Goal: Feedback & Contribution: Contribute content

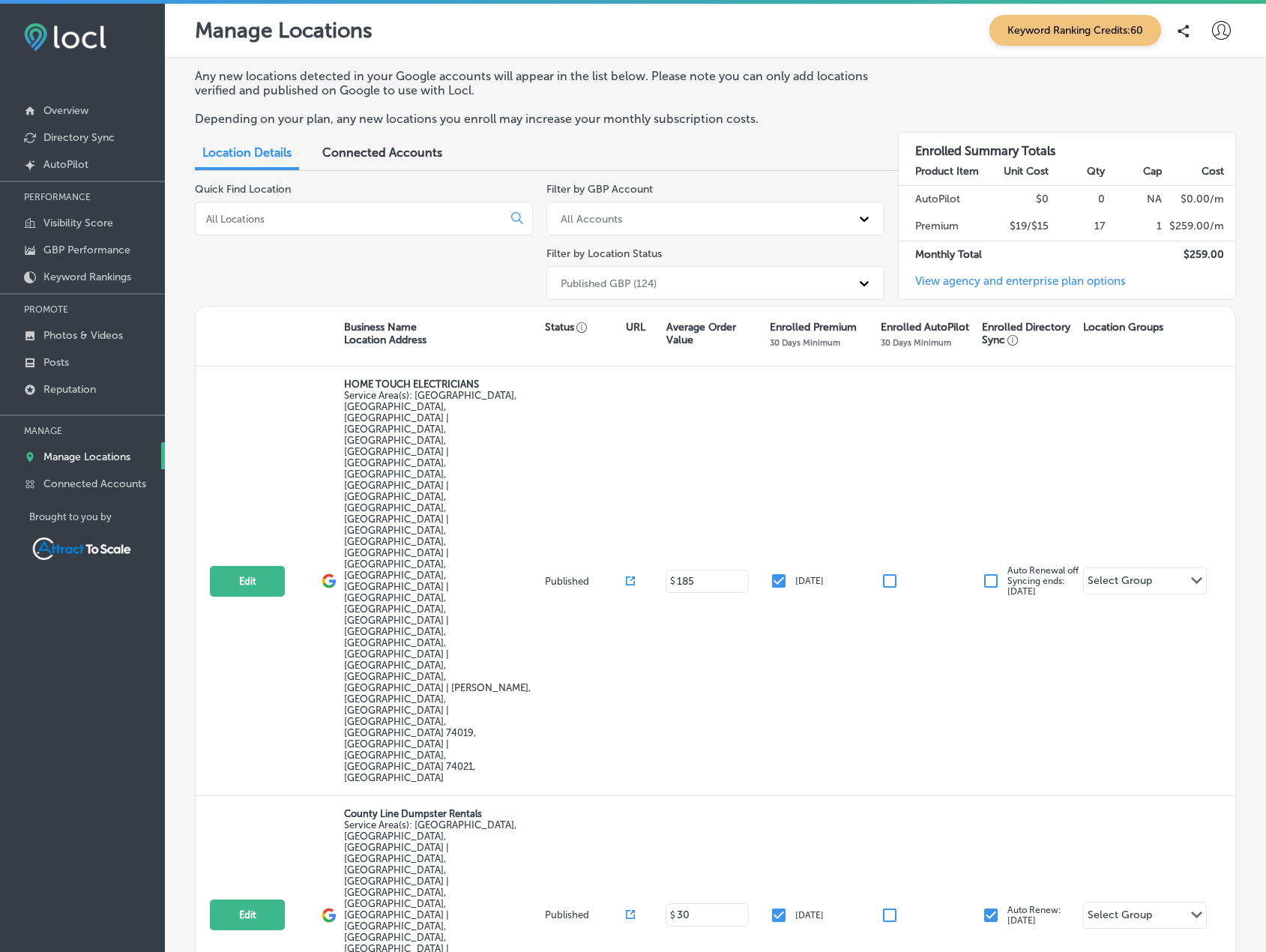
checkbox input "false"
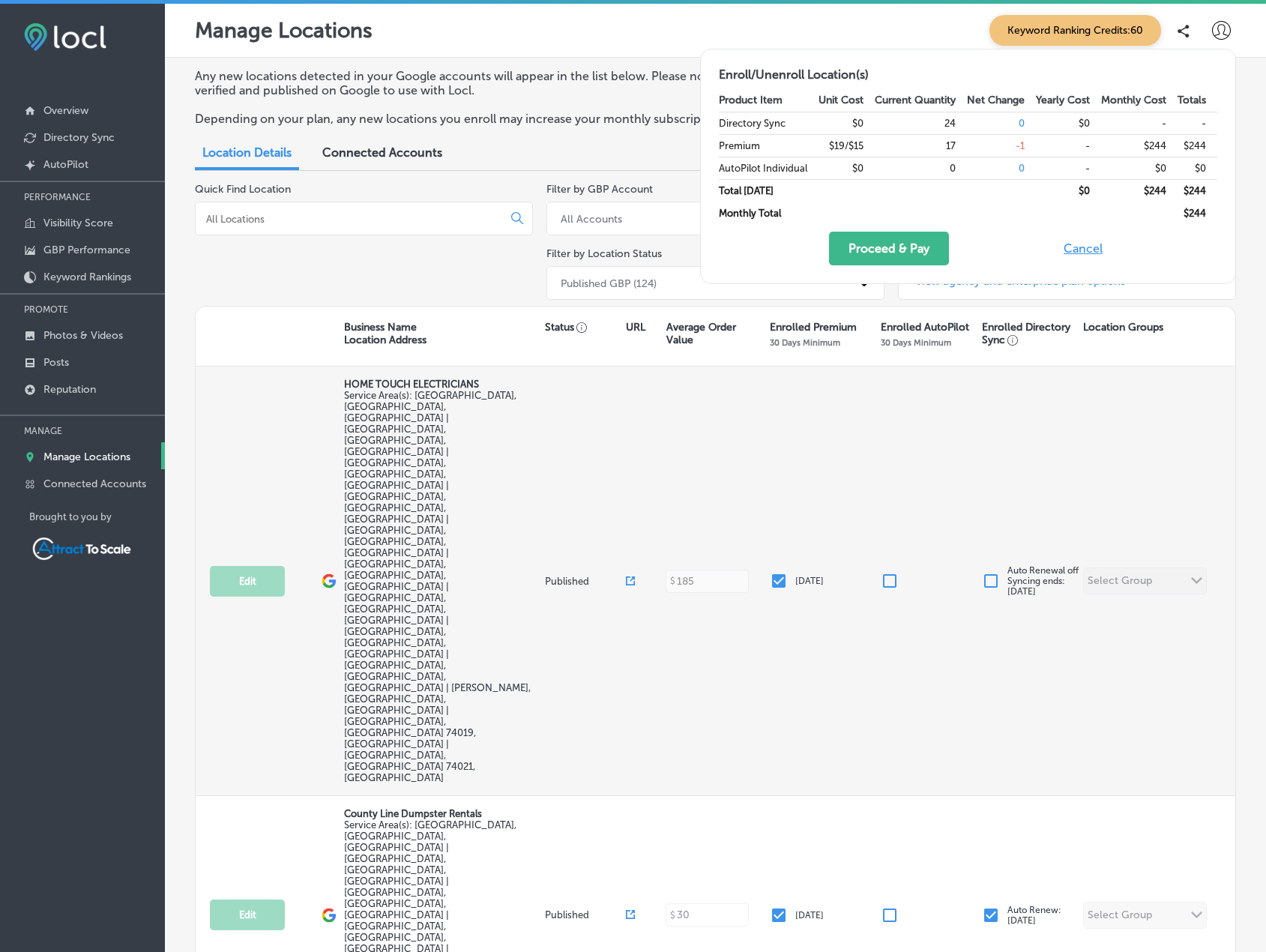
click at [771, 572] on input "checkbox" at bounding box center [779, 581] width 18 height 18
checkbox input "false"
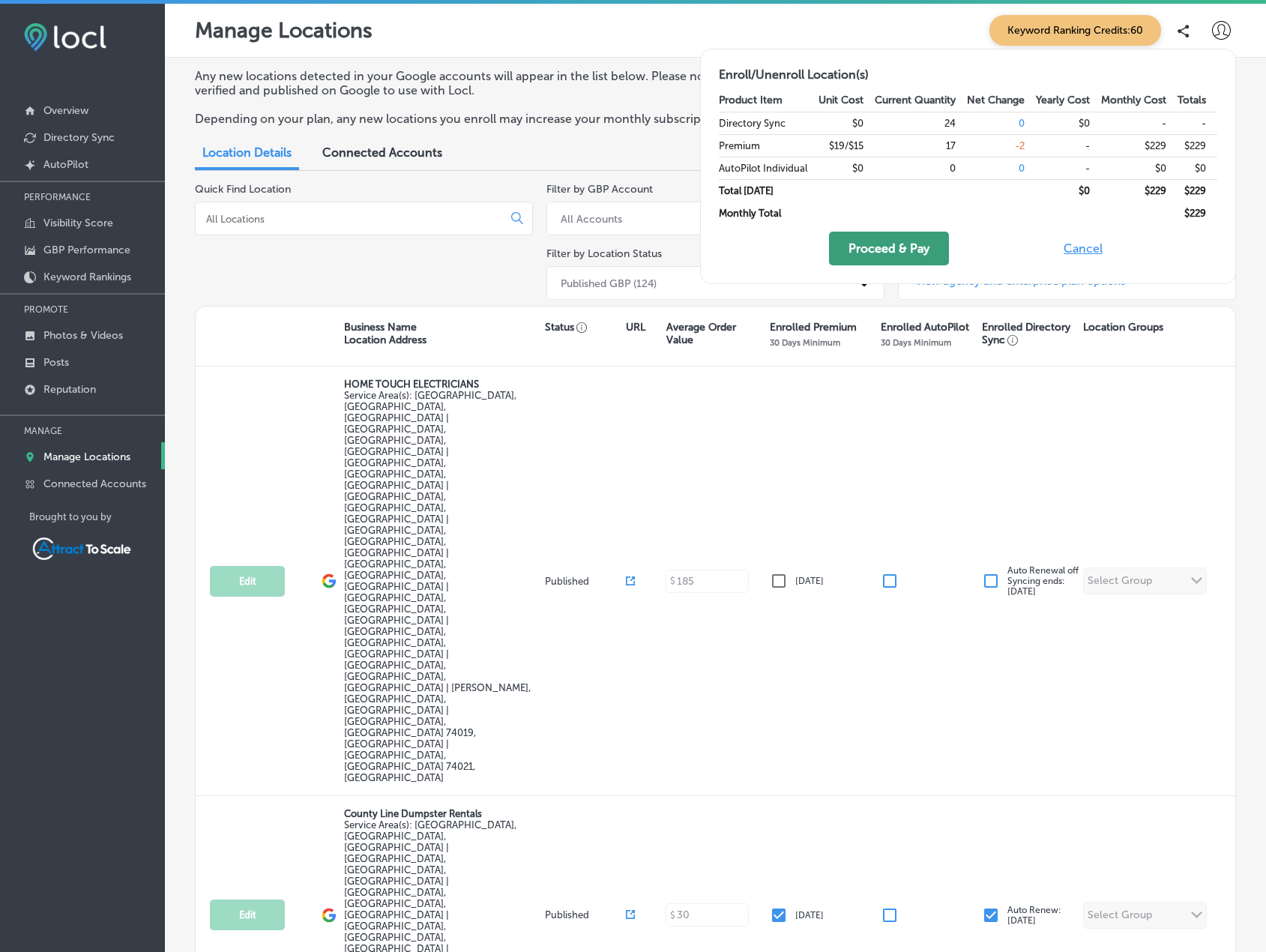
click at [913, 253] on button "Proceed & Pay" at bounding box center [889, 248] width 120 height 34
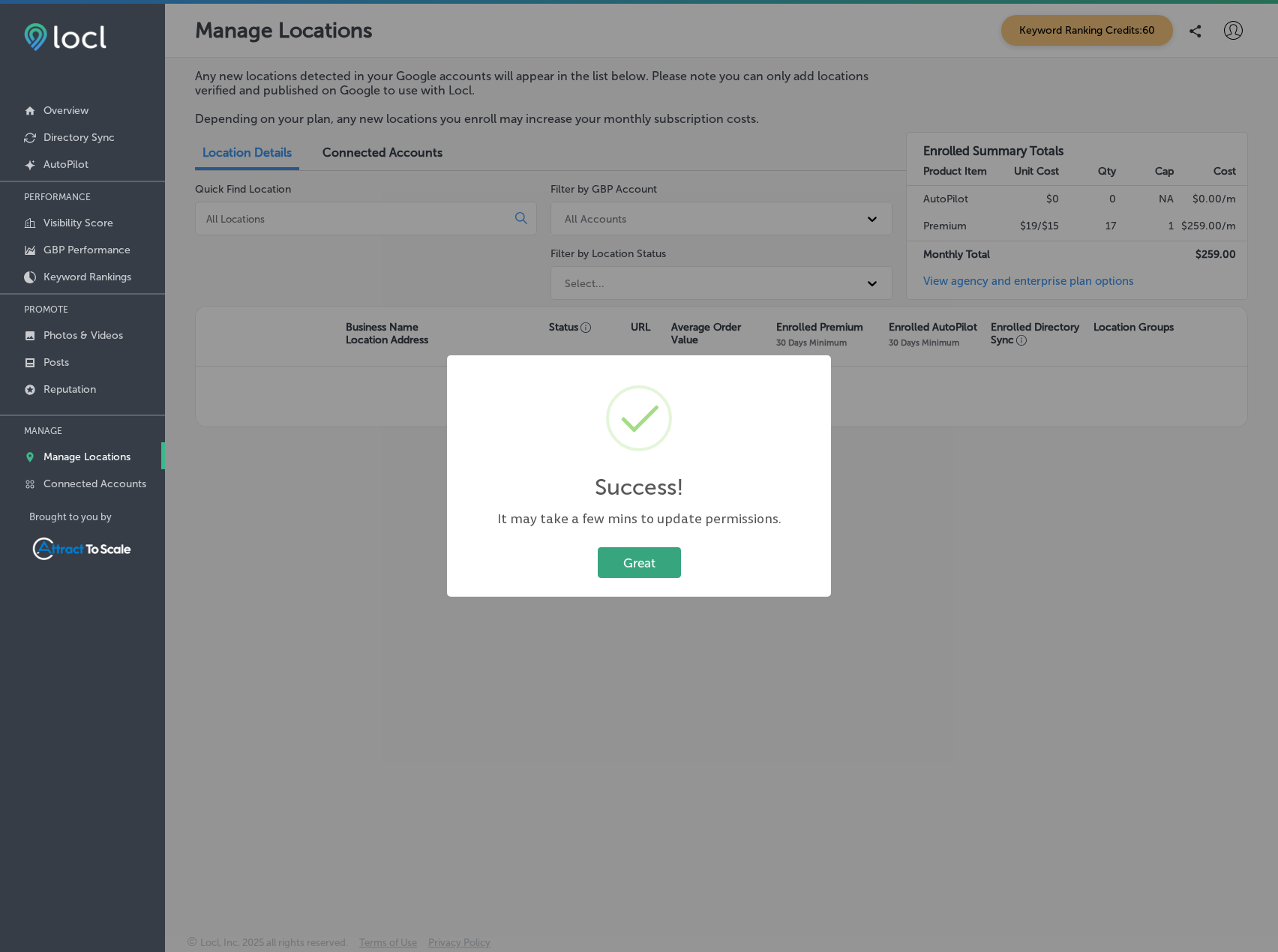
click at [639, 560] on button "Great" at bounding box center [639, 563] width 83 height 31
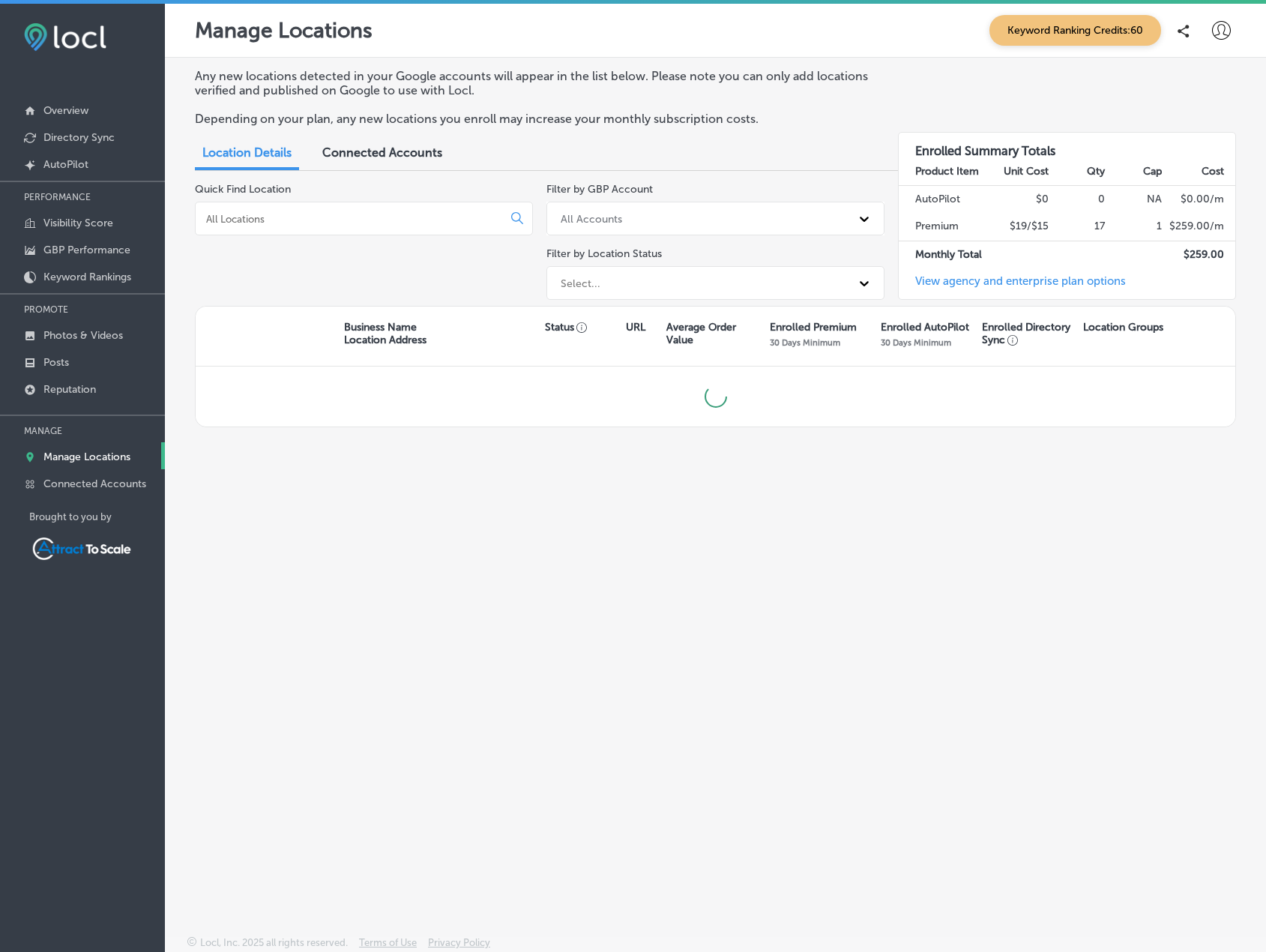
click at [404, 221] on input at bounding box center [352, 219] width 294 height 14
type input "empowwer"
click at [352, 209] on div at bounding box center [364, 218] width 338 height 34
click at [353, 222] on input at bounding box center [352, 219] width 294 height 14
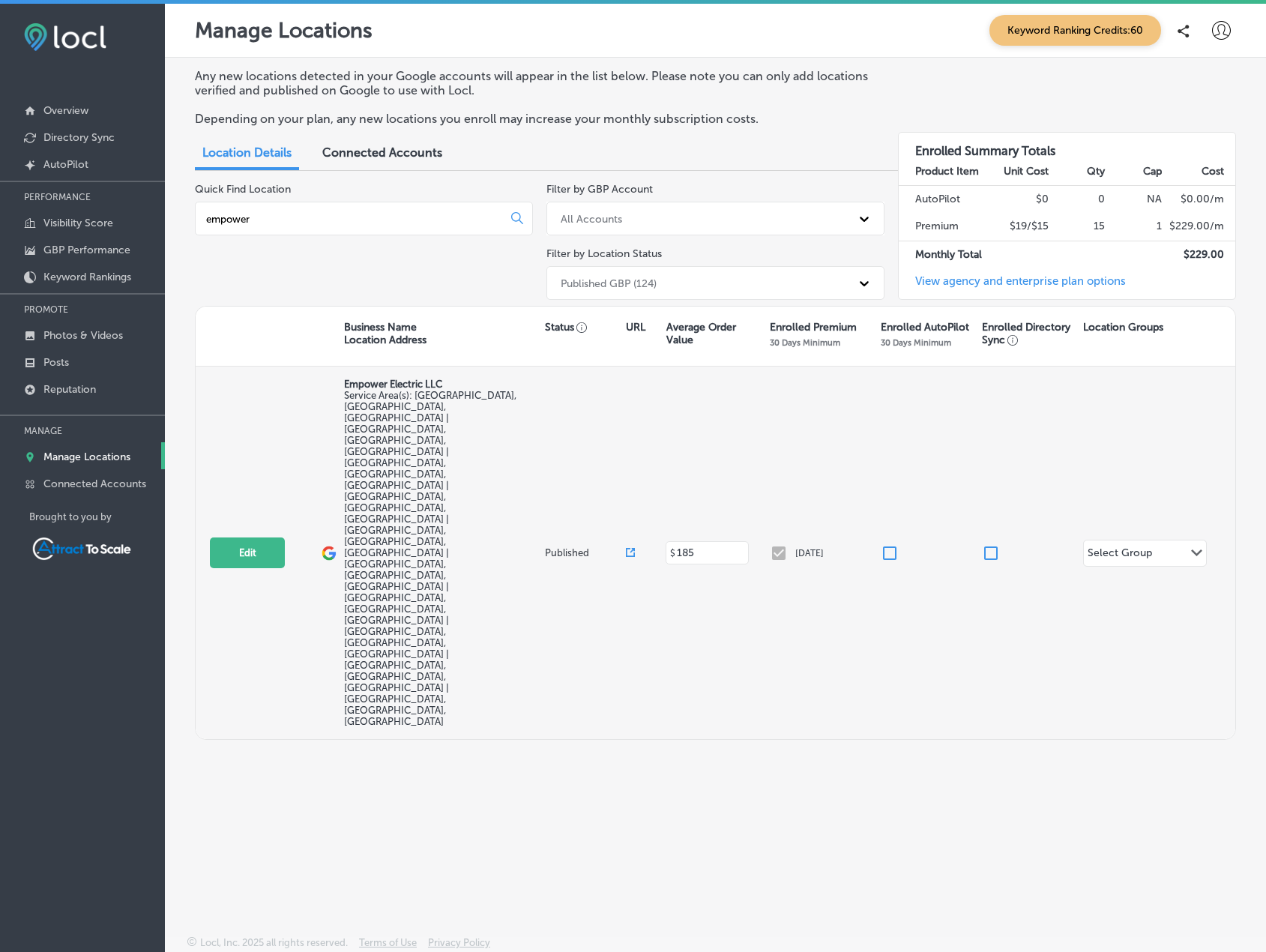
type input "empower"
click at [779, 545] on div "[DATE]" at bounding box center [825, 553] width 111 height 18
click at [801, 545] on div "[DATE]" at bounding box center [825, 553] width 111 height 18
click at [790, 545] on div "[DATE]" at bounding box center [825, 553] width 111 height 18
click at [783, 545] on div "[DATE]" at bounding box center [825, 553] width 111 height 18
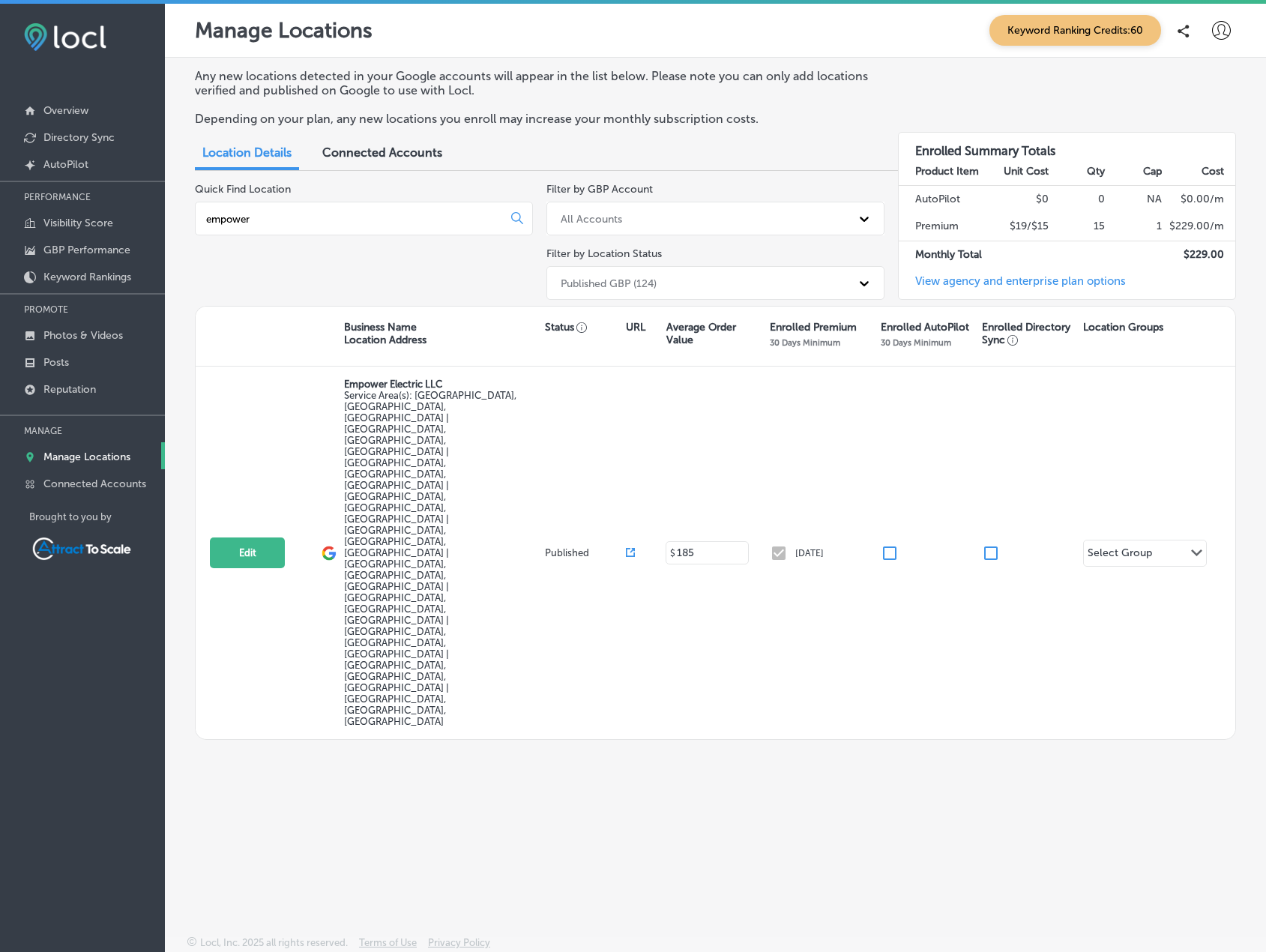
click at [304, 219] on input "empower" at bounding box center [352, 219] width 294 height 14
click at [301, 222] on input "empower" at bounding box center [352, 219] width 294 height 14
click at [302, 219] on input "empower" at bounding box center [352, 219] width 294 height 14
click at [86, 117] on p "Overview" at bounding box center [66, 110] width 45 height 13
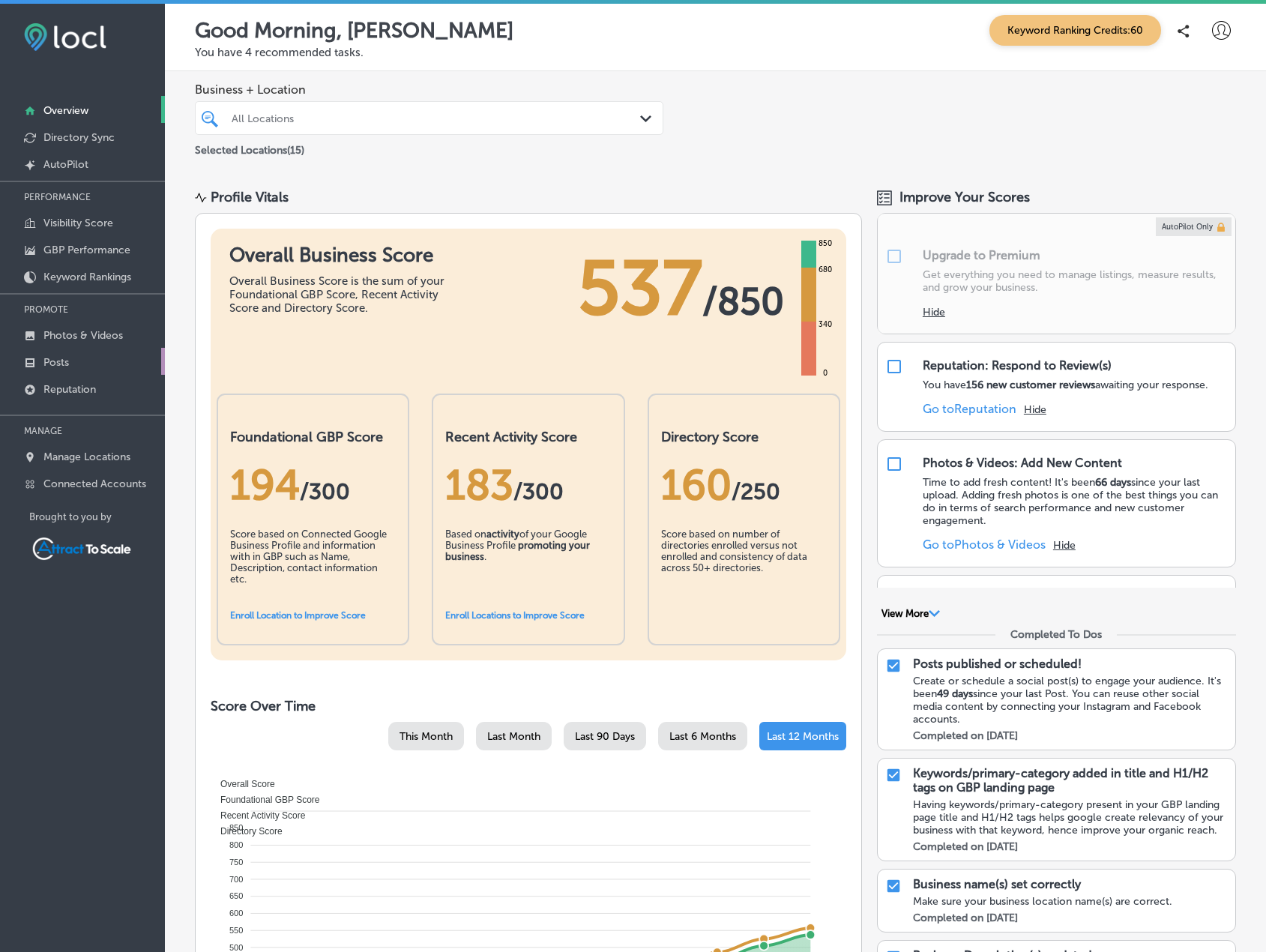
click at [94, 357] on link "Posts" at bounding box center [82, 362] width 165 height 27
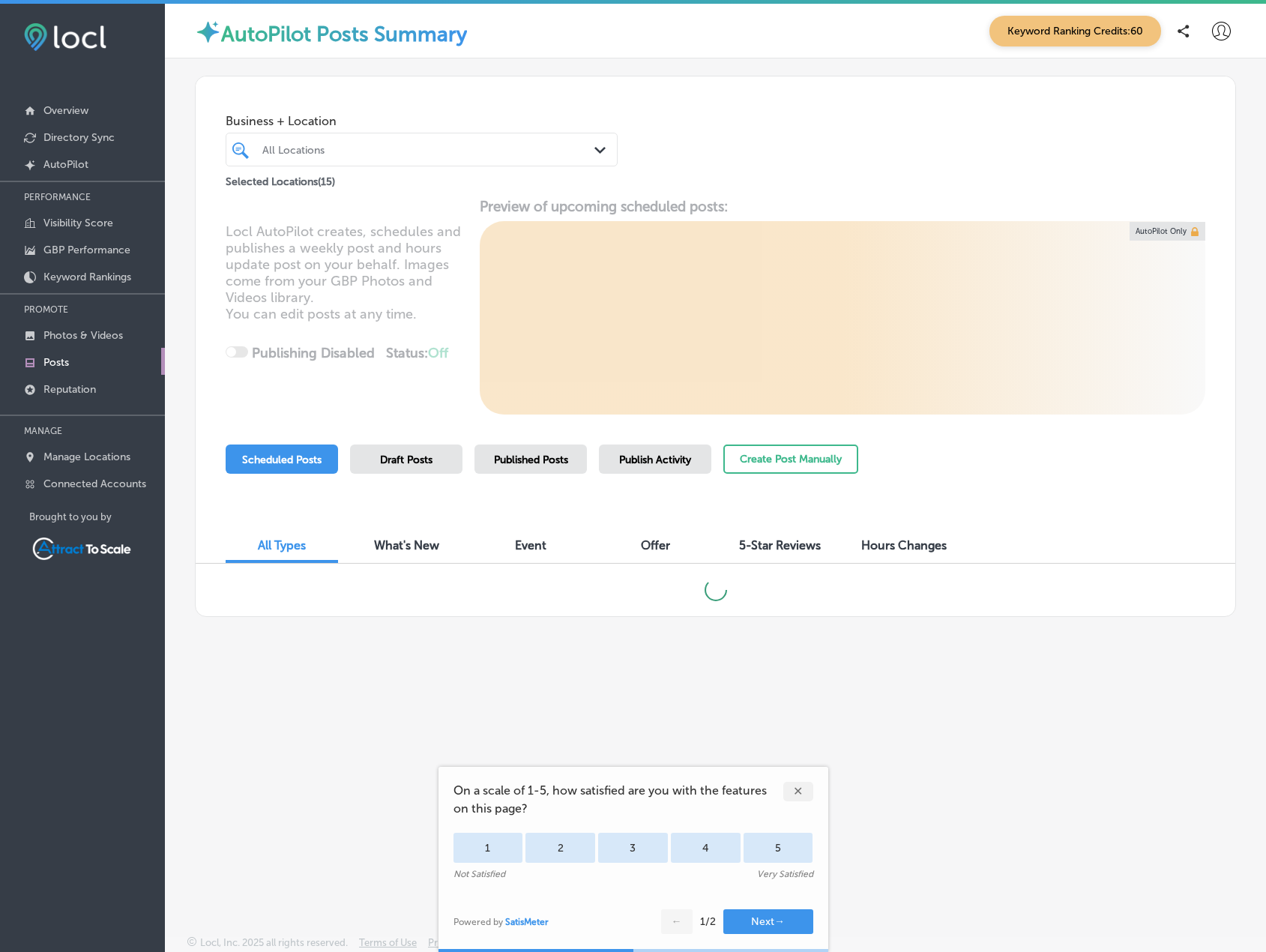
click at [804, 793] on div "✕" at bounding box center [798, 791] width 30 height 19
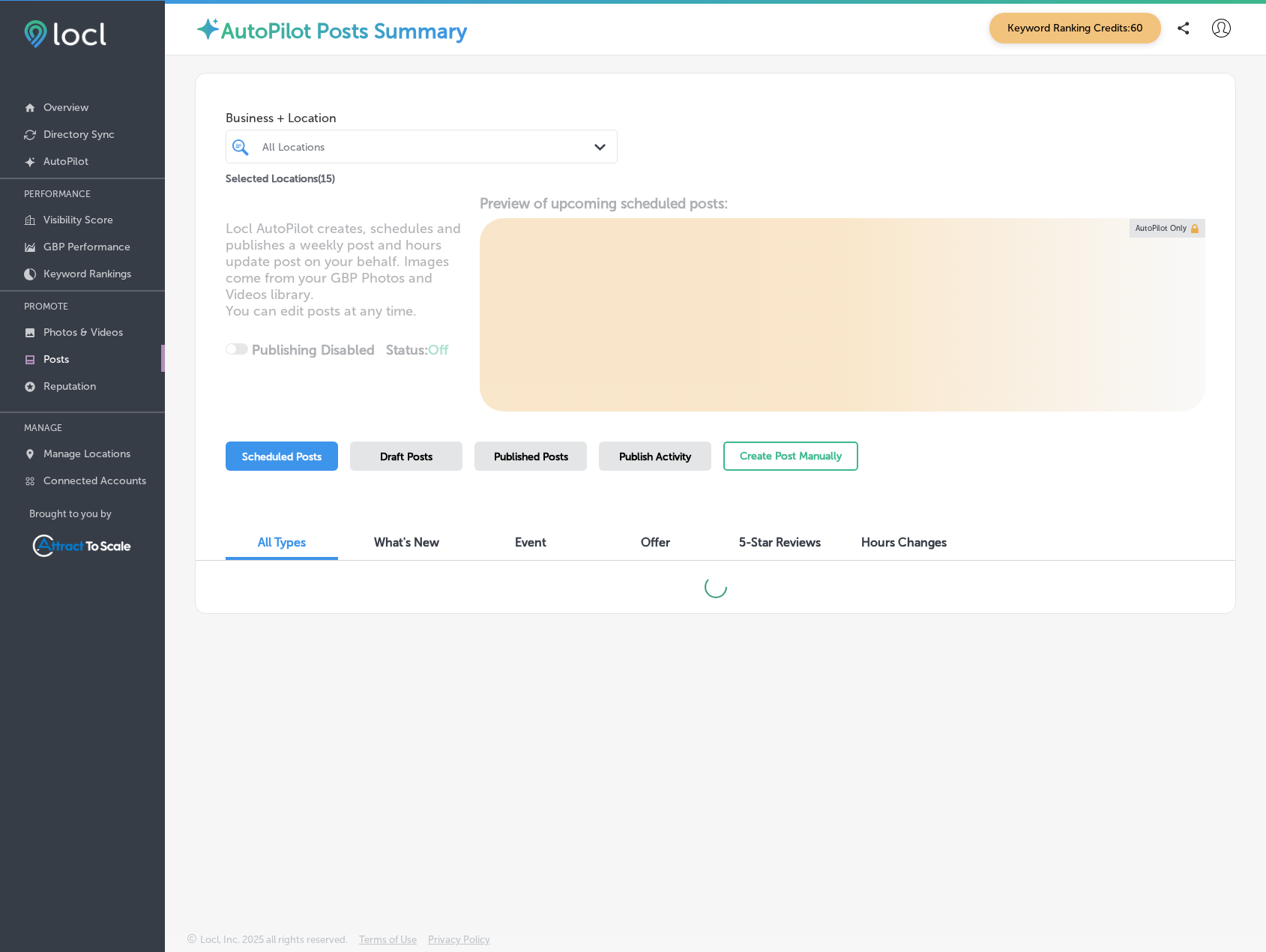
scroll to position [4, 0]
click at [339, 148] on div "All Locations" at bounding box center [429, 145] width 333 height 13
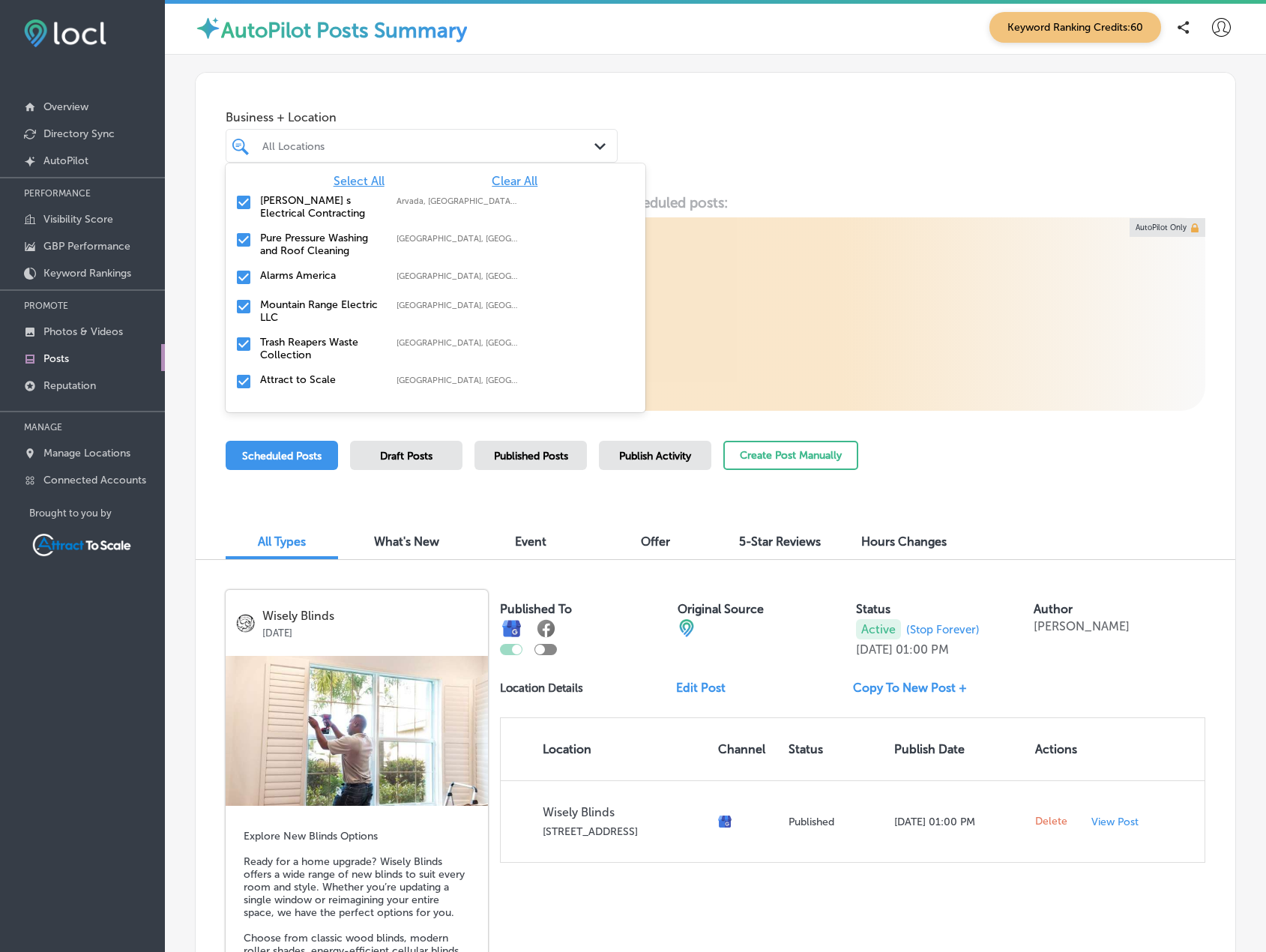
click at [336, 141] on div "All Locations" at bounding box center [429, 145] width 333 height 13
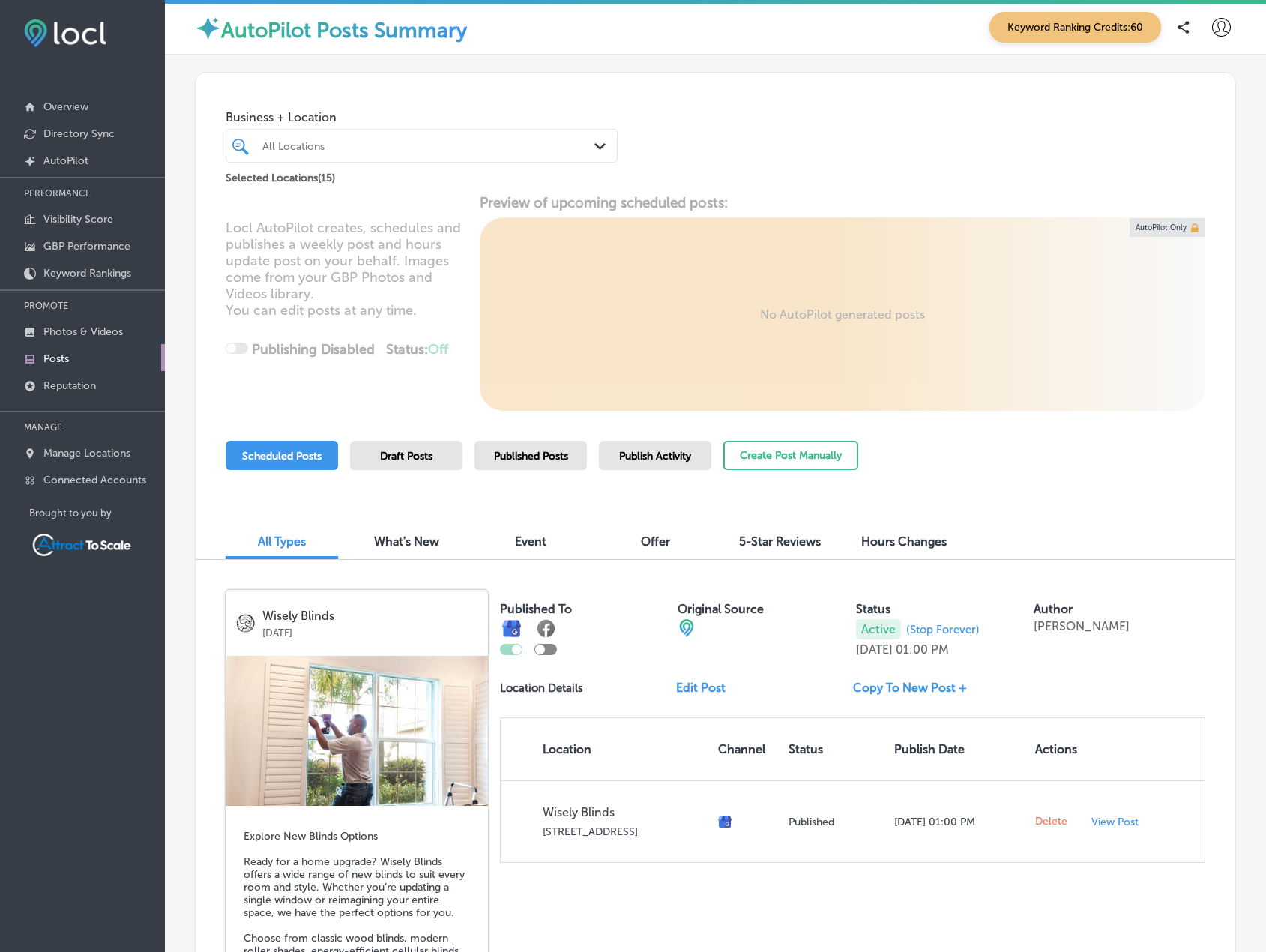
click at [336, 144] on div "All Locations" at bounding box center [429, 145] width 333 height 13
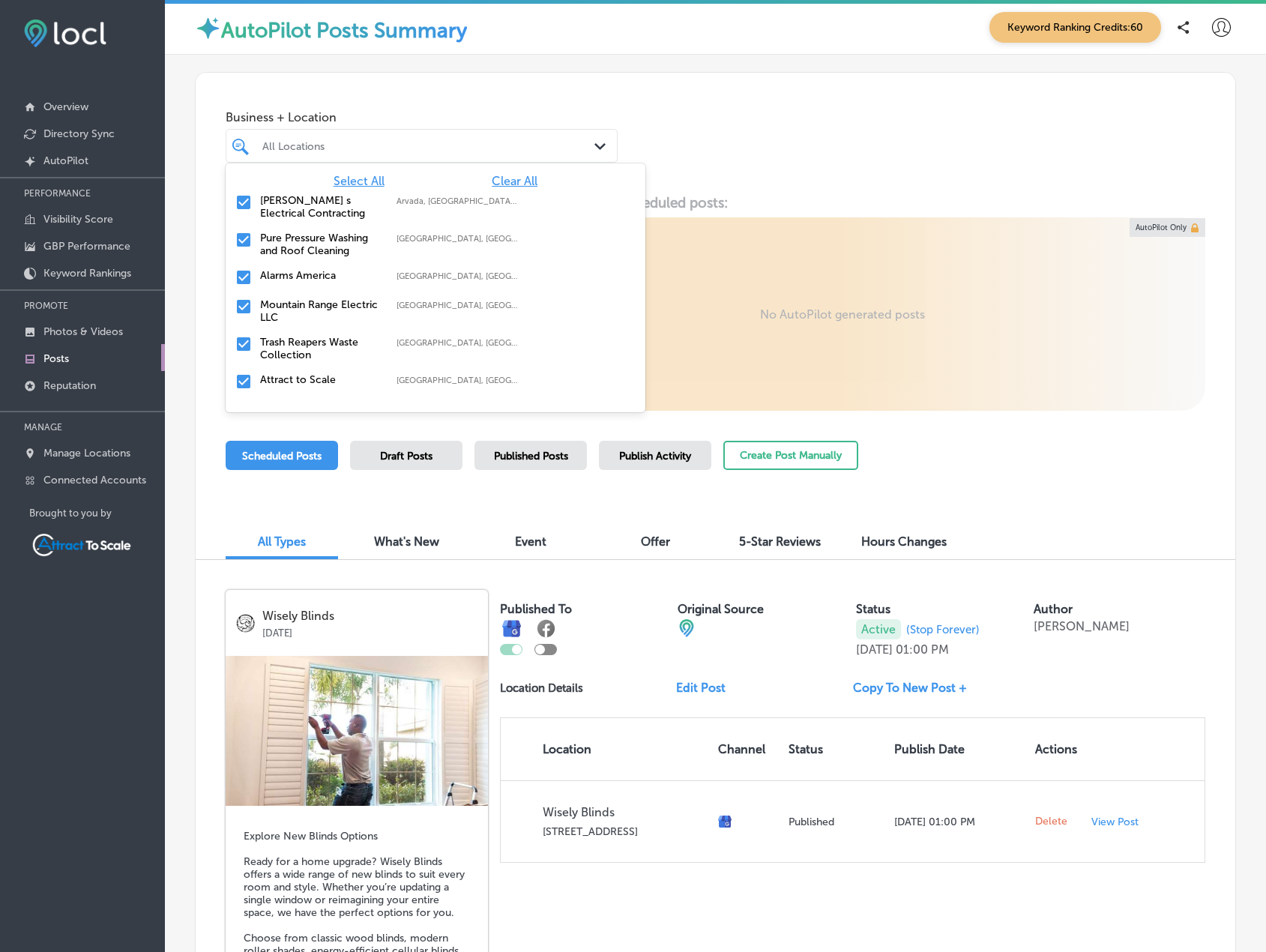
click at [492, 179] on span "Clear All" at bounding box center [515, 180] width 46 height 15
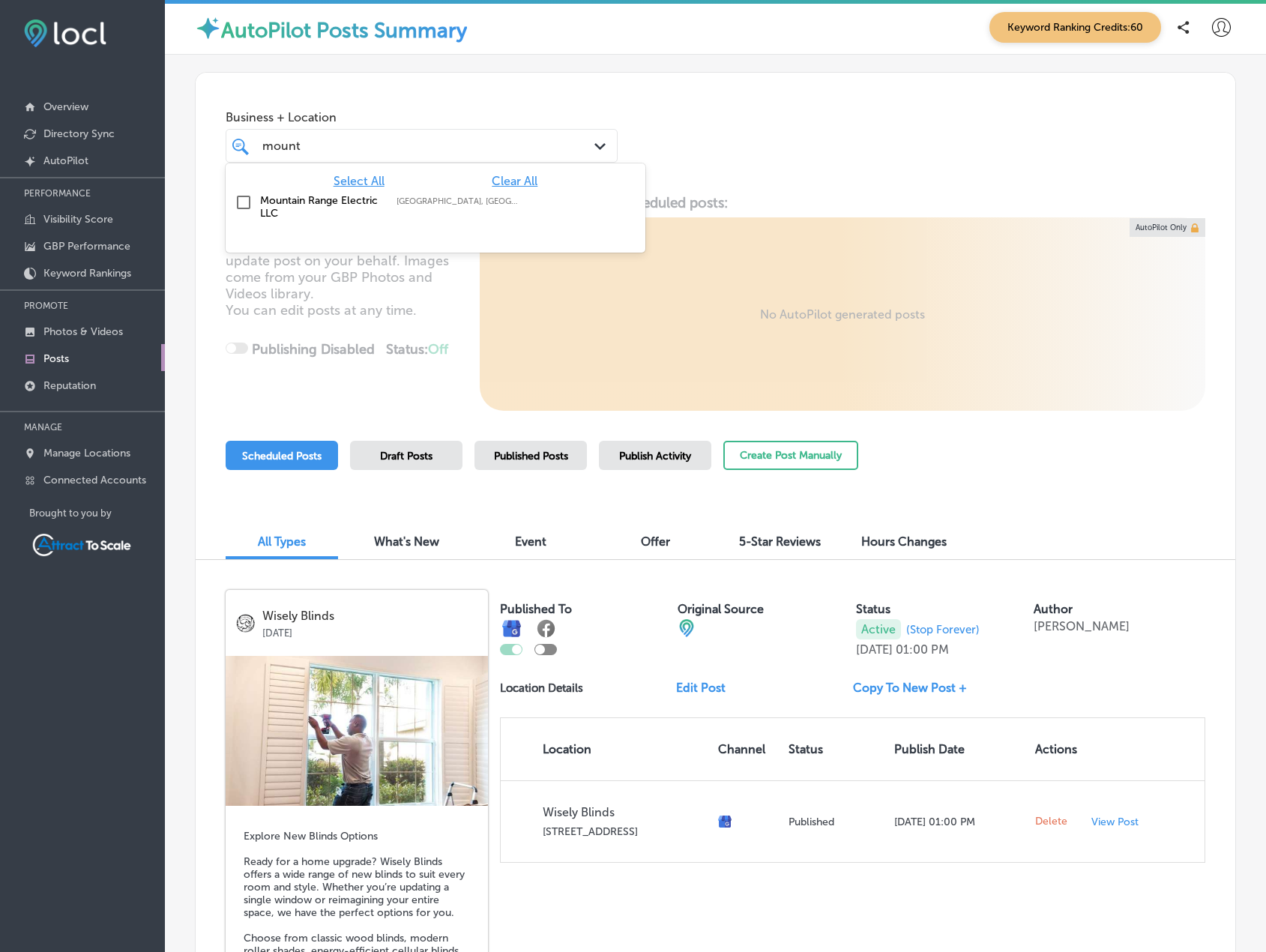
click at [375, 133] on div "mount mount Path Created with Sketch." at bounding box center [422, 145] width 392 height 34
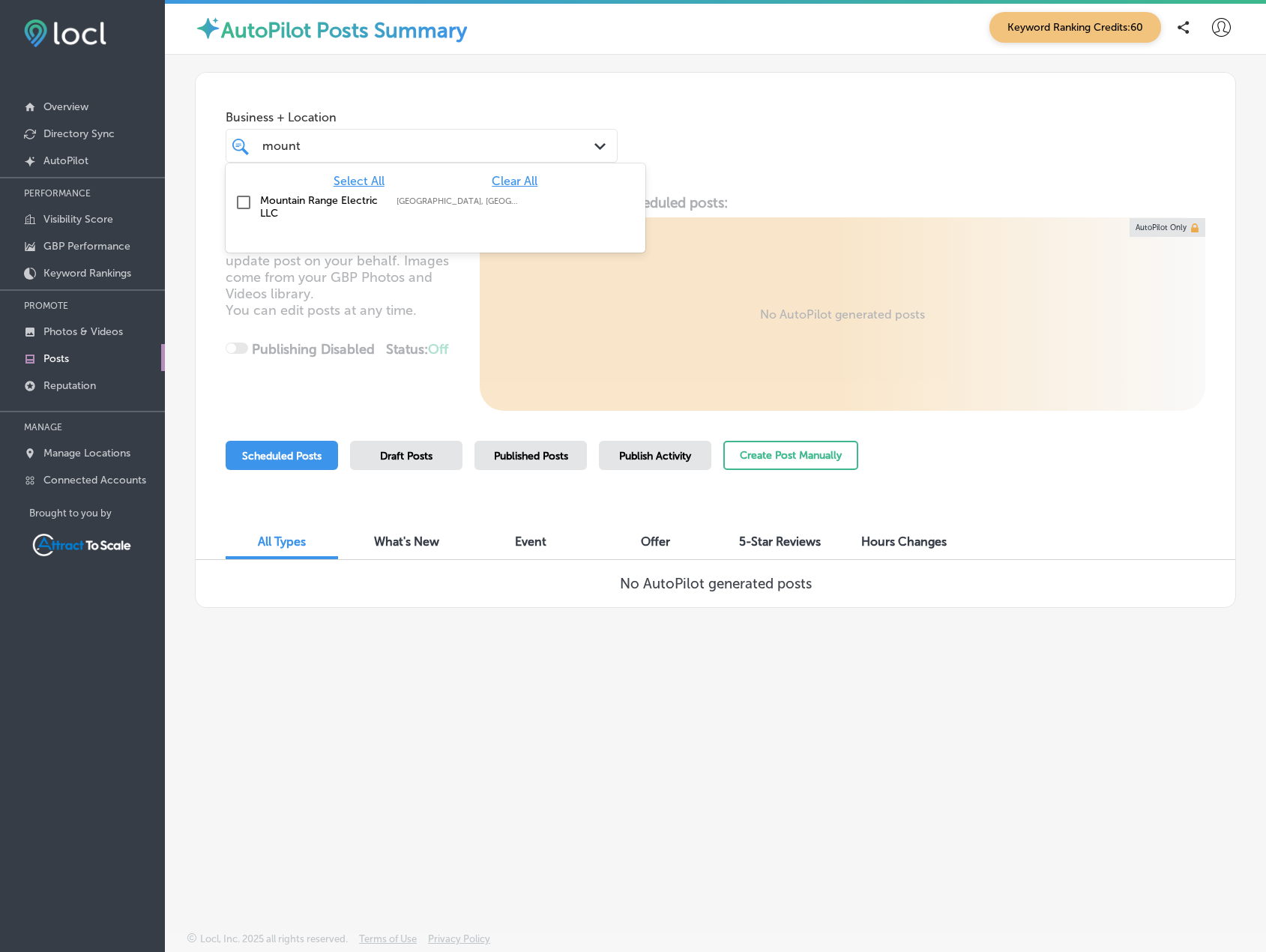
click at [373, 142] on div "mount mount" at bounding box center [405, 145] width 289 height 20
type input "m"
click at [242, 208] on input "checkbox" at bounding box center [244, 202] width 18 height 18
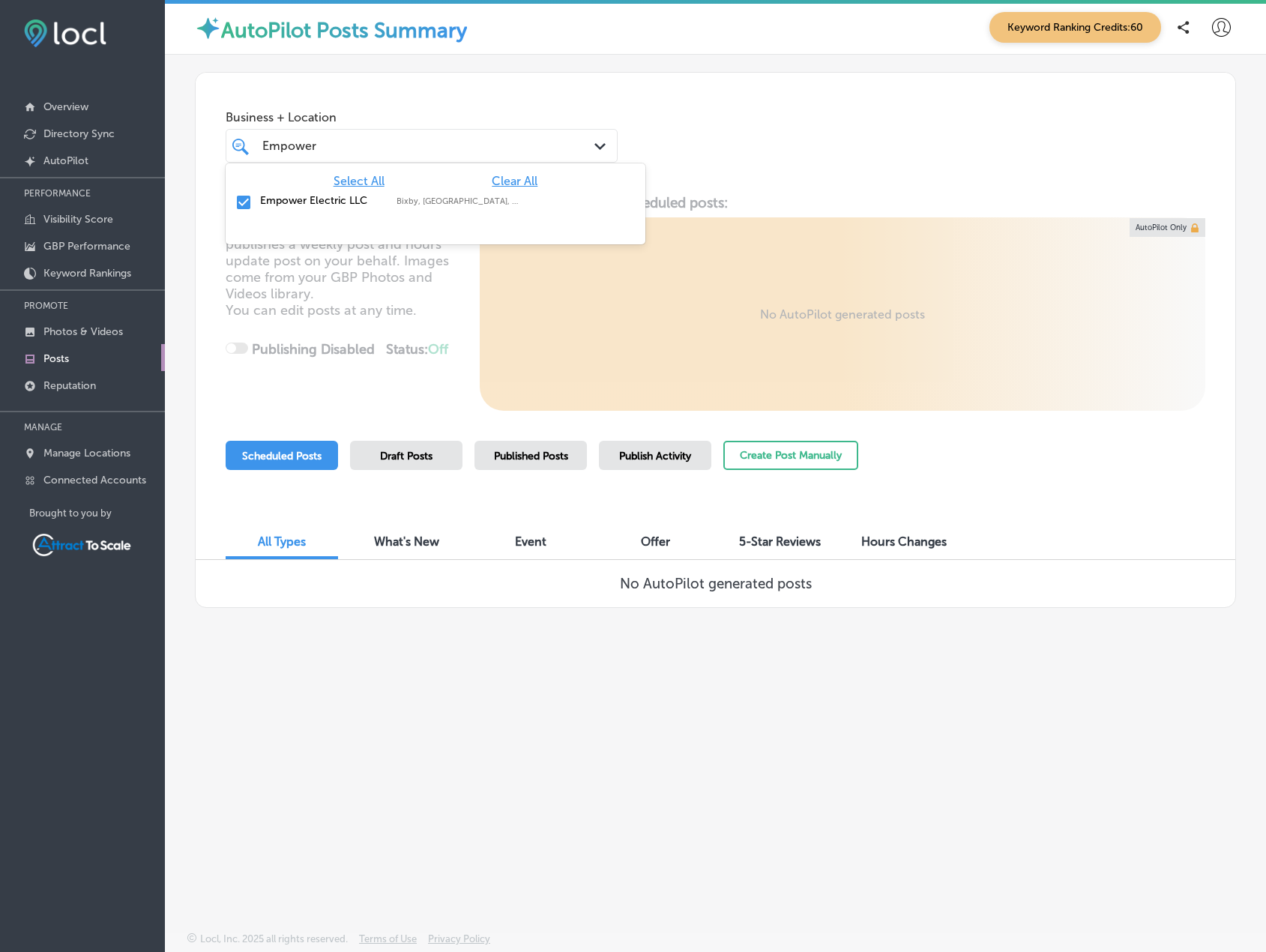
click at [334, 148] on div "Empower Empower" at bounding box center [405, 145] width 289 height 20
type input "E"
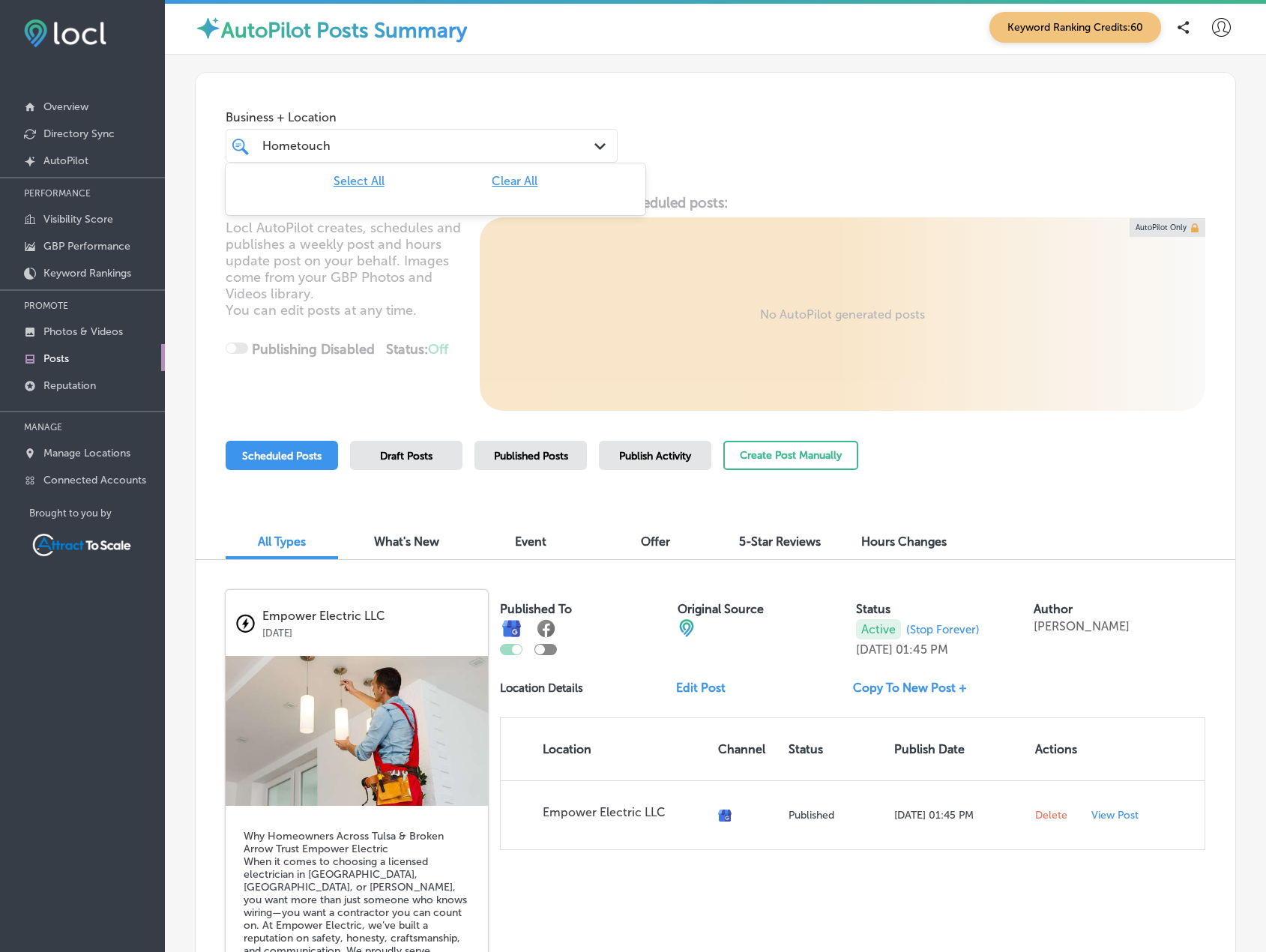
click at [296, 145] on input "Hometouch" at bounding box center [296, 145] width 68 height 15
type input "Home touch"
click at [347, 144] on div "Home touch Home touch" at bounding box center [405, 145] width 289 height 20
click at [345, 144] on div "Home touch Home touch" at bounding box center [405, 145] width 289 height 20
click at [447, 148] on div "Home touch Home touch" at bounding box center [405, 145] width 289 height 20
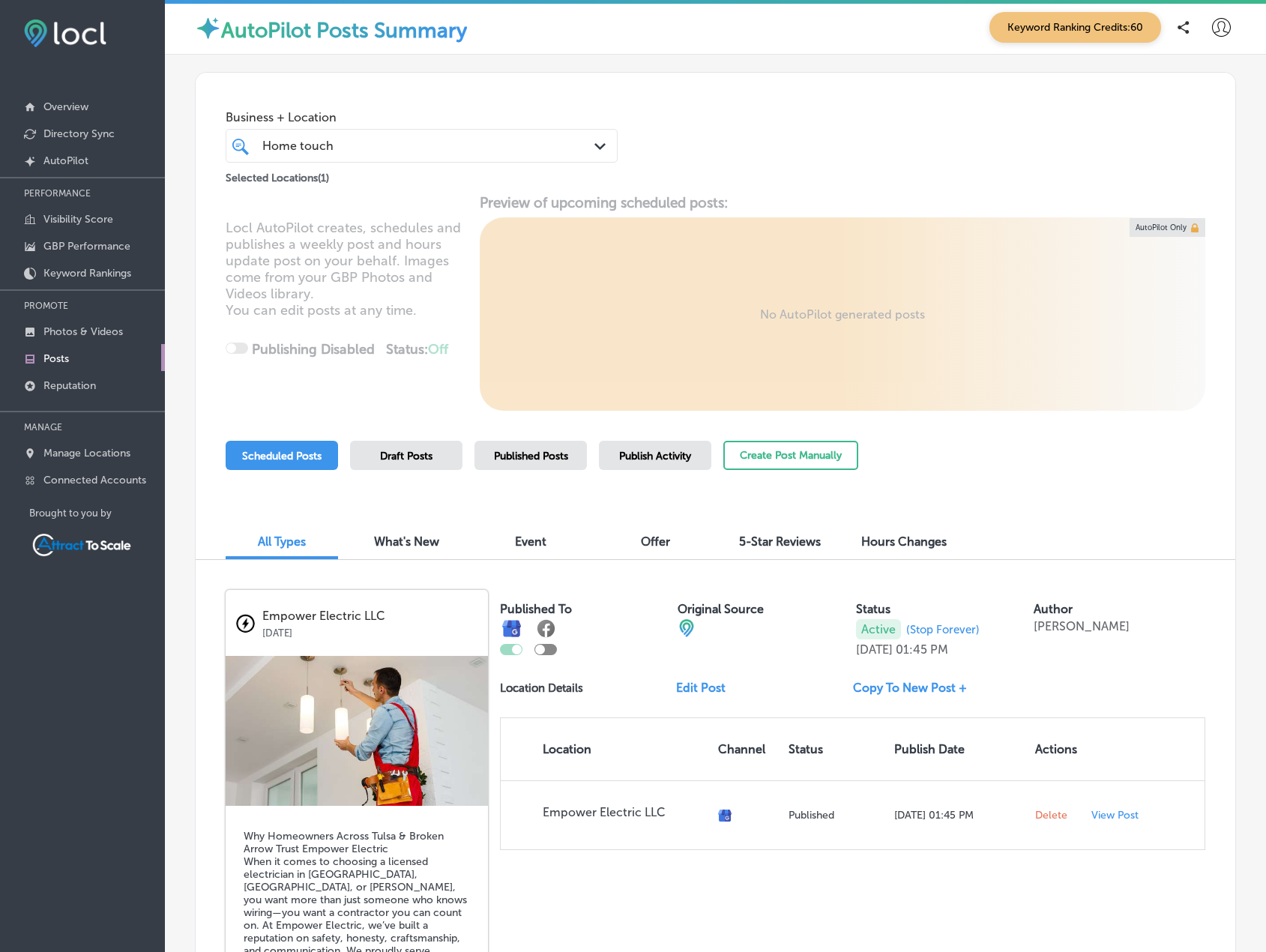
click at [447, 148] on div "Home touch Home touch" at bounding box center [405, 145] width 289 height 20
click at [447, 147] on div "Home touch Home touch" at bounding box center [405, 145] width 289 height 20
drag, startPoint x: 366, startPoint y: 147, endPoint x: 242, endPoint y: 142, distance: 124.1
click at [242, 142] on div "Home touch Home touch Path Created with Sketch." at bounding box center [421, 146] width 391 height 23
click at [285, 143] on input "Home touch" at bounding box center [297, 145] width 71 height 15
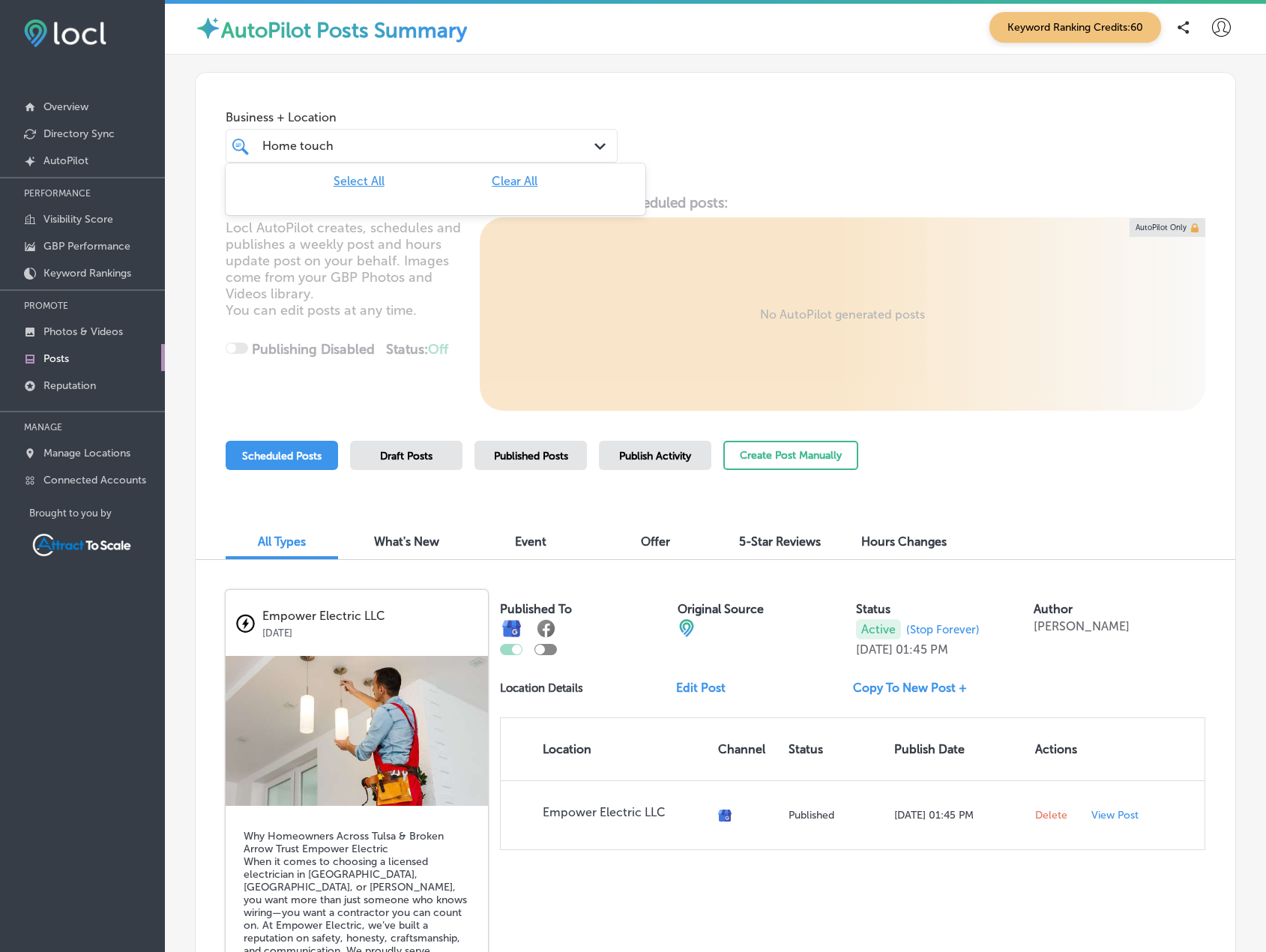
click at [285, 143] on input "Home touch" at bounding box center [297, 145] width 71 height 15
click at [764, 143] on div "Business + Location Empower Electric LLC Path Created with Sketch. Selected Loc…" at bounding box center [715, 130] width 1040 height 114
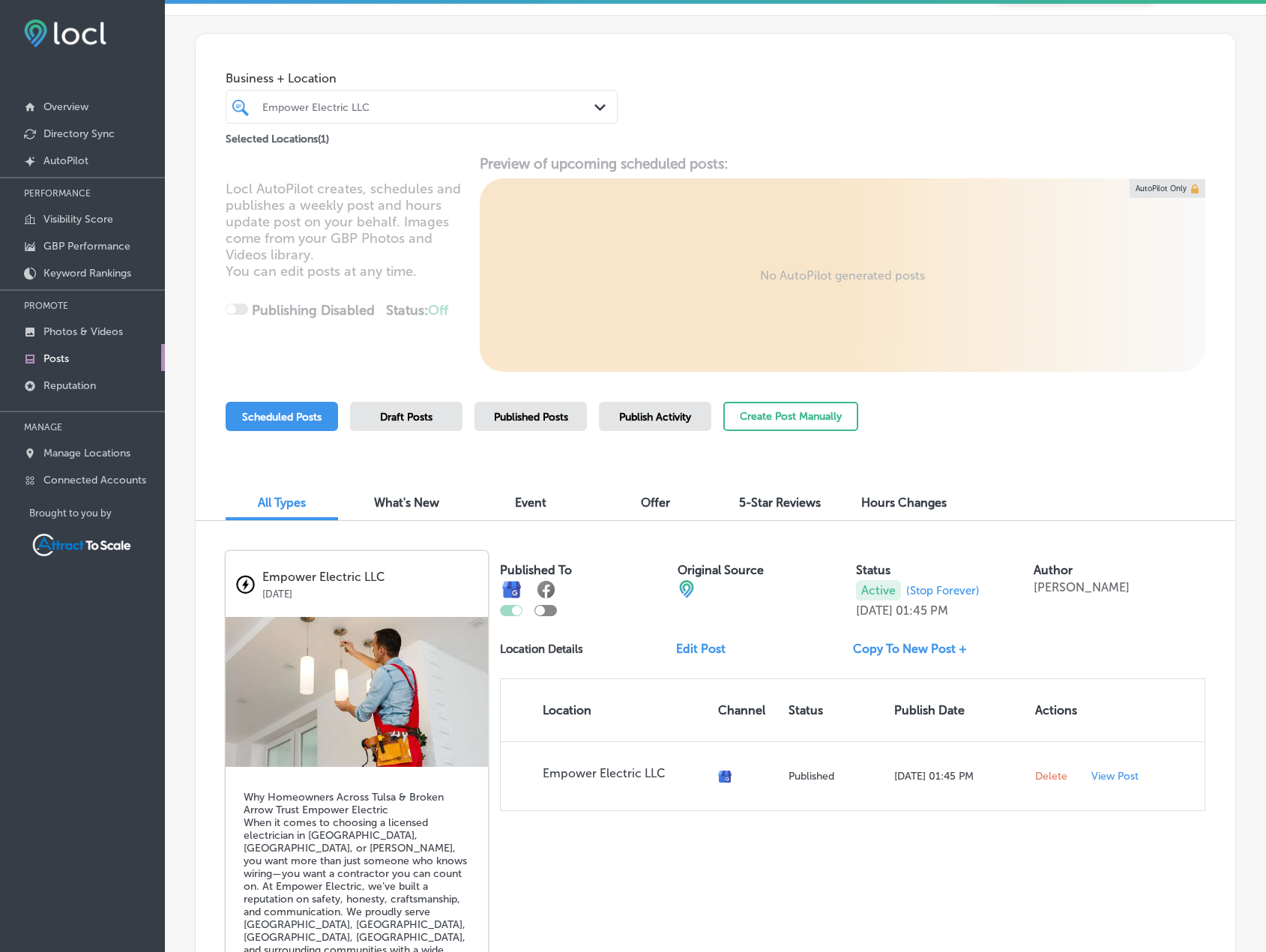
scroll to position [300, 0]
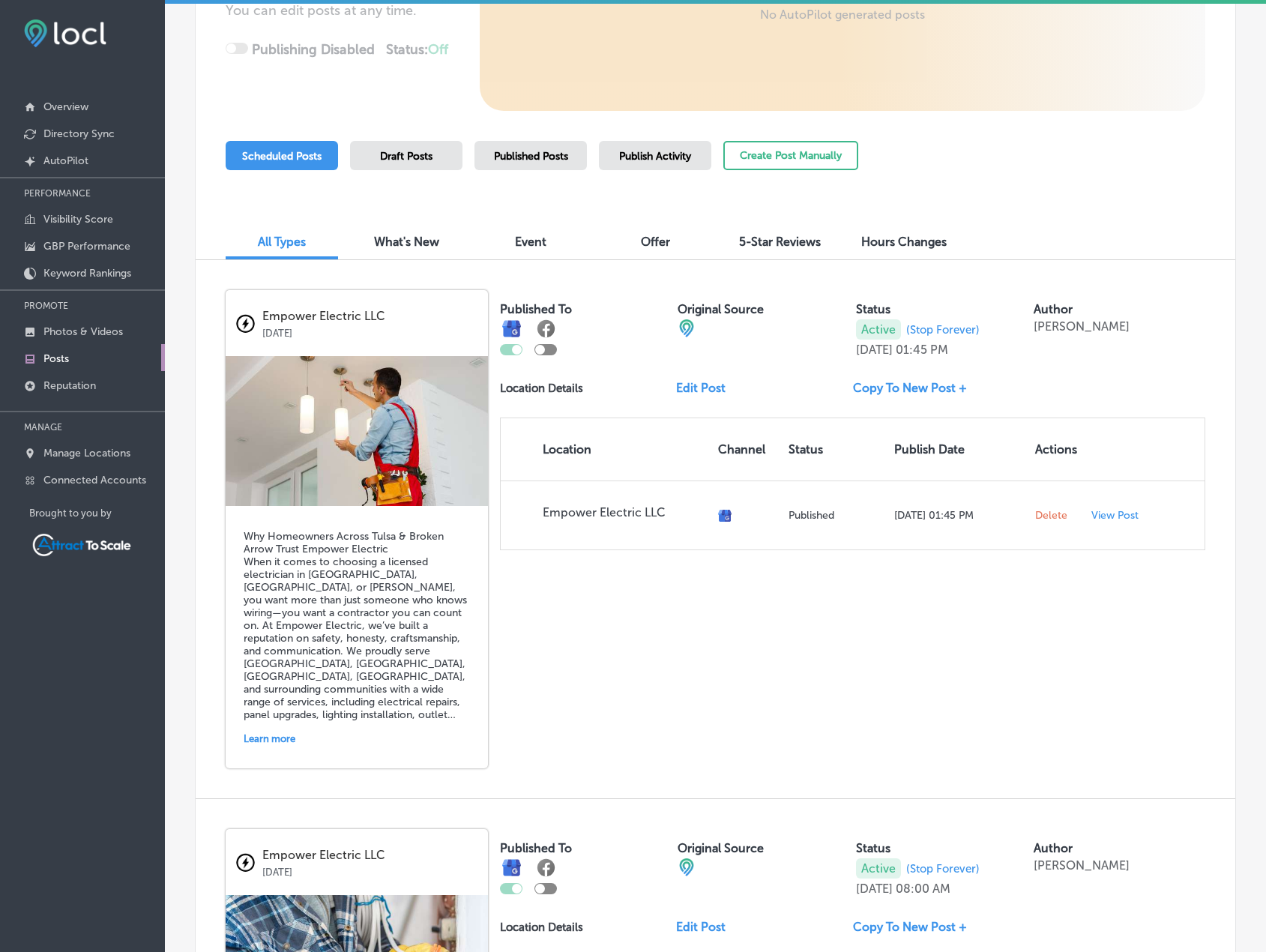
click at [505, 352] on div at bounding box center [511, 350] width 22 height 12
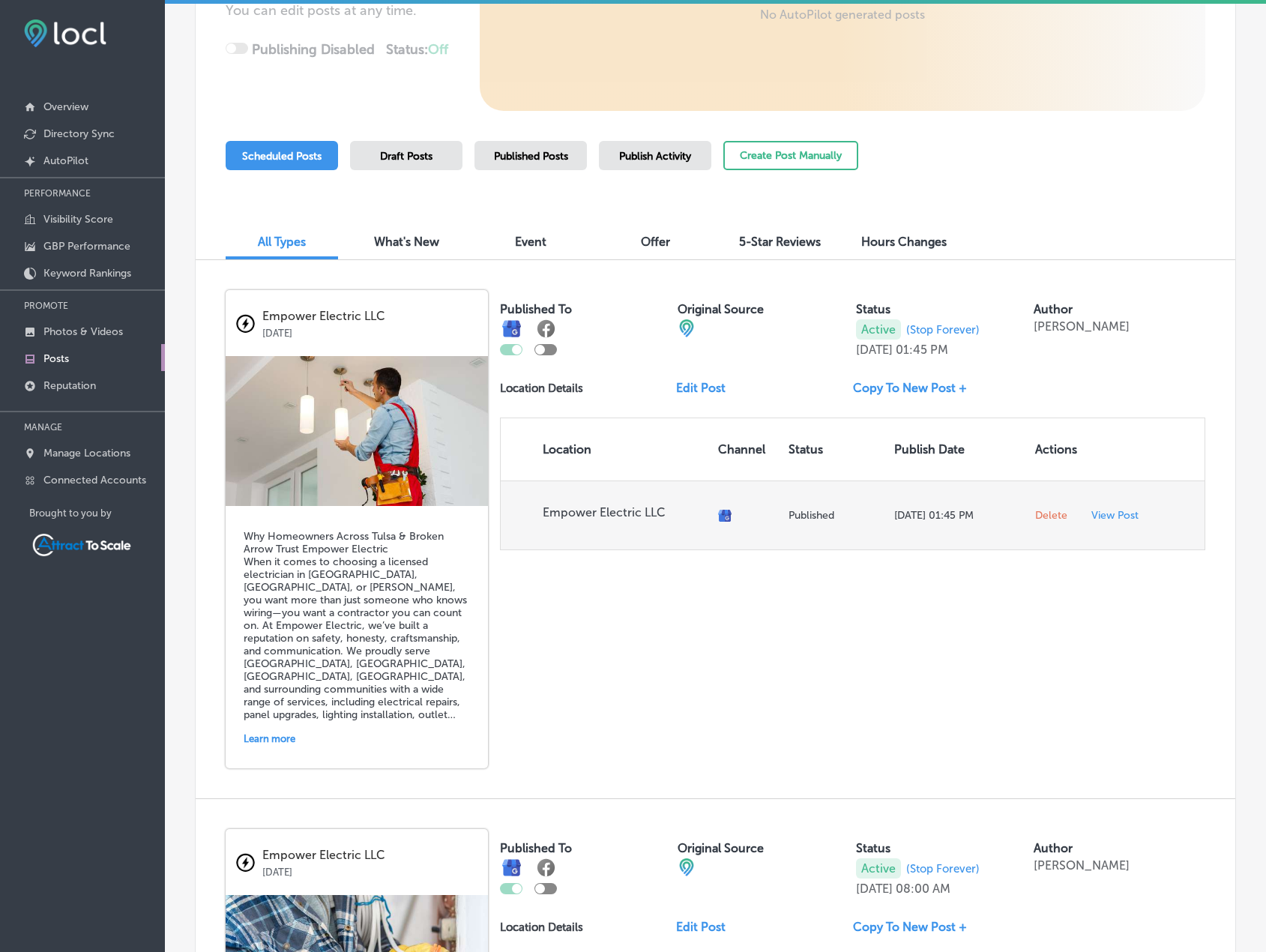
click at [1043, 515] on span "Delete" at bounding box center [1051, 515] width 32 height 14
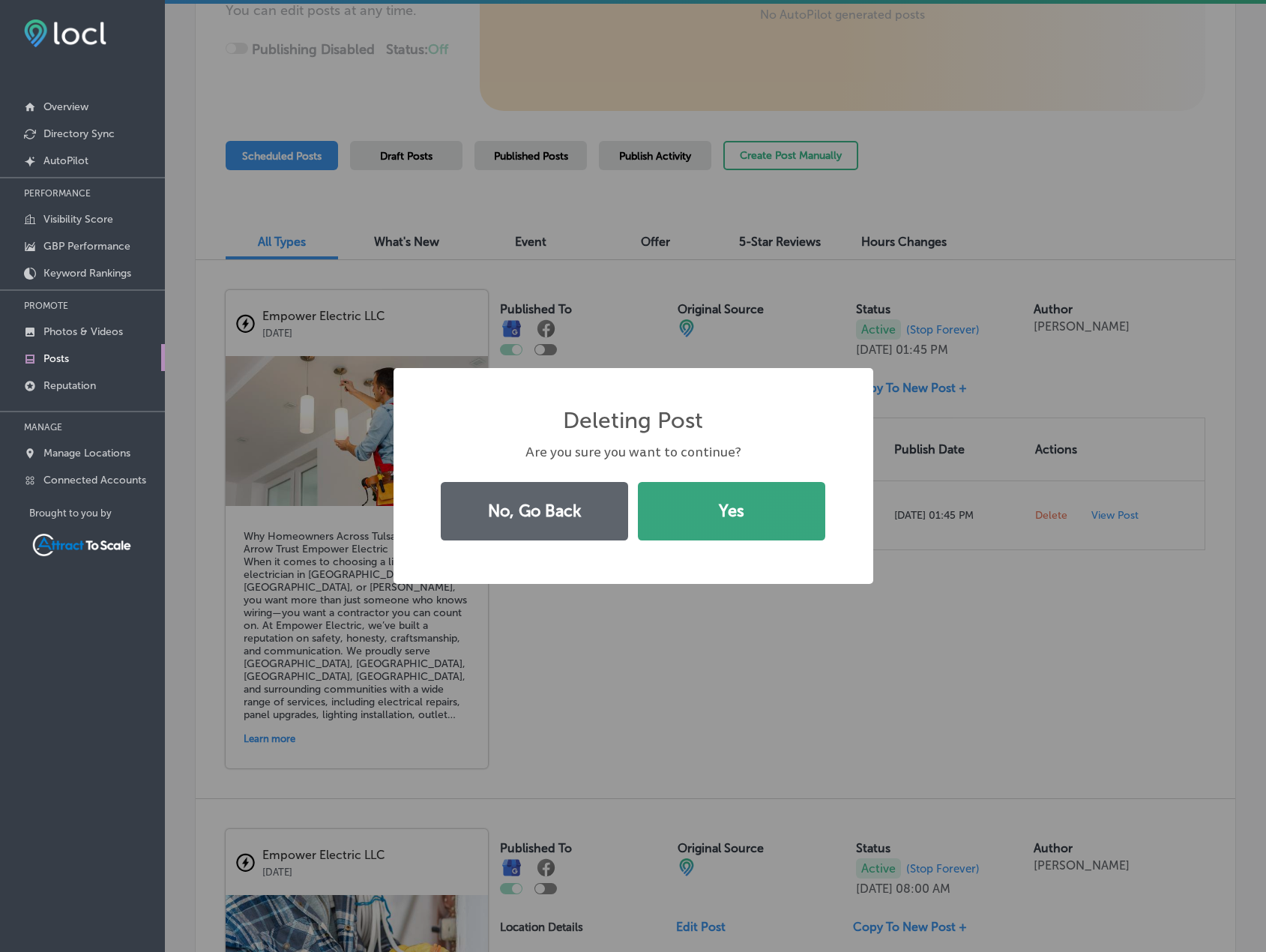
click at [740, 508] on button "Yes" at bounding box center [732, 512] width 187 height 58
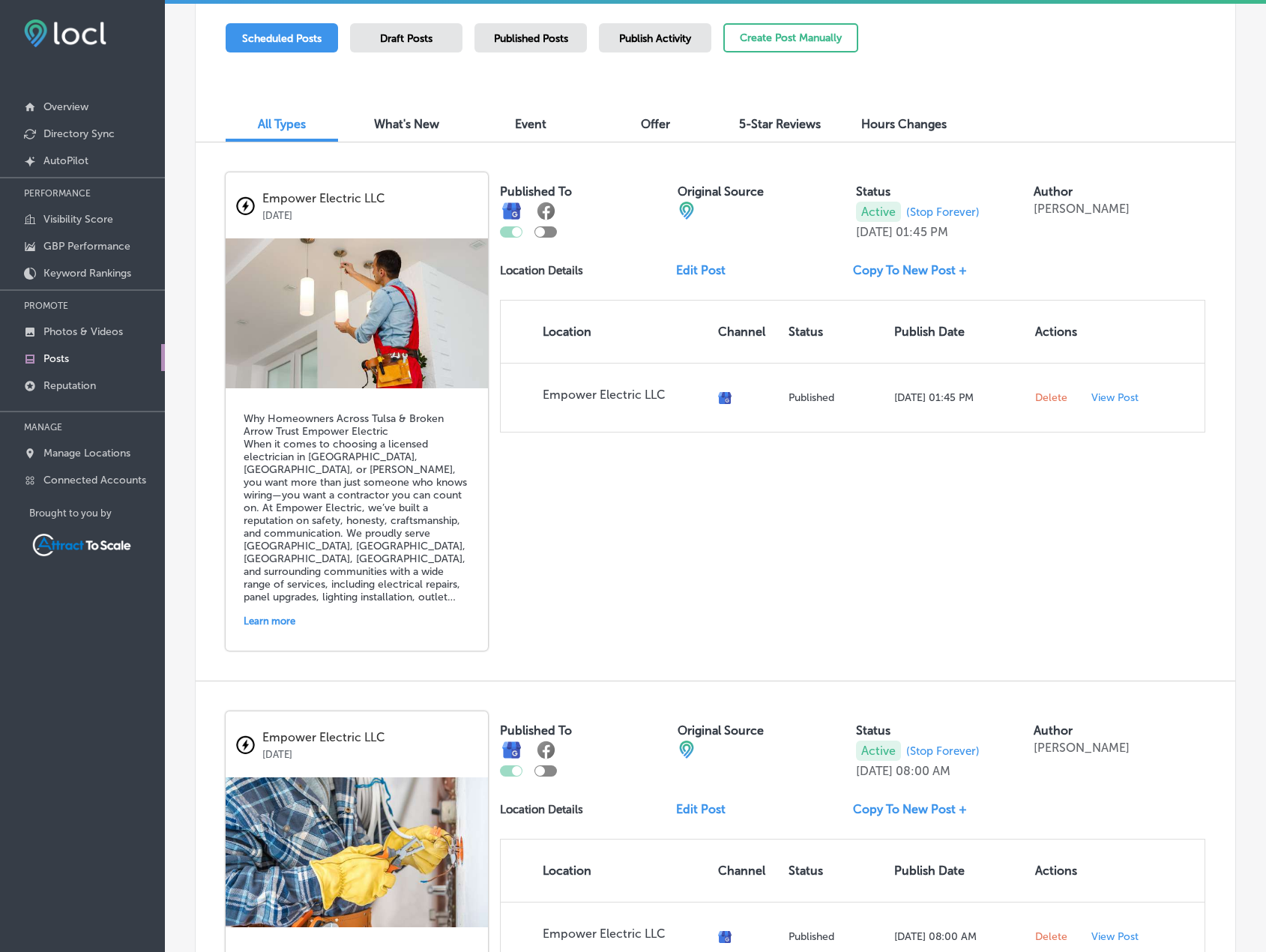
scroll to position [749, 0]
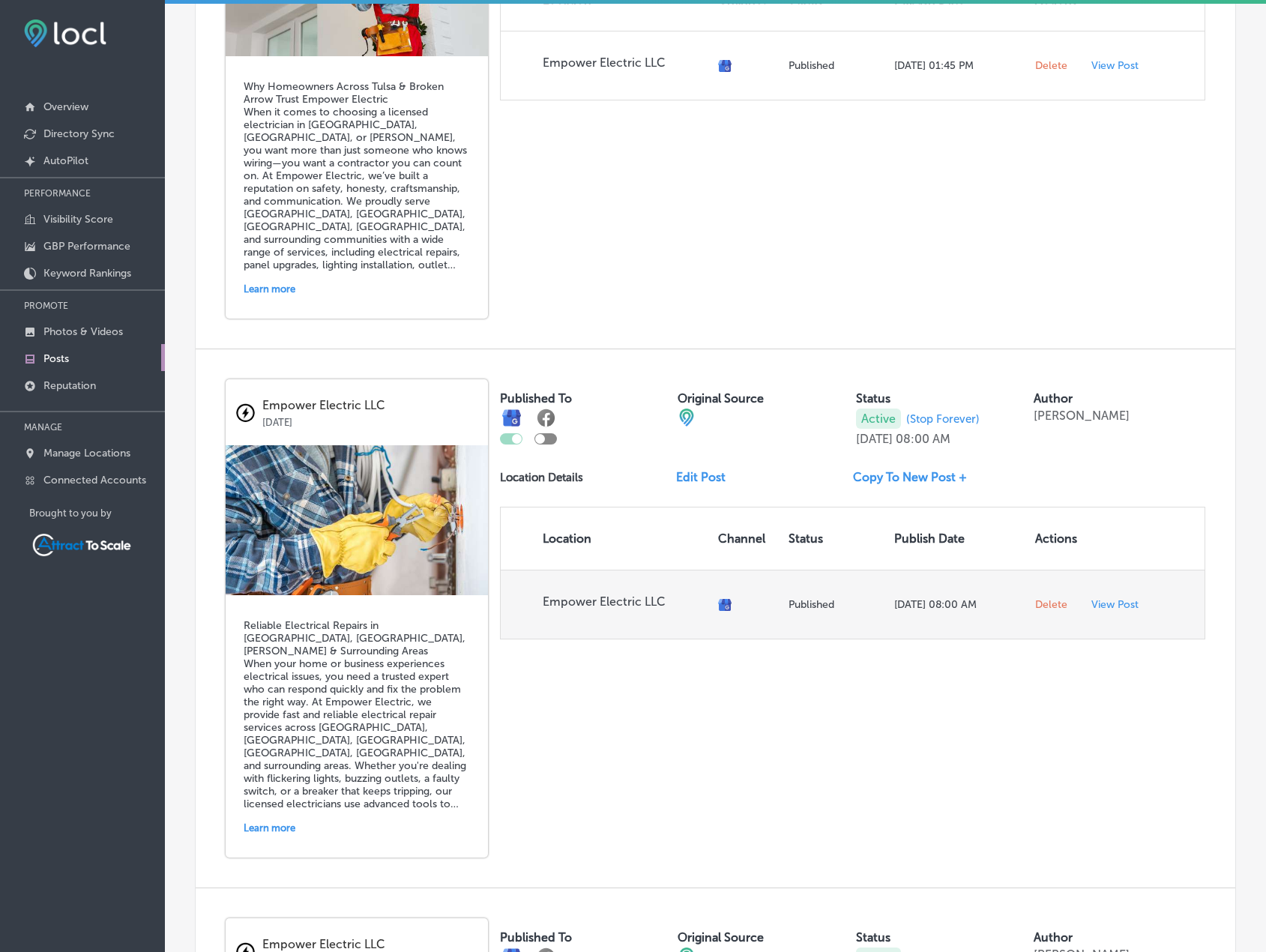
click at [1041, 601] on span "Delete" at bounding box center [1051, 605] width 32 height 14
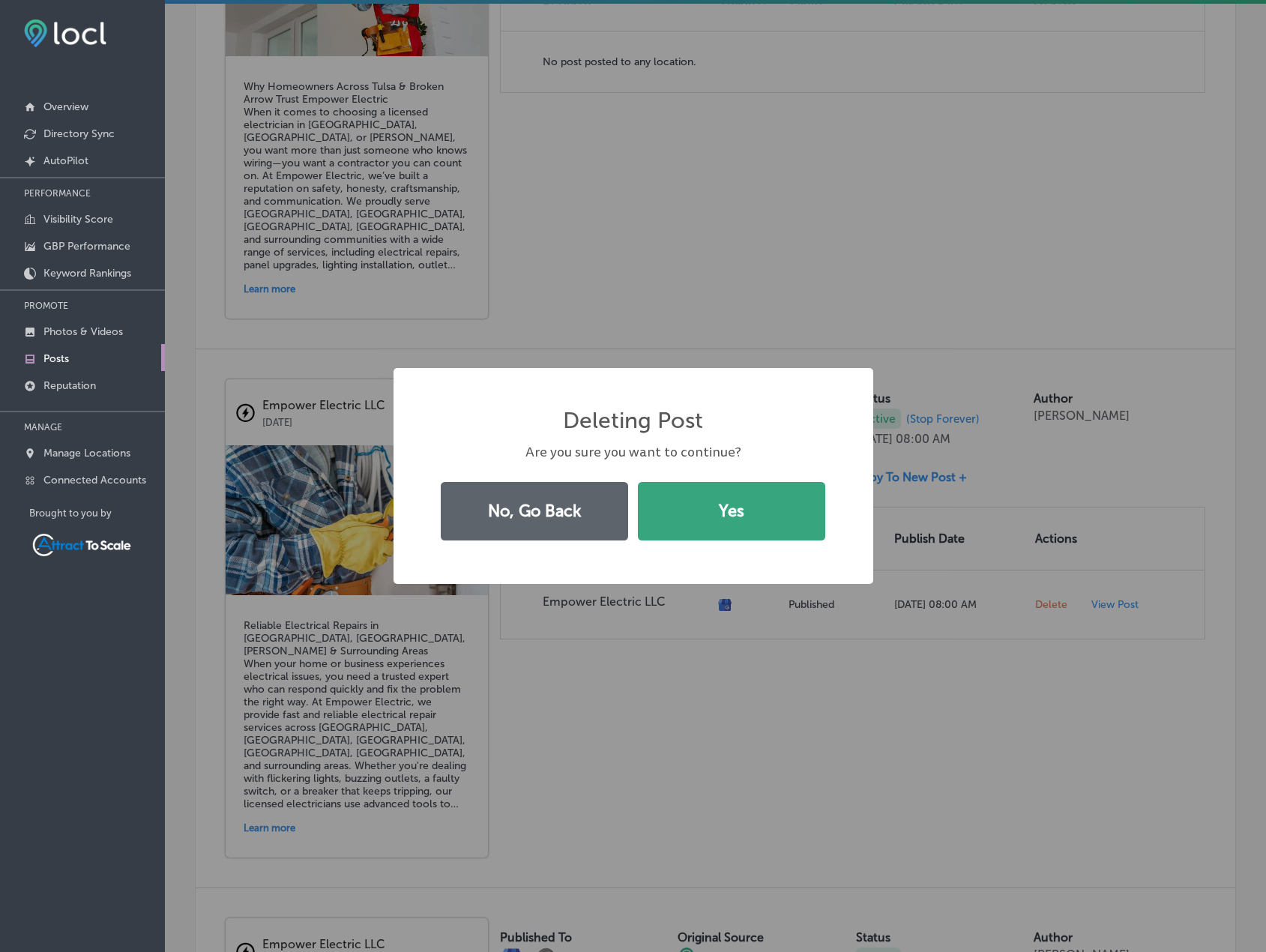
click at [681, 516] on button "Yes" at bounding box center [732, 512] width 187 height 58
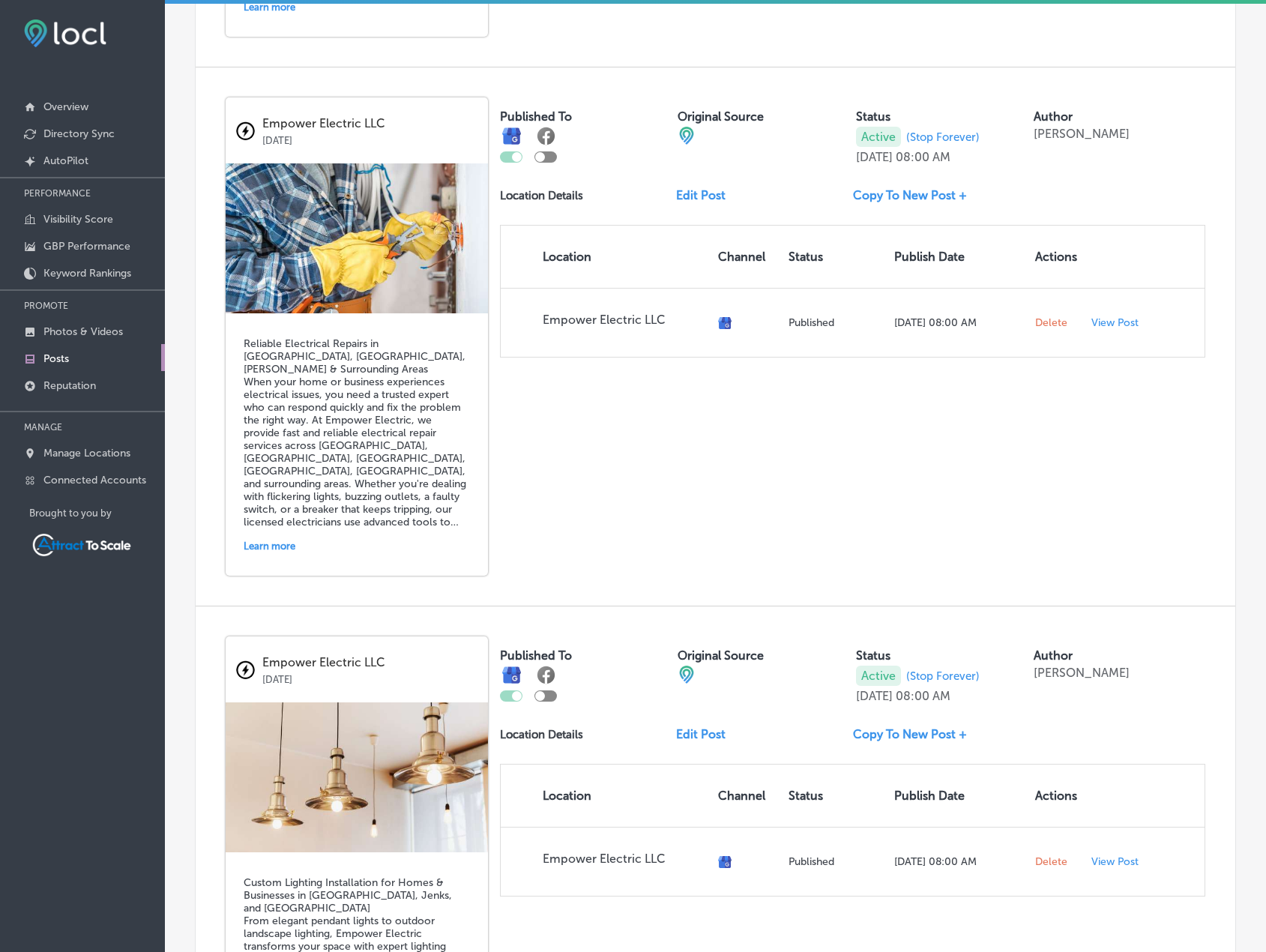
scroll to position [1275, 0]
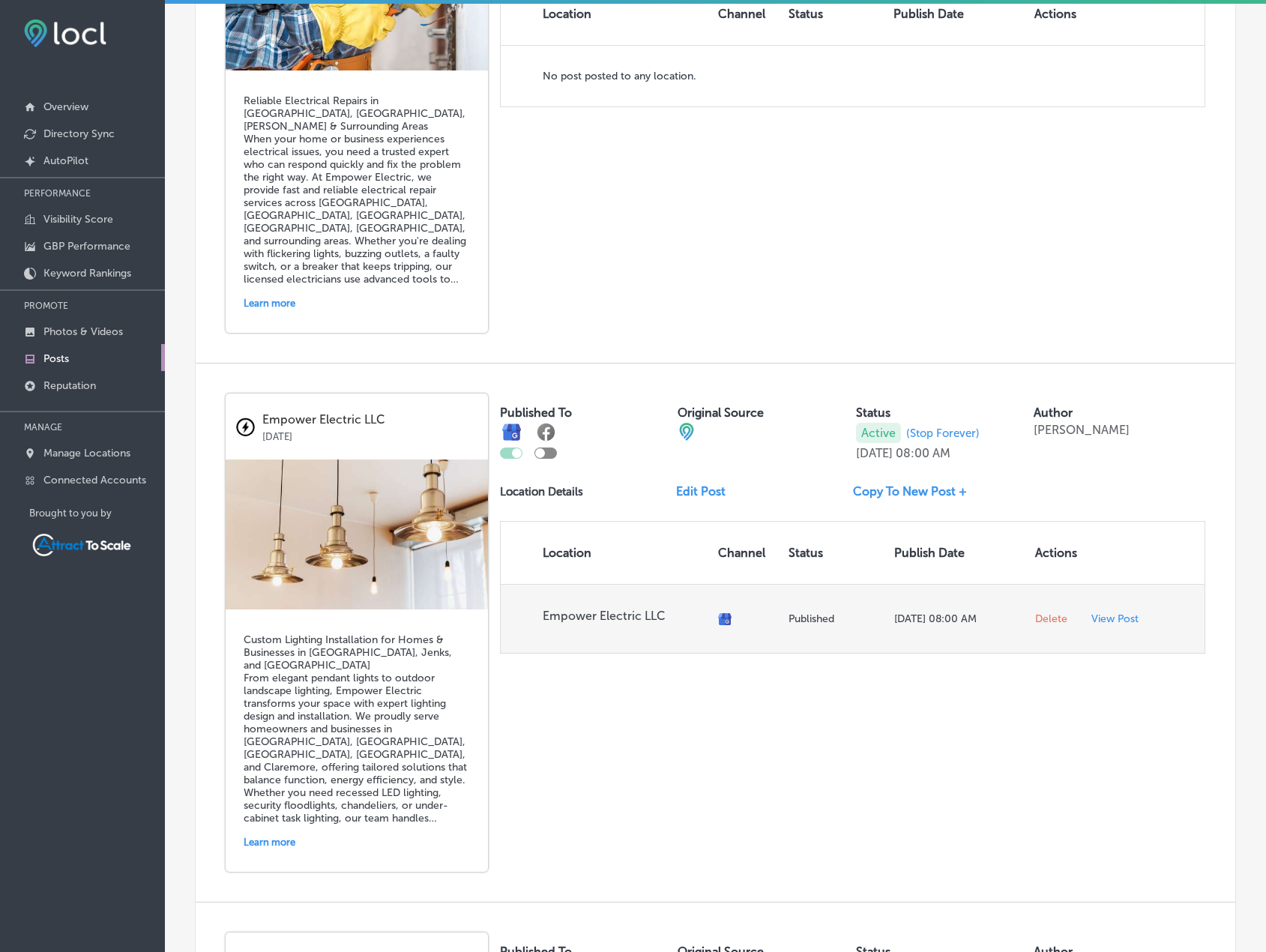
click at [1035, 615] on span "Delete" at bounding box center [1051, 620] width 32 height 14
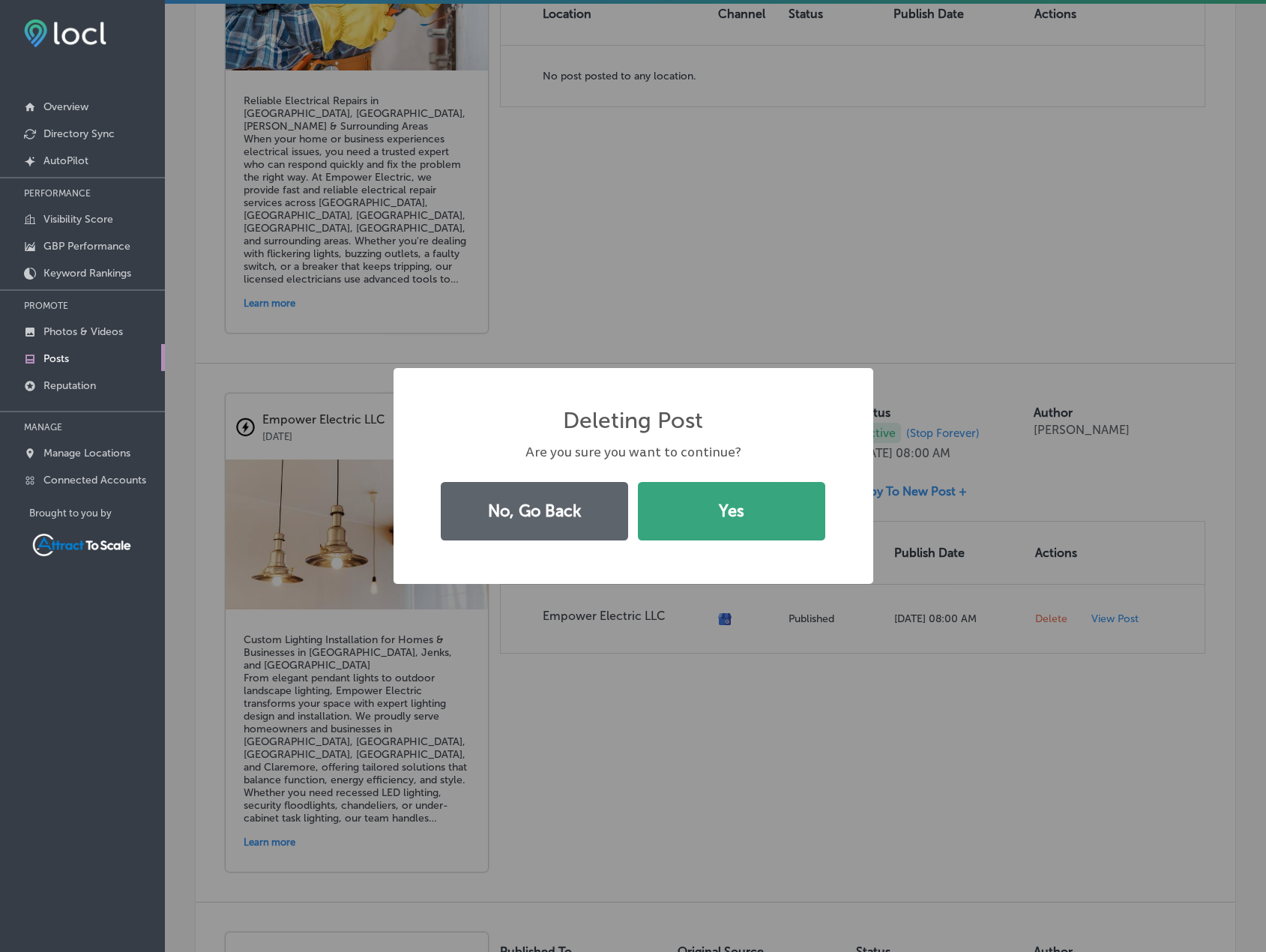
click at [760, 522] on button "Yes" at bounding box center [732, 512] width 187 height 58
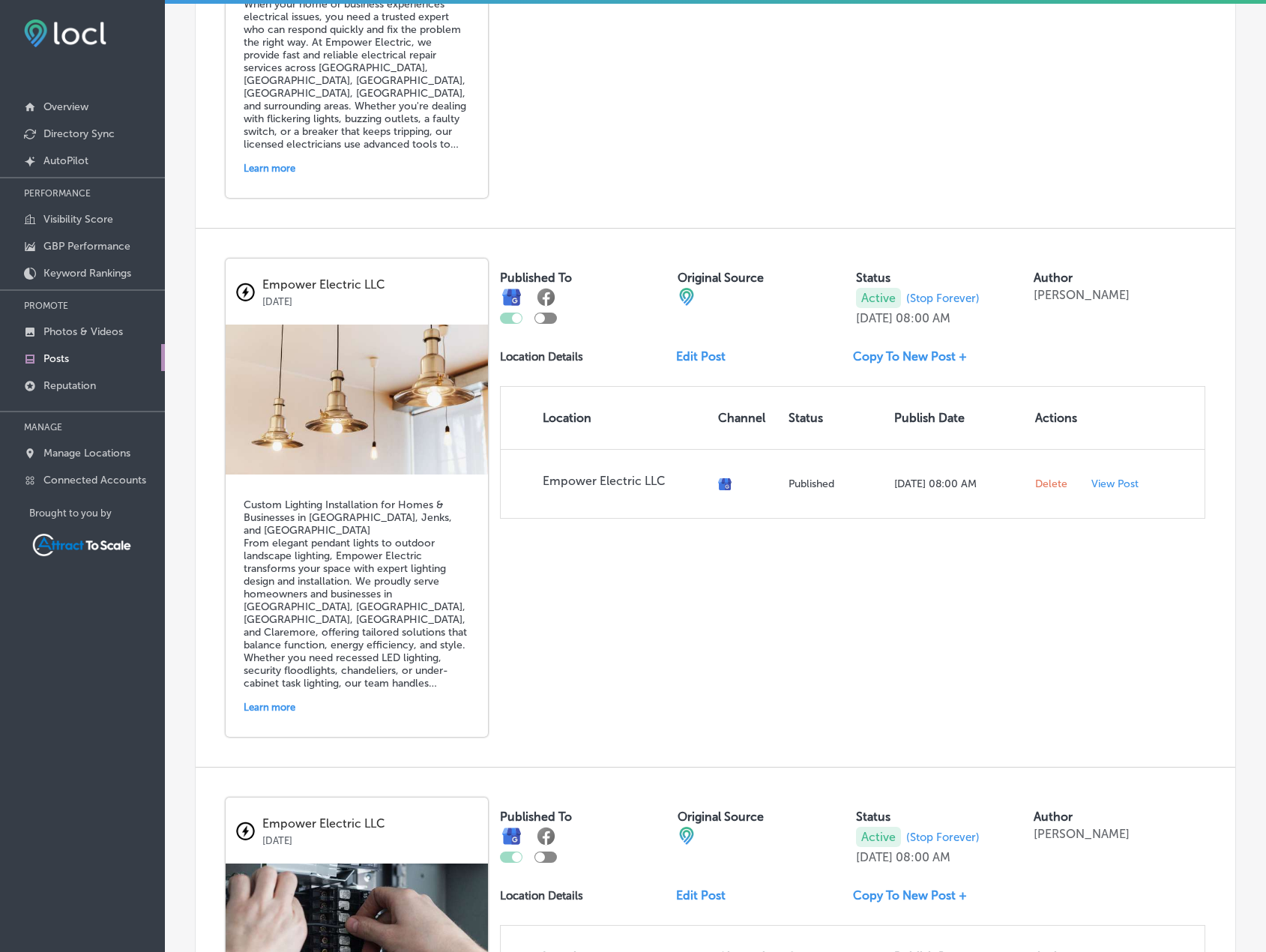
scroll to position [1874, 0]
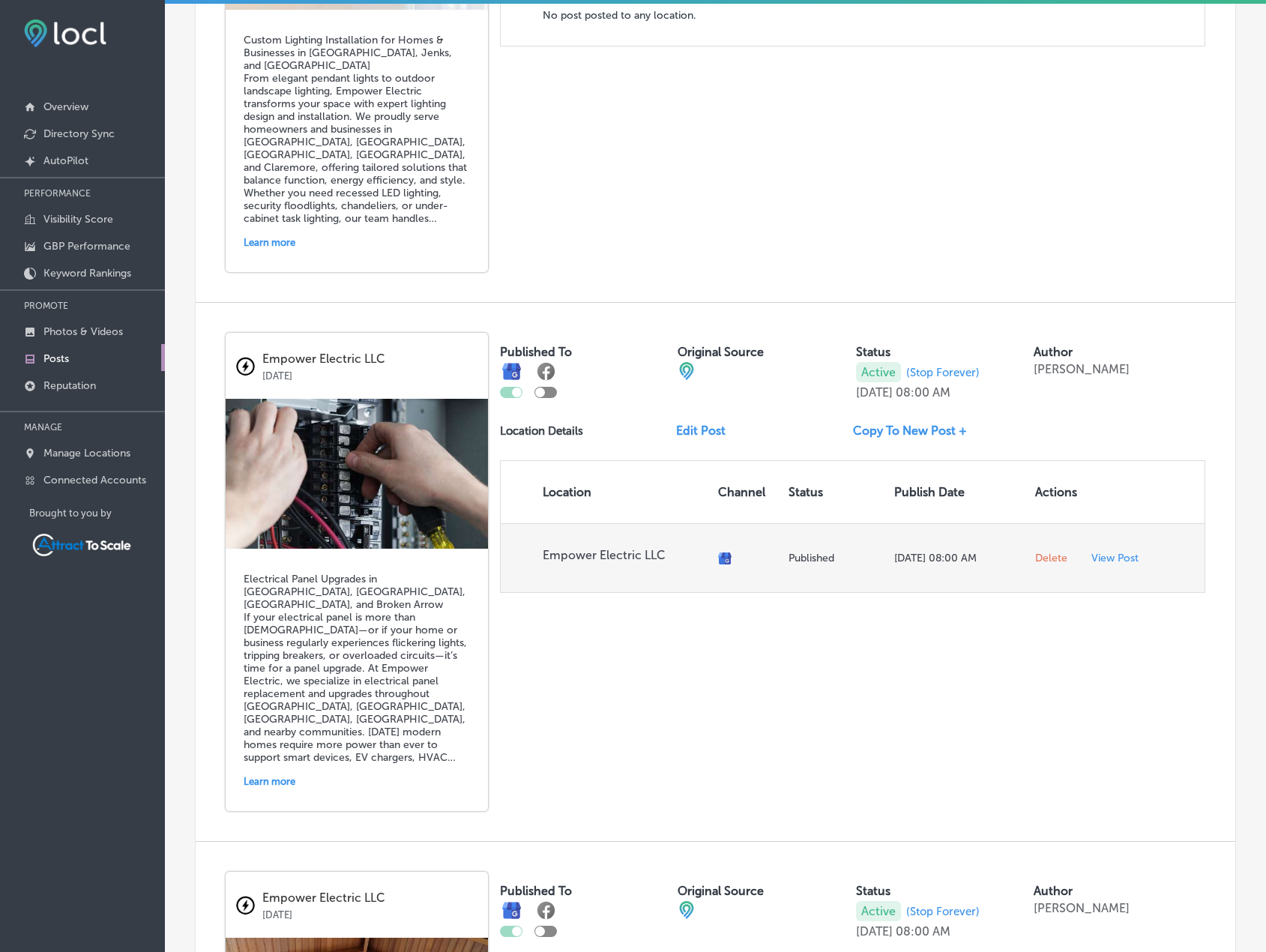
click at [1041, 552] on span "Delete" at bounding box center [1051, 558] width 32 height 14
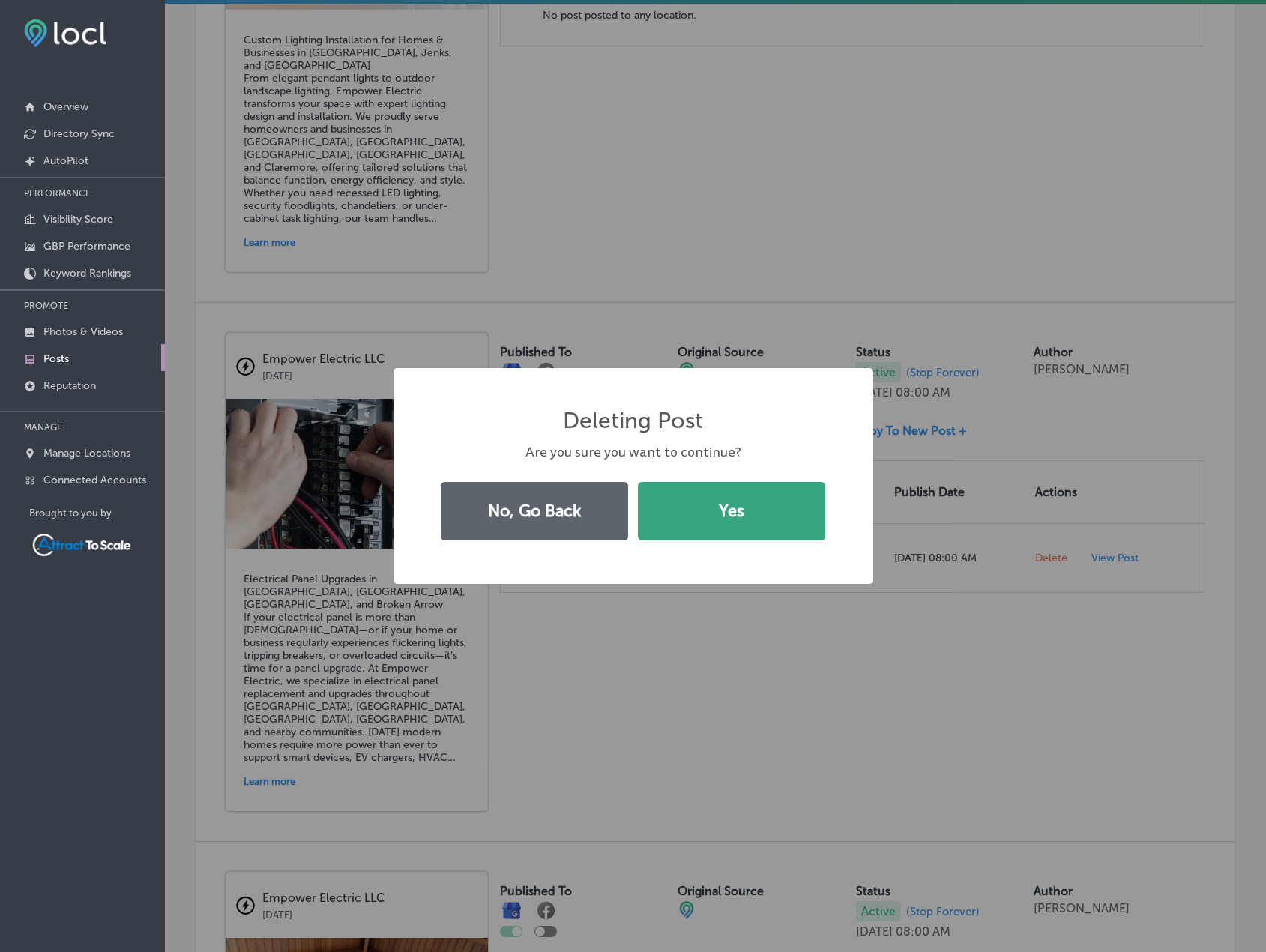
click at [803, 506] on button "Yes" at bounding box center [732, 512] width 187 height 58
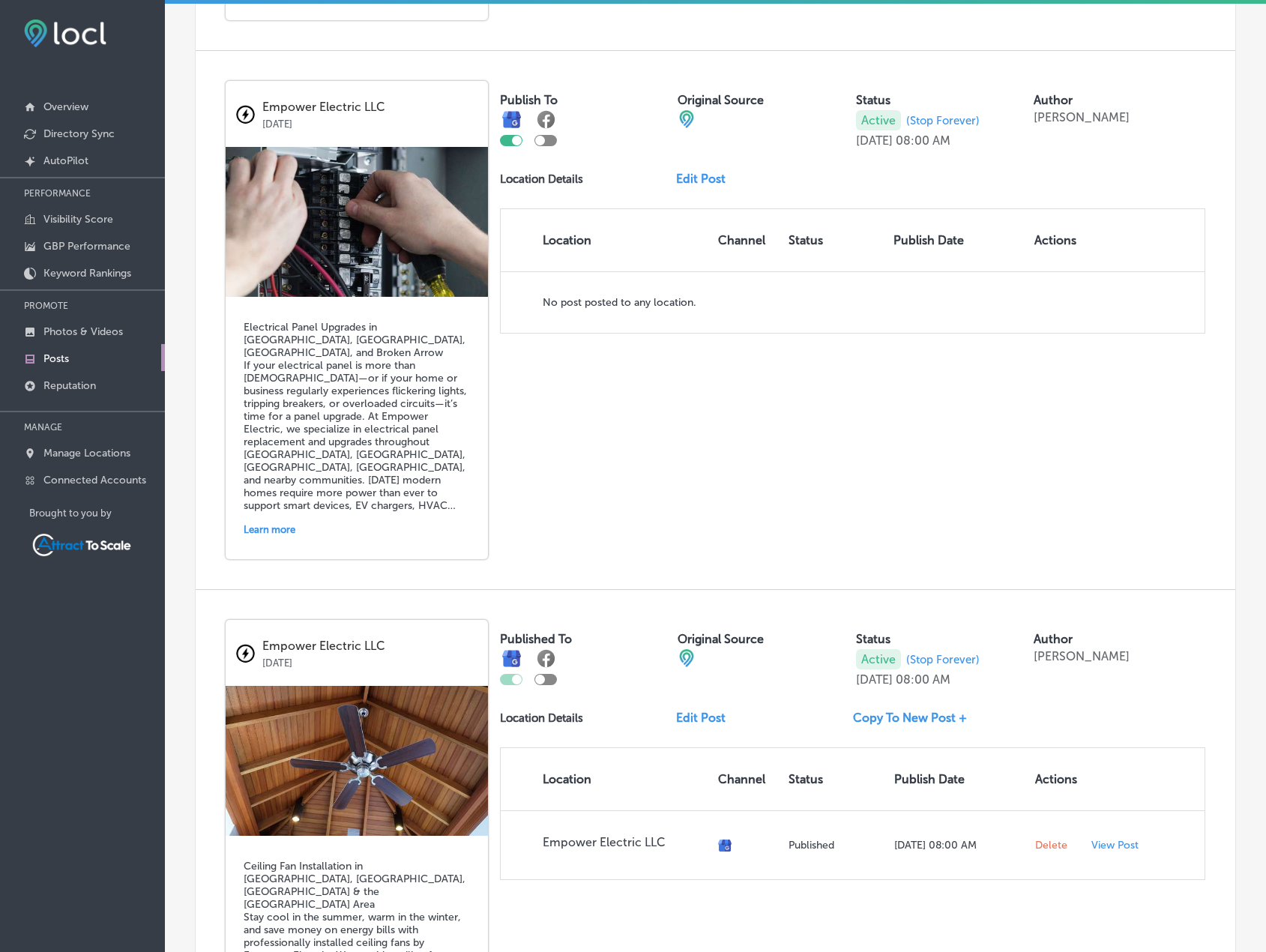
scroll to position [2324, 0]
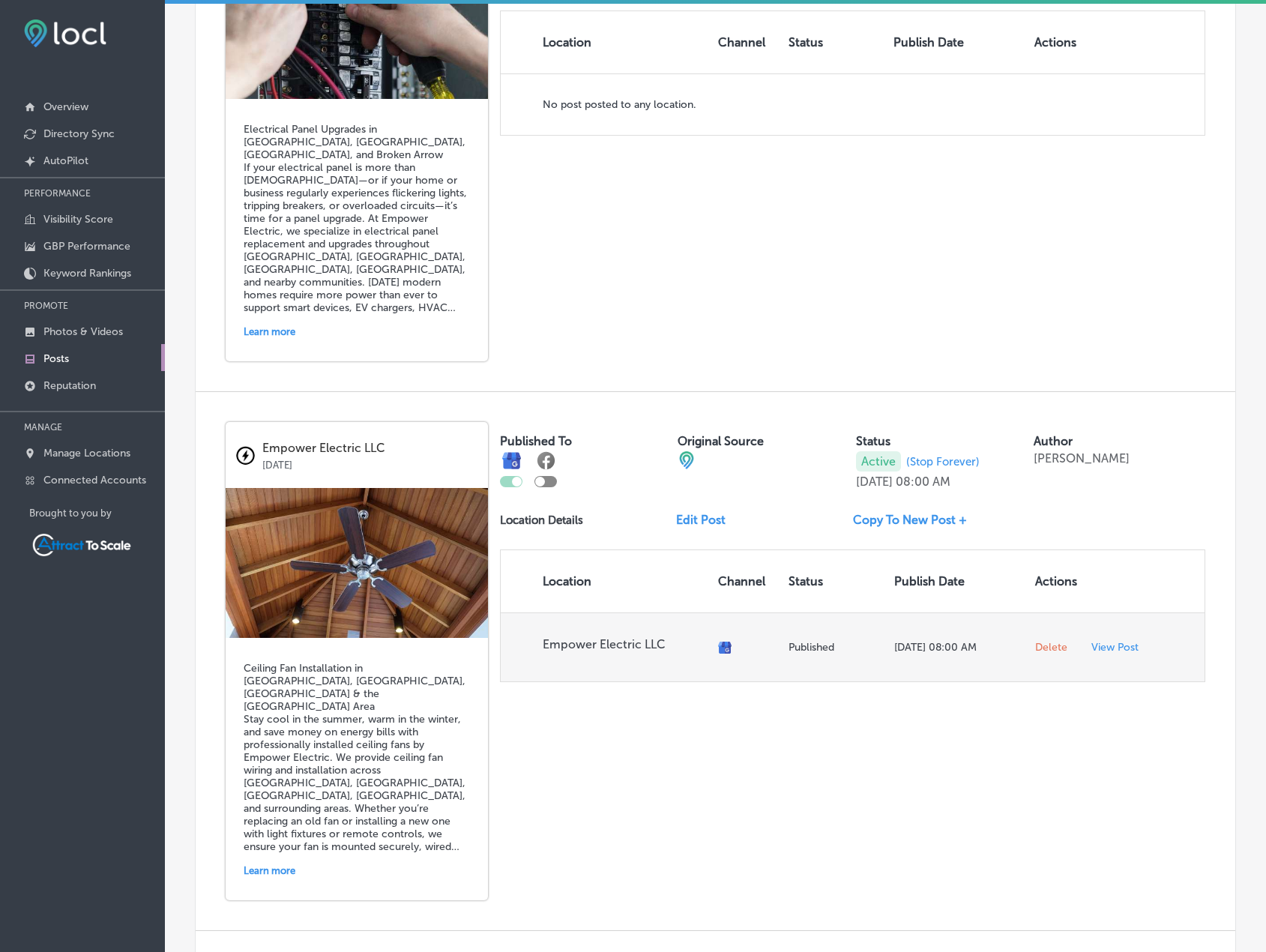
click at [1046, 648] on span "Delete" at bounding box center [1051, 648] width 32 height 14
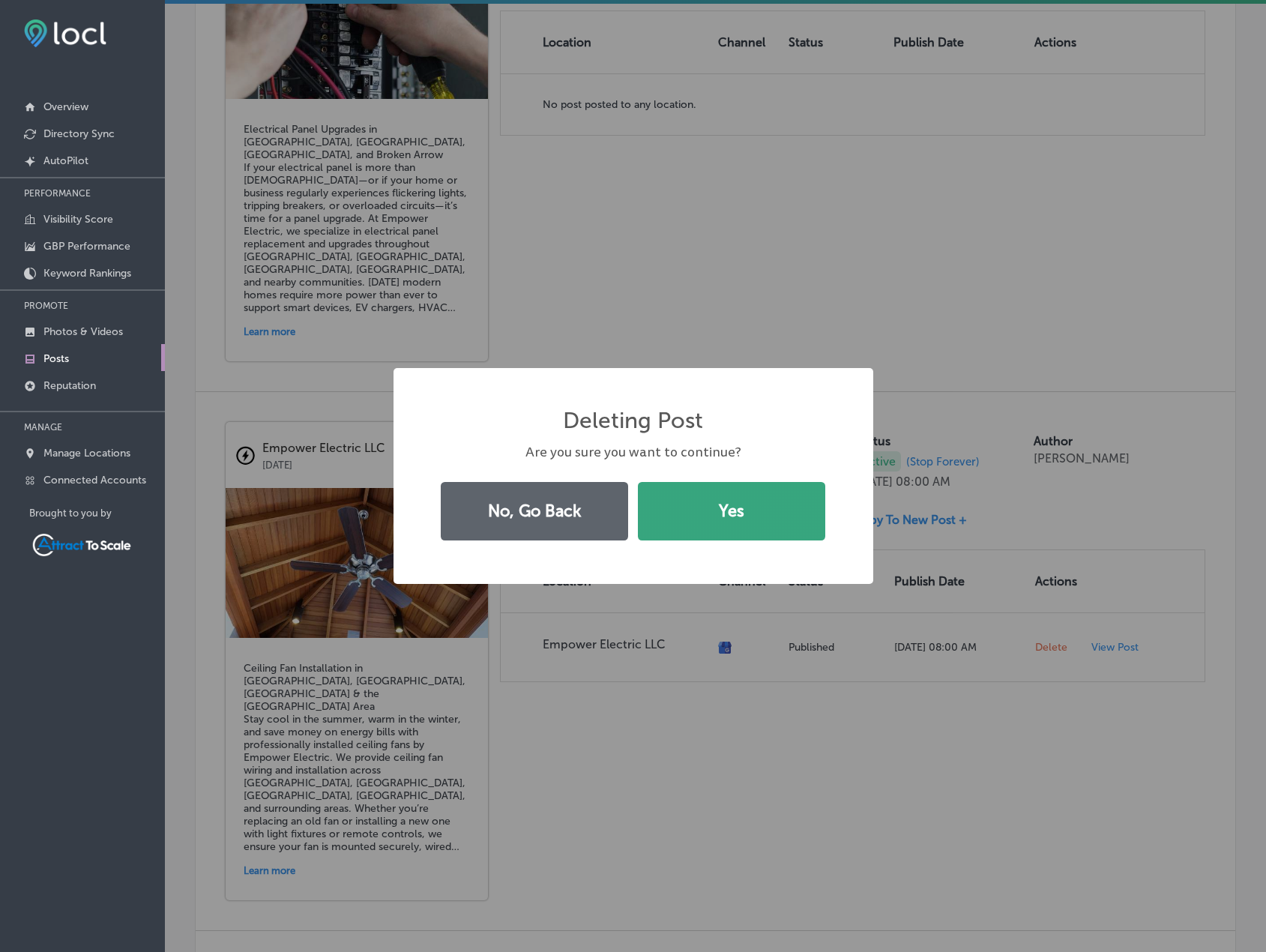
click at [779, 524] on button "Yes" at bounding box center [732, 512] width 187 height 58
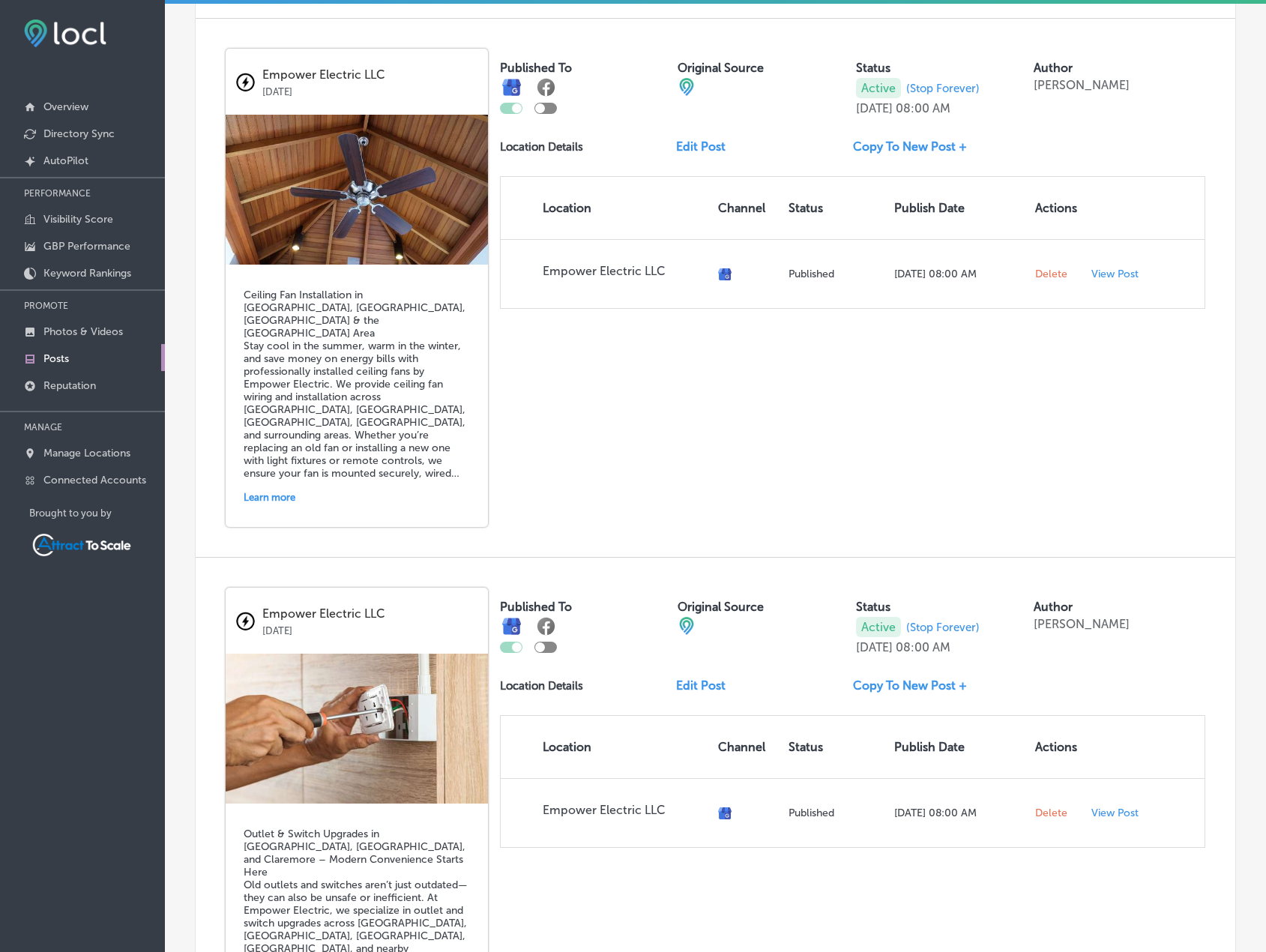
scroll to position [2699, 0]
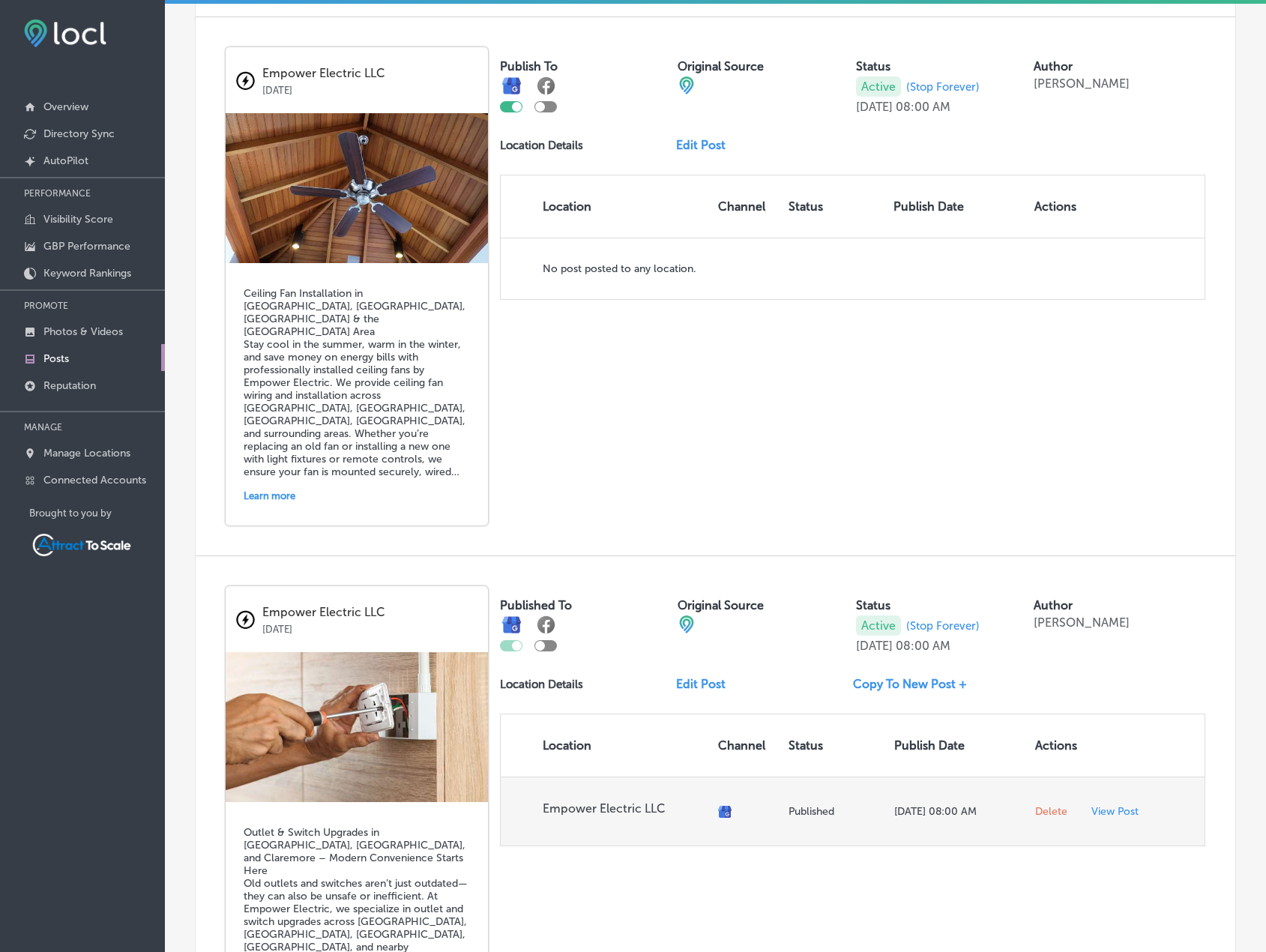
click at [1035, 808] on span "Delete" at bounding box center [1051, 812] width 32 height 14
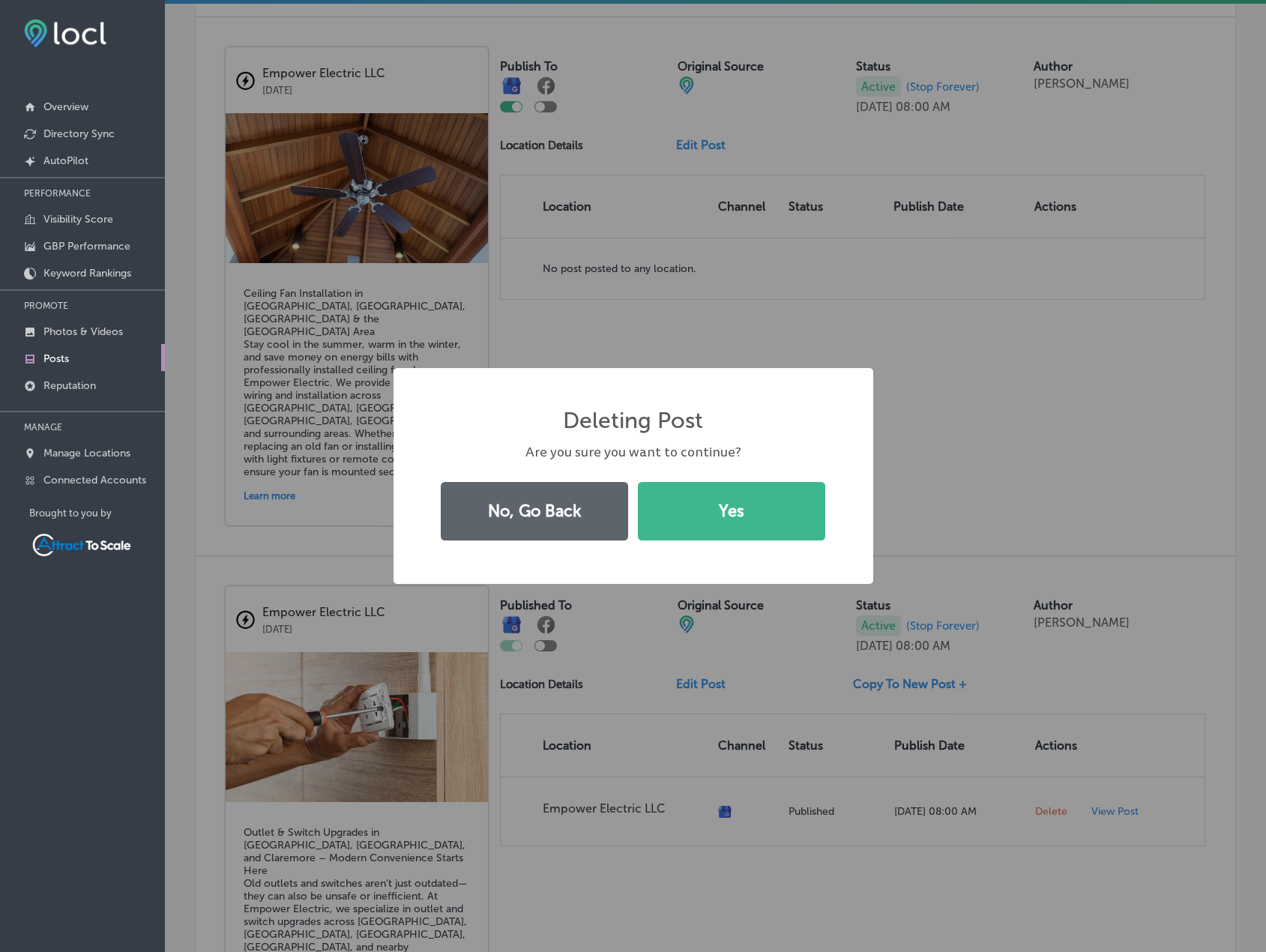
drag, startPoint x: 785, startPoint y: 529, endPoint x: 804, endPoint y: 531, distance: 19.1
click at [786, 527] on button "Yes" at bounding box center [732, 512] width 187 height 58
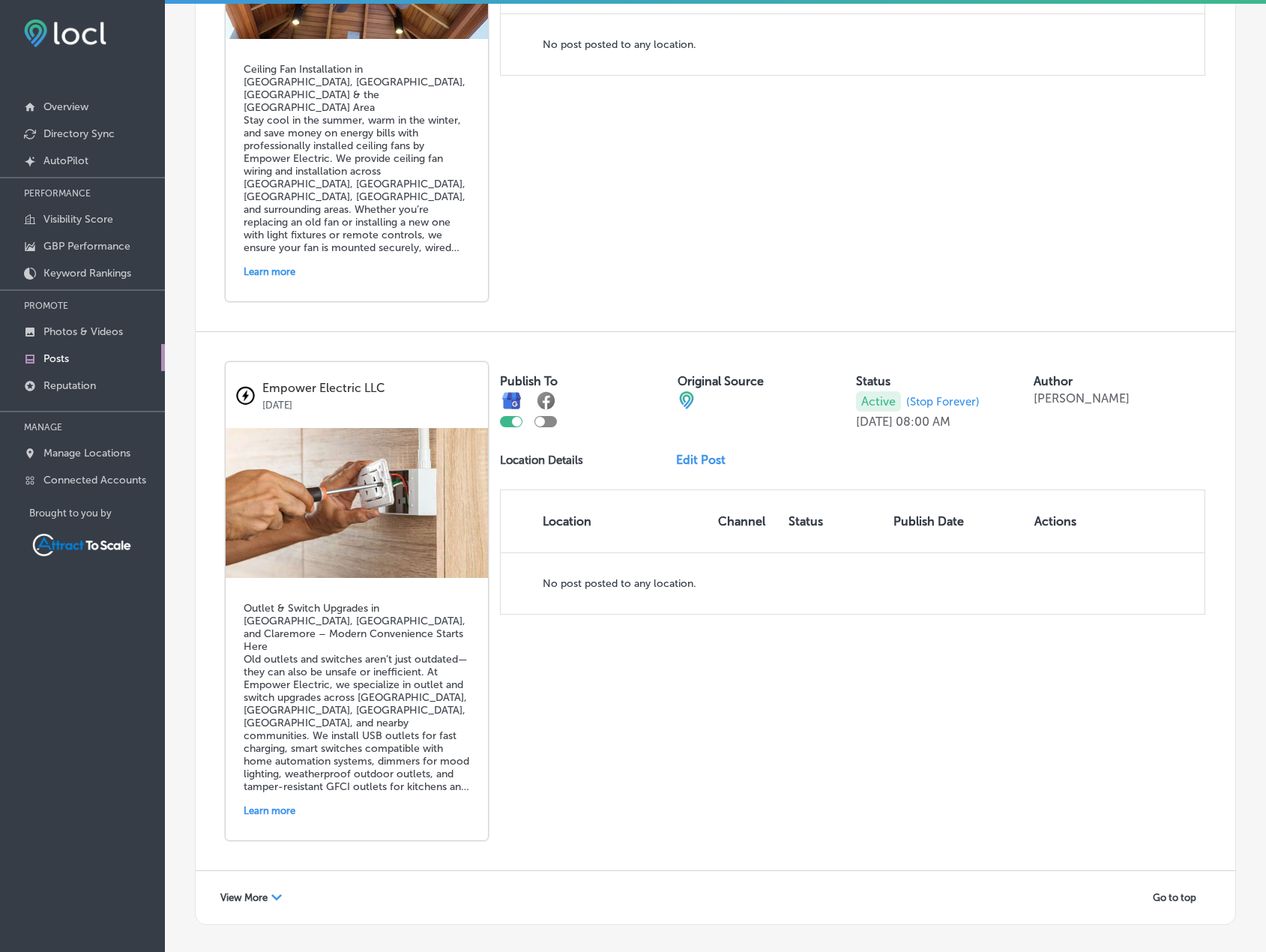
click at [260, 895] on span "View More" at bounding box center [244, 897] width 47 height 12
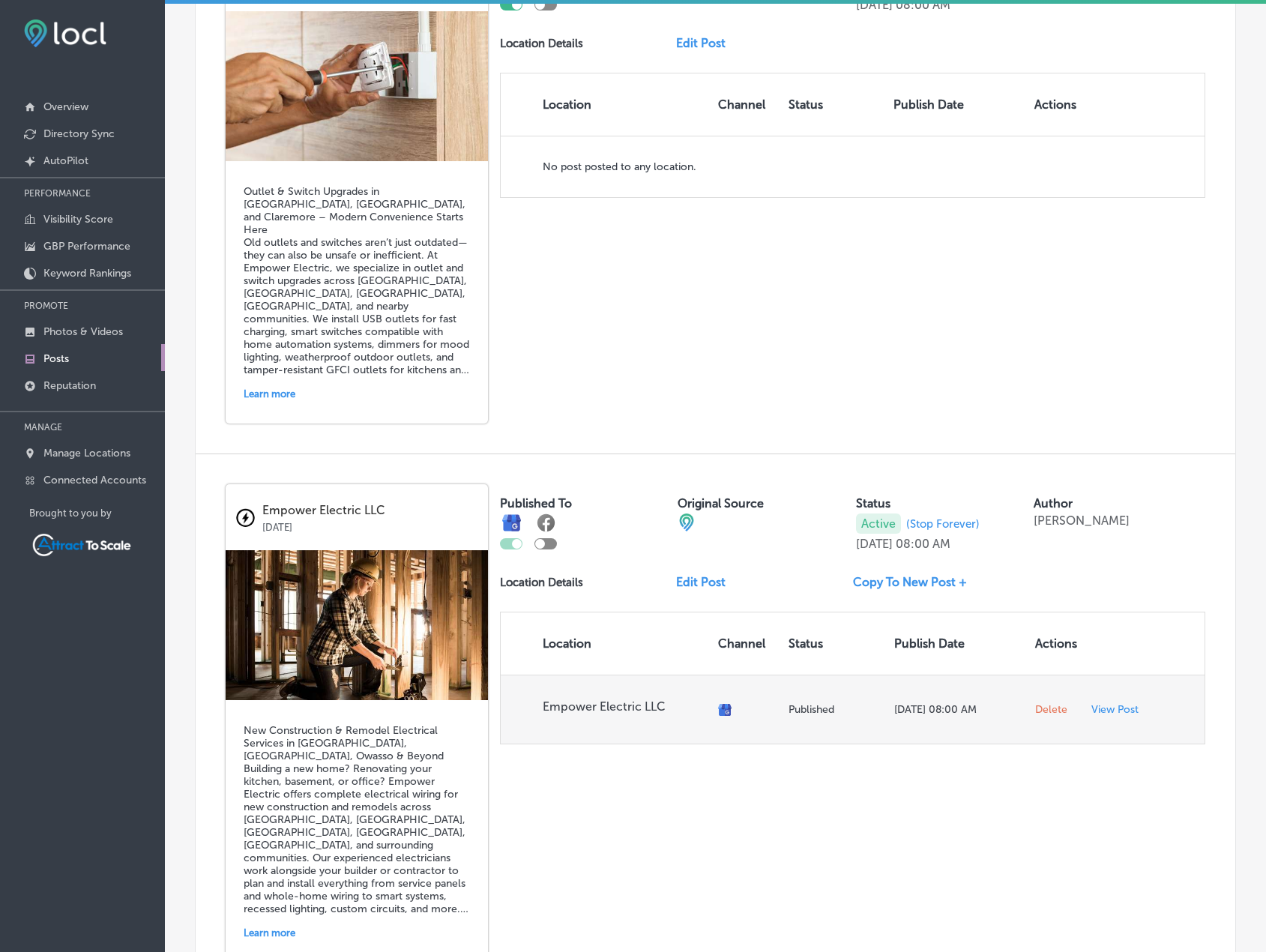
scroll to position [3395, 0]
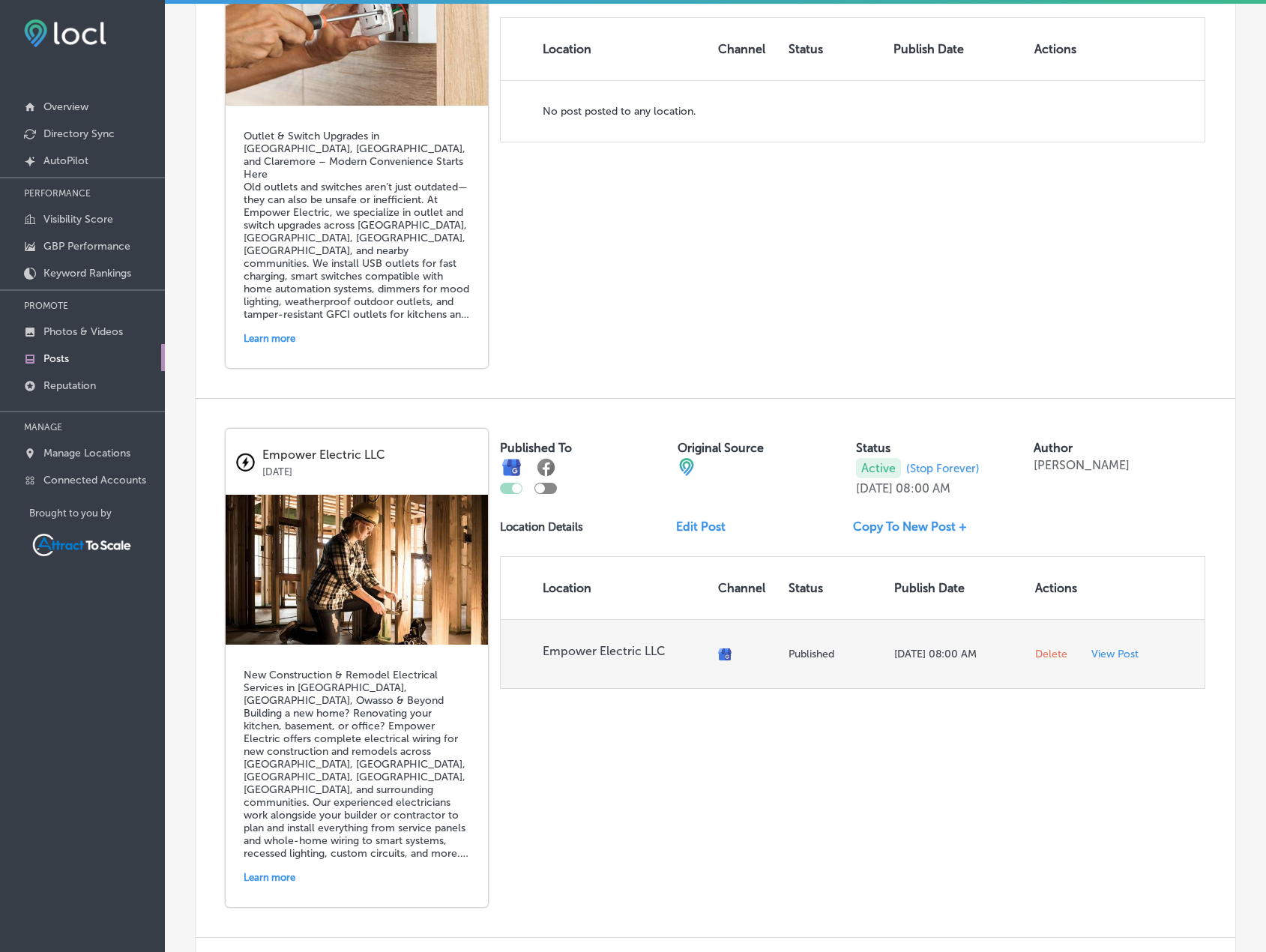
click at [1043, 652] on span "Delete" at bounding box center [1051, 655] width 32 height 14
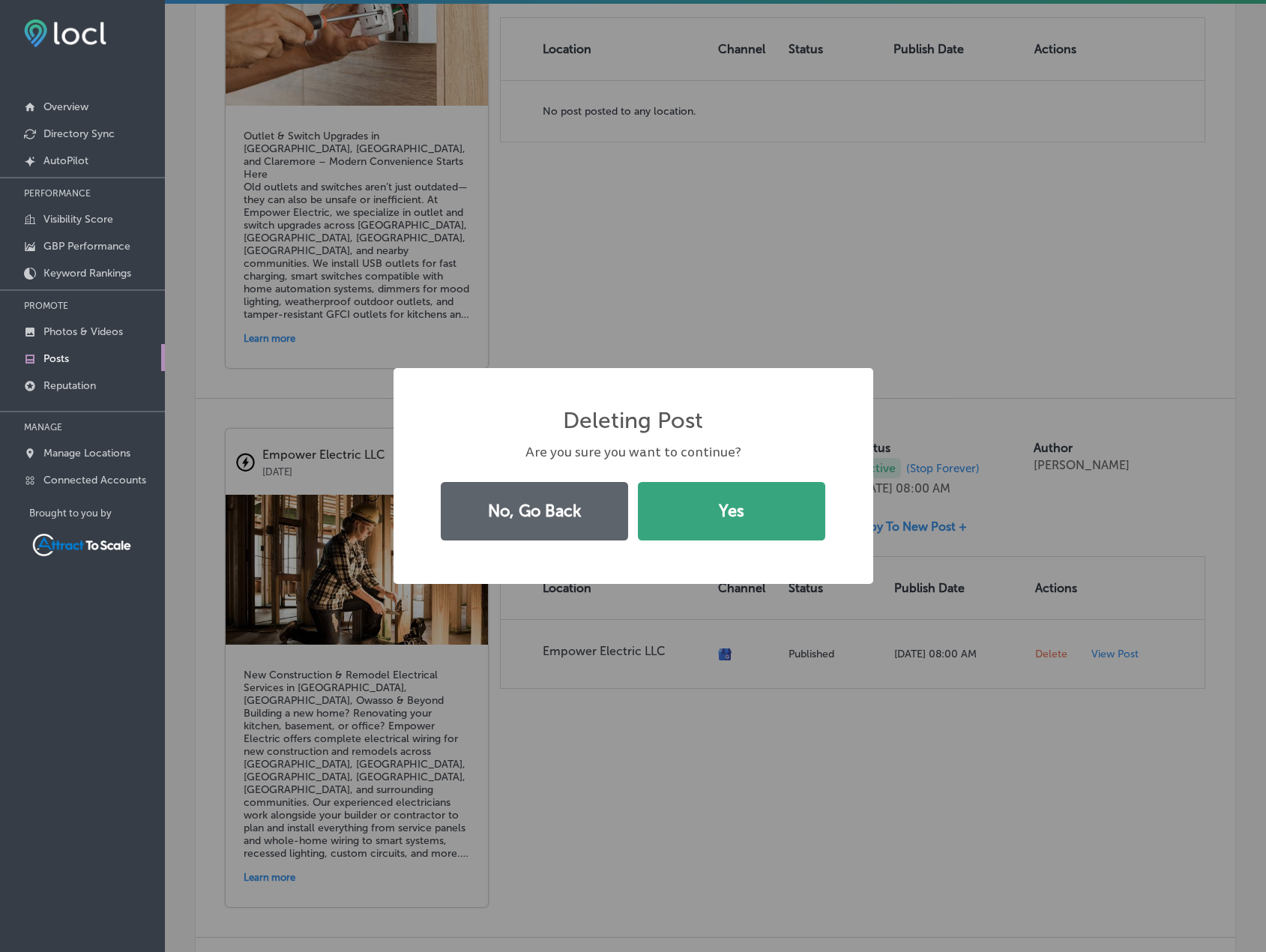
click at [724, 501] on button "Yes" at bounding box center [732, 512] width 187 height 58
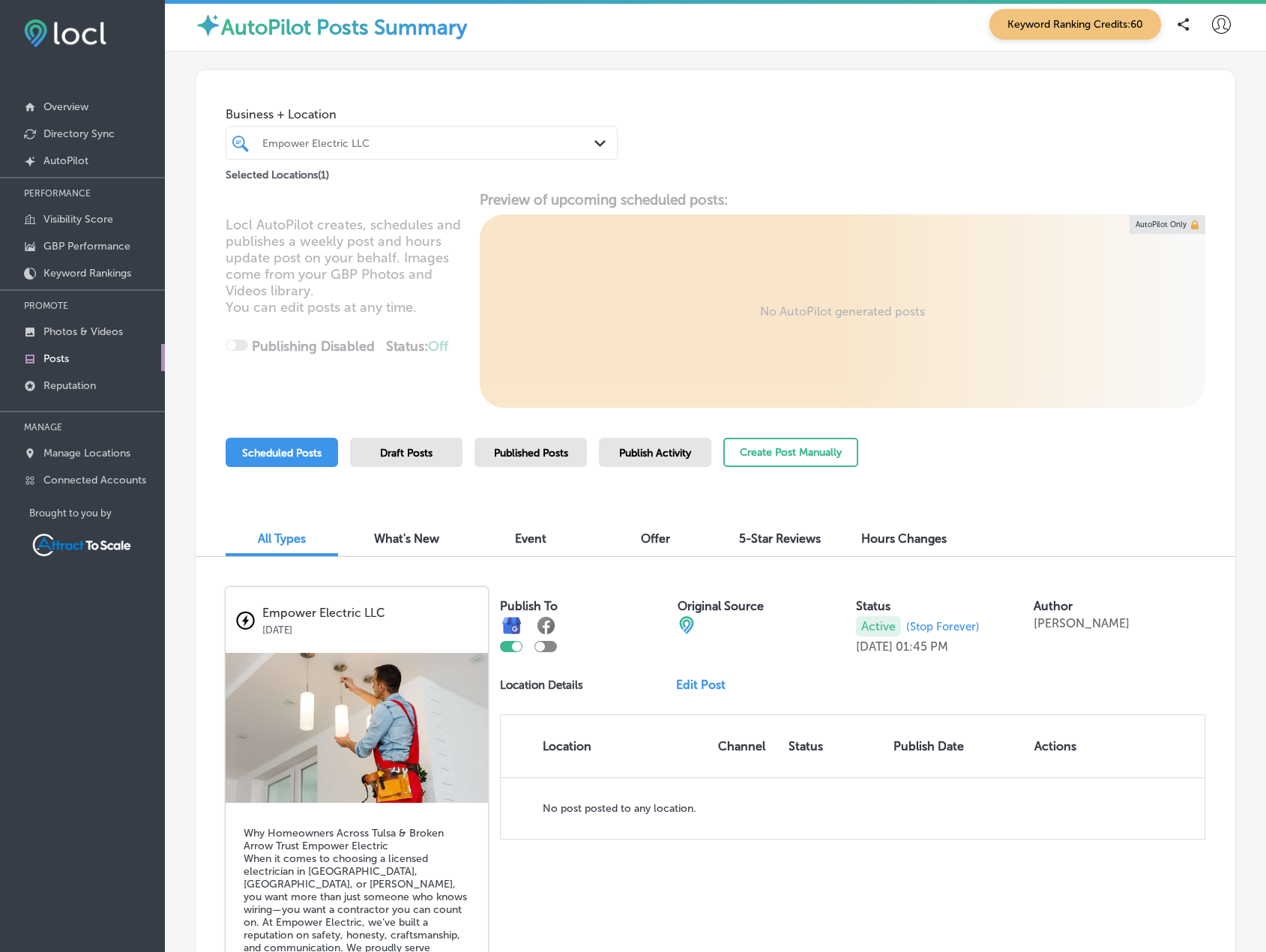
scroll to position [0, 0]
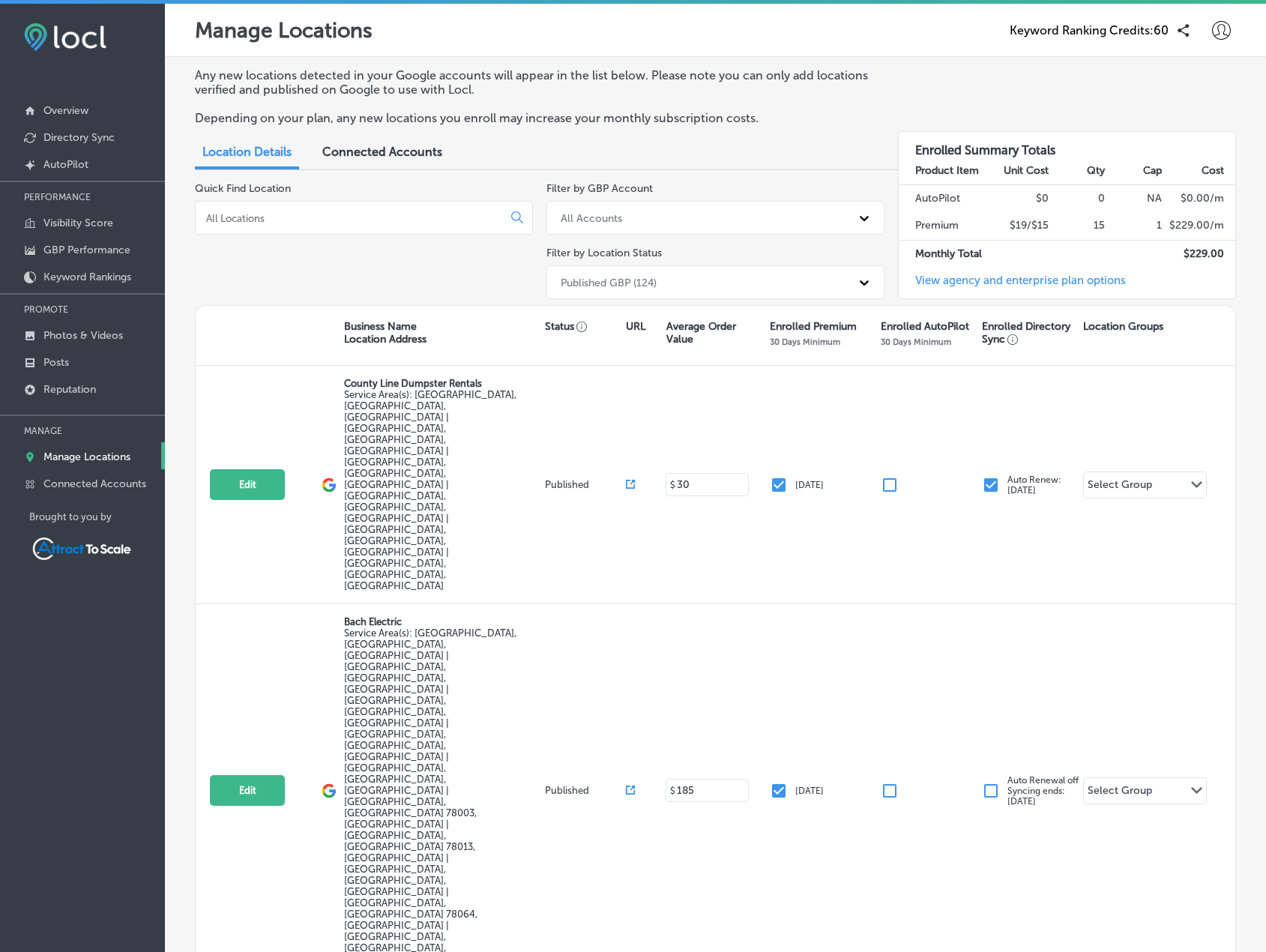
click at [297, 209] on div at bounding box center [364, 217] width 338 height 34
click at [300, 219] on input at bounding box center [352, 218] width 294 height 14
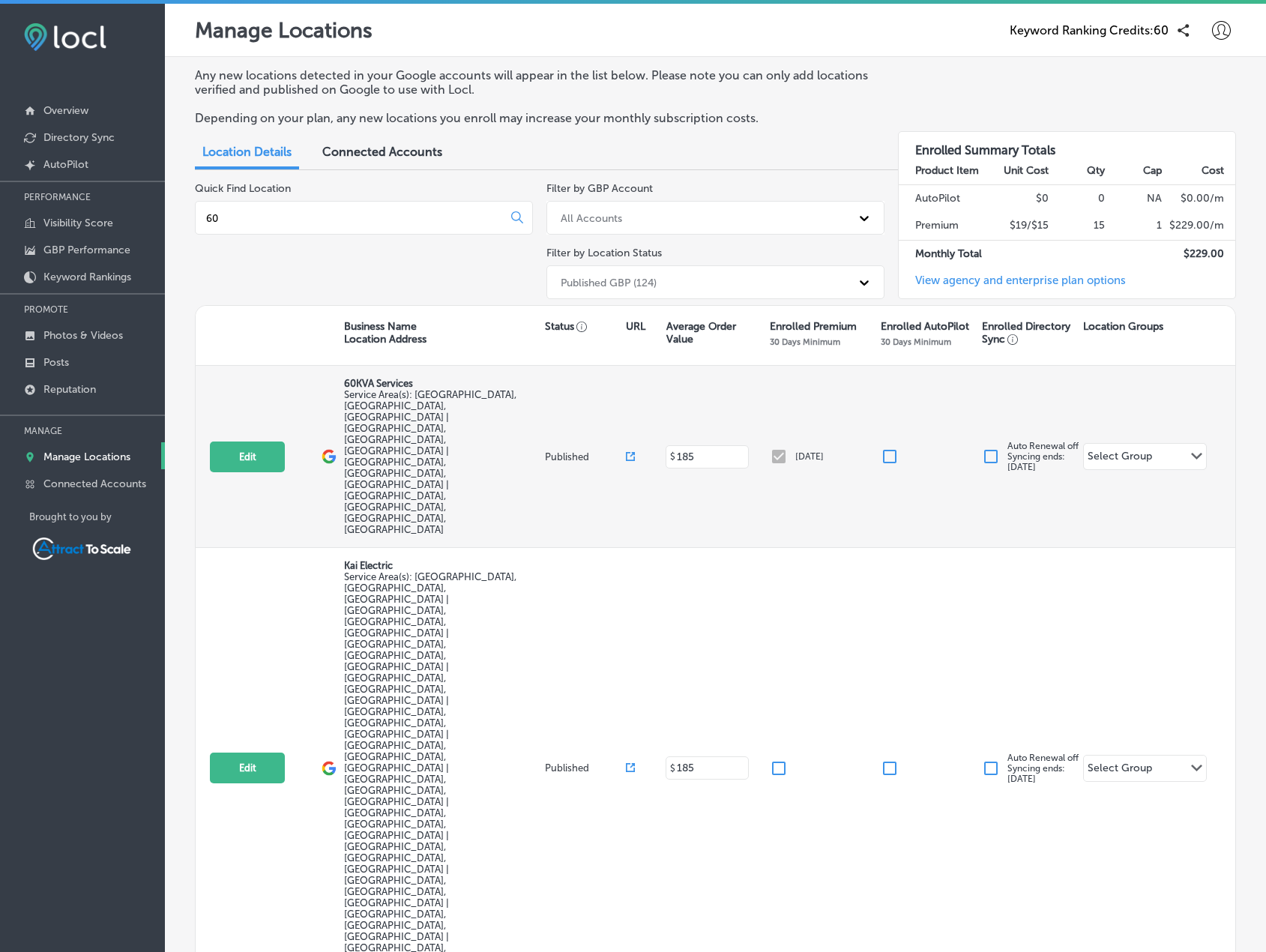
type input "60"
click at [382, 395] on span "Service Area(s): [GEOGRAPHIC_DATA], [GEOGRAPHIC_DATA], [GEOGRAPHIC_DATA] | [GEO…" at bounding box center [430, 462] width 173 height 146
click at [248, 441] on button "Edit" at bounding box center [247, 457] width 75 height 31
select select "US"
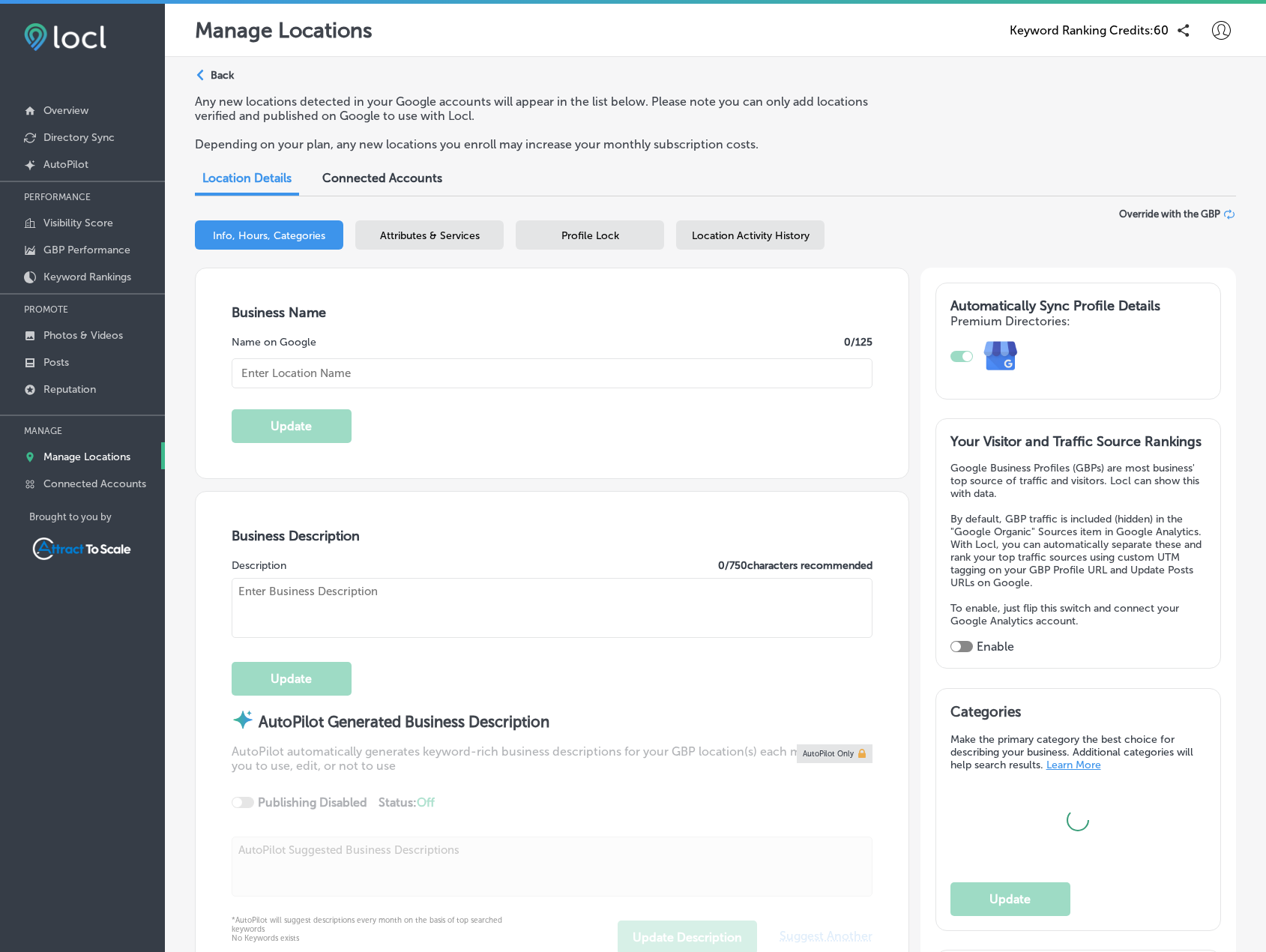
type input "60KVA Services"
checkbox input "false"
type input "[STREET_ADDRESS]"
type input "Hempstead"
type input "77445"
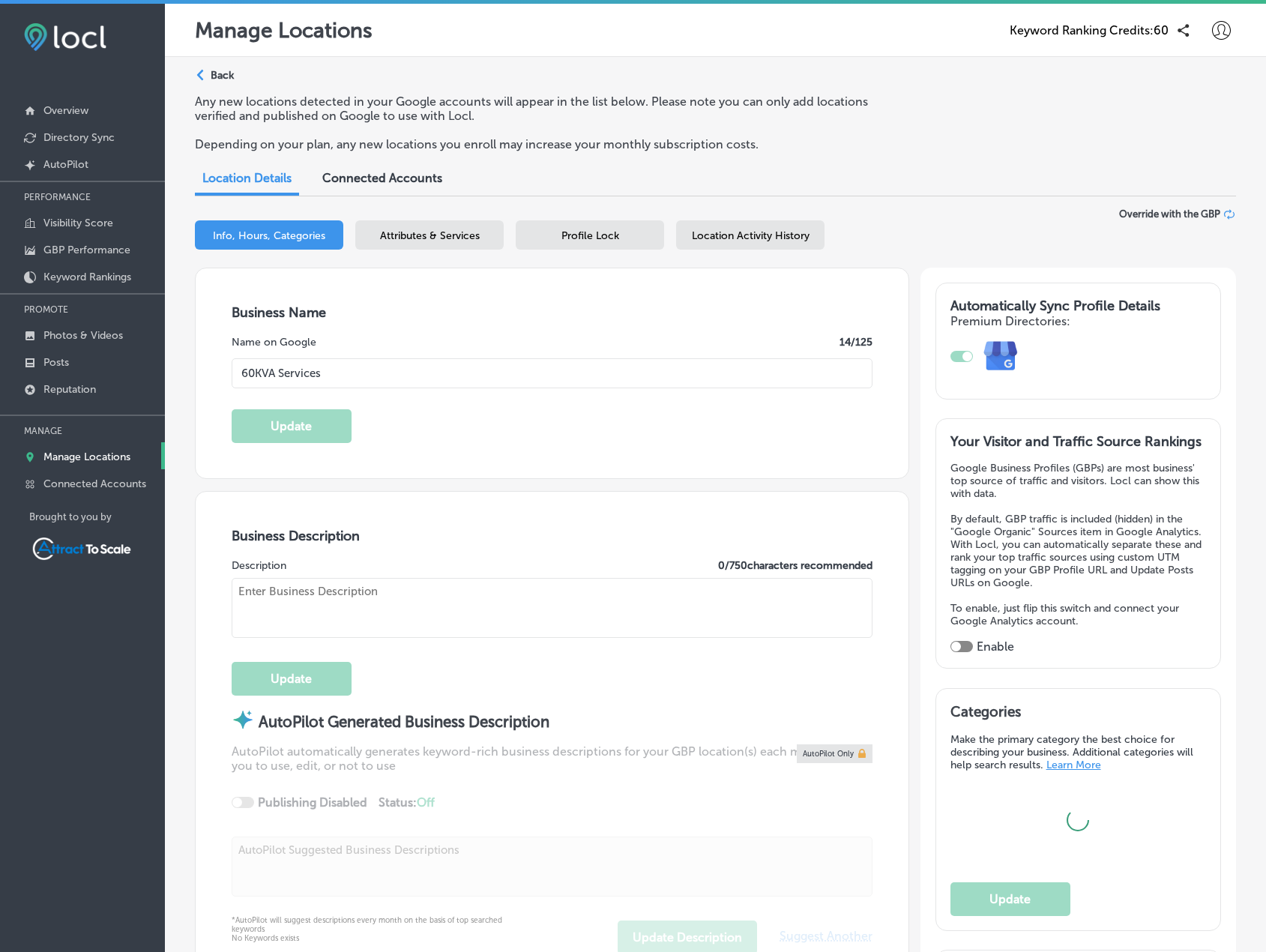
type input "US"
type input "[URL][DOMAIN_NAME]"
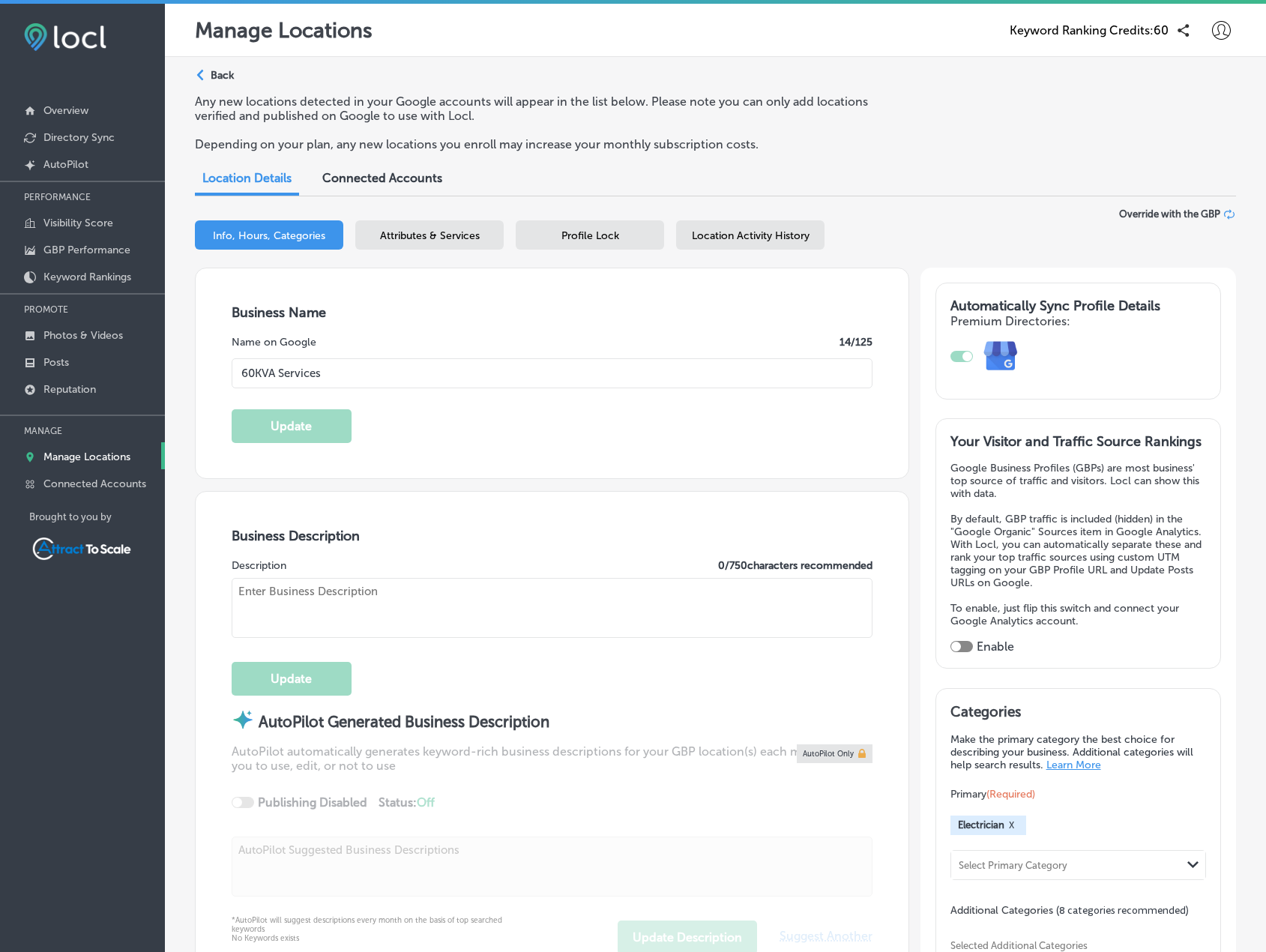
type textarea "60 KVA Services is Cypress, Magnolia, [GEOGRAPHIC_DATA], and [PERSON_NAME]'s pr…"
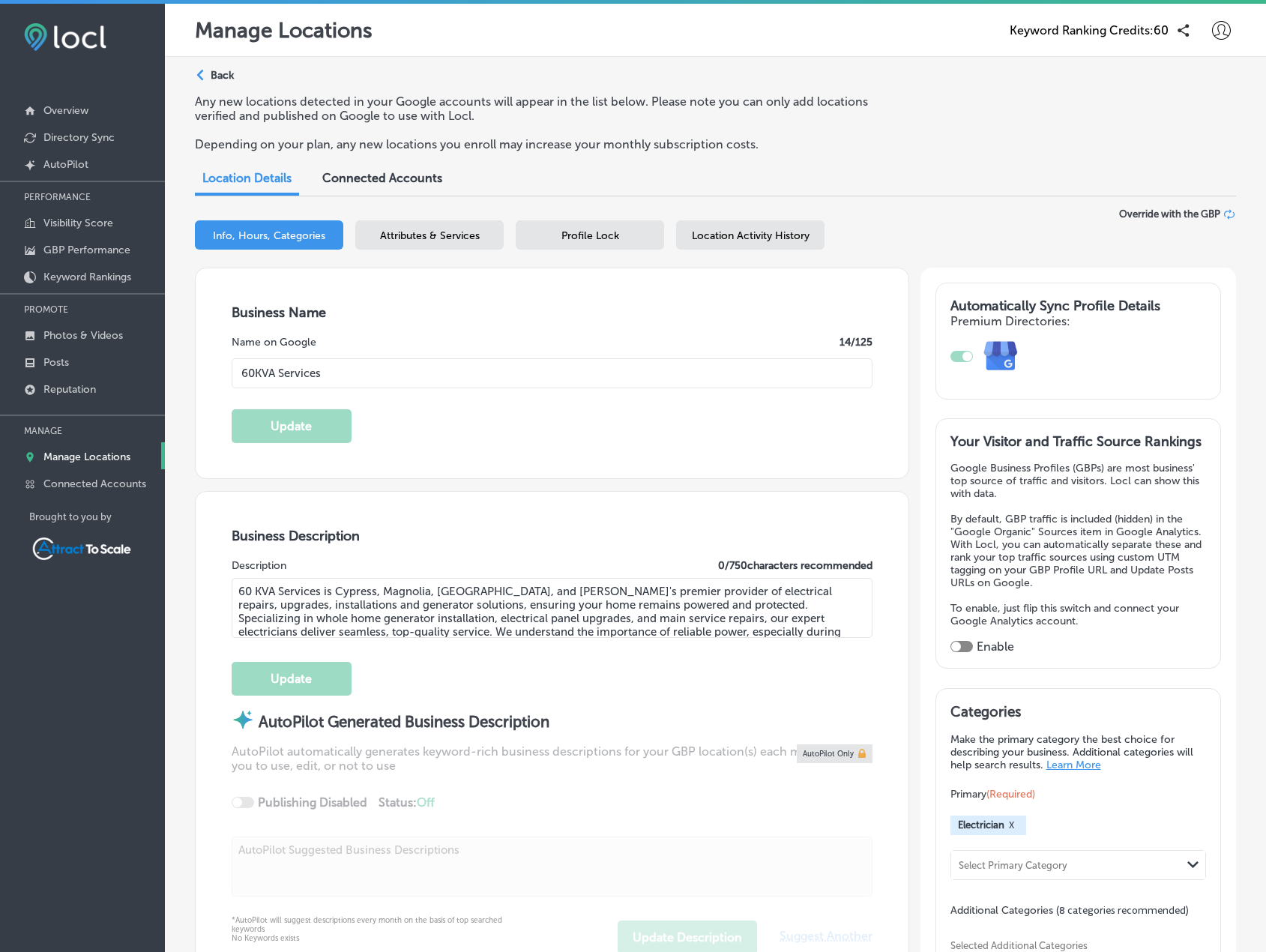
type input "[PHONE_NUMBER]"
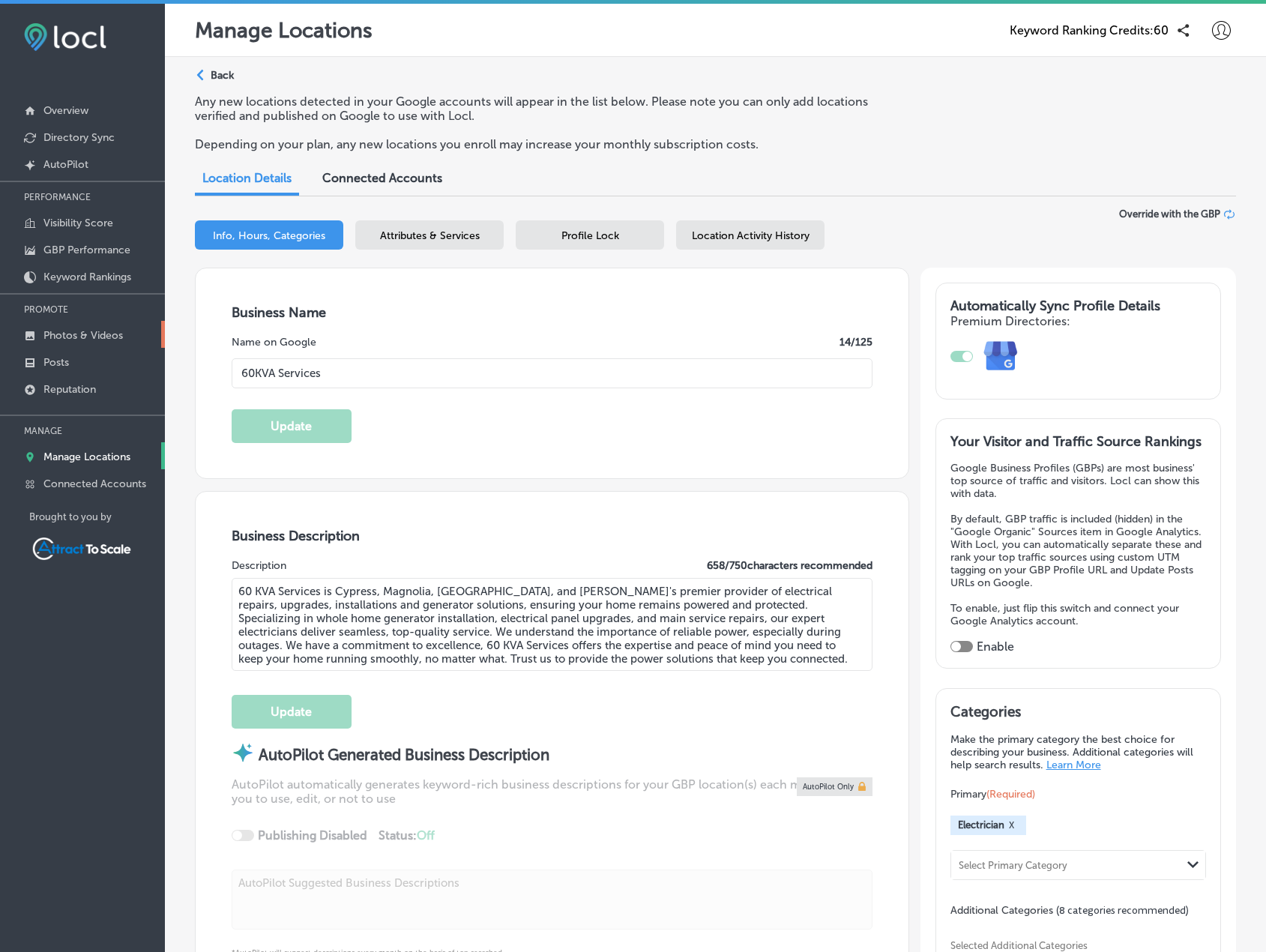
click at [79, 328] on link "Photos & Videos" at bounding box center [82, 334] width 165 height 27
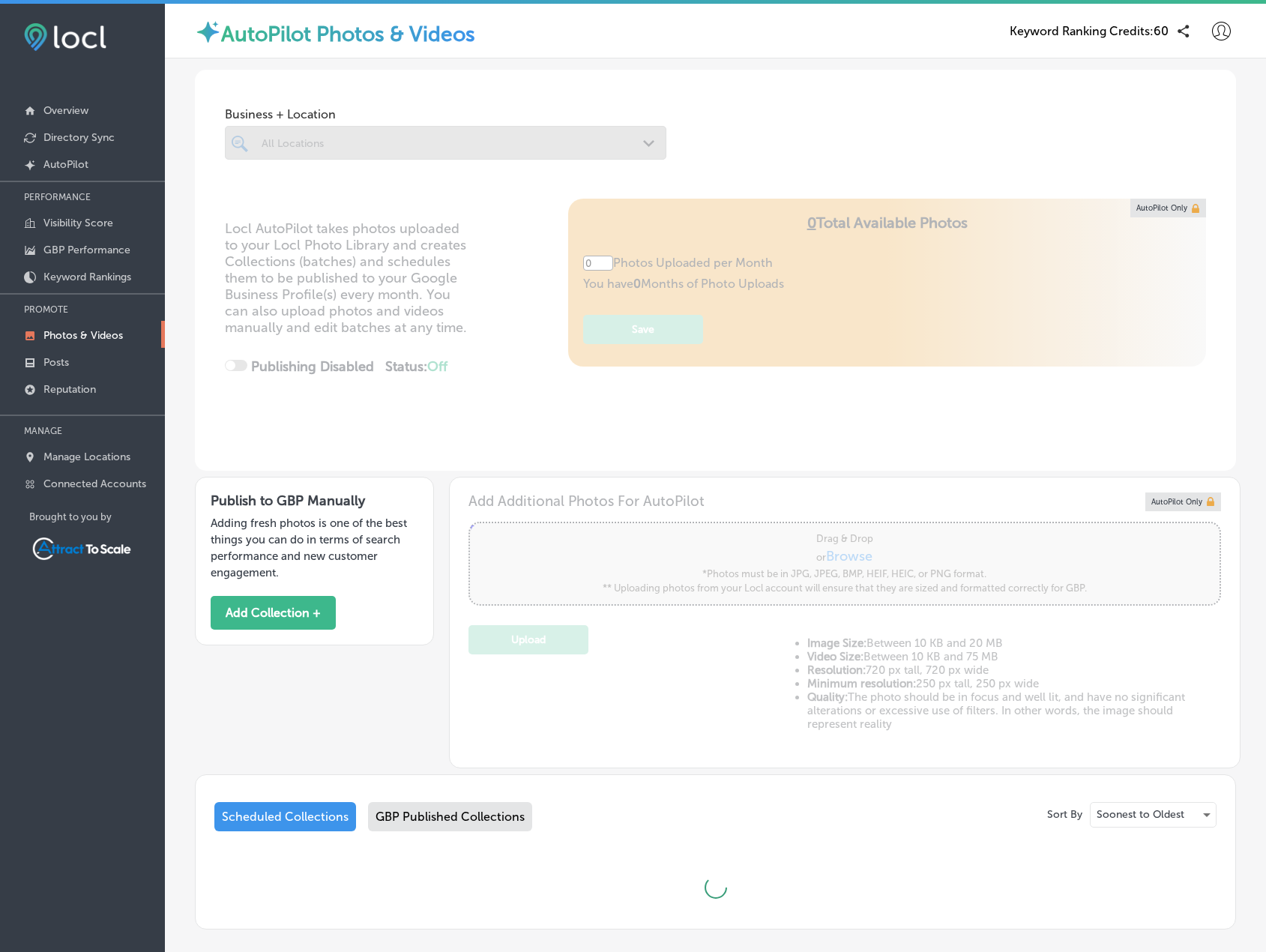
type input "5"
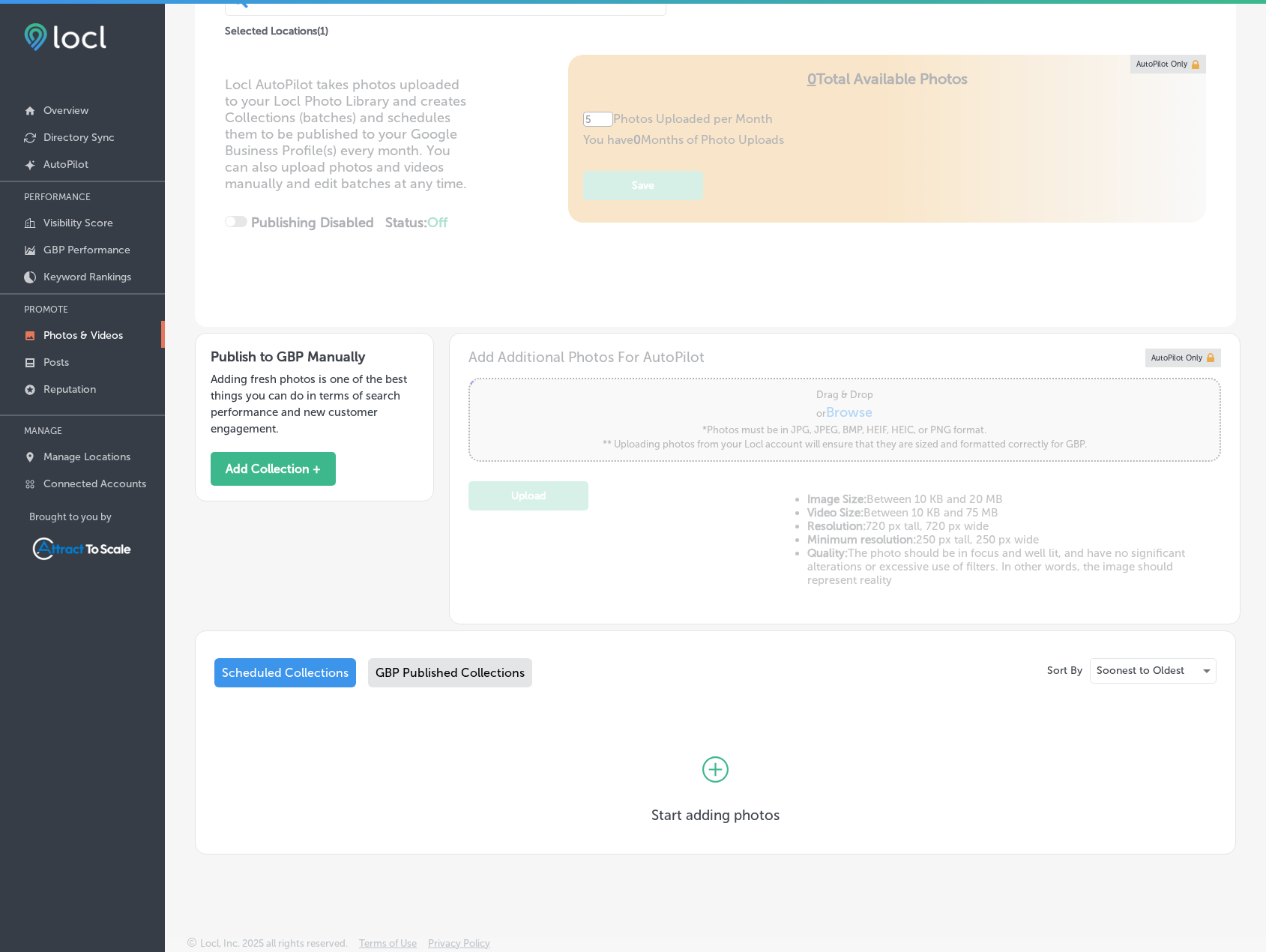
scroll to position [4, 0]
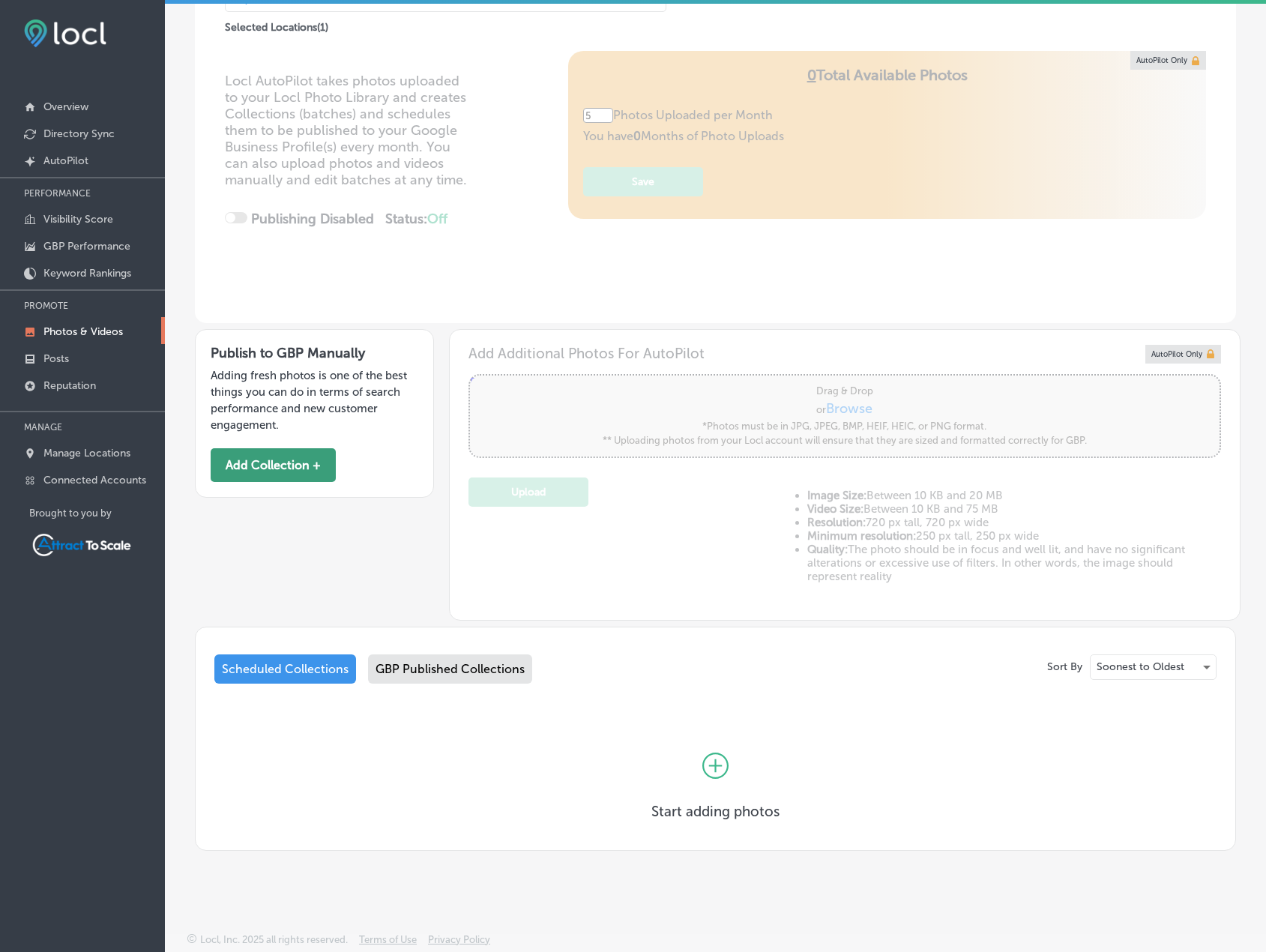
click at [279, 462] on button "Add Collection +" at bounding box center [273, 465] width 125 height 34
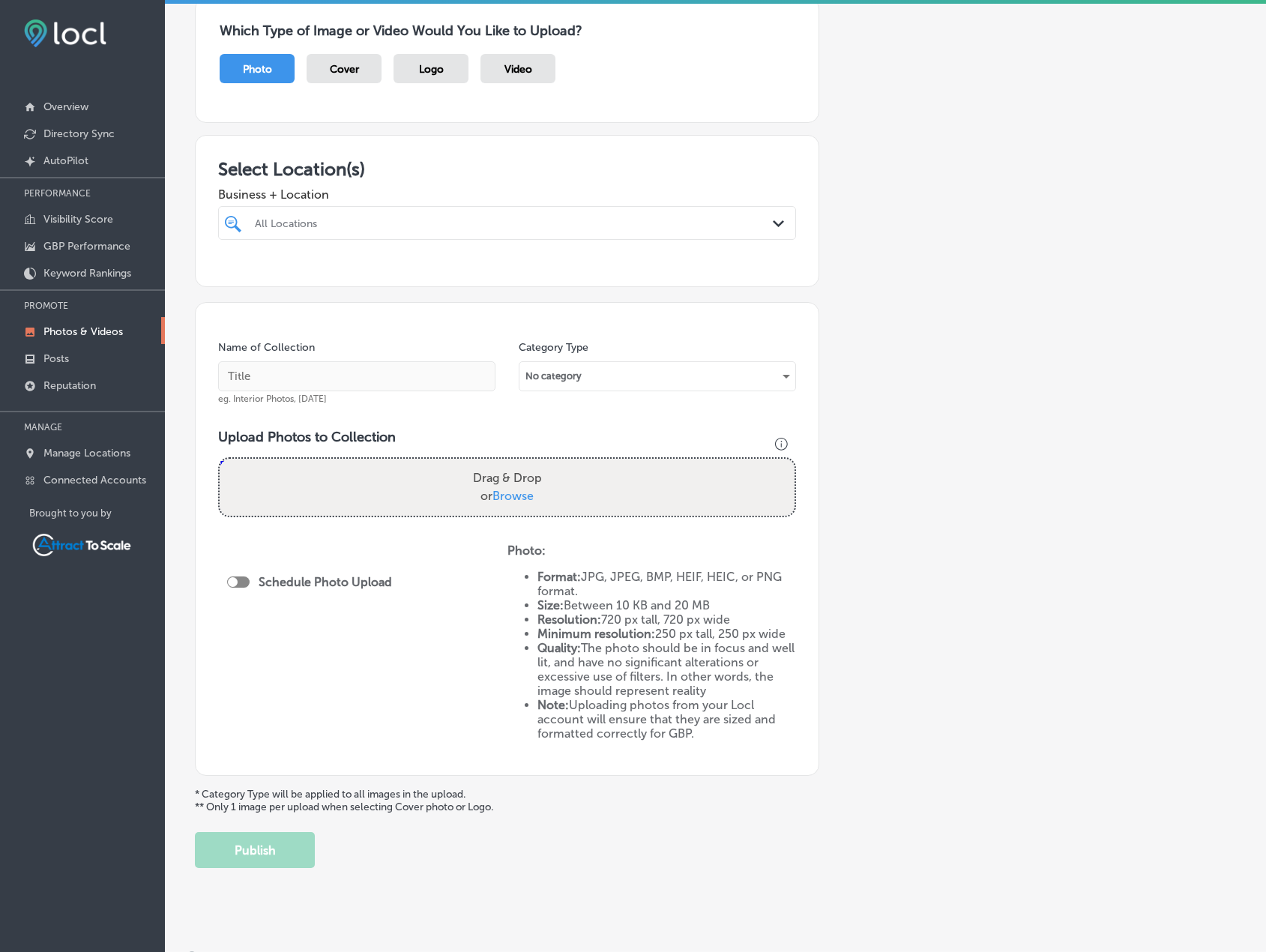
scroll to position [147, 0]
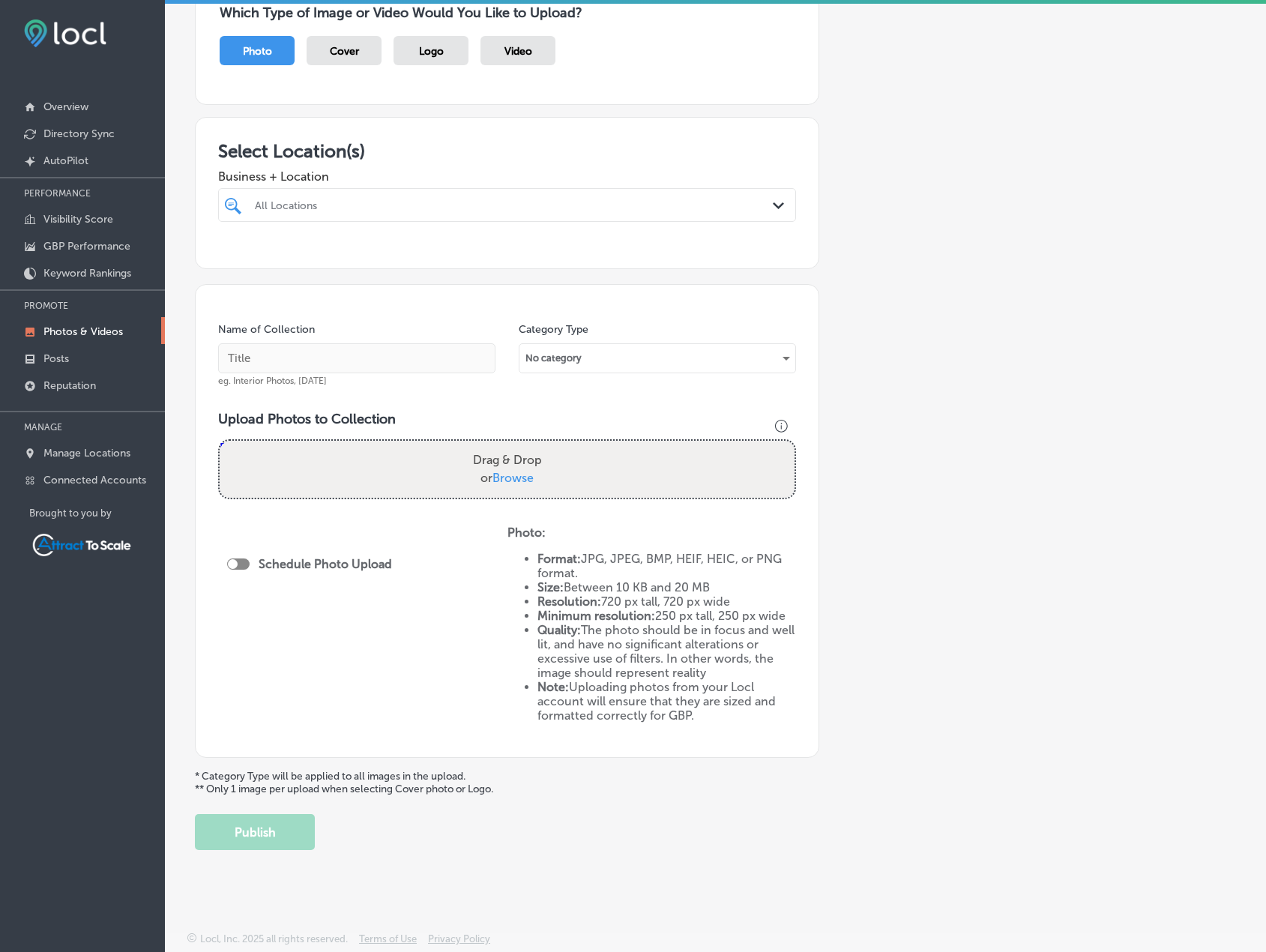
click at [392, 190] on div "All Locations Path Created with Sketch." at bounding box center [507, 205] width 578 height 34
click at [236, 257] on input "checkbox" at bounding box center [236, 261] width 18 height 18
type input "60"
click at [877, 178] on div "Add a Collection Which Type of Image or Video Would You Like to Upload? Photo C…" at bounding box center [715, 399] width 1042 height 904
click at [371, 359] on input "text" at bounding box center [357, 358] width 278 height 30
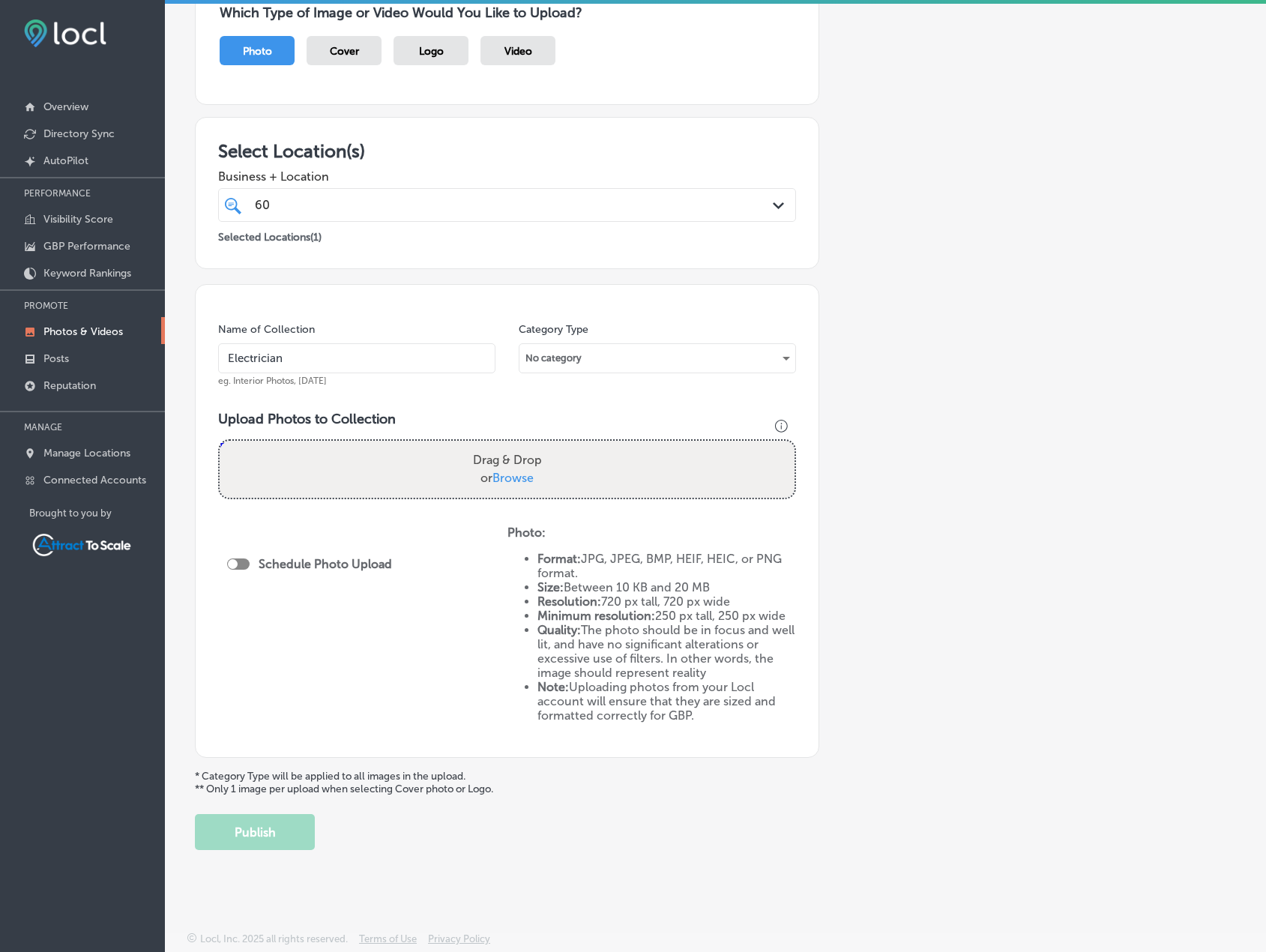
click at [399, 353] on input "Electrician" at bounding box center [357, 358] width 278 height 30
type input "Electrician"
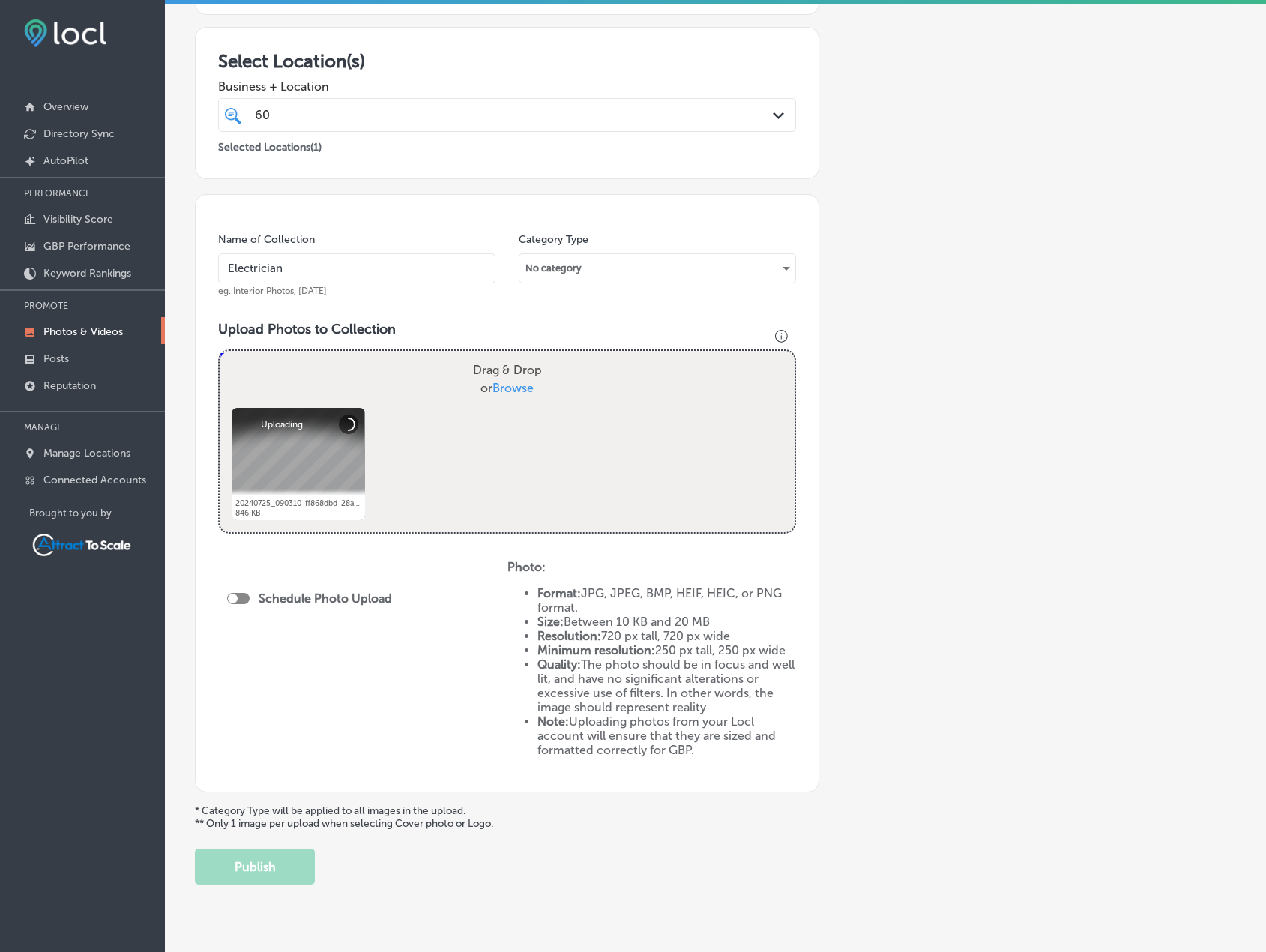
scroll to position [271, 0]
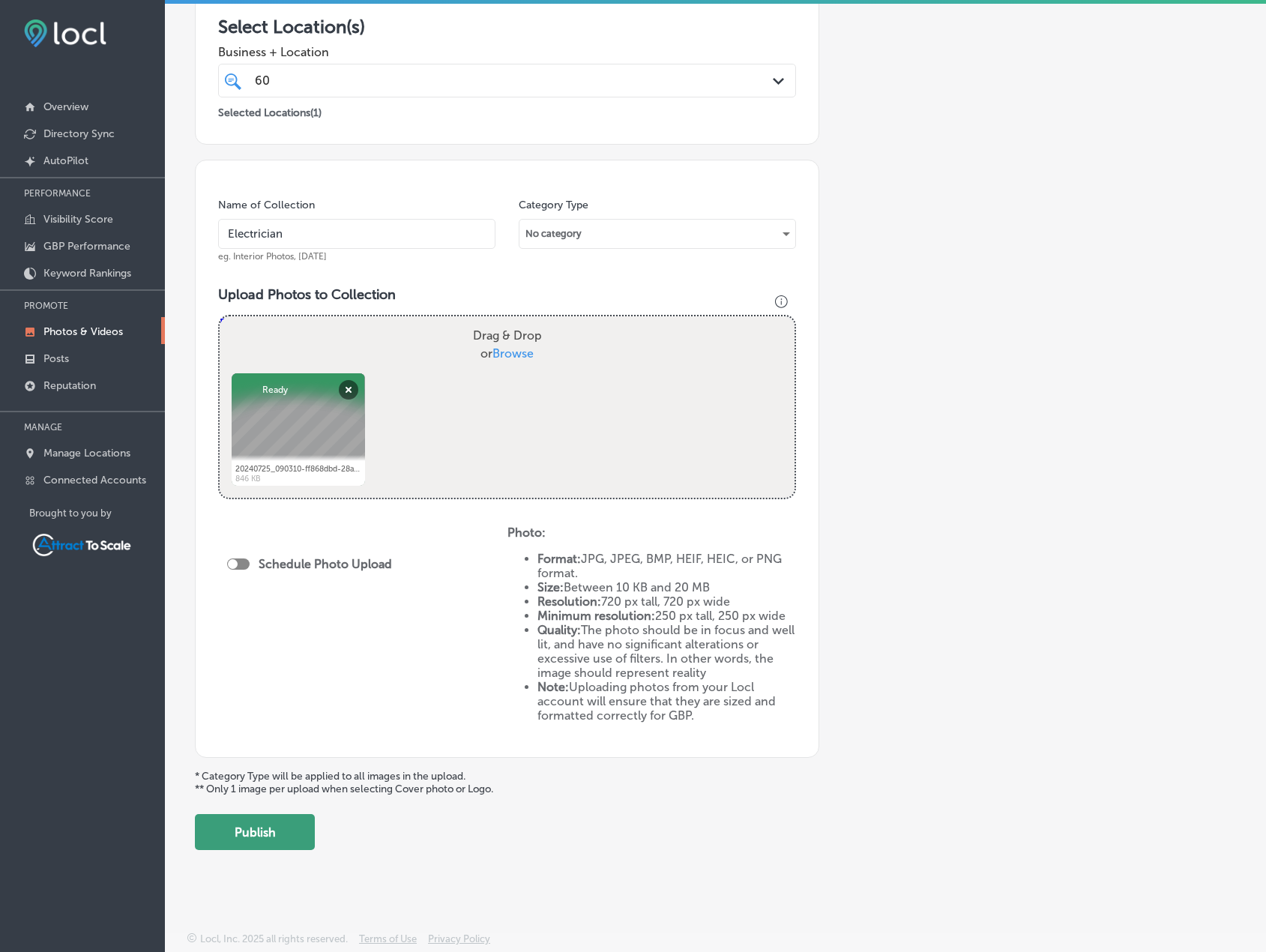
click at [283, 837] on button "Publish" at bounding box center [254, 831] width 120 height 36
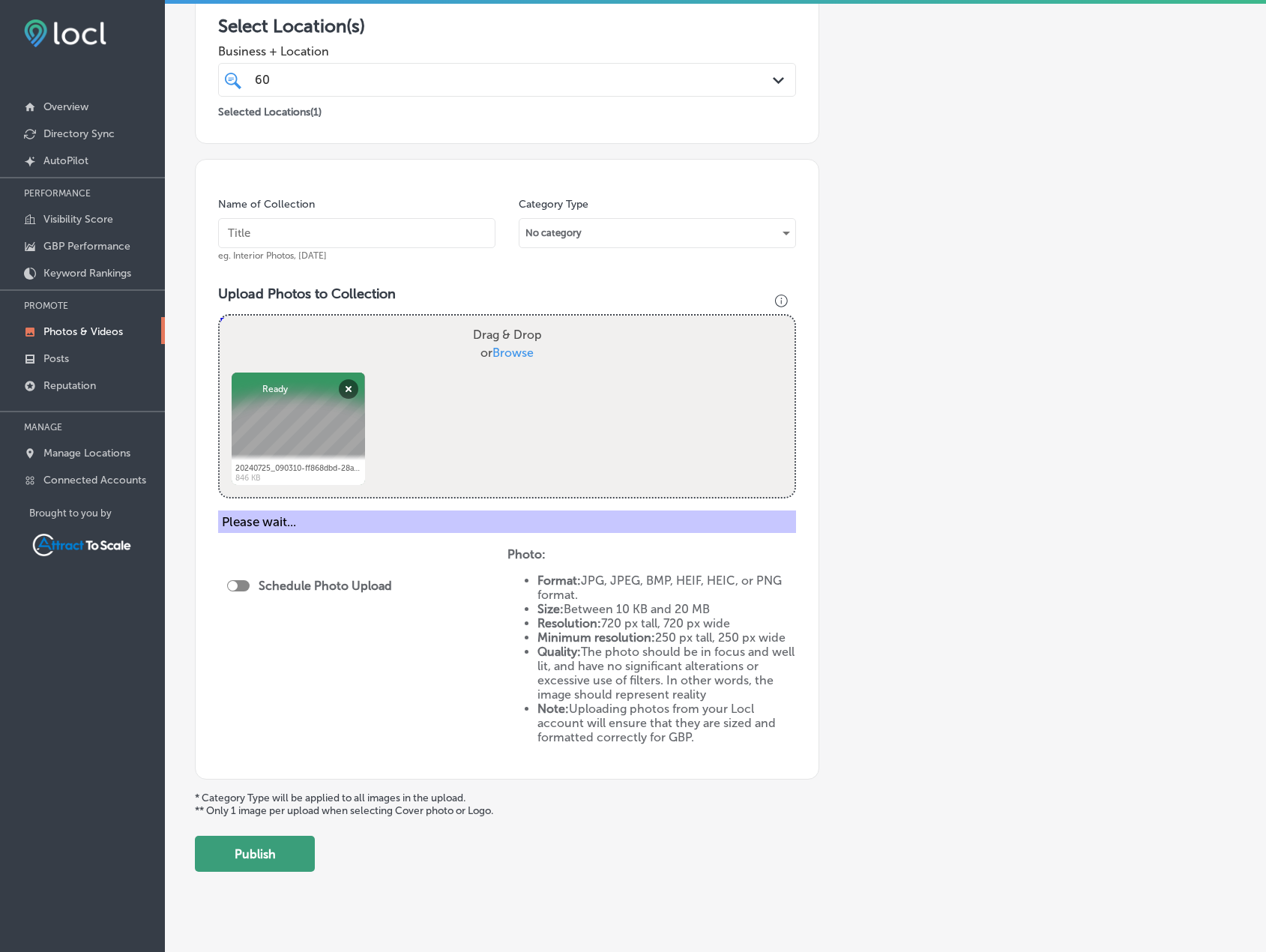
scroll to position [147, 0]
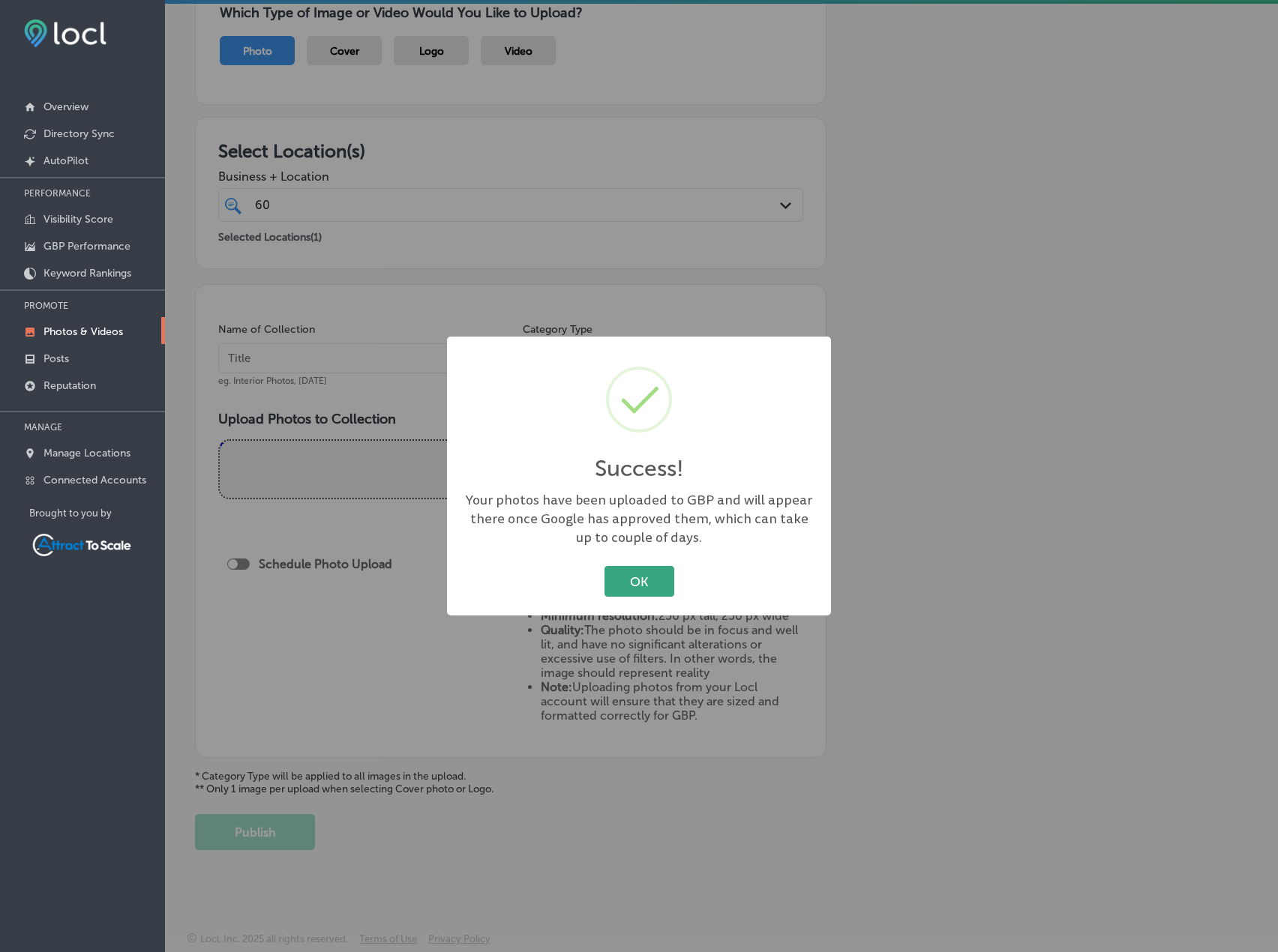
click at [645, 586] on button "OK" at bounding box center [639, 582] width 70 height 31
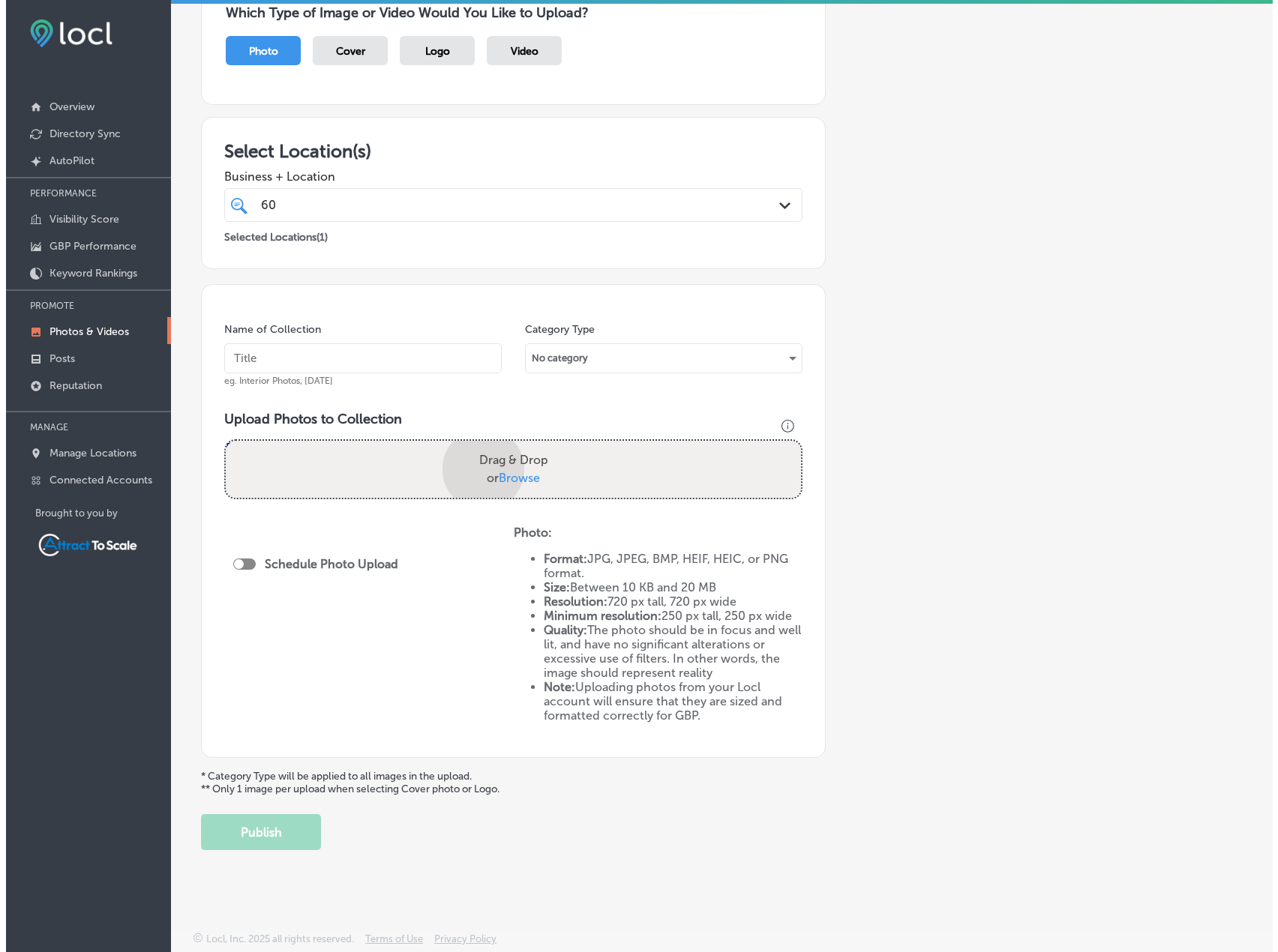
scroll to position [271, 0]
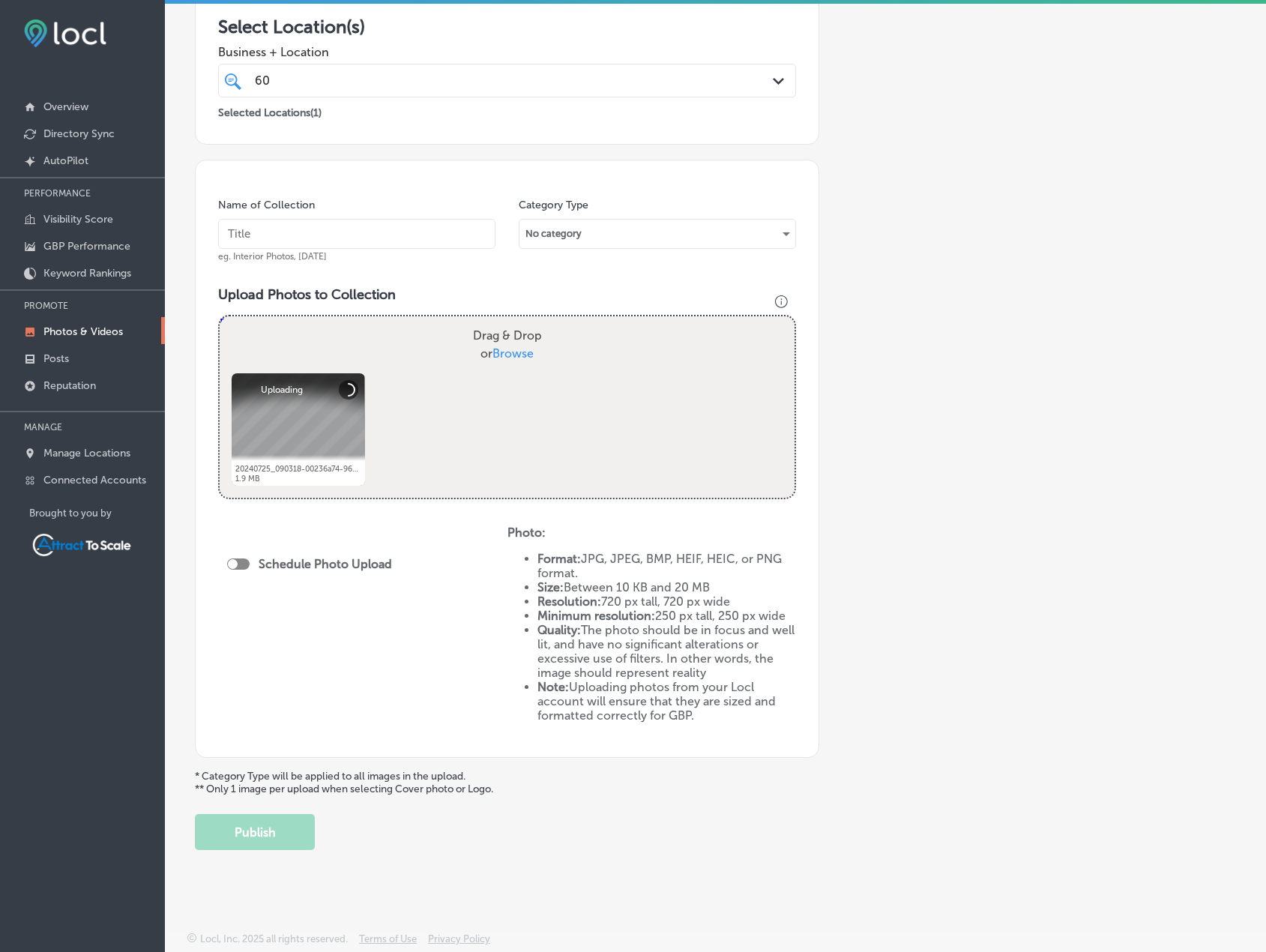
click at [311, 239] on input "text" at bounding box center [357, 234] width 278 height 30
type input "Electrician"
click at [245, 560] on div at bounding box center [238, 564] width 22 height 12
checkbox input "true"
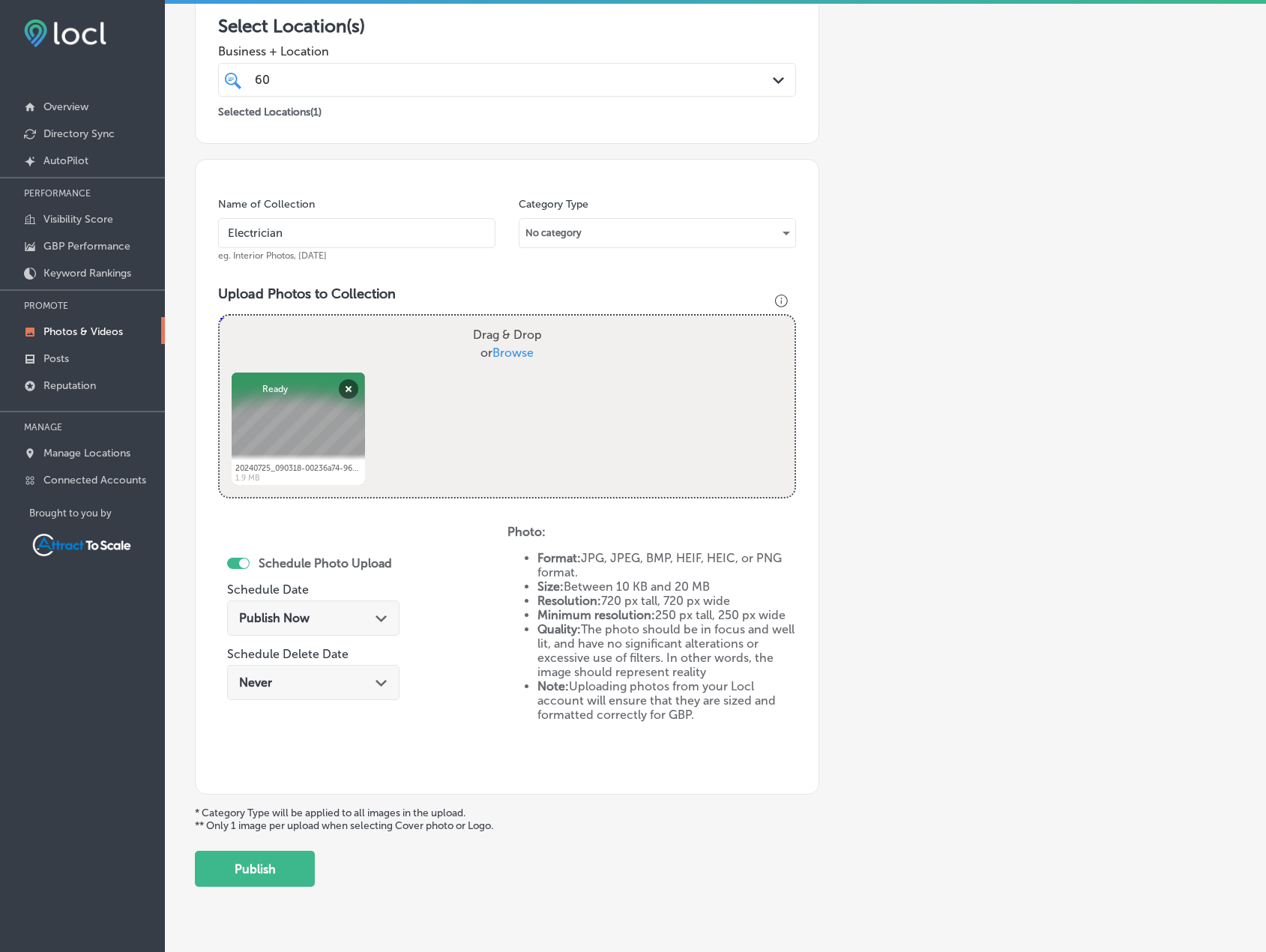
click at [313, 599] on div "Publish Now Path Created with Sketch." at bounding box center [313, 622] width 173 height 51
click at [327, 619] on div "Publish Now Path Created with Sketch." at bounding box center [313, 618] width 148 height 15
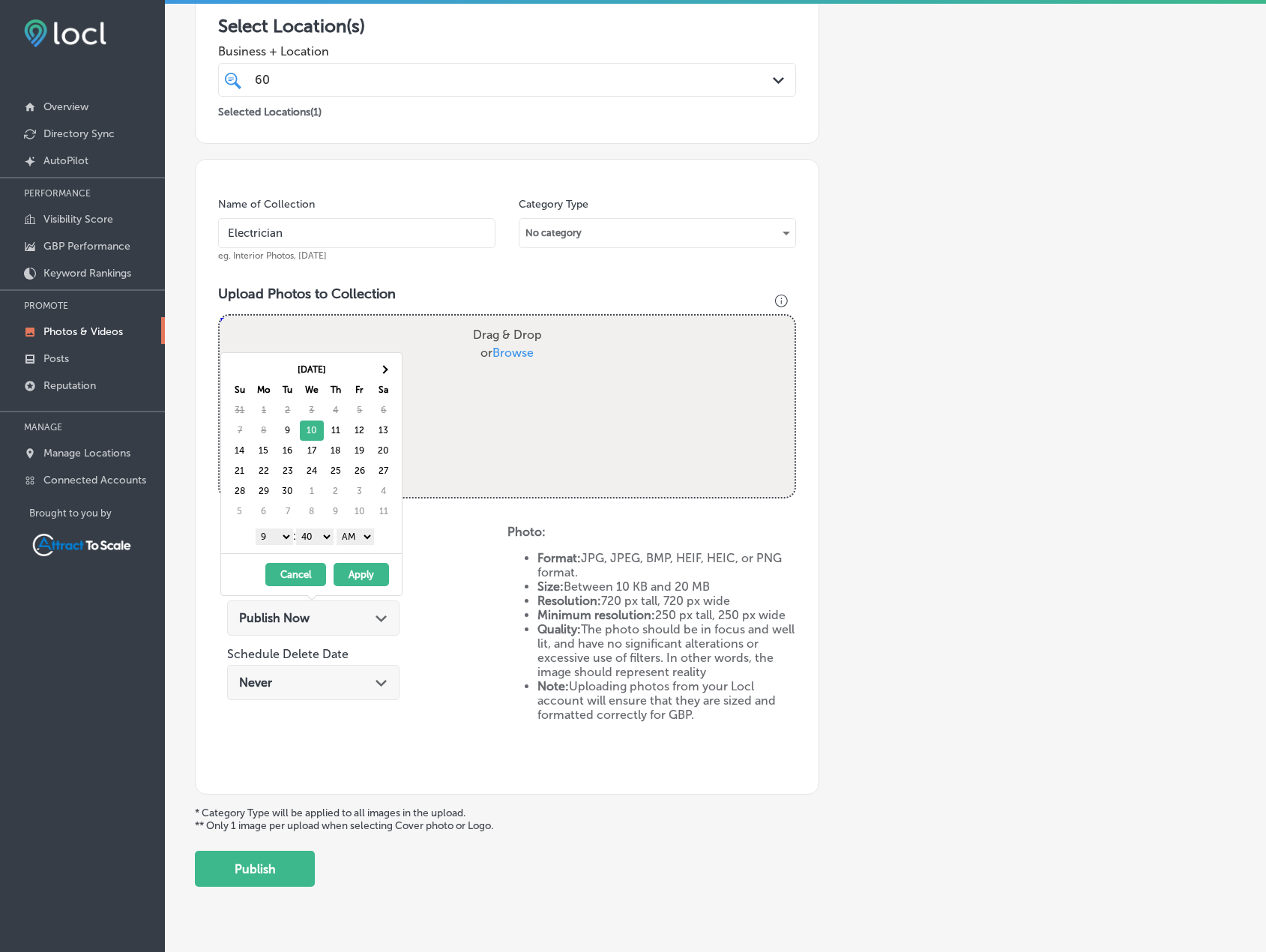
click at [363, 580] on button "Apply" at bounding box center [361, 575] width 56 height 23
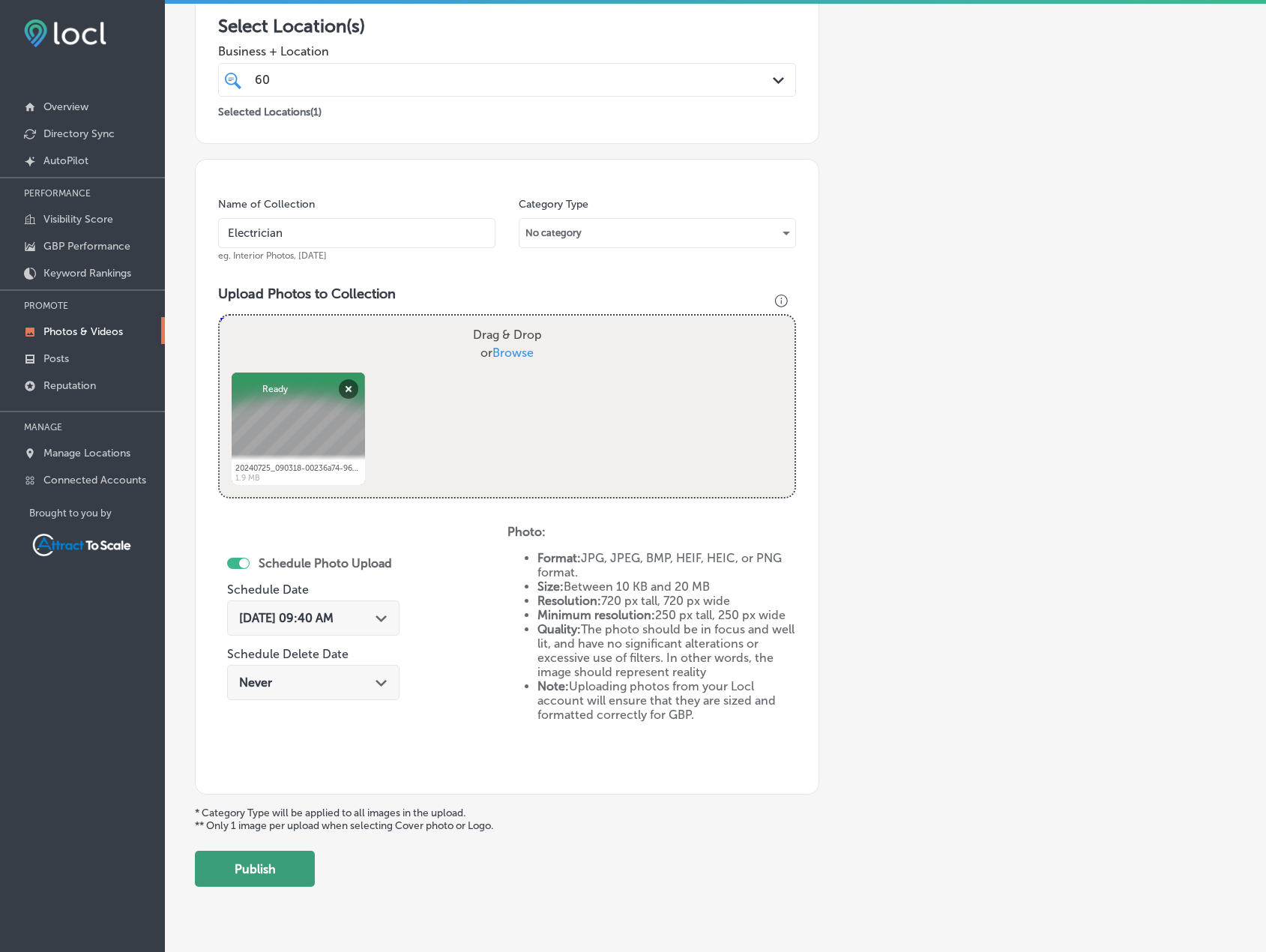
click at [292, 880] on button "Publish" at bounding box center [254, 868] width 120 height 36
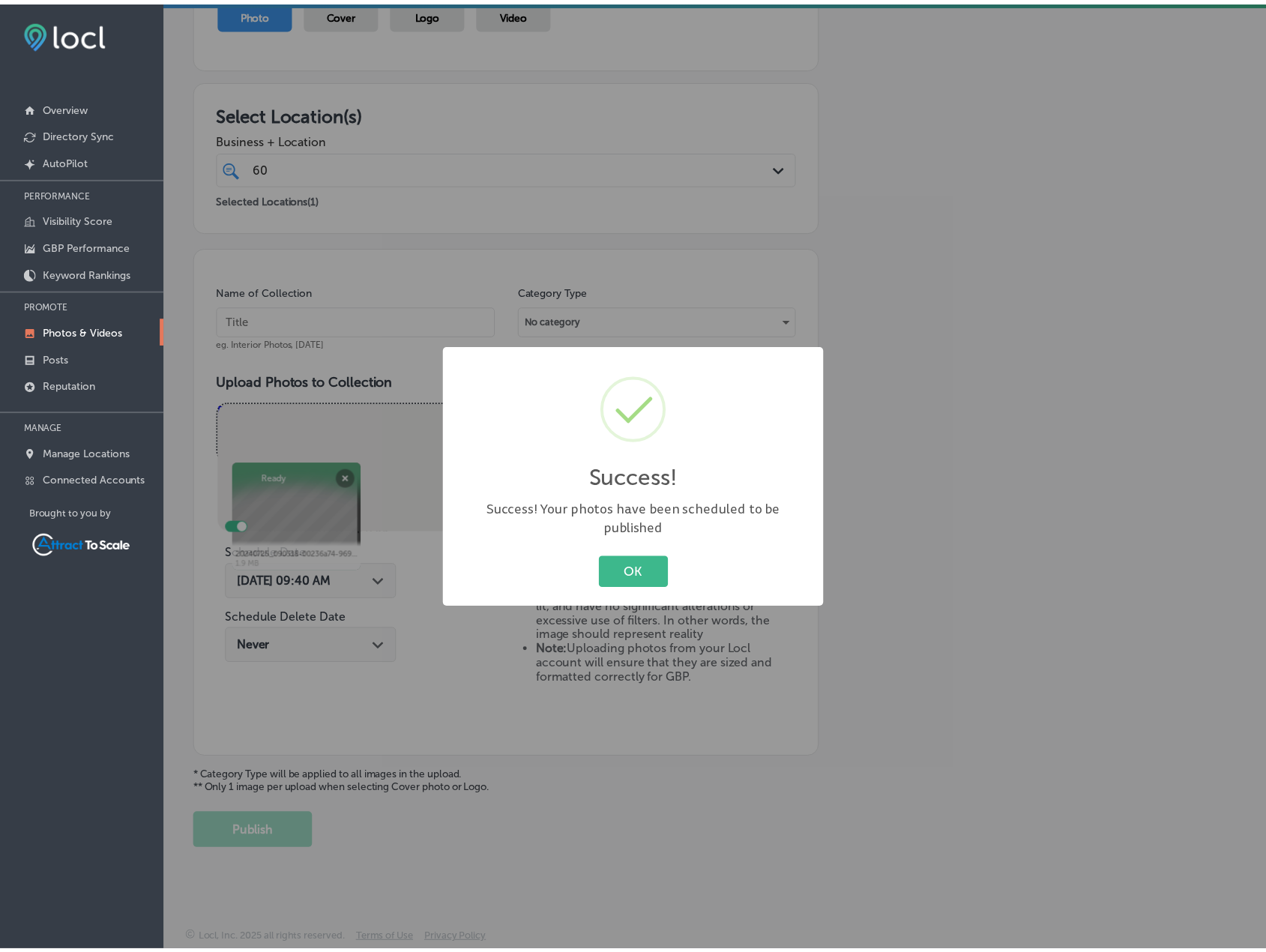
scroll to position [184, 0]
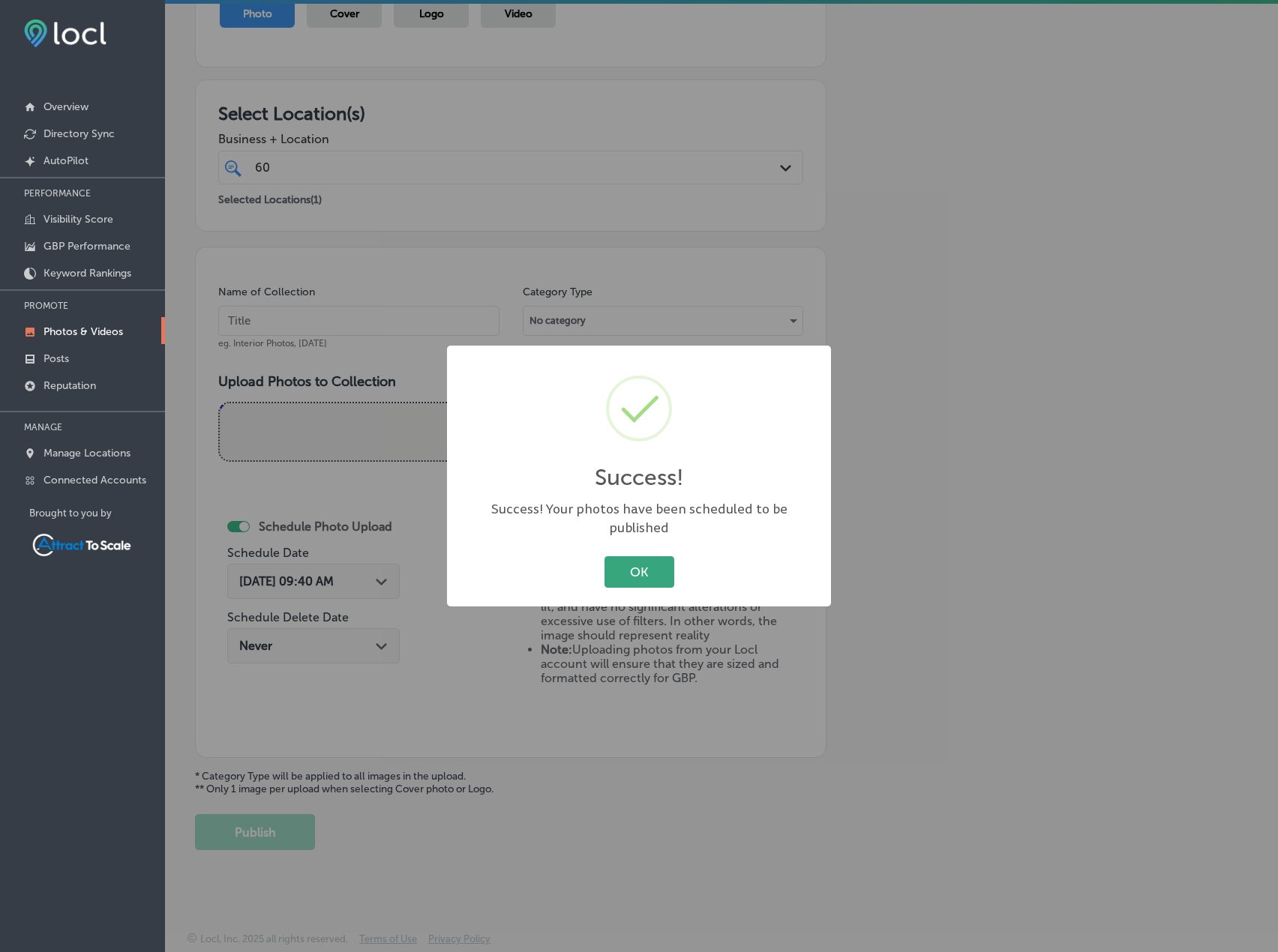
click at [662, 560] on button "OK" at bounding box center [639, 572] width 70 height 31
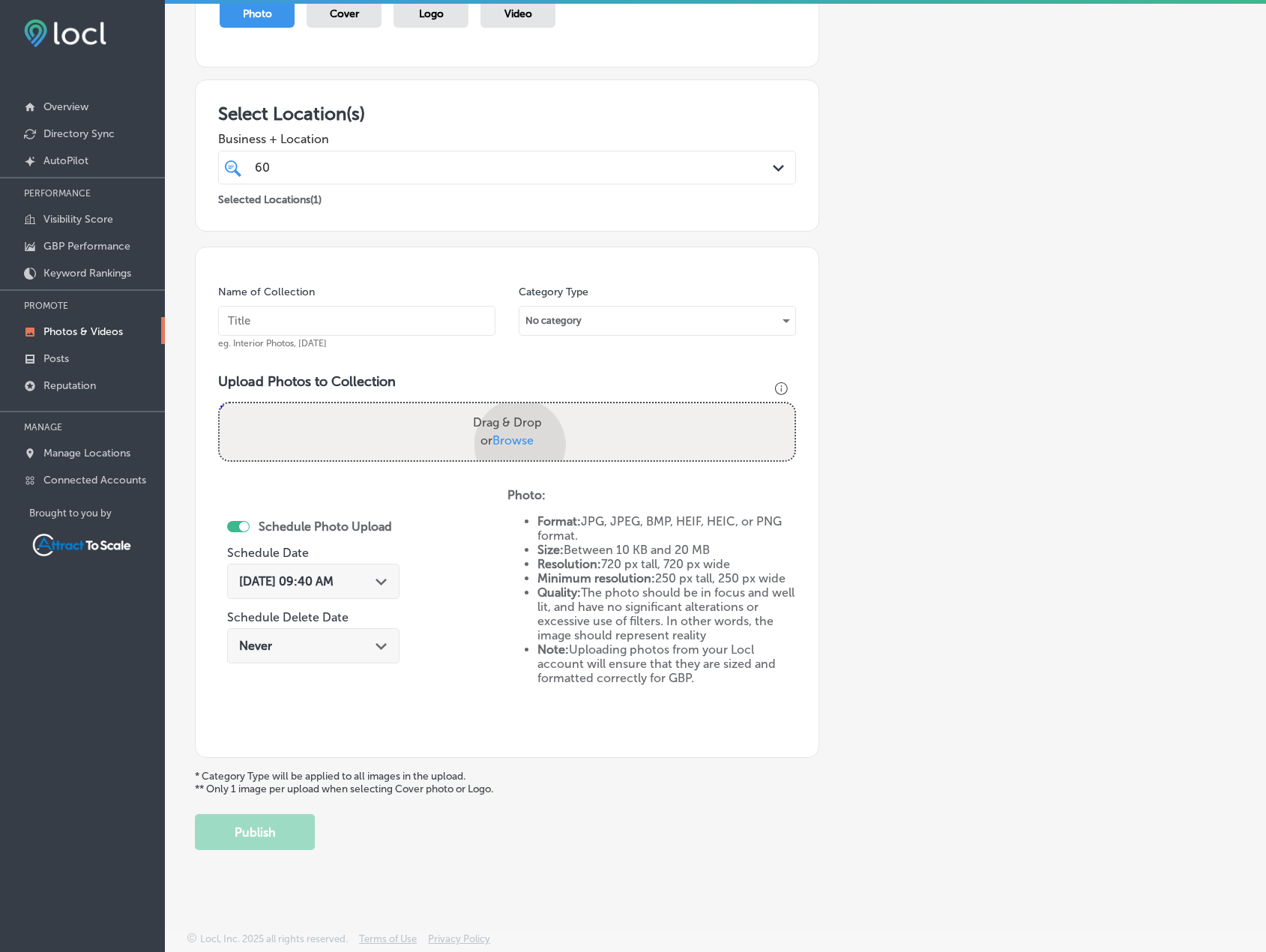
scroll to position [271, 0]
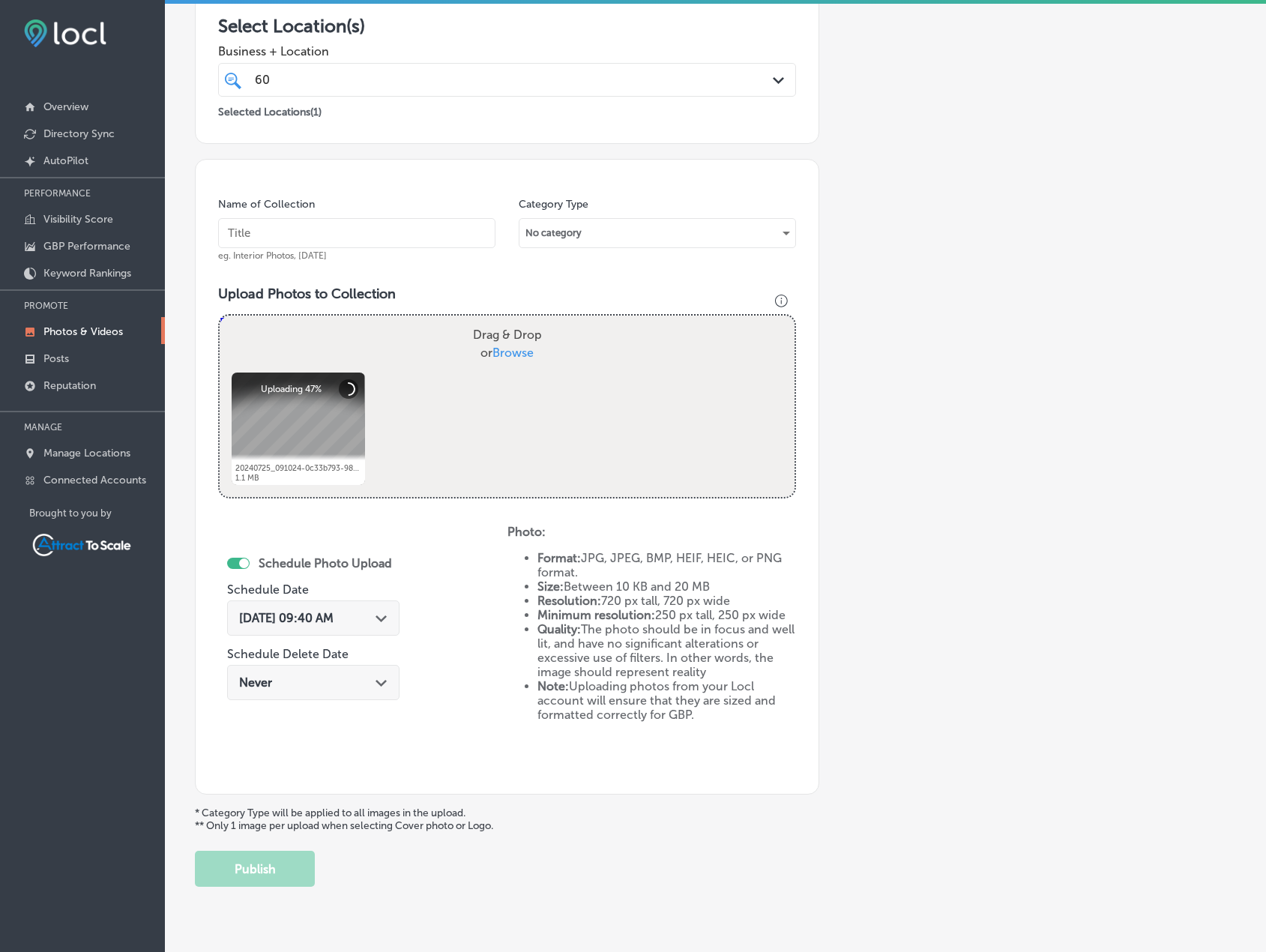
click at [328, 243] on input "text" at bounding box center [357, 233] width 278 height 30
type input "Electrician"
click at [389, 641] on div "[DATE] 09:40 AM Path Created with Sketch." at bounding box center [313, 622] width 173 height 51
click at [379, 623] on div "Path Created with Sketch." at bounding box center [381, 617] width 12 height 12
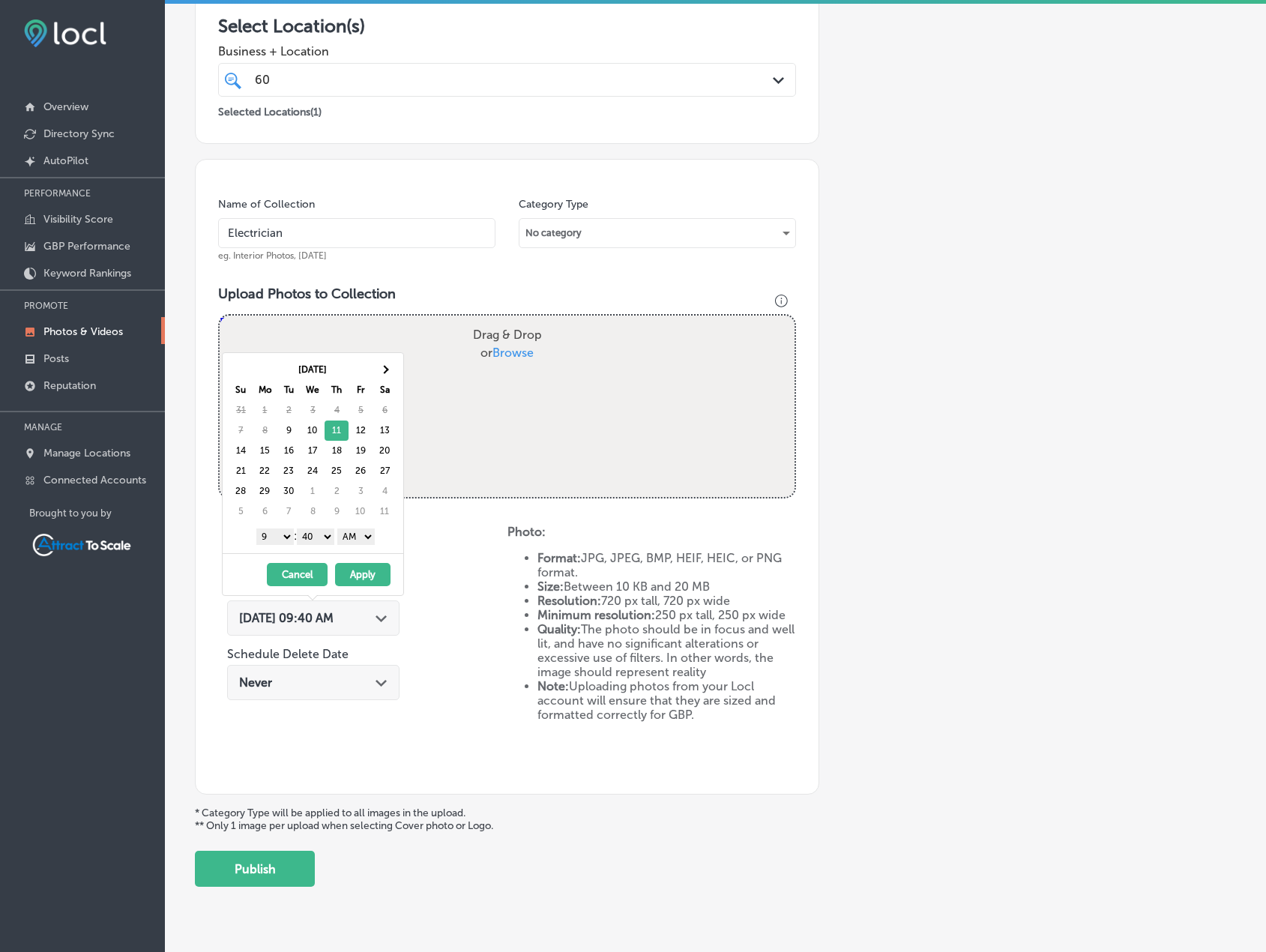
click at [365, 580] on button "Apply" at bounding box center [363, 575] width 56 height 23
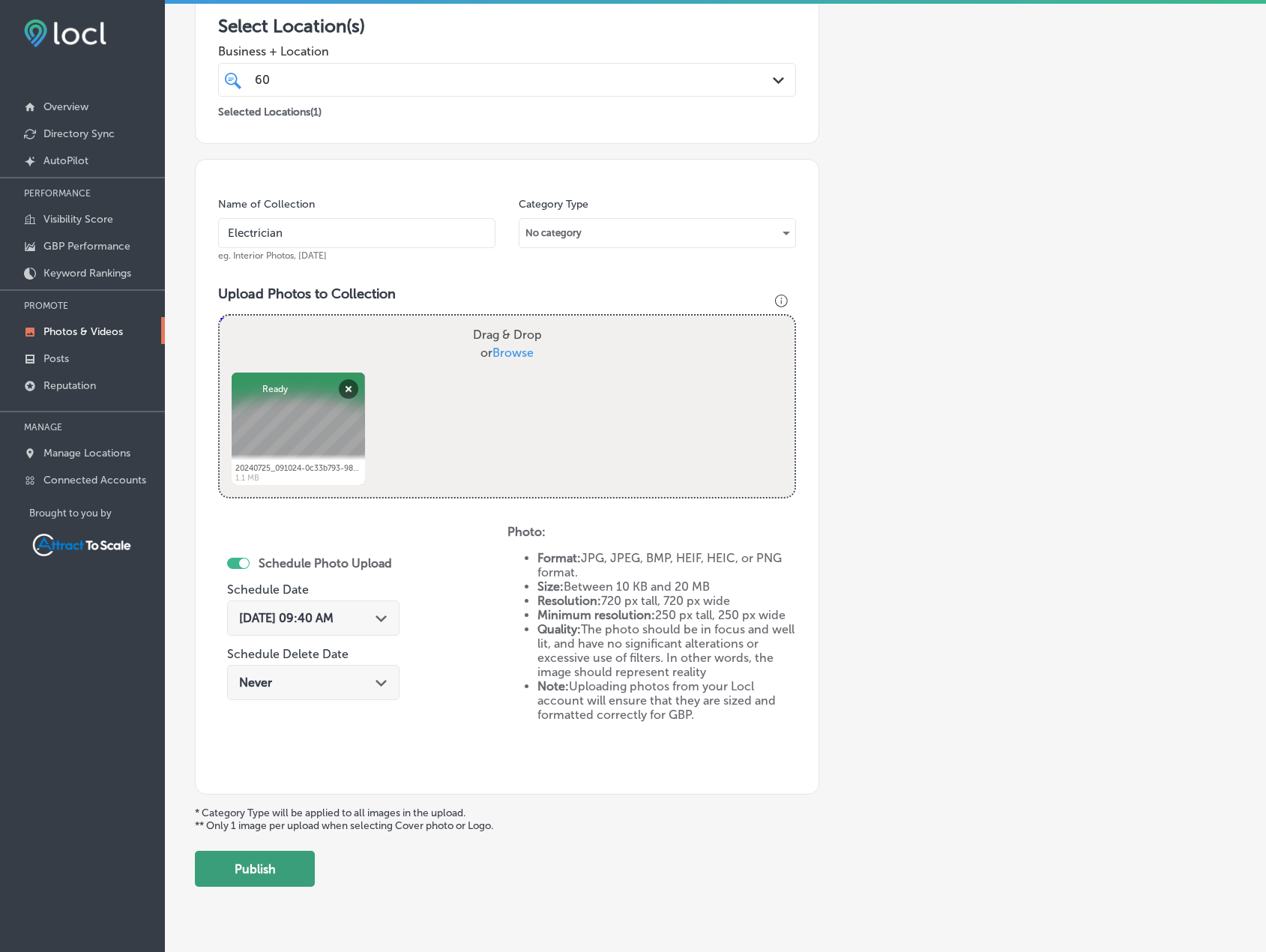
click at [296, 862] on button "Publish" at bounding box center [254, 868] width 120 height 36
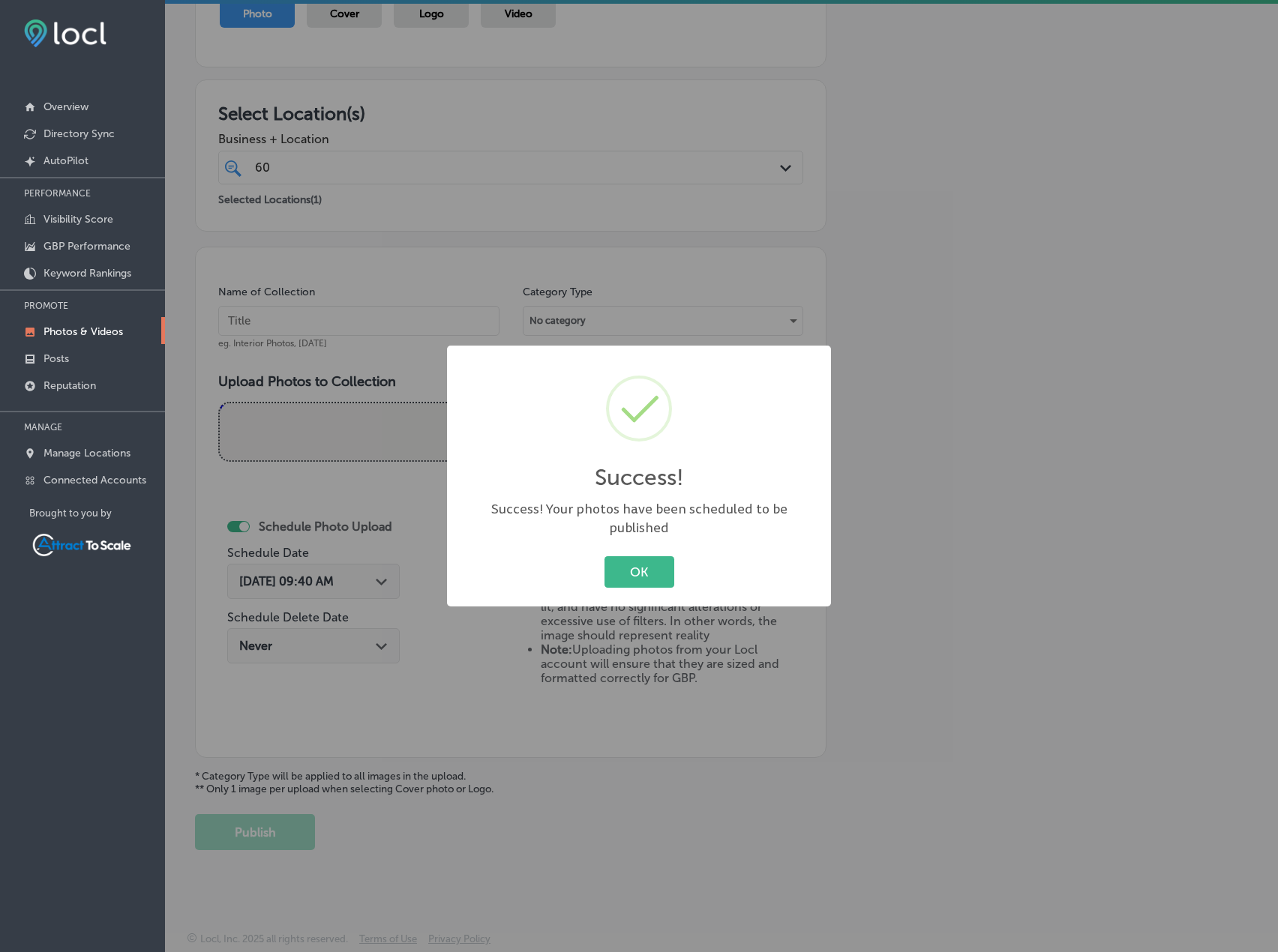
drag, startPoint x: 622, startPoint y: 567, endPoint x: 681, endPoint y: 549, distance: 61.7
click at [623, 567] on button "OK" at bounding box center [639, 572] width 70 height 31
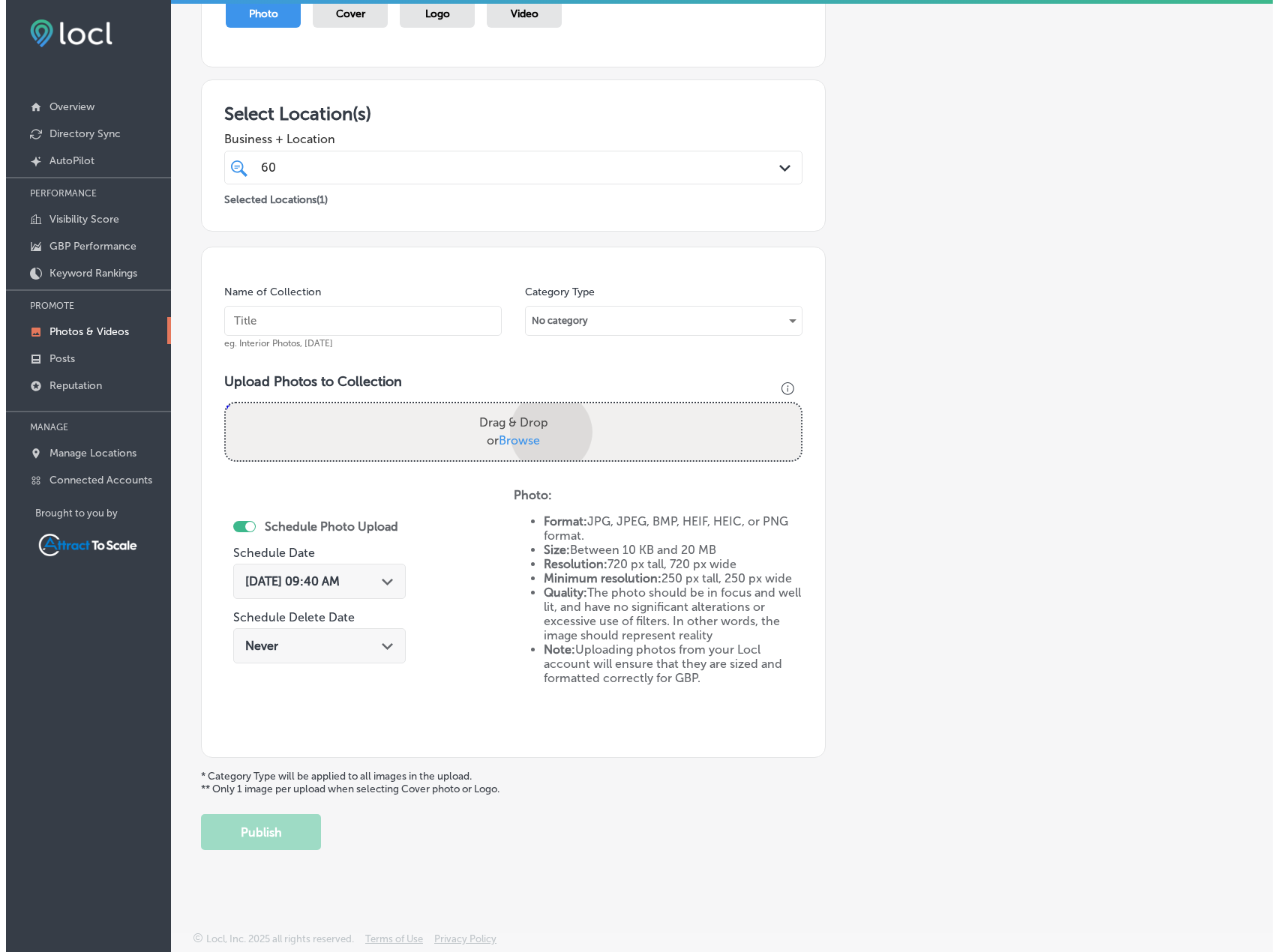
scroll to position [271, 0]
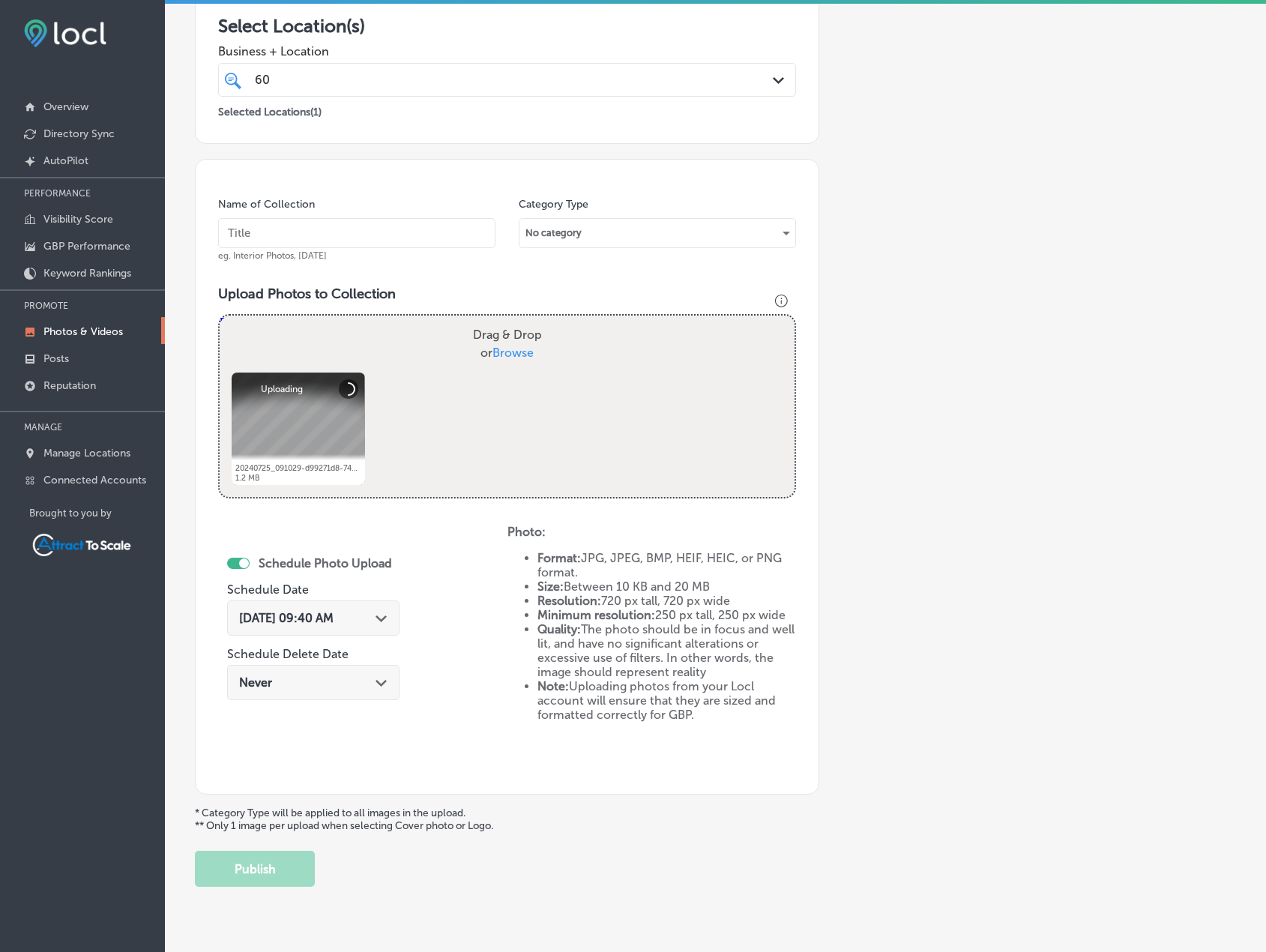
click at [349, 226] on input "text" at bounding box center [357, 233] width 278 height 30
type input "Electrician"
click at [364, 635] on div "[DATE] 09:40 AM Path Created with Sketch." at bounding box center [313, 618] width 173 height 35
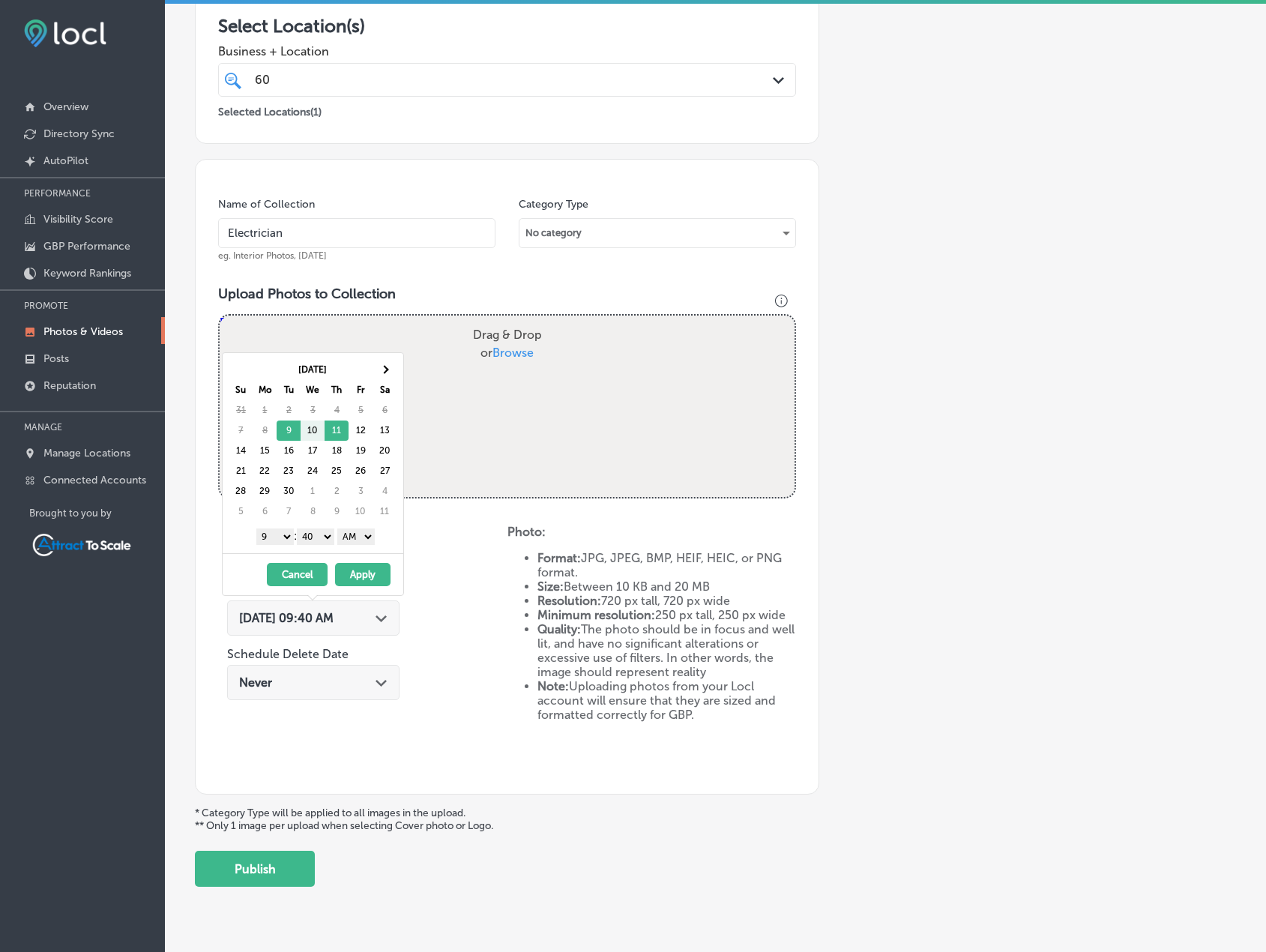
click at [369, 621] on div "[DATE] 09:40 AM Path Created with Sketch." at bounding box center [313, 618] width 148 height 15
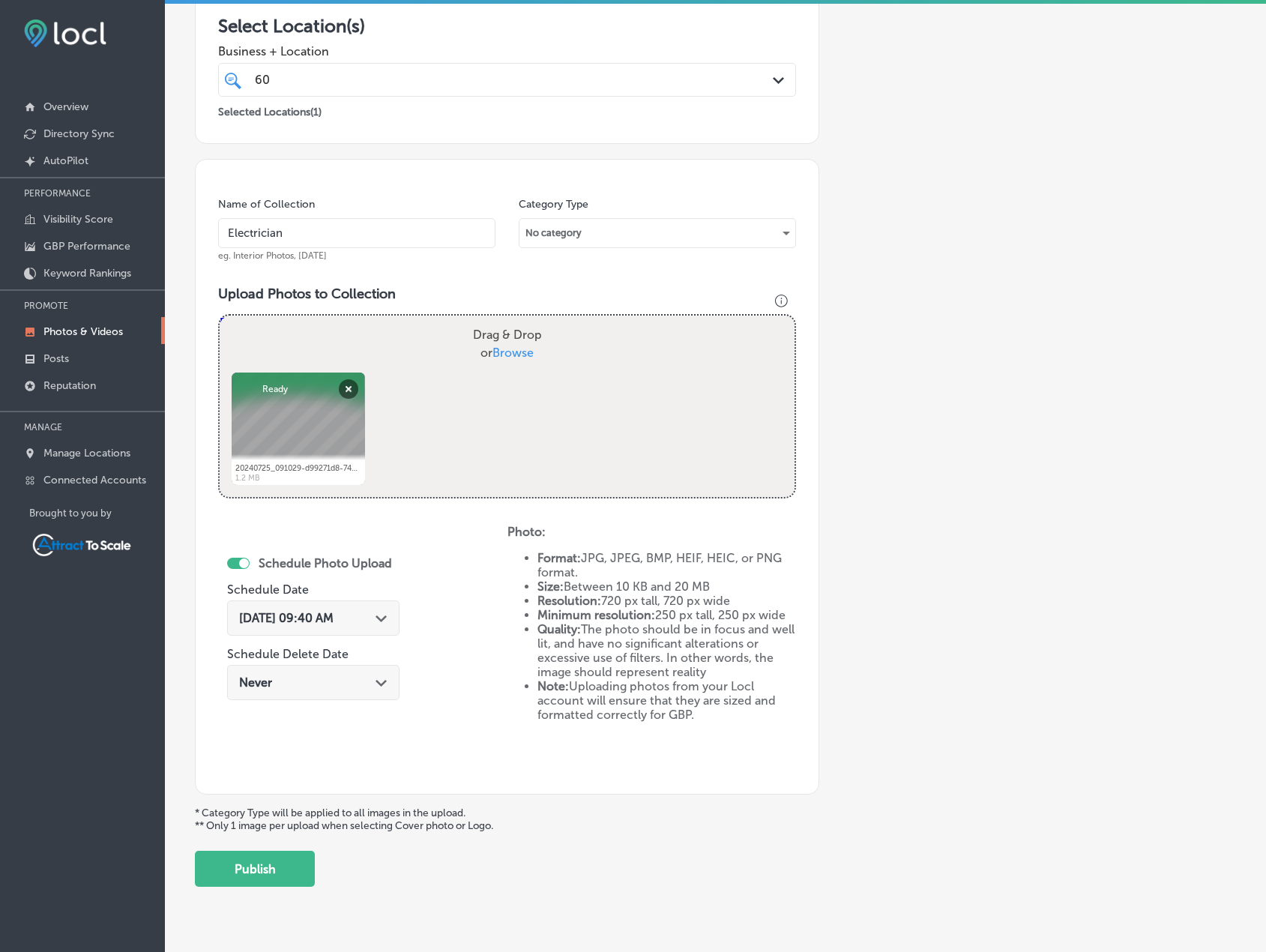
click at [372, 622] on div "[DATE] 09:40 AM Path Created with Sketch." at bounding box center [313, 618] width 148 height 15
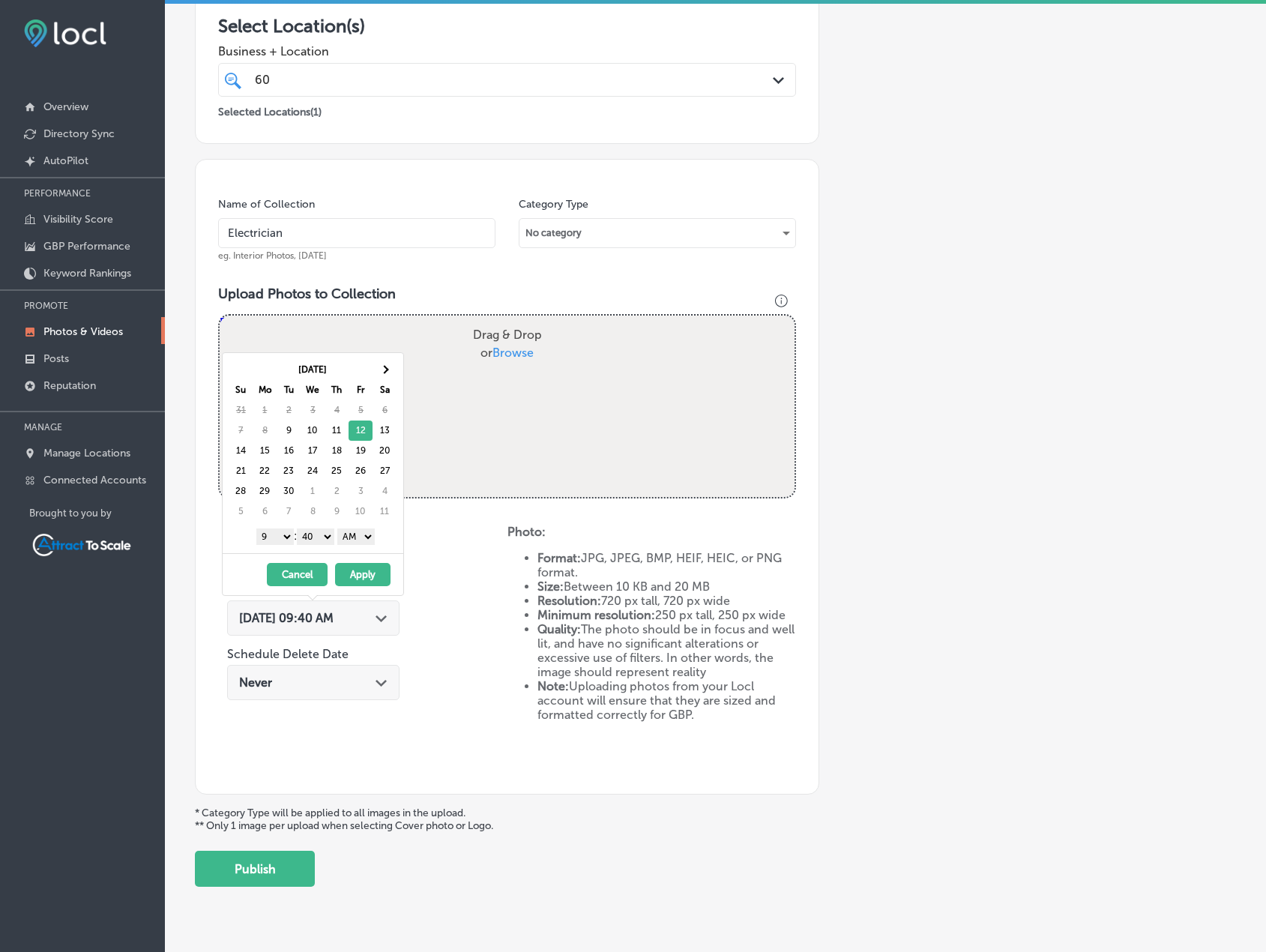
click at [382, 576] on button "Apply" at bounding box center [363, 575] width 56 height 23
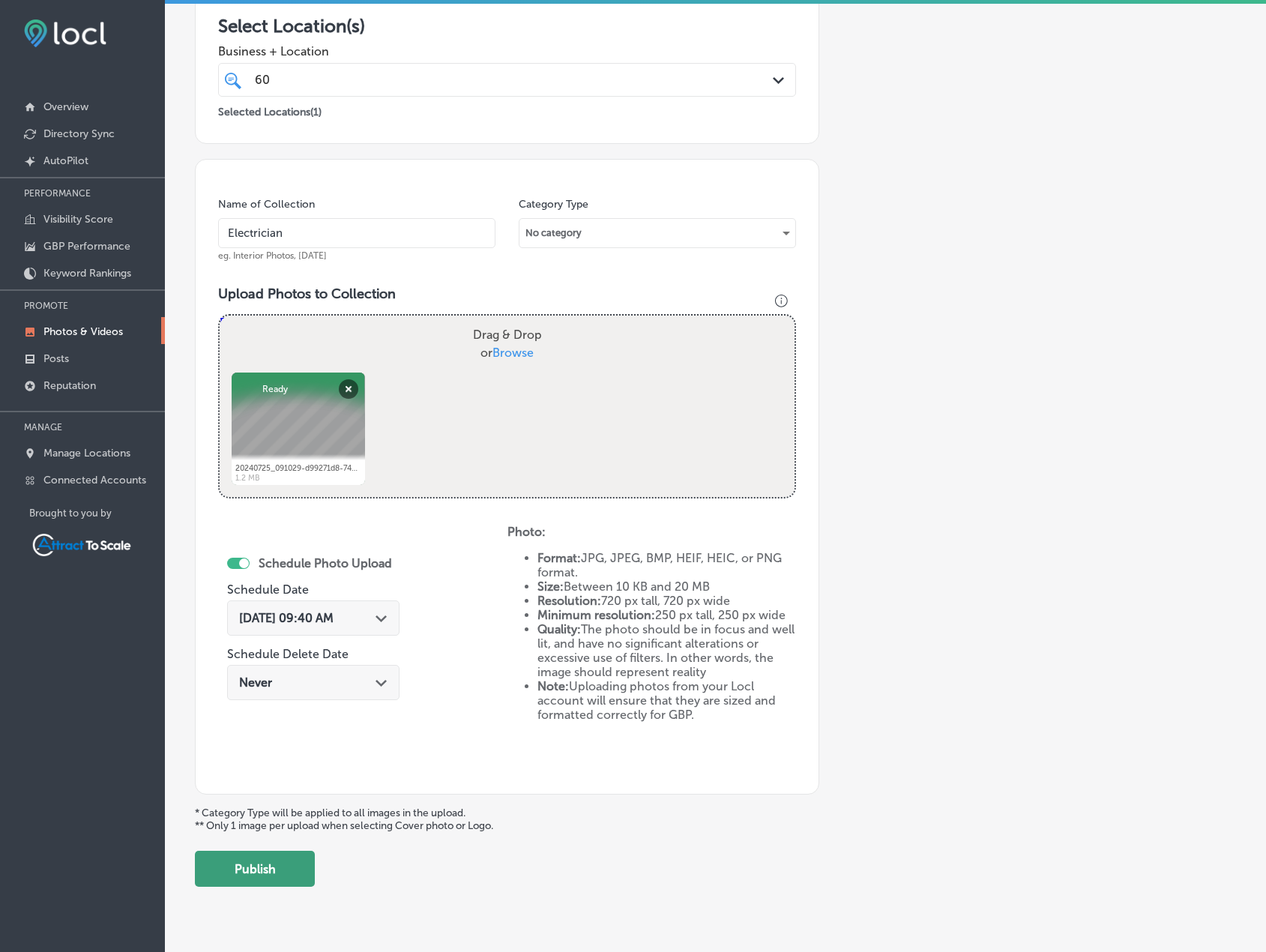
click at [294, 869] on button "Publish" at bounding box center [254, 868] width 120 height 36
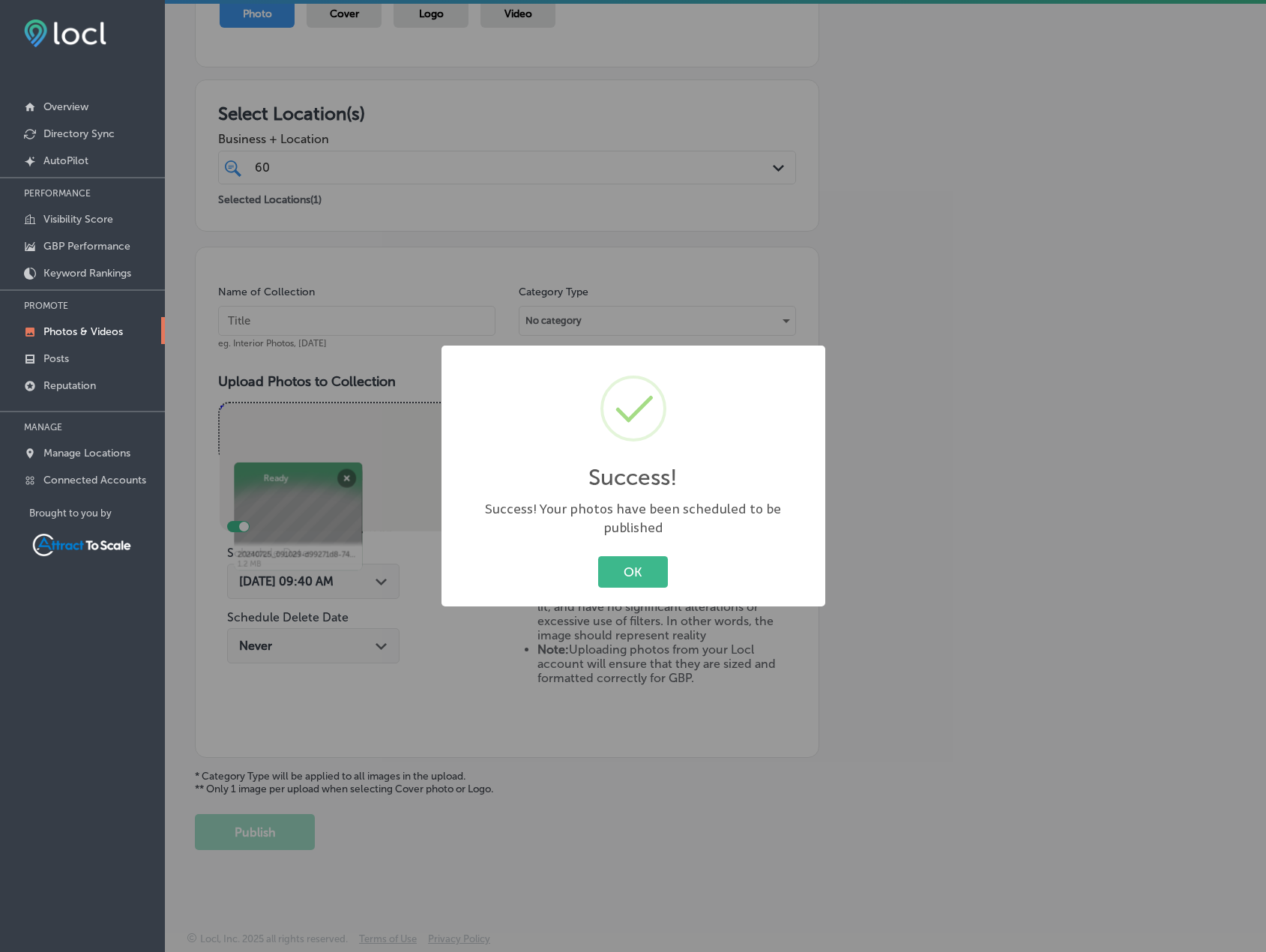
scroll to position [184, 0]
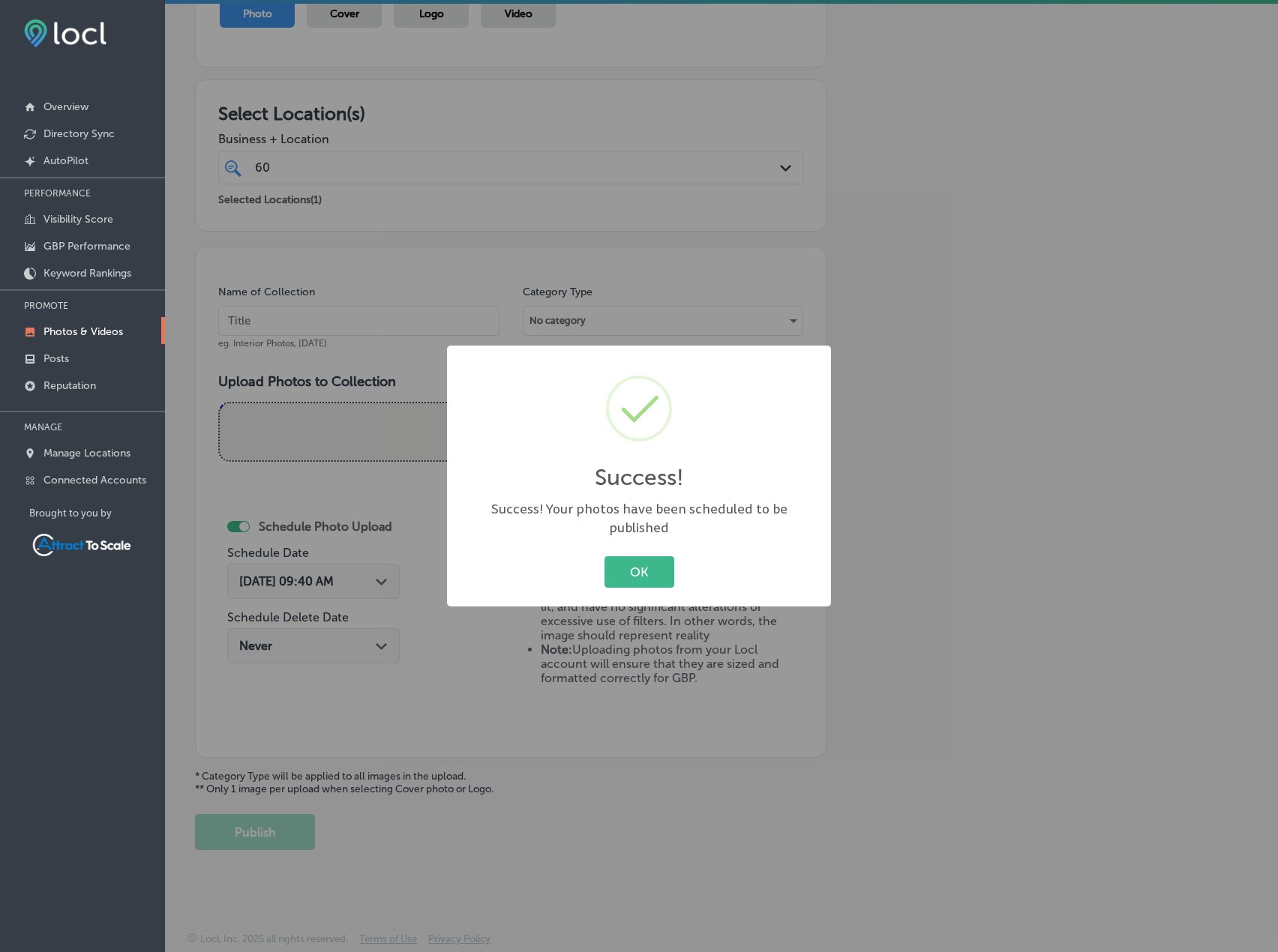
drag, startPoint x: 635, startPoint y: 562, endPoint x: 670, endPoint y: 558, distance: 35.2
click at [636, 562] on button "OK" at bounding box center [639, 572] width 70 height 31
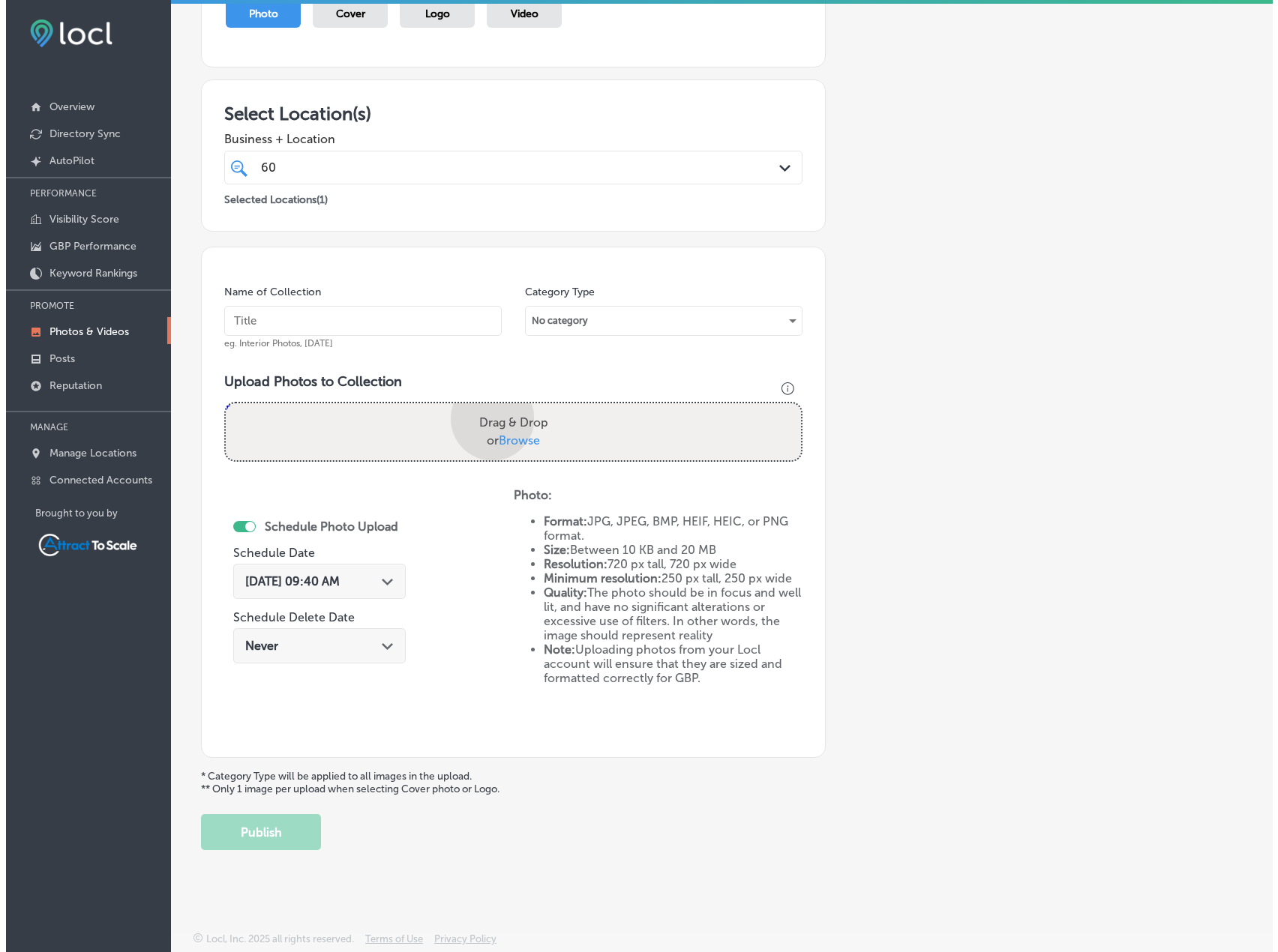
scroll to position [271, 0]
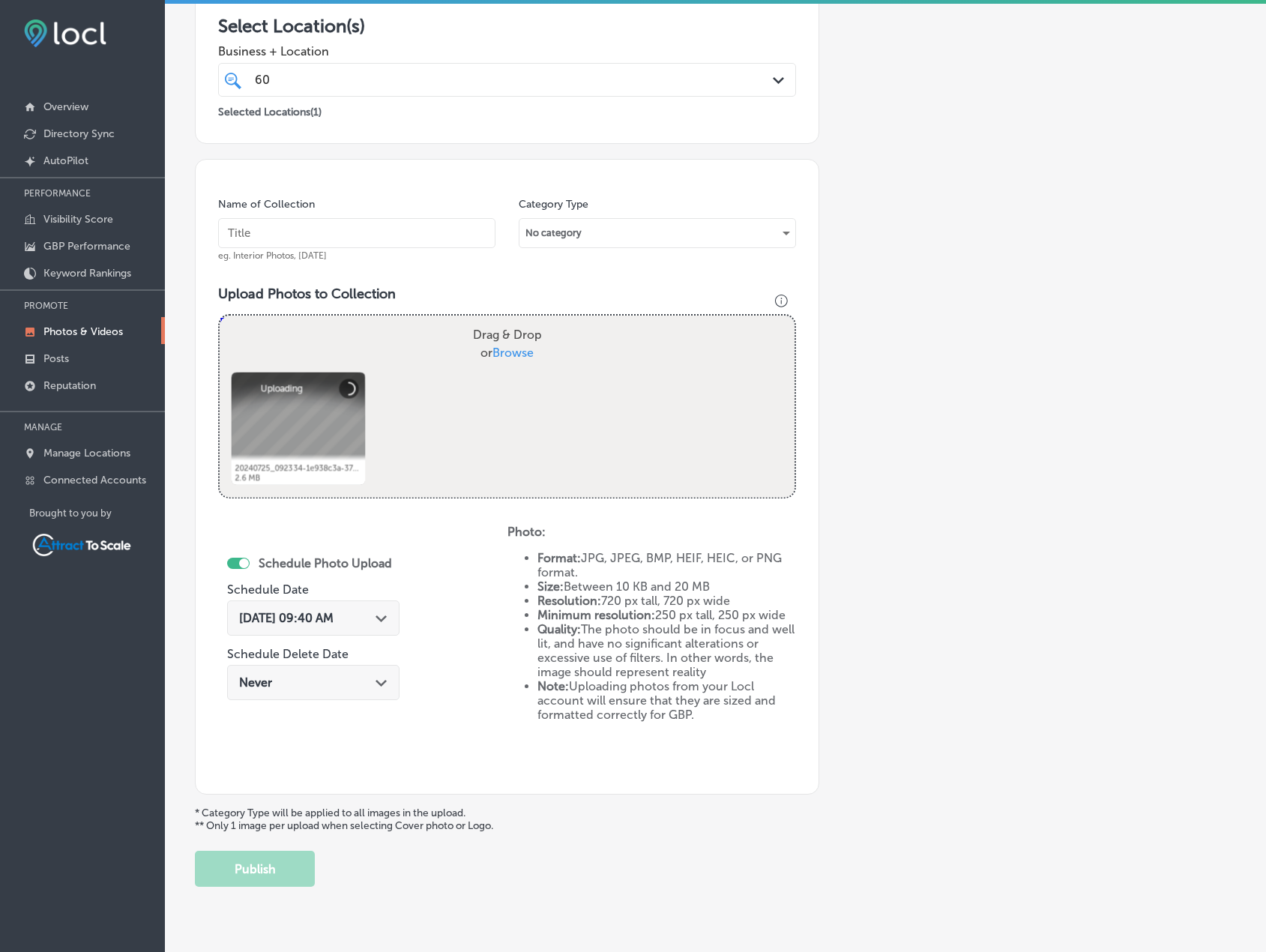
click at [364, 226] on input "text" at bounding box center [357, 233] width 278 height 30
type input "Electrician"
click at [333, 619] on span "[DATE] 09:40 AM" at bounding box center [286, 618] width 95 height 15
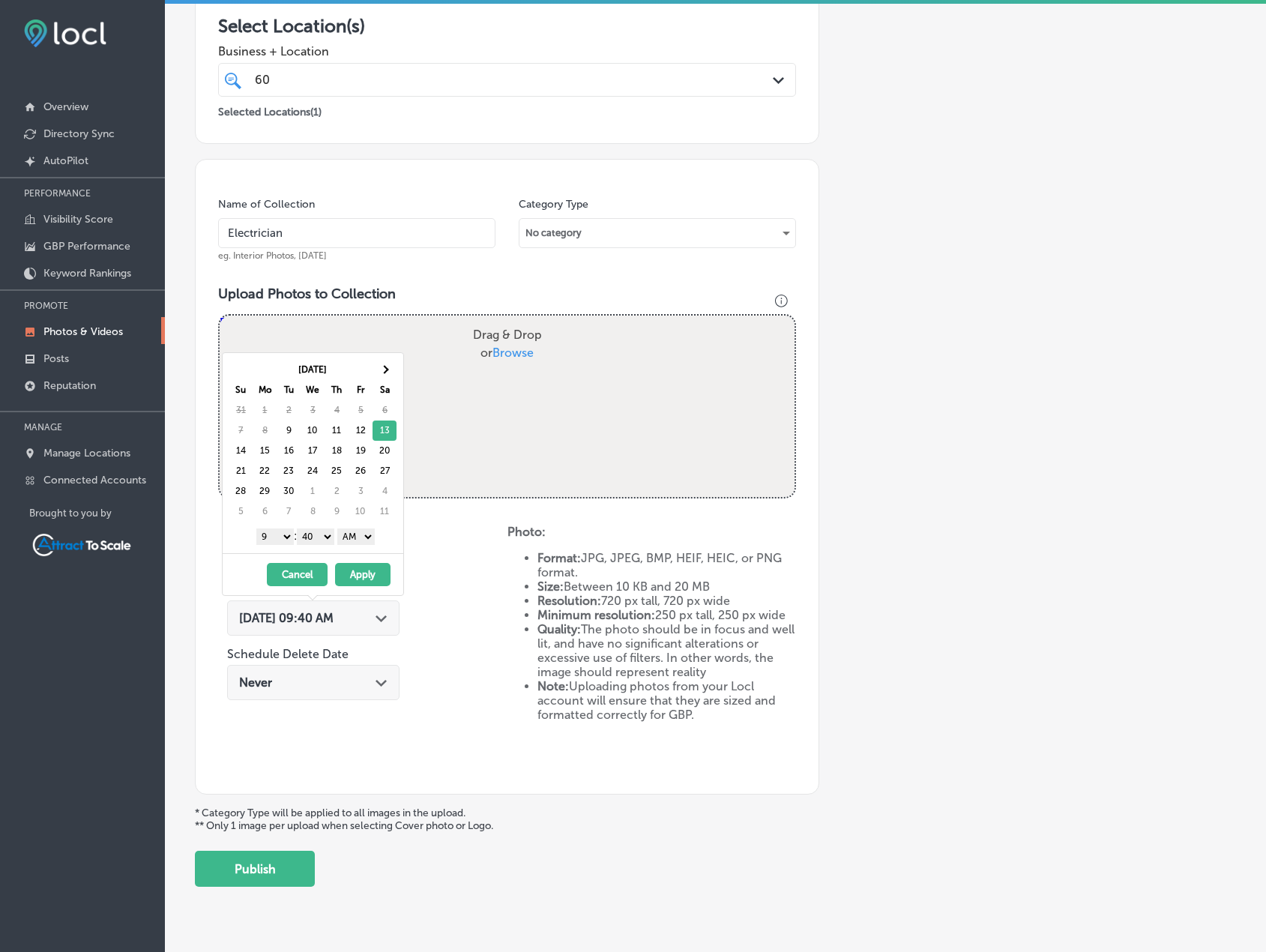
click at [376, 569] on button "Apply" at bounding box center [363, 575] width 56 height 23
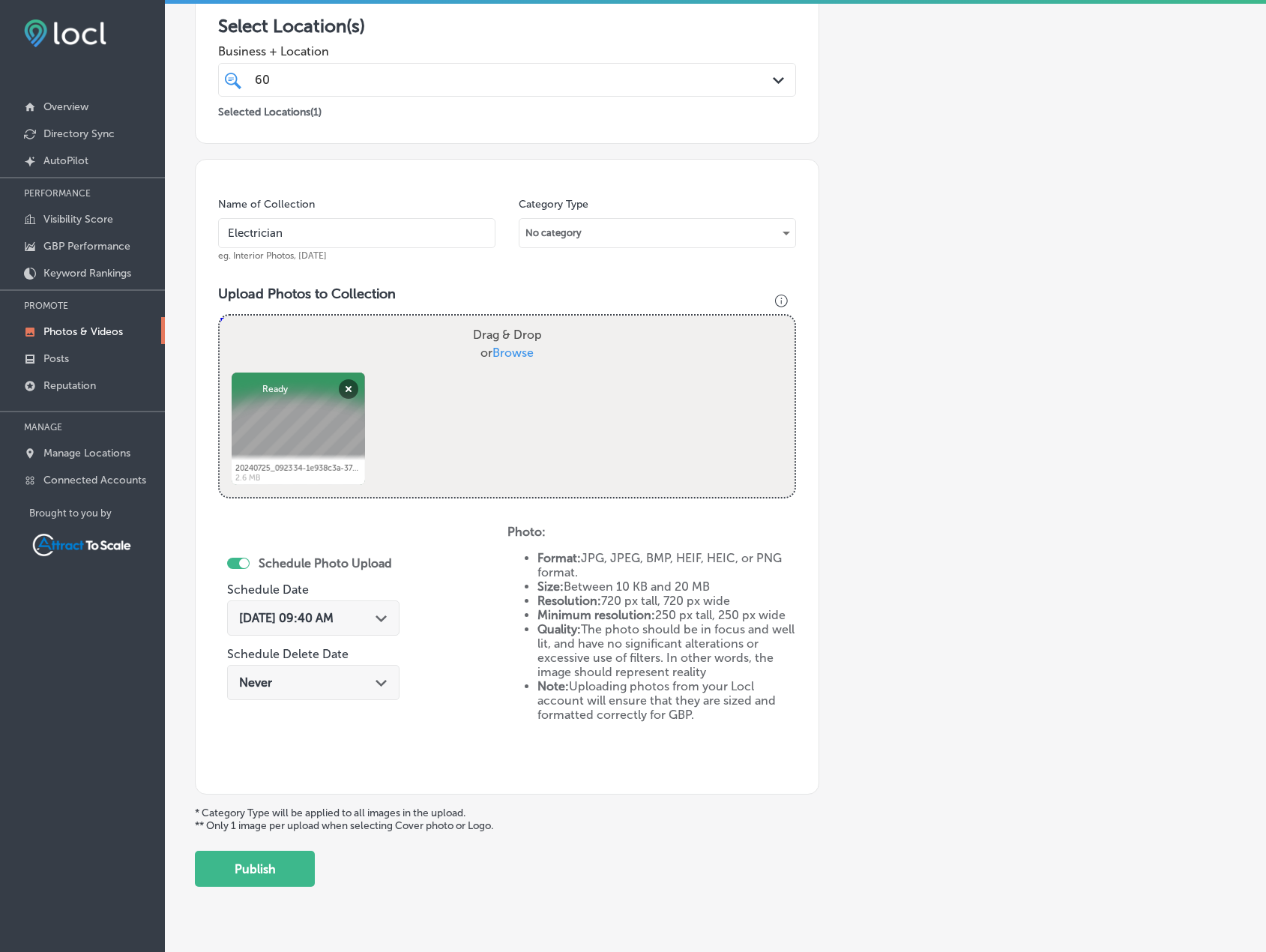
drag, startPoint x: 299, startPoint y: 881, endPoint x: 549, endPoint y: 830, distance: 255.1
click at [298, 881] on button "Publish" at bounding box center [254, 868] width 120 height 36
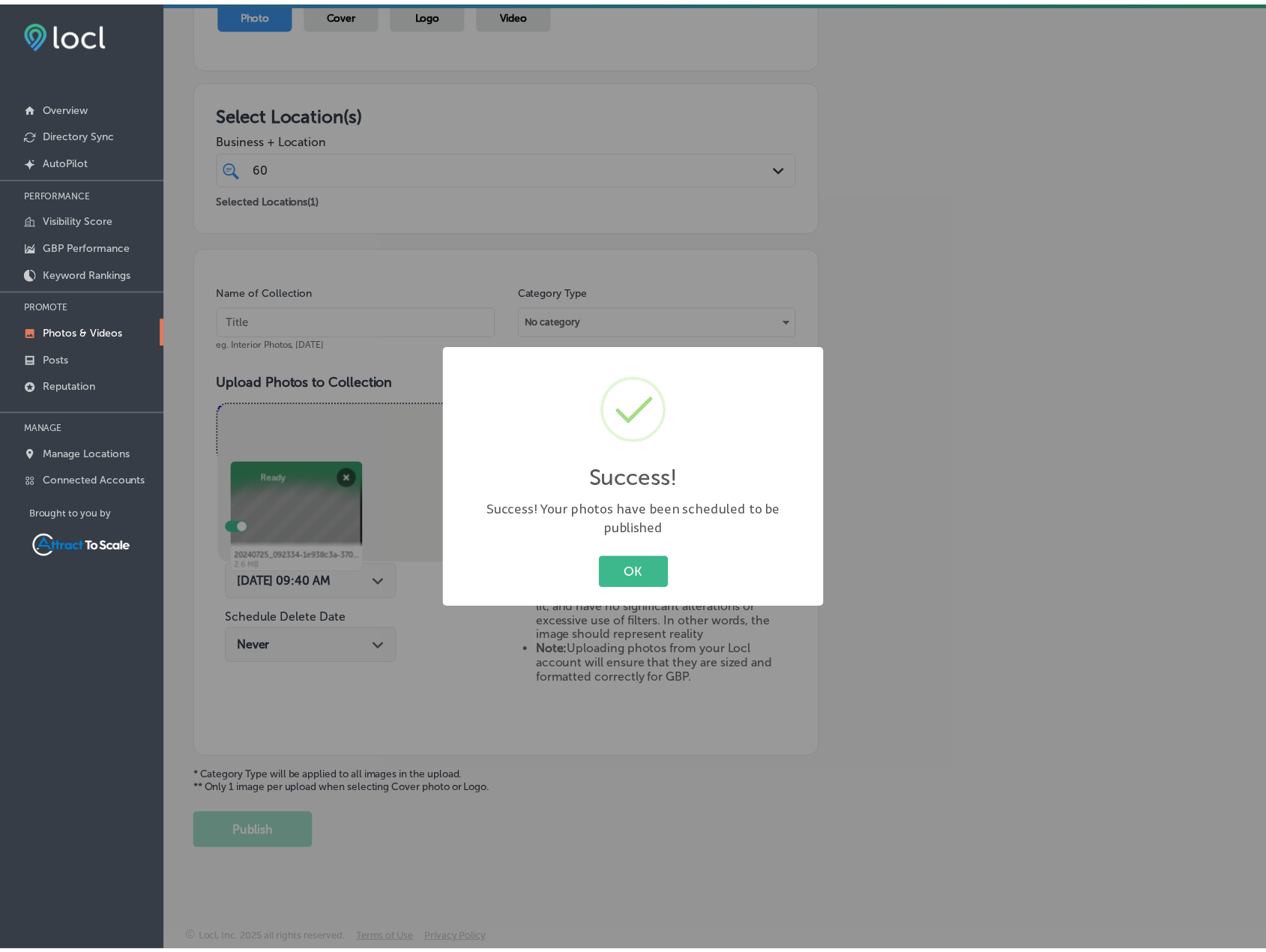
scroll to position [184, 0]
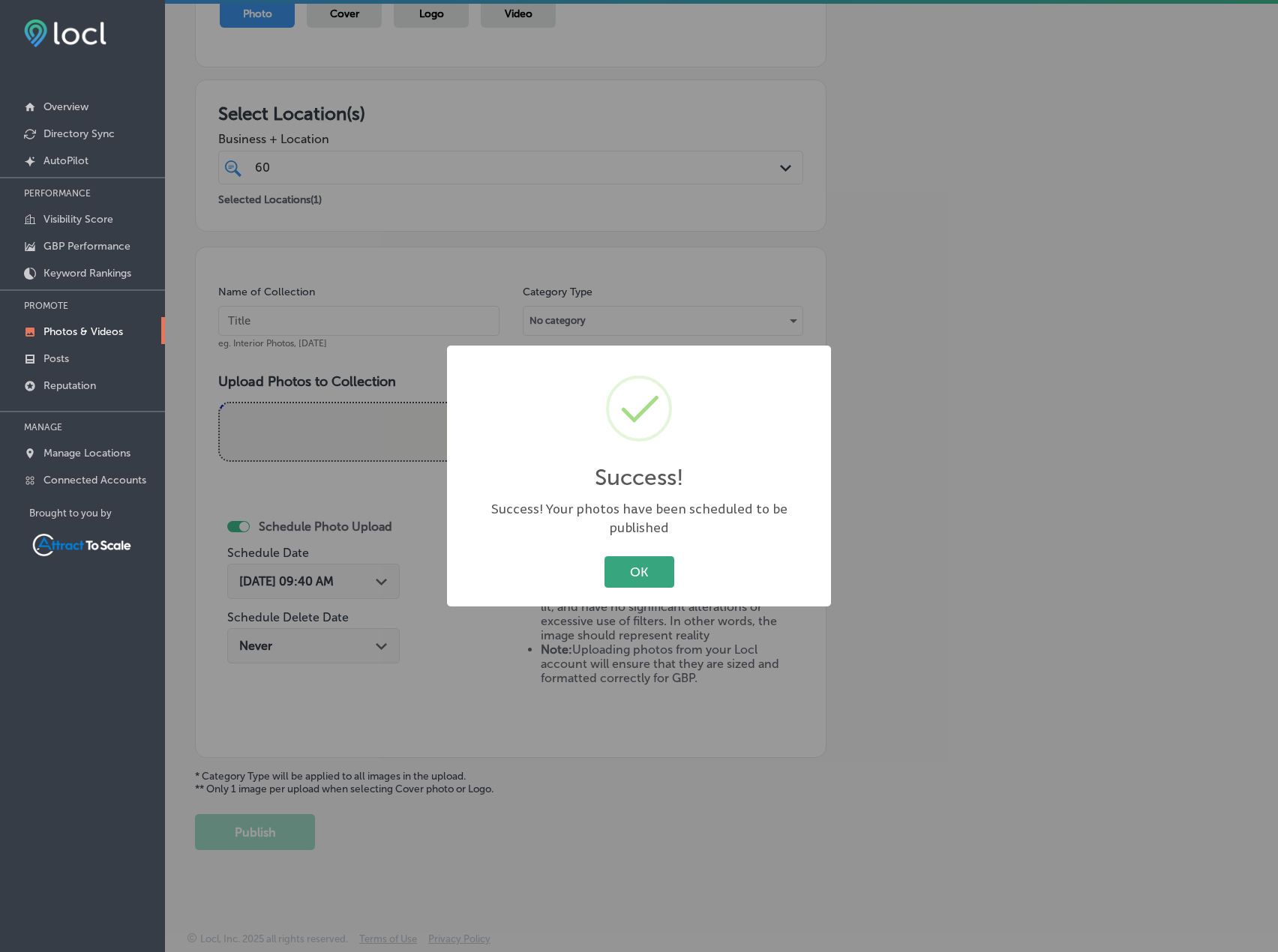
click at [648, 567] on button "OK" at bounding box center [639, 572] width 70 height 31
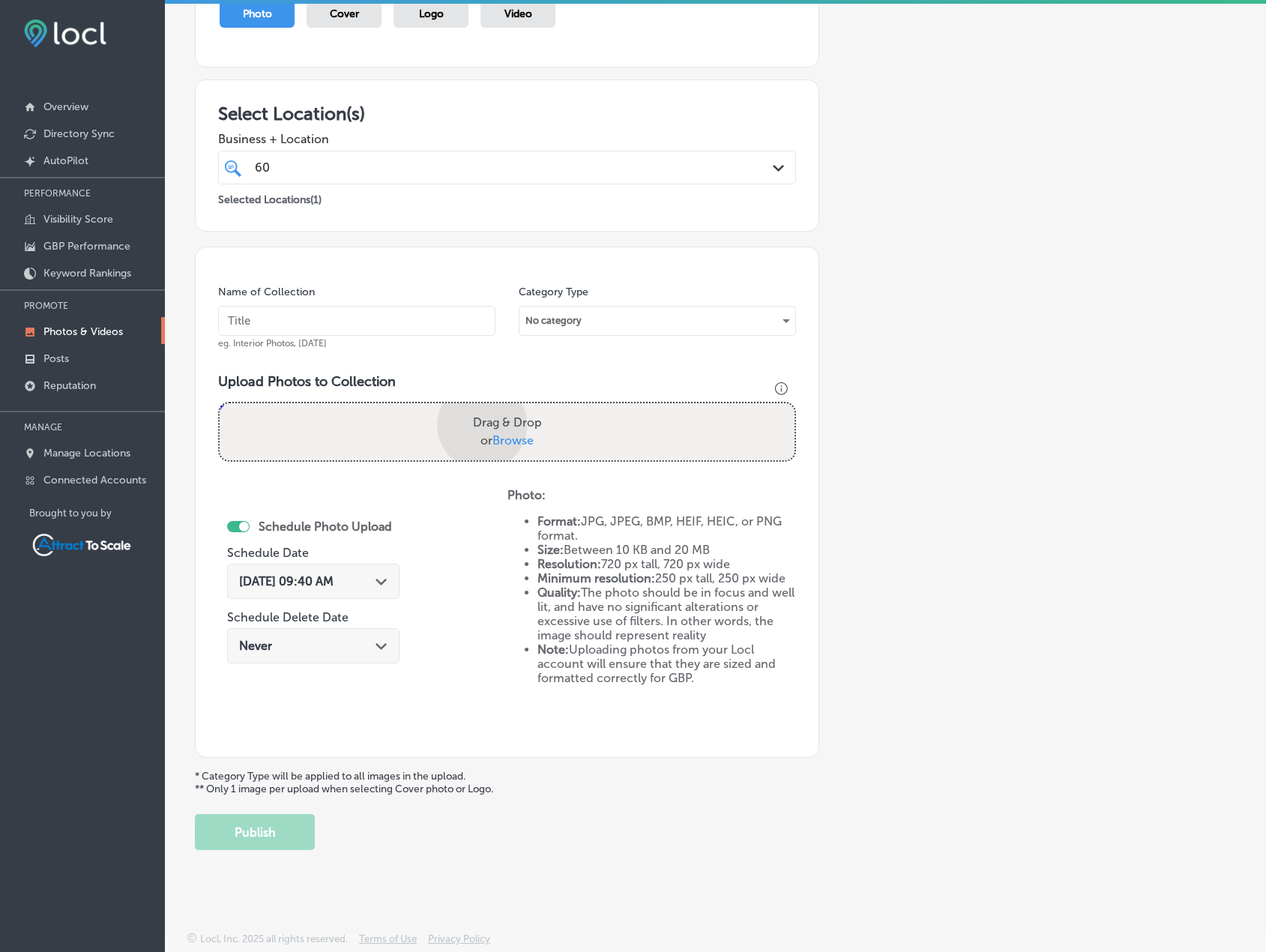
scroll to position [271, 0]
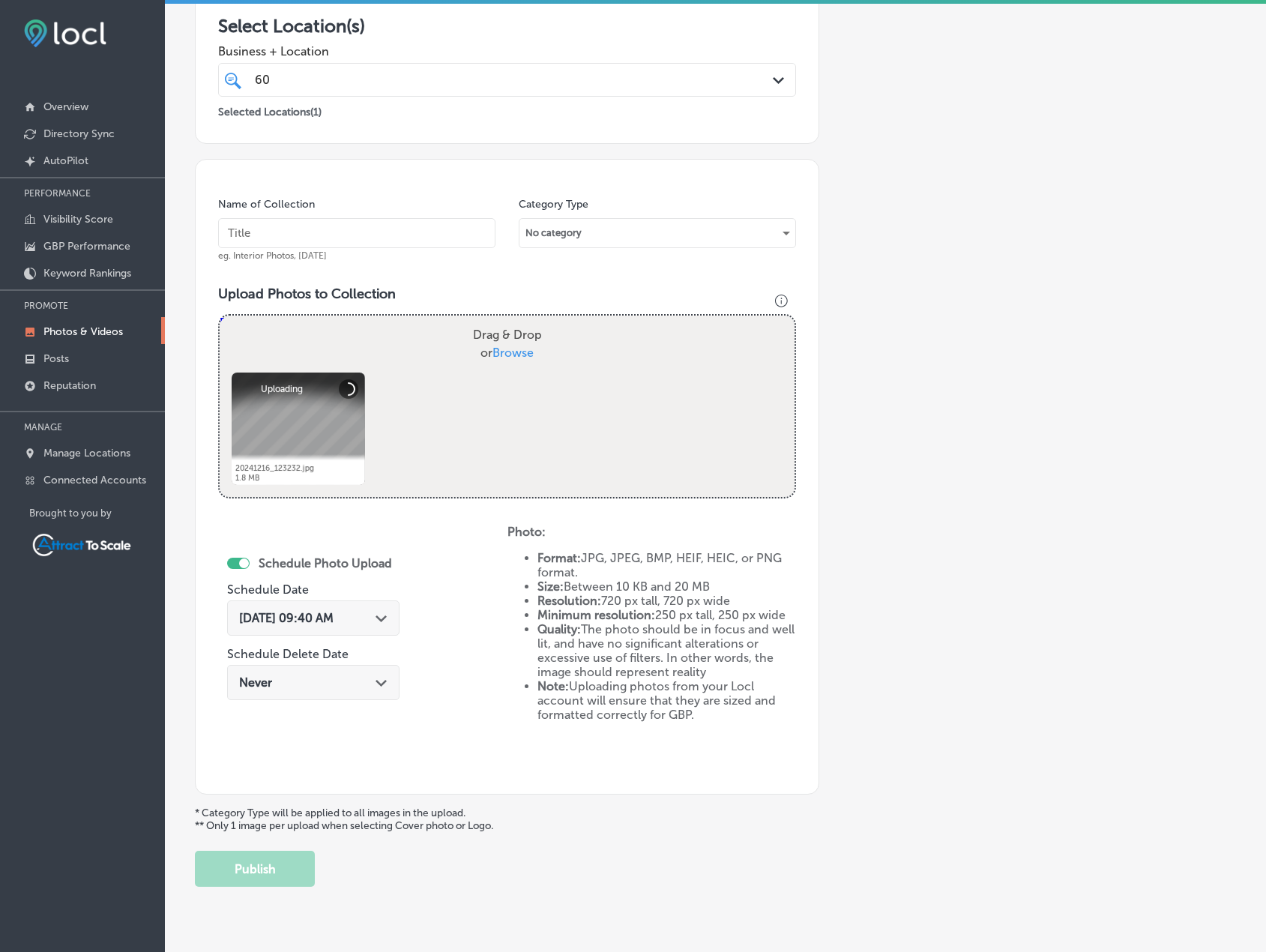
click at [326, 238] on input "text" at bounding box center [357, 233] width 278 height 30
type input "Electrician"
click at [333, 623] on span "[DATE] 09:40 AM" at bounding box center [286, 618] width 95 height 15
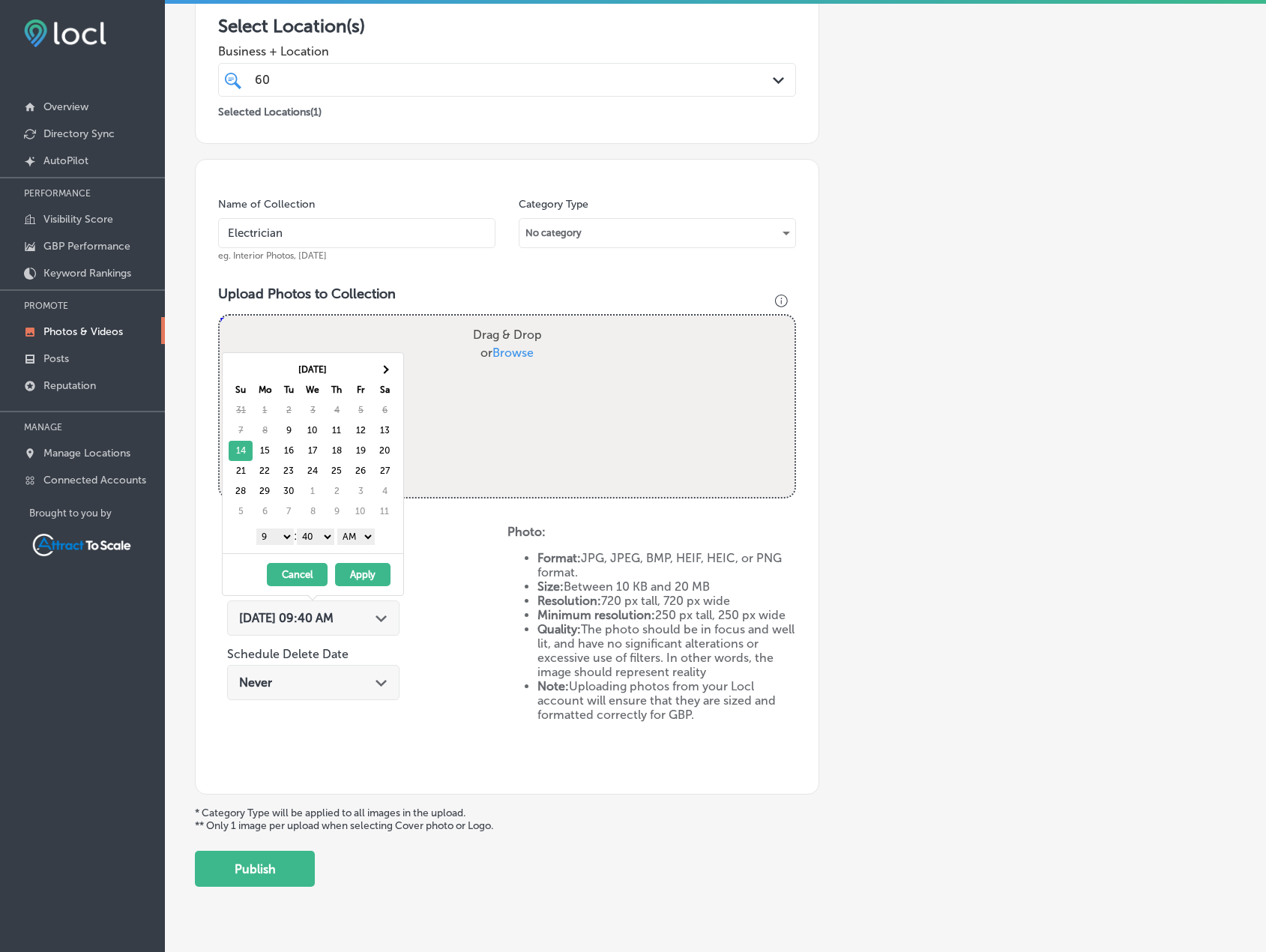
click at [357, 566] on button "Apply" at bounding box center [363, 575] width 56 height 23
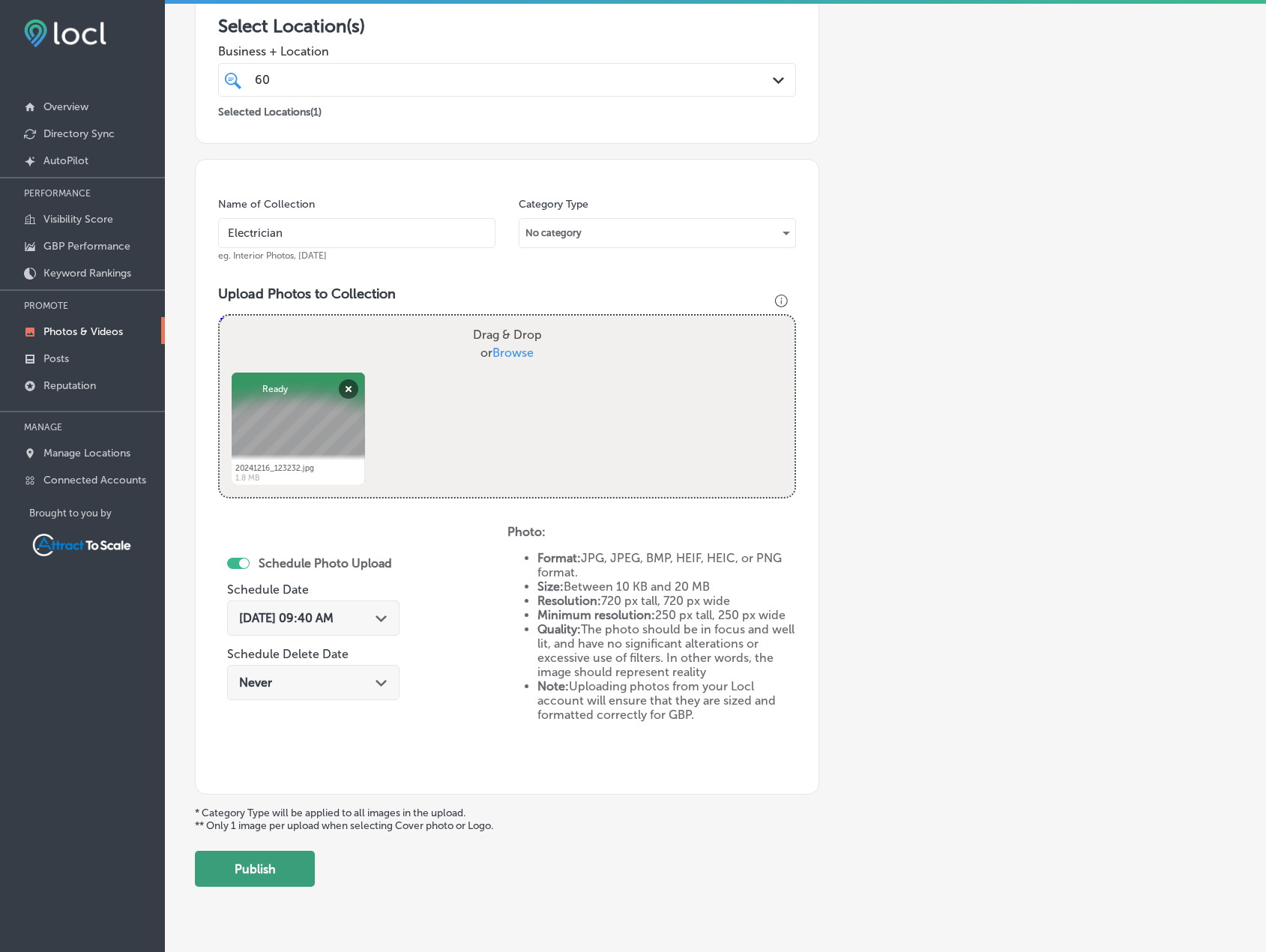
click at [289, 873] on button "Publish" at bounding box center [254, 868] width 120 height 36
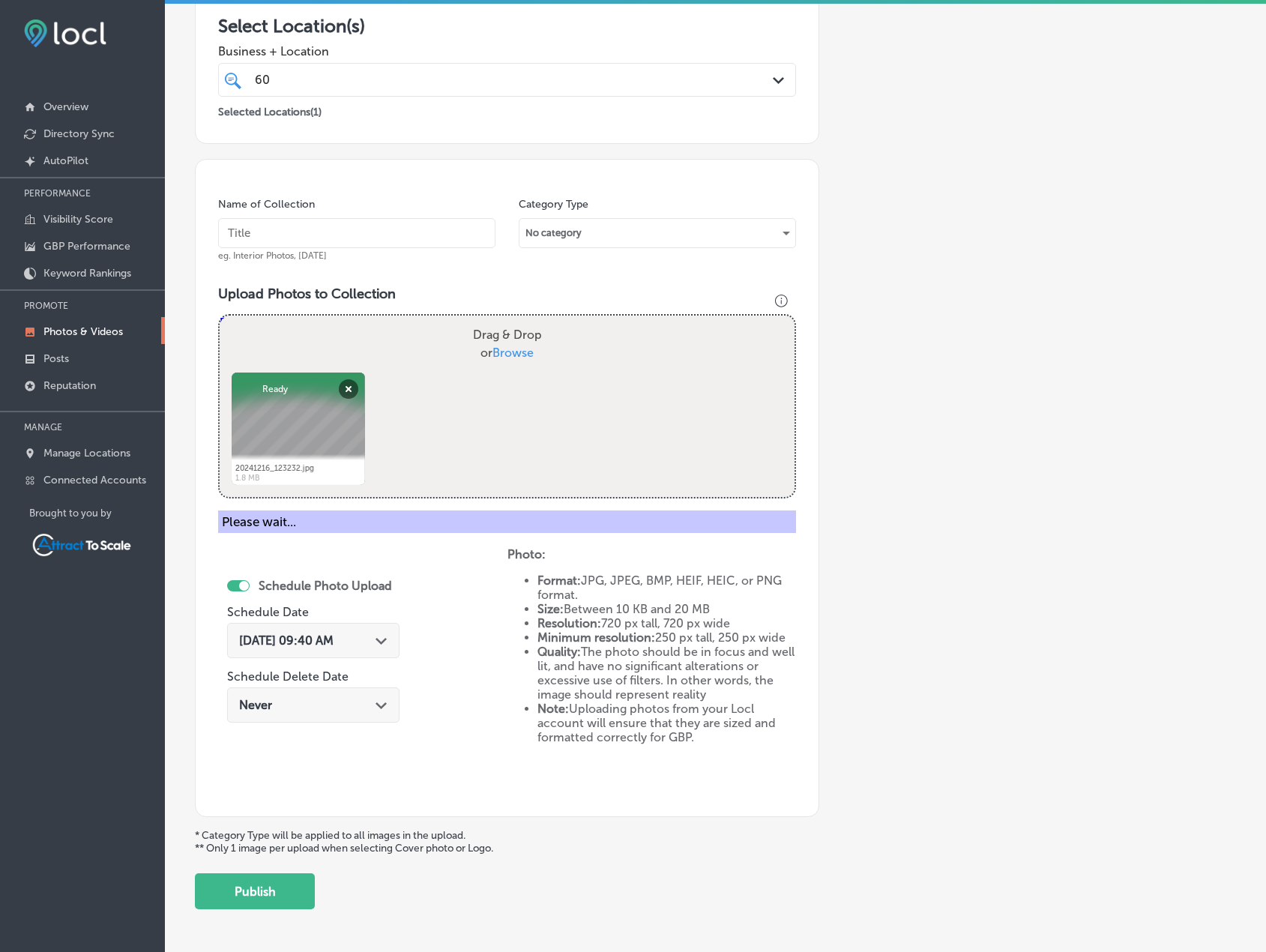
scroll to position [184, 0]
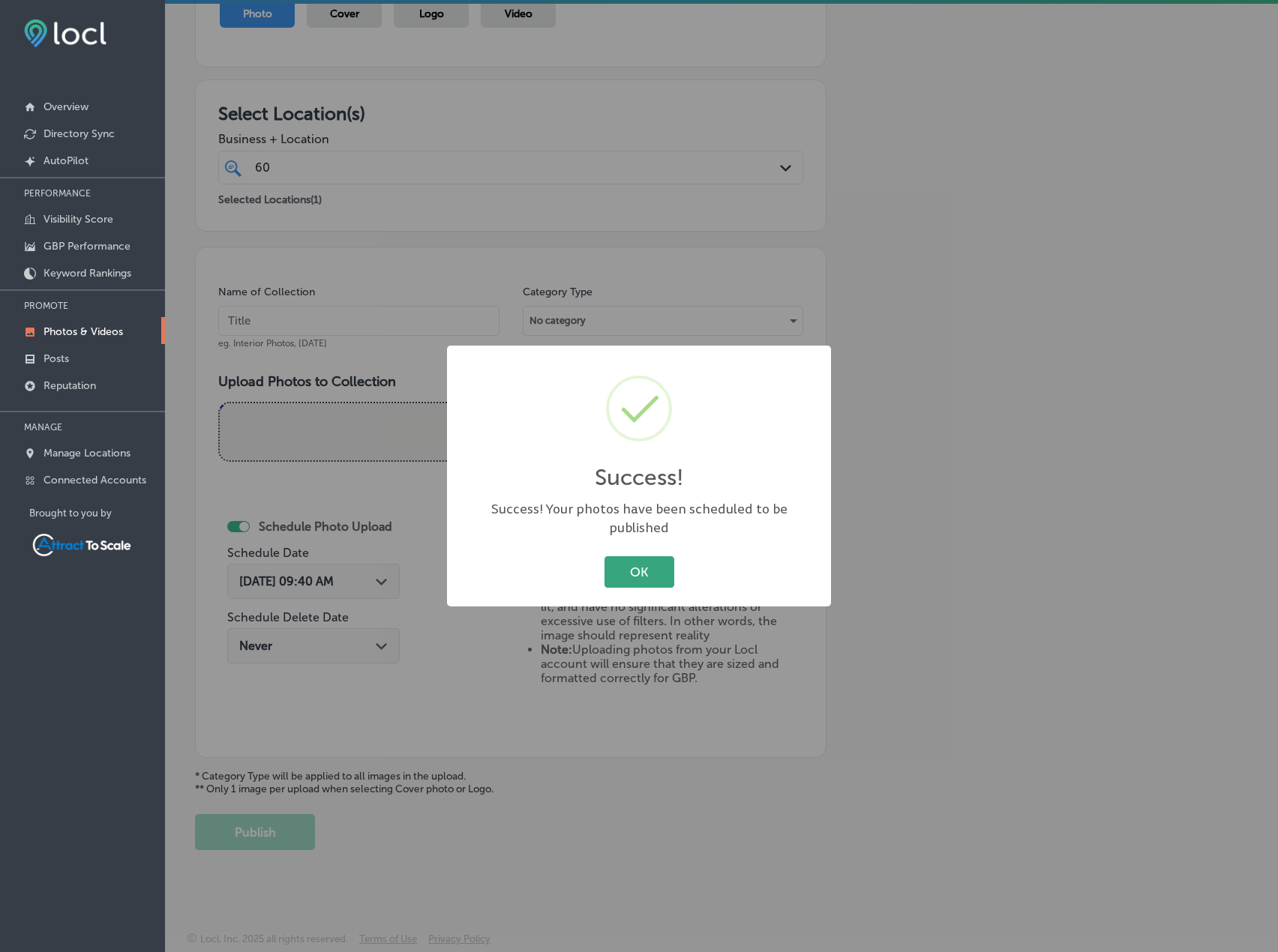
click at [622, 564] on button "OK" at bounding box center [639, 572] width 70 height 31
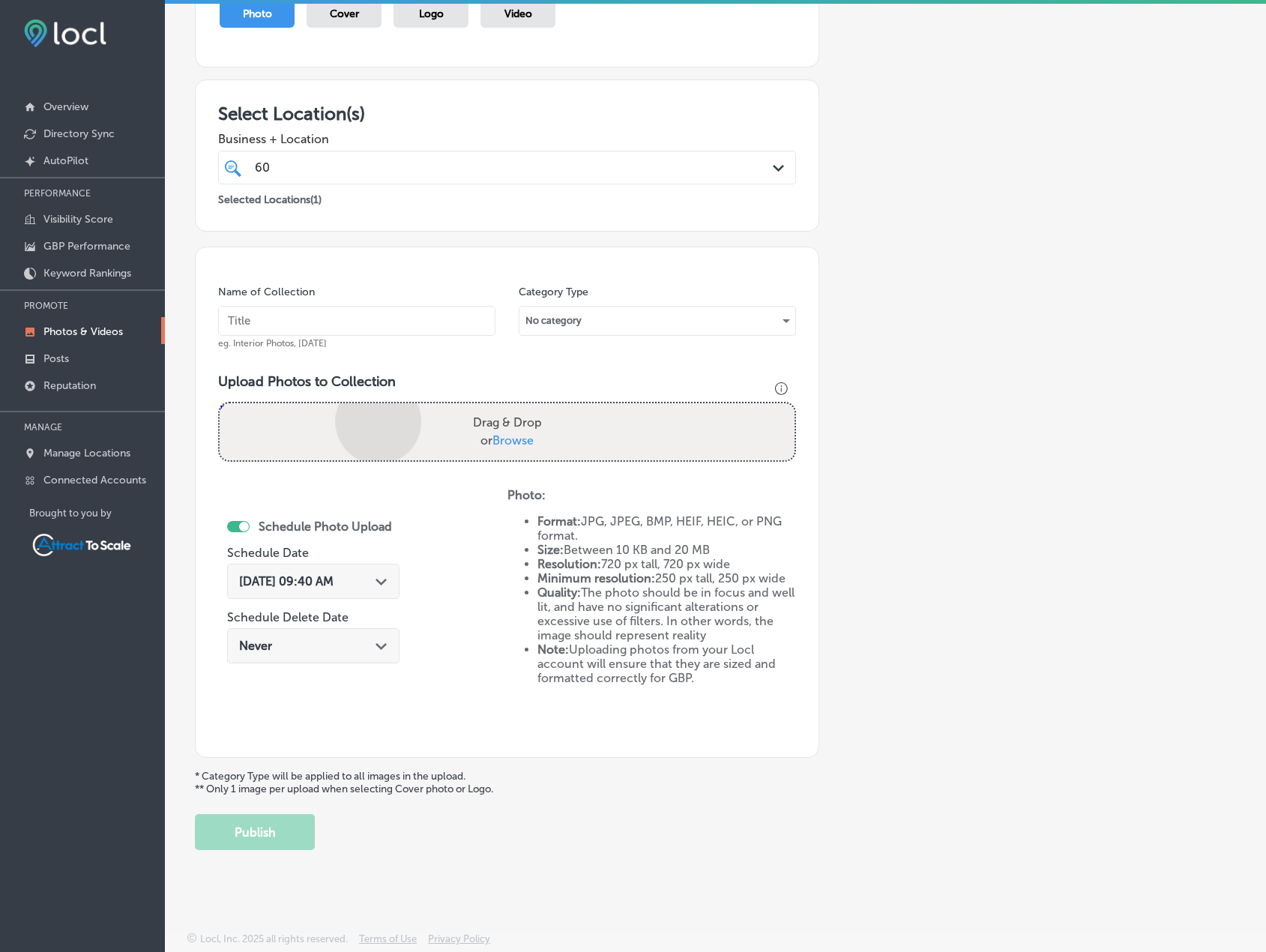
scroll to position [271, 0]
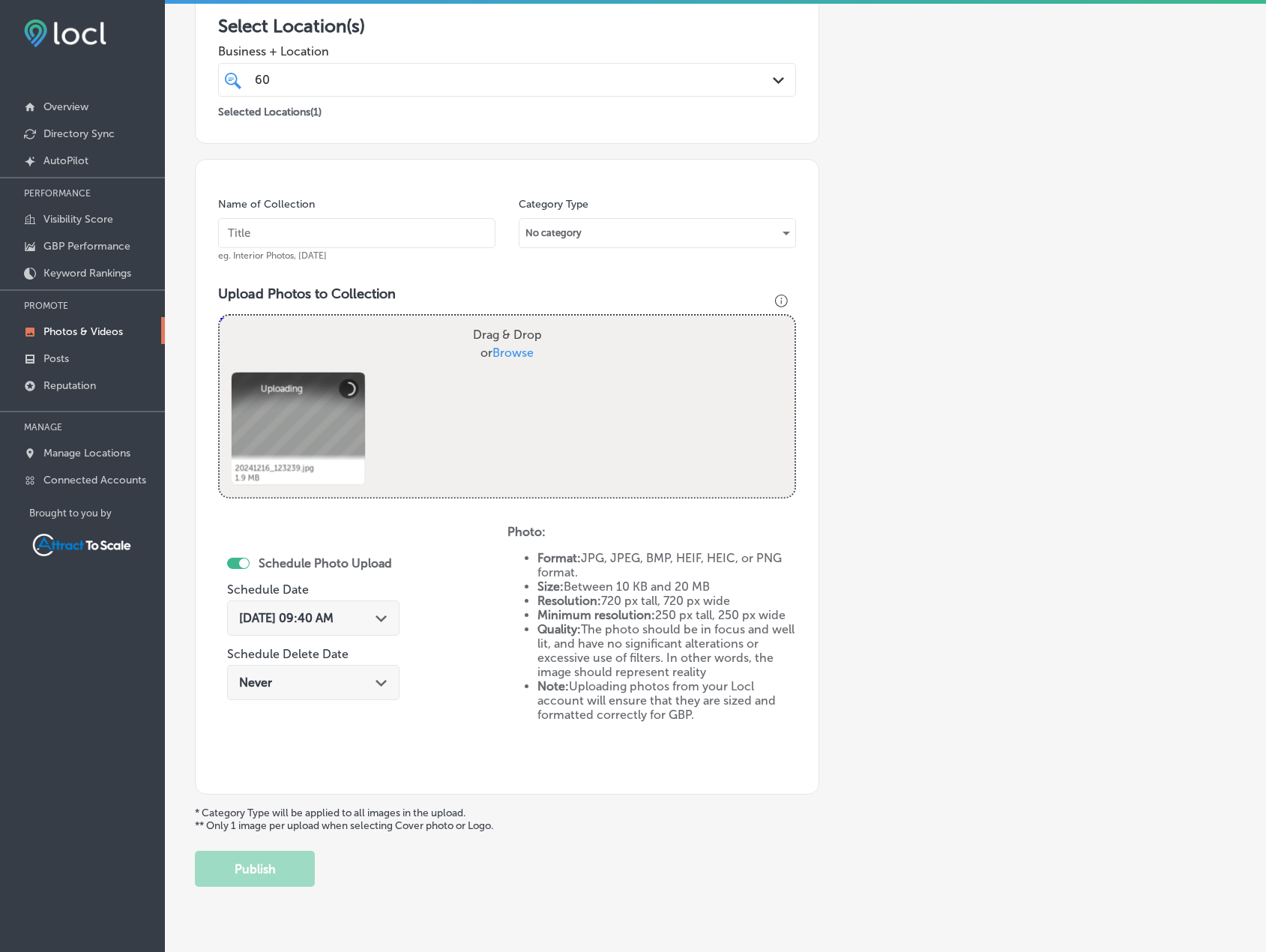
click at [332, 229] on input "text" at bounding box center [357, 233] width 278 height 30
type input "Electrician"
click at [319, 617] on span "[DATE] 09:40 AM" at bounding box center [286, 618] width 95 height 15
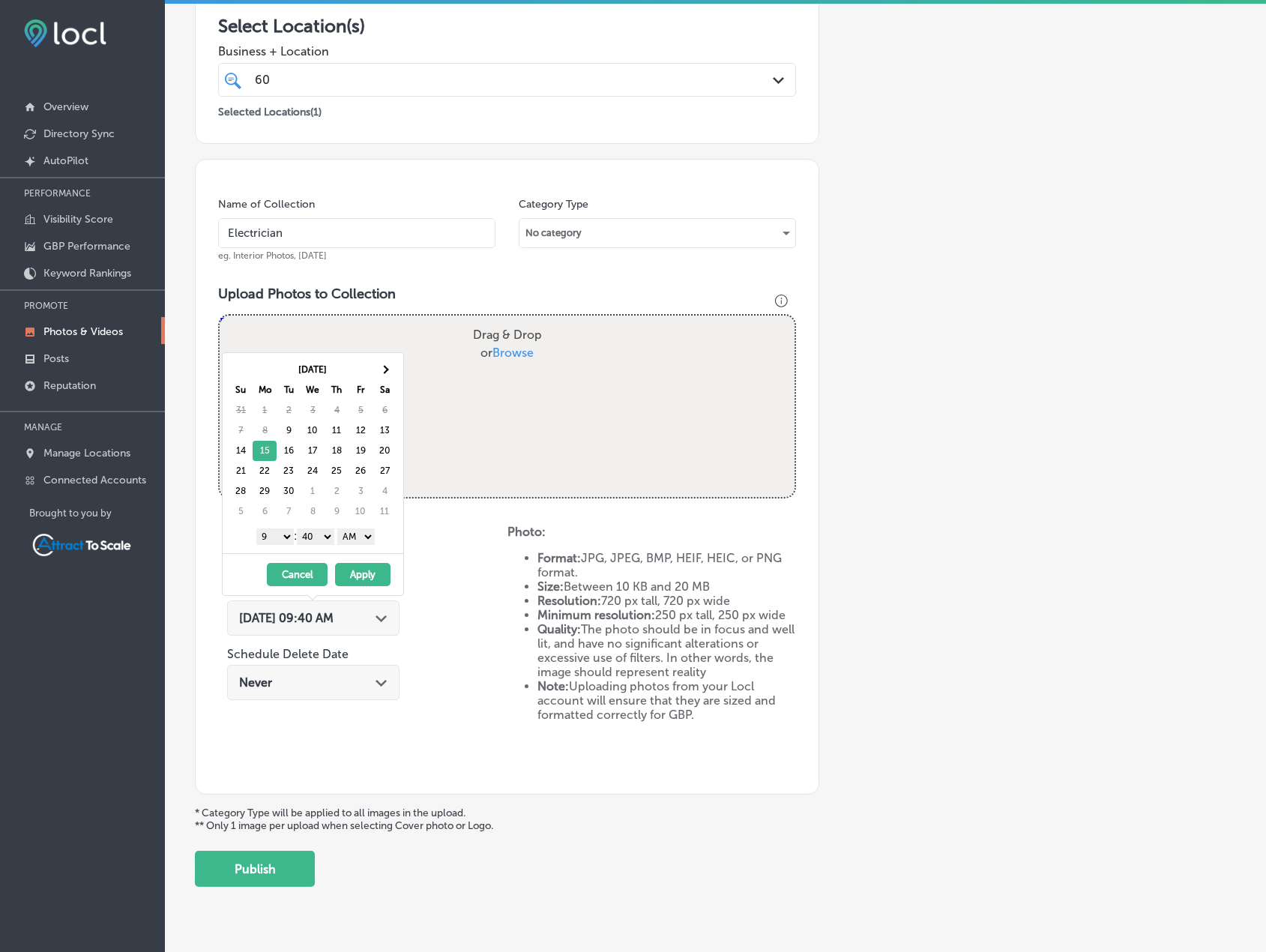
click at [363, 570] on button "Apply" at bounding box center [363, 575] width 56 height 23
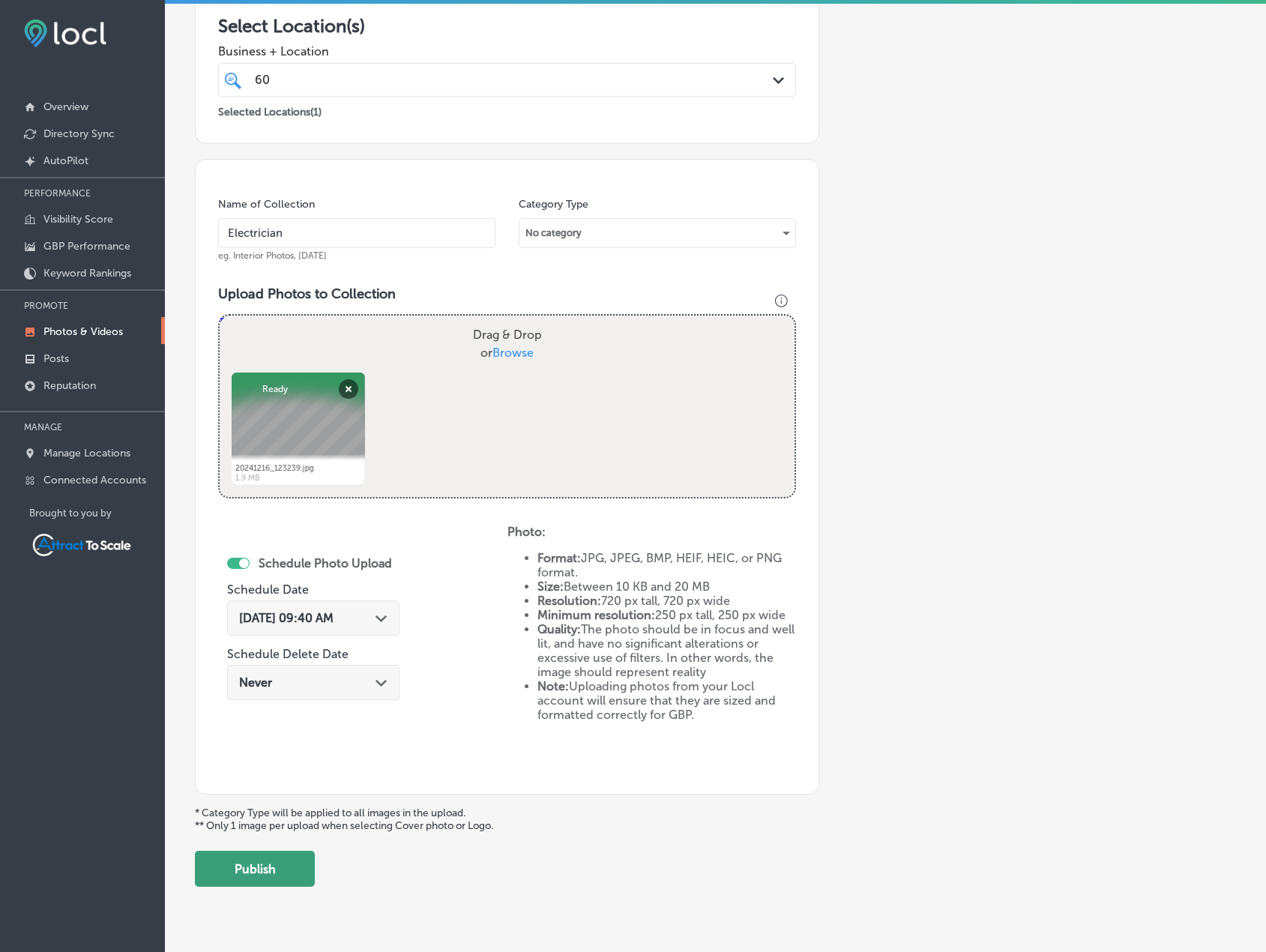
click at [300, 861] on button "Publish" at bounding box center [254, 868] width 120 height 36
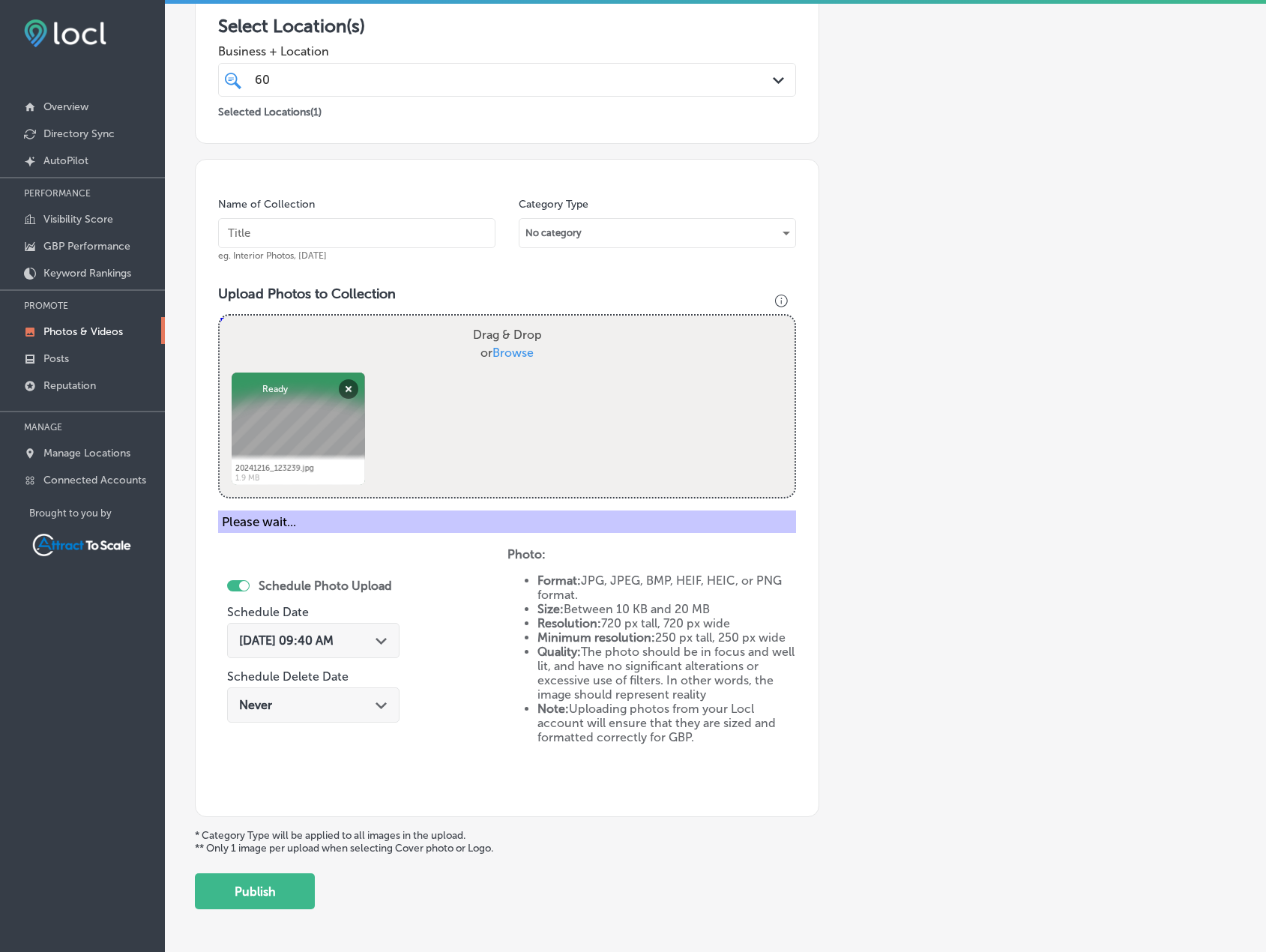
scroll to position [184, 0]
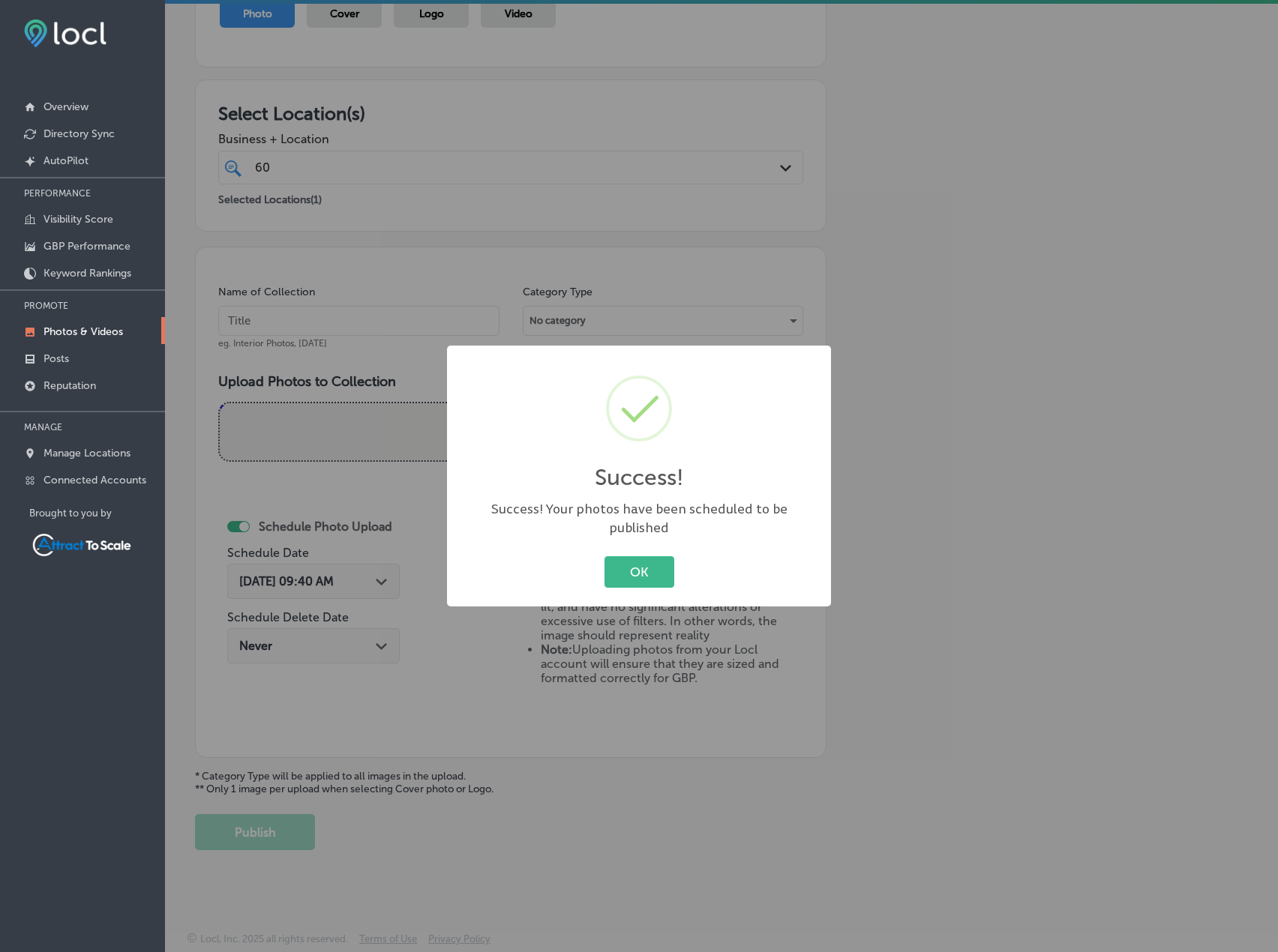
click at [604, 576] on button "OK" at bounding box center [639, 572] width 70 height 31
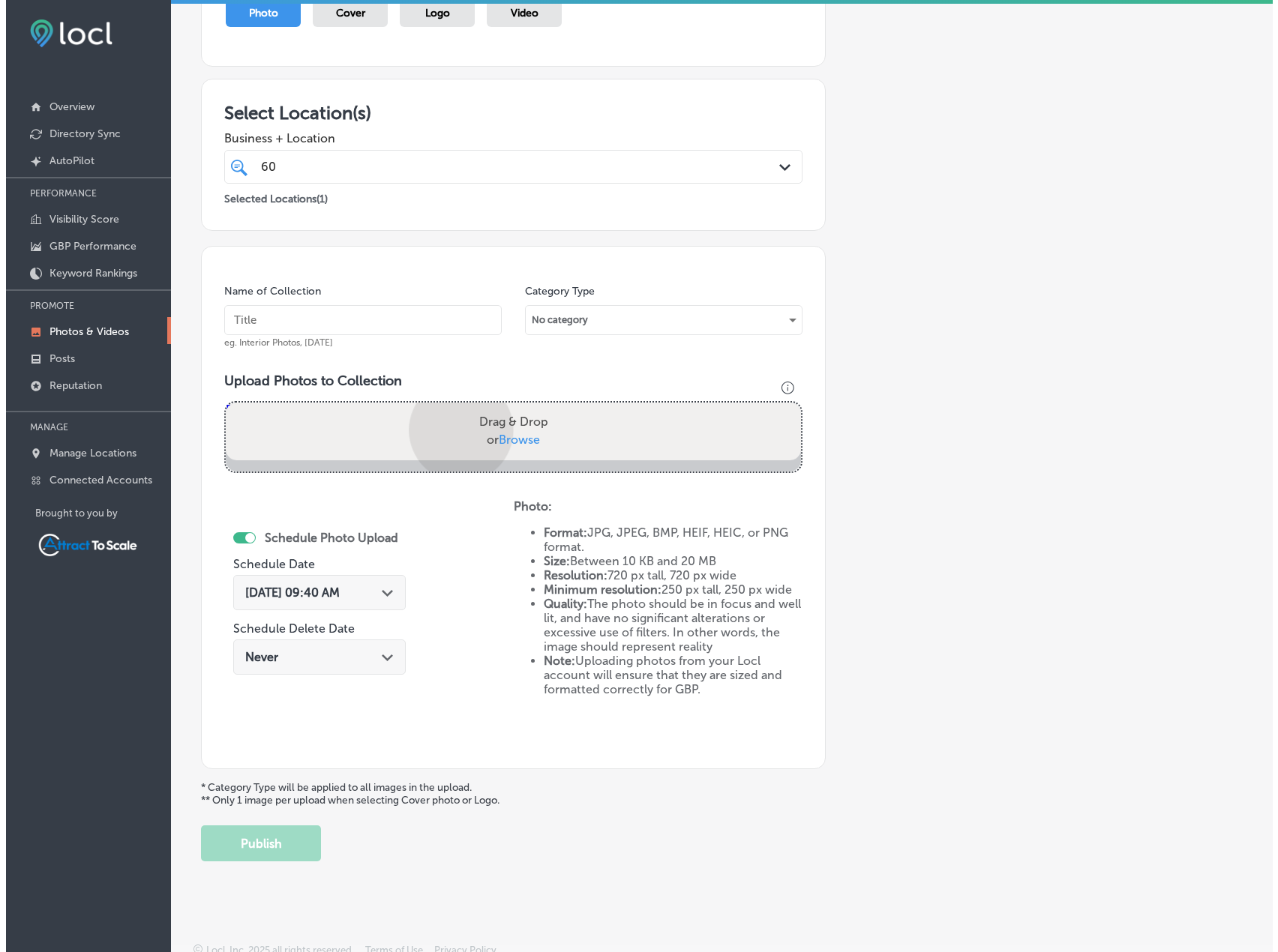
scroll to position [271, 0]
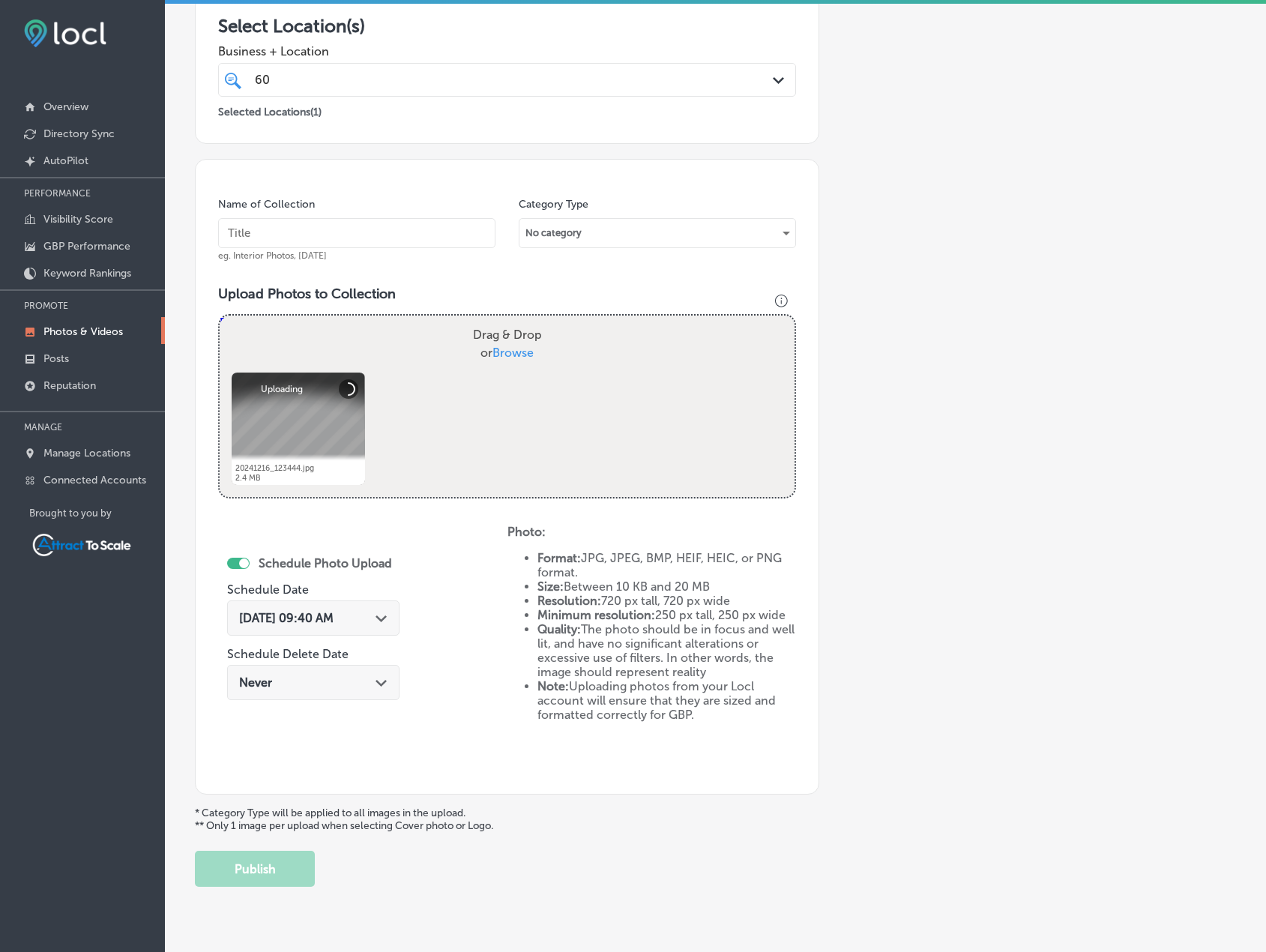
click at [365, 228] on input "text" at bounding box center [357, 233] width 278 height 30
type input "Electrician"
click at [367, 628] on div "[DATE] 09:40 AM Path Created with Sketch." at bounding box center [313, 618] width 173 height 35
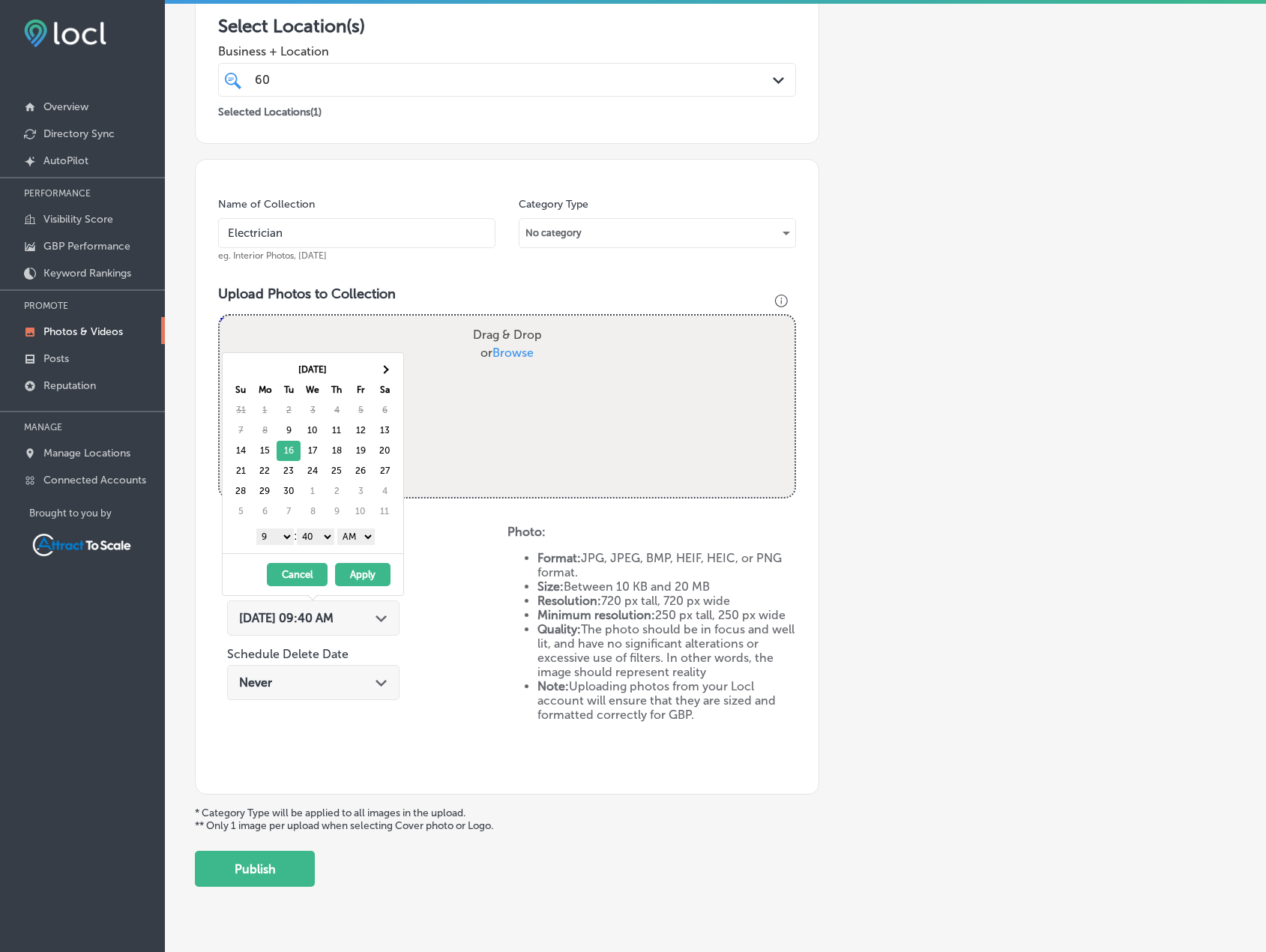
click at [372, 584] on button "Apply" at bounding box center [363, 575] width 56 height 23
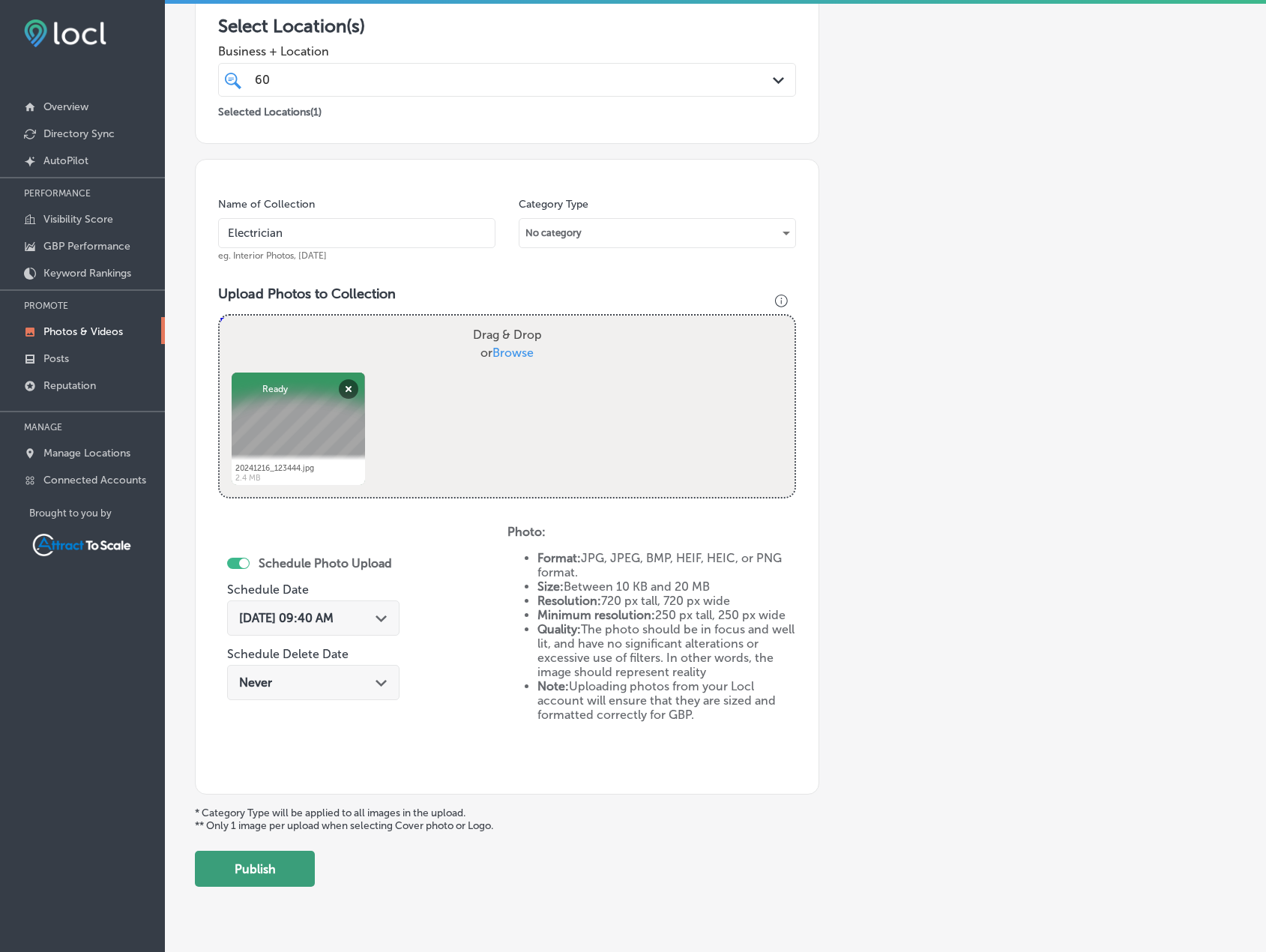
click at [300, 873] on button "Publish" at bounding box center [254, 868] width 120 height 36
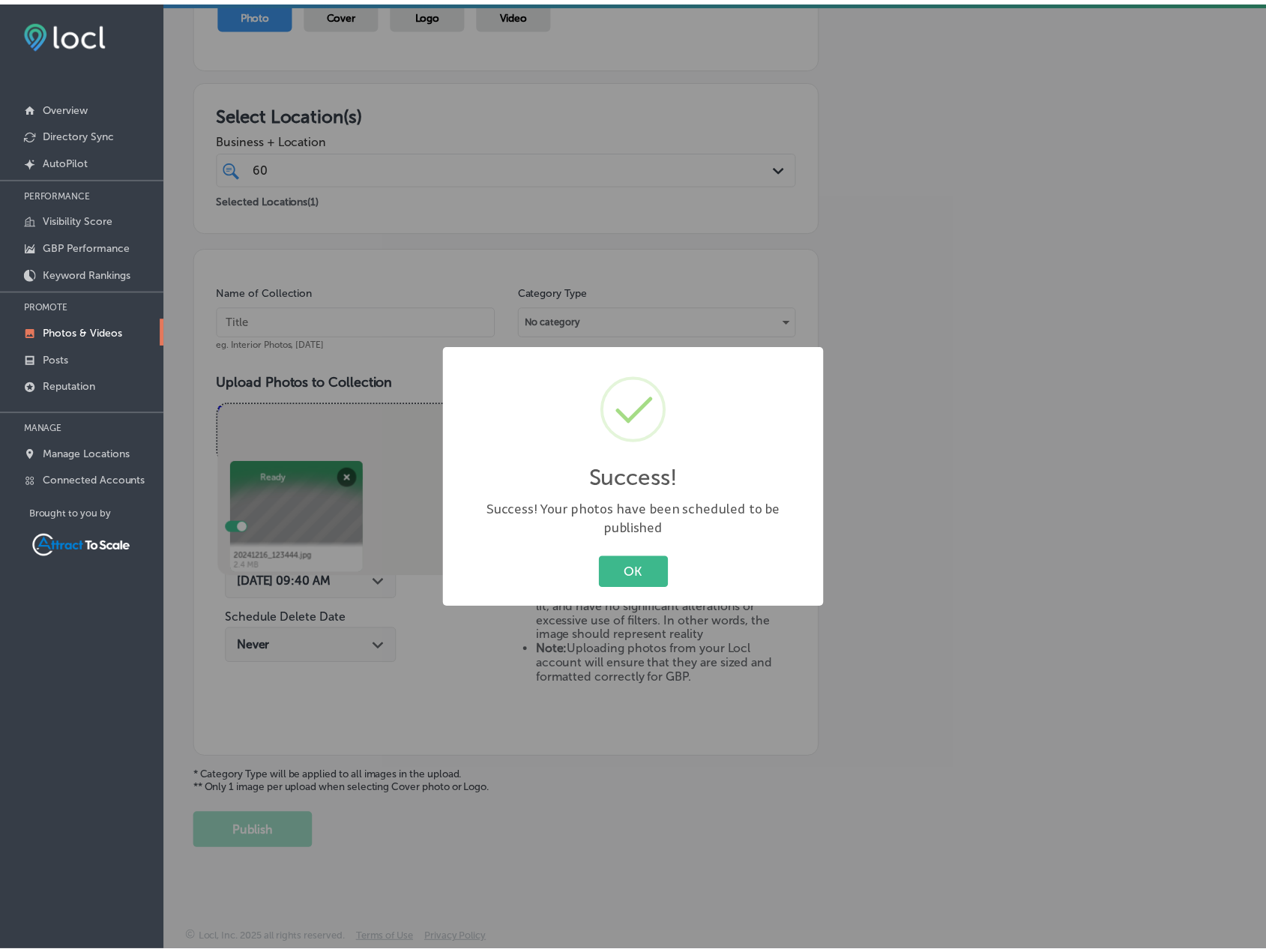
scroll to position [184, 0]
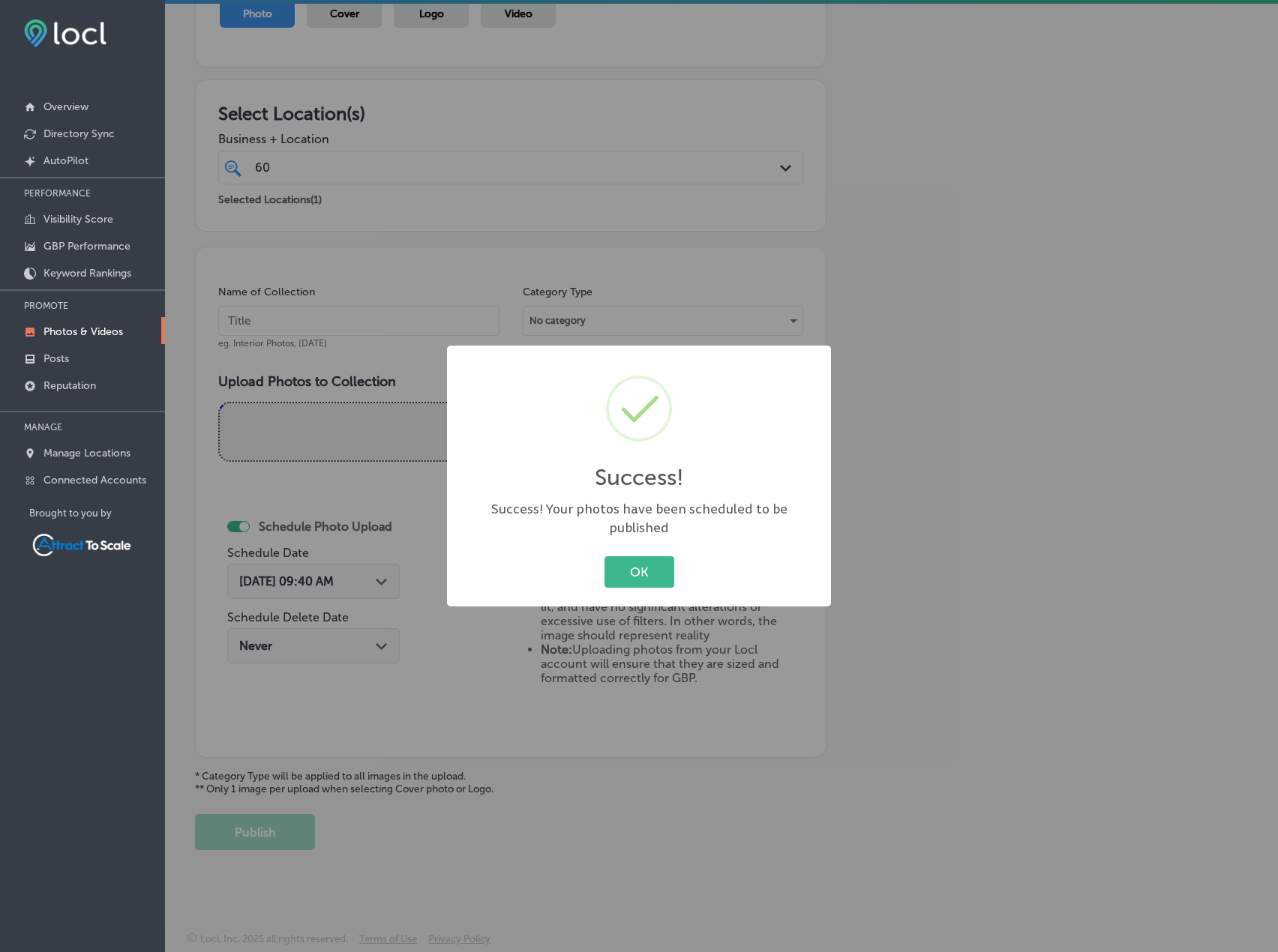
drag, startPoint x: 624, startPoint y: 570, endPoint x: 831, endPoint y: 548, distance: 208.2
click at [626, 568] on button "OK" at bounding box center [639, 572] width 70 height 31
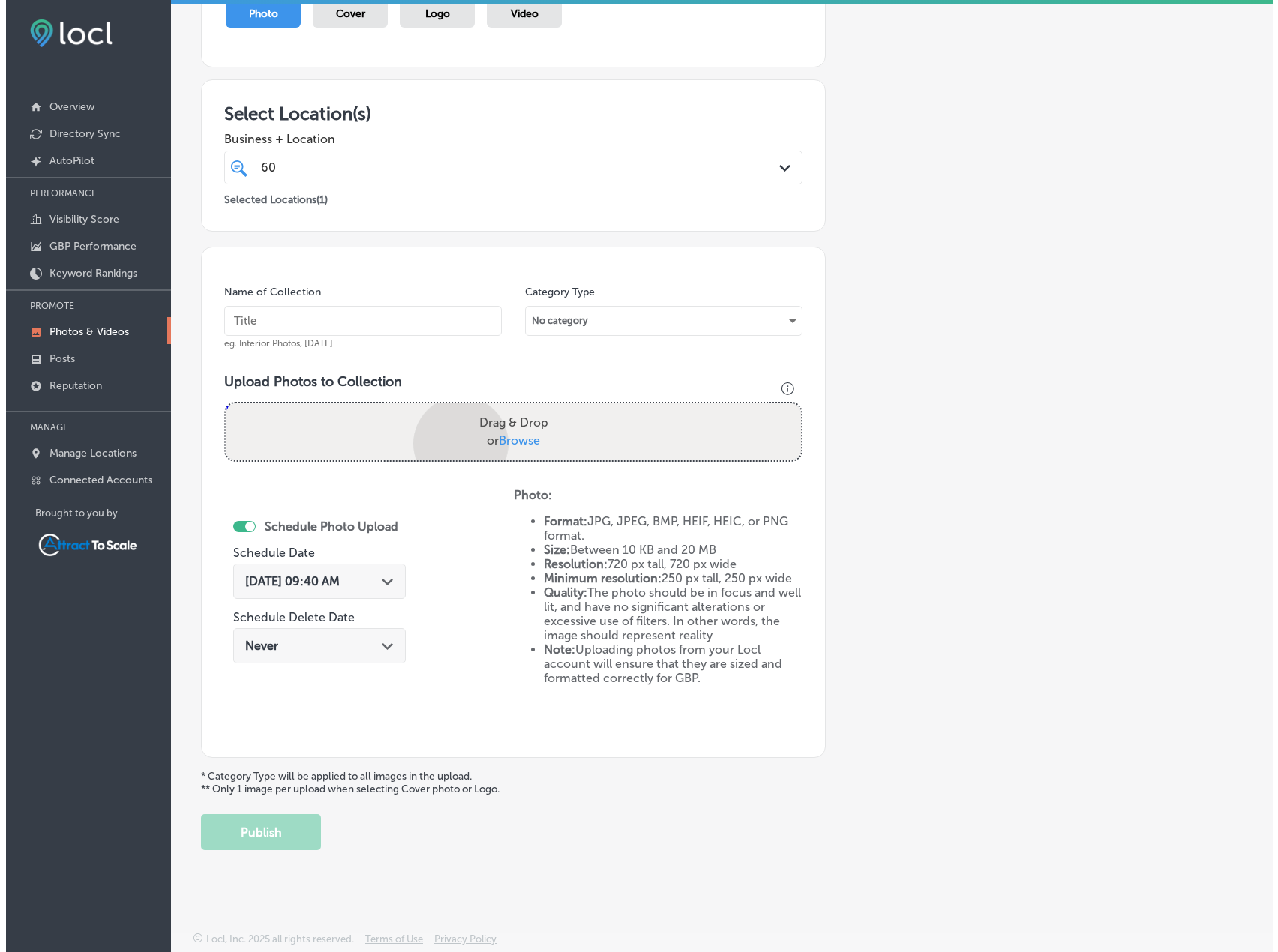
scroll to position [271, 0]
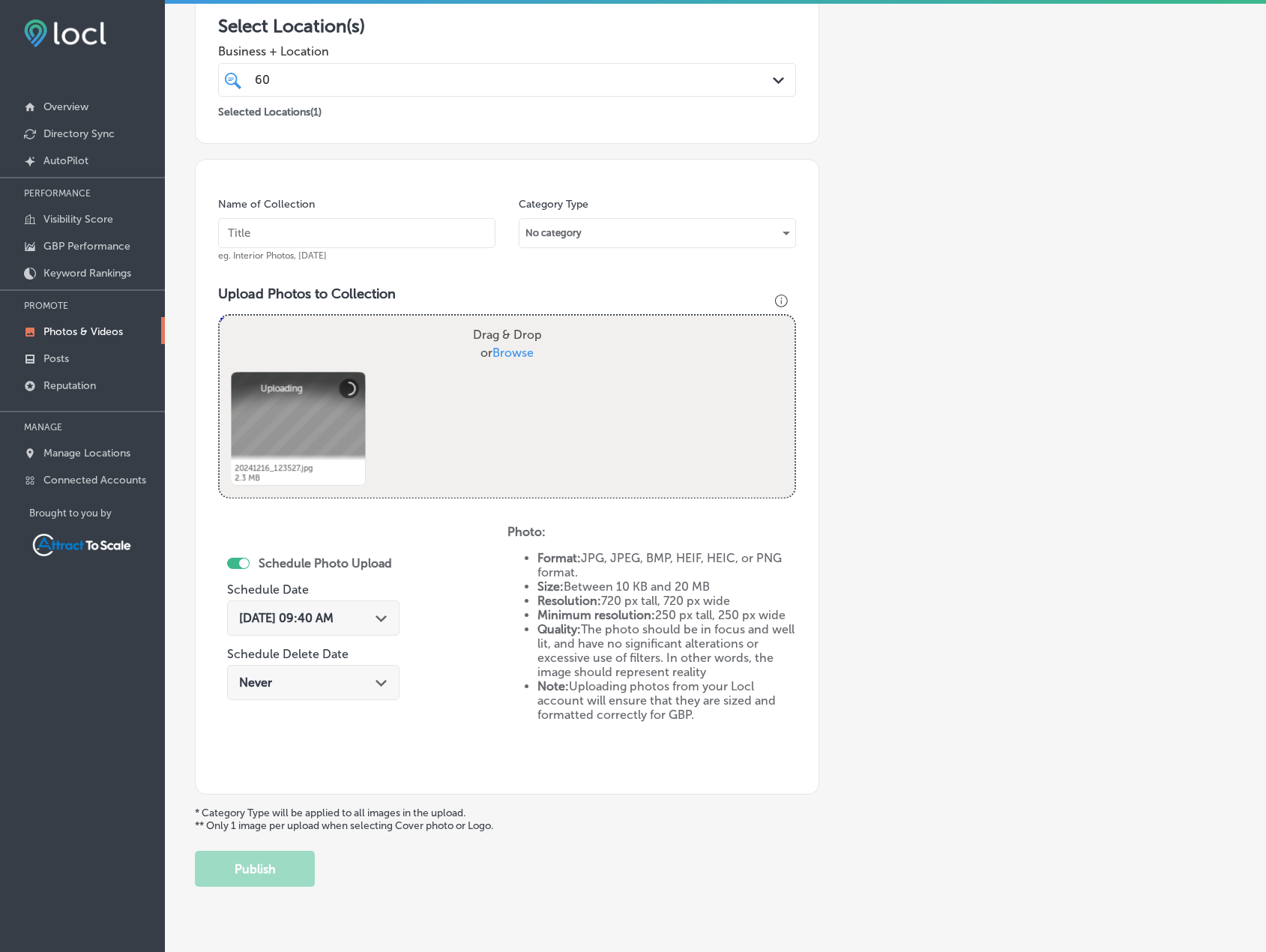
click at [381, 235] on input "text" at bounding box center [357, 233] width 278 height 30
type input "Electrician"
click at [361, 606] on div "[DATE] 09:40 AM Path Created with Sketch." at bounding box center [313, 618] width 173 height 35
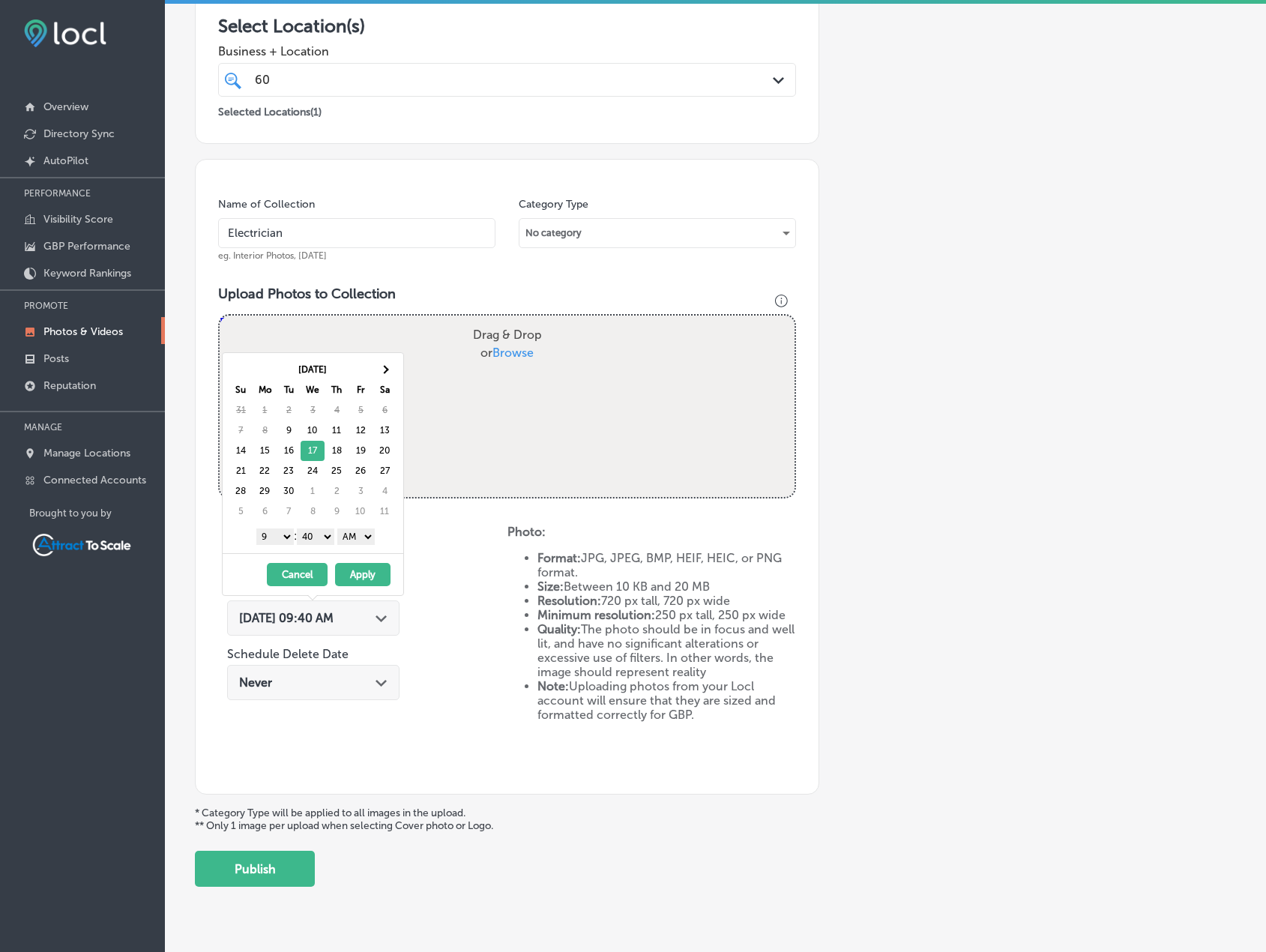
click at [365, 571] on button "Apply" at bounding box center [363, 575] width 56 height 23
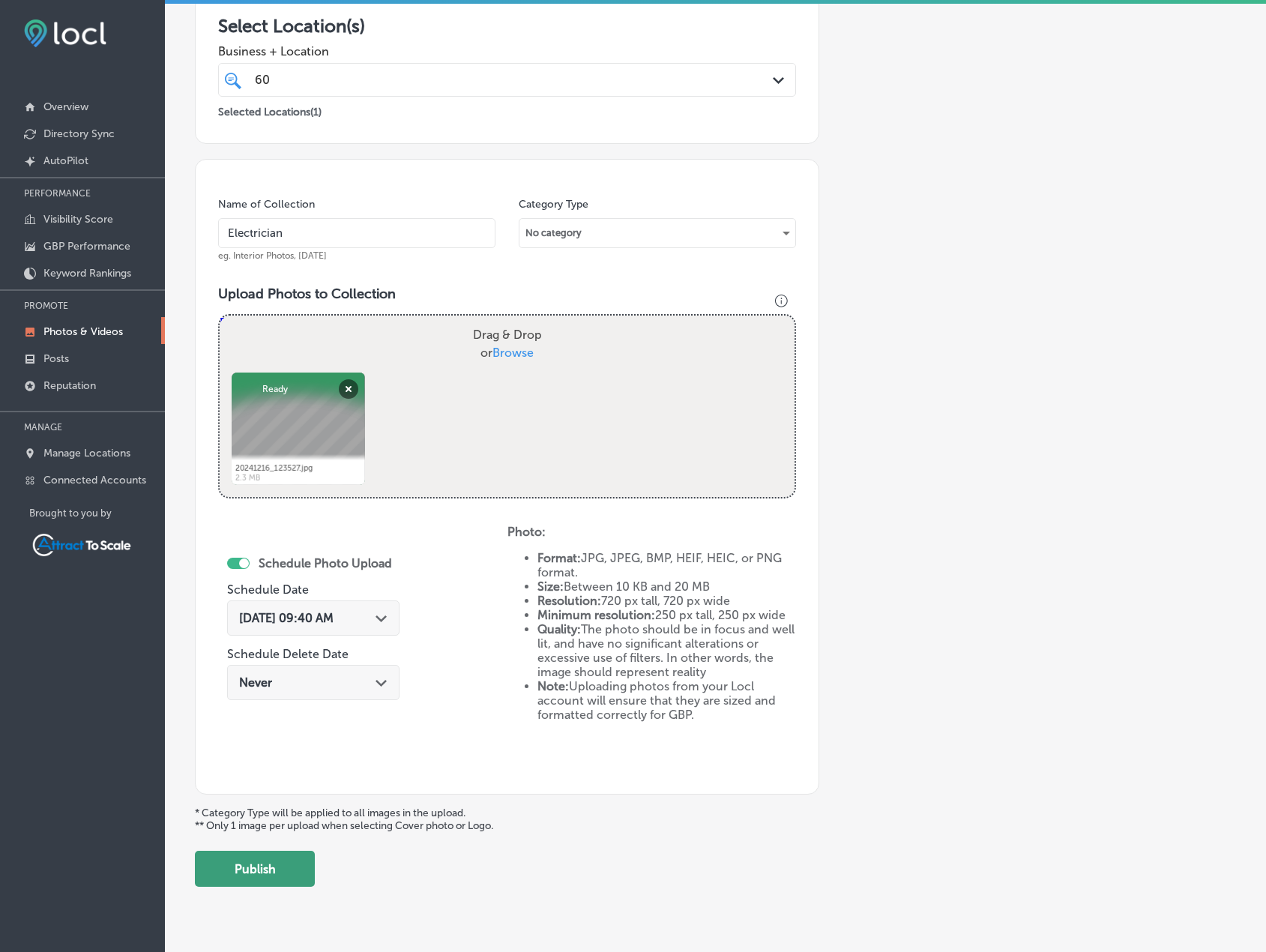
click at [281, 876] on button "Publish" at bounding box center [254, 868] width 120 height 36
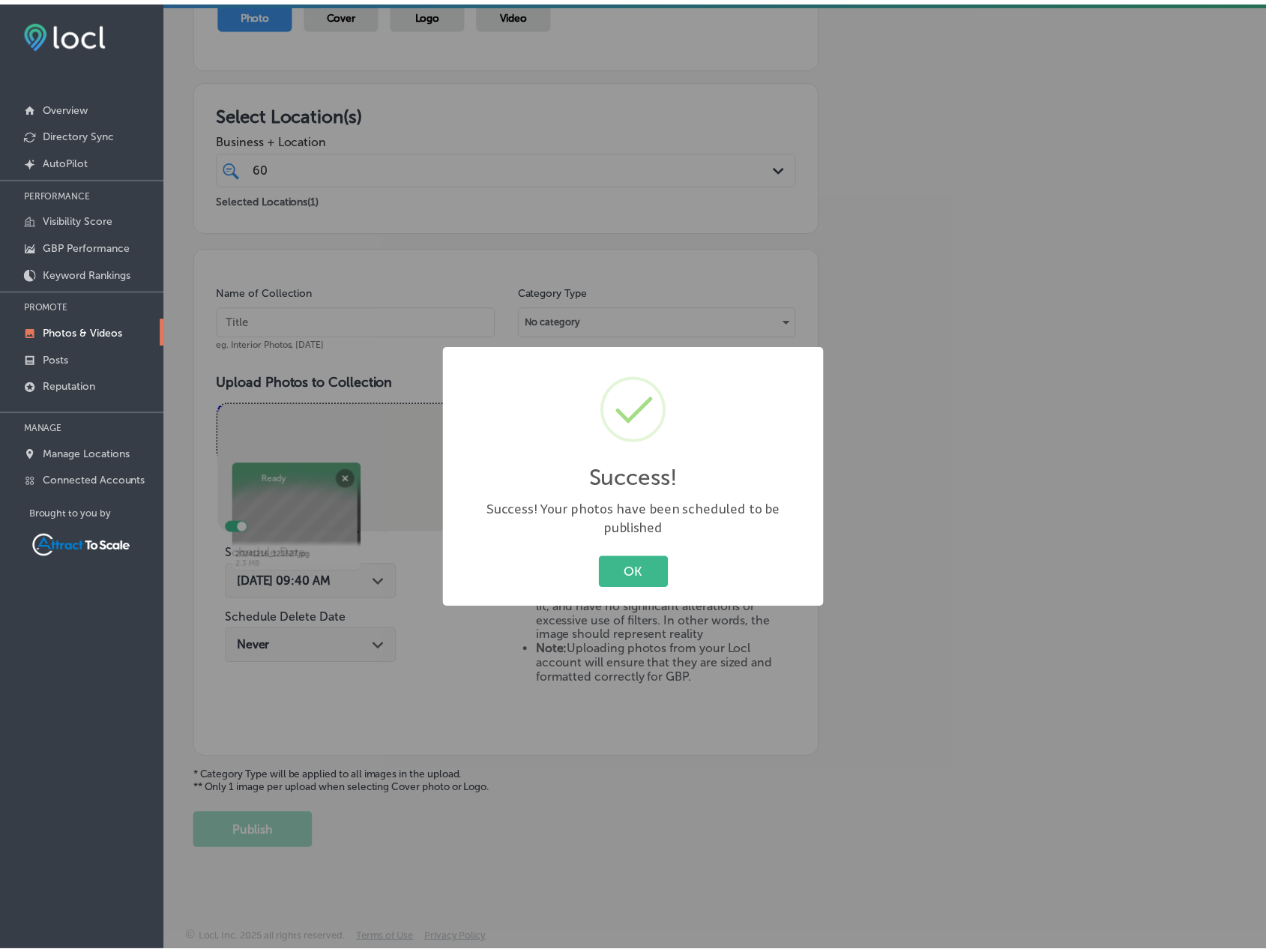
scroll to position [184, 0]
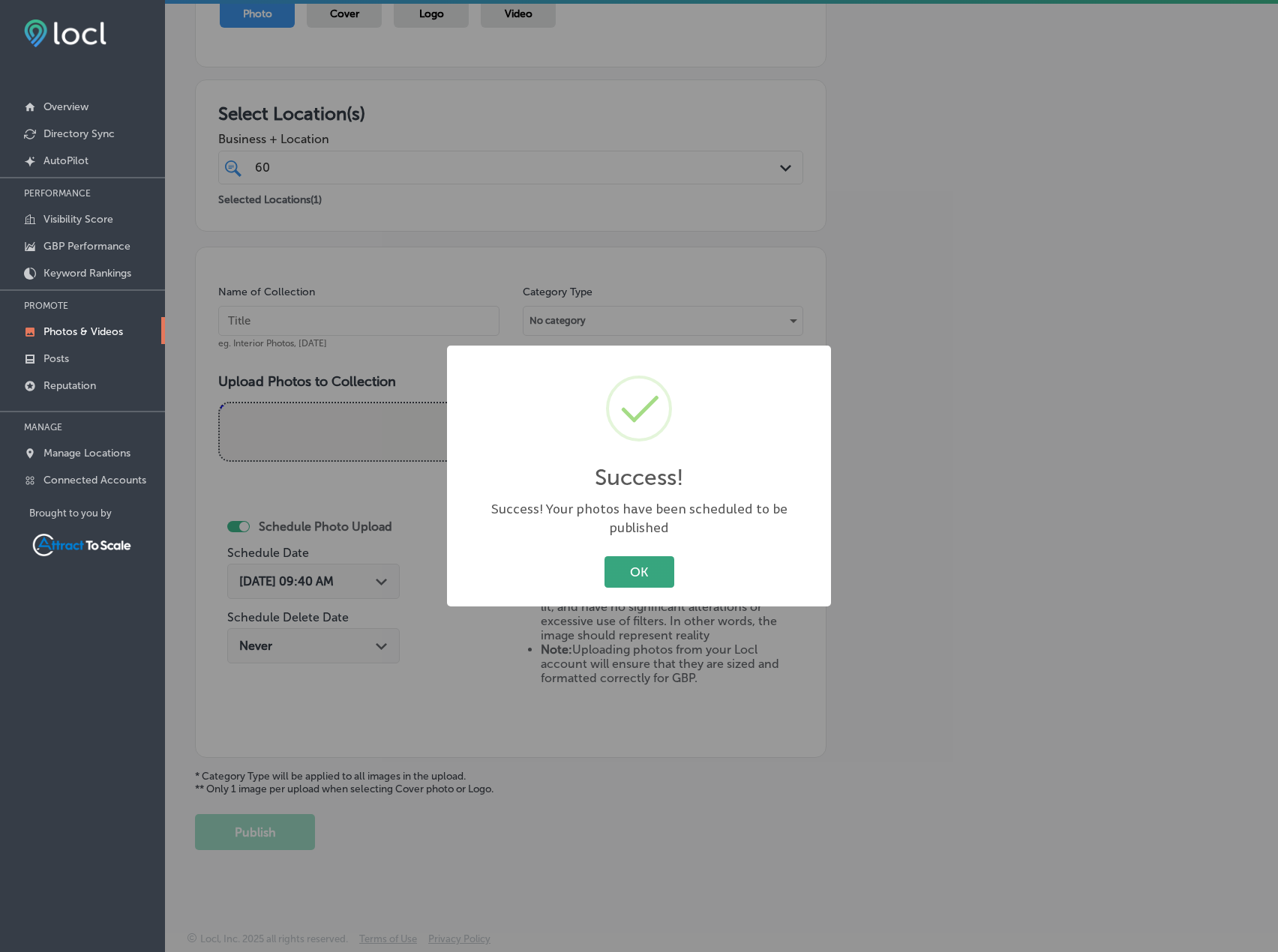
click at [622, 561] on button "OK" at bounding box center [639, 572] width 70 height 31
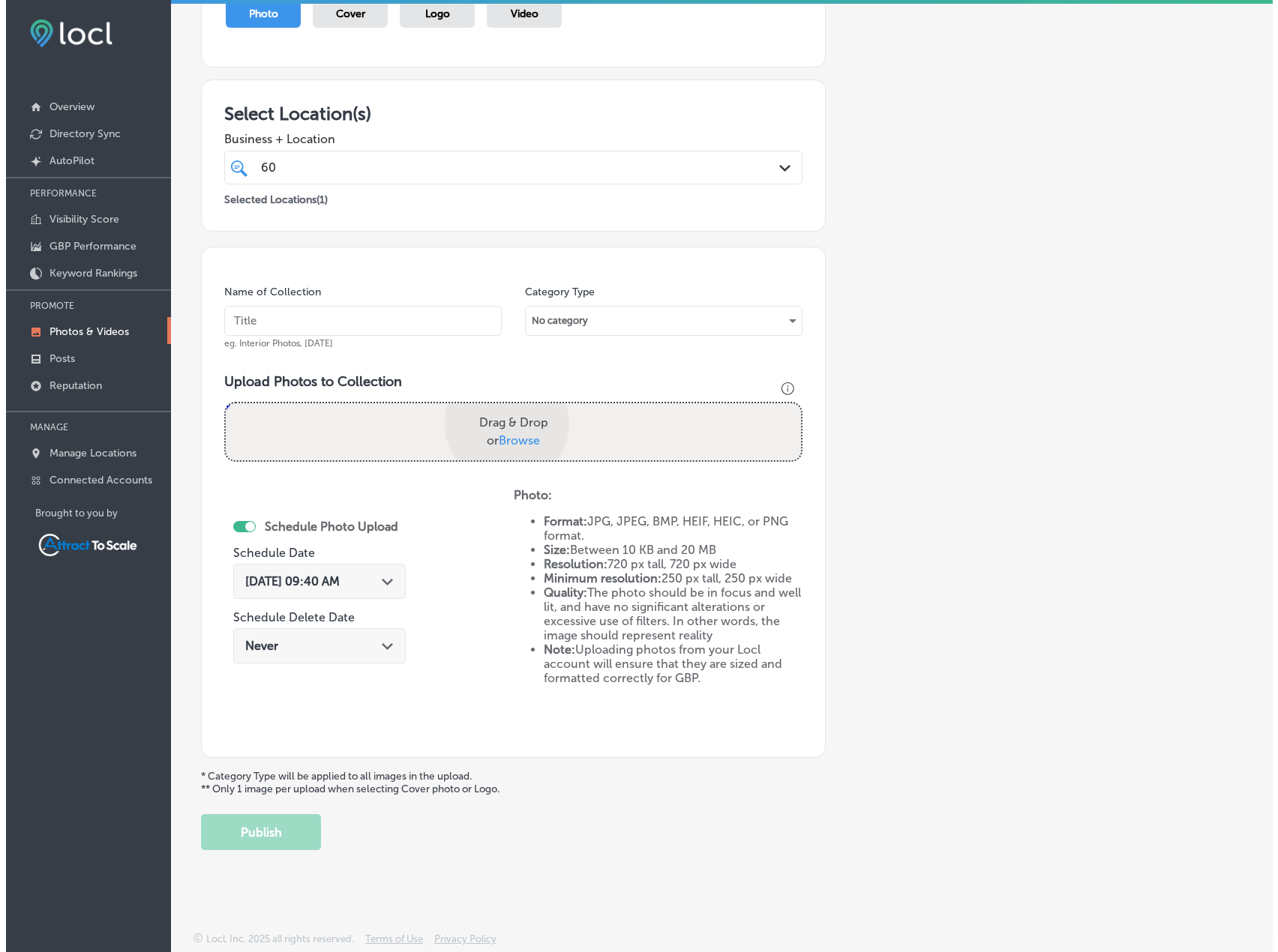
scroll to position [271, 0]
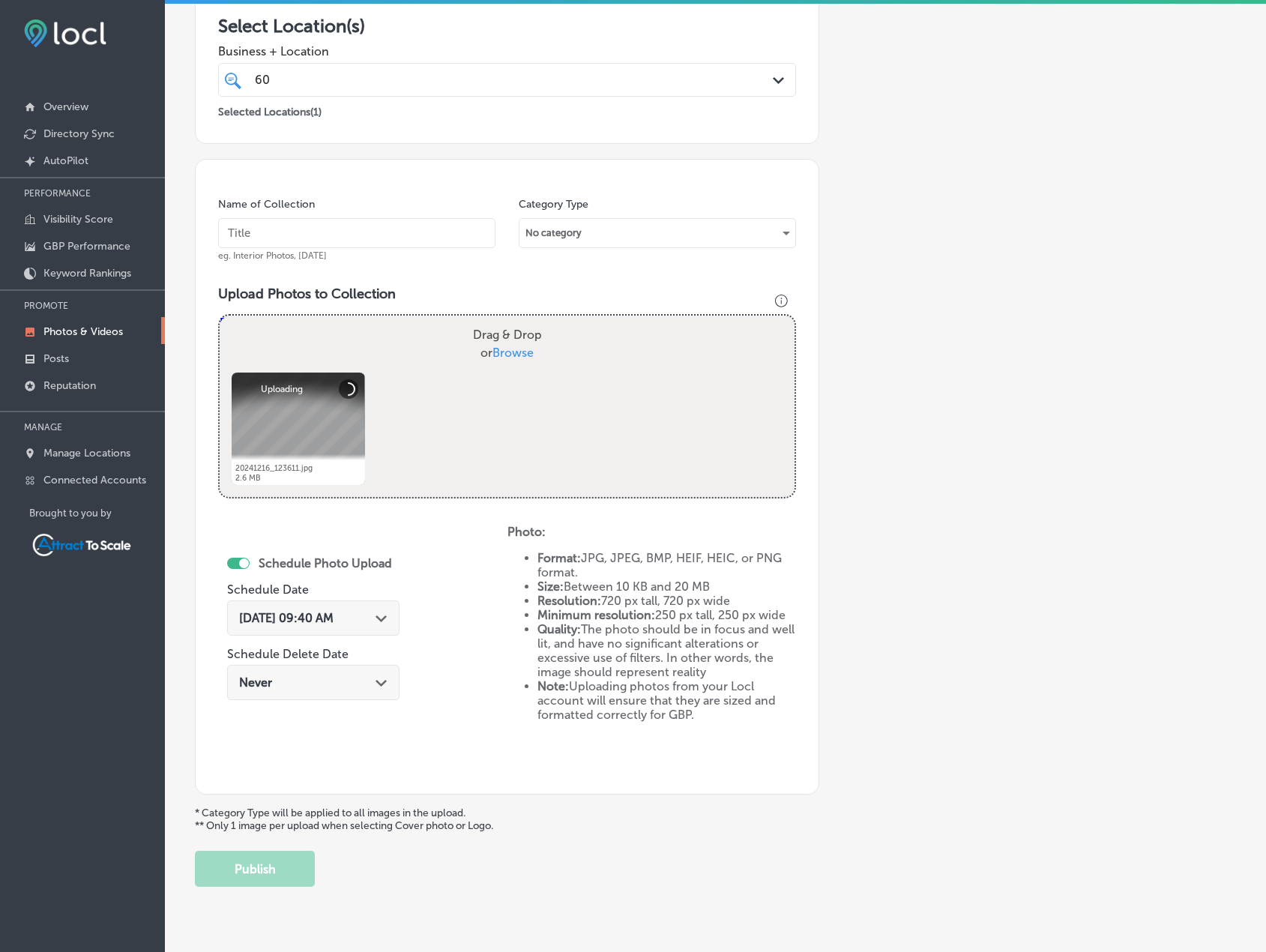
click at [368, 216] on div "Name of Collection eg. Interior Photos, [DATE]" at bounding box center [357, 229] width 278 height 64
click at [368, 226] on input "text" at bounding box center [357, 233] width 278 height 30
click at [364, 606] on div "[DATE] 09:40 AM Path Created with Sketch." at bounding box center [313, 618] width 173 height 35
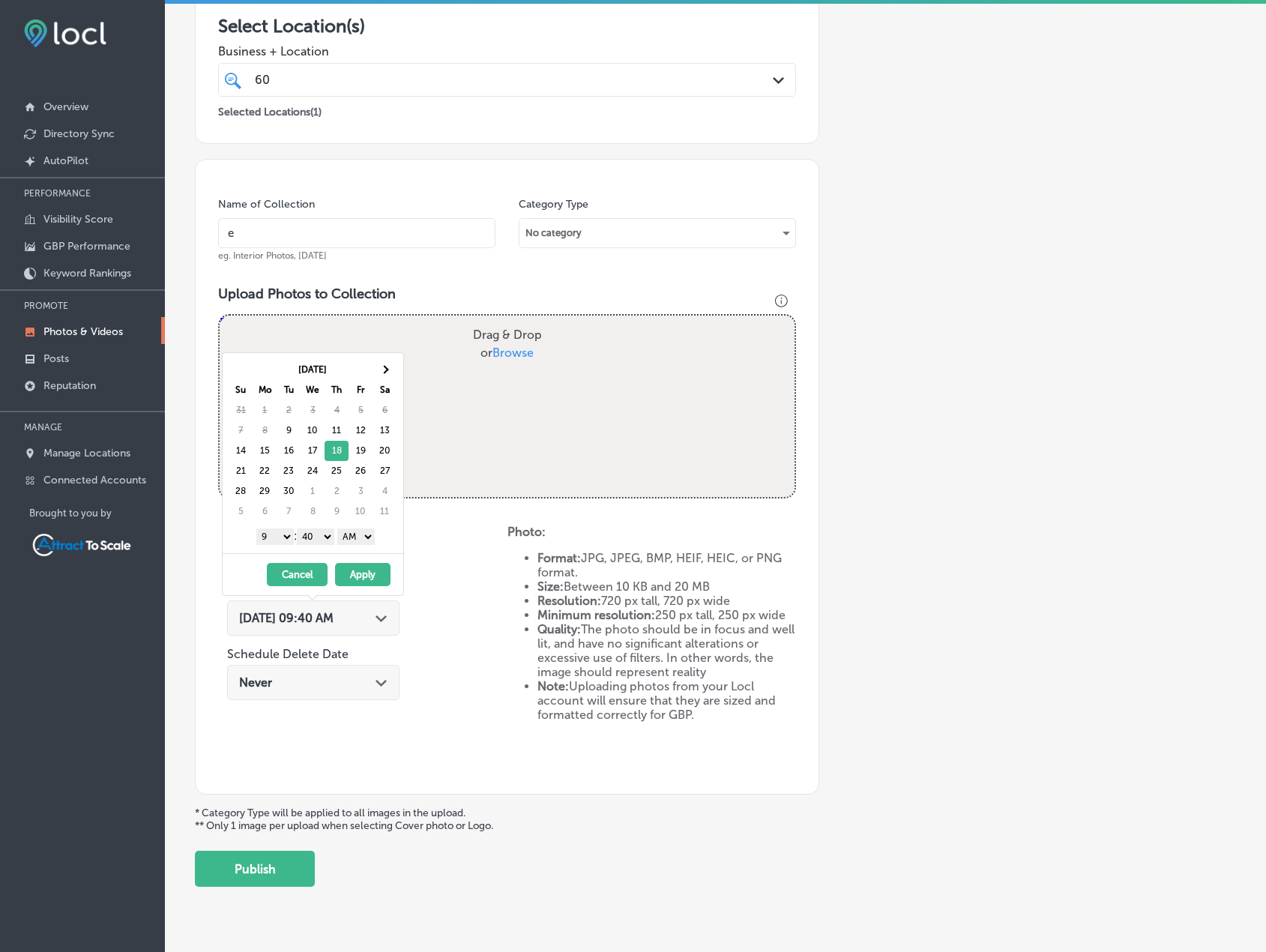
click at [359, 567] on button "Apply" at bounding box center [363, 575] width 56 height 23
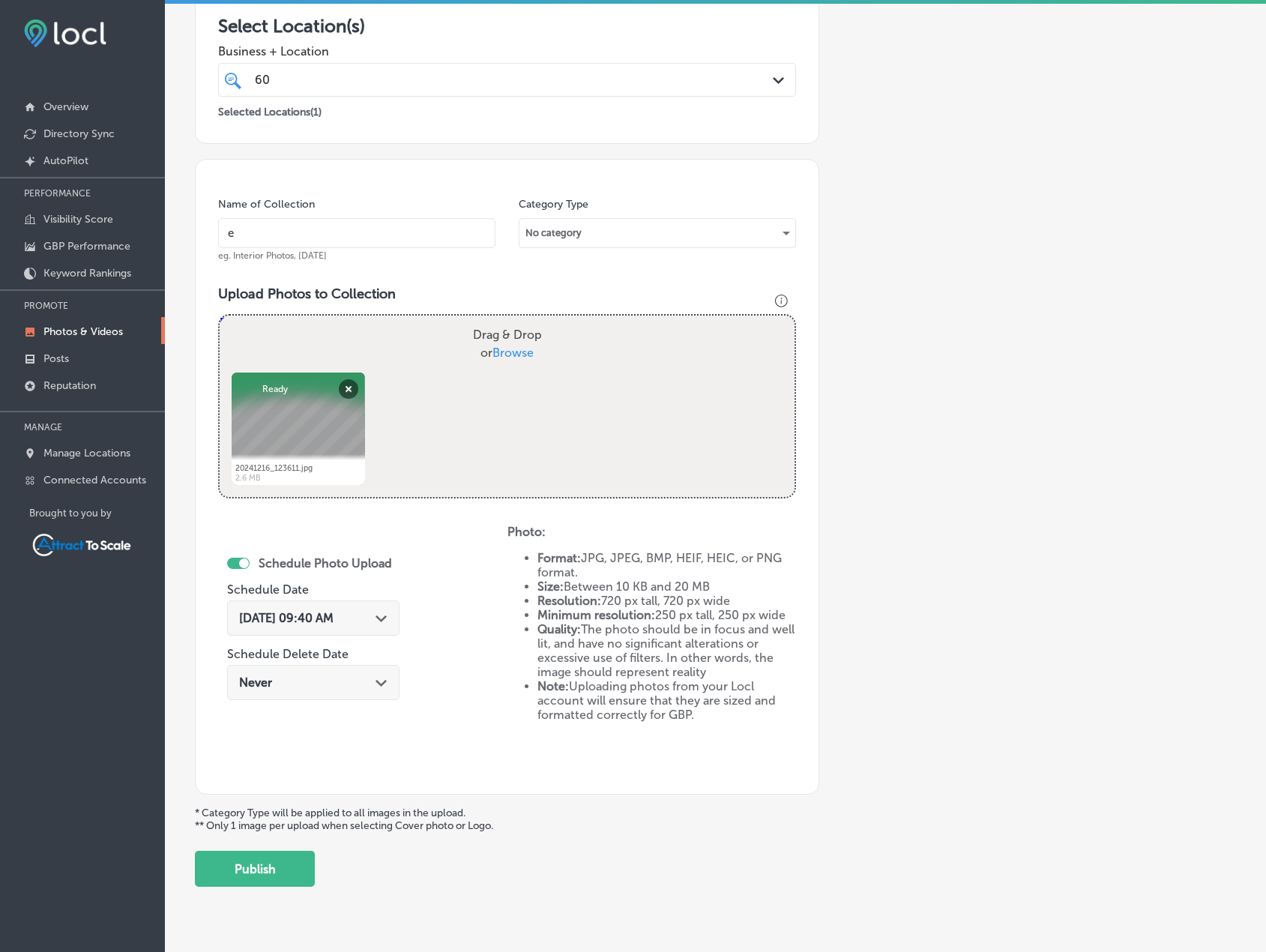
click at [346, 242] on input "e" at bounding box center [357, 233] width 278 height 30
type input "Electrician"
click at [297, 874] on button "Publish" at bounding box center [254, 868] width 120 height 36
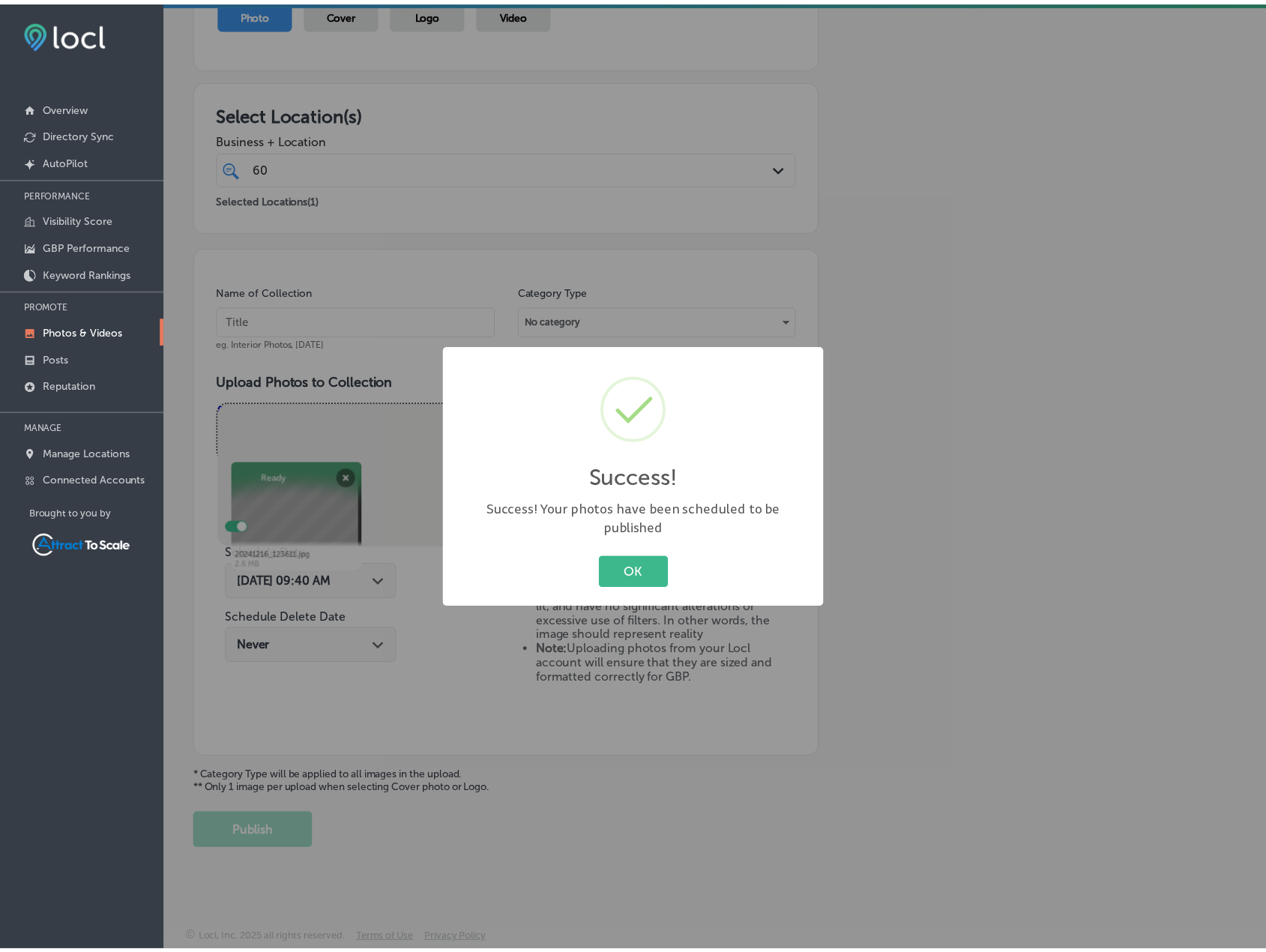
scroll to position [184, 0]
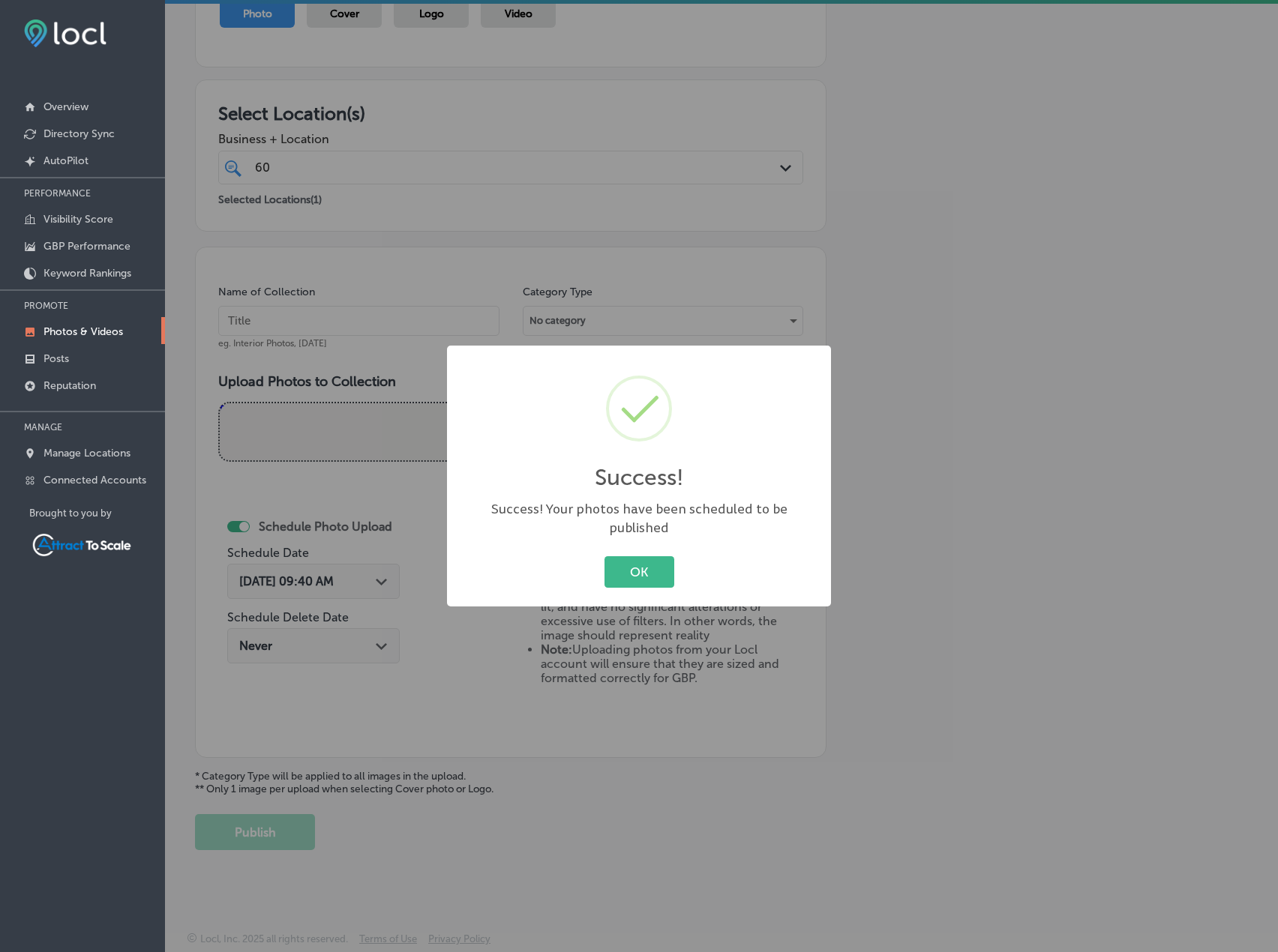
drag, startPoint x: 612, startPoint y: 559, endPoint x: 702, endPoint y: 558, distance: 90.0
click at [614, 558] on button "OK" at bounding box center [639, 572] width 70 height 31
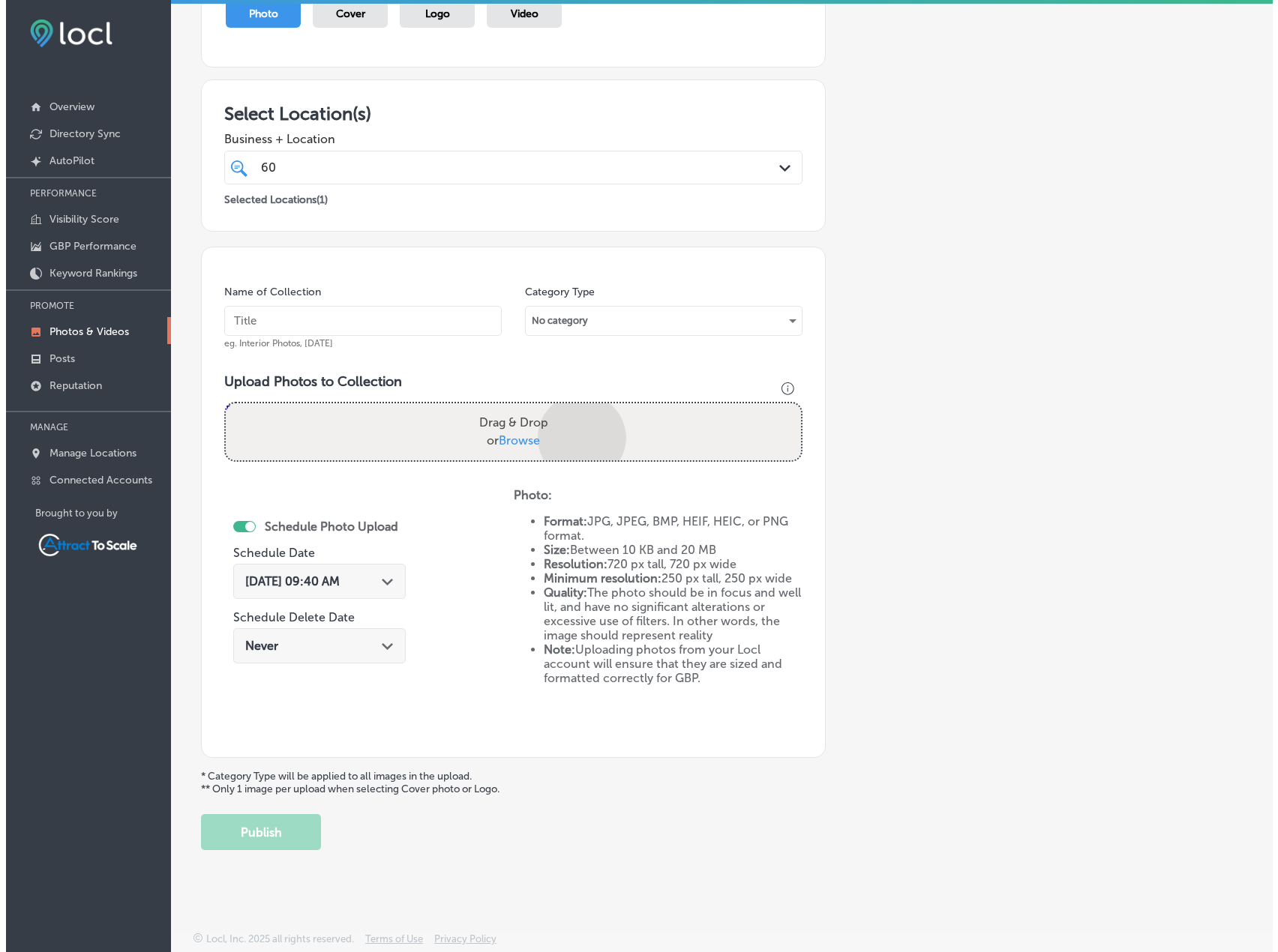
scroll to position [271, 0]
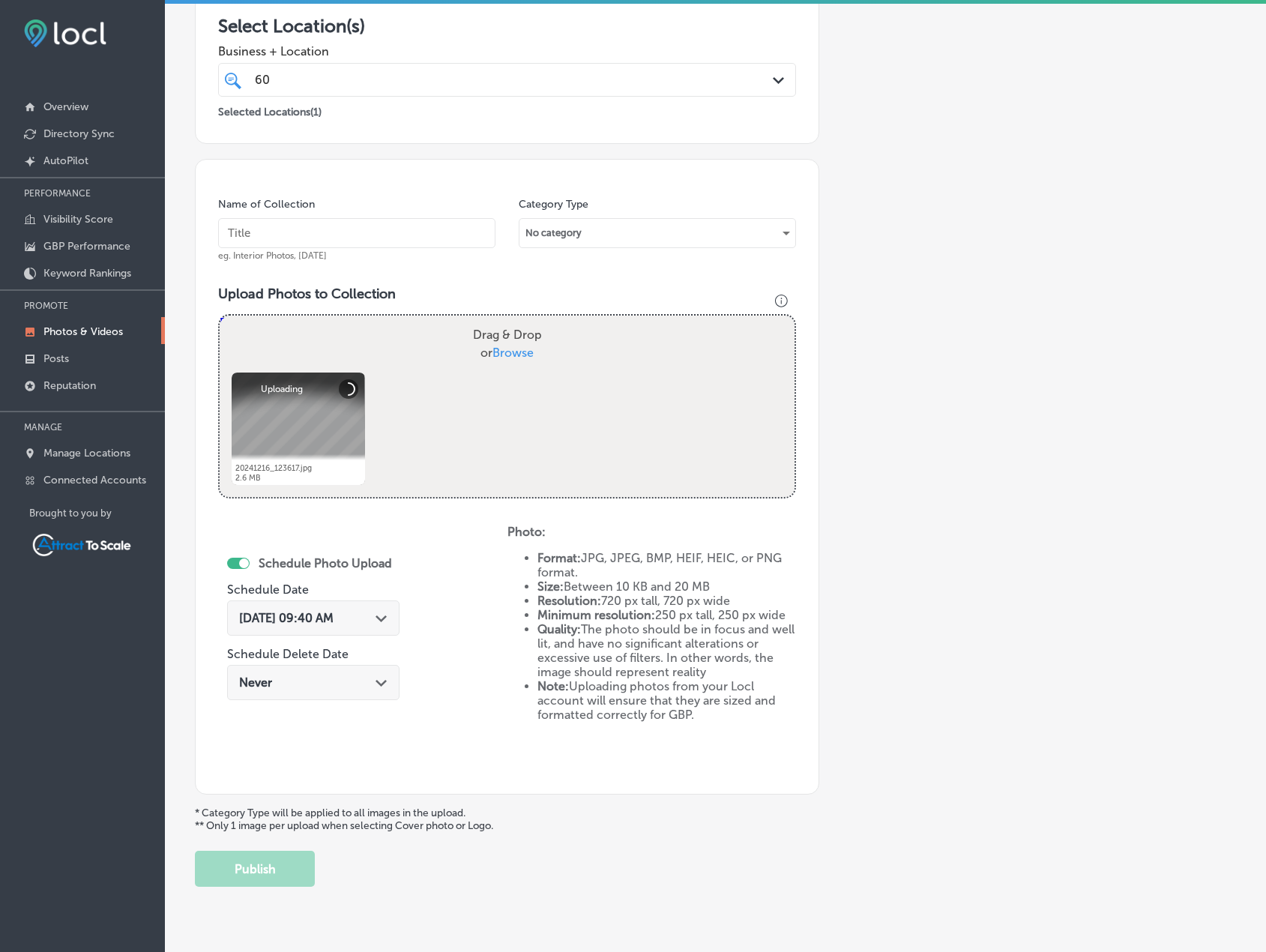
click at [332, 238] on input "text" at bounding box center [357, 233] width 278 height 30
type input "Electrician"
click at [379, 612] on div "Path Created with Sketch." at bounding box center [381, 617] width 12 height 12
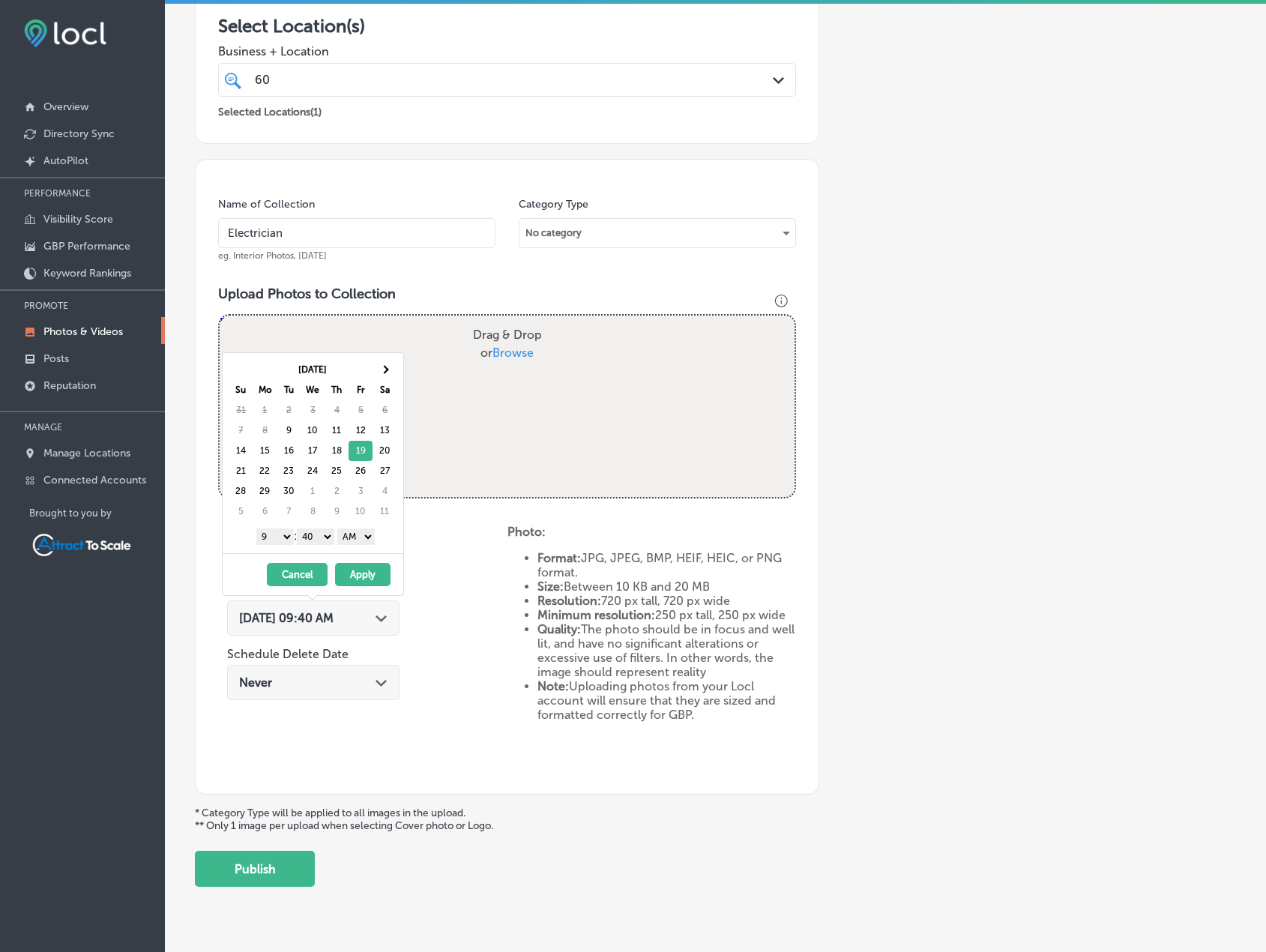
click at [369, 570] on button "Apply" at bounding box center [363, 575] width 56 height 23
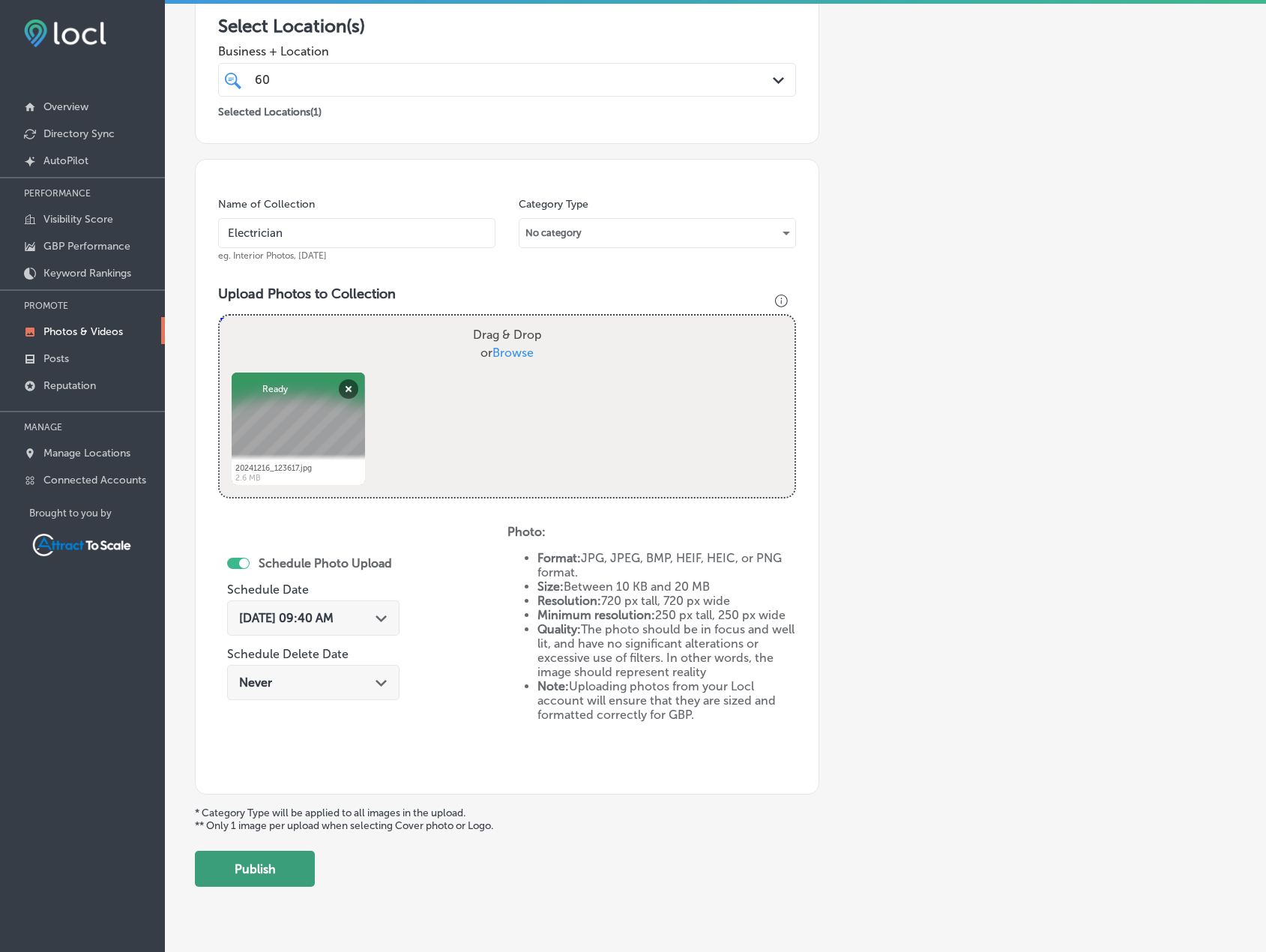
click at [297, 866] on button "Publish" at bounding box center [254, 868] width 120 height 36
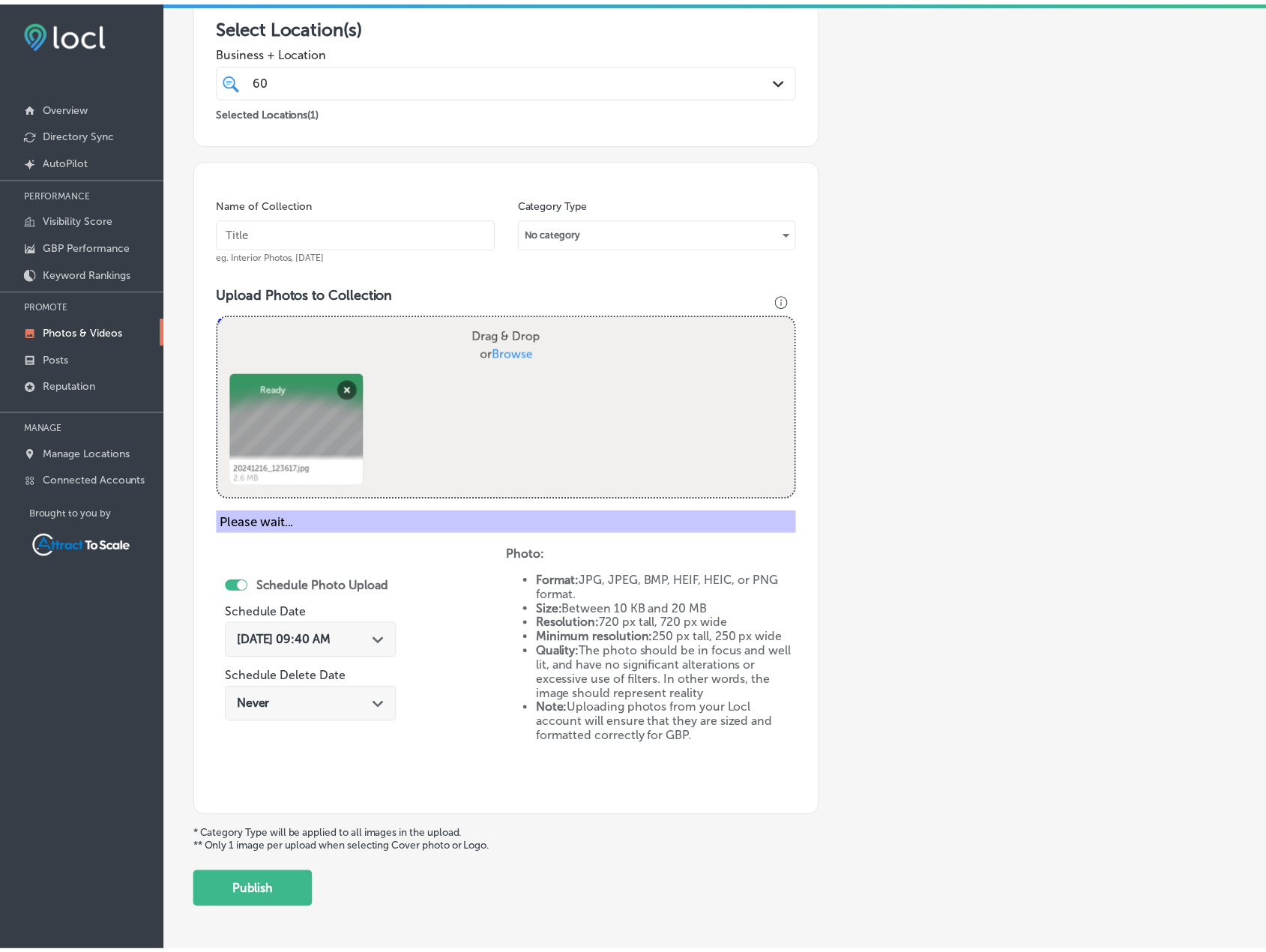
scroll to position [184, 0]
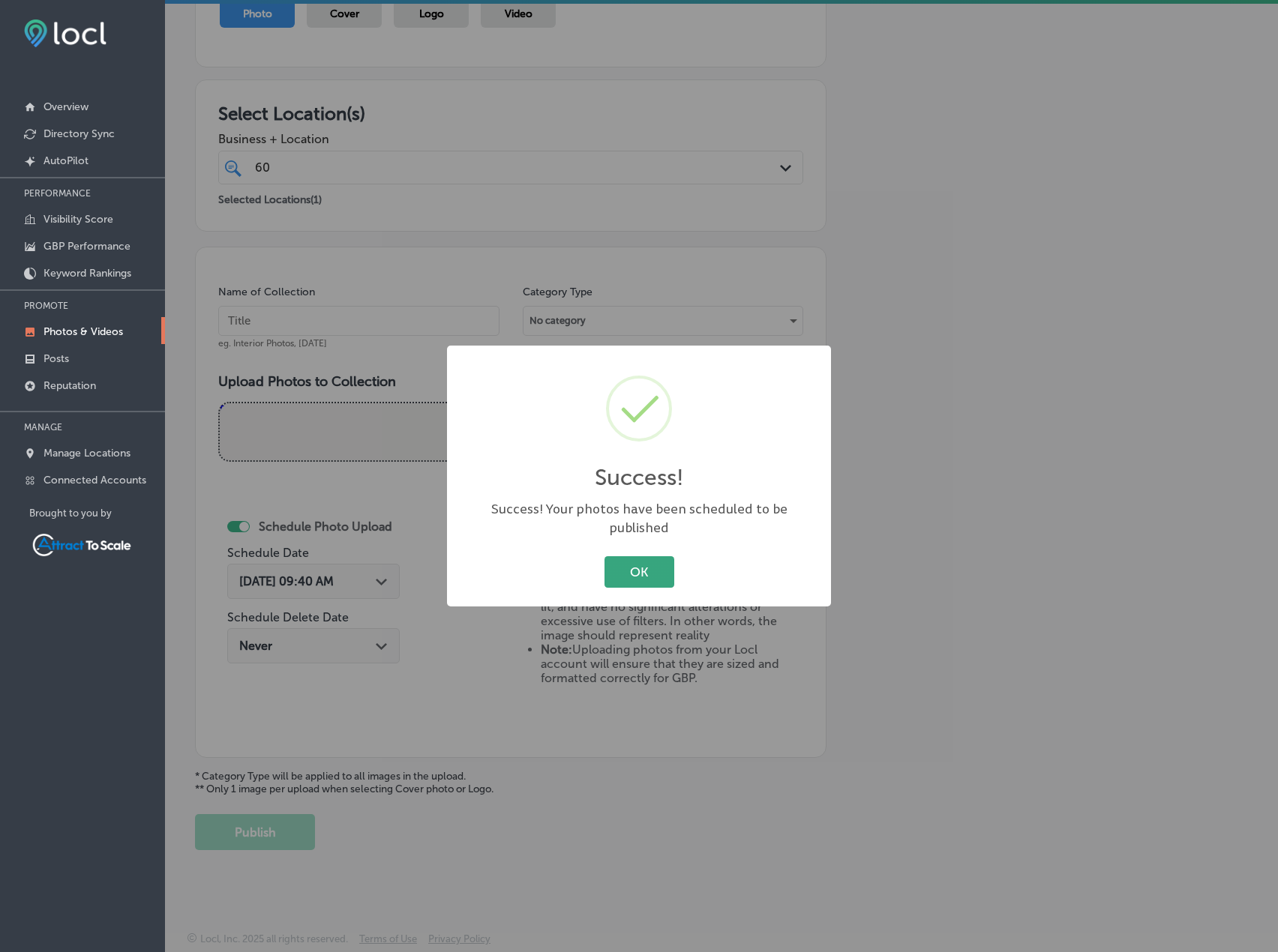
click at [647, 558] on button "OK" at bounding box center [639, 572] width 70 height 31
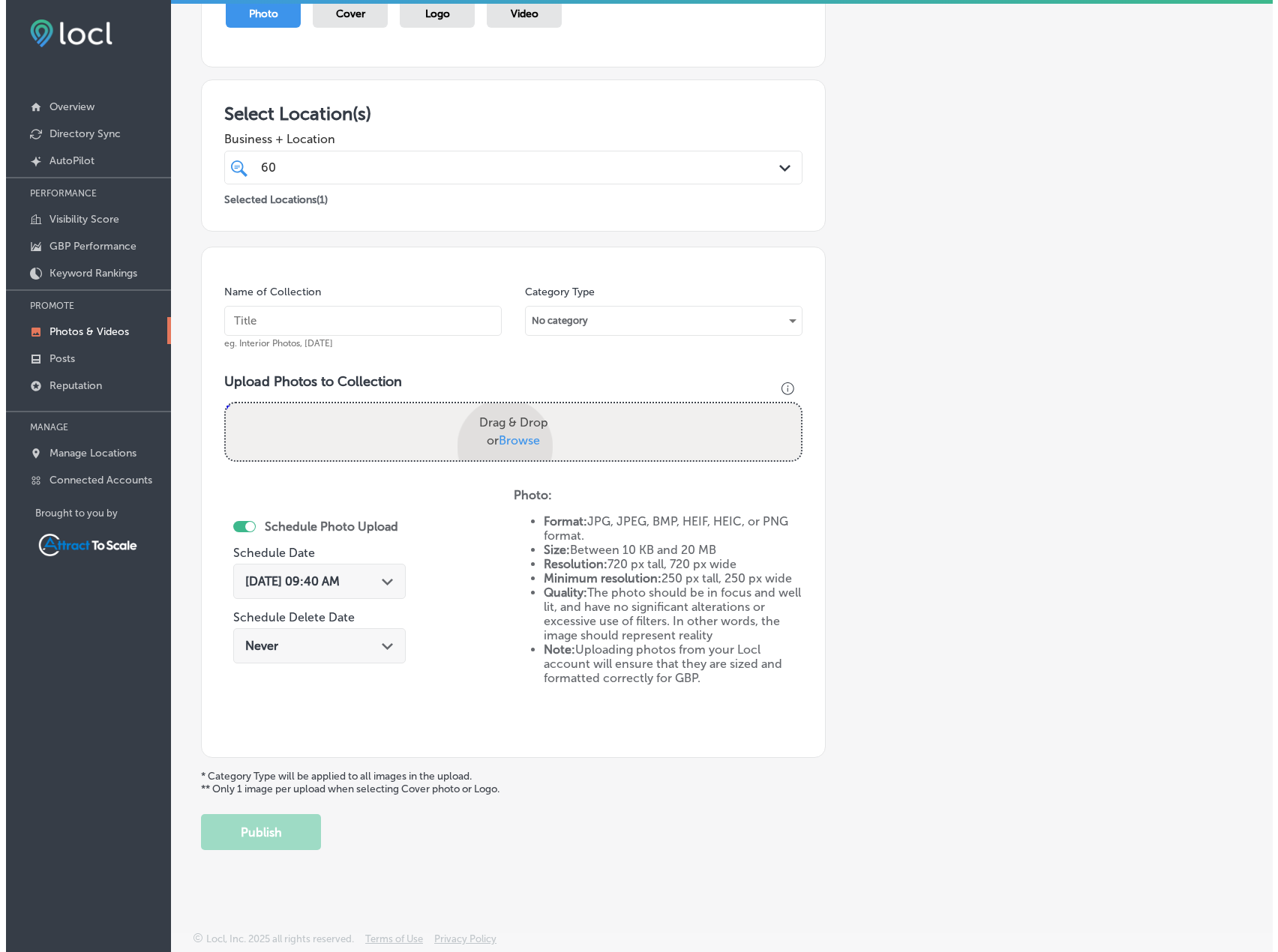
scroll to position [271, 0]
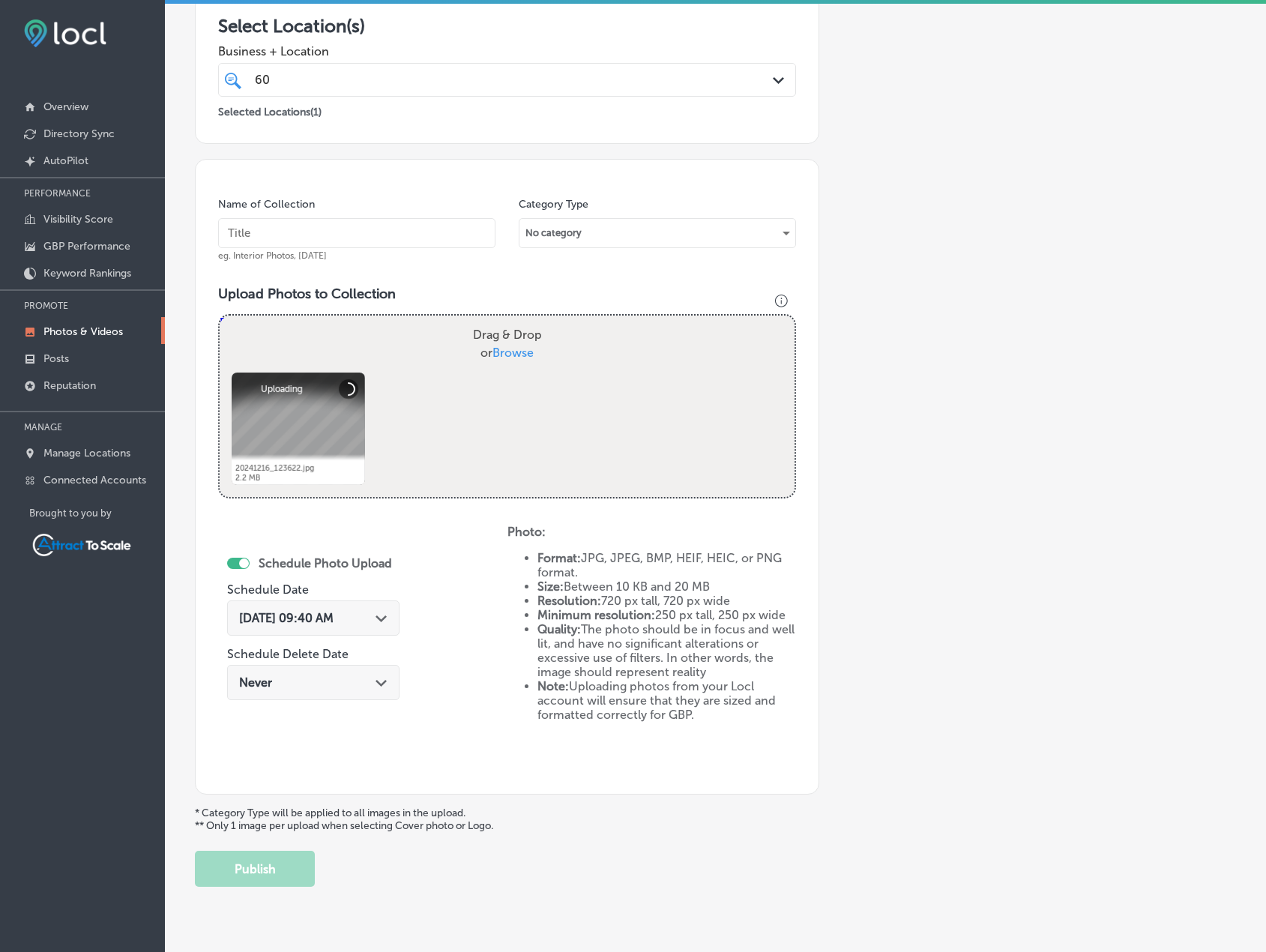
click at [380, 237] on input "text" at bounding box center [357, 233] width 278 height 30
type input "Electrician"
click at [339, 604] on div "[DATE] 09:40 AM Path Created with Sketch." at bounding box center [313, 618] width 173 height 35
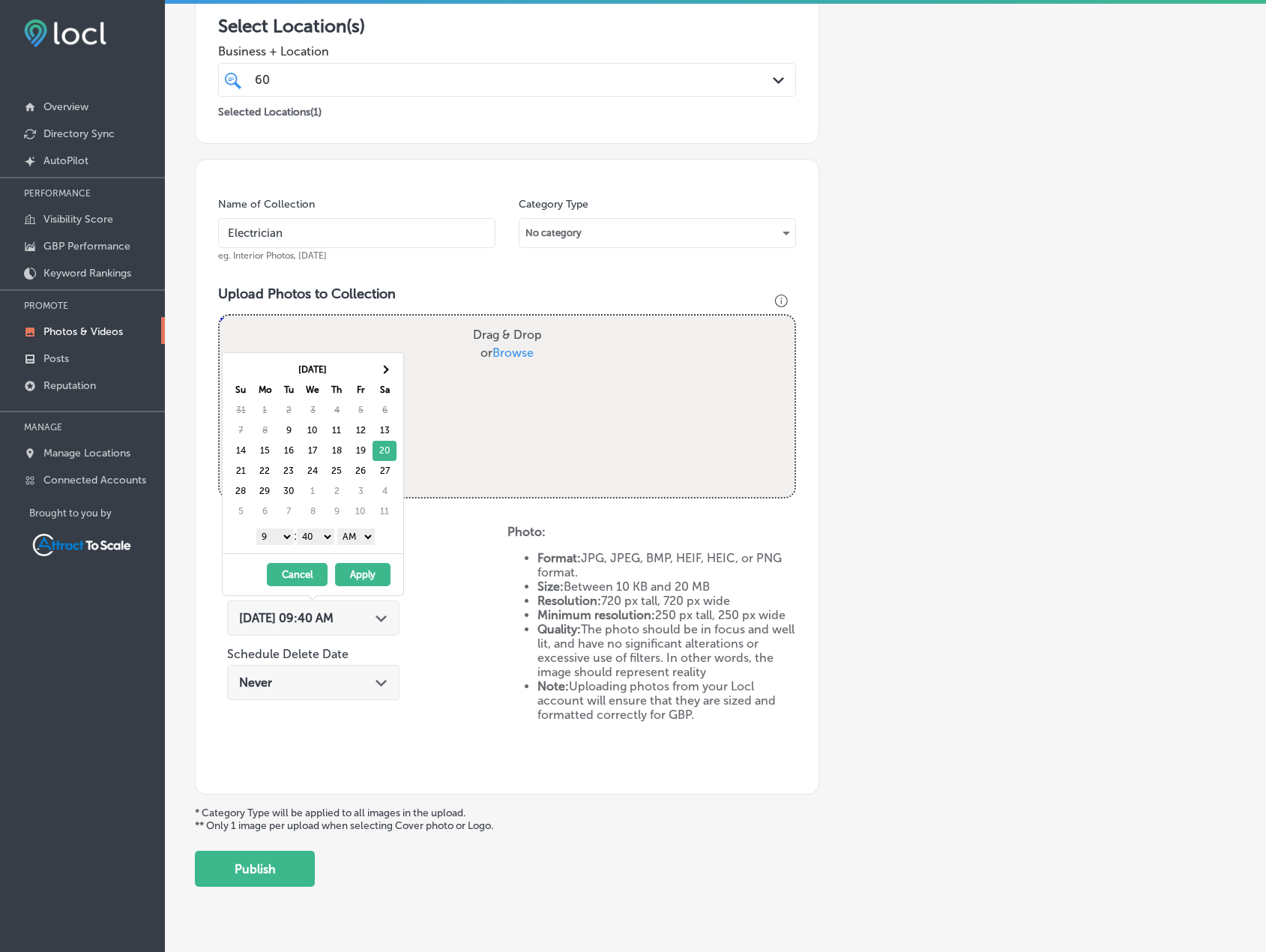
click at [368, 570] on button "Apply" at bounding box center [363, 575] width 56 height 23
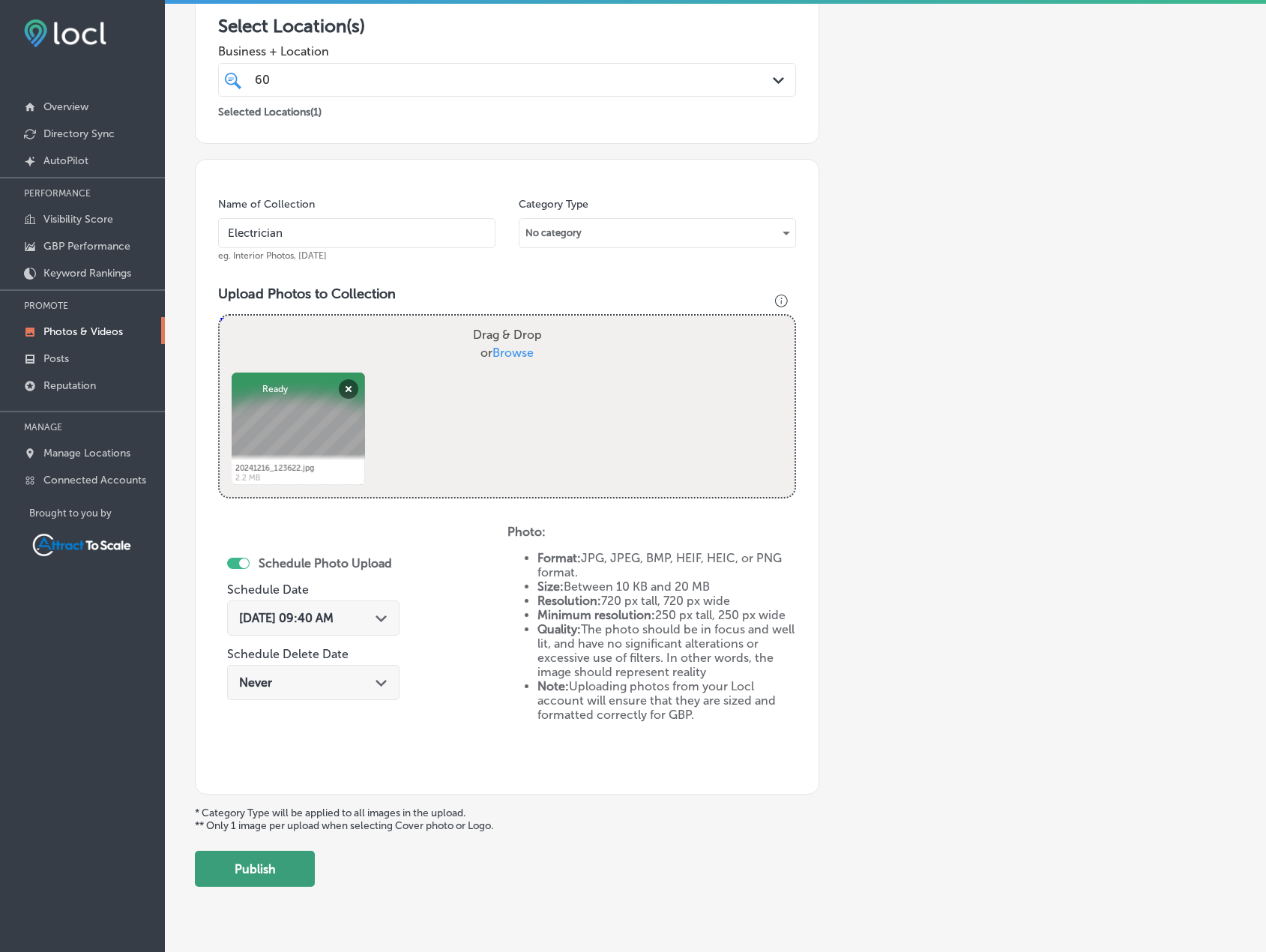
click at [281, 883] on button "Publish" at bounding box center [254, 868] width 120 height 36
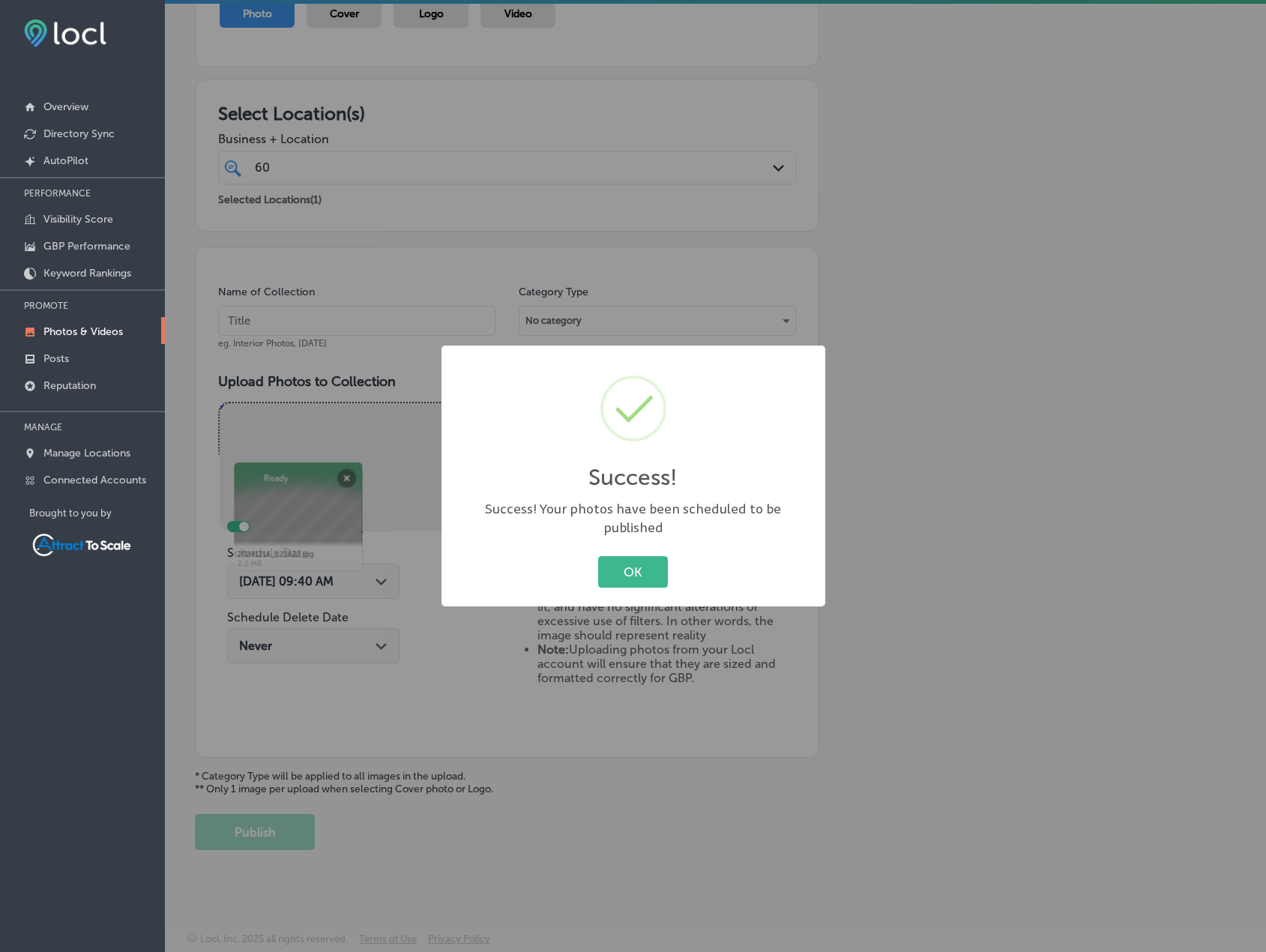
scroll to position [184, 0]
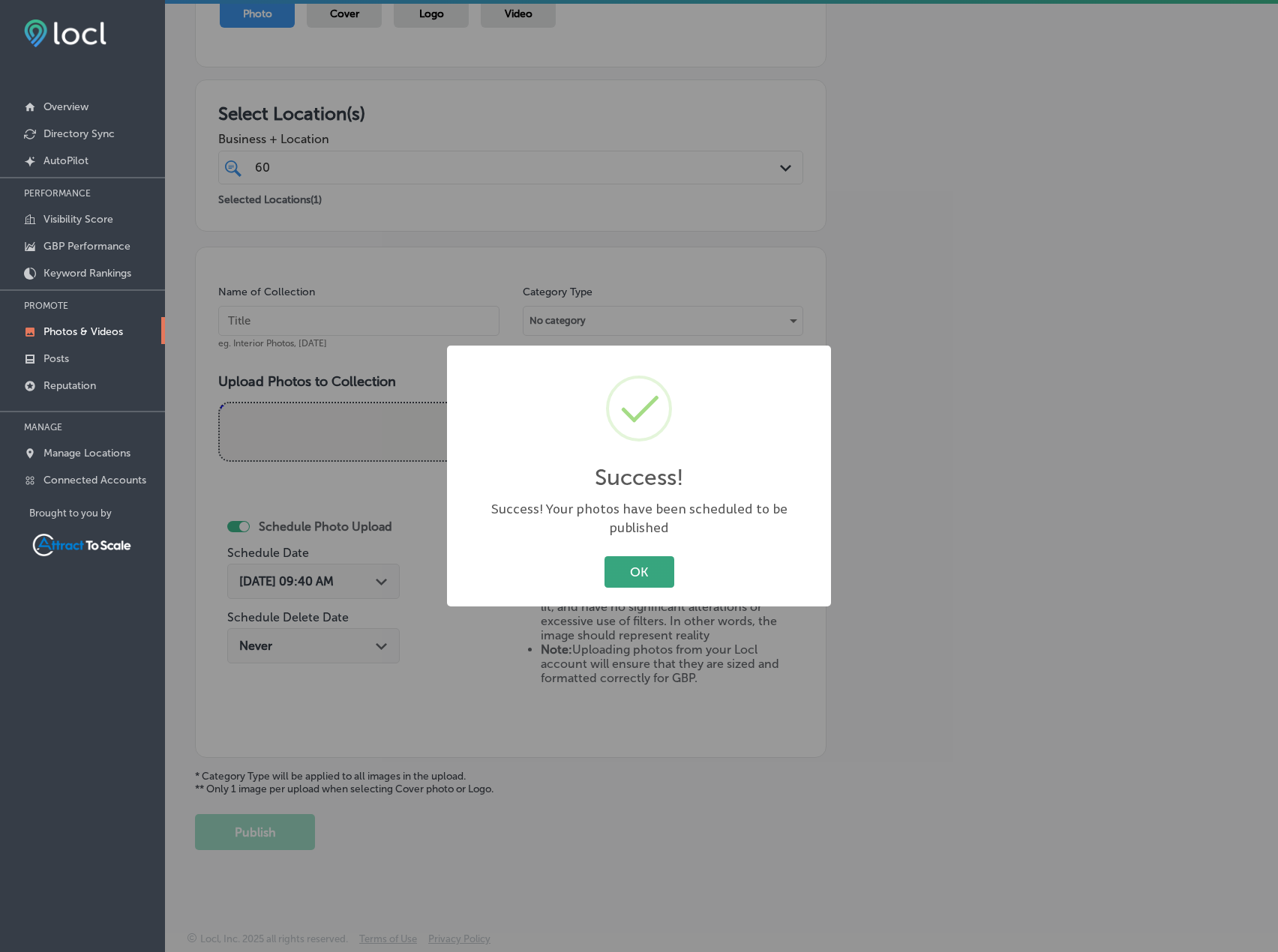
click at [652, 556] on button "OK" at bounding box center [639, 572] width 70 height 31
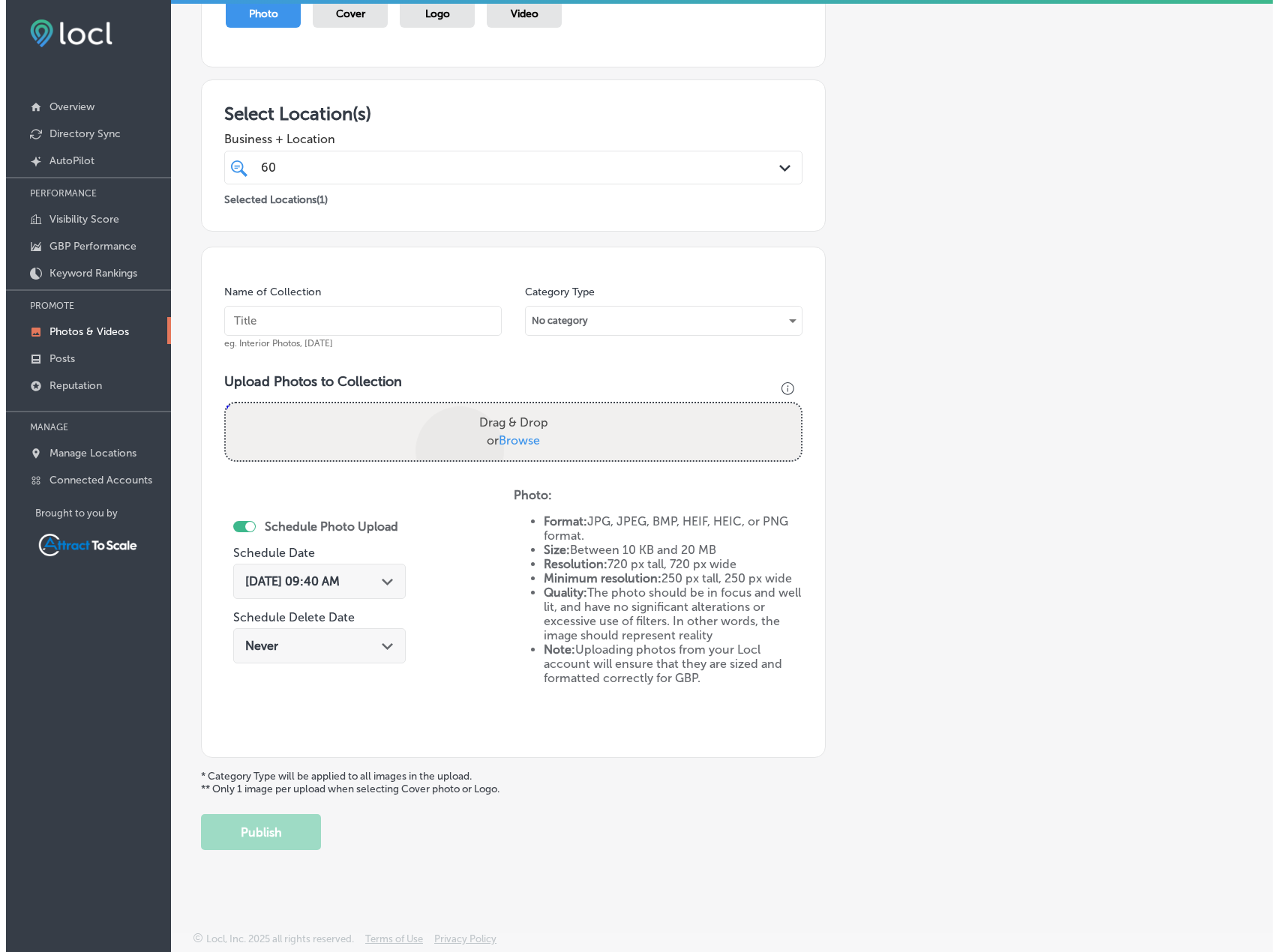
scroll to position [271, 0]
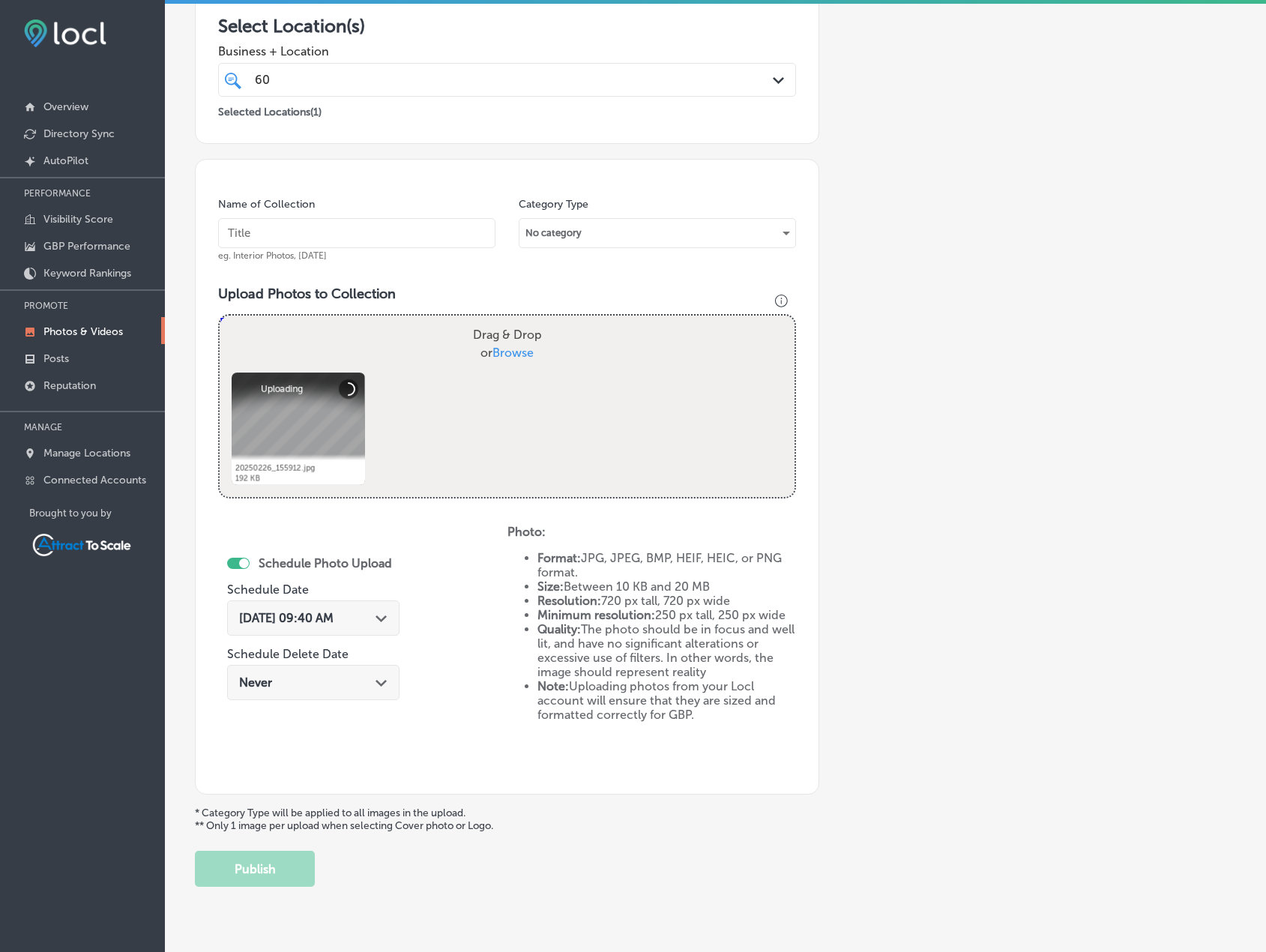
click at [392, 238] on input "text" at bounding box center [357, 233] width 278 height 30
type input "Electrician"
click at [372, 614] on div "[DATE] 09:40 AM Path Created with Sketch." at bounding box center [313, 618] width 148 height 15
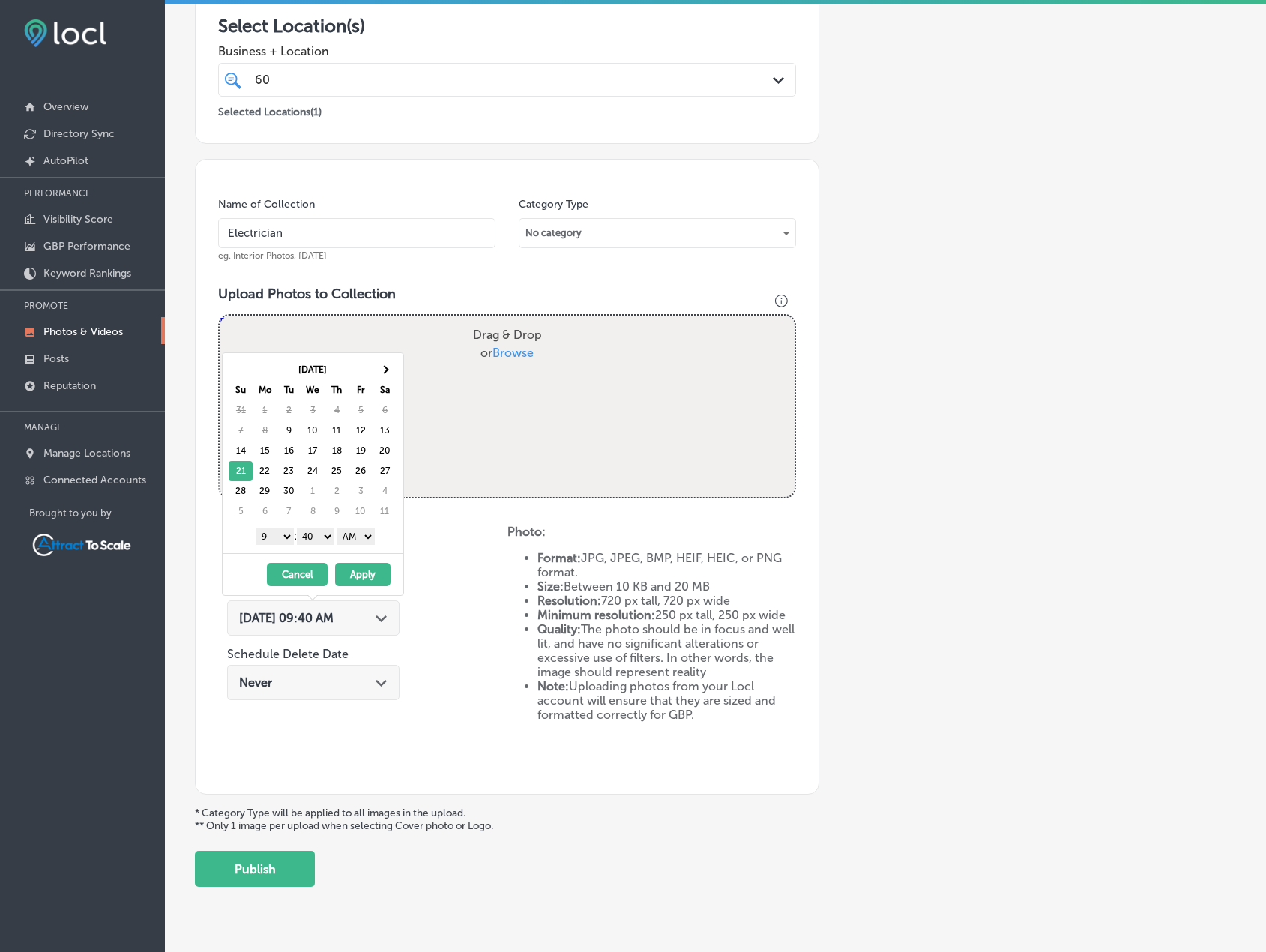
click at [373, 574] on button "Apply" at bounding box center [363, 575] width 56 height 23
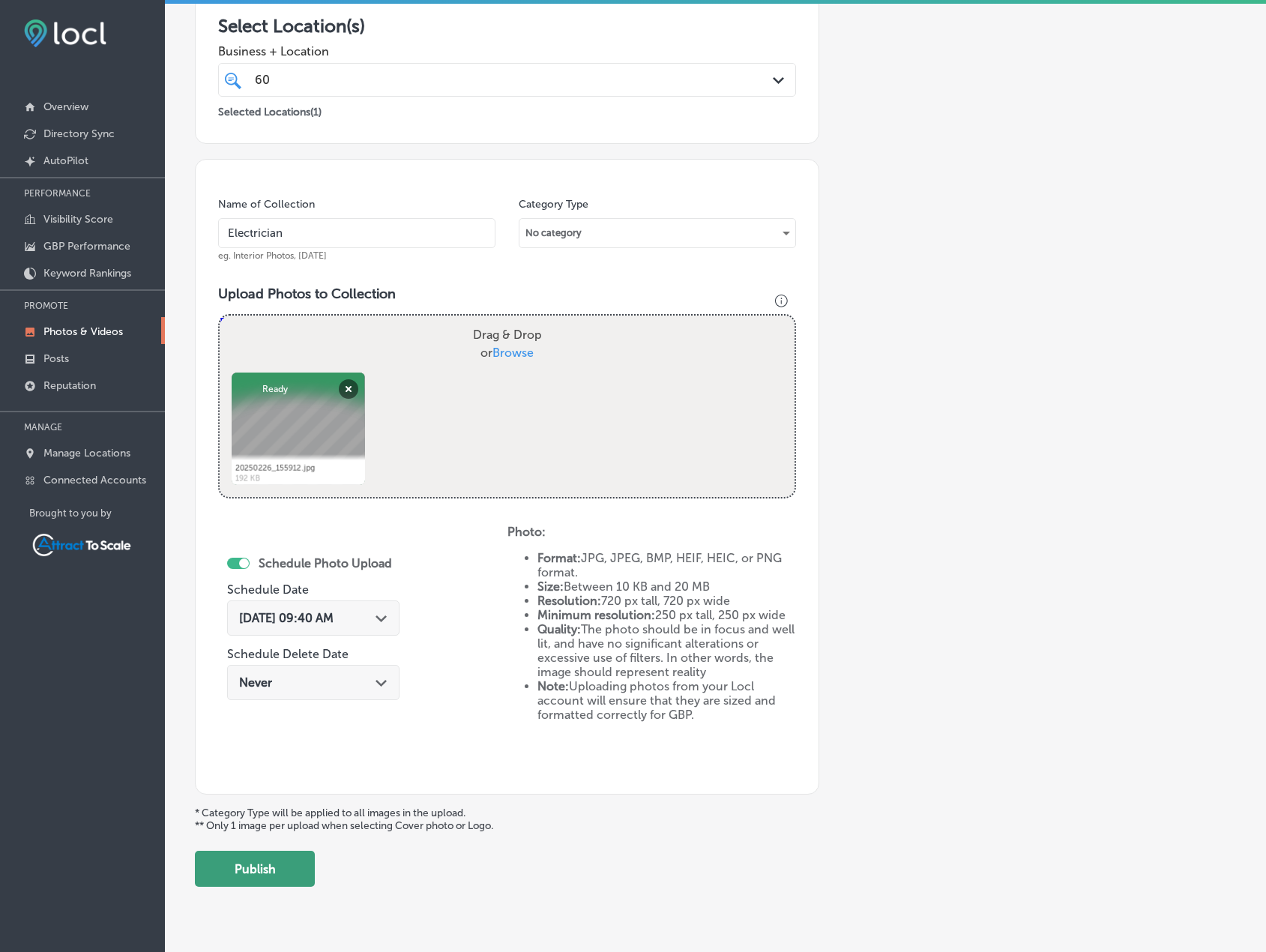
click at [288, 866] on button "Publish" at bounding box center [254, 868] width 120 height 36
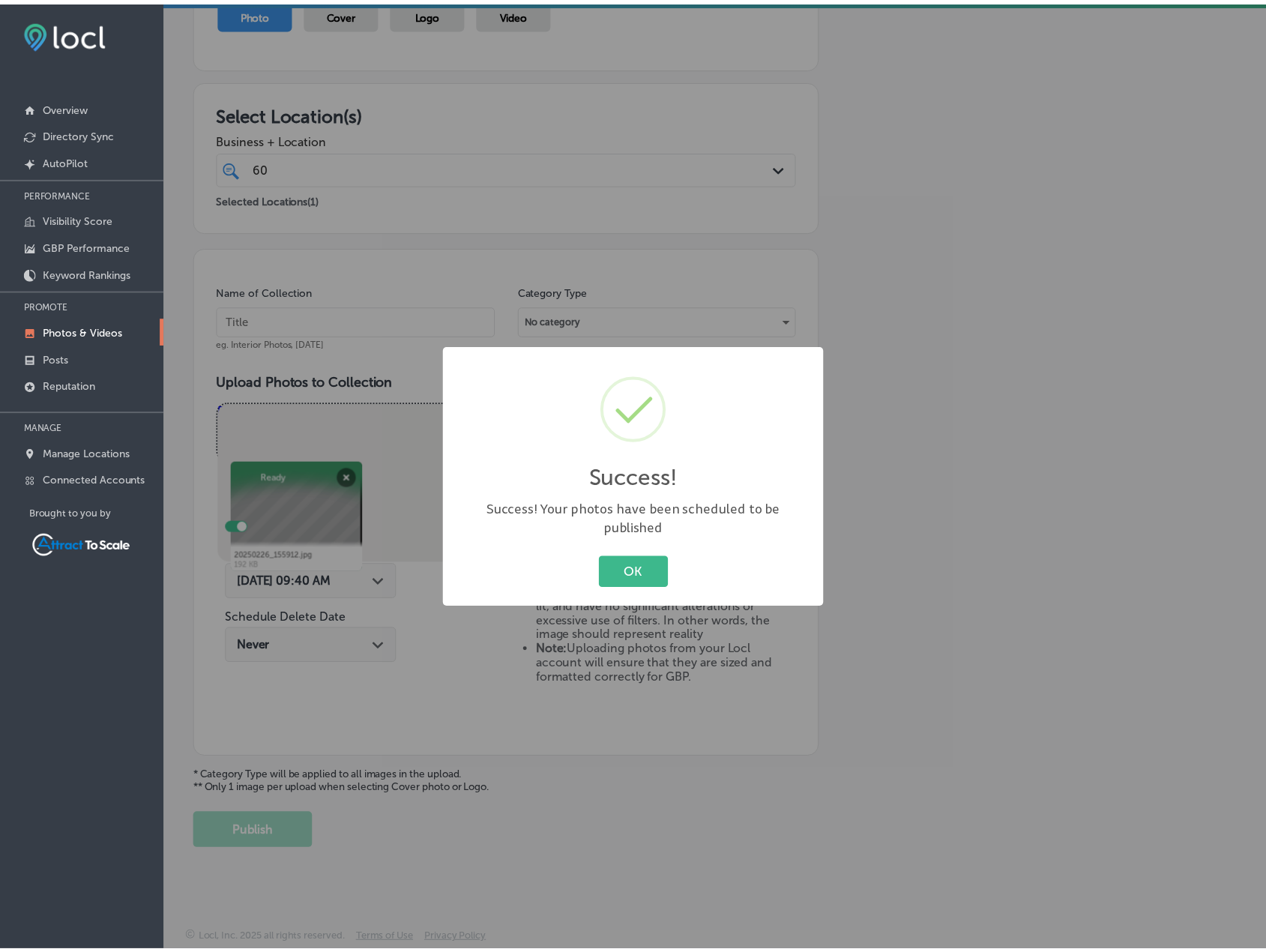
scroll to position [184, 0]
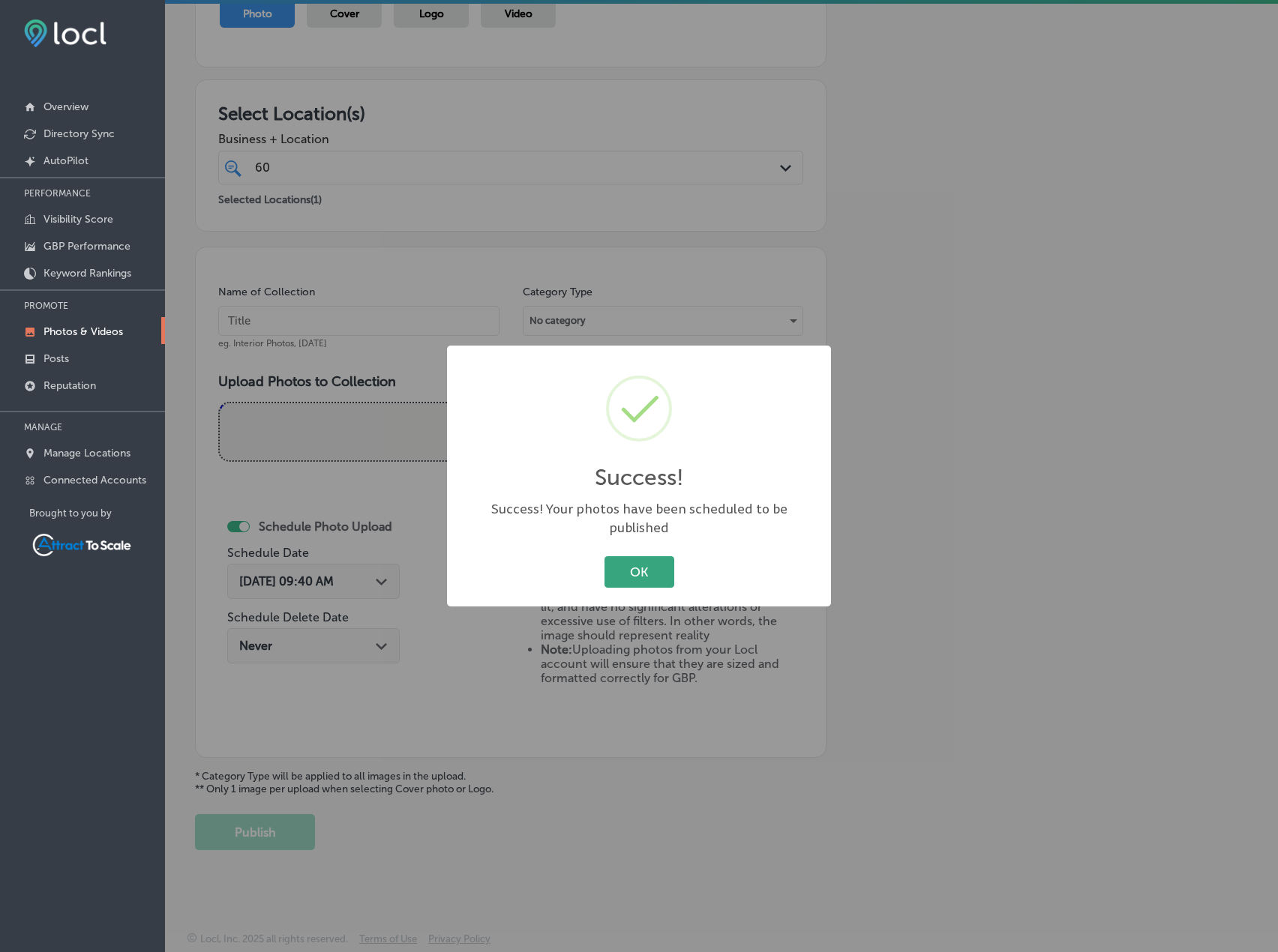
click at [619, 565] on button "OK" at bounding box center [639, 572] width 70 height 31
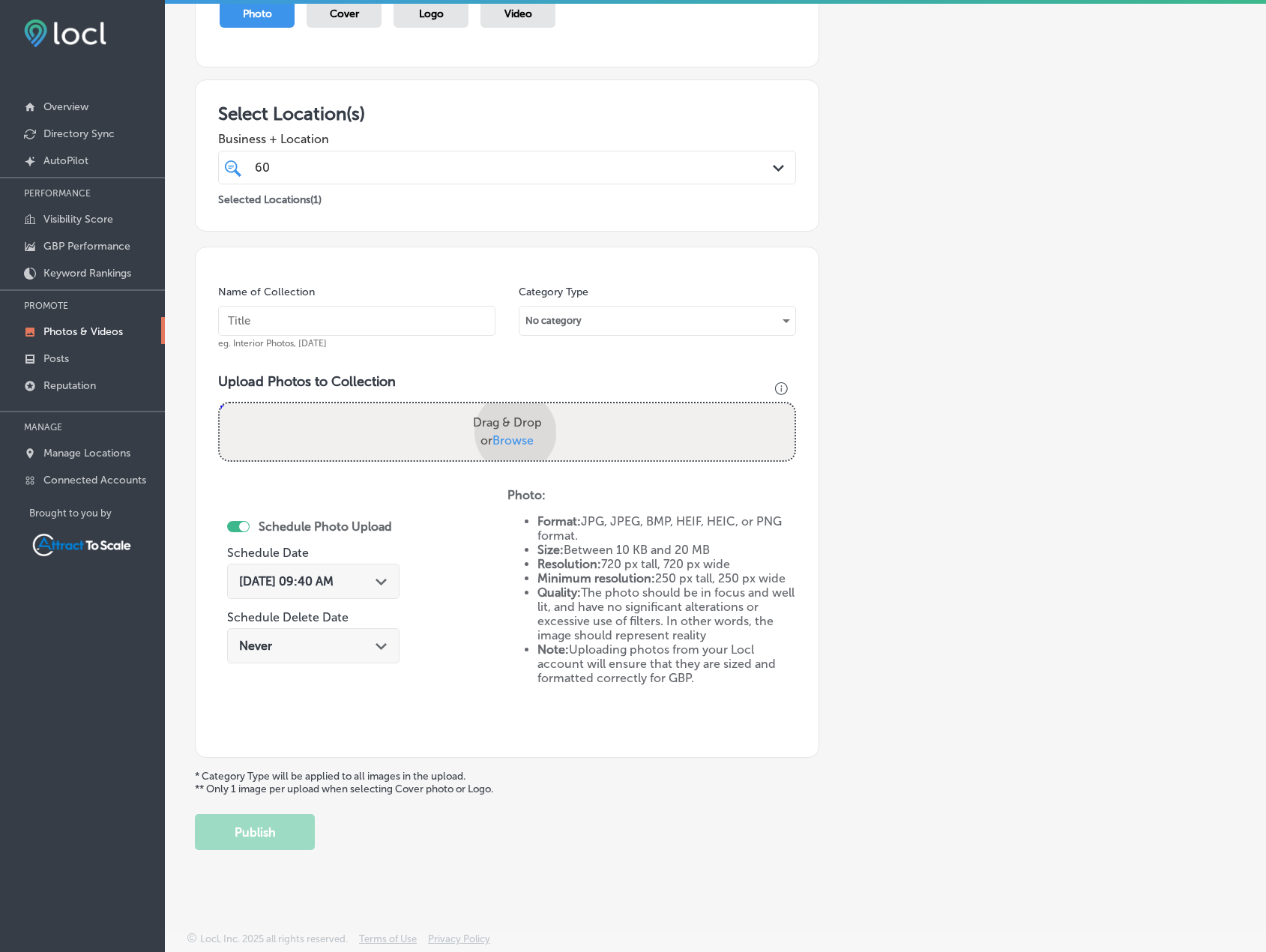
scroll to position [271, 0]
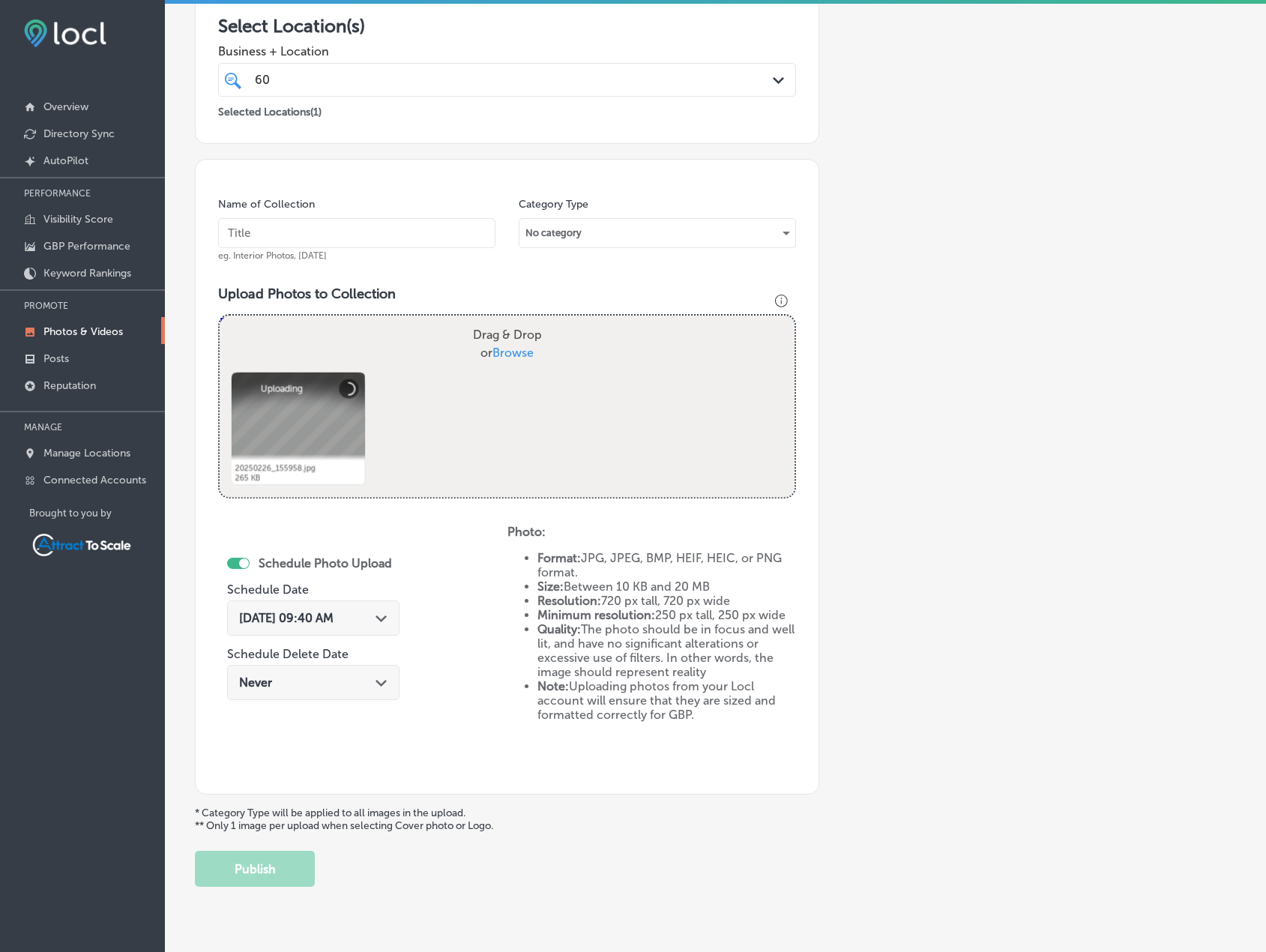
click at [377, 232] on input "text" at bounding box center [357, 233] width 278 height 30
type input "Electrician"
click at [333, 623] on span "[DATE] 09:40 AM" at bounding box center [286, 618] width 95 height 15
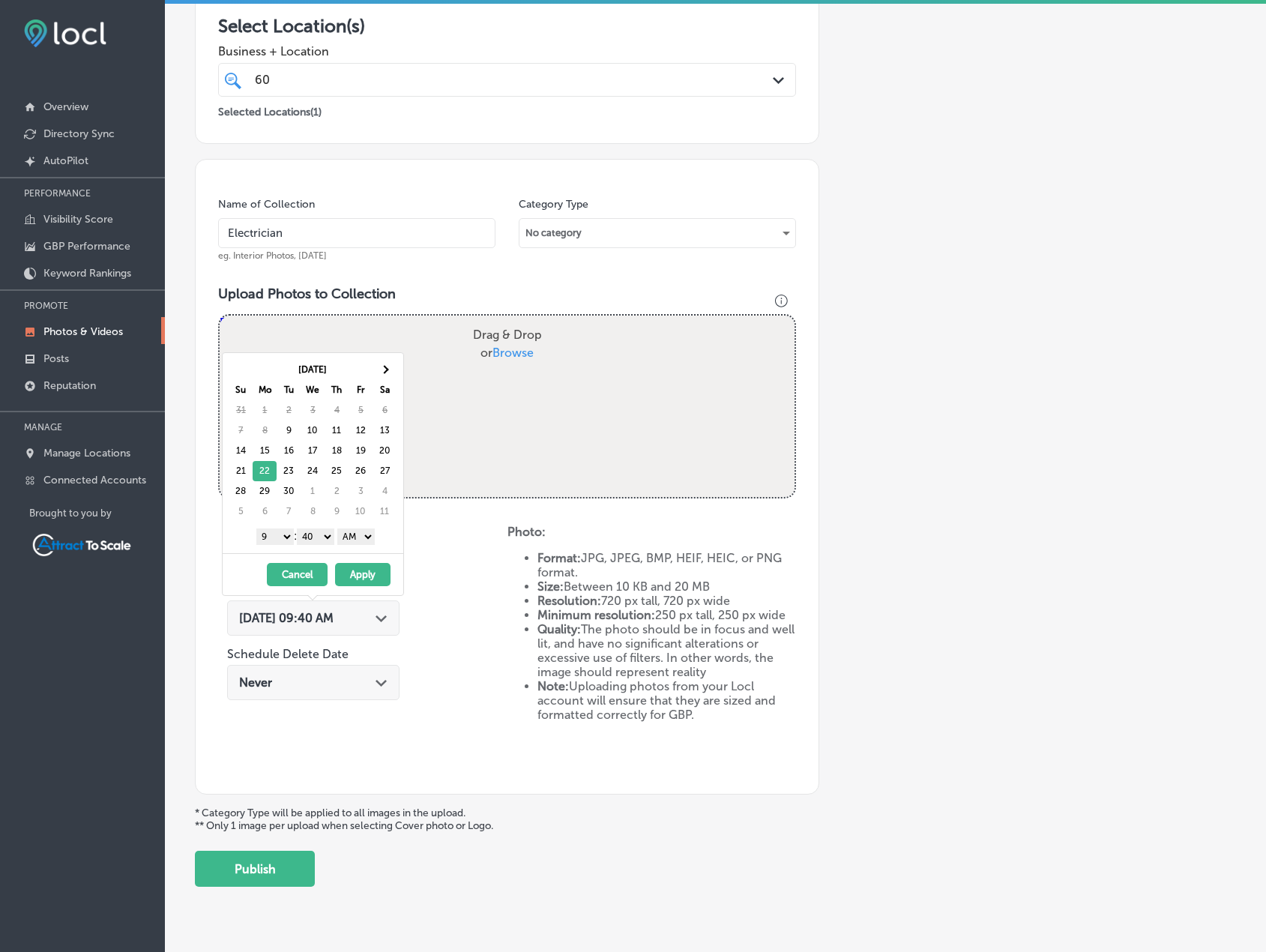
click at [364, 574] on button "Apply" at bounding box center [363, 575] width 56 height 23
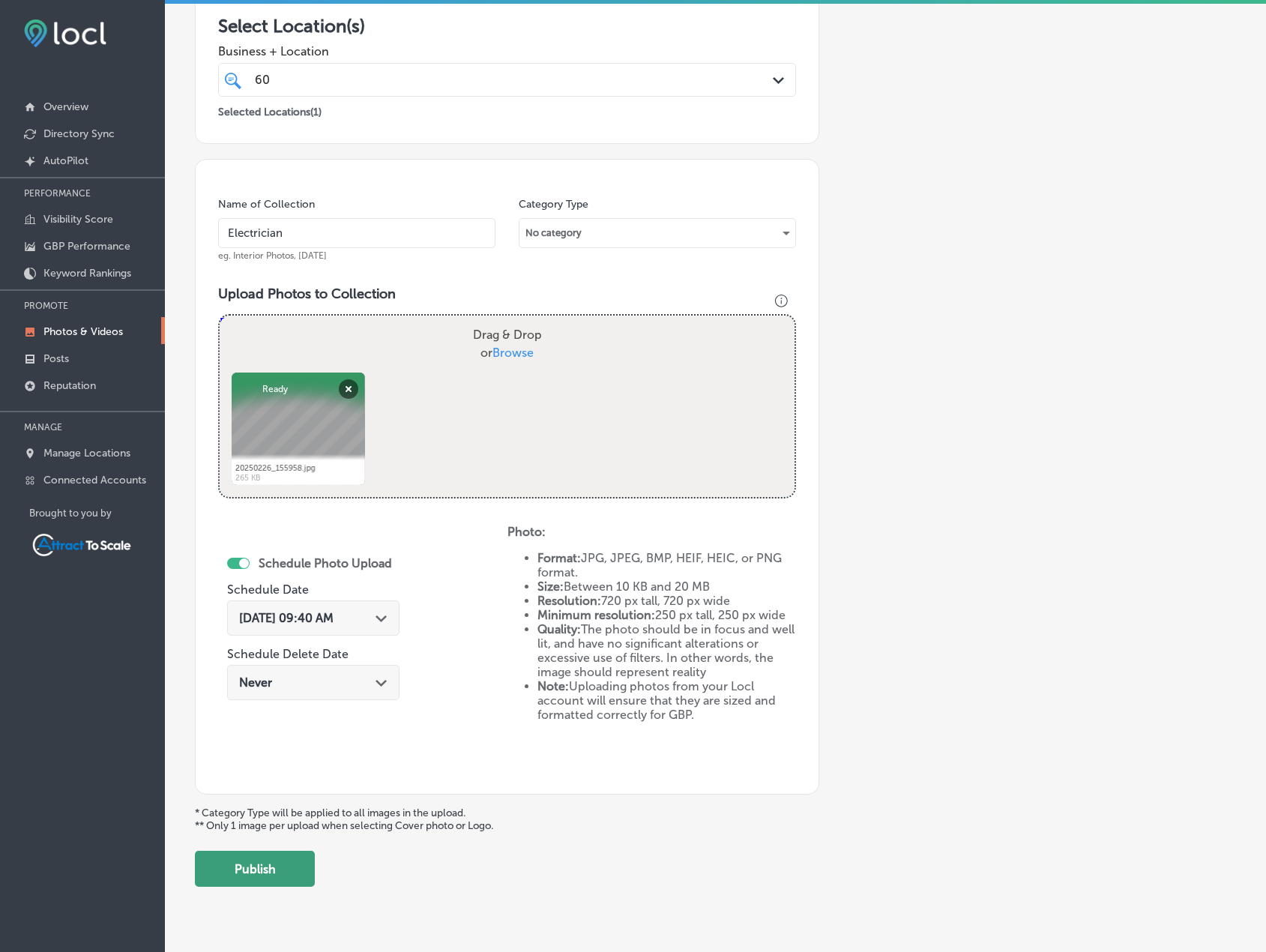
click at [289, 870] on button "Publish" at bounding box center [254, 868] width 120 height 36
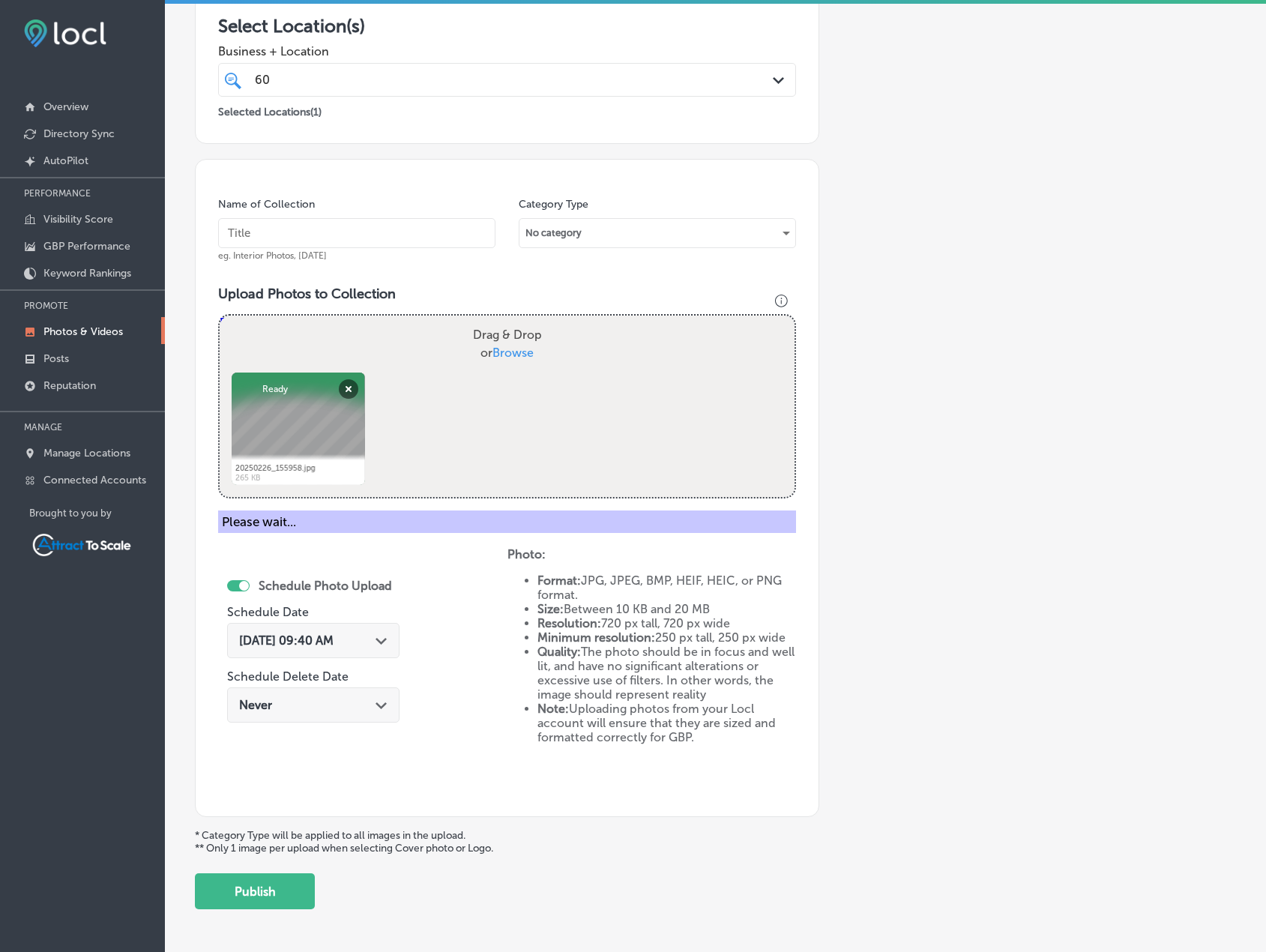
scroll to position [184, 0]
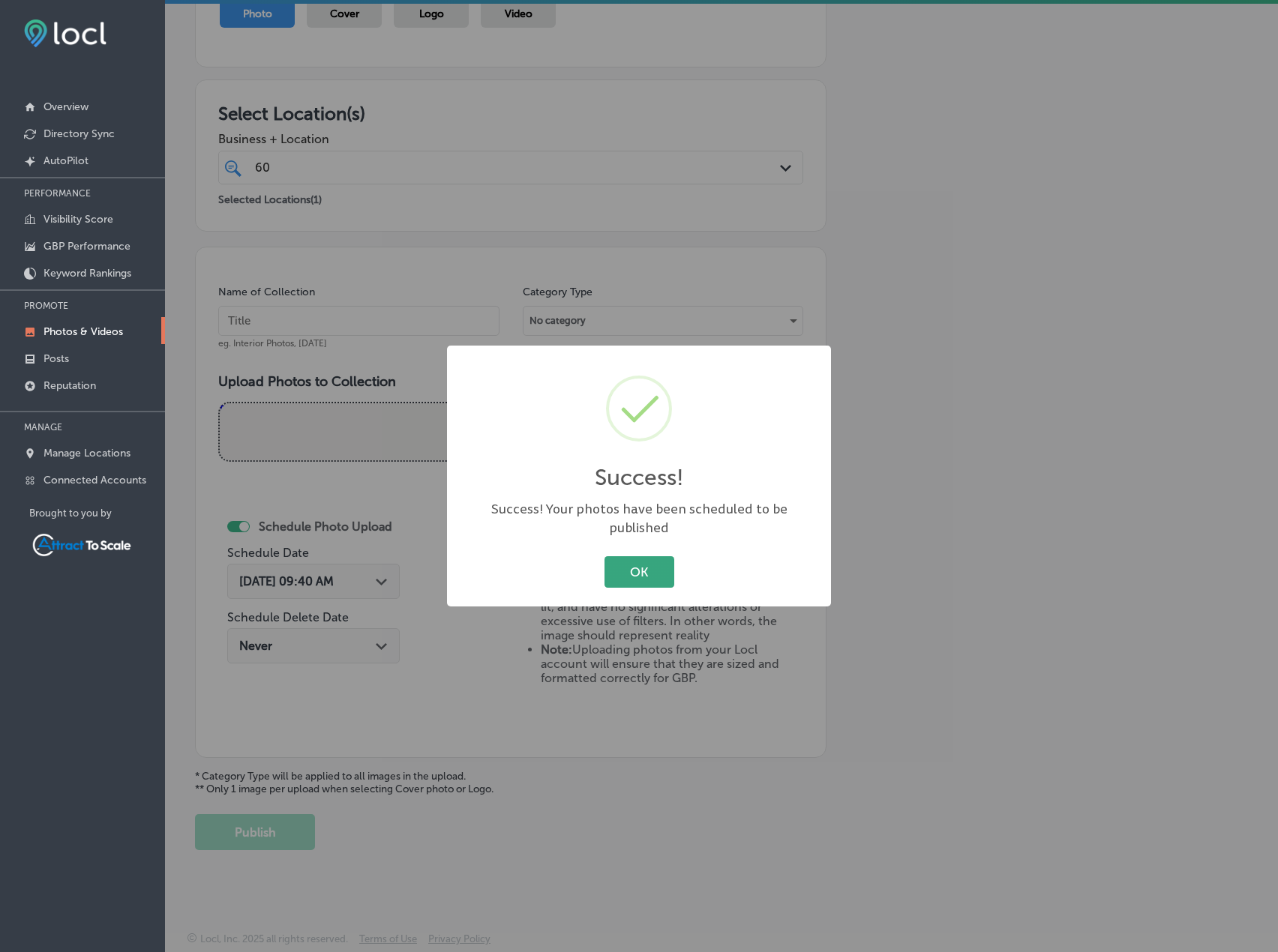
click at [625, 558] on button "OK" at bounding box center [639, 572] width 70 height 31
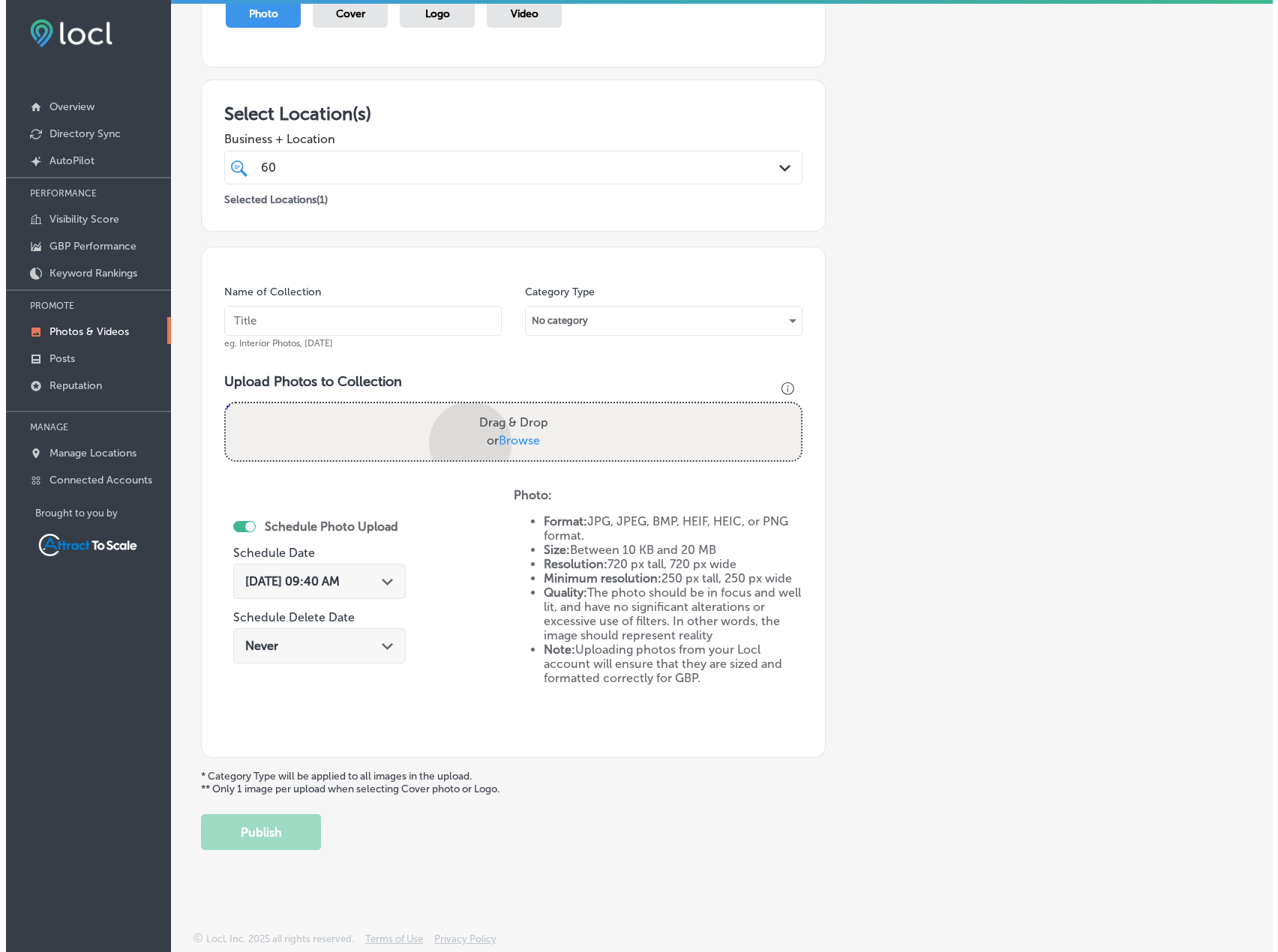
scroll to position [271, 0]
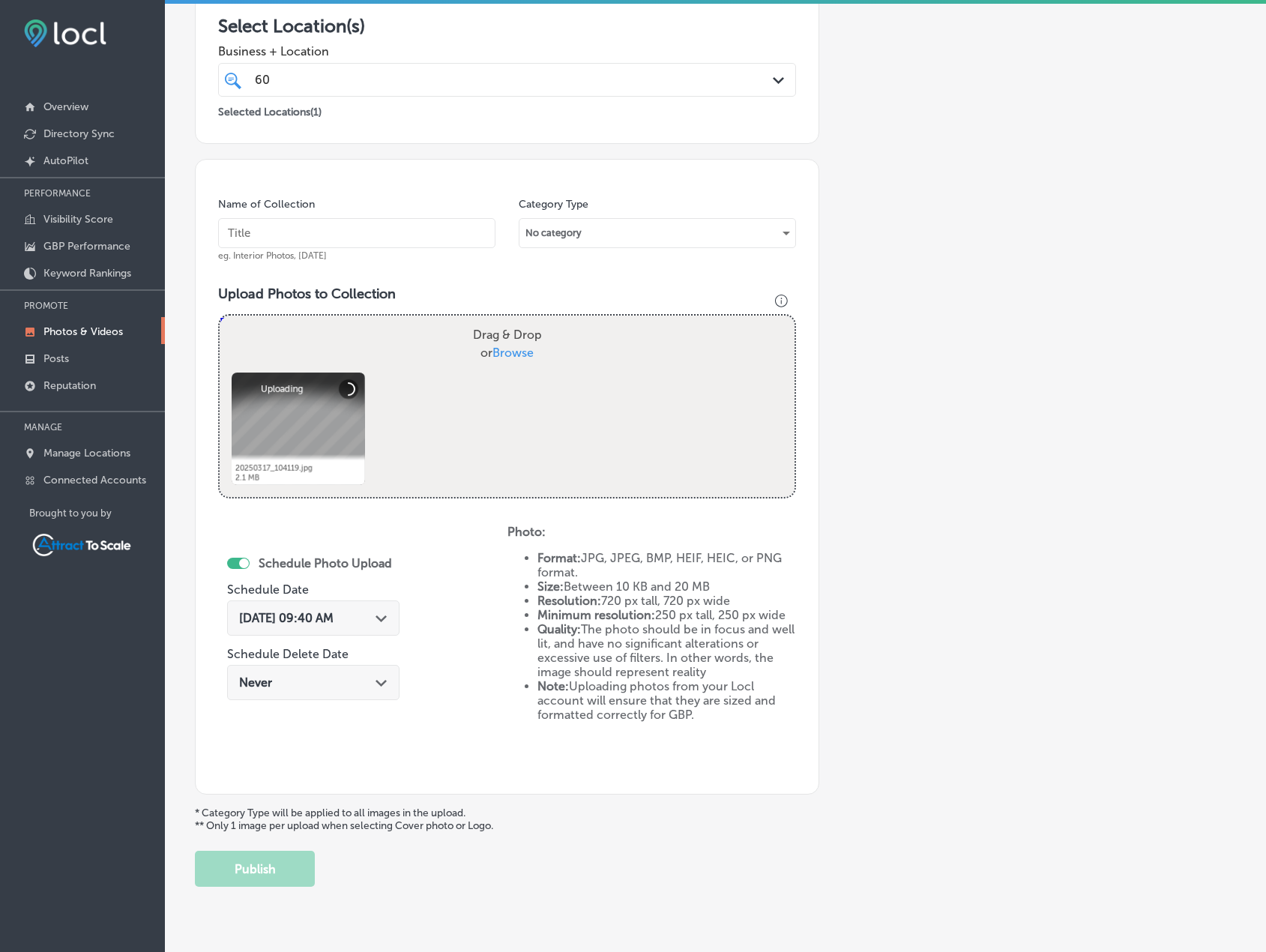
click at [380, 222] on input "text" at bounding box center [357, 233] width 278 height 30
type input "Electrician"
click at [391, 616] on div "[DATE] 09:40 AM Path Created with Sketch." at bounding box center [313, 618] width 173 height 35
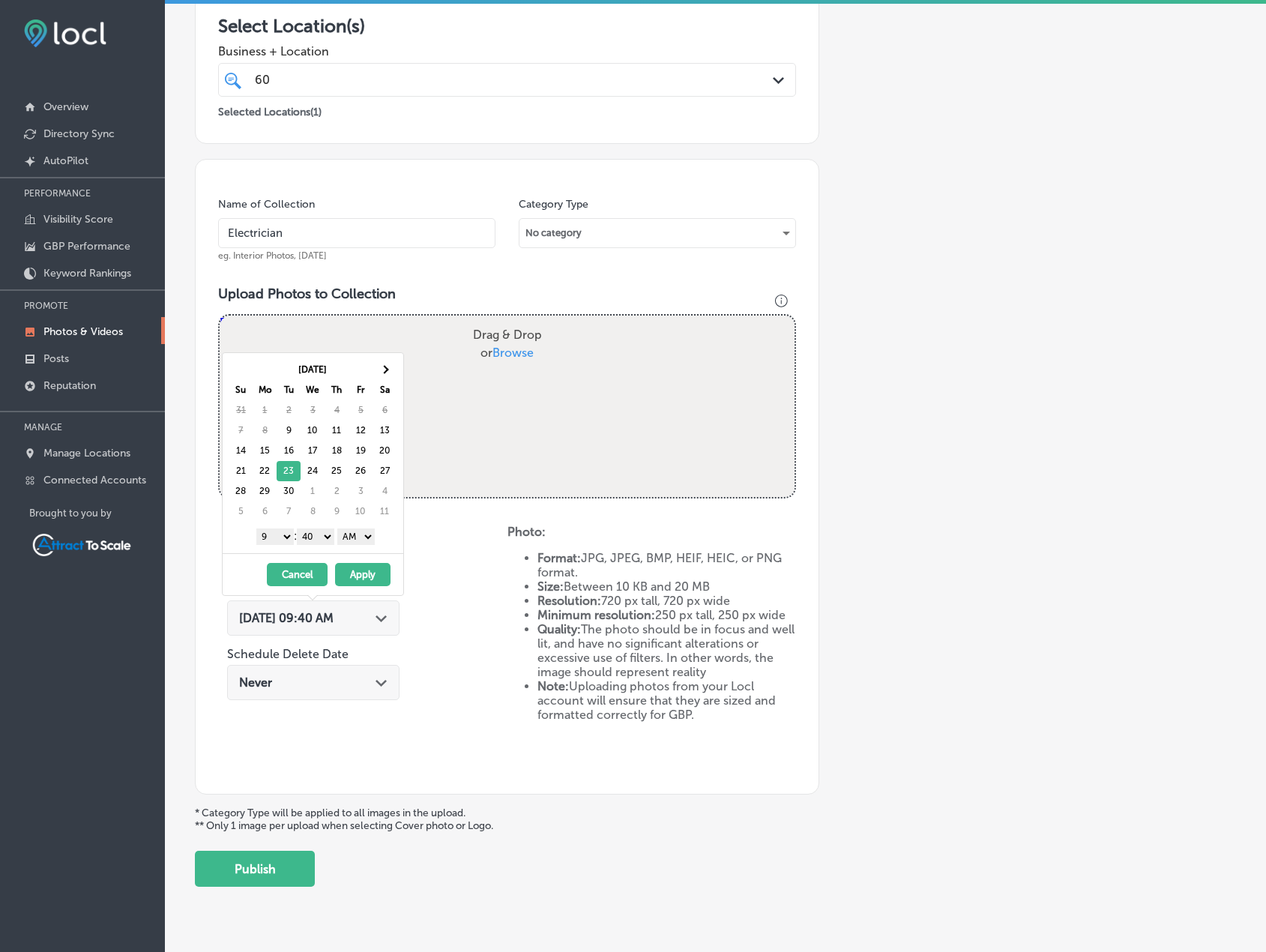
click at [356, 572] on button "Apply" at bounding box center [363, 575] width 56 height 23
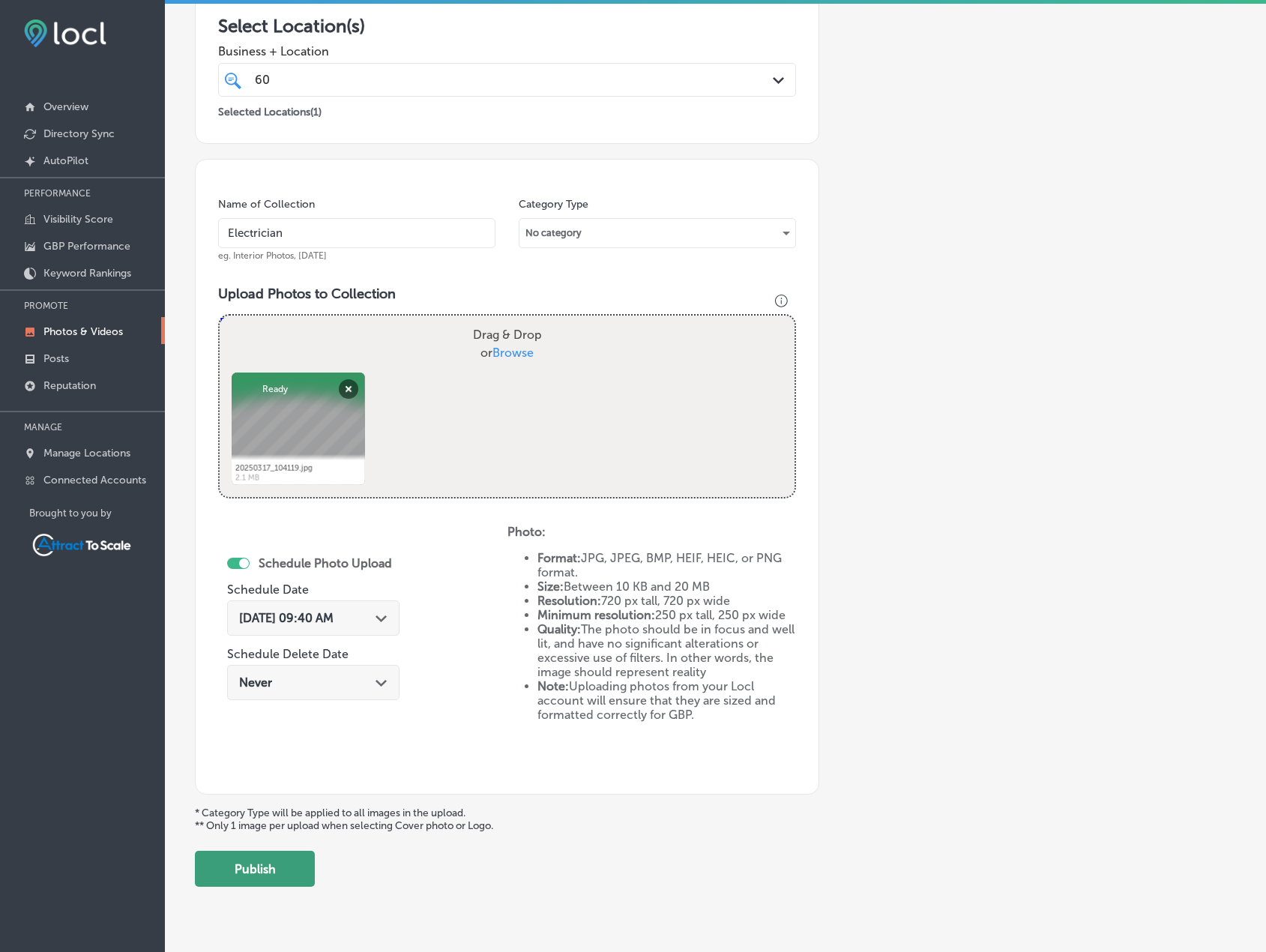
click at [265, 864] on button "Publish" at bounding box center [254, 868] width 120 height 36
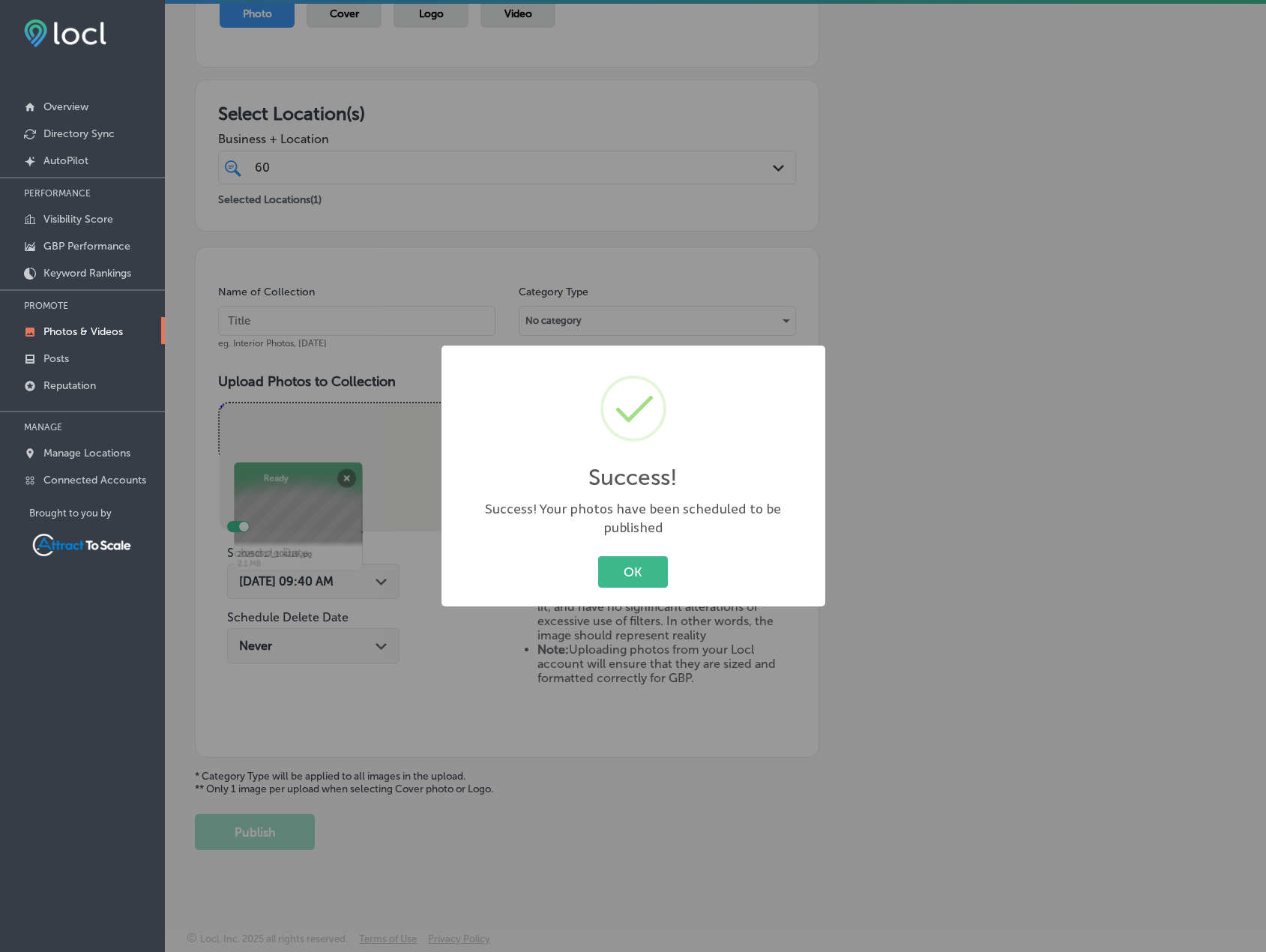
scroll to position [184, 0]
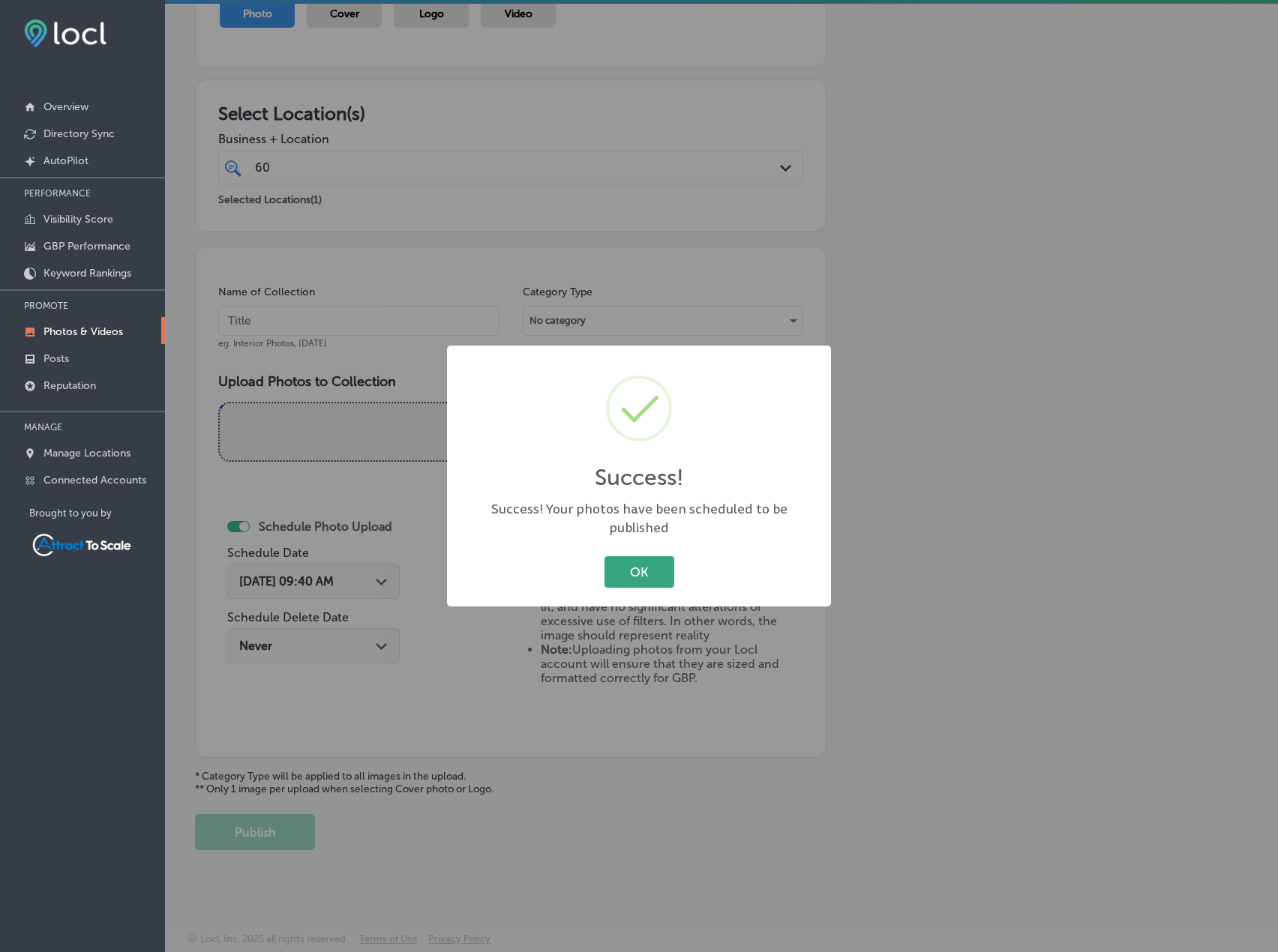
click at [633, 556] on button "OK" at bounding box center [639, 572] width 70 height 31
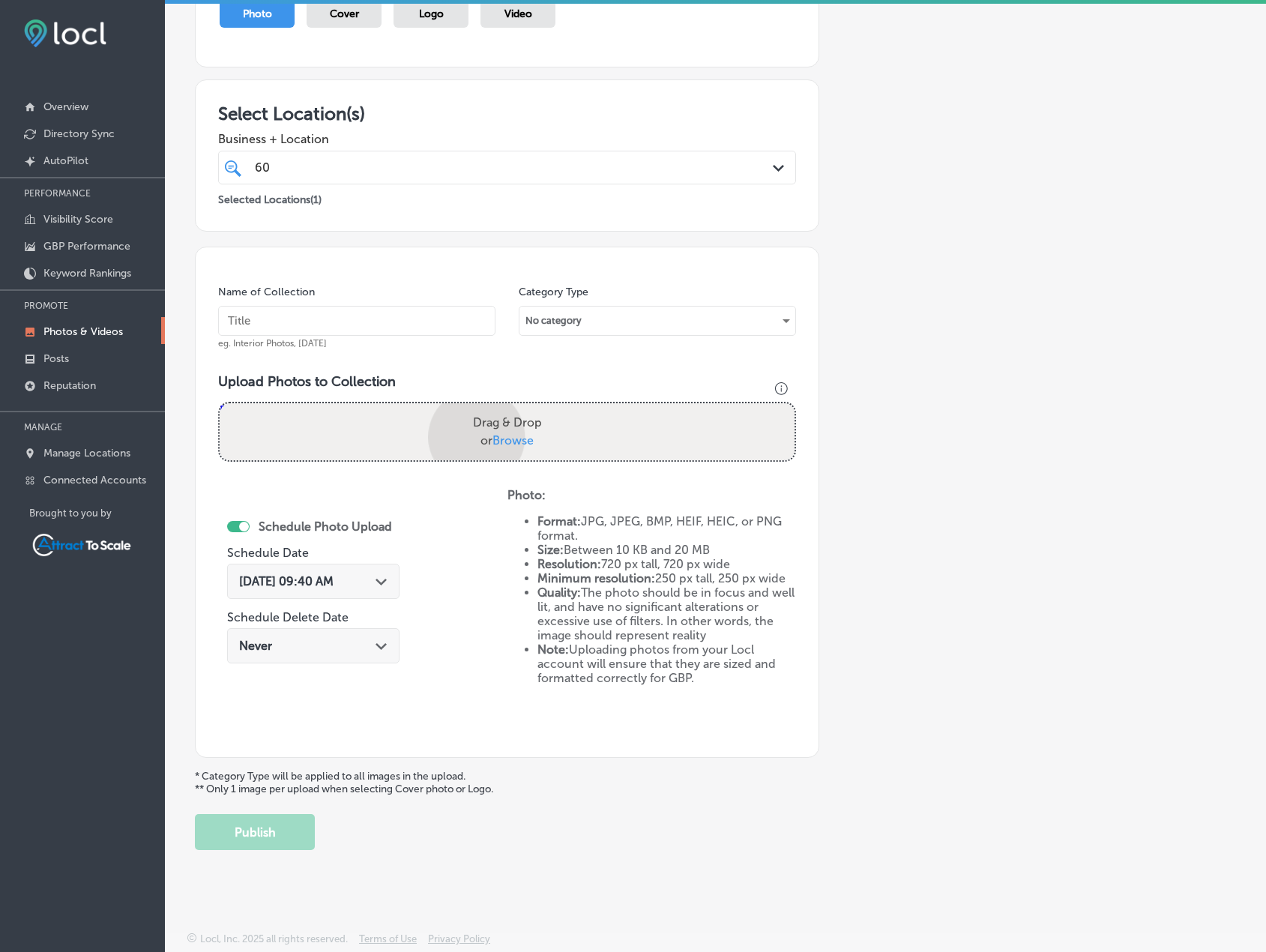
scroll to position [271, 0]
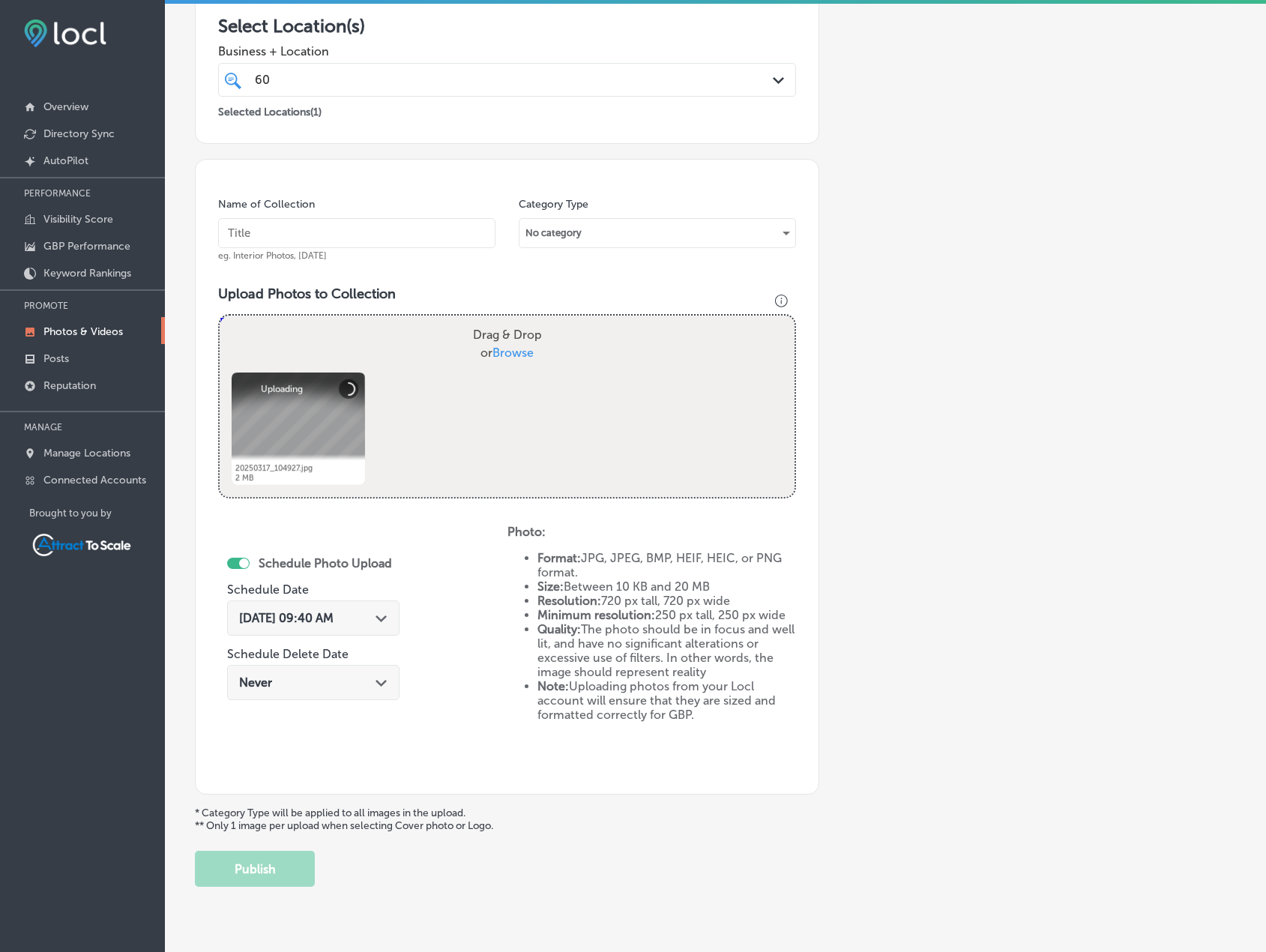
click at [312, 233] on input "text" at bounding box center [357, 233] width 278 height 30
type input "Electrician"
click at [333, 613] on span "[DATE] 09:40 AM" at bounding box center [286, 618] width 95 height 15
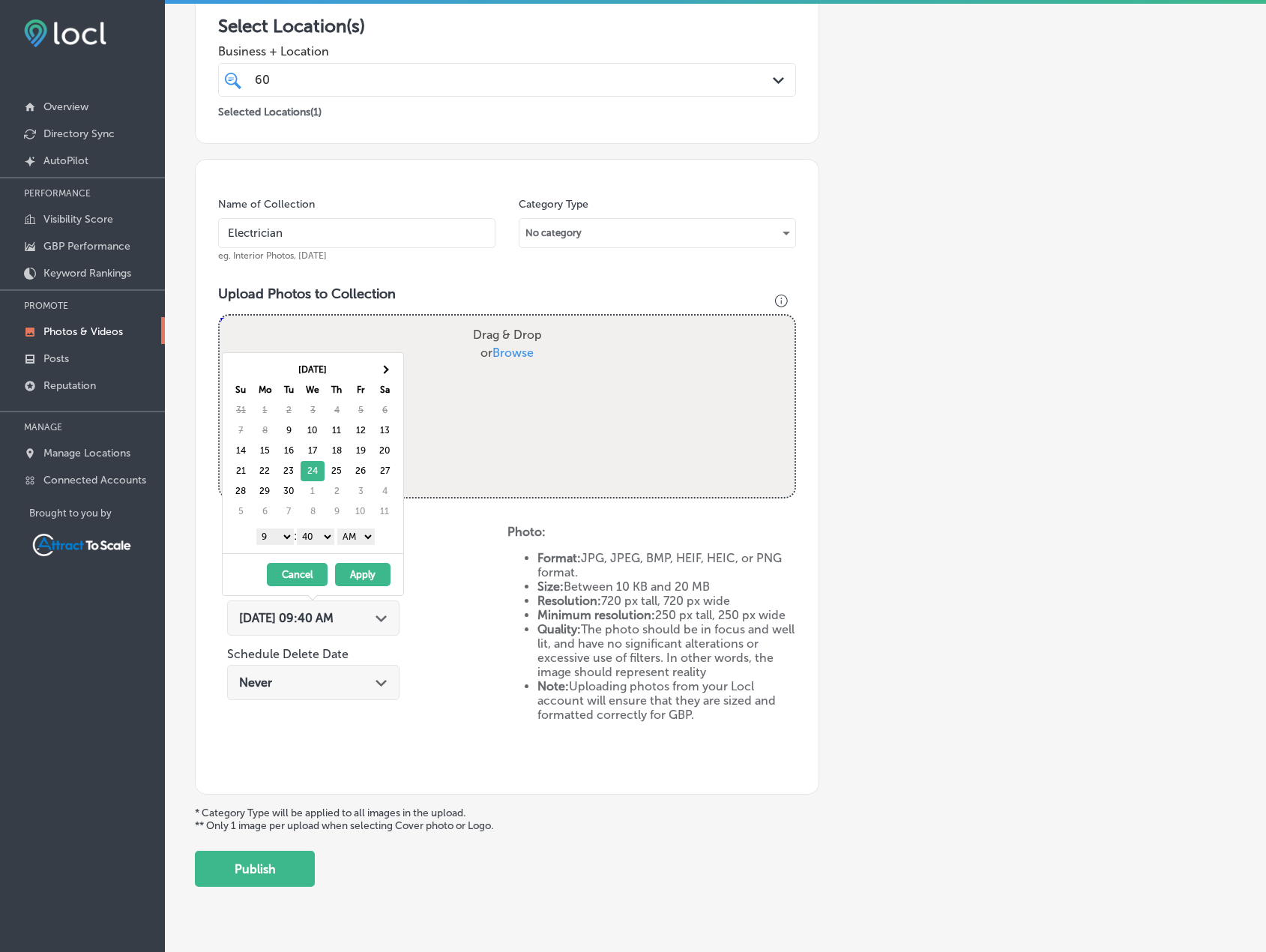
click at [364, 574] on button "Apply" at bounding box center [363, 575] width 56 height 23
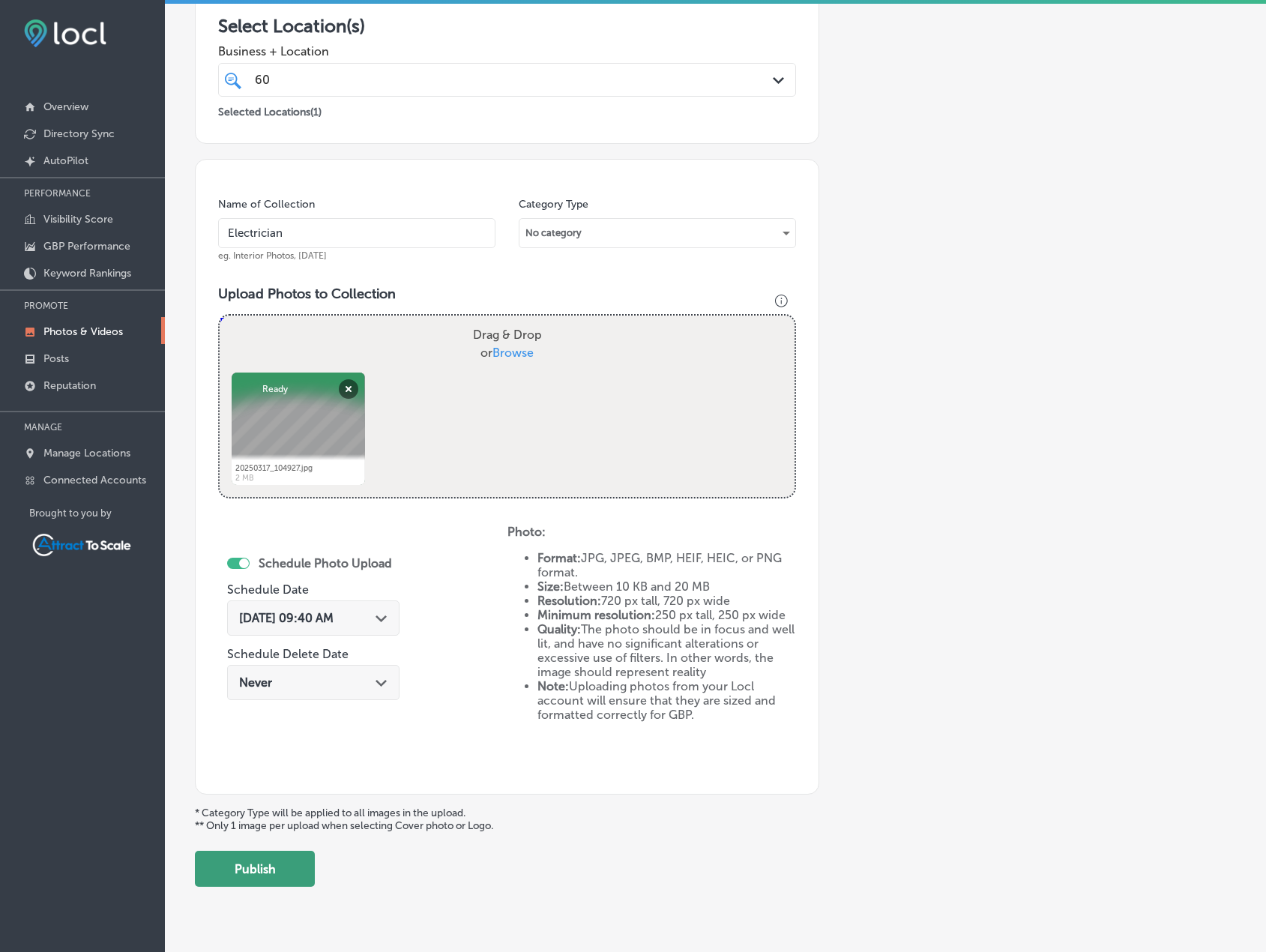
click at [263, 867] on button "Publish" at bounding box center [254, 868] width 120 height 36
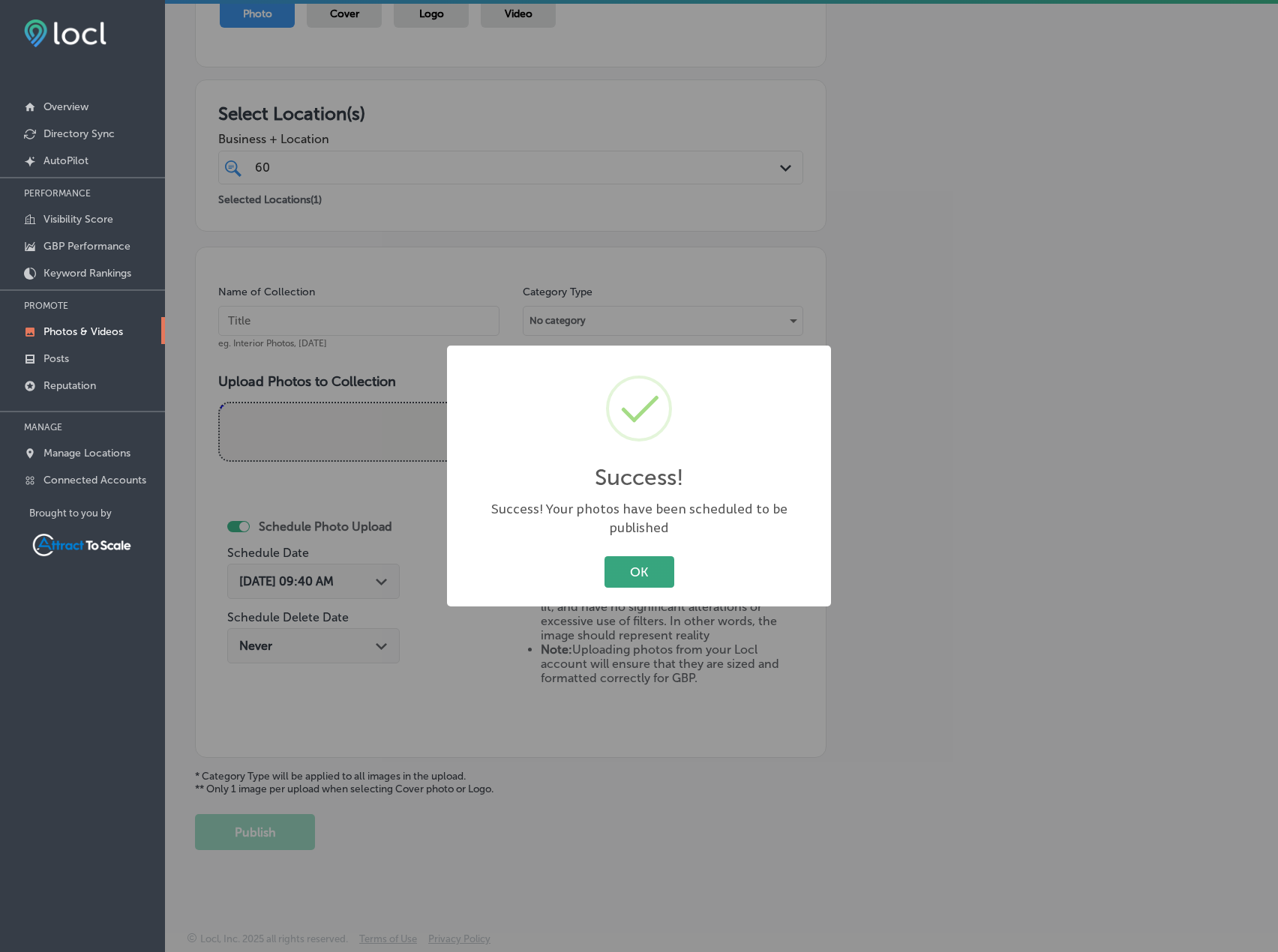
click at [656, 570] on button "OK" at bounding box center [639, 572] width 70 height 31
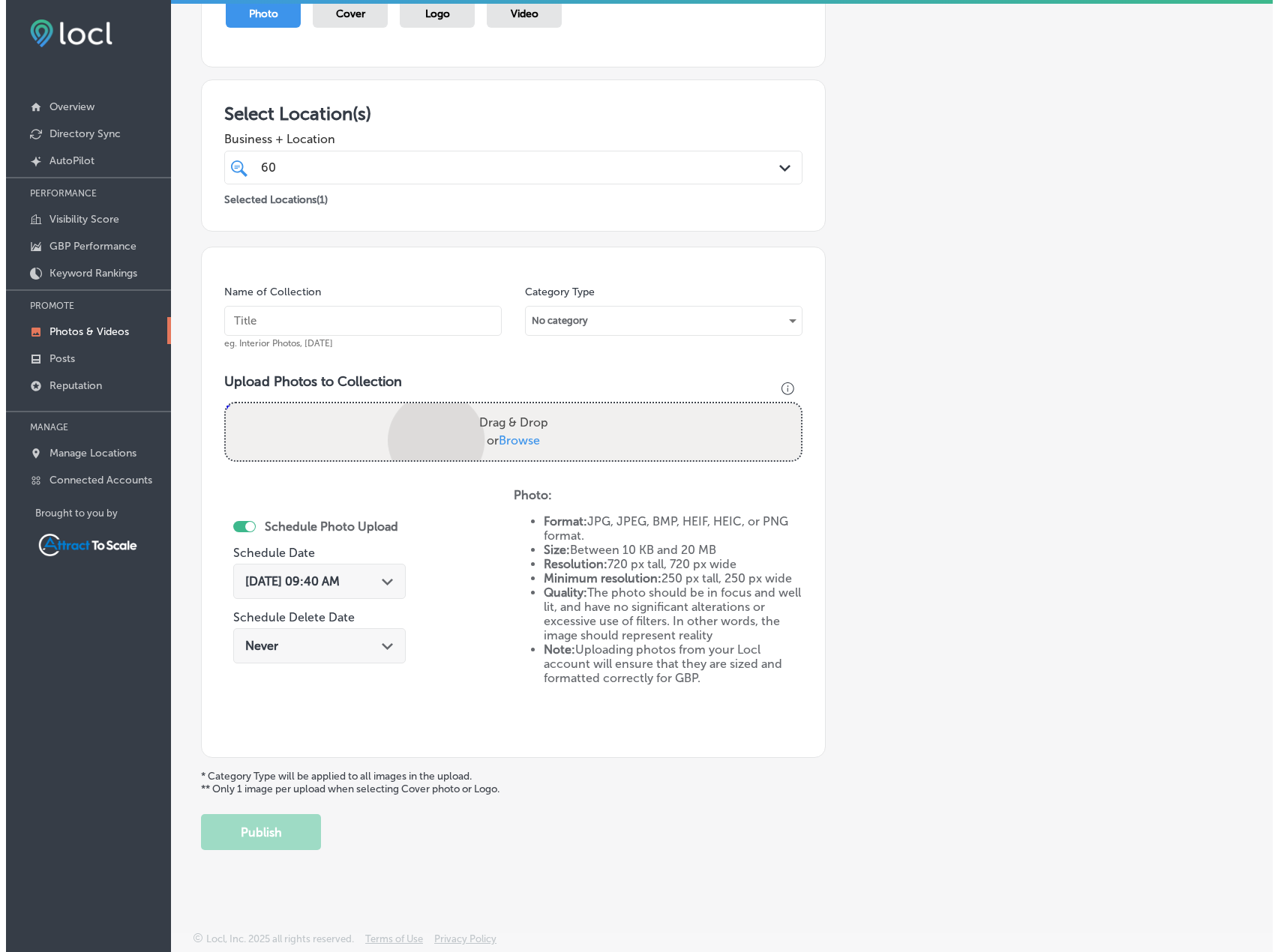
scroll to position [271, 0]
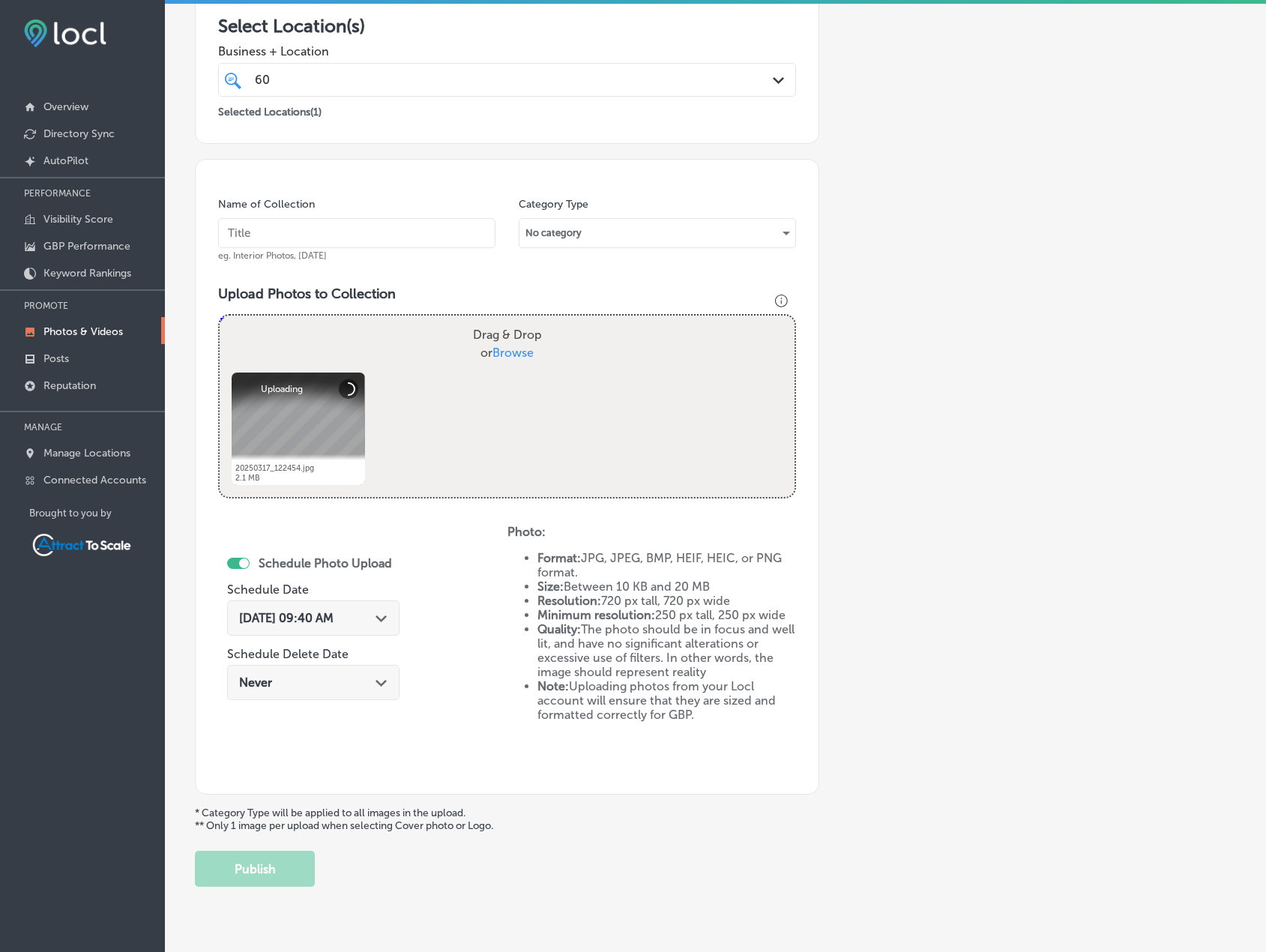
click at [371, 236] on input "text" at bounding box center [357, 233] width 278 height 30
type input "Electrician"
click at [333, 619] on span "[DATE] 09:40 AM" at bounding box center [286, 618] width 95 height 15
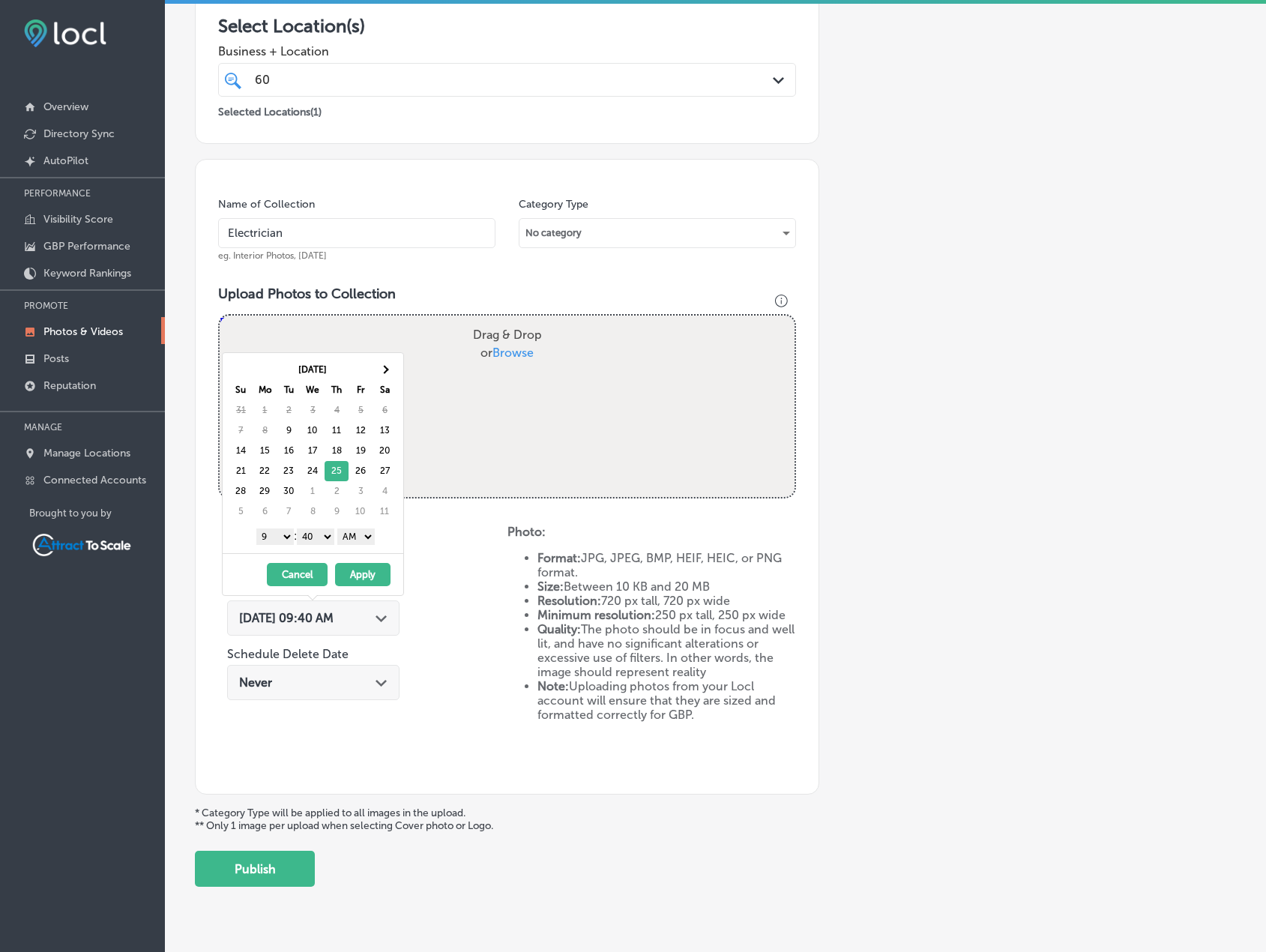
click at [365, 578] on button "Apply" at bounding box center [363, 575] width 56 height 23
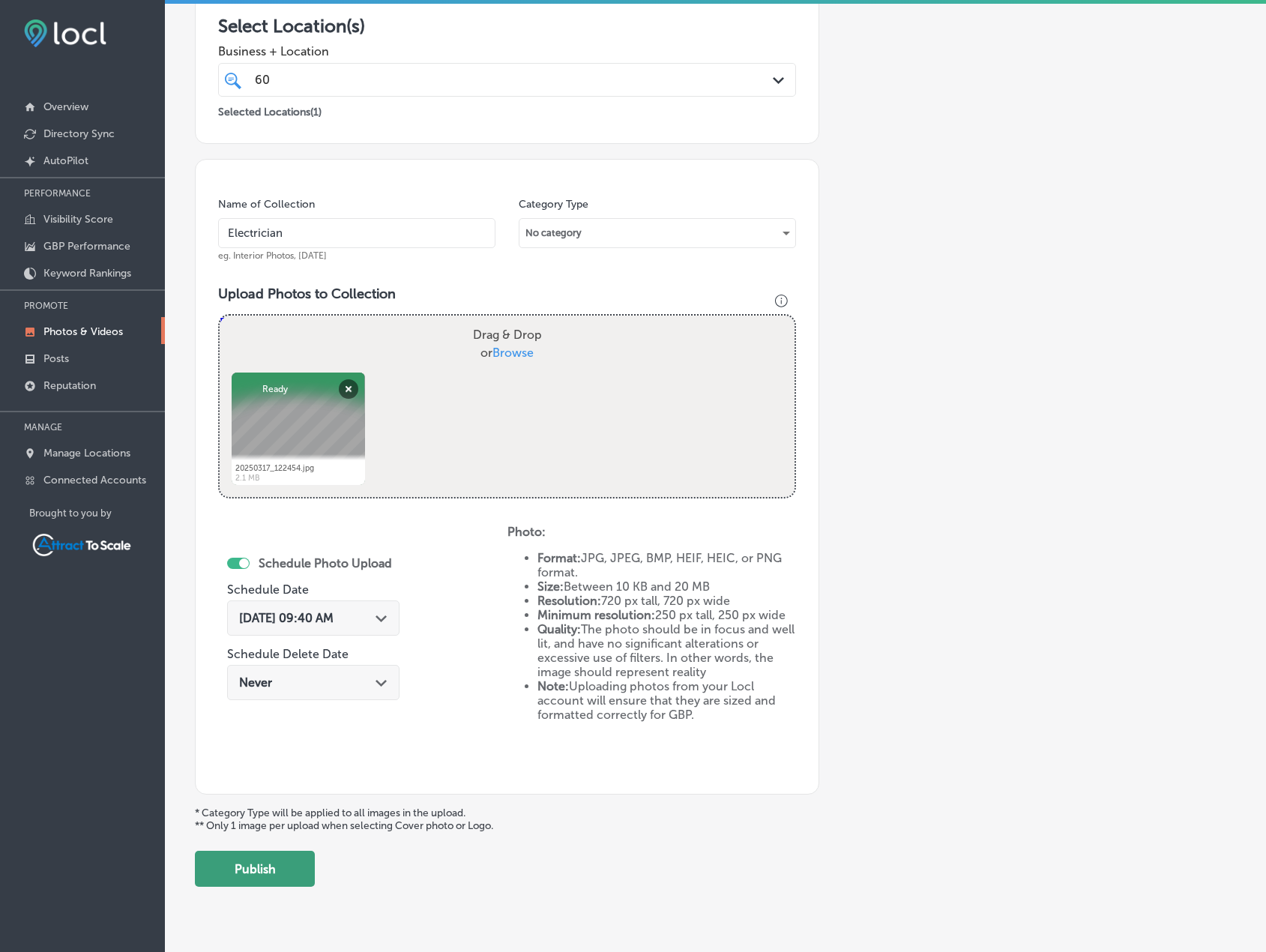
click at [288, 873] on button "Publish" at bounding box center [254, 868] width 120 height 36
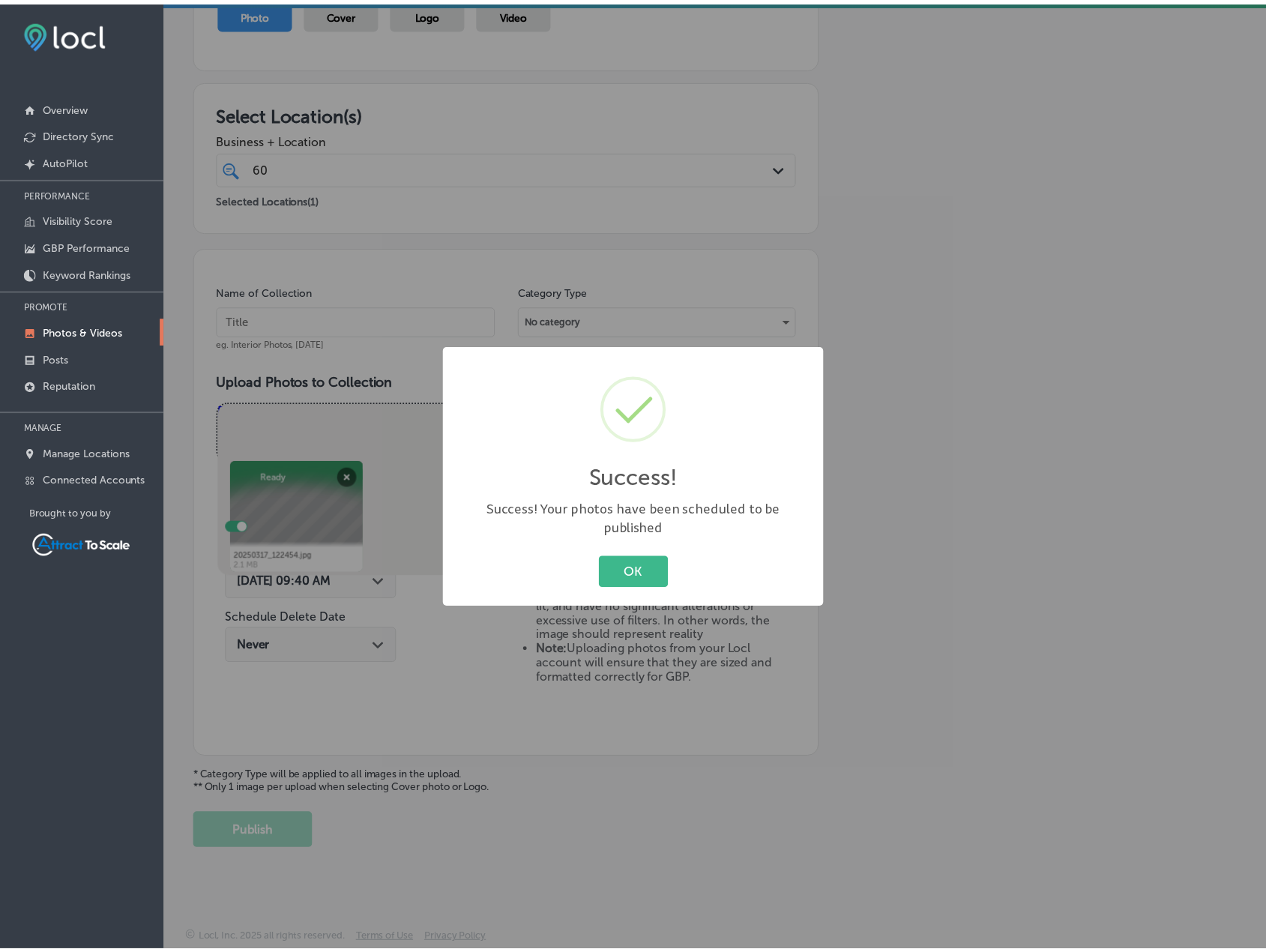
scroll to position [184, 0]
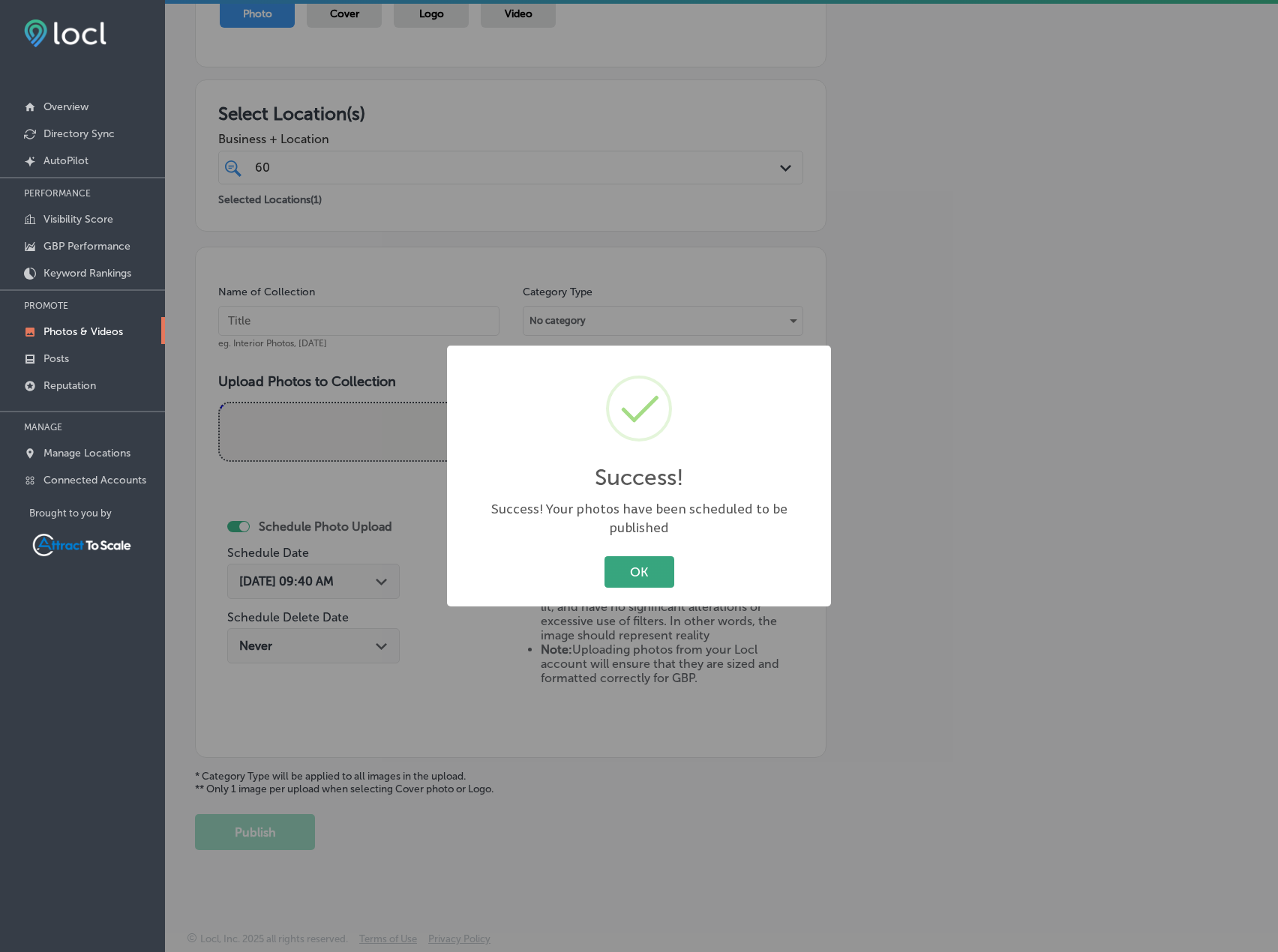
click at [659, 556] on button "OK" at bounding box center [639, 572] width 70 height 31
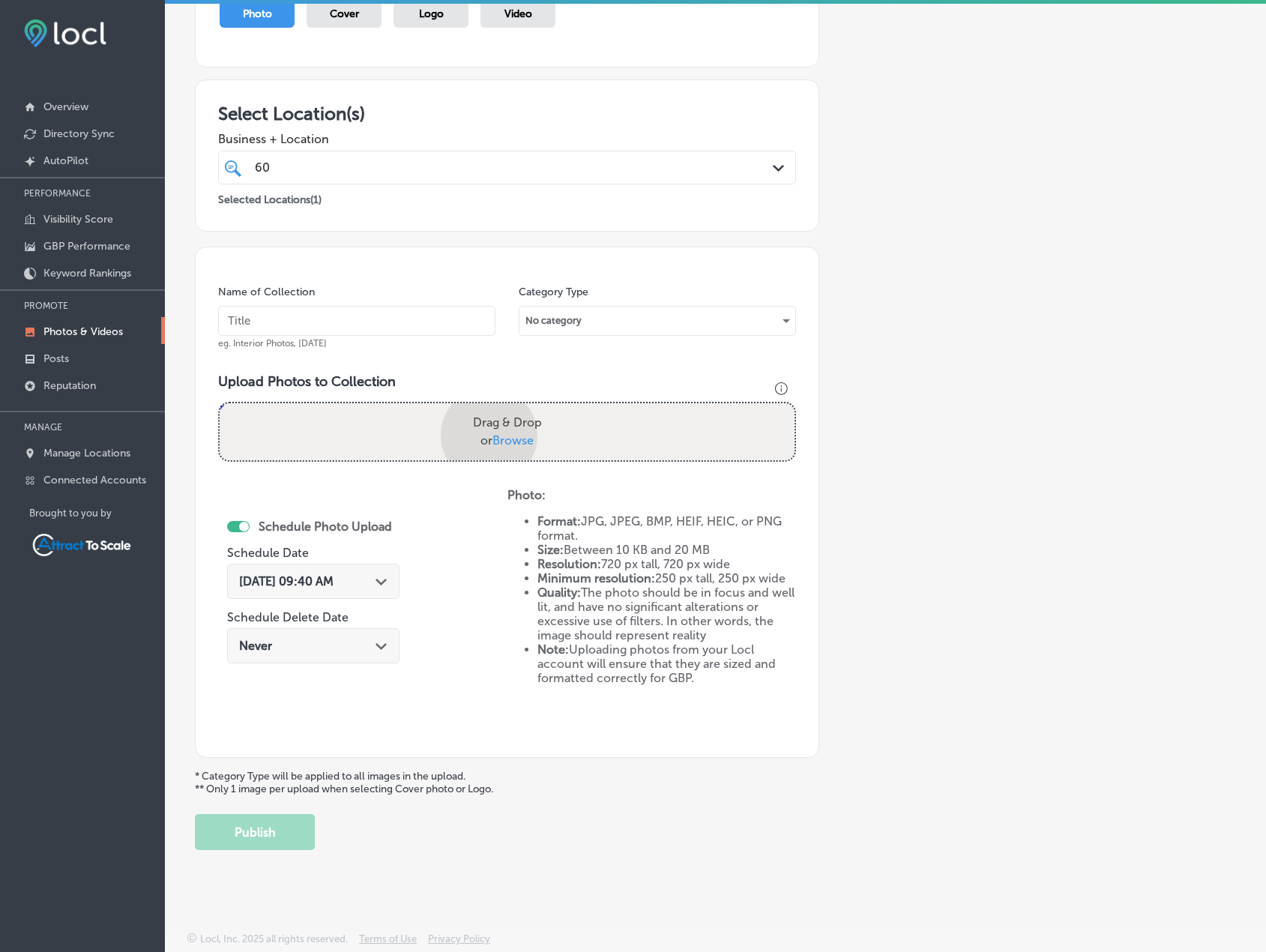
scroll to position [271, 0]
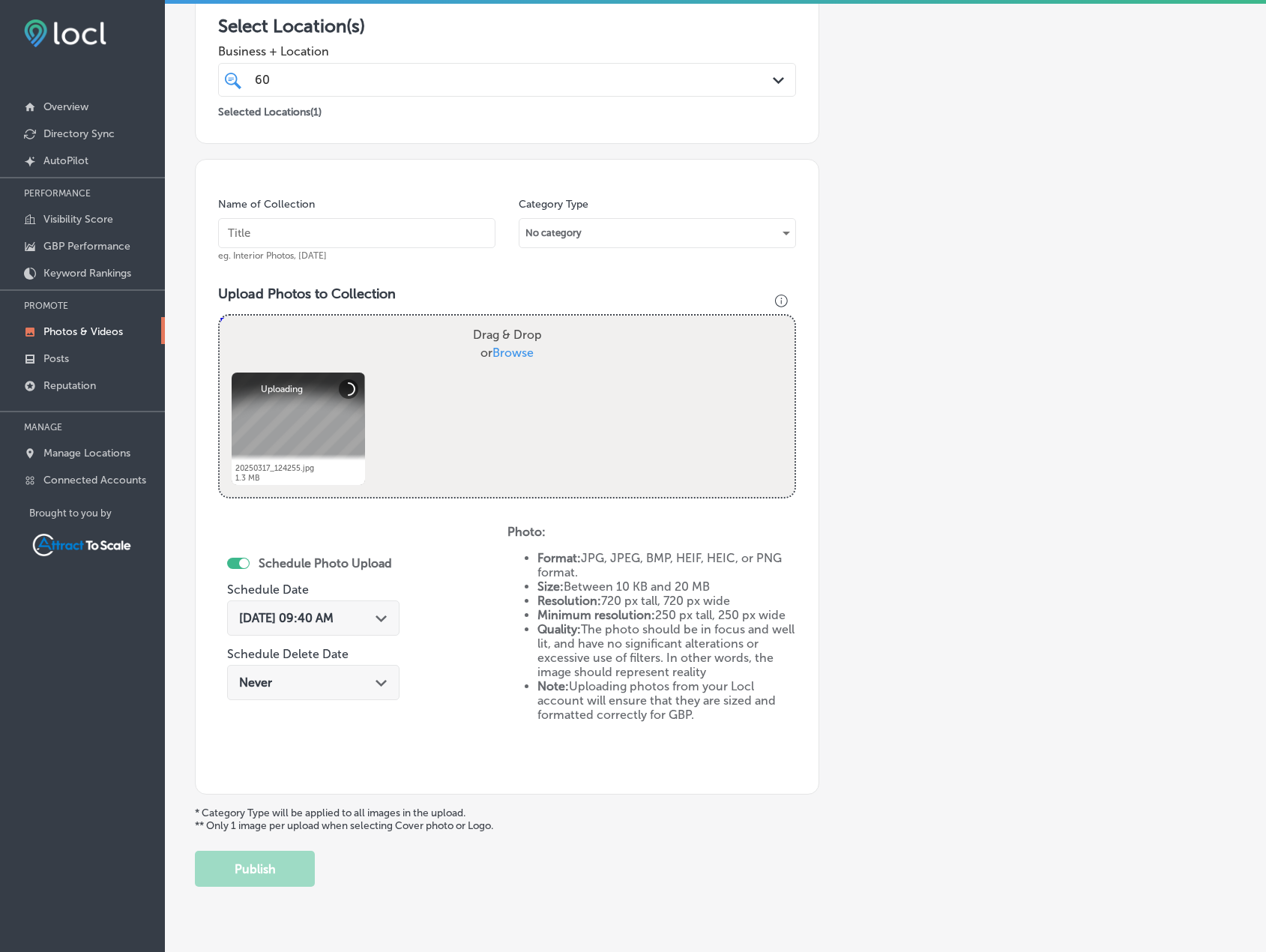
click at [355, 239] on input "text" at bounding box center [357, 233] width 278 height 30
type input "Electrician"
click at [375, 612] on div "Path Created with Sketch." at bounding box center [381, 617] width 12 height 12
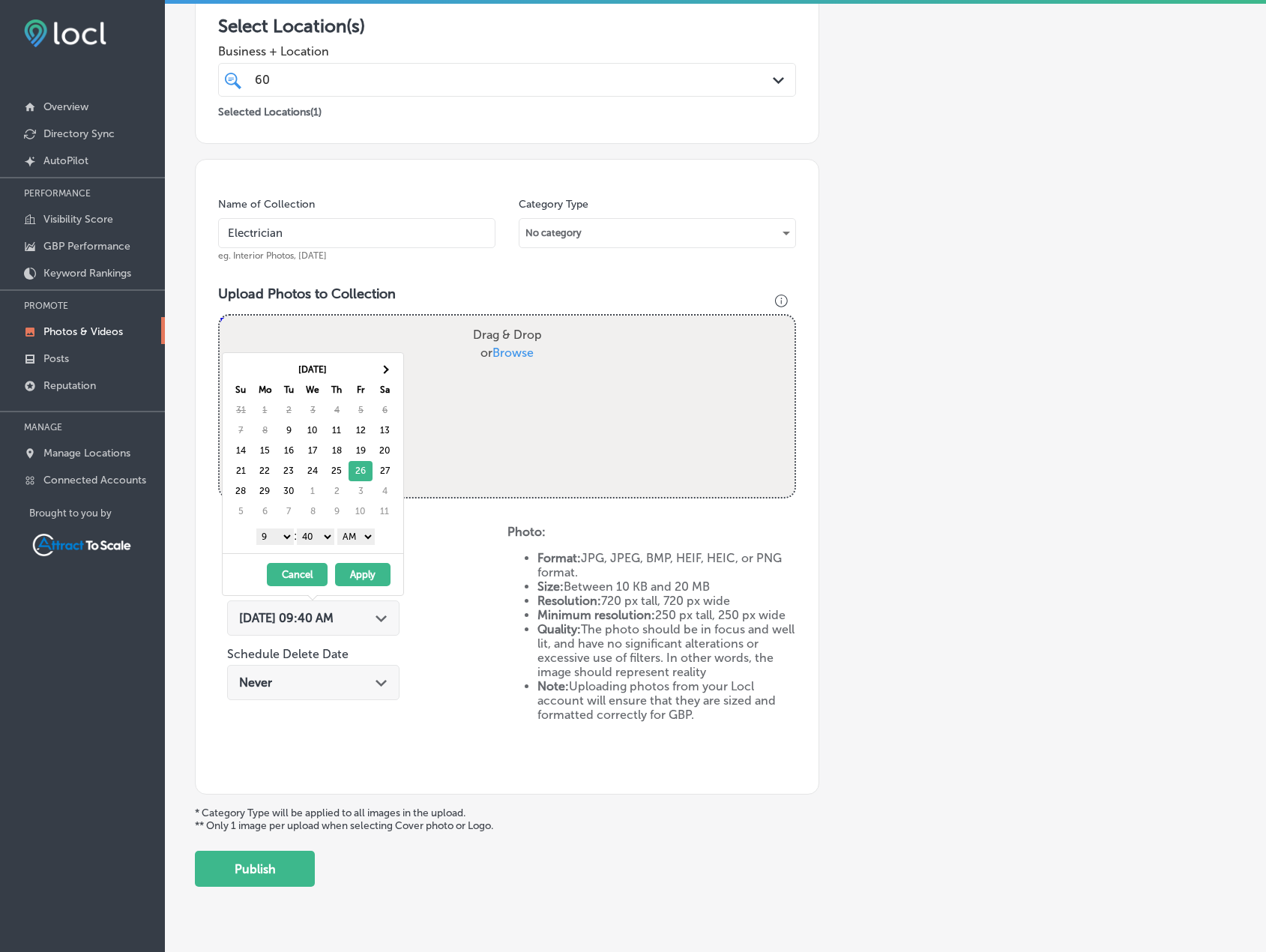
click at [363, 572] on button "Apply" at bounding box center [363, 575] width 56 height 23
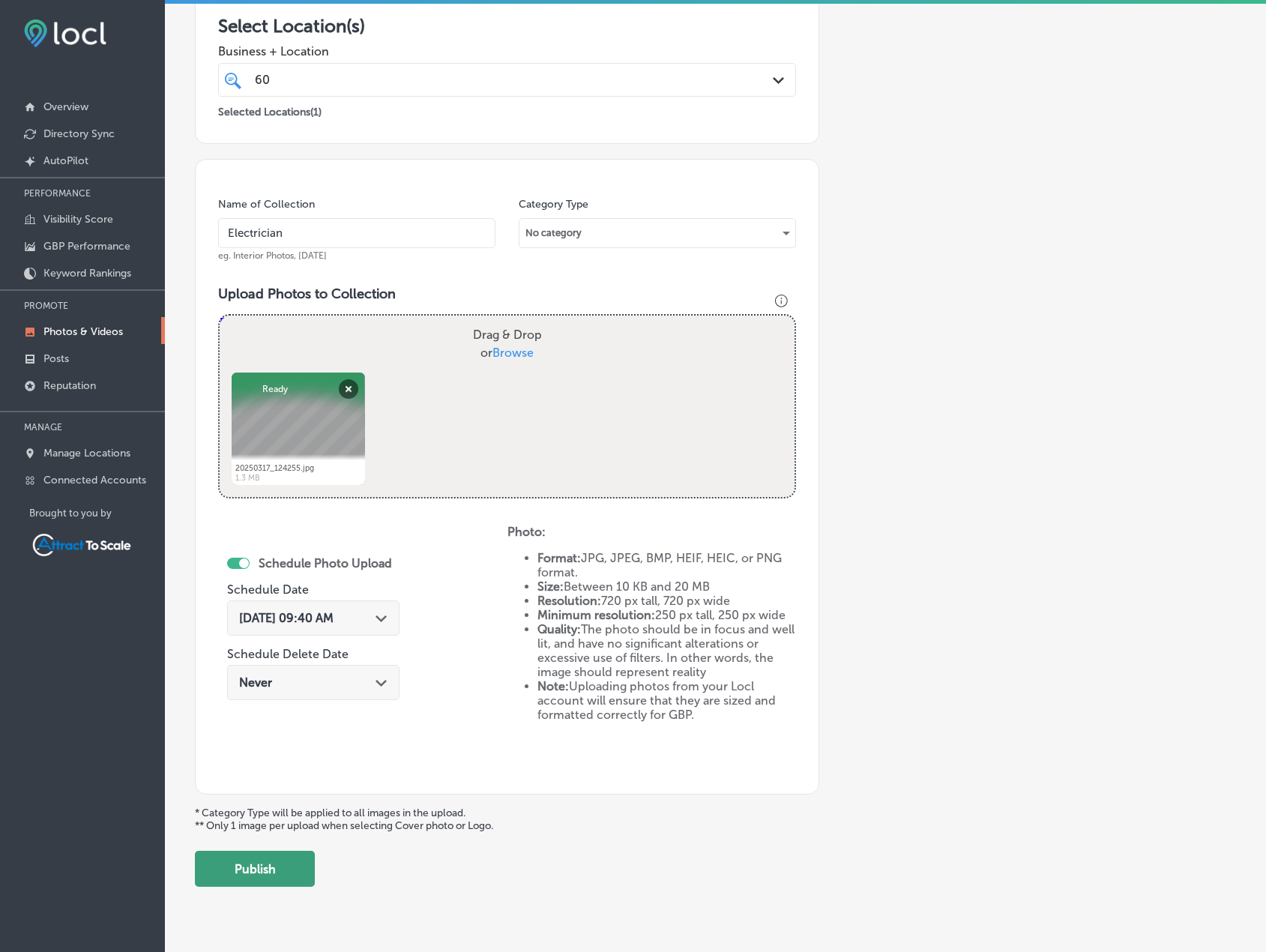
click at [288, 862] on button "Publish" at bounding box center [254, 868] width 120 height 36
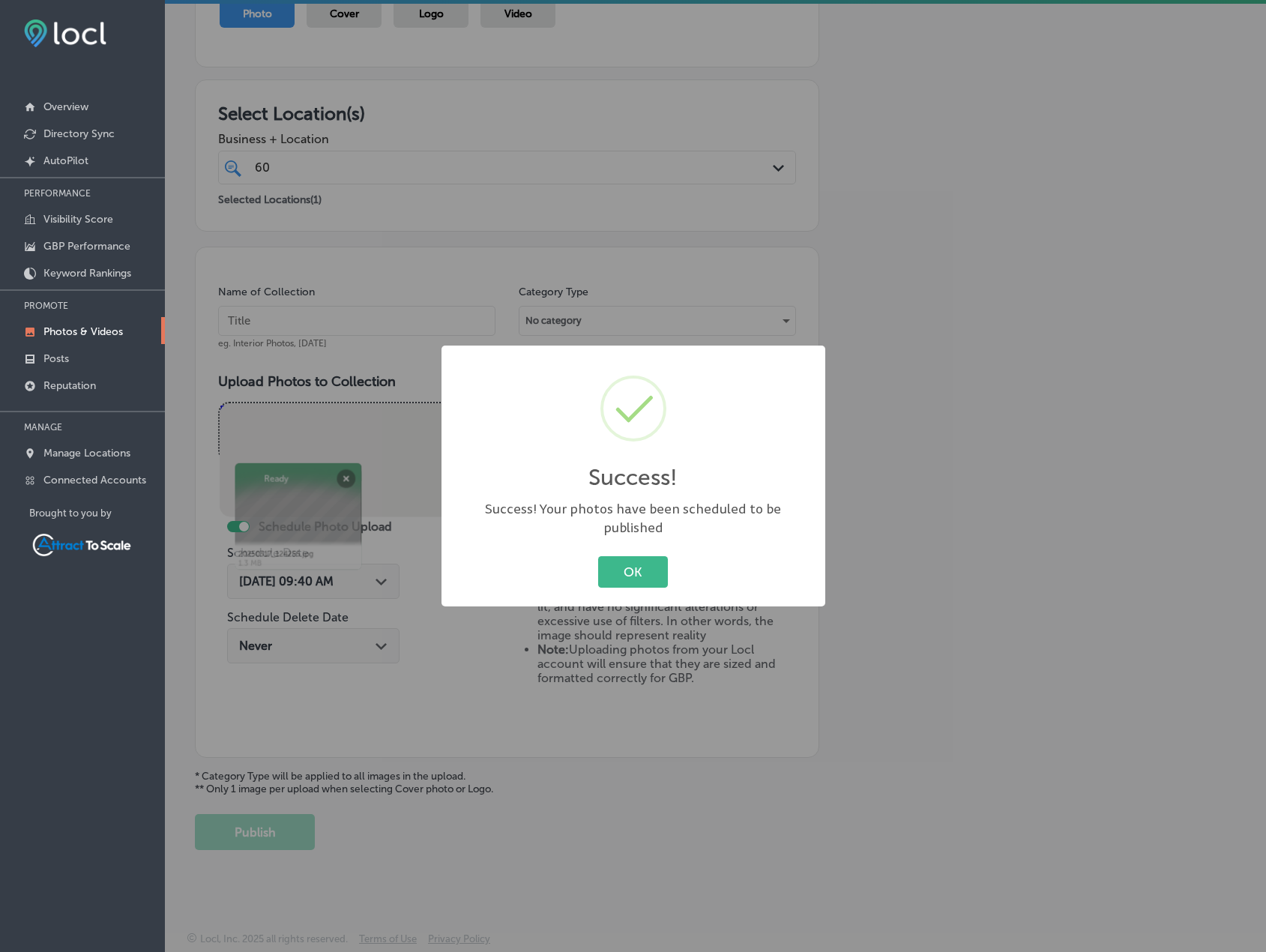
scroll to position [184, 0]
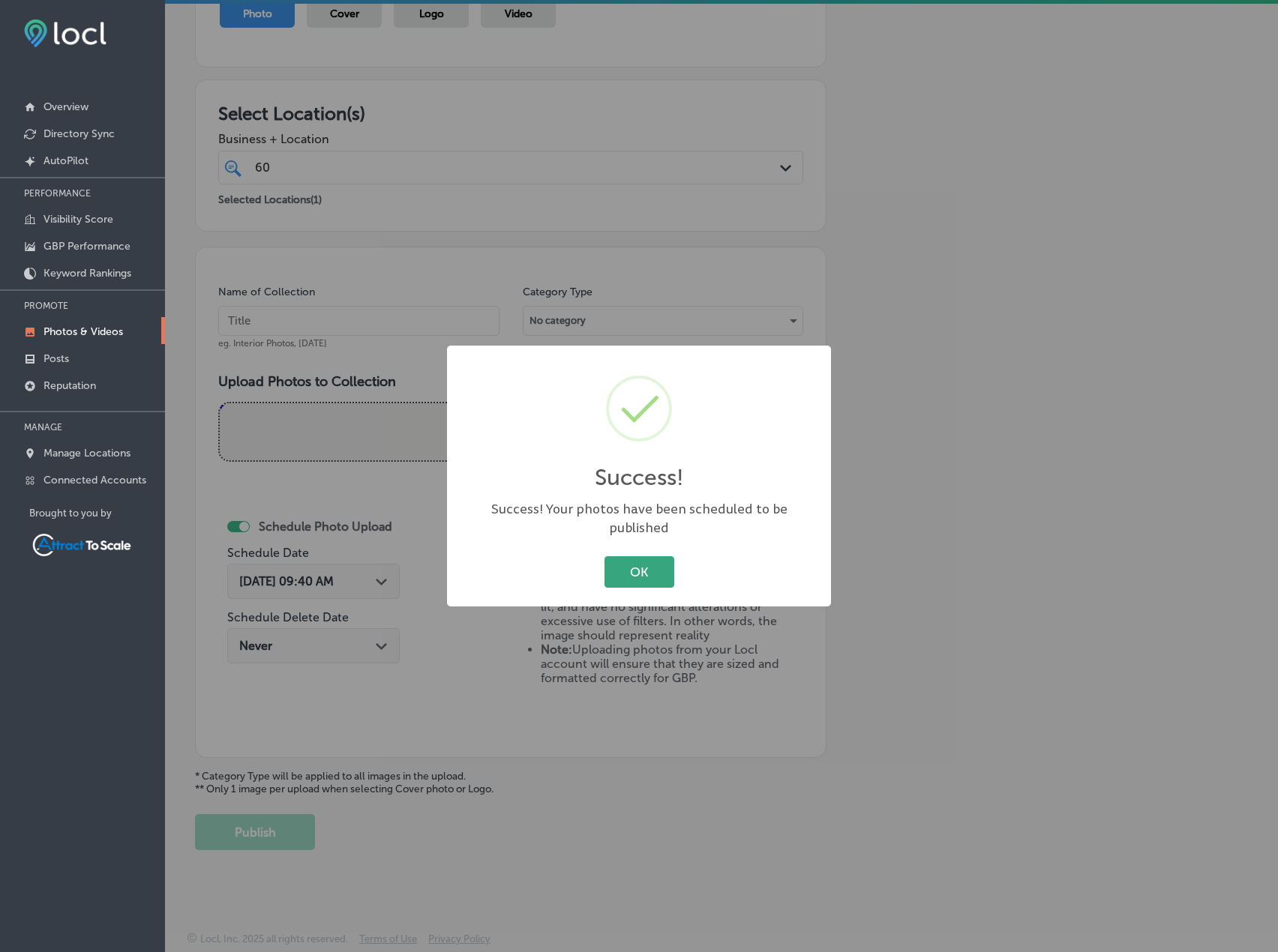
click at [637, 564] on button "OK" at bounding box center [639, 572] width 70 height 31
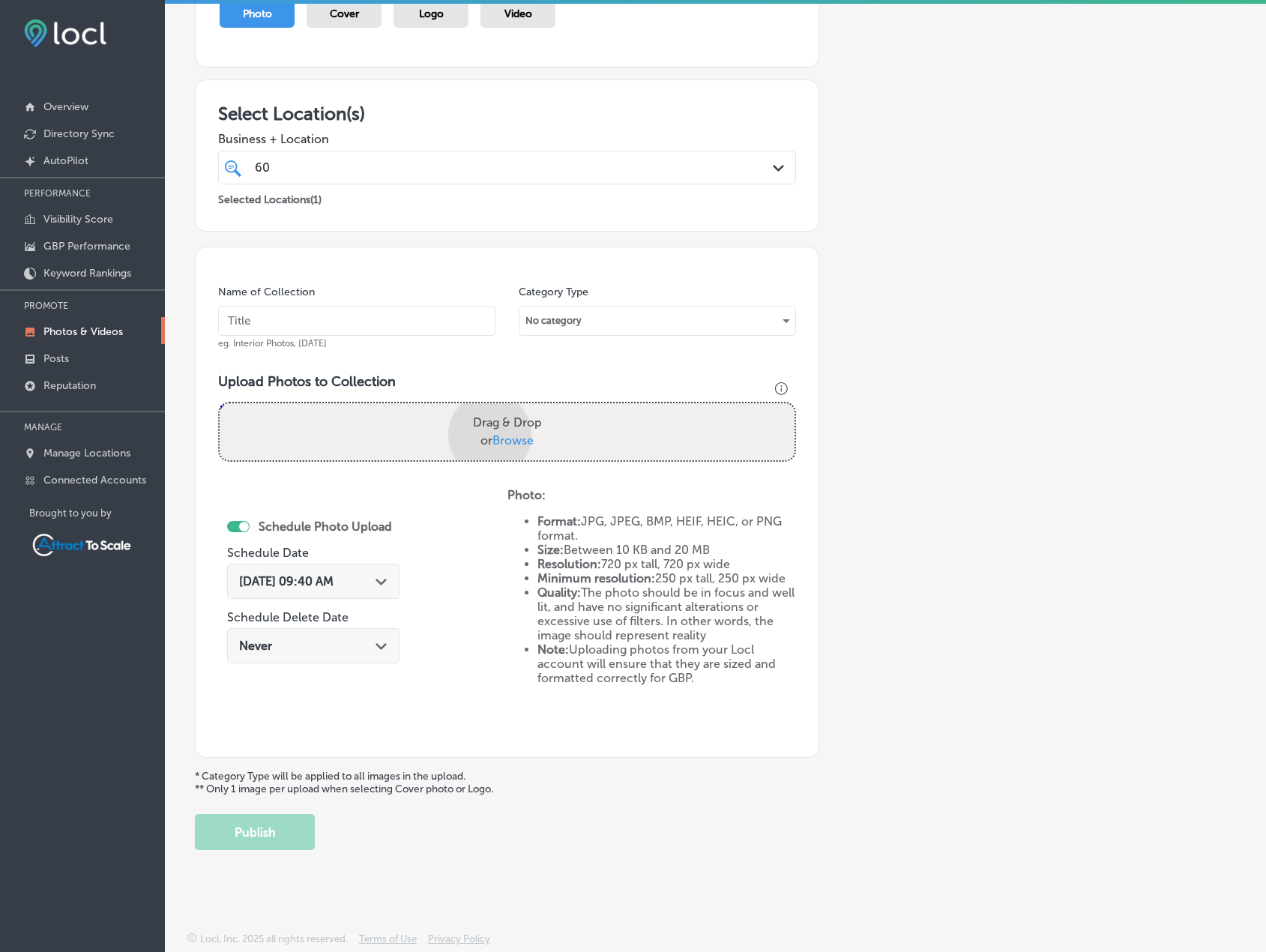
scroll to position [271, 0]
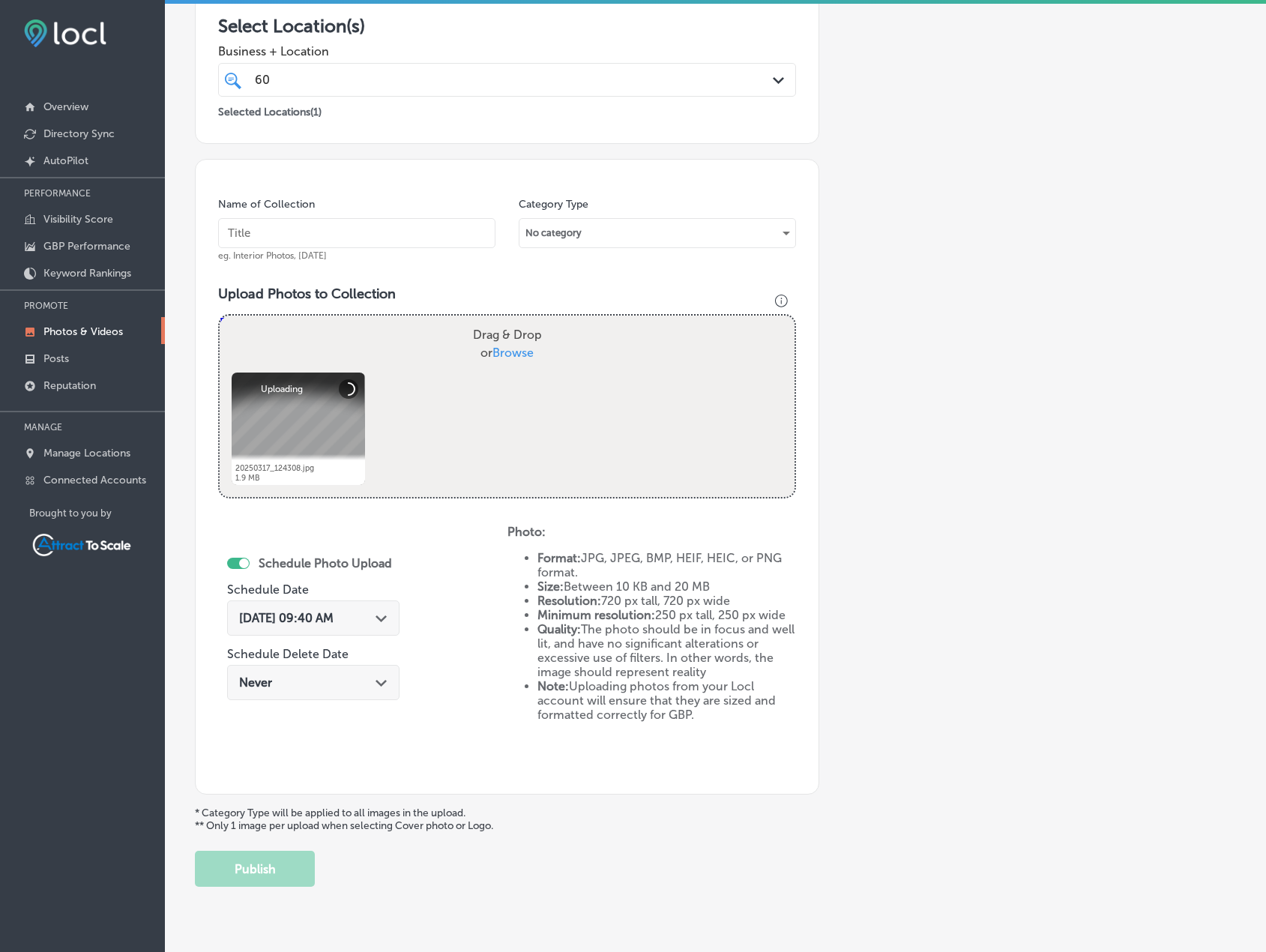
click at [336, 236] on input "text" at bounding box center [357, 233] width 278 height 30
type input "Electrician"
click at [371, 632] on div "[DATE] 09:40 AM Path Created with Sketch." at bounding box center [313, 618] width 173 height 35
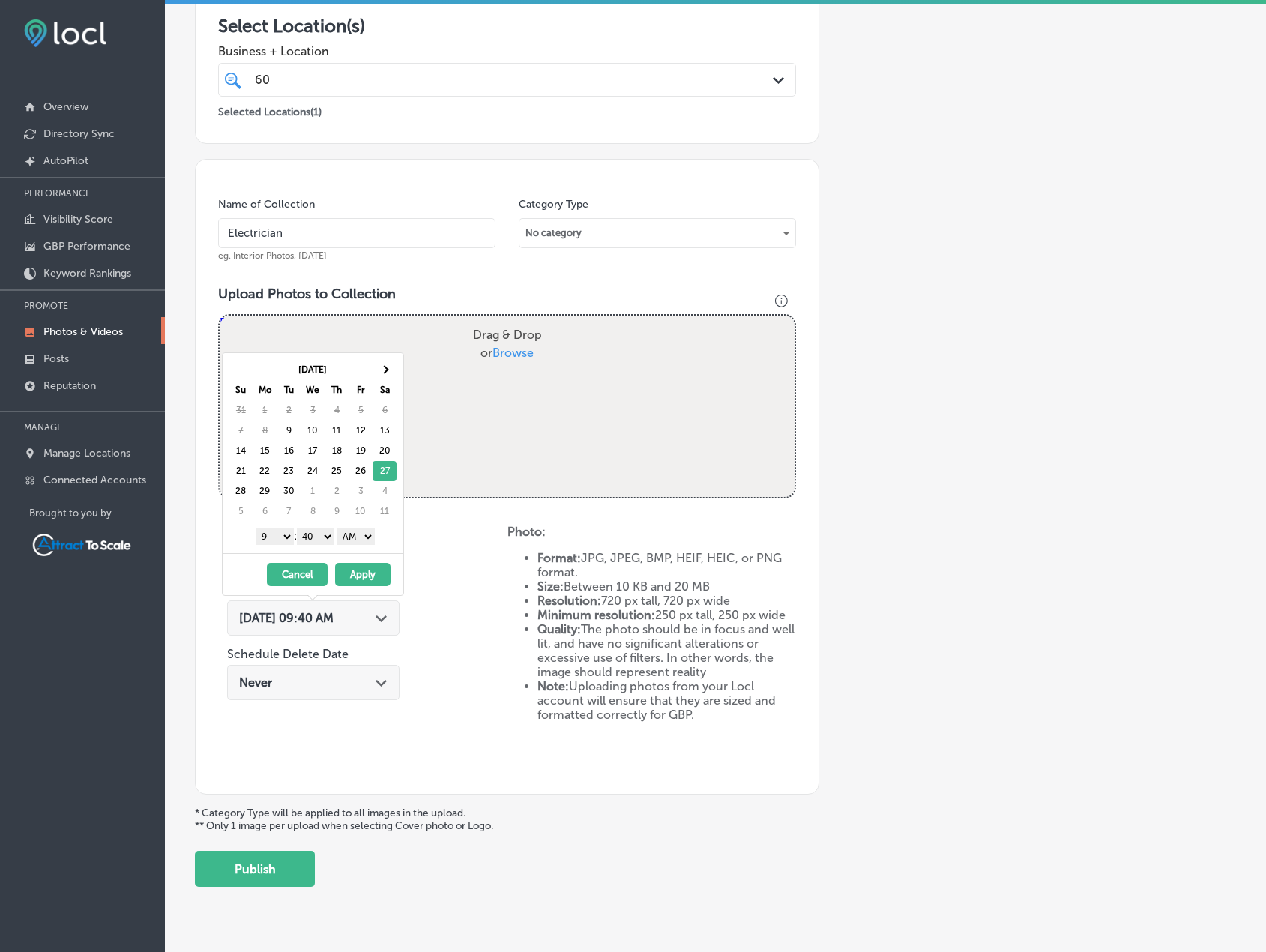
drag, startPoint x: 387, startPoint y: 469, endPoint x: 388, endPoint y: 476, distance: 7.1
click at [372, 576] on button "Apply" at bounding box center [363, 575] width 56 height 23
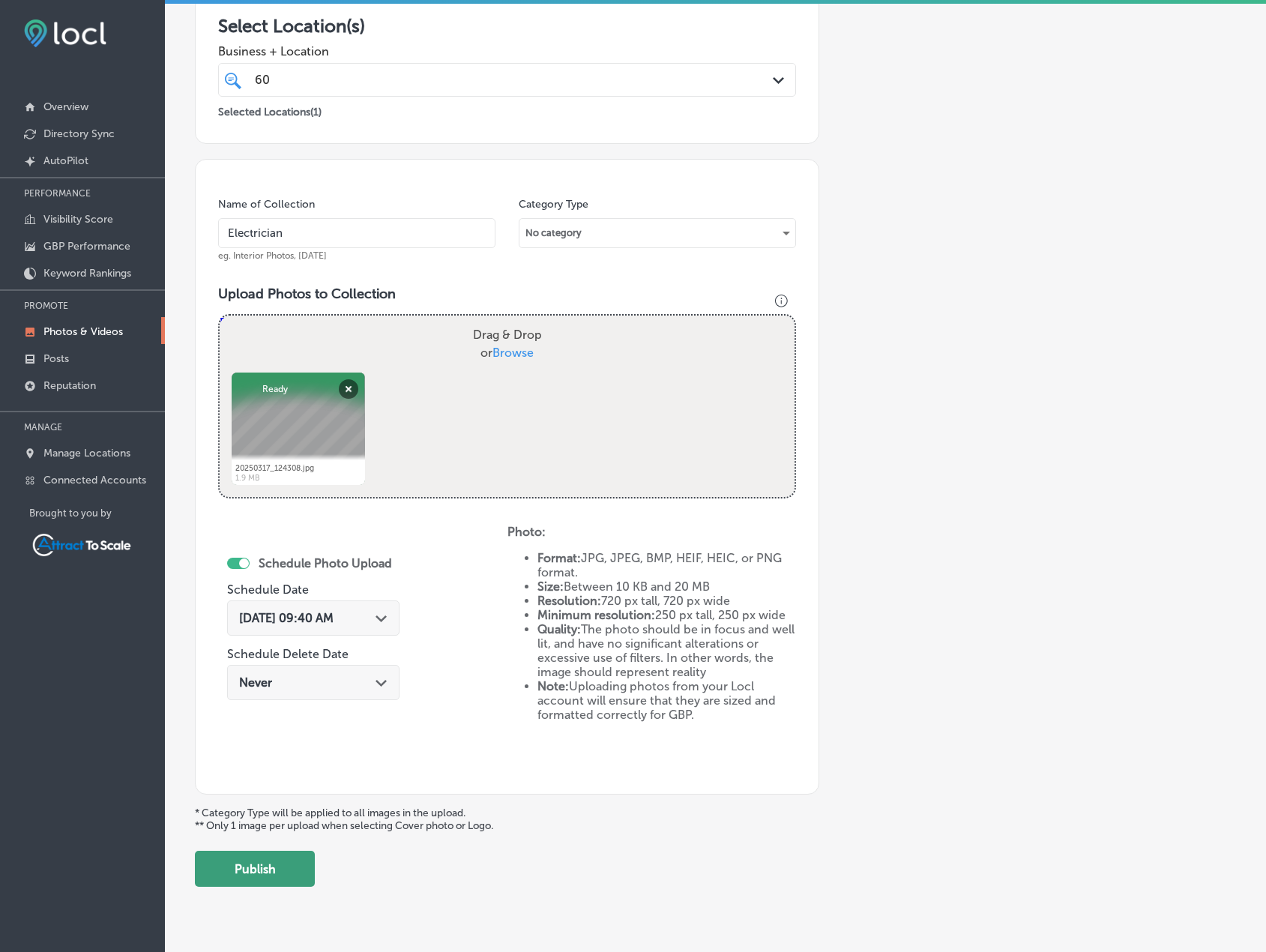
click at [292, 872] on button "Publish" at bounding box center [254, 868] width 120 height 36
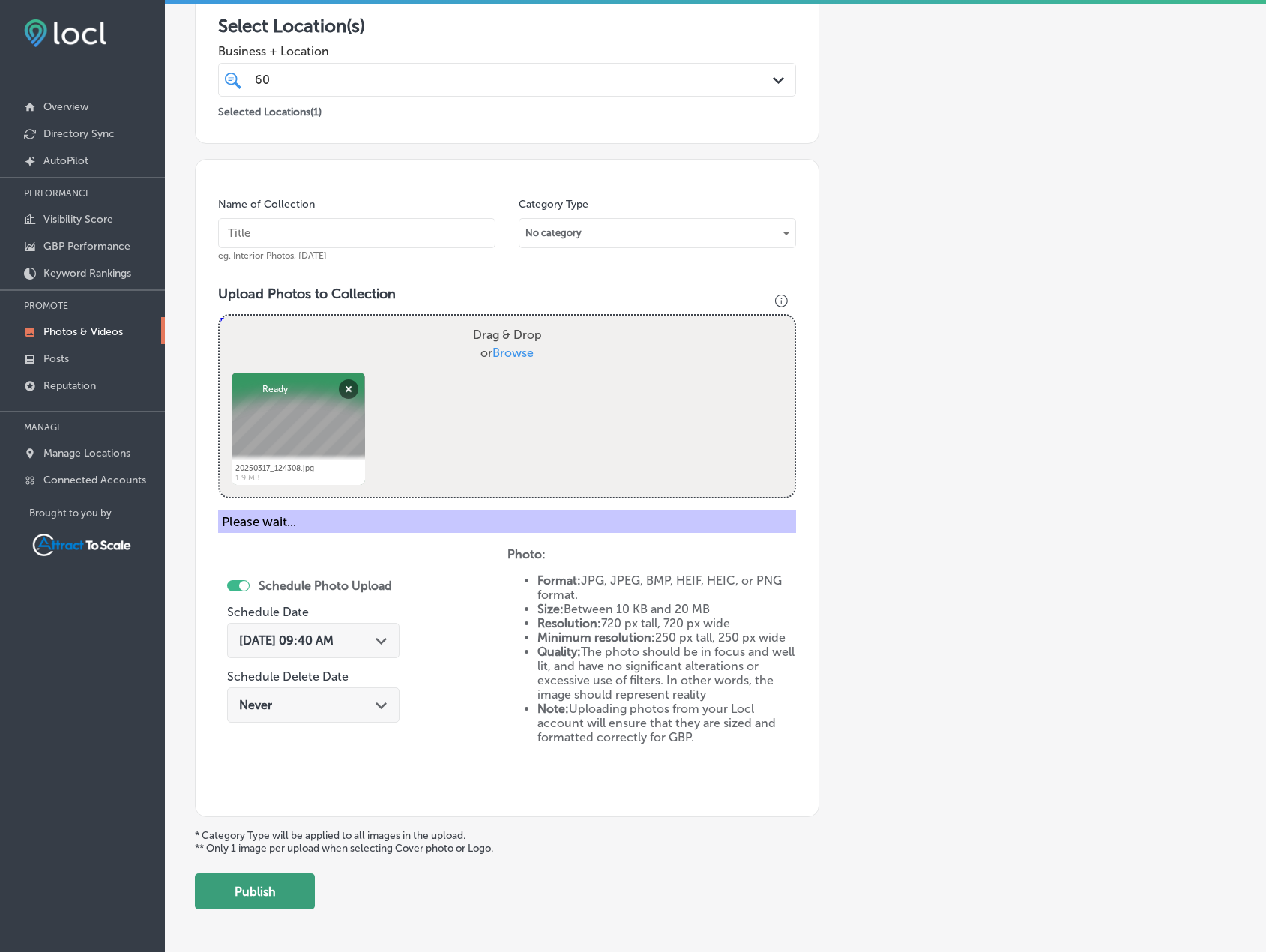
scroll to position [184, 0]
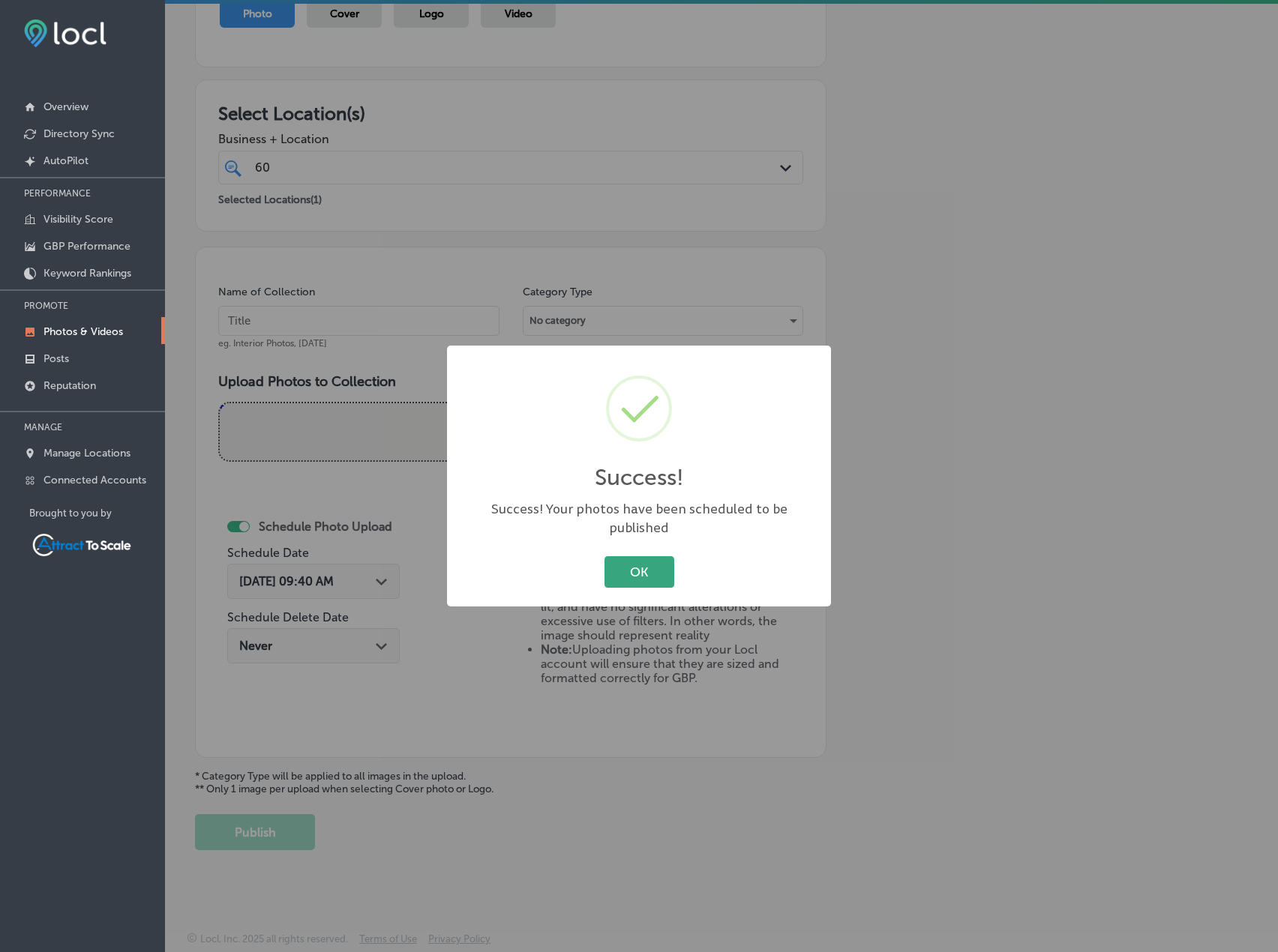
click at [613, 567] on button "OK" at bounding box center [639, 572] width 70 height 31
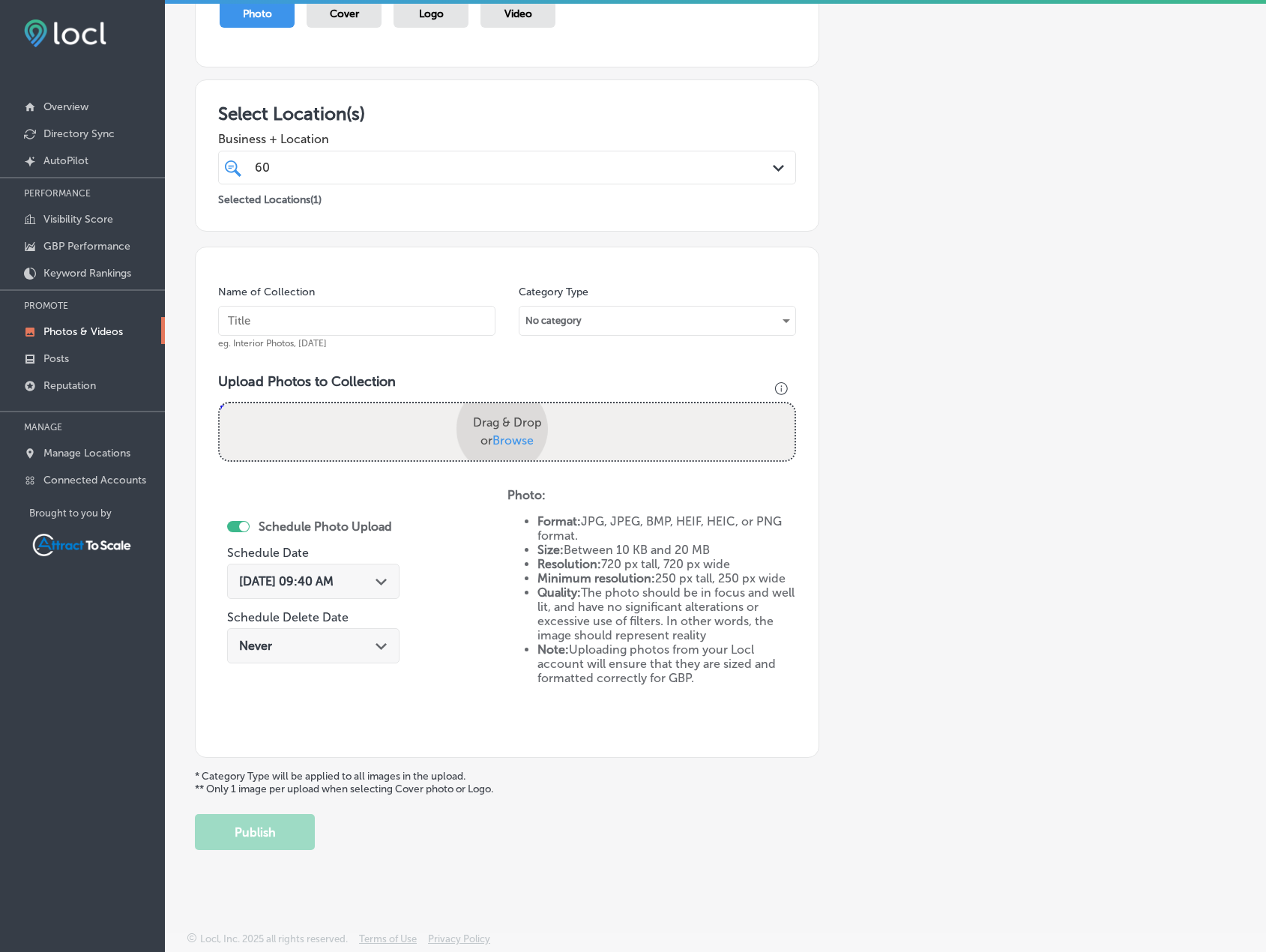
scroll to position [271, 0]
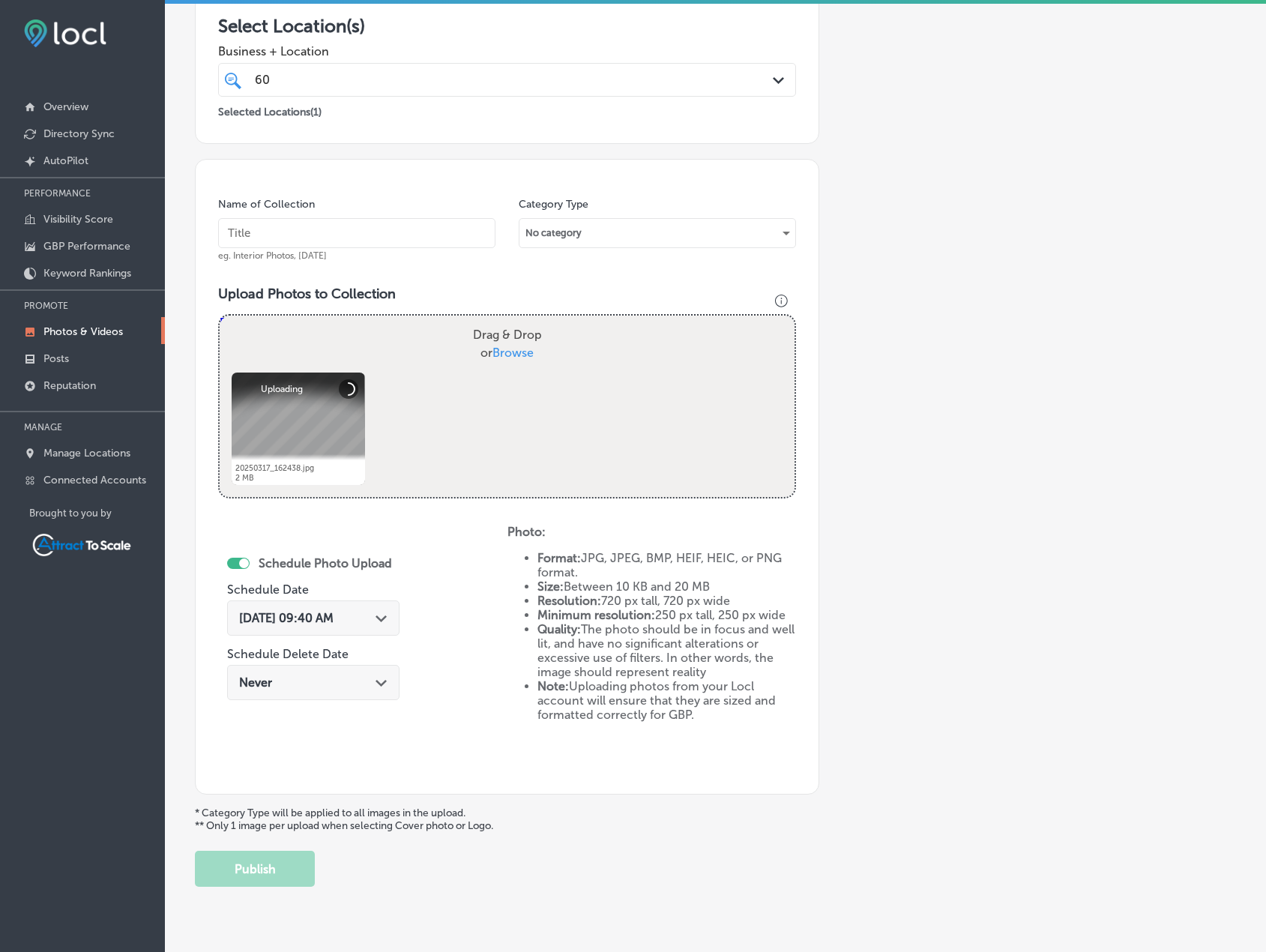
click at [364, 239] on input "text" at bounding box center [357, 233] width 278 height 30
type input "Electrician"
click at [383, 619] on polygon at bounding box center [381, 619] width 12 height 7
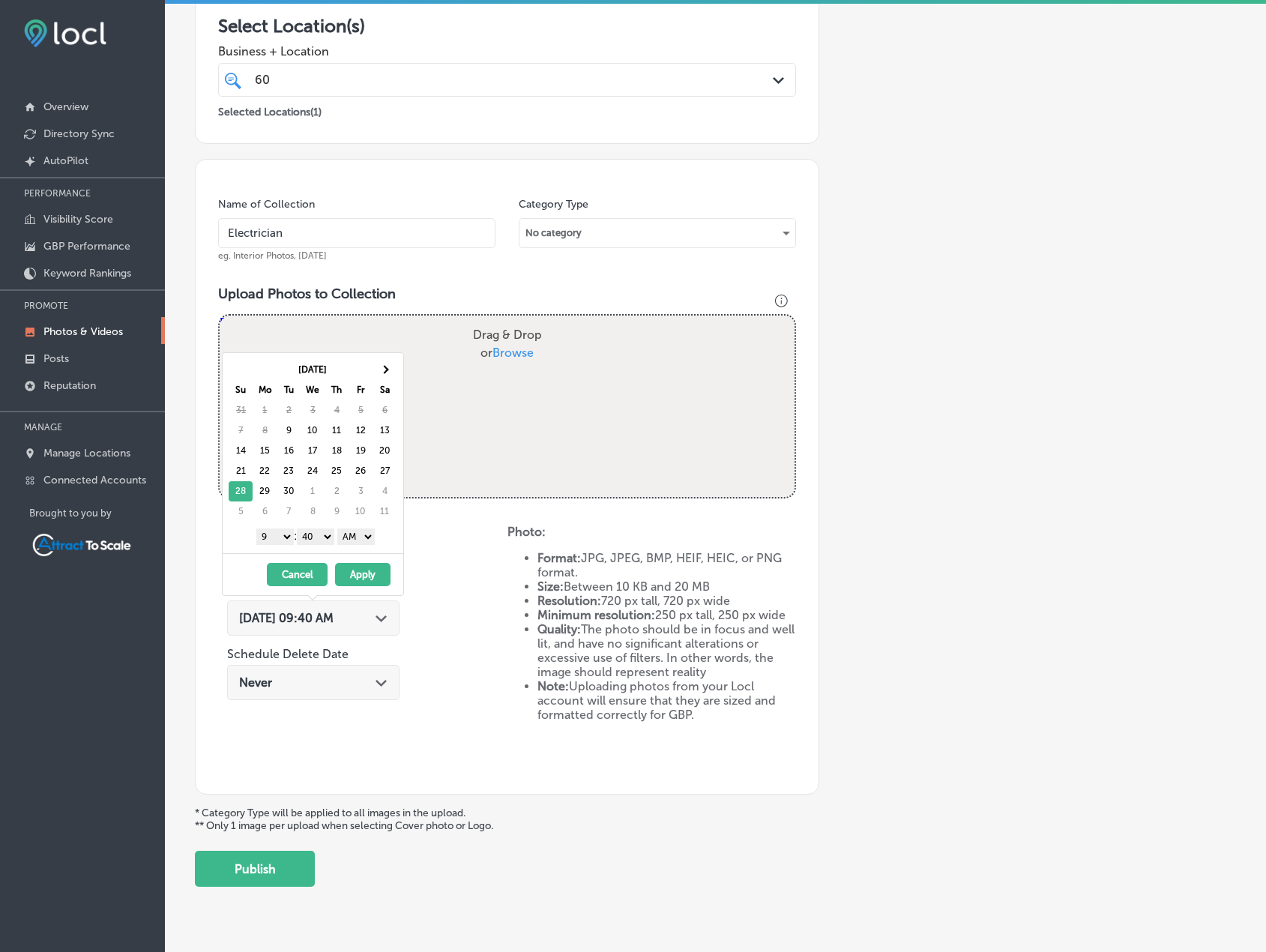
click at [382, 584] on button "Apply" at bounding box center [363, 575] width 56 height 23
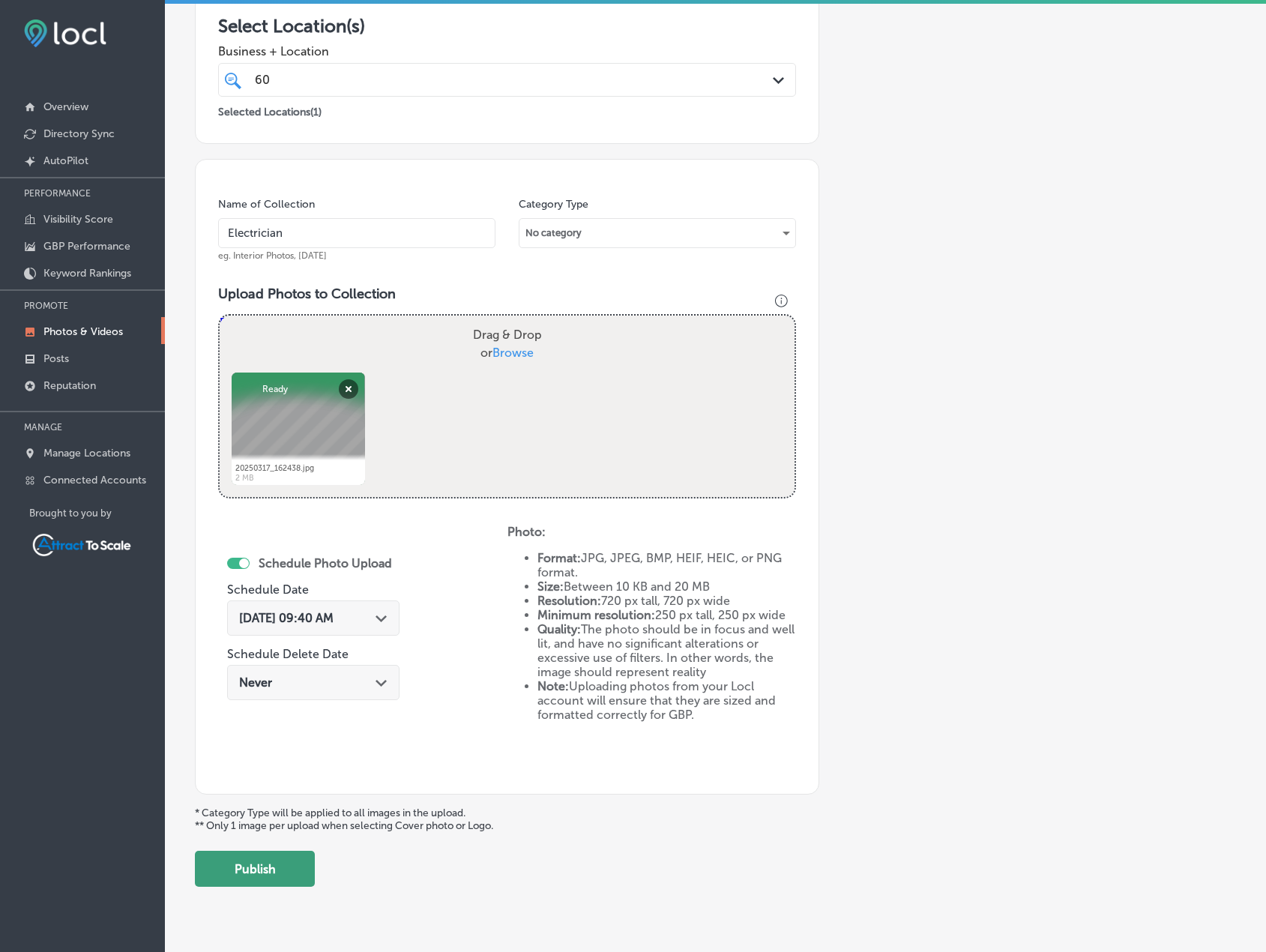
click at [280, 866] on button "Publish" at bounding box center [254, 868] width 120 height 36
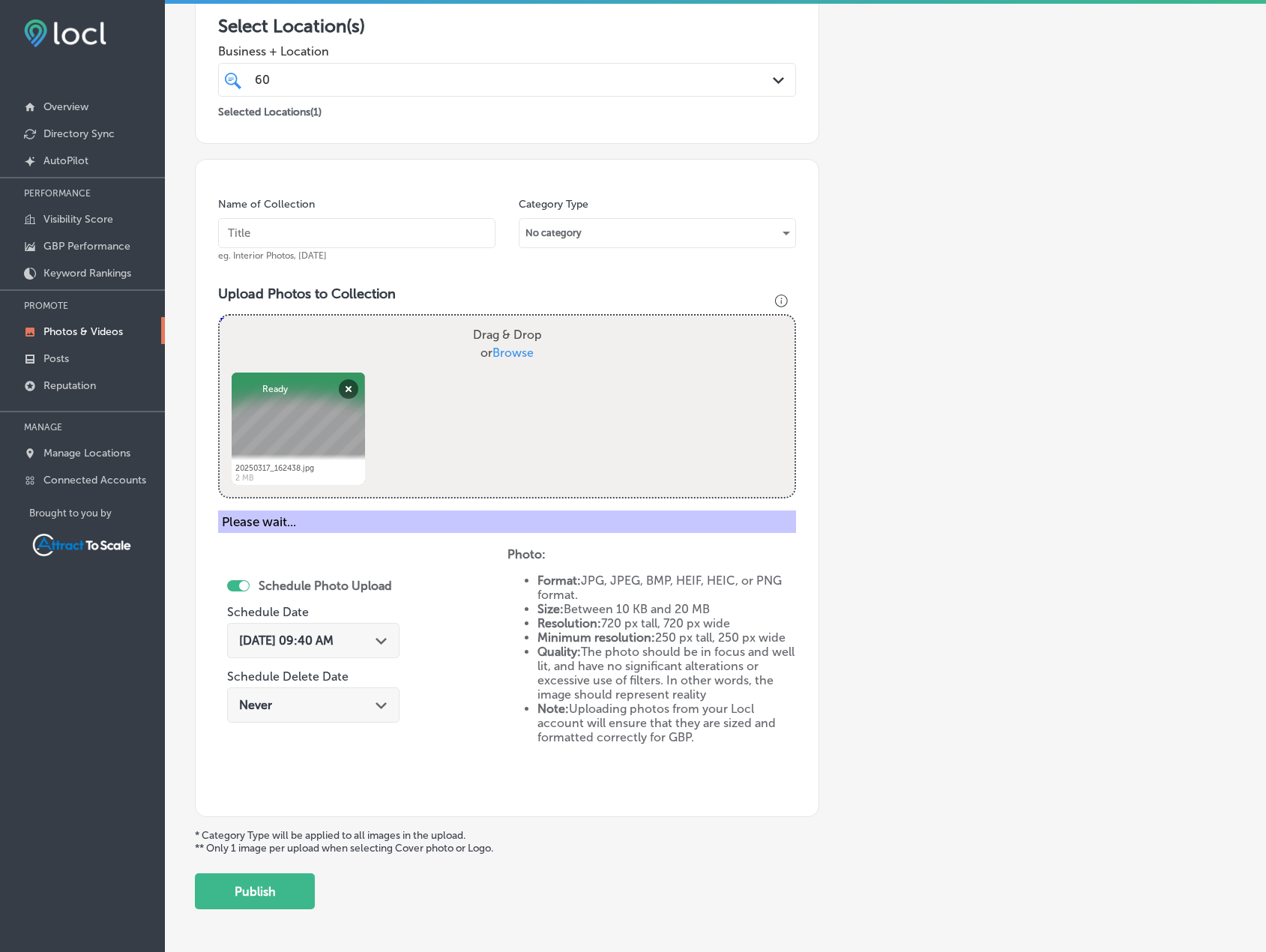
scroll to position [184, 0]
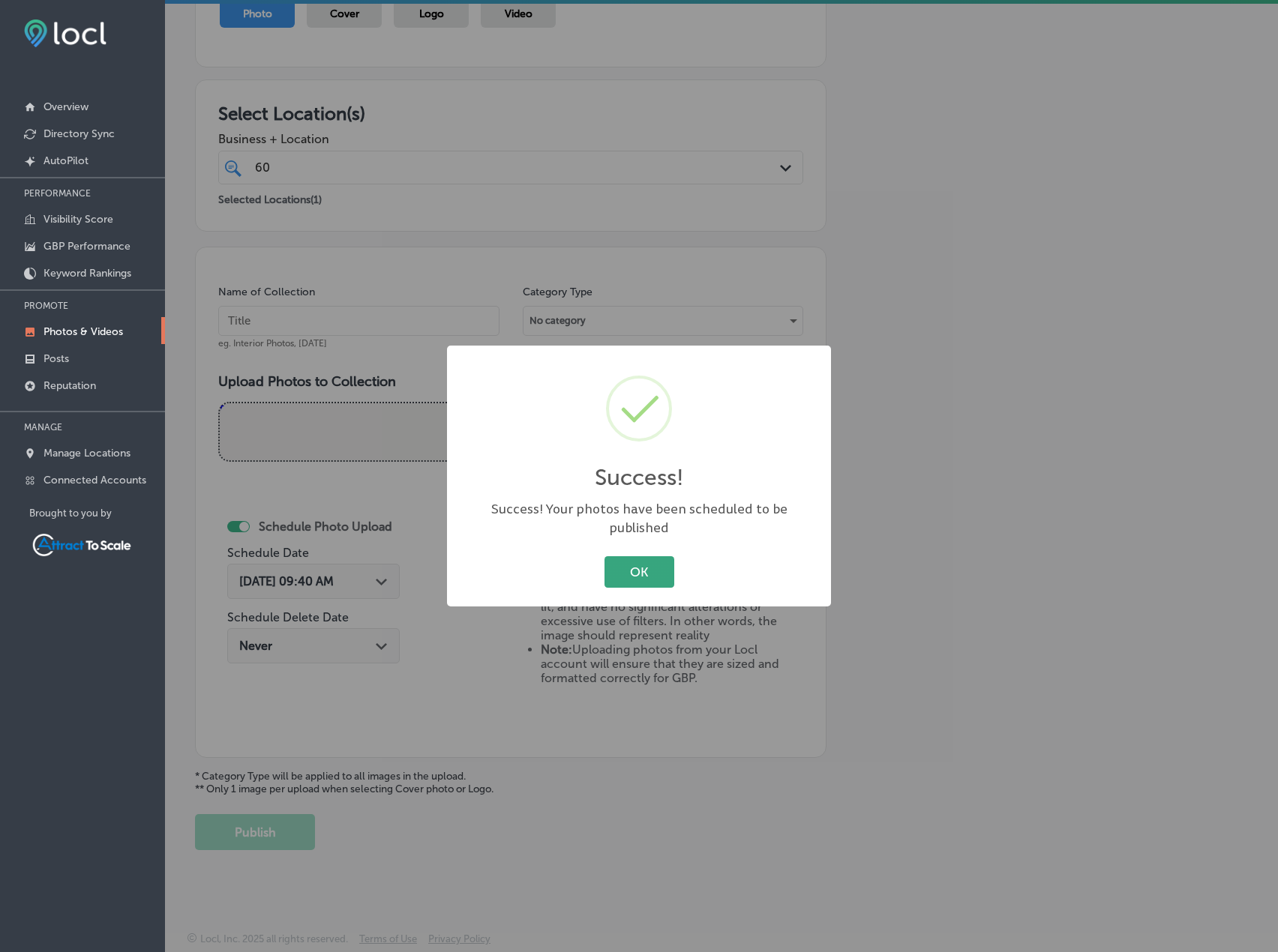
click at [644, 566] on button "OK" at bounding box center [639, 572] width 70 height 31
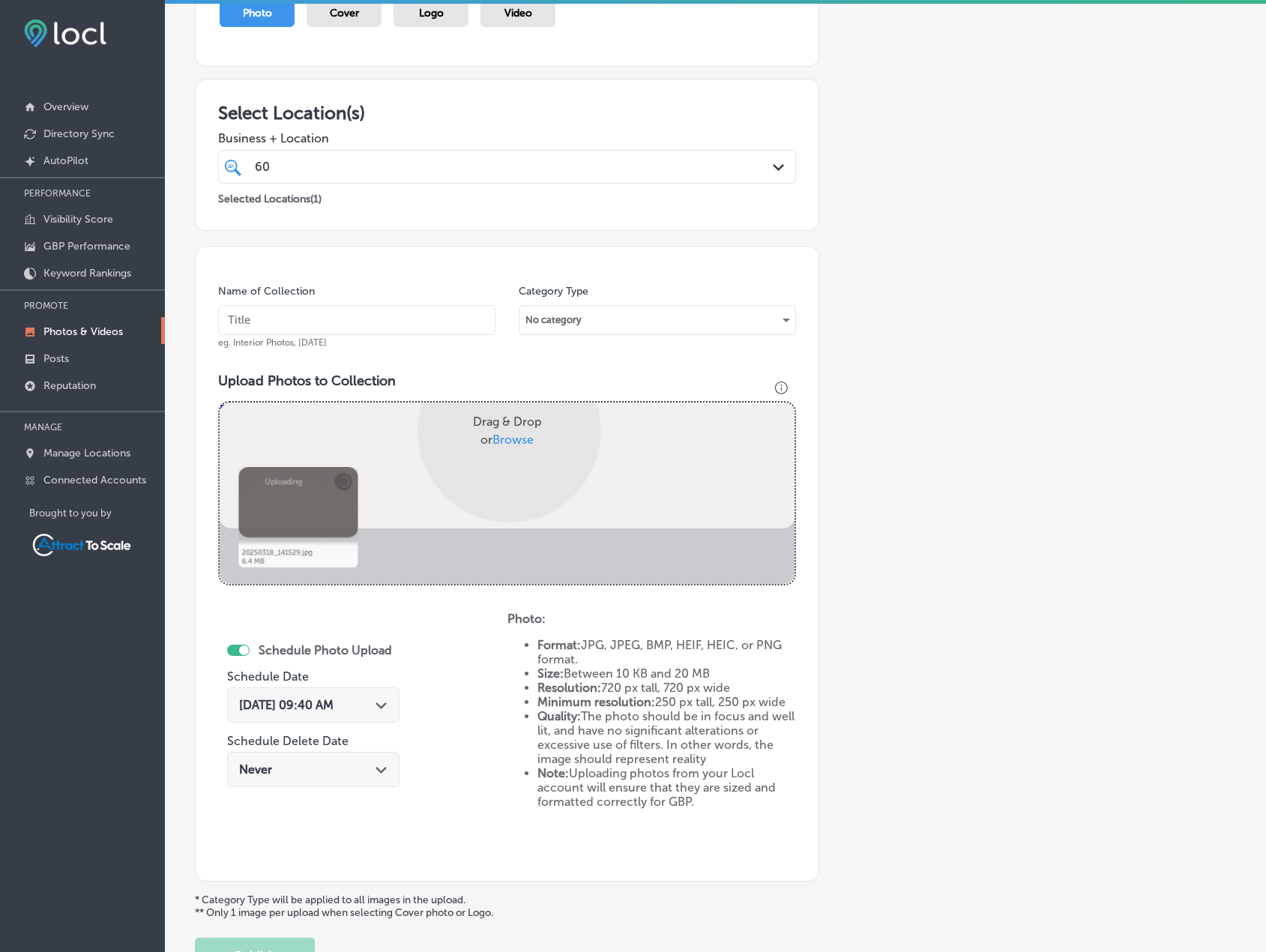
scroll to position [271, 0]
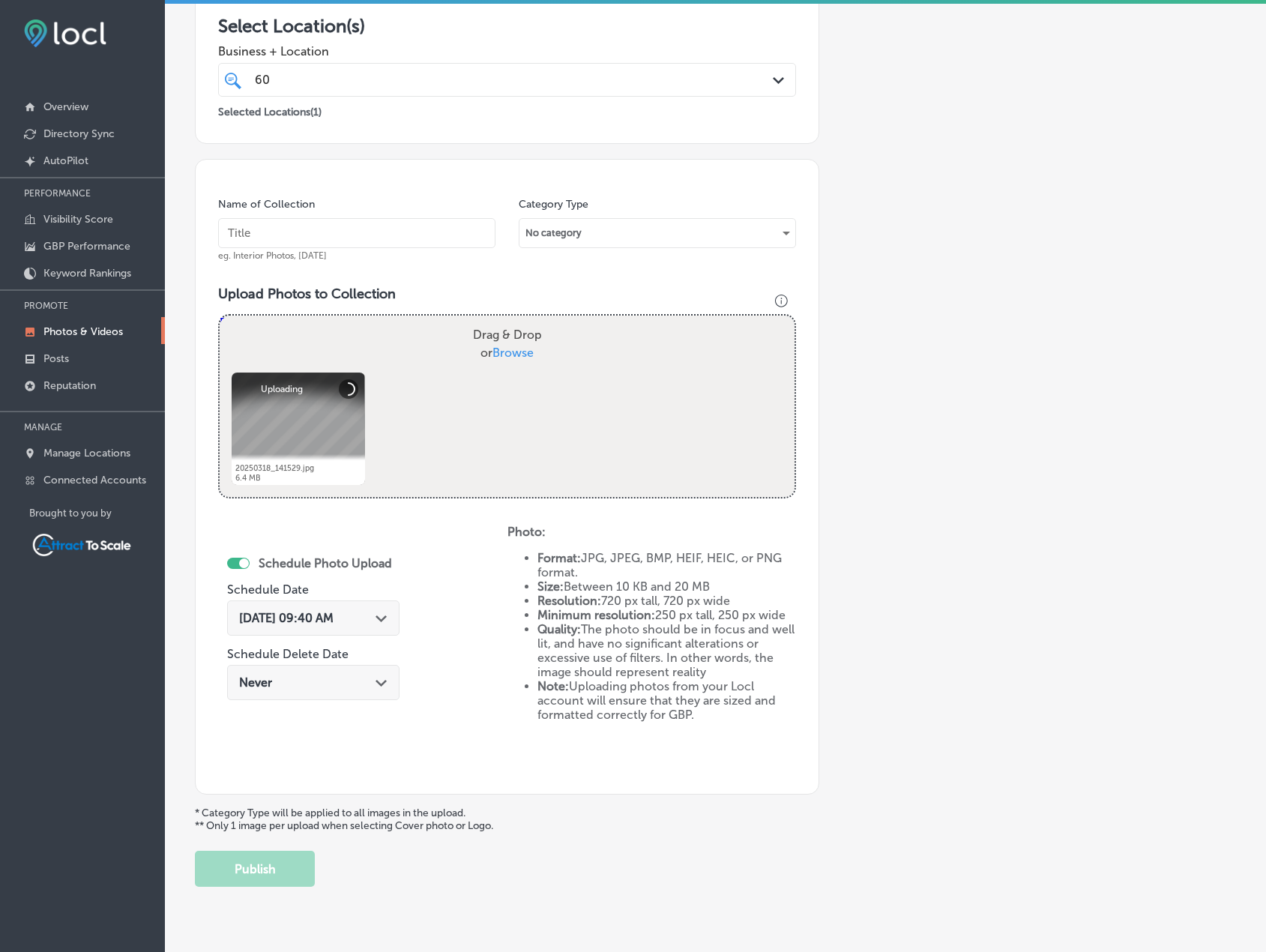
click at [376, 232] on input "text" at bounding box center [357, 233] width 278 height 30
type input "Electrician"
click at [365, 600] on div "[DATE] 09:40 AM Path Created with Sketch." at bounding box center [313, 622] width 173 height 51
click at [365, 619] on div "[DATE] 09:40 AM Path Created with Sketch." at bounding box center [313, 618] width 148 height 15
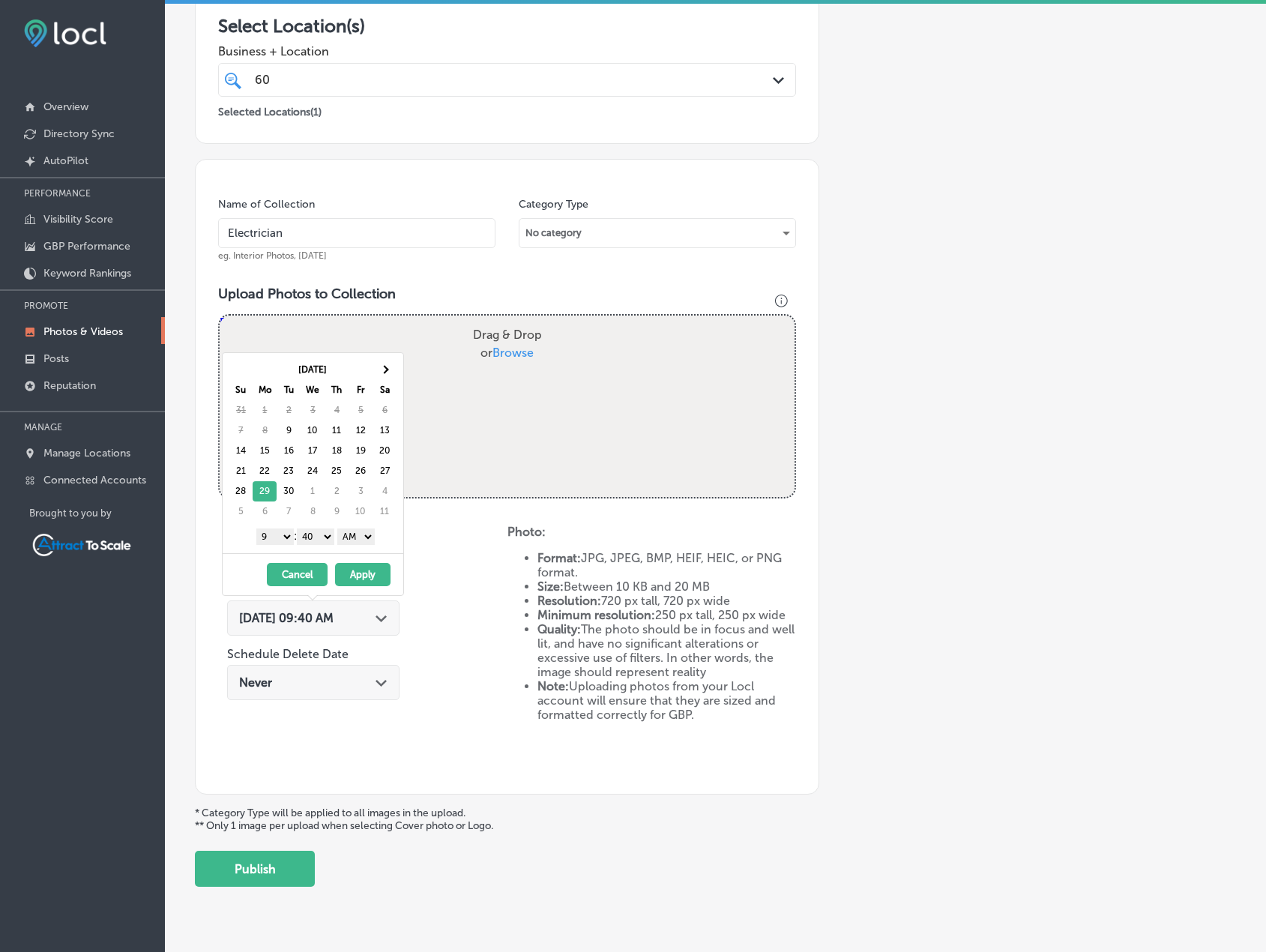
click at [373, 574] on button "Apply" at bounding box center [363, 575] width 56 height 23
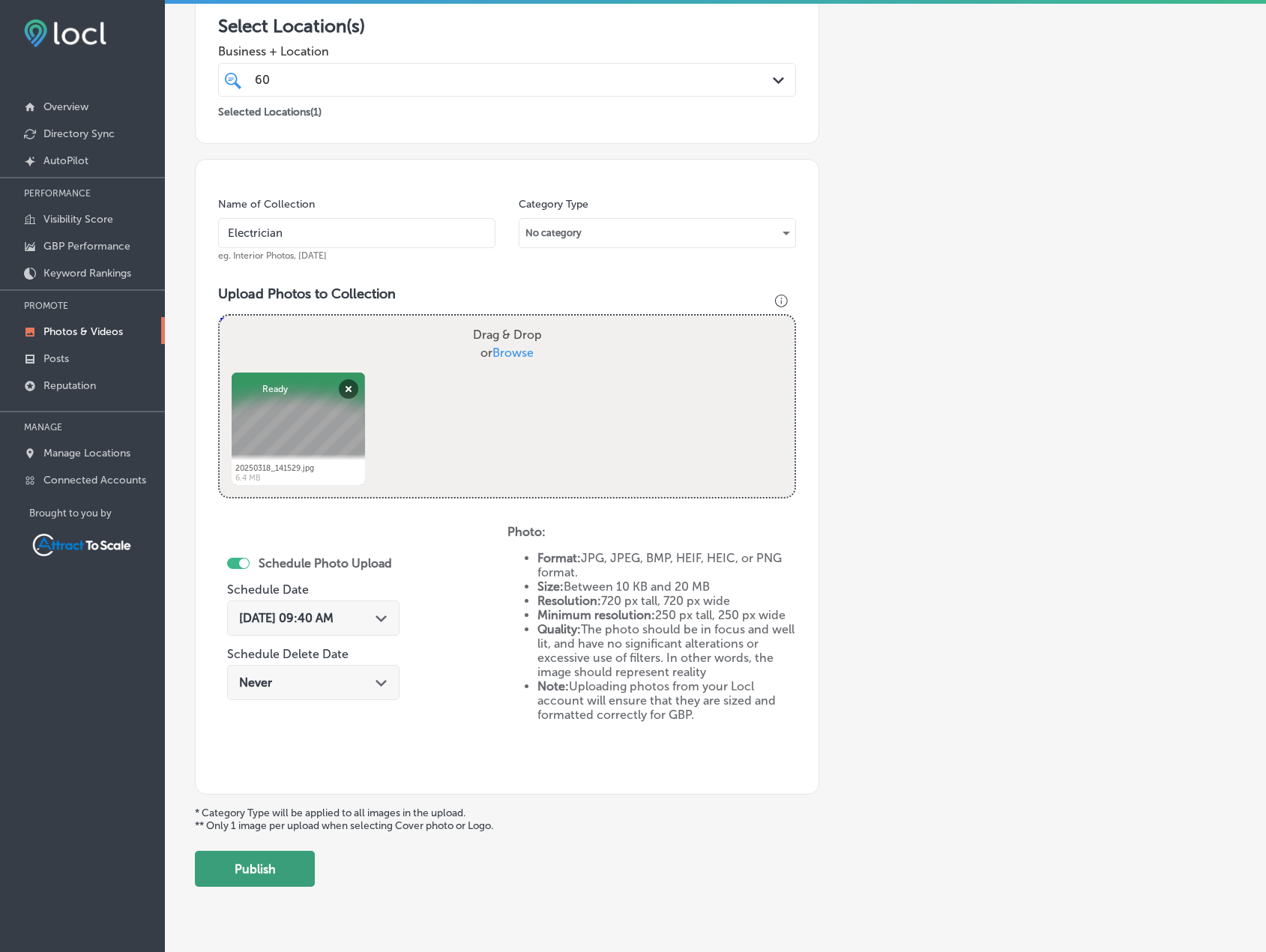
click at [286, 876] on button "Publish" at bounding box center [254, 868] width 120 height 36
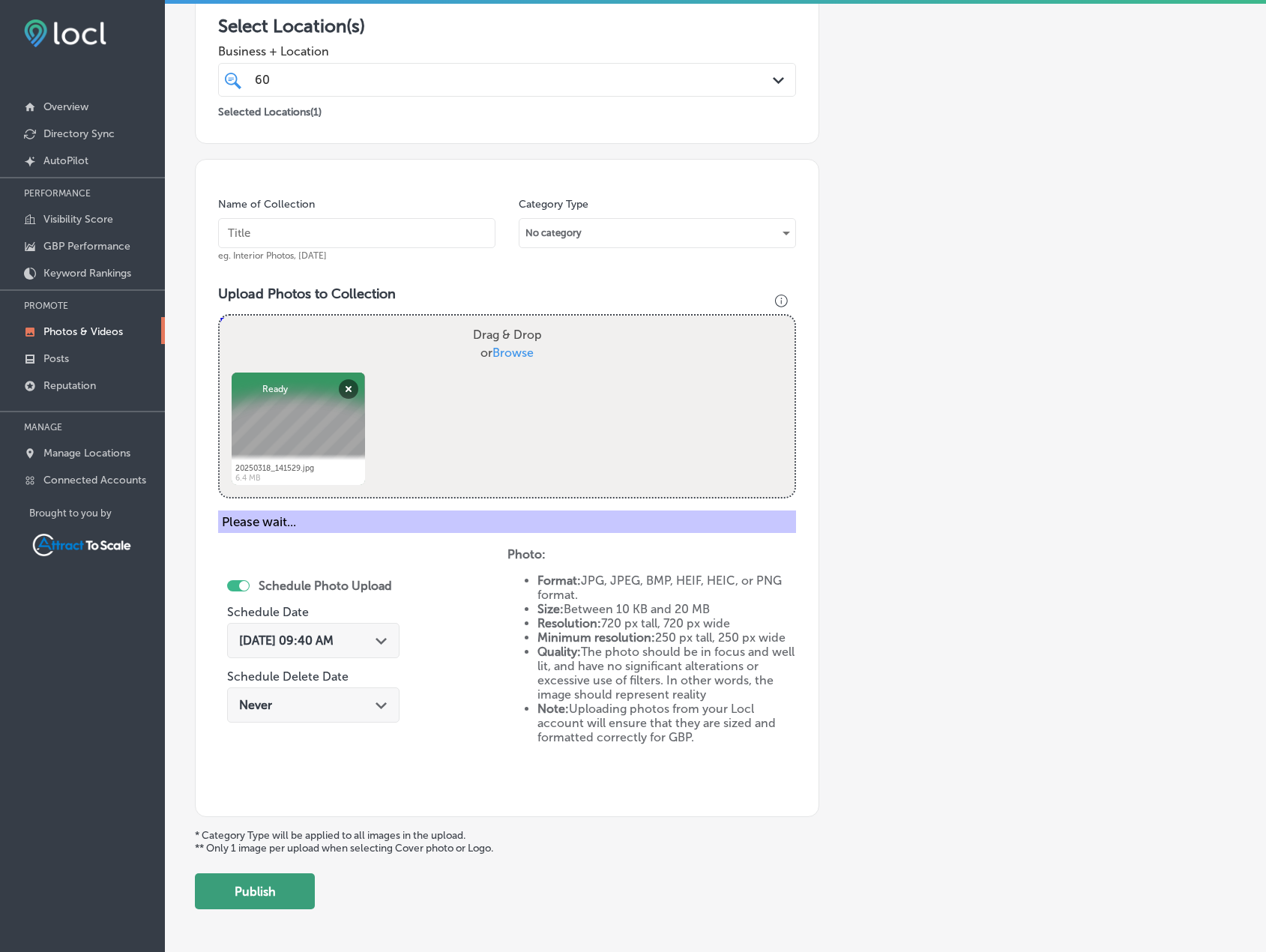
scroll to position [184, 0]
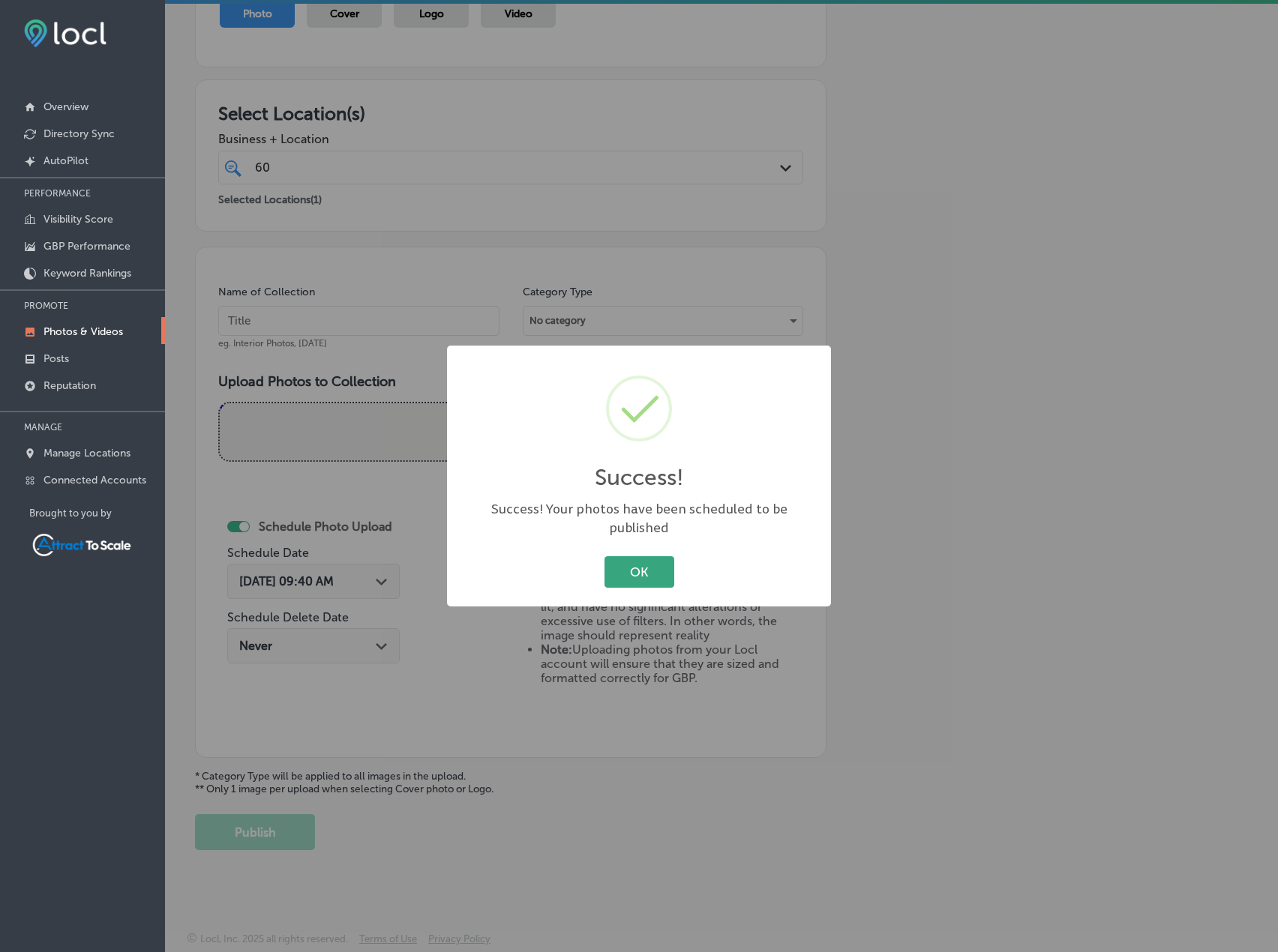
click at [629, 556] on button "OK" at bounding box center [639, 572] width 70 height 31
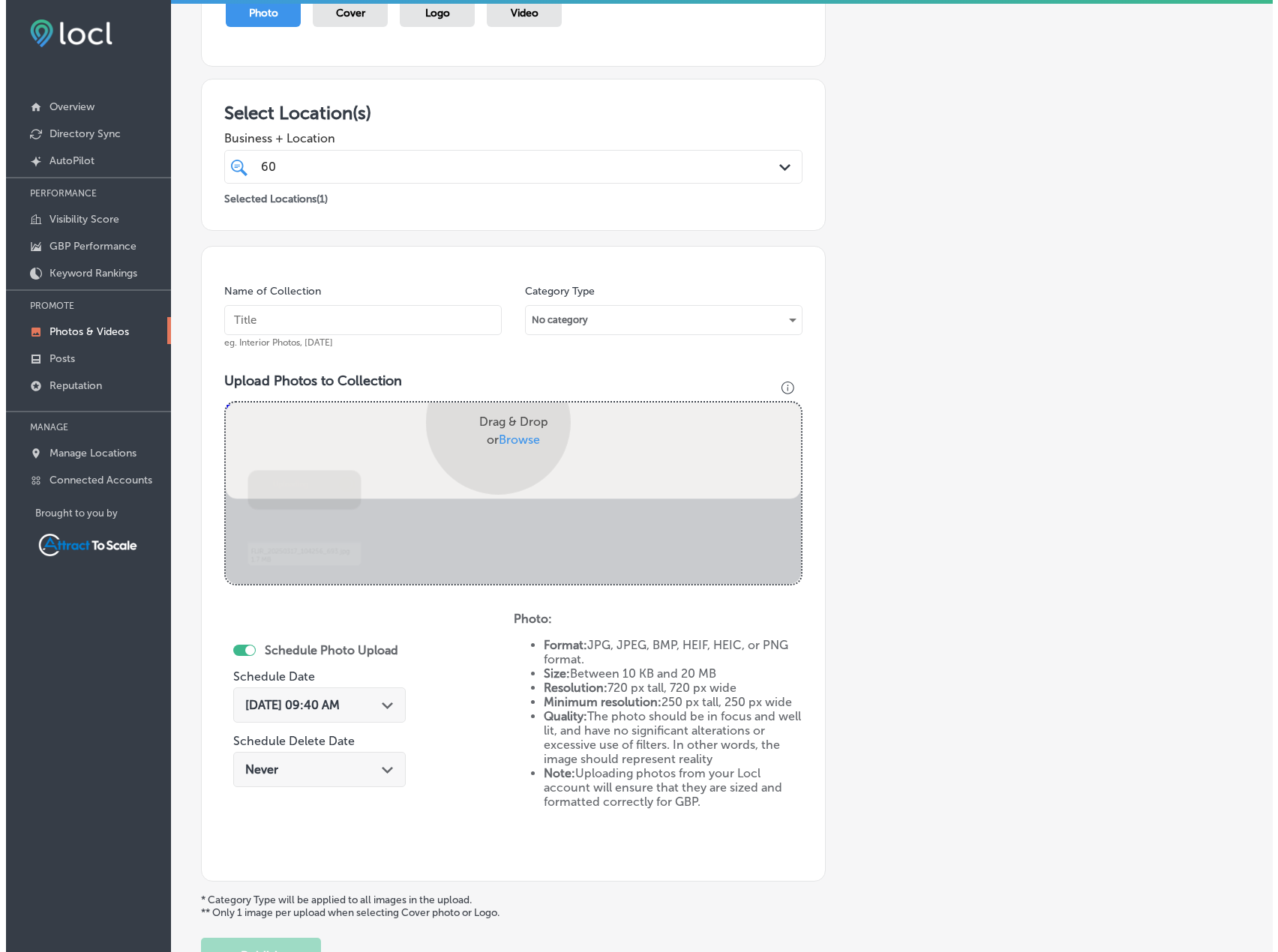
scroll to position [271, 0]
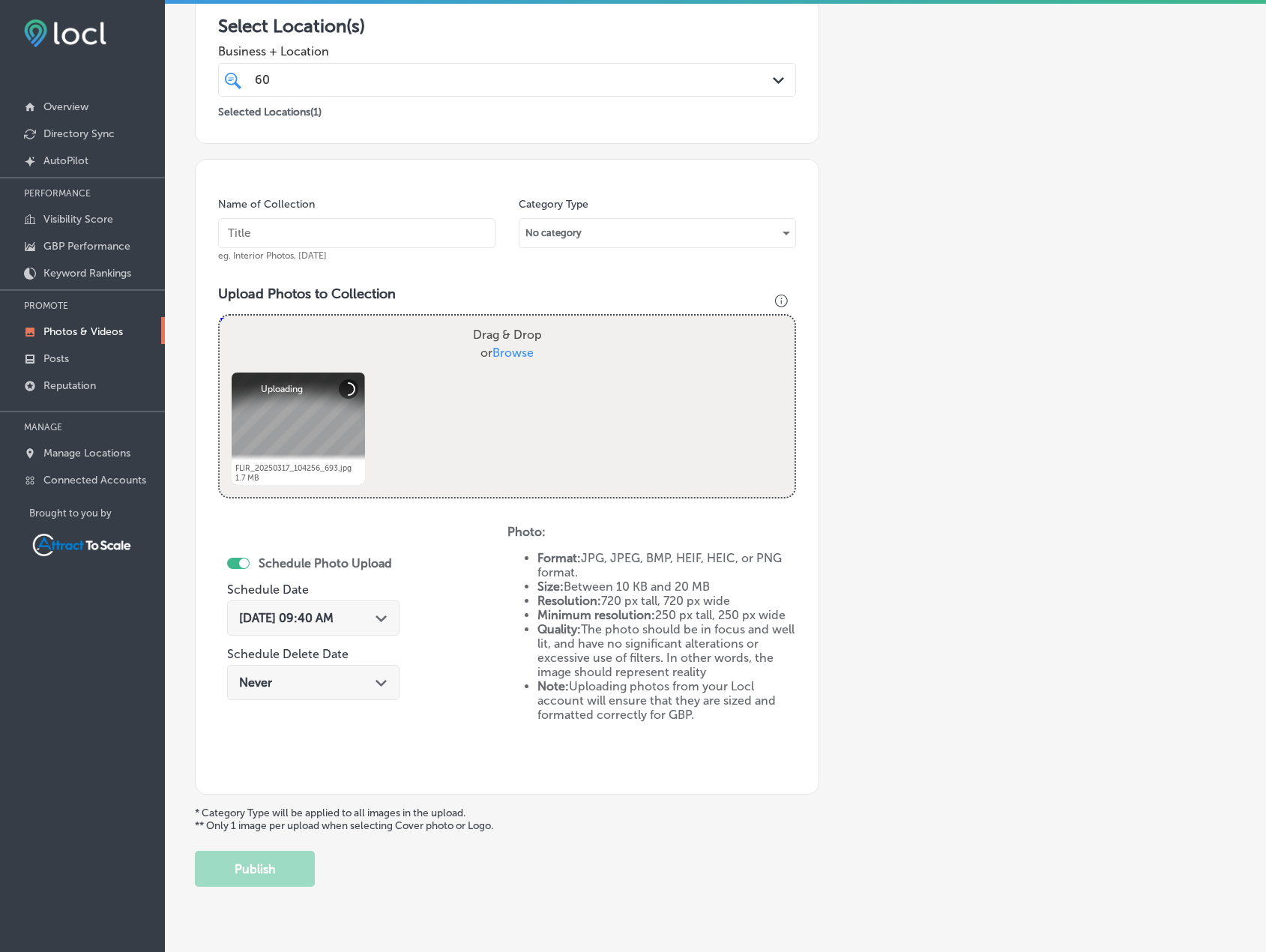
click at [268, 236] on input "text" at bounding box center [357, 233] width 278 height 30
type input "Electrician"
click at [368, 624] on div "[DATE] 09:40 AM Path Created with Sketch." at bounding box center [313, 618] width 148 height 15
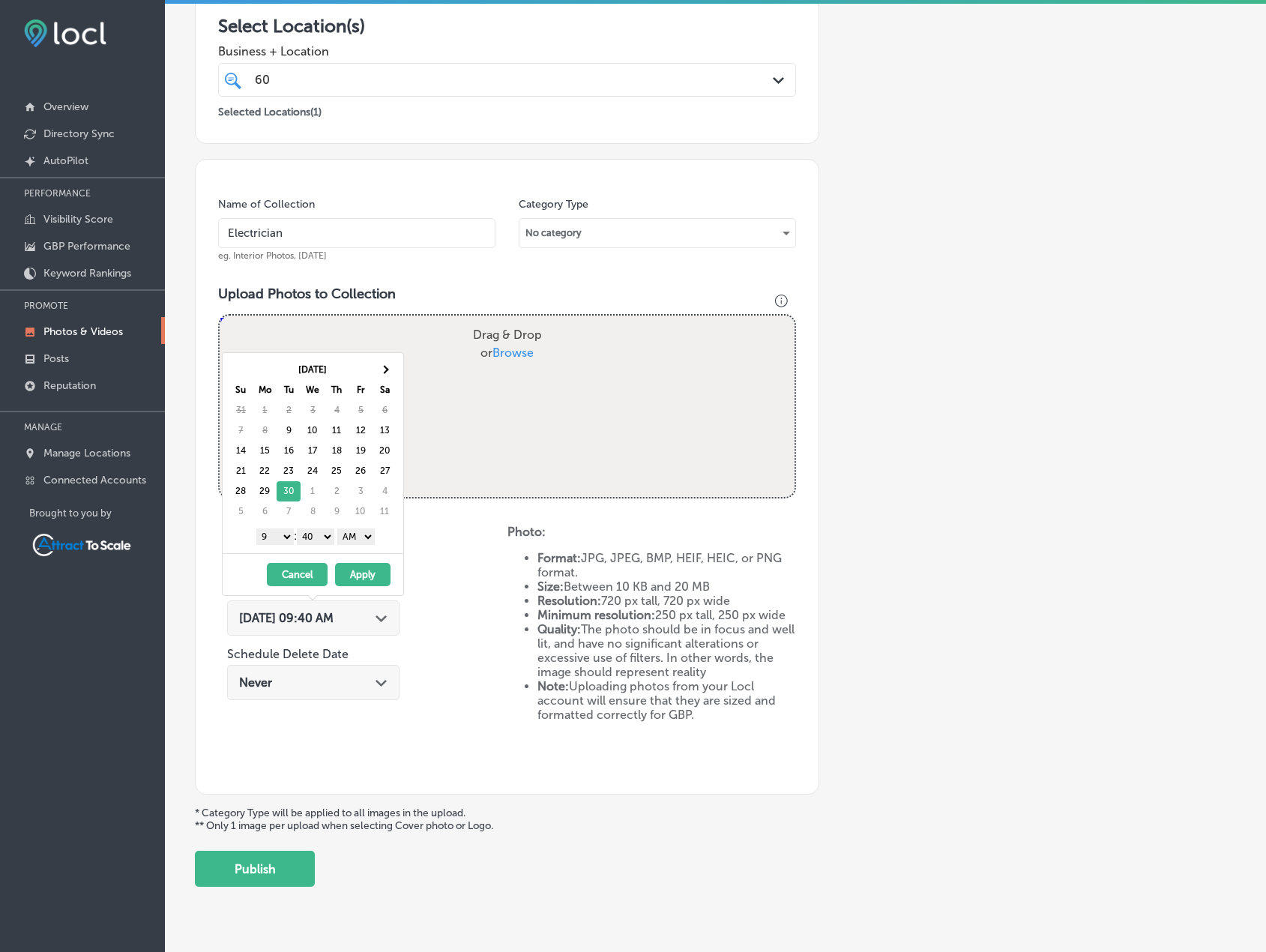
click at [376, 568] on button "Apply" at bounding box center [363, 575] width 56 height 23
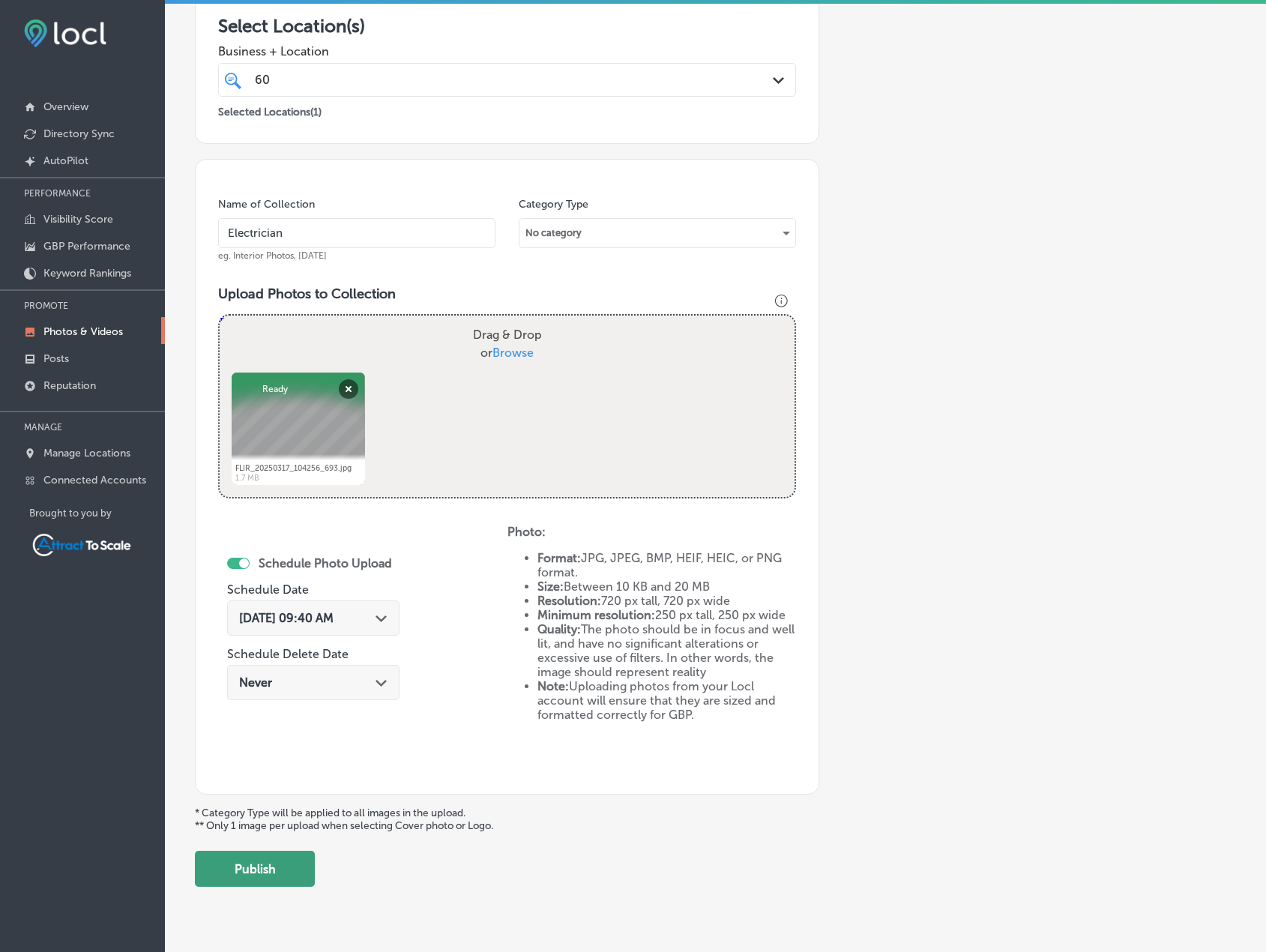
click at [278, 872] on button "Publish" at bounding box center [254, 868] width 120 height 36
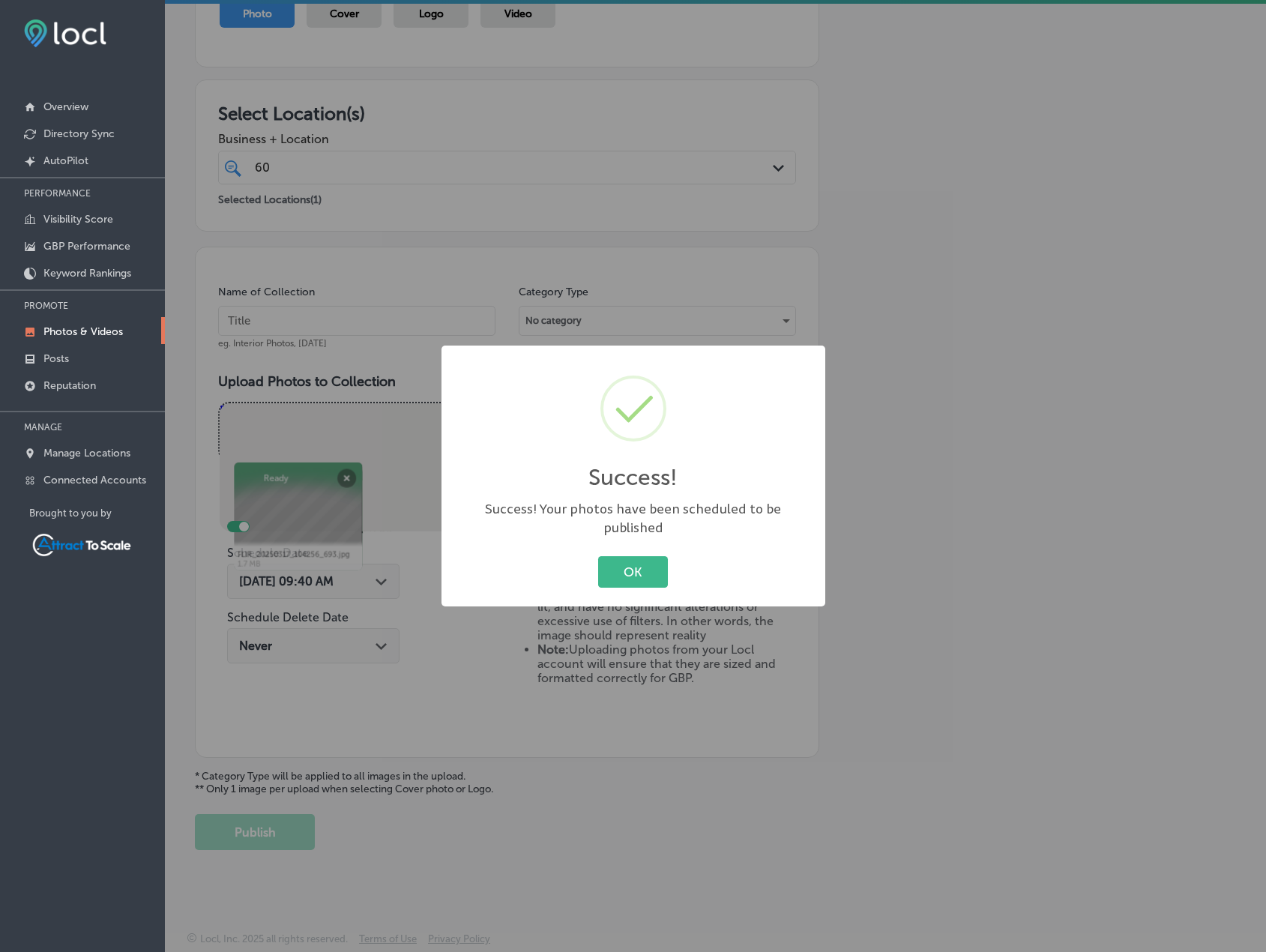
scroll to position [184, 0]
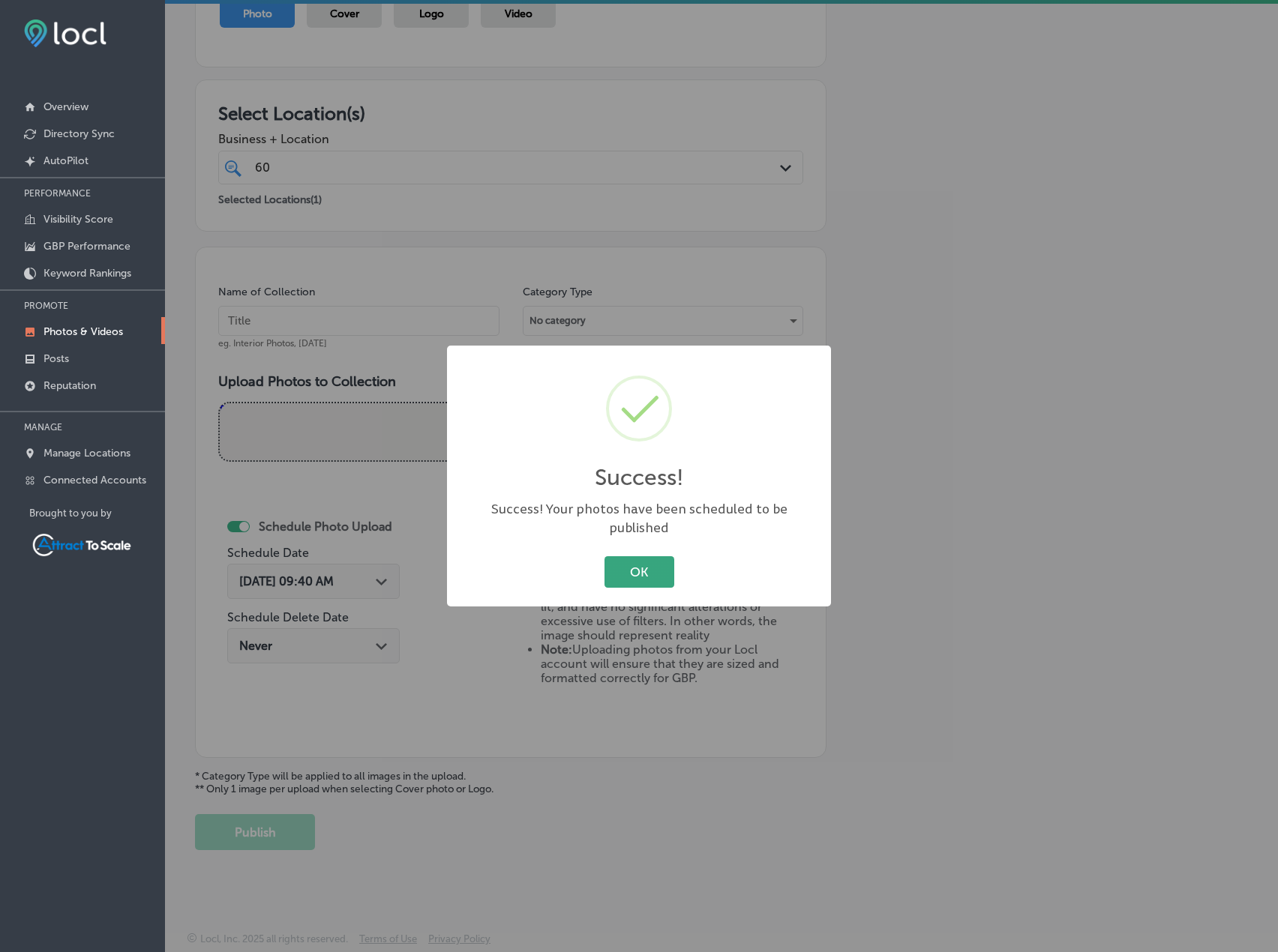
click at [631, 556] on button "OK" at bounding box center [639, 572] width 70 height 31
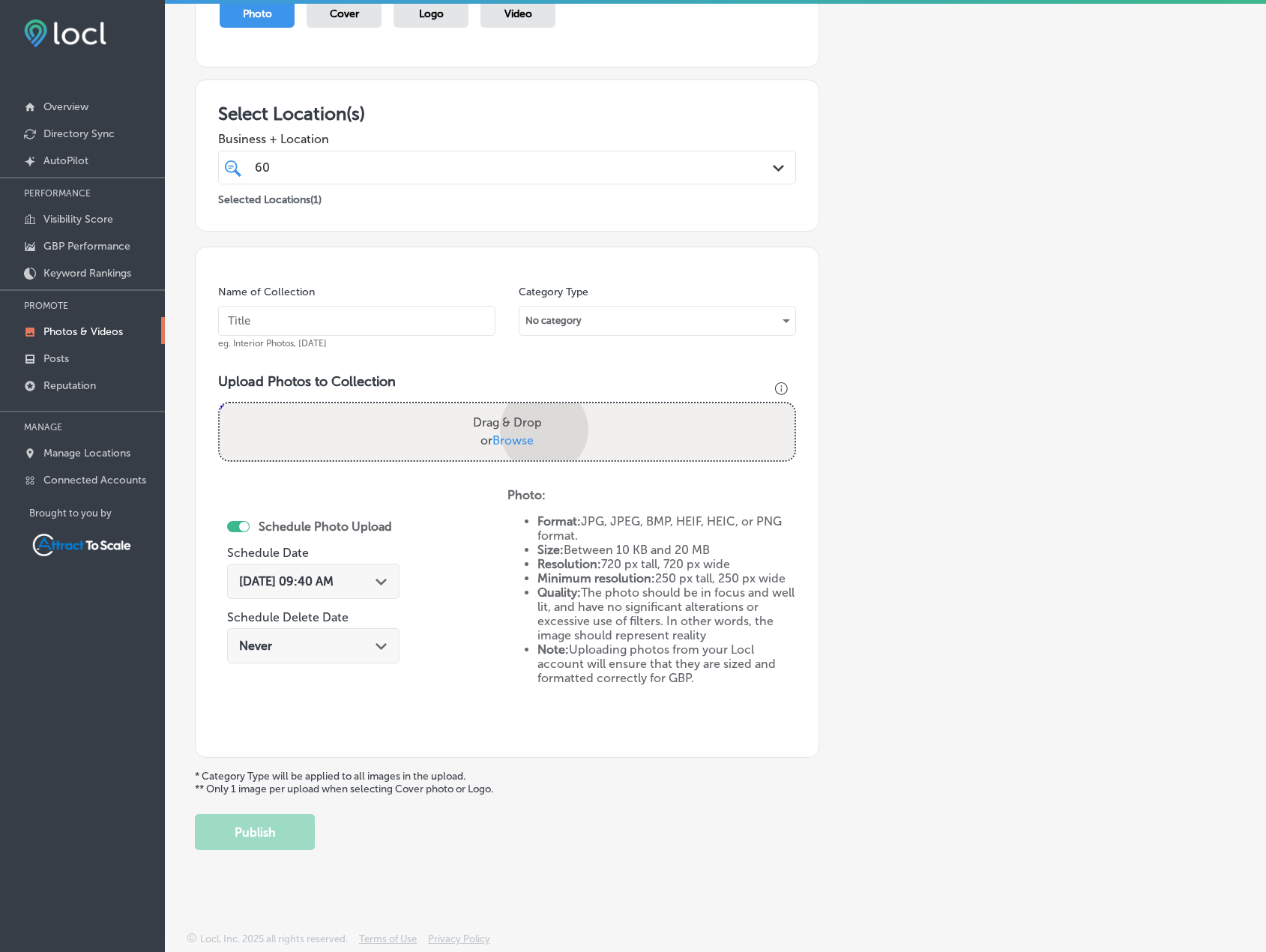
scroll to position [271, 0]
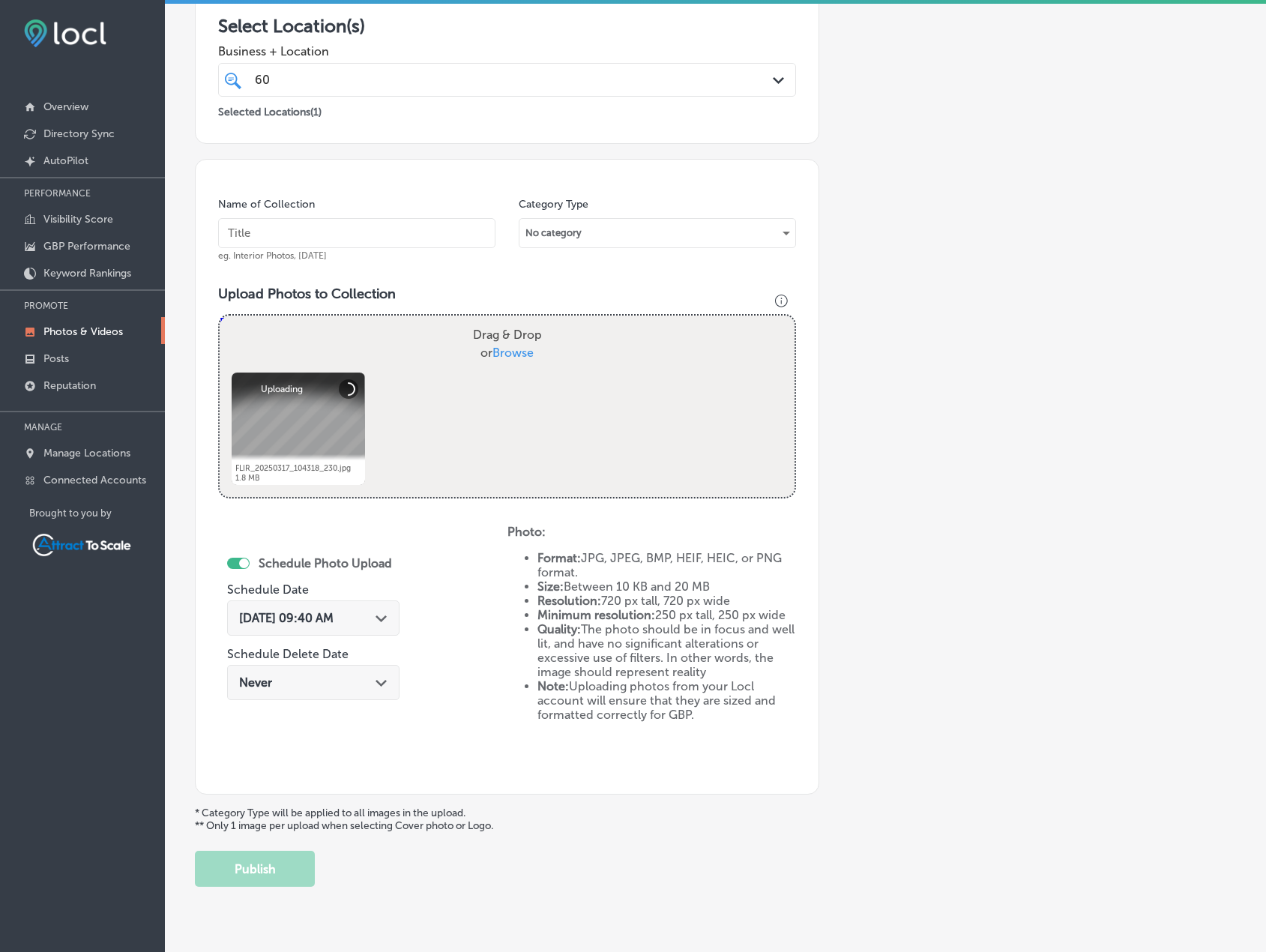
click at [315, 245] on input "text" at bounding box center [357, 233] width 278 height 30
type input "Electrician"
click at [372, 619] on div "[DATE] 09:40 AM Path Created with Sketch." at bounding box center [313, 618] width 148 height 15
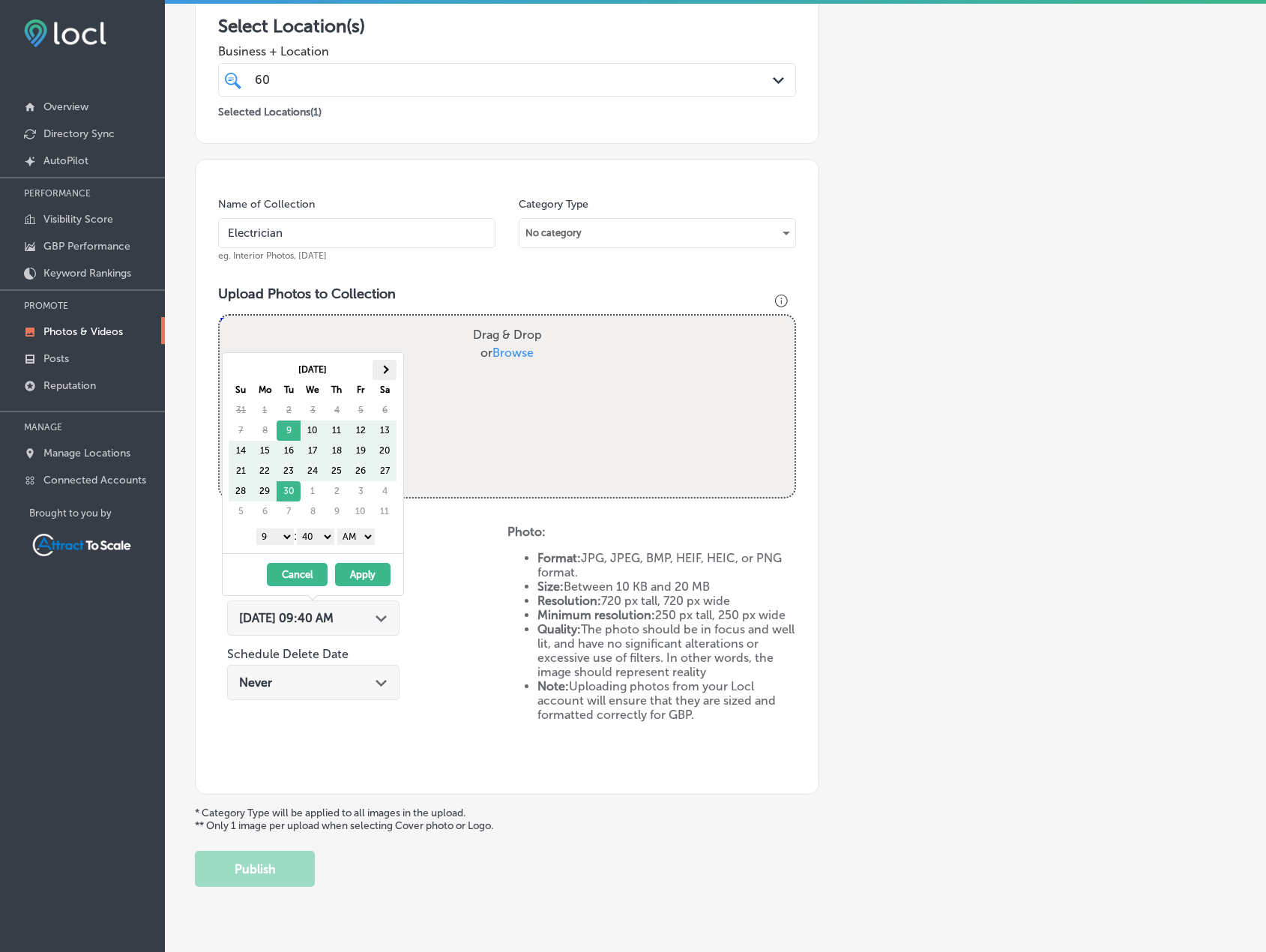
click at [386, 374] on th at bounding box center [384, 369] width 24 height 20
click at [368, 570] on button "Apply" at bounding box center [363, 575] width 56 height 23
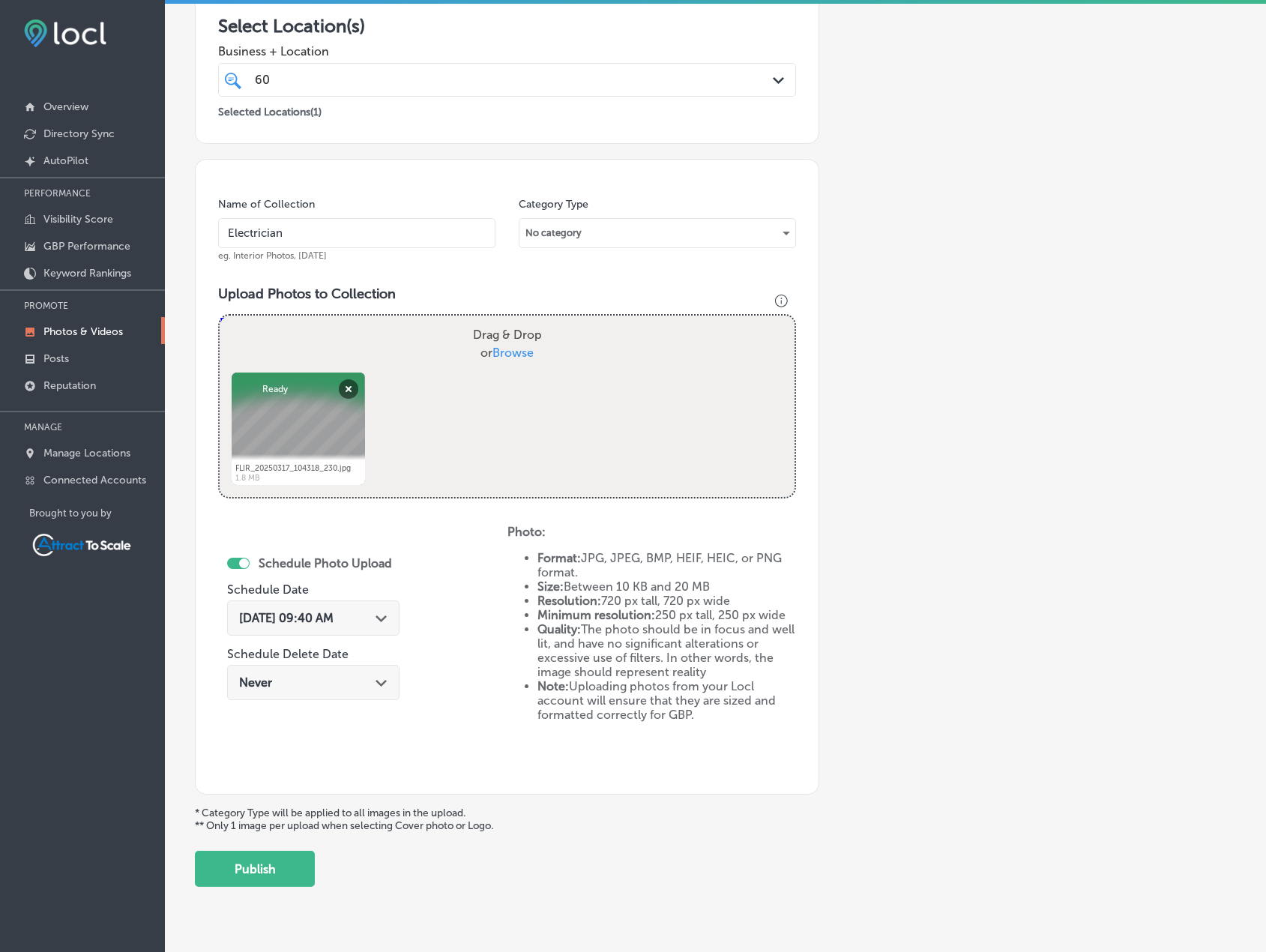
click at [283, 865] on button "Publish" at bounding box center [254, 868] width 120 height 36
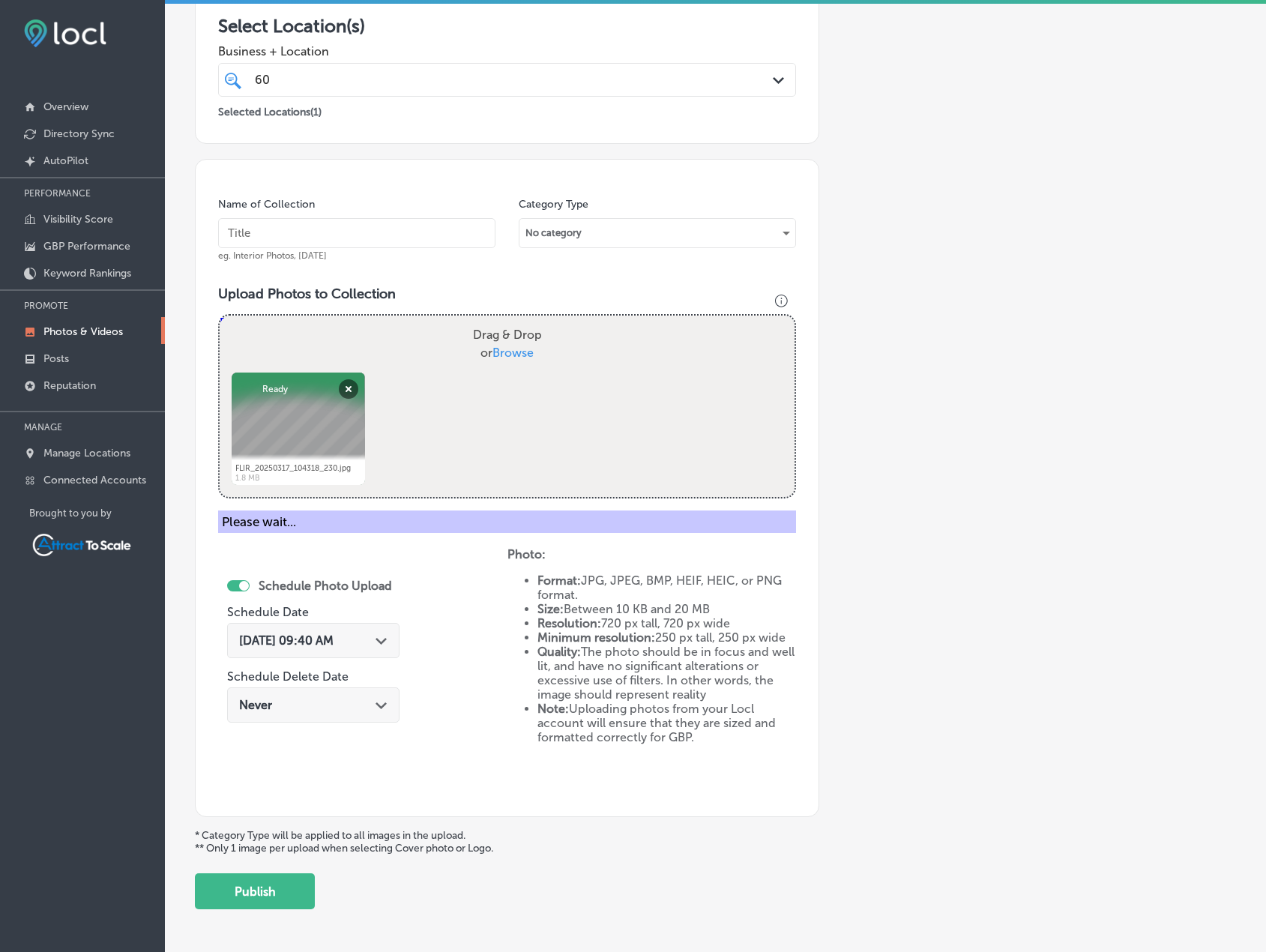
scroll to position [184, 0]
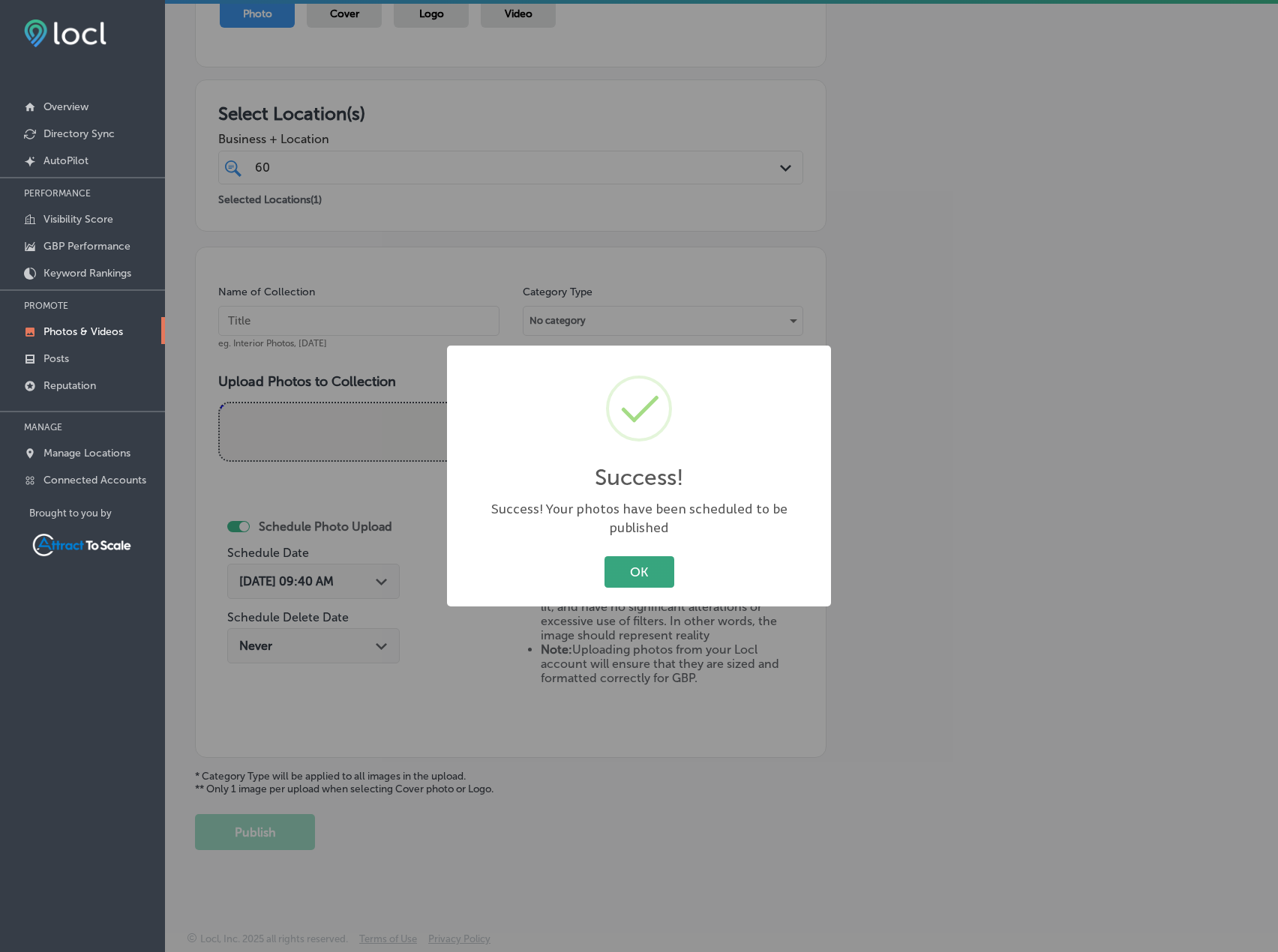
click at [651, 556] on button "OK" at bounding box center [639, 572] width 70 height 31
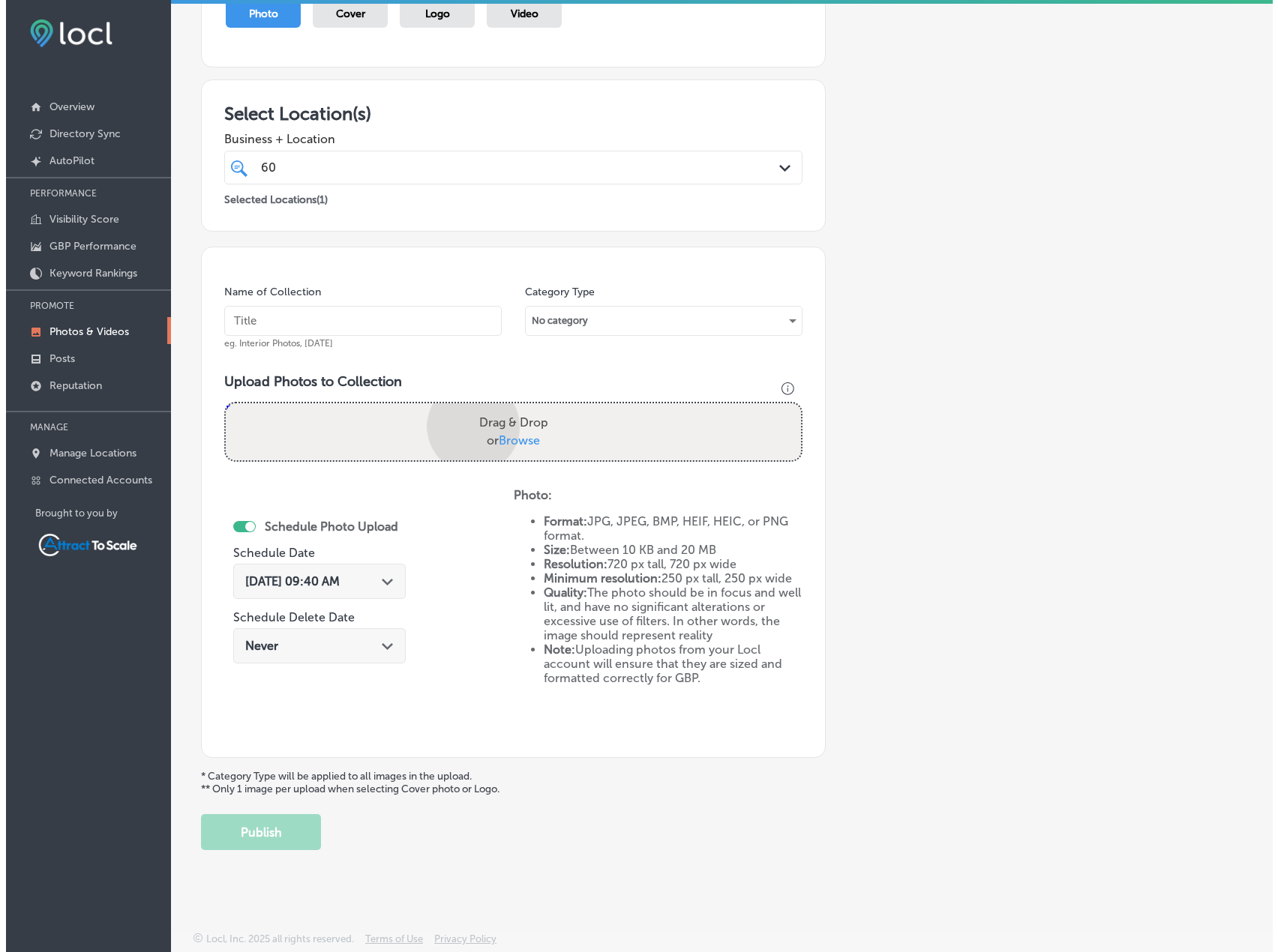
scroll to position [271, 0]
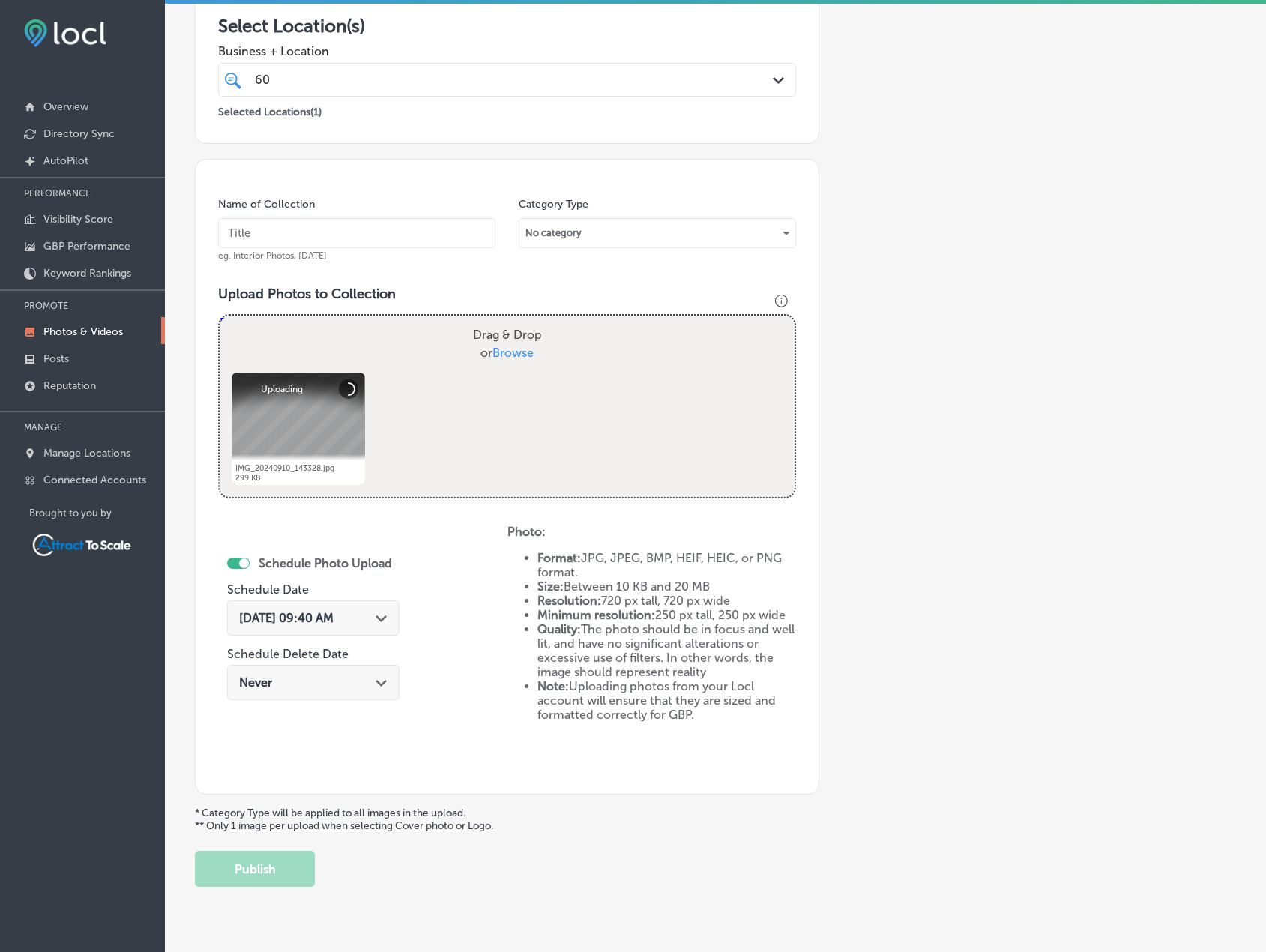
click at [379, 236] on input "text" at bounding box center [357, 233] width 278 height 30
type input "Electrician"
click at [351, 628] on div "[DATE] 09:40 AM Path Created with Sketch." at bounding box center [313, 618] width 173 height 35
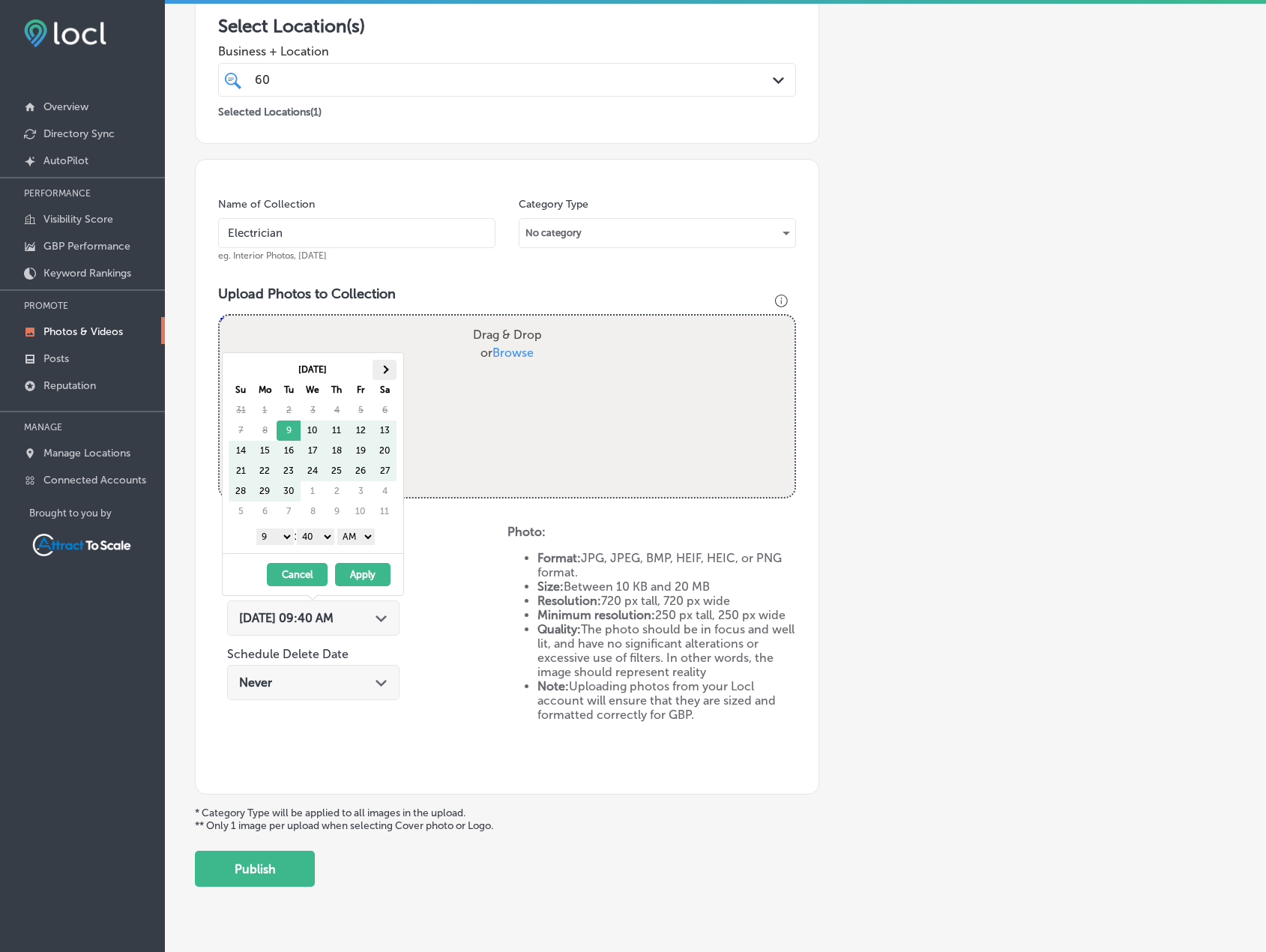
click at [395, 365] on th at bounding box center [384, 369] width 24 height 20
click at [372, 577] on button "Apply" at bounding box center [363, 575] width 56 height 23
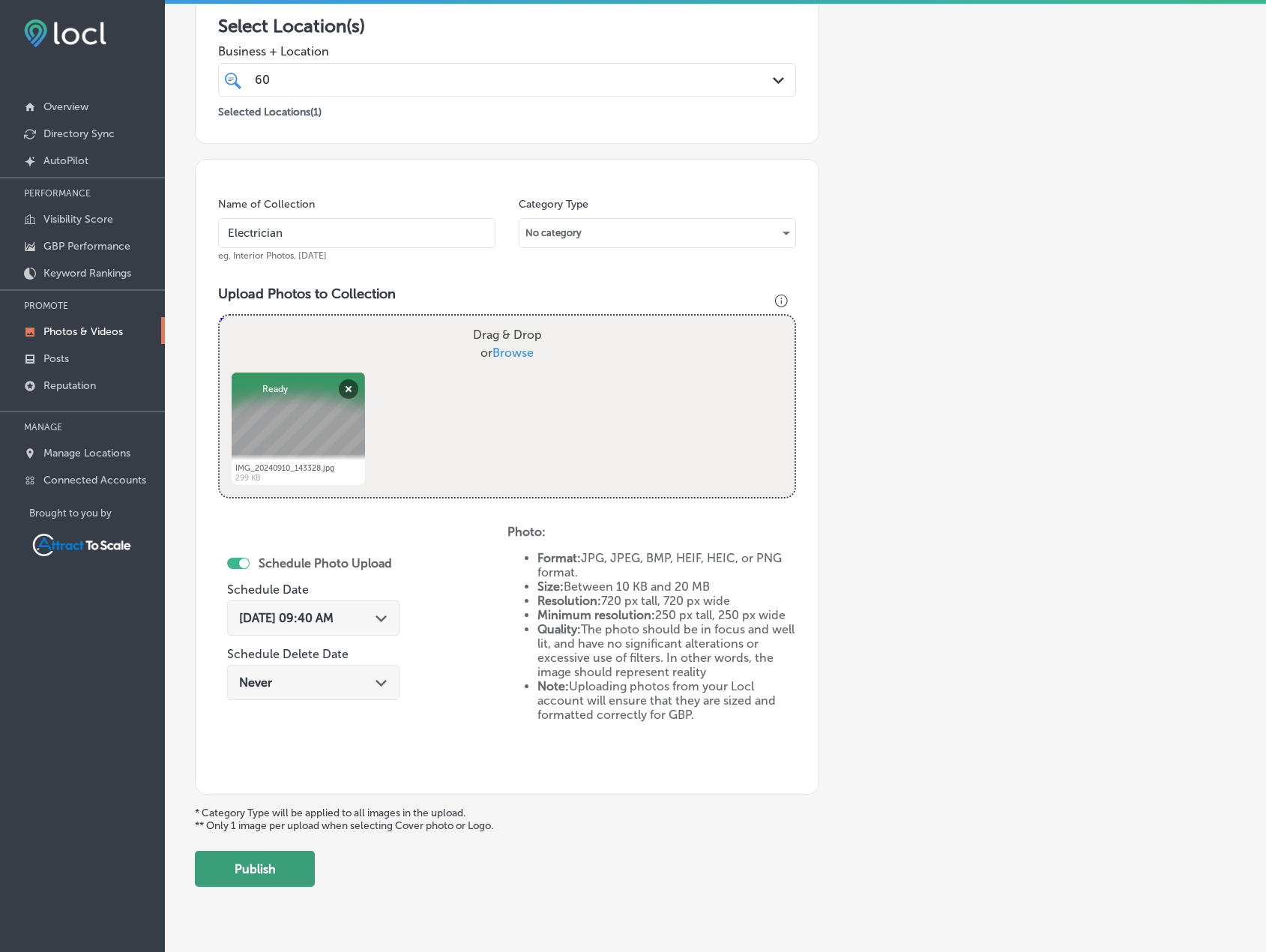
click at [271, 867] on button "Publish" at bounding box center [254, 868] width 120 height 36
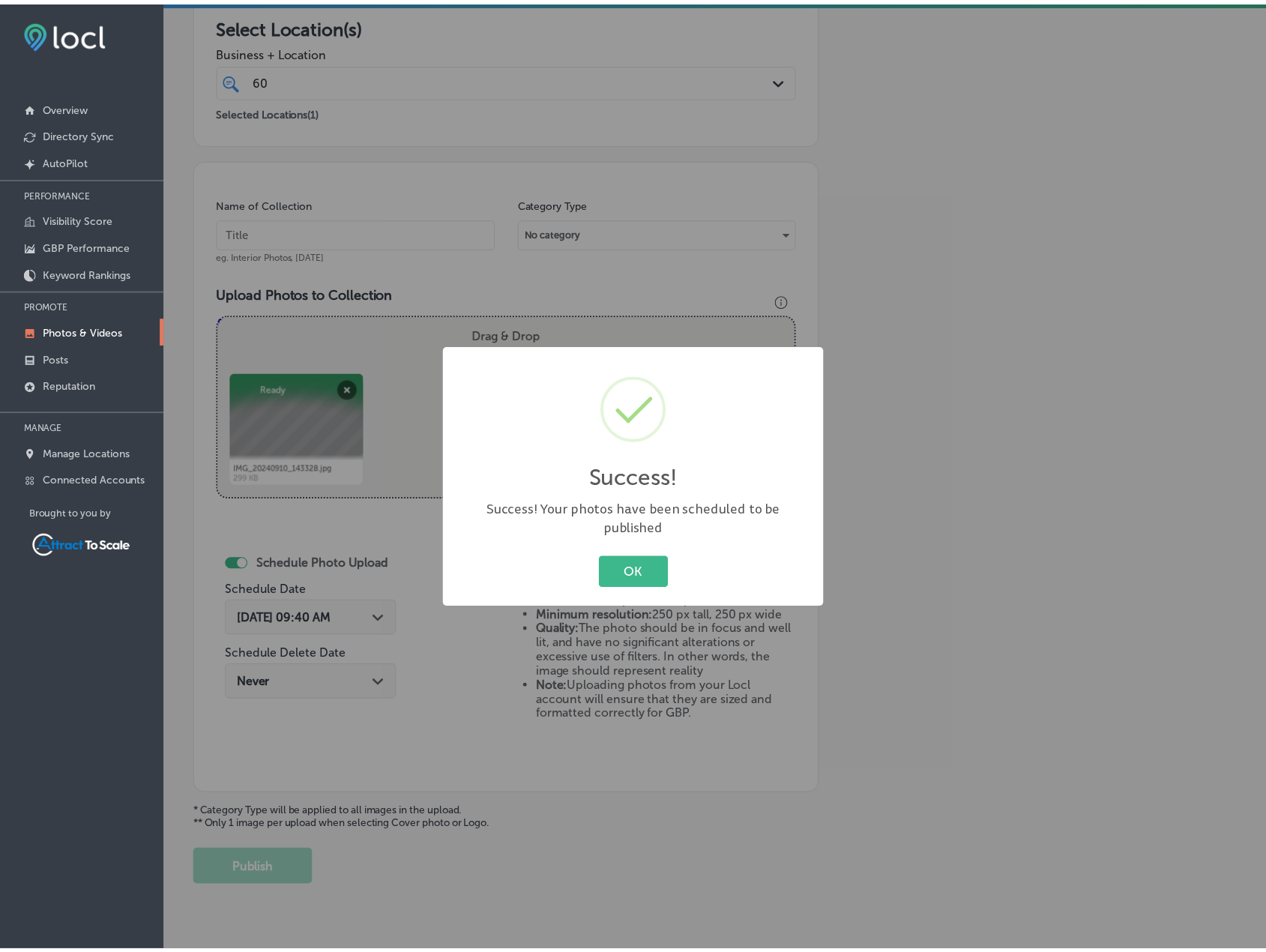
scroll to position [184, 0]
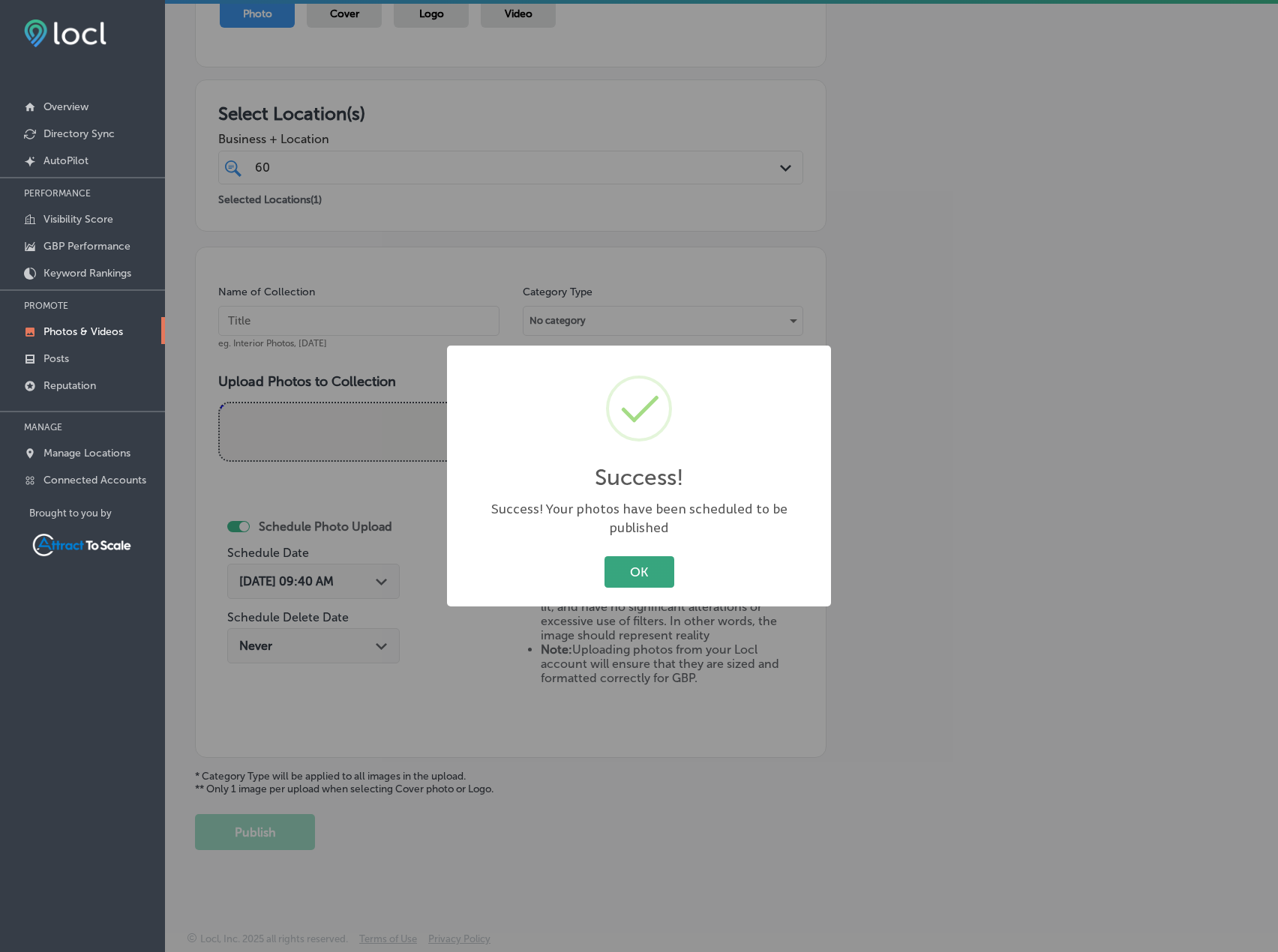
click at [638, 557] on button "OK" at bounding box center [639, 572] width 70 height 31
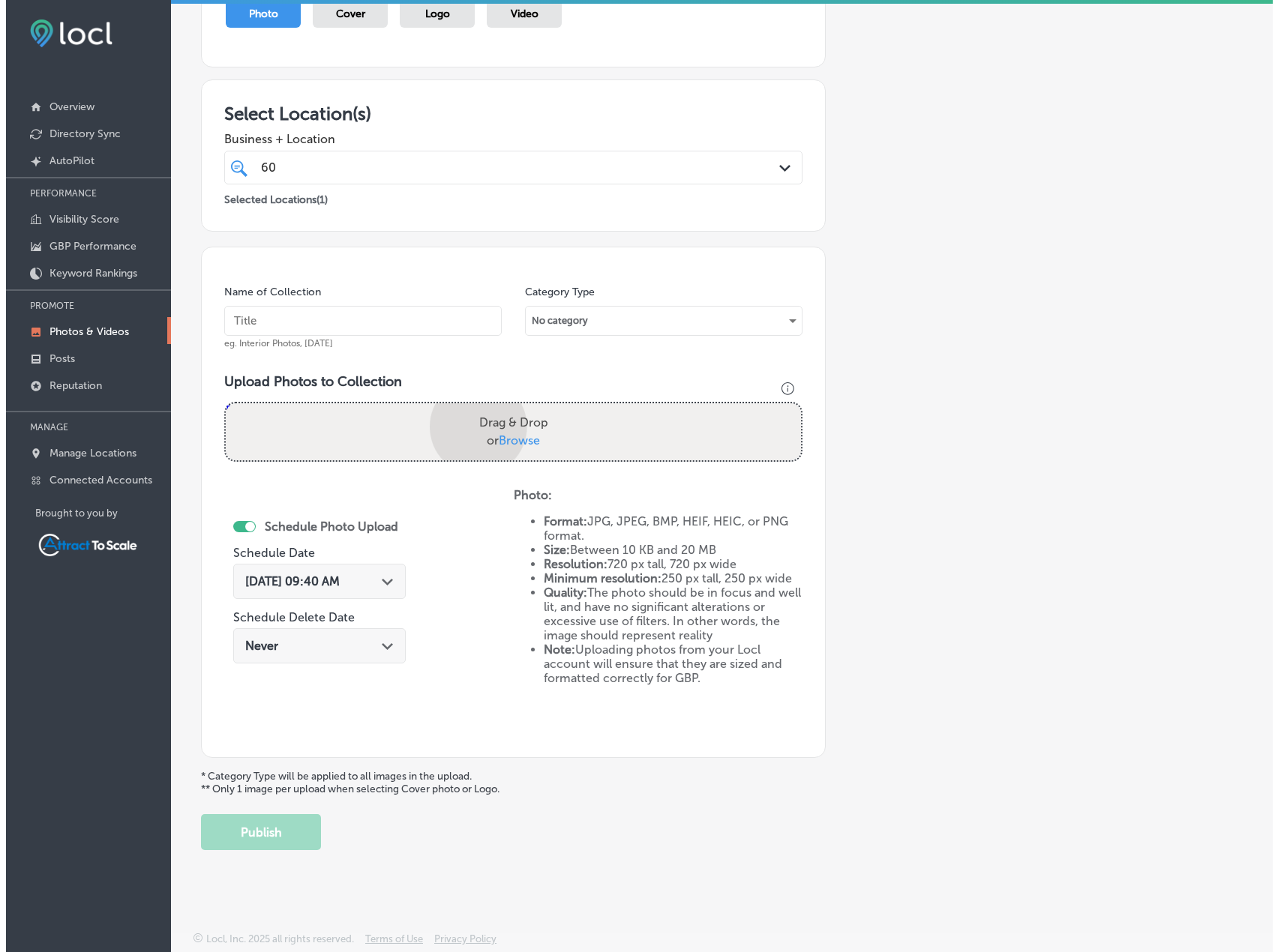
scroll to position [271, 0]
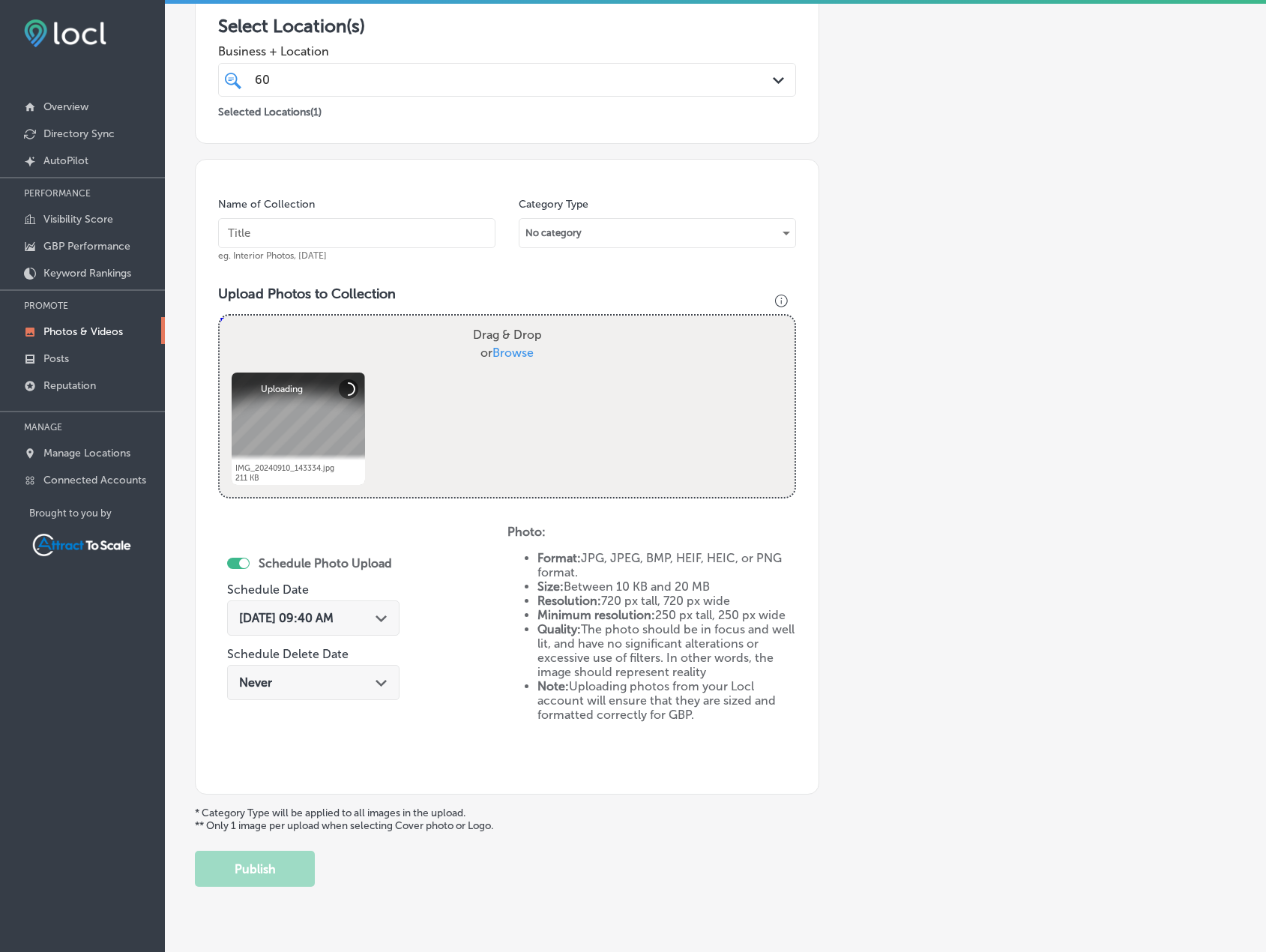
click at [356, 237] on input "text" at bounding box center [357, 233] width 278 height 30
type input "Electrician"
click at [332, 619] on span "[DATE] 09:40 AM" at bounding box center [286, 618] width 95 height 15
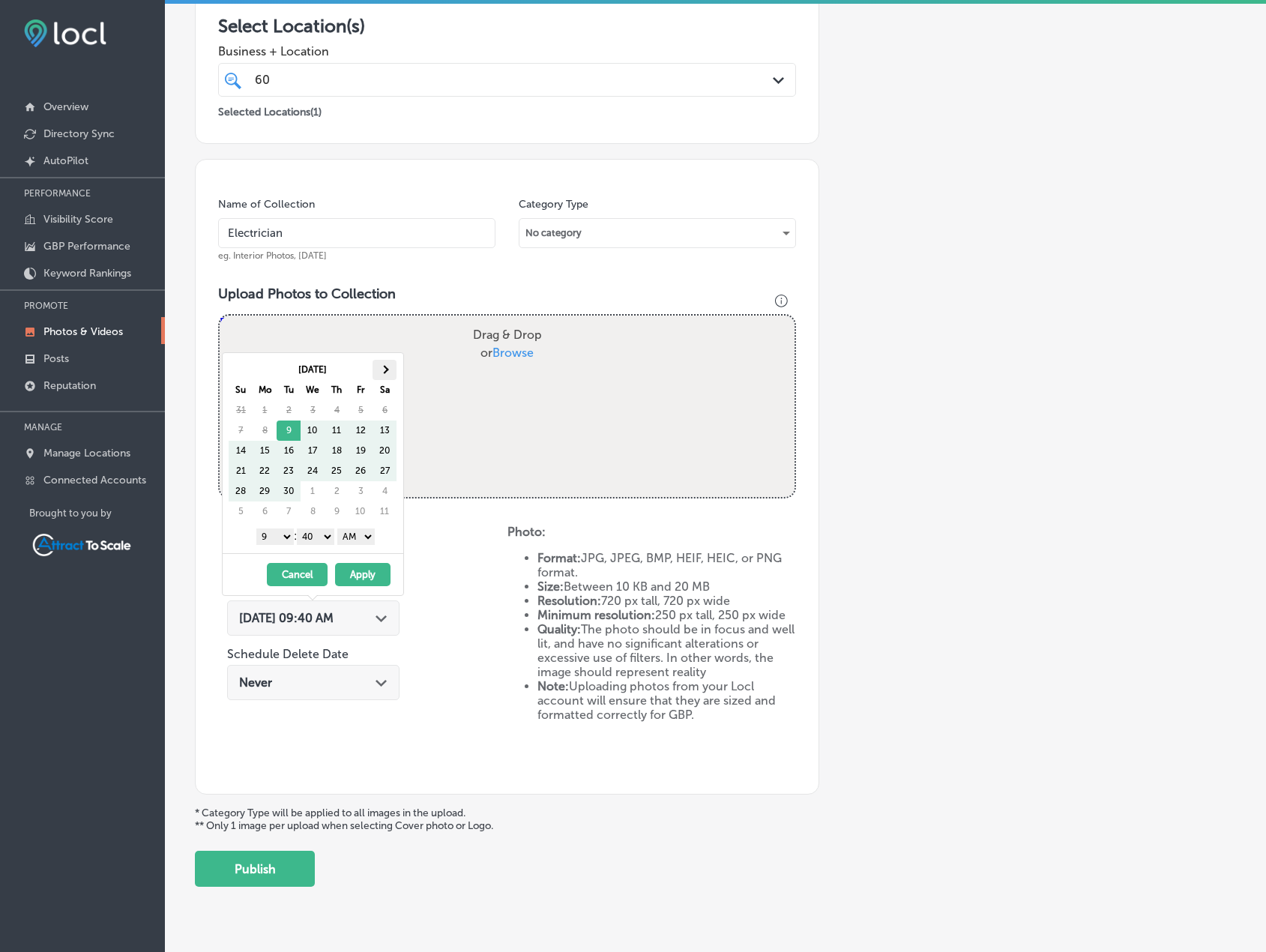
click at [382, 372] on th at bounding box center [384, 369] width 24 height 20
click at [366, 569] on button "Apply" at bounding box center [363, 575] width 56 height 23
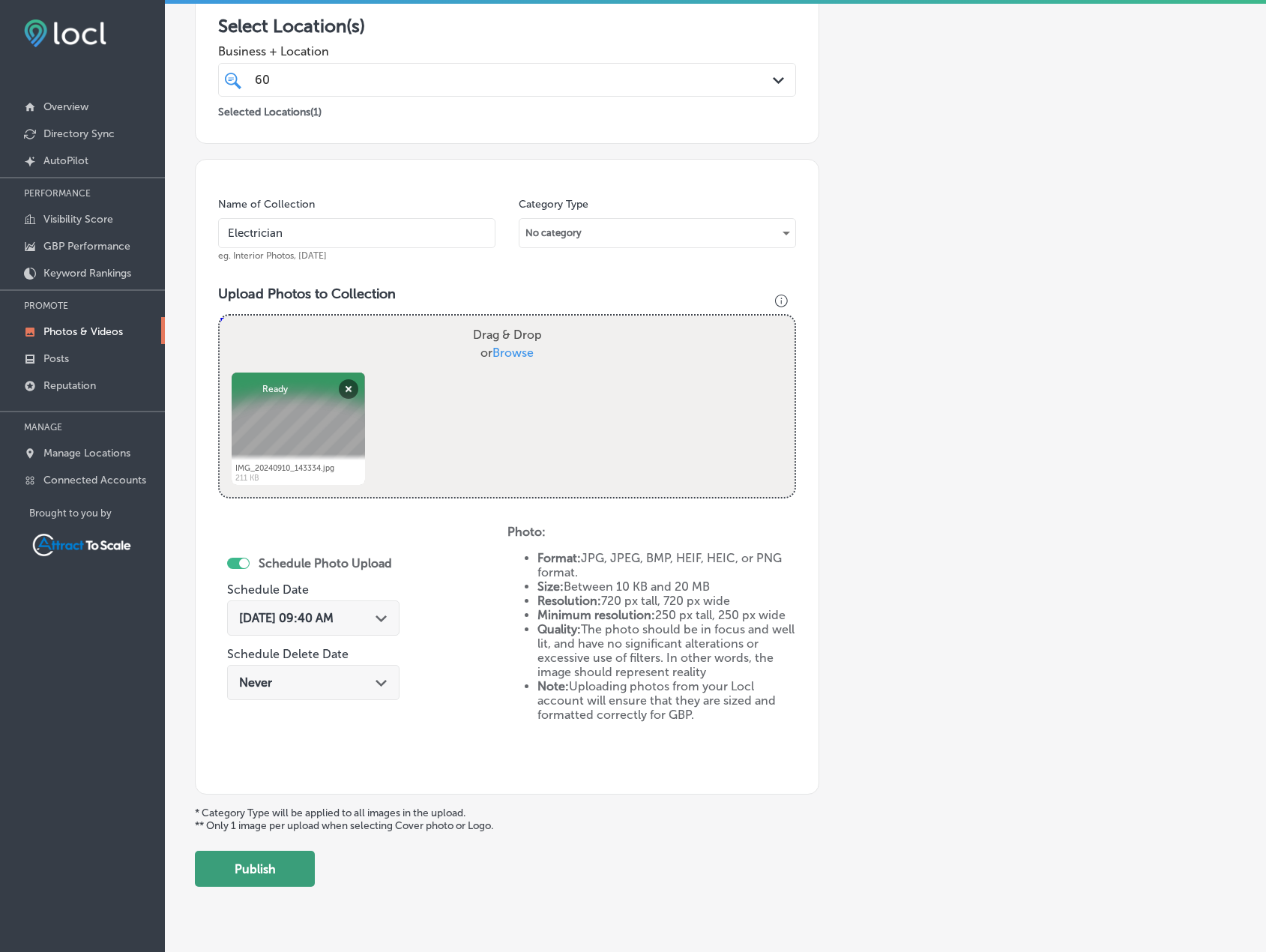
click at [300, 871] on button "Publish" at bounding box center [254, 868] width 120 height 36
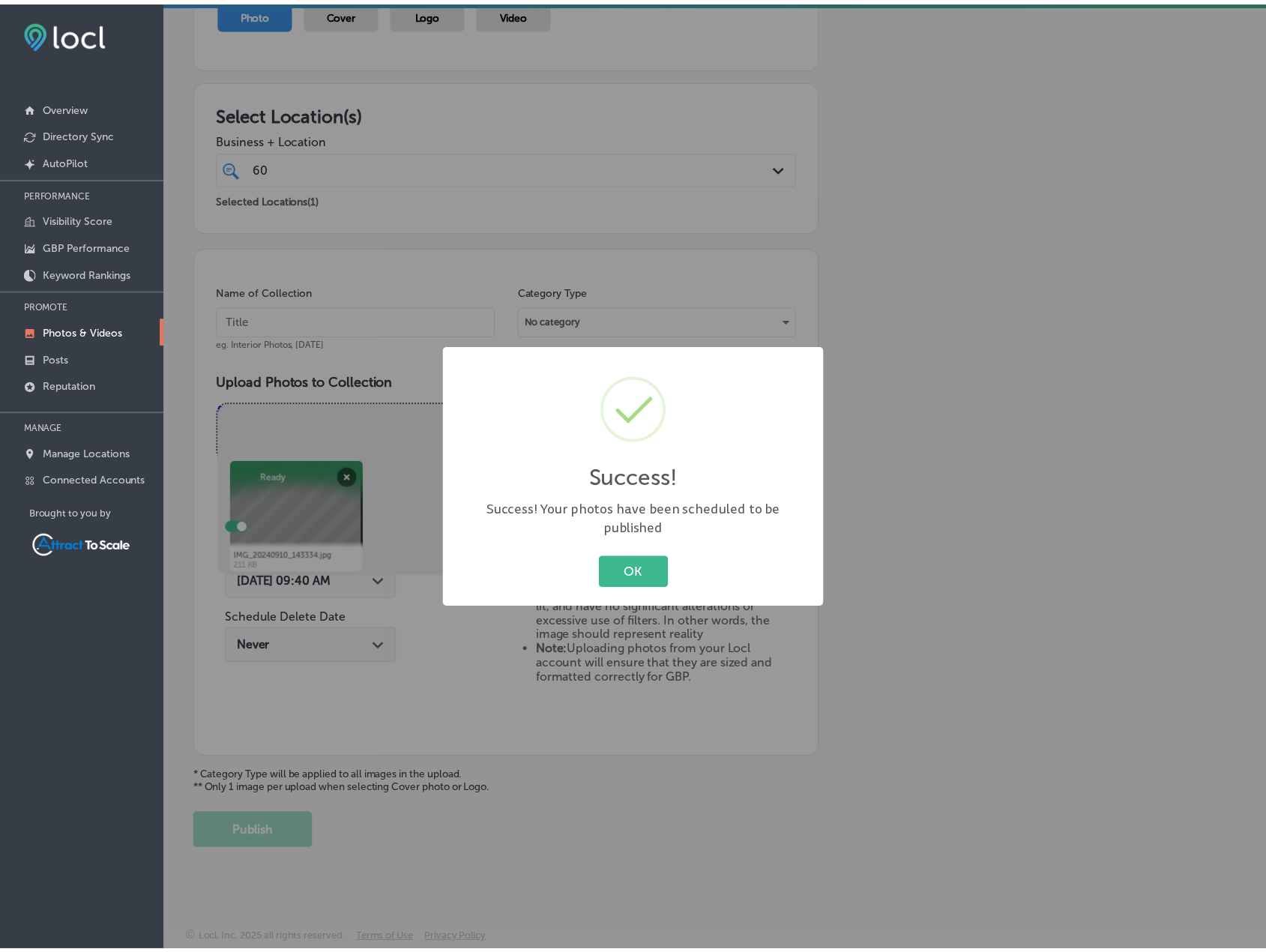
scroll to position [184, 0]
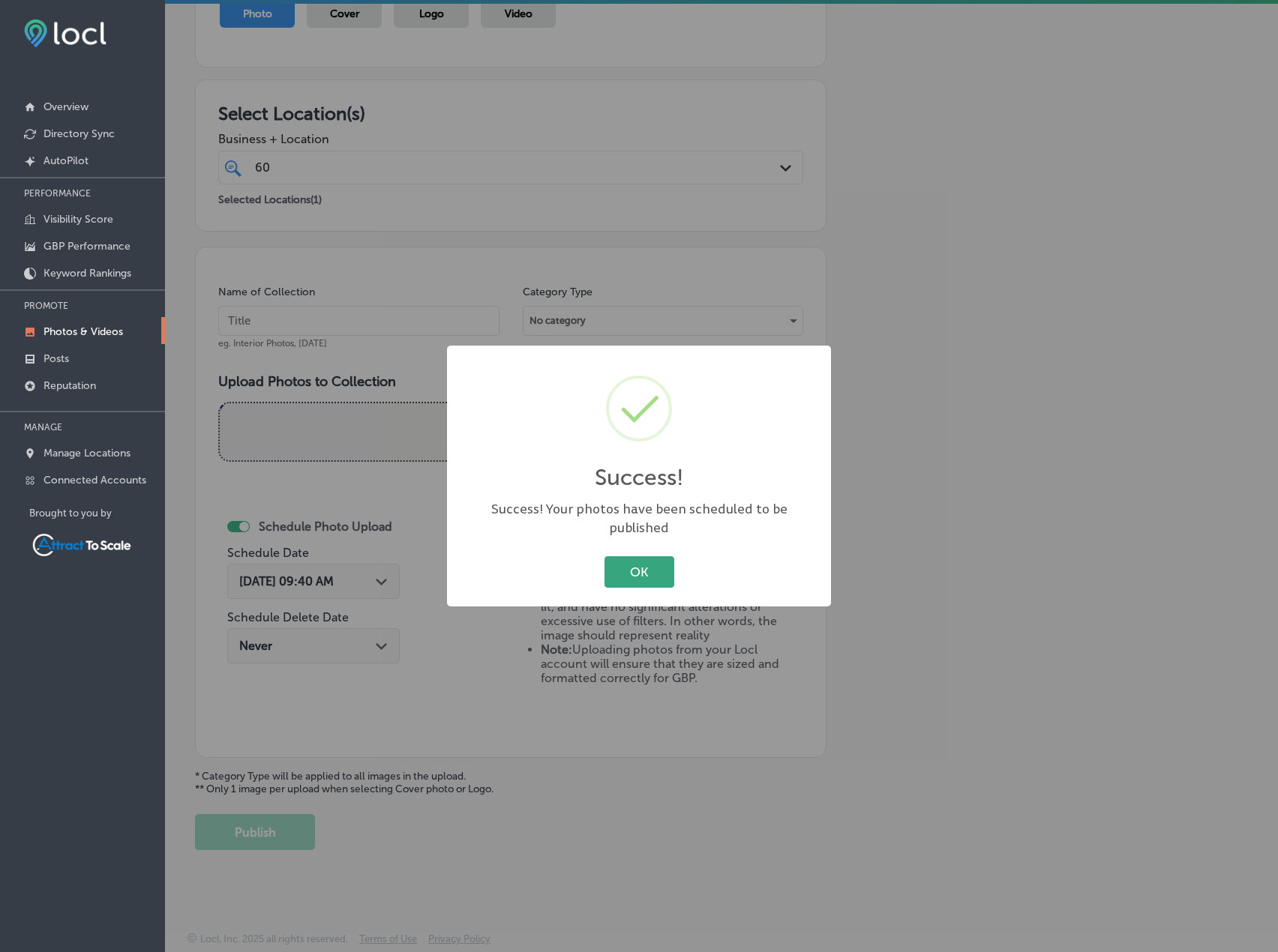
click at [645, 560] on button "OK" at bounding box center [639, 572] width 70 height 31
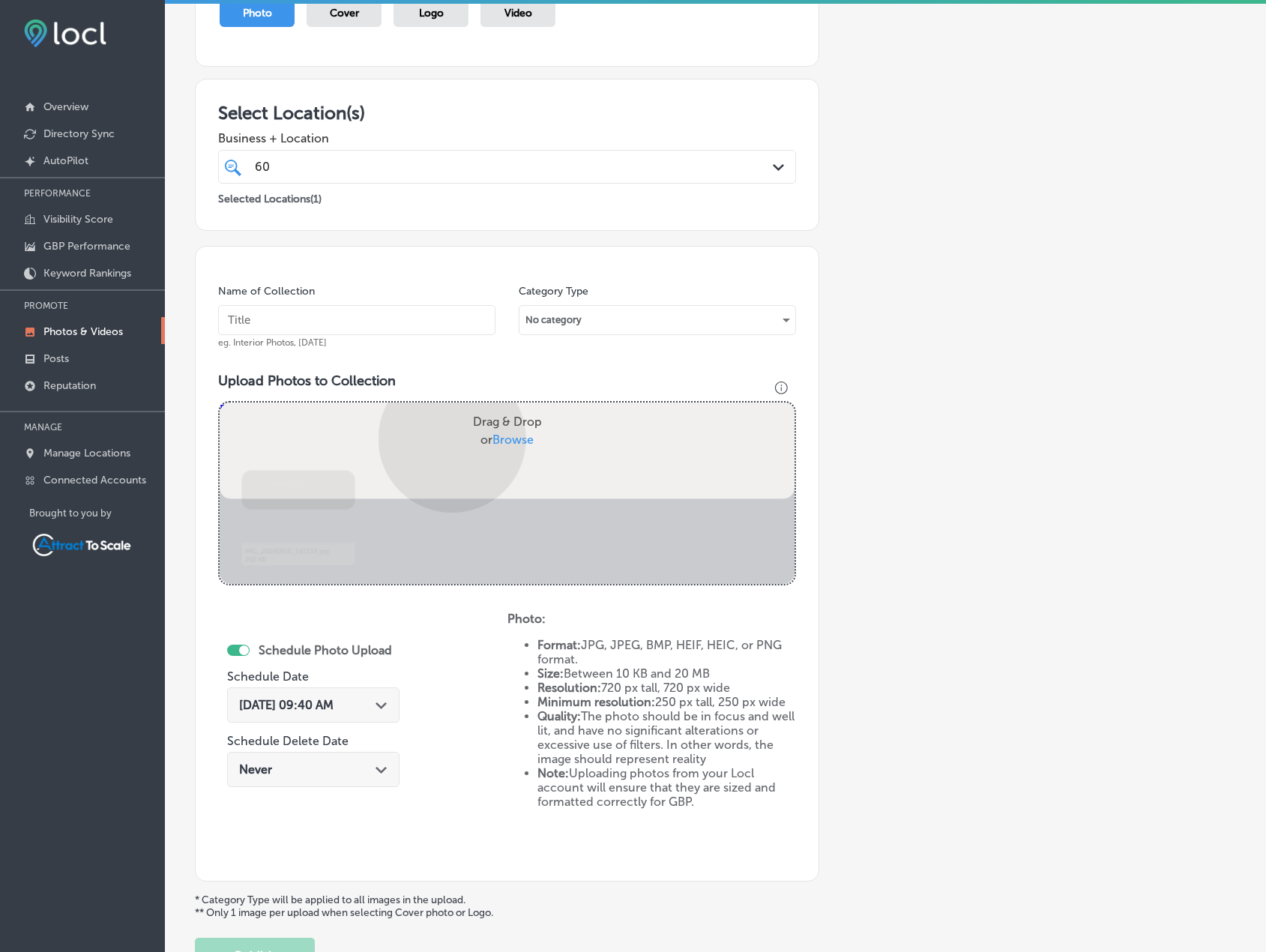
scroll to position [271, 0]
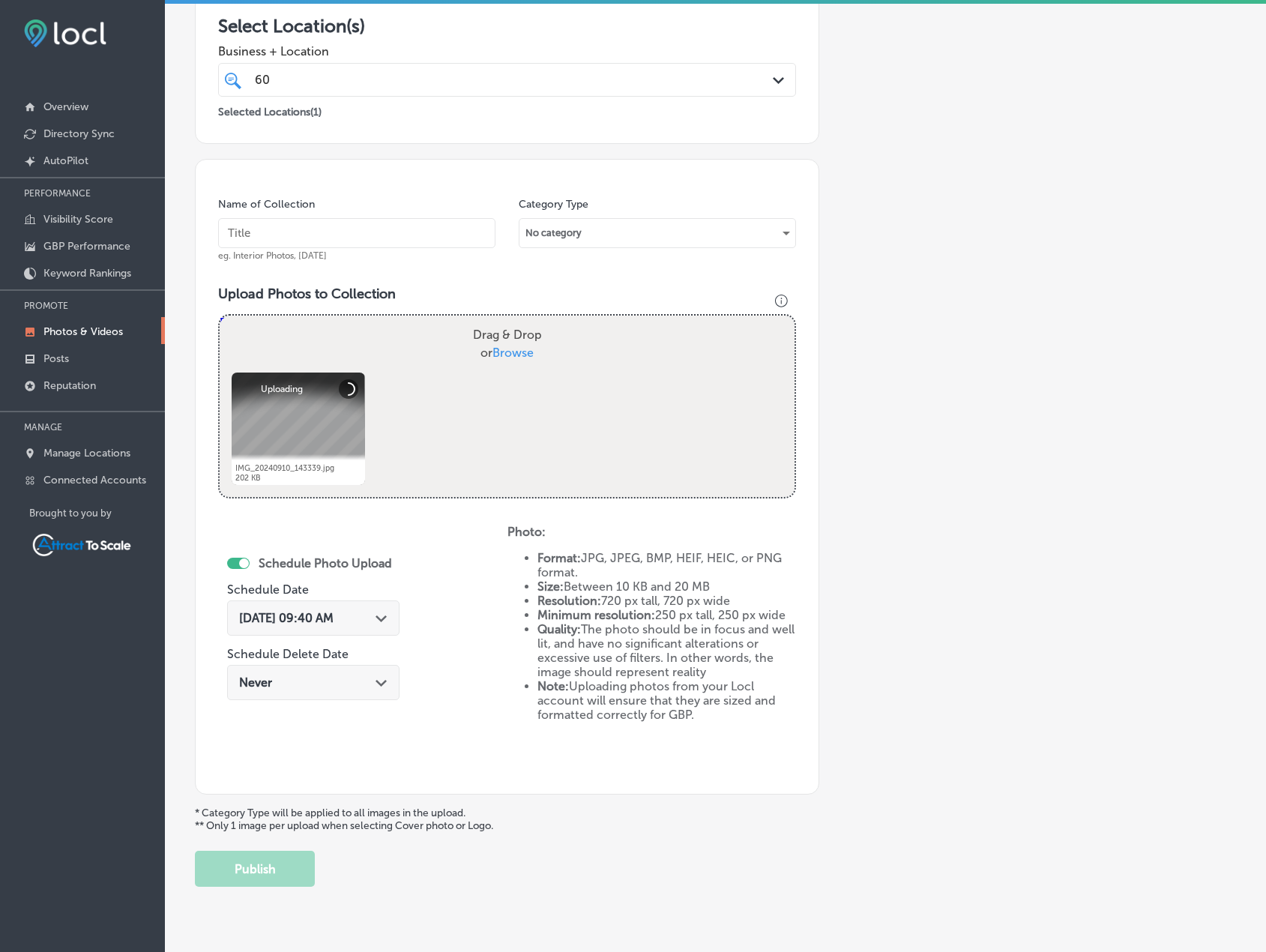
click at [376, 242] on input "text" at bounding box center [357, 233] width 278 height 30
type input "Electrician"
click at [367, 613] on div "[DATE] 09:40 AM Path Created with Sketch." at bounding box center [313, 618] width 173 height 35
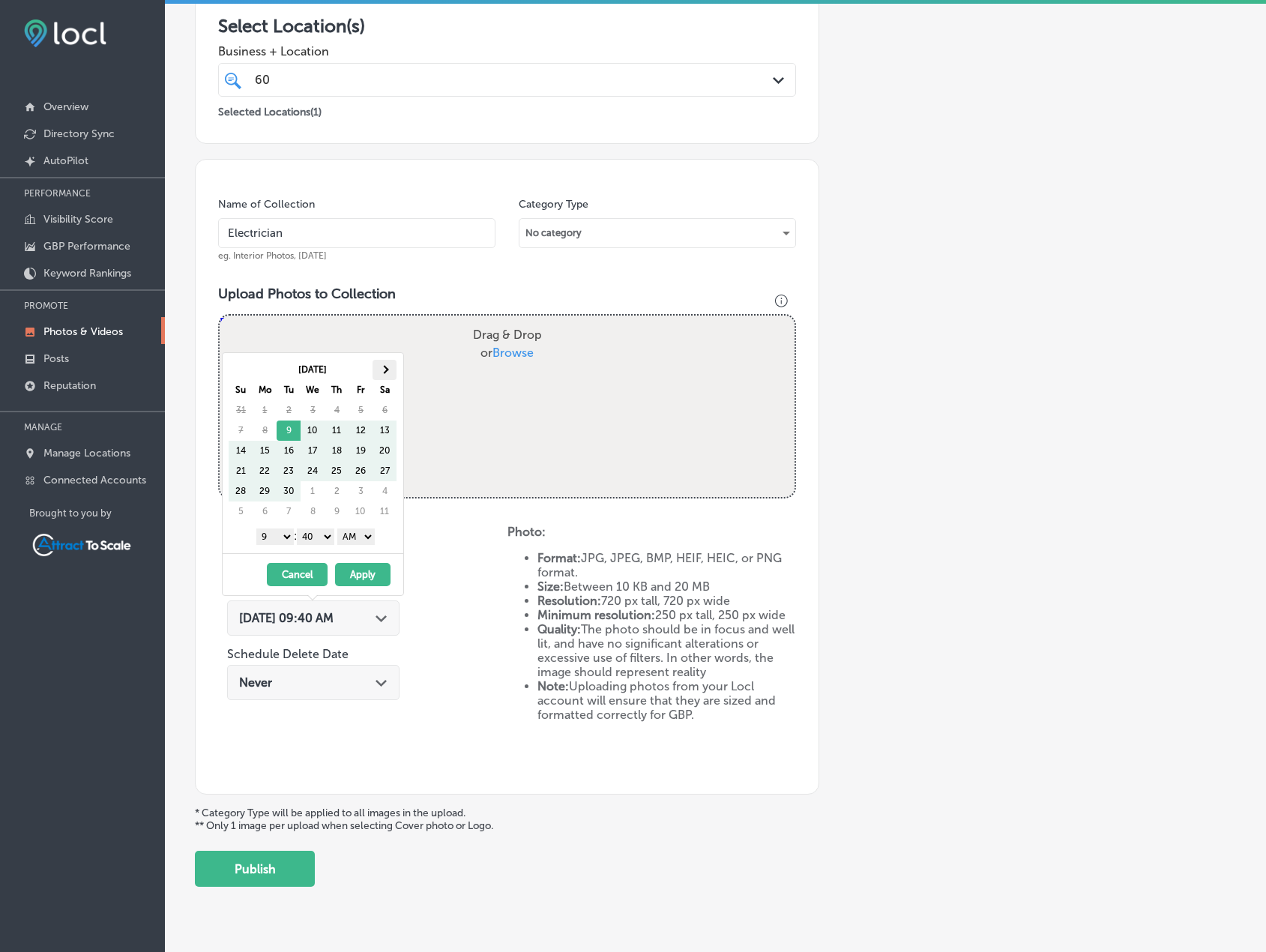
click at [385, 368] on span at bounding box center [385, 369] width 8 height 8
click at [365, 570] on button "Apply" at bounding box center [363, 575] width 56 height 23
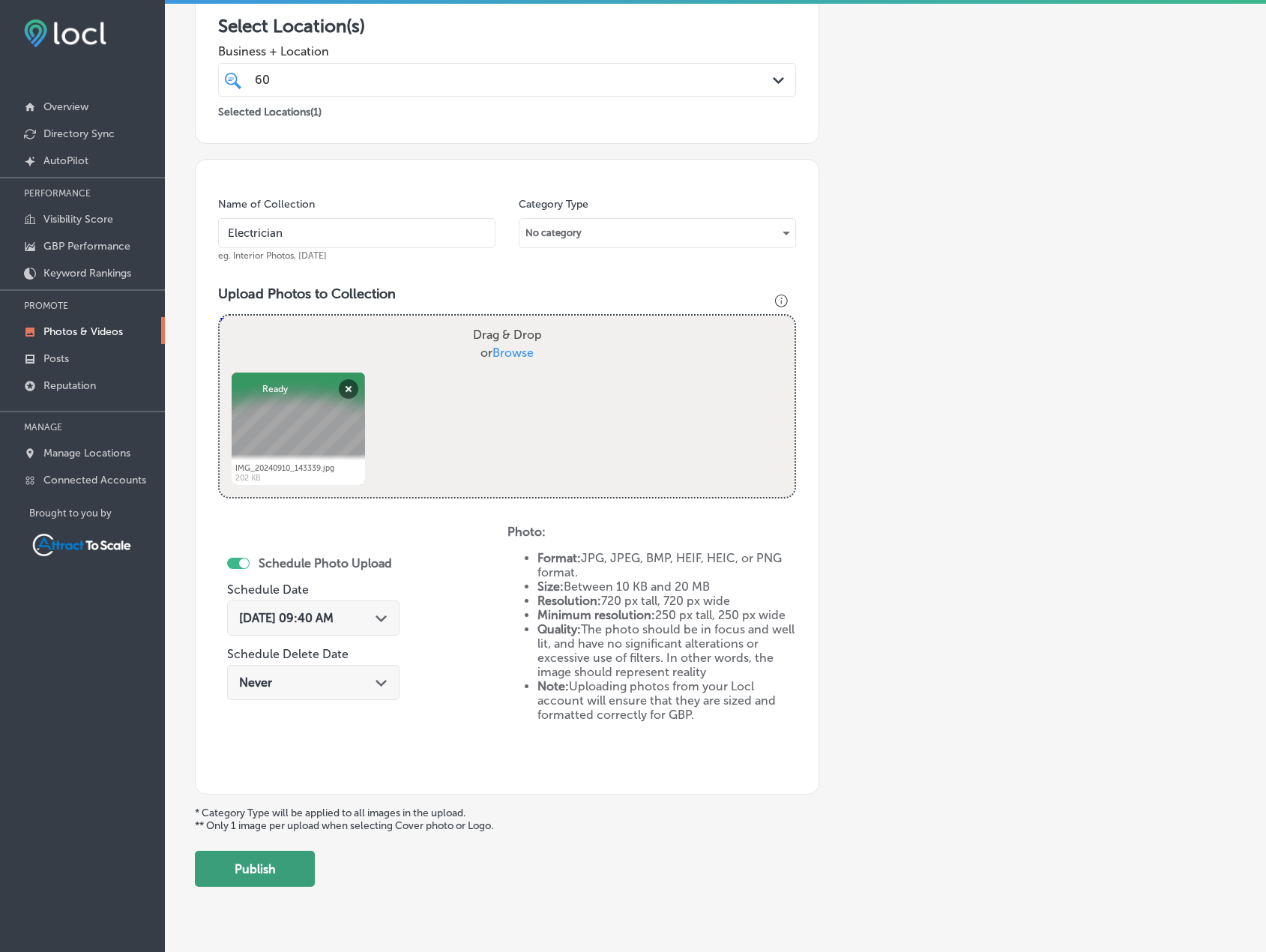
click at [288, 873] on button "Publish" at bounding box center [254, 868] width 120 height 36
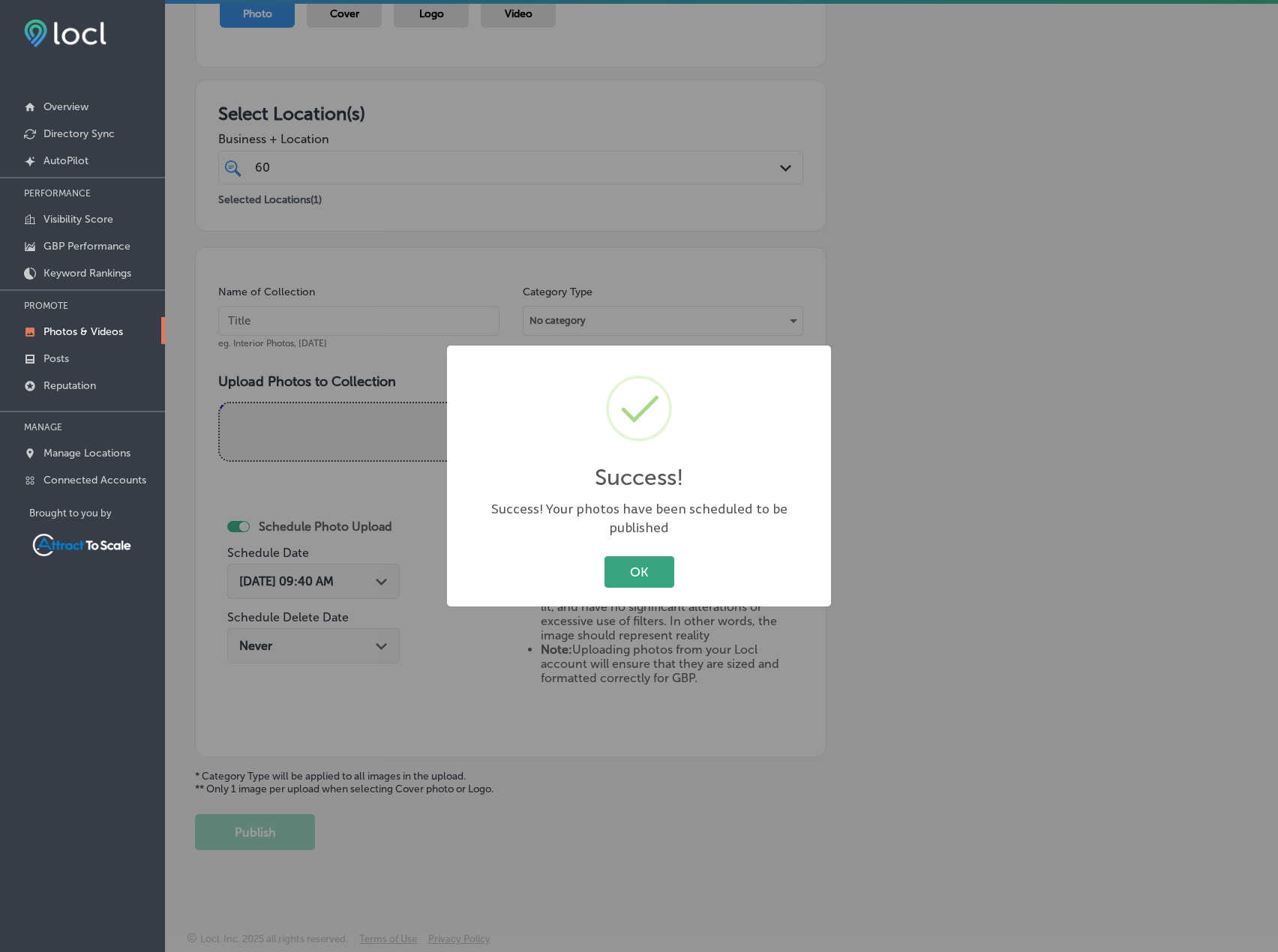
click at [628, 556] on button "OK" at bounding box center [639, 572] width 70 height 31
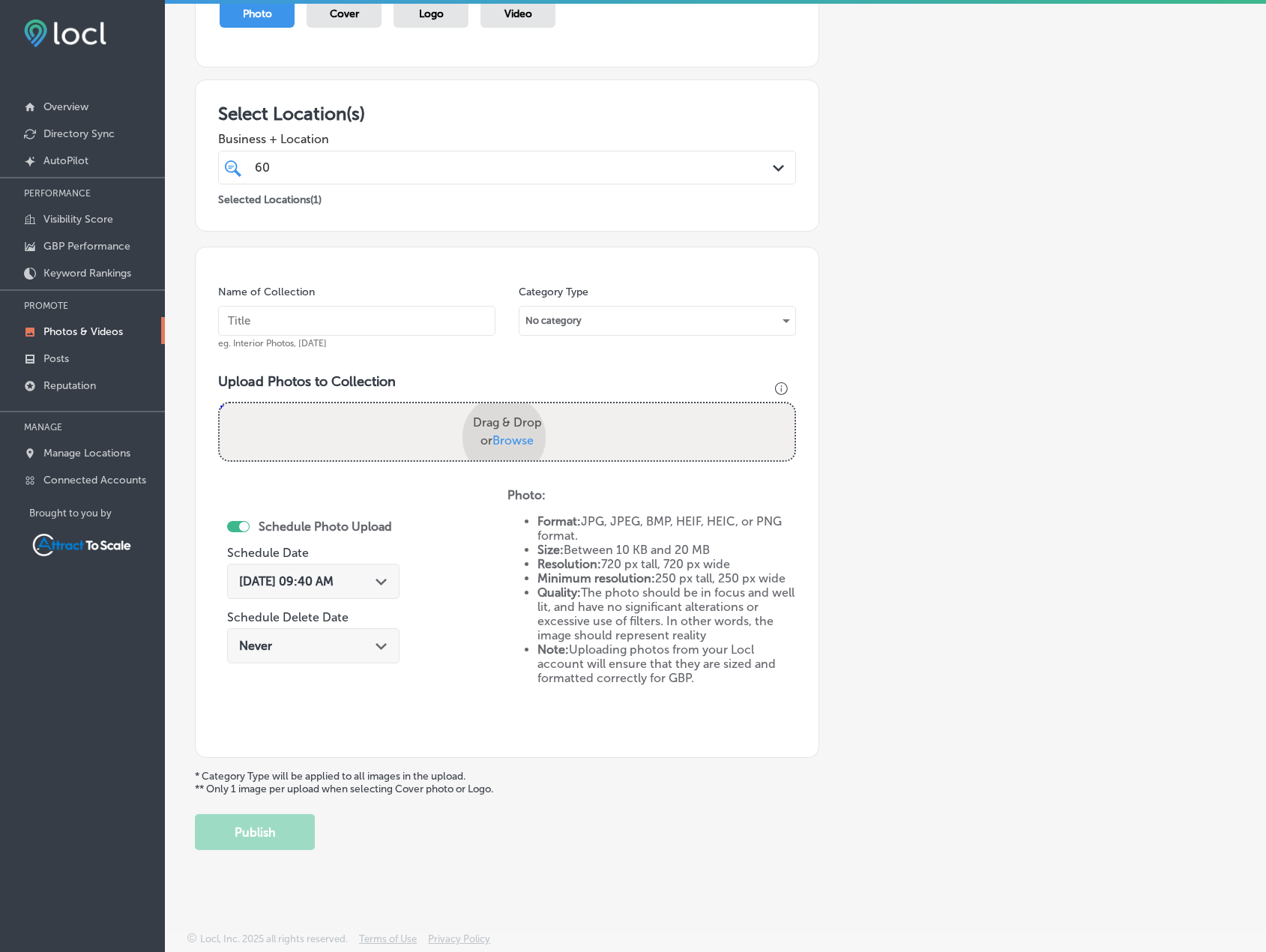
scroll to position [271, 0]
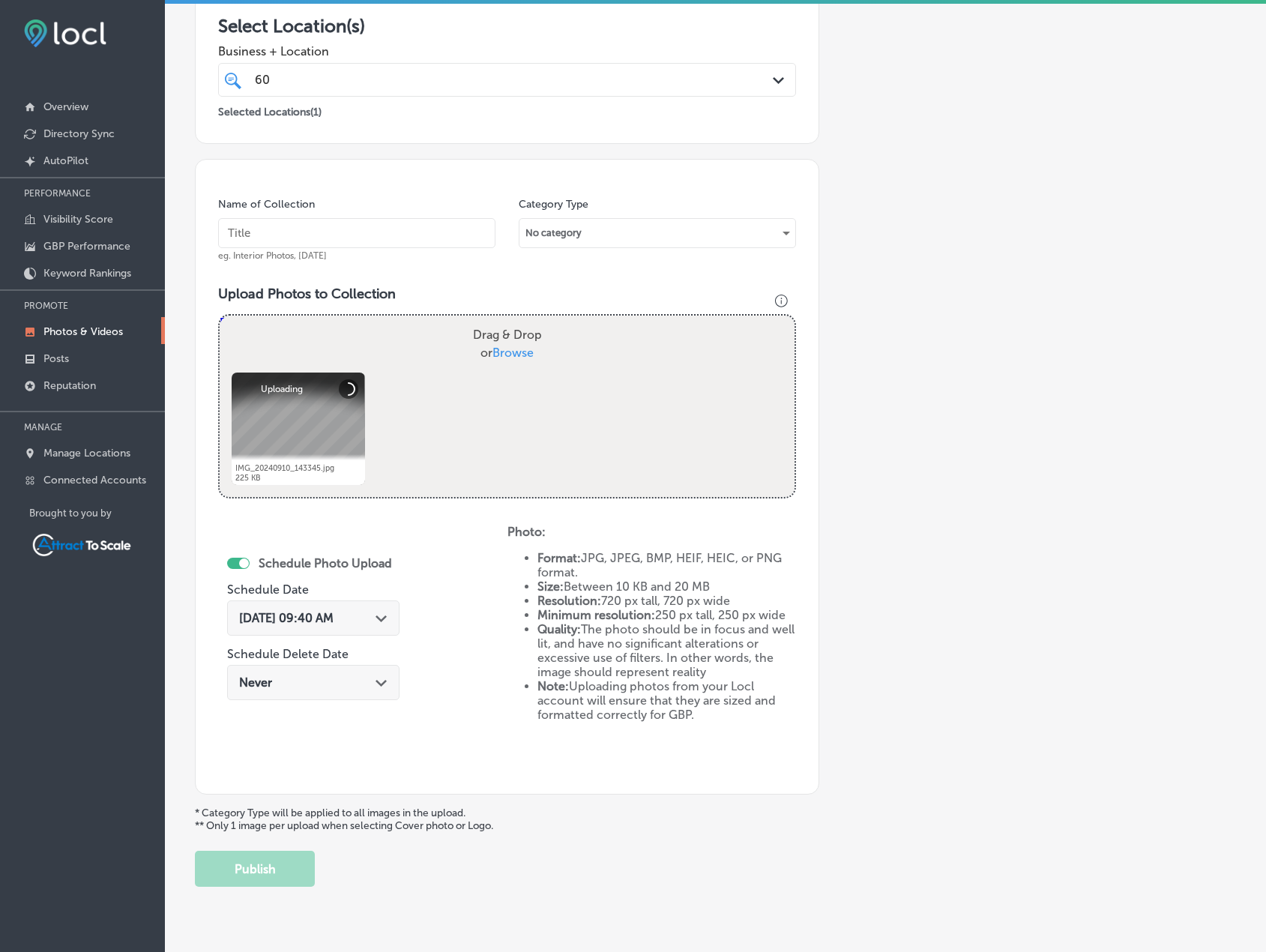
click at [358, 235] on input "text" at bounding box center [357, 233] width 278 height 30
type input "Electrician"
click at [374, 615] on div "[DATE] 09:40 AM Path Created with Sketch." at bounding box center [313, 618] width 148 height 15
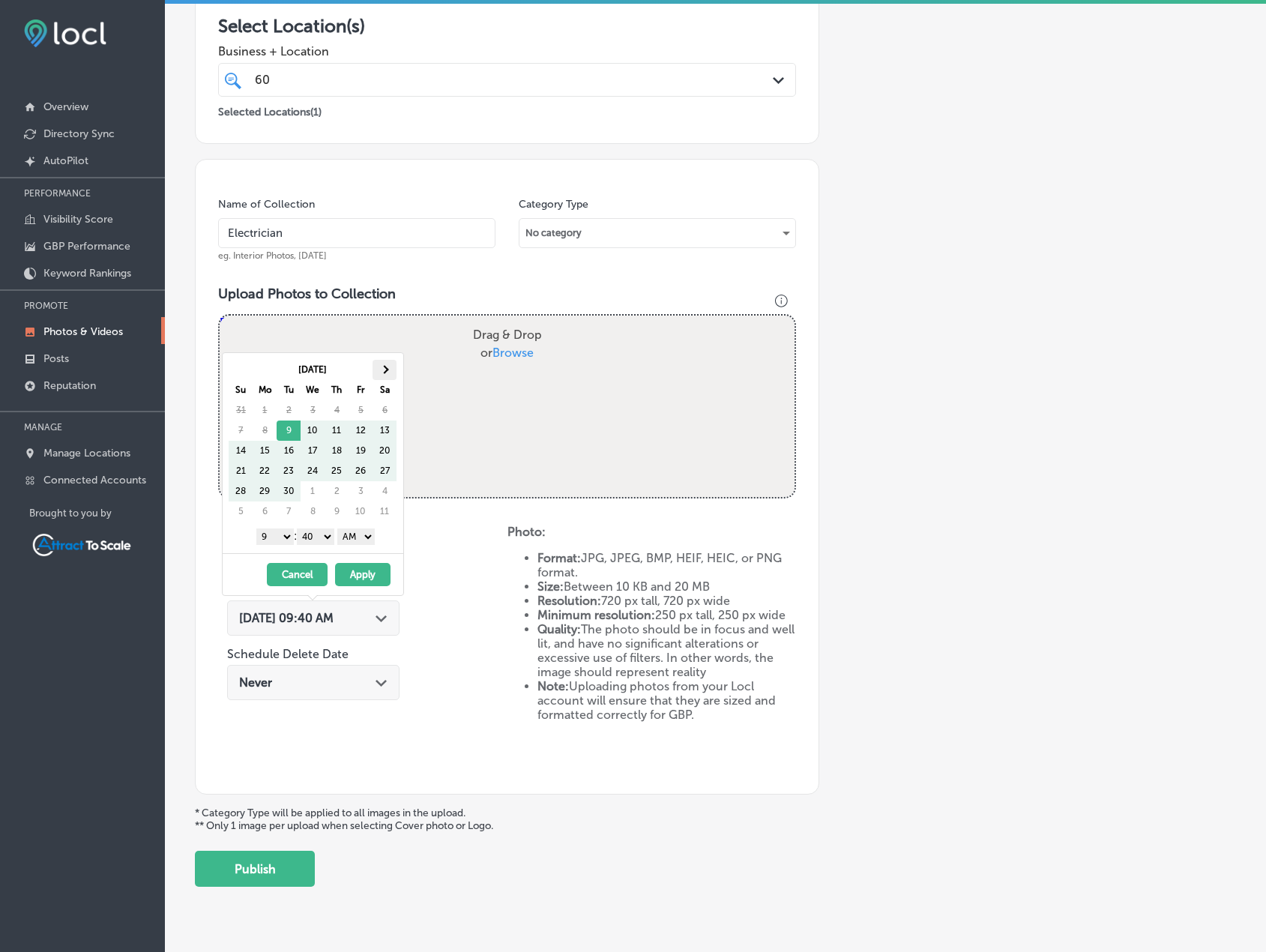
click at [388, 367] on th at bounding box center [384, 369] width 24 height 20
click at [356, 566] on button "Apply" at bounding box center [363, 575] width 56 height 23
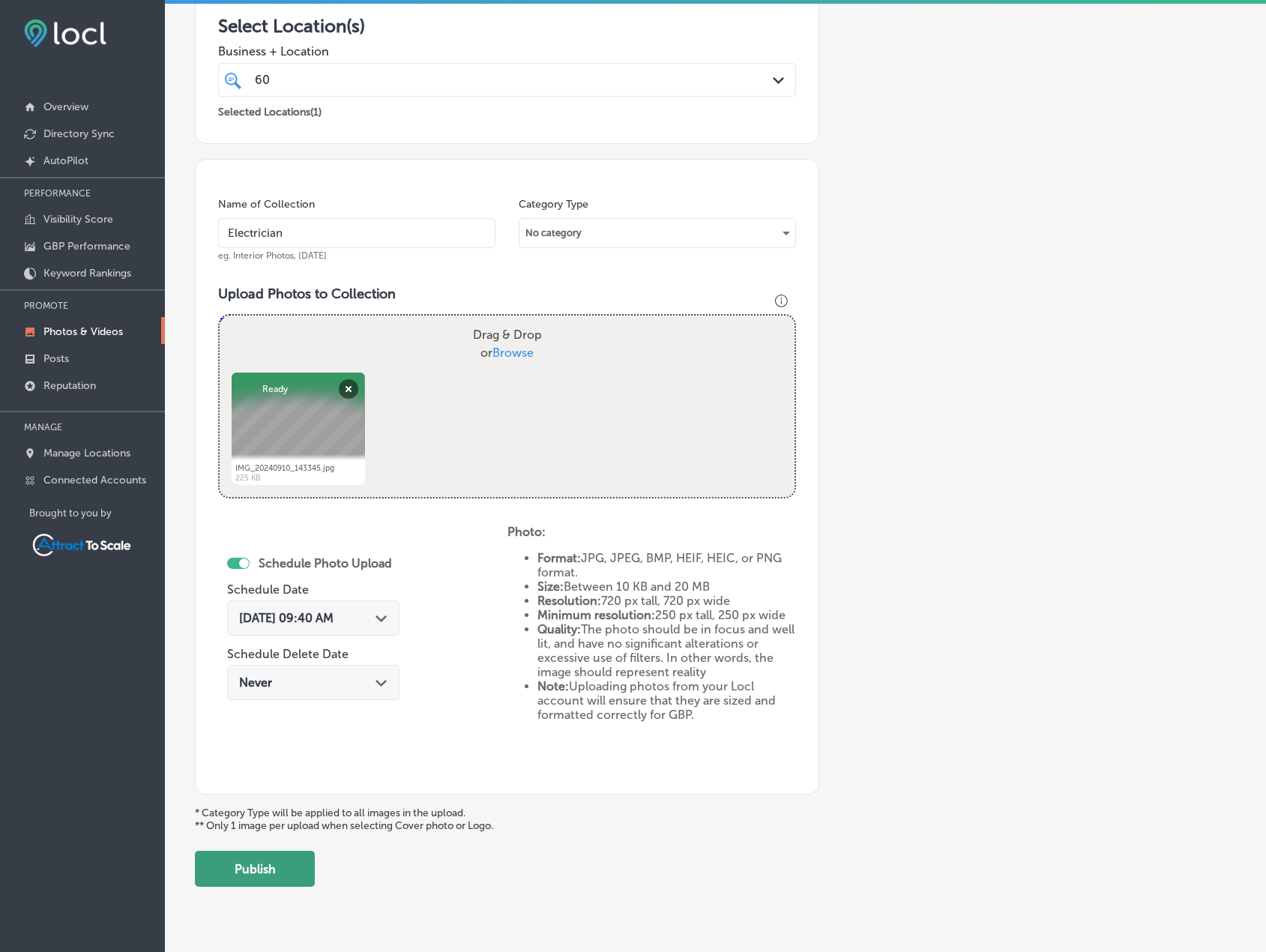
click at [271, 869] on button "Publish" at bounding box center [254, 868] width 120 height 36
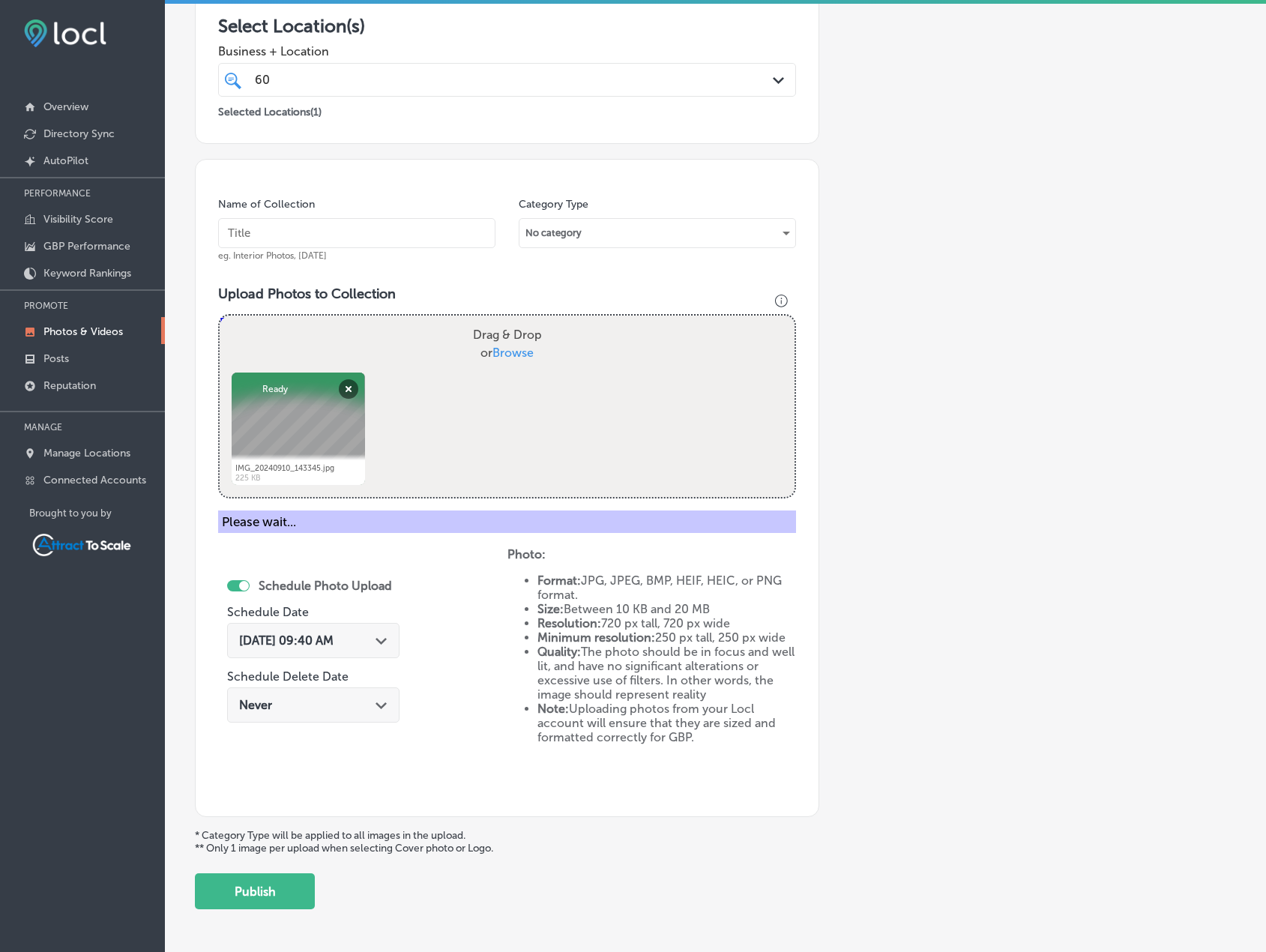
scroll to position [184, 0]
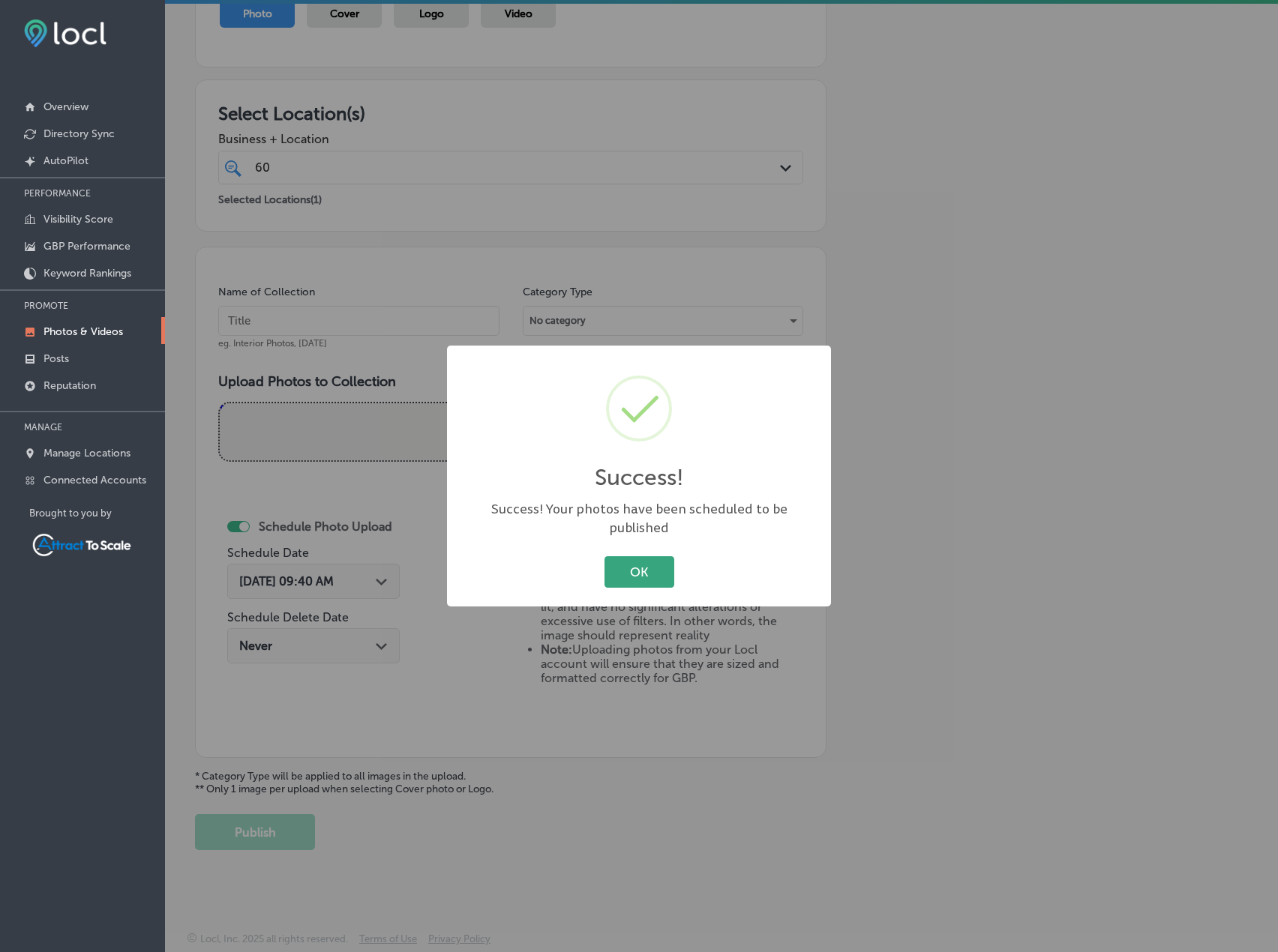
click at [641, 556] on button "OK" at bounding box center [639, 572] width 70 height 31
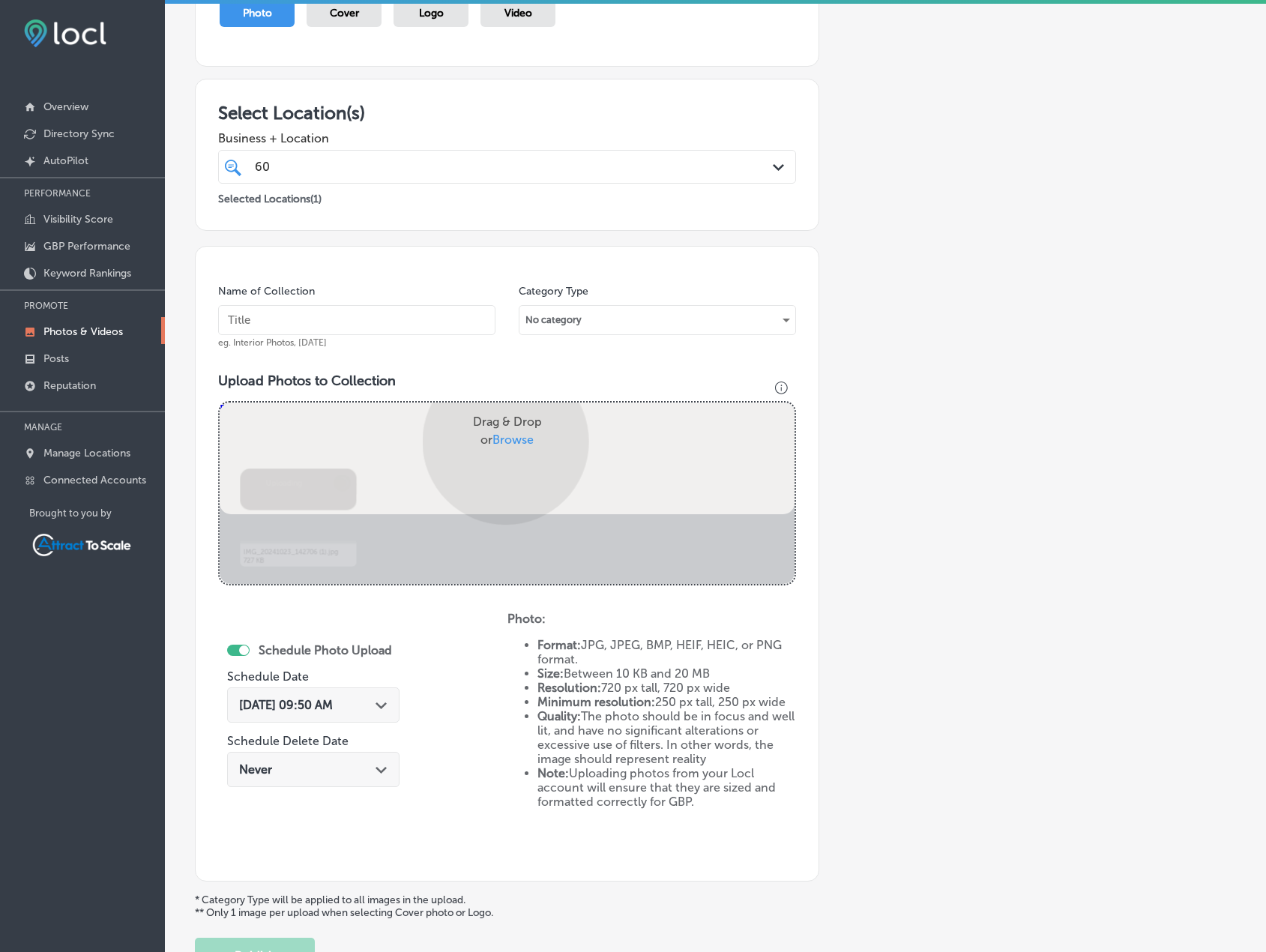
scroll to position [271, 0]
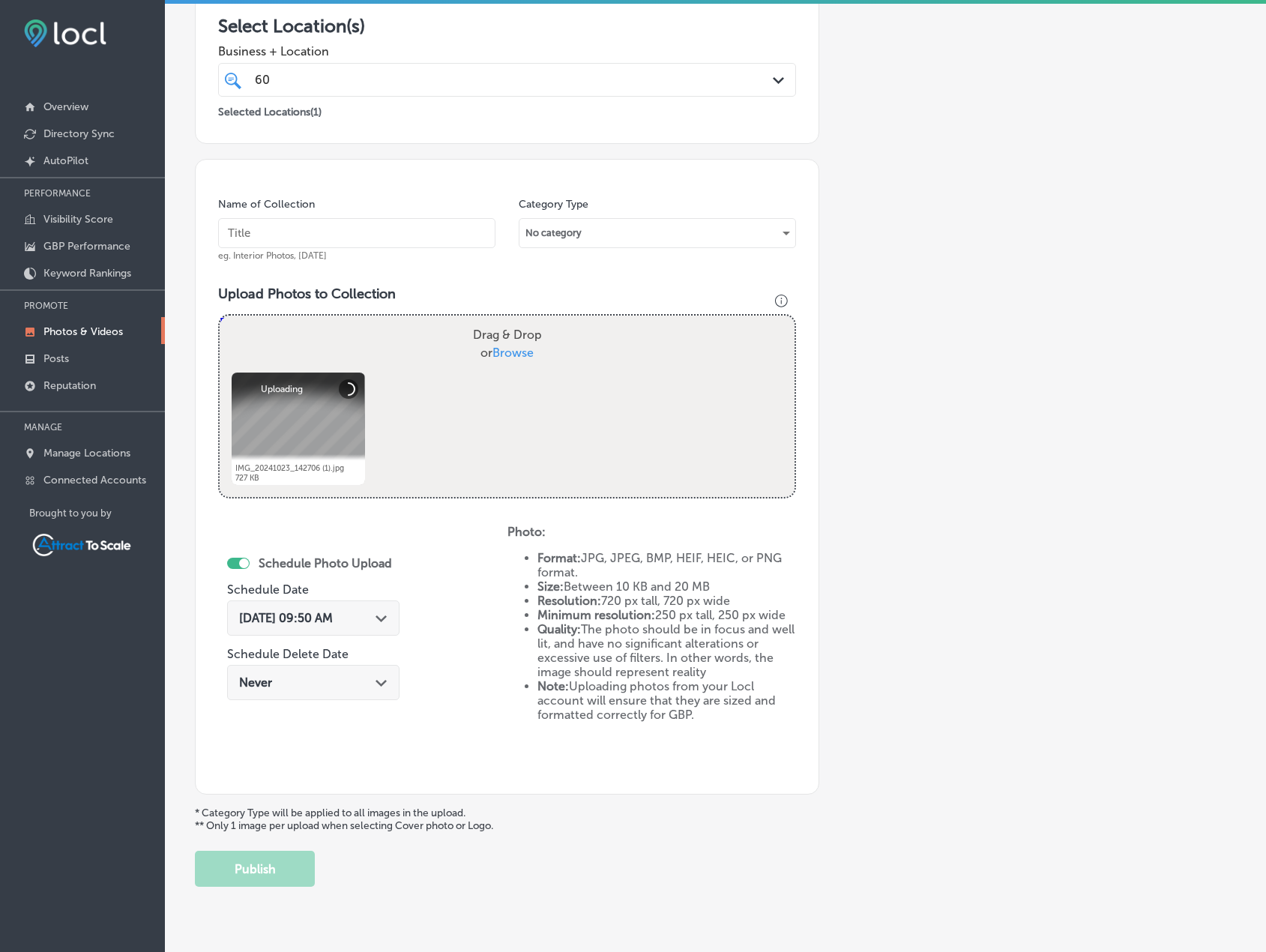
click at [336, 240] on input "text" at bounding box center [357, 233] width 278 height 30
type input "Generators"
click at [333, 619] on span "[DATE] 09:50 AM" at bounding box center [286, 618] width 94 height 15
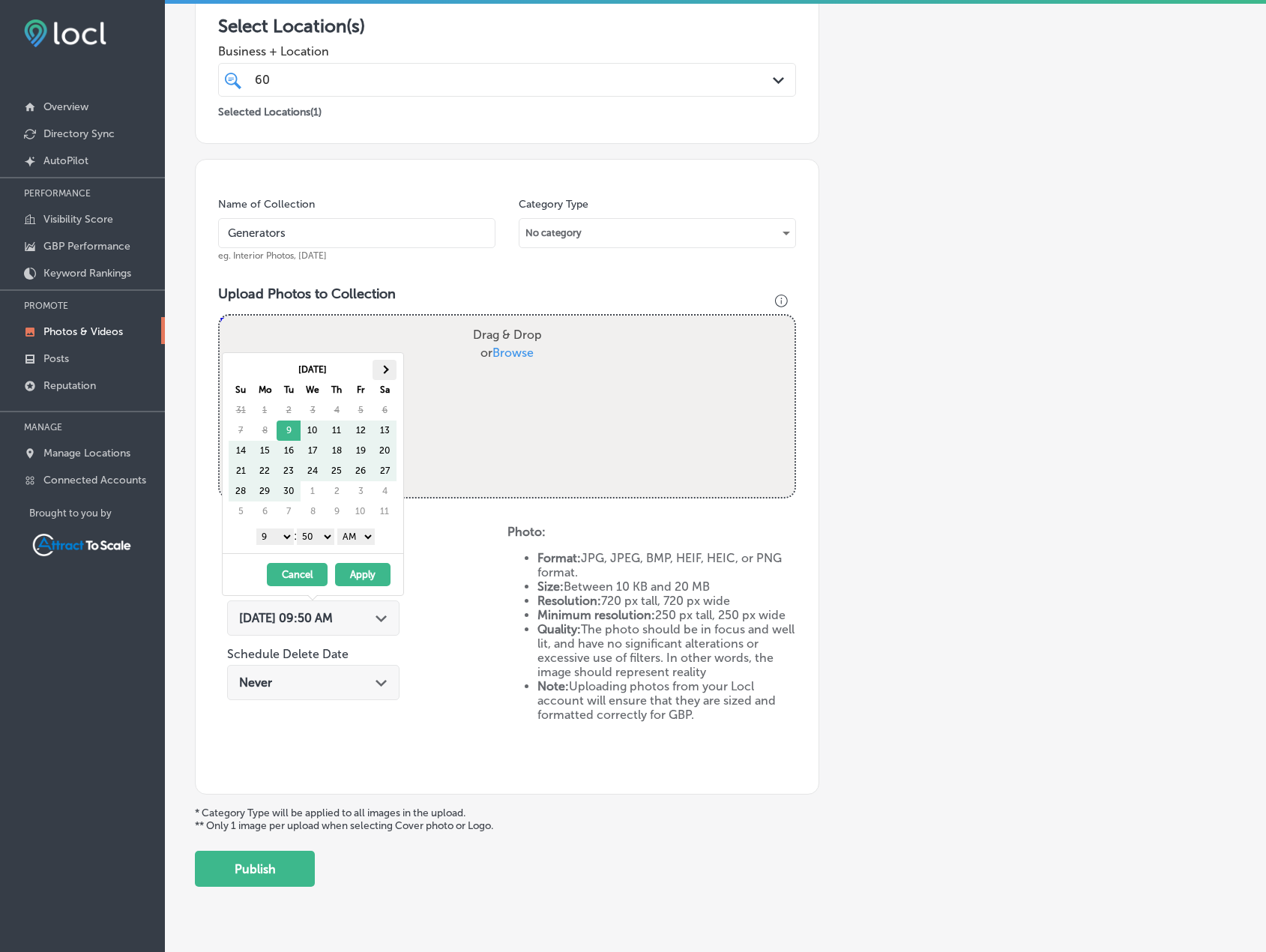
click at [393, 373] on th at bounding box center [384, 369] width 24 height 20
click at [366, 576] on button "Apply" at bounding box center [363, 575] width 56 height 23
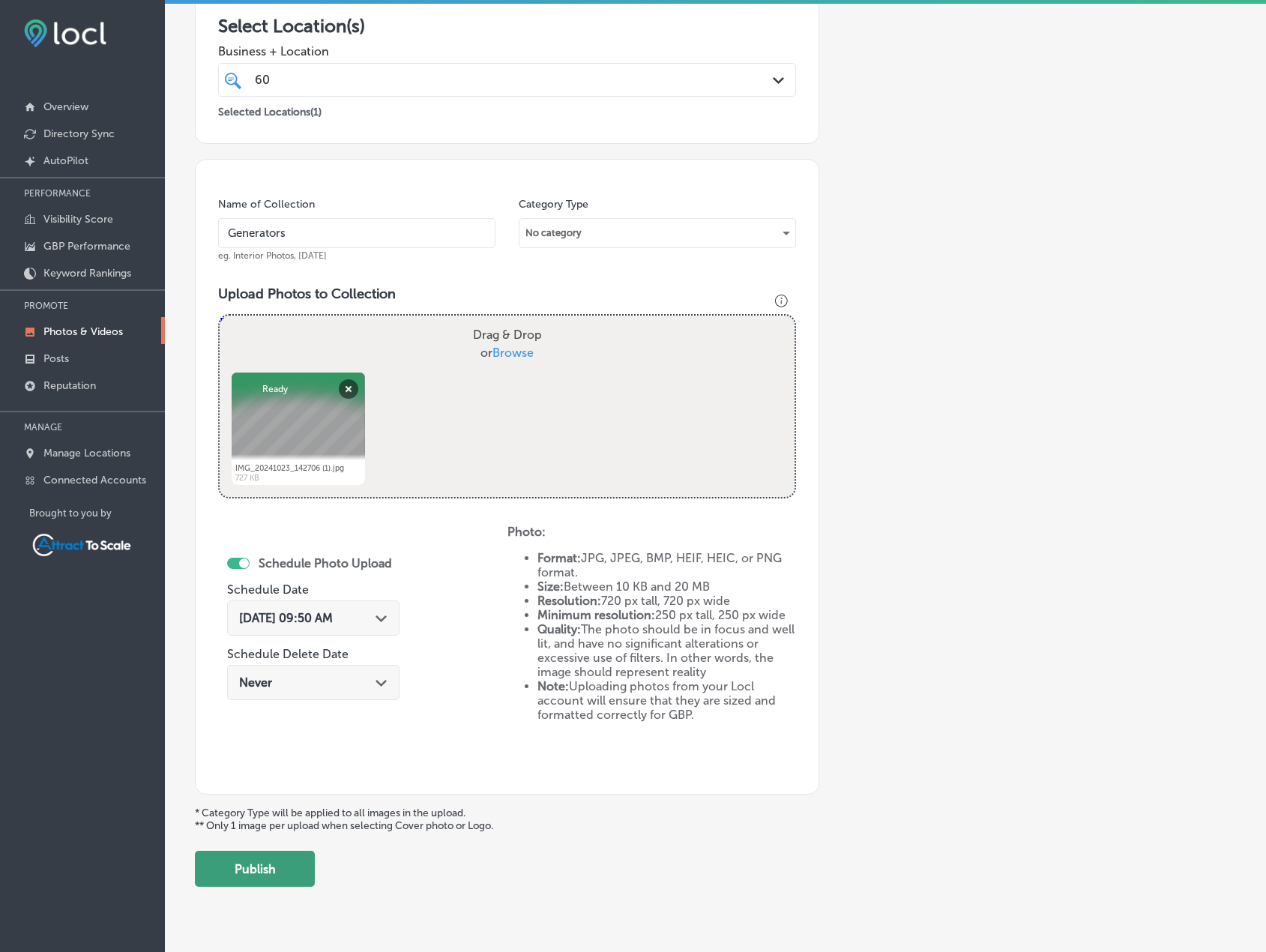
click at [296, 861] on button "Publish" at bounding box center [254, 868] width 120 height 36
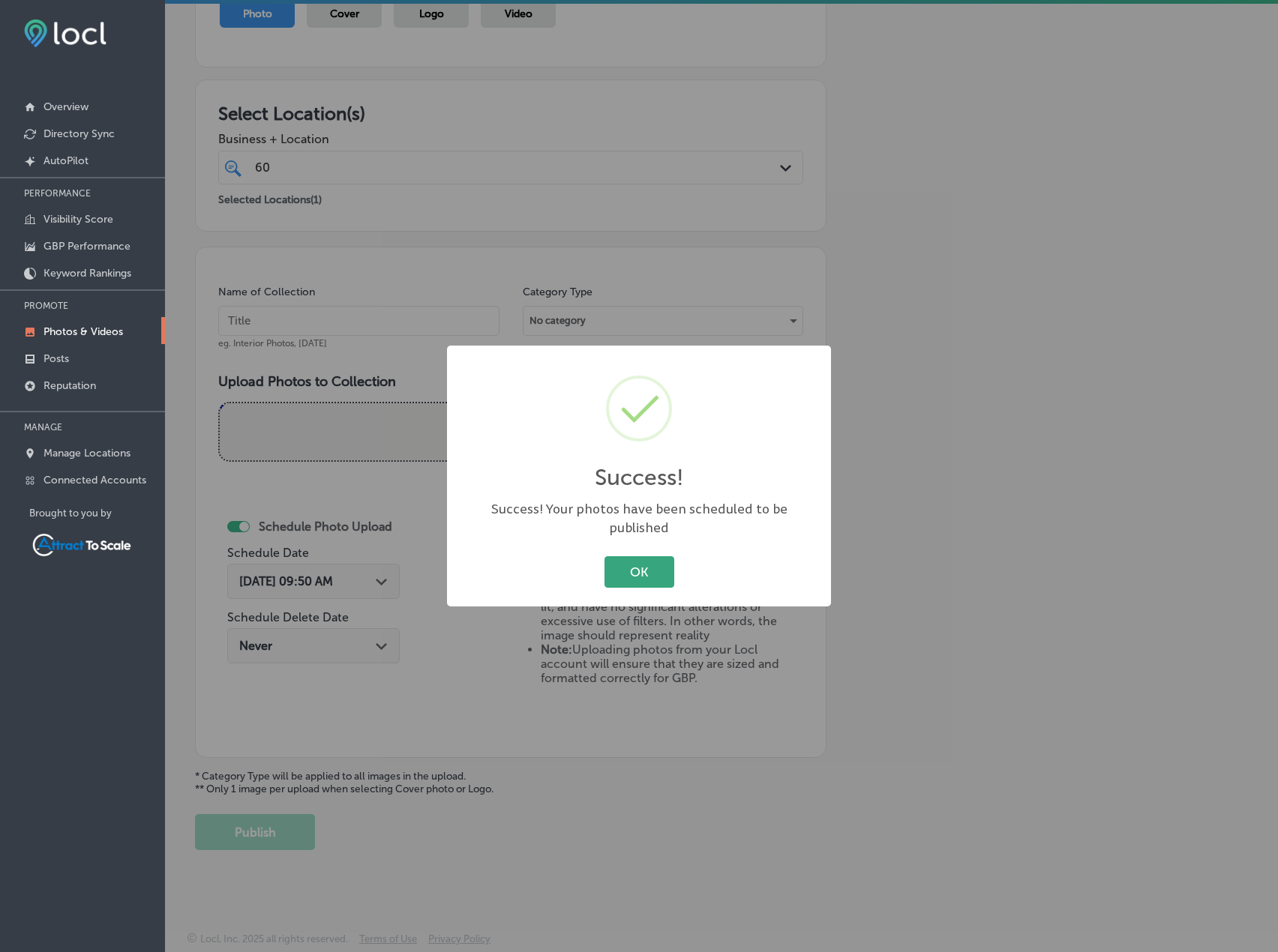
click at [651, 557] on button "OK" at bounding box center [639, 572] width 70 height 31
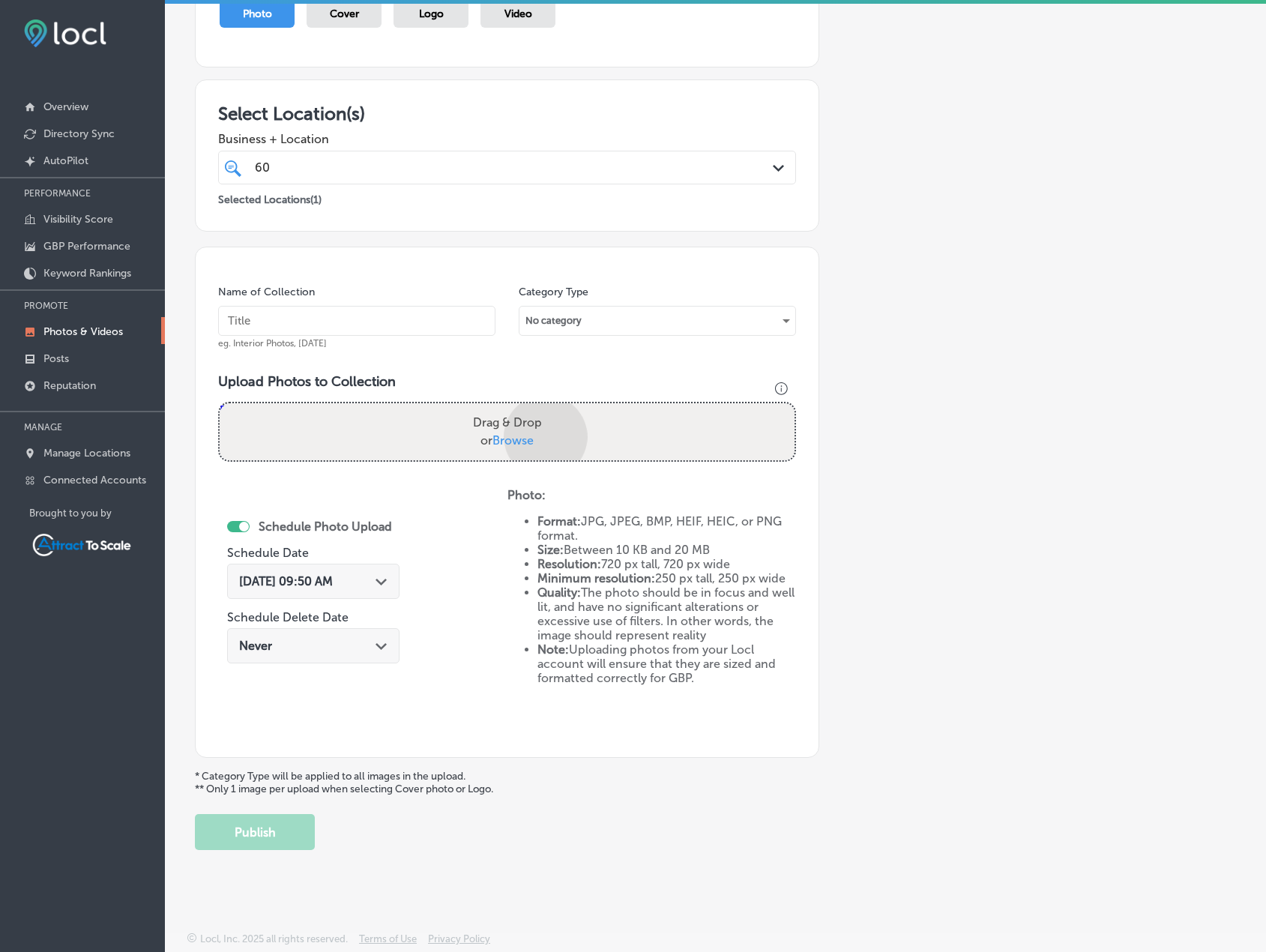
scroll to position [271, 0]
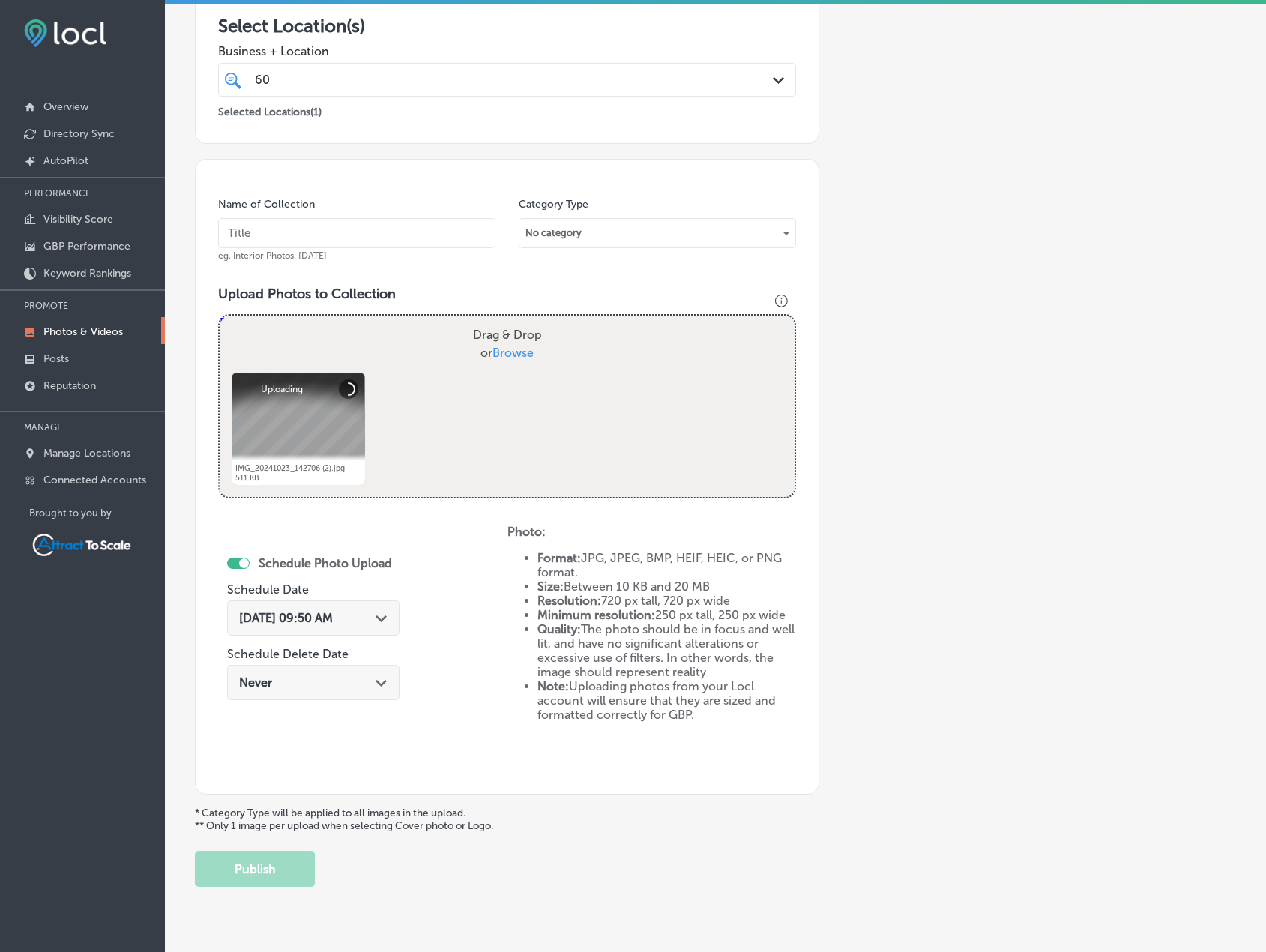
click at [380, 255] on div "Name of Collection eg. Interior Photos, [DATE]" at bounding box center [357, 229] width 278 height 64
click at [363, 238] on input "text" at bounding box center [357, 233] width 278 height 30
type input "Generators"
click at [333, 616] on span "[DATE] 09:50 AM" at bounding box center [286, 618] width 94 height 15
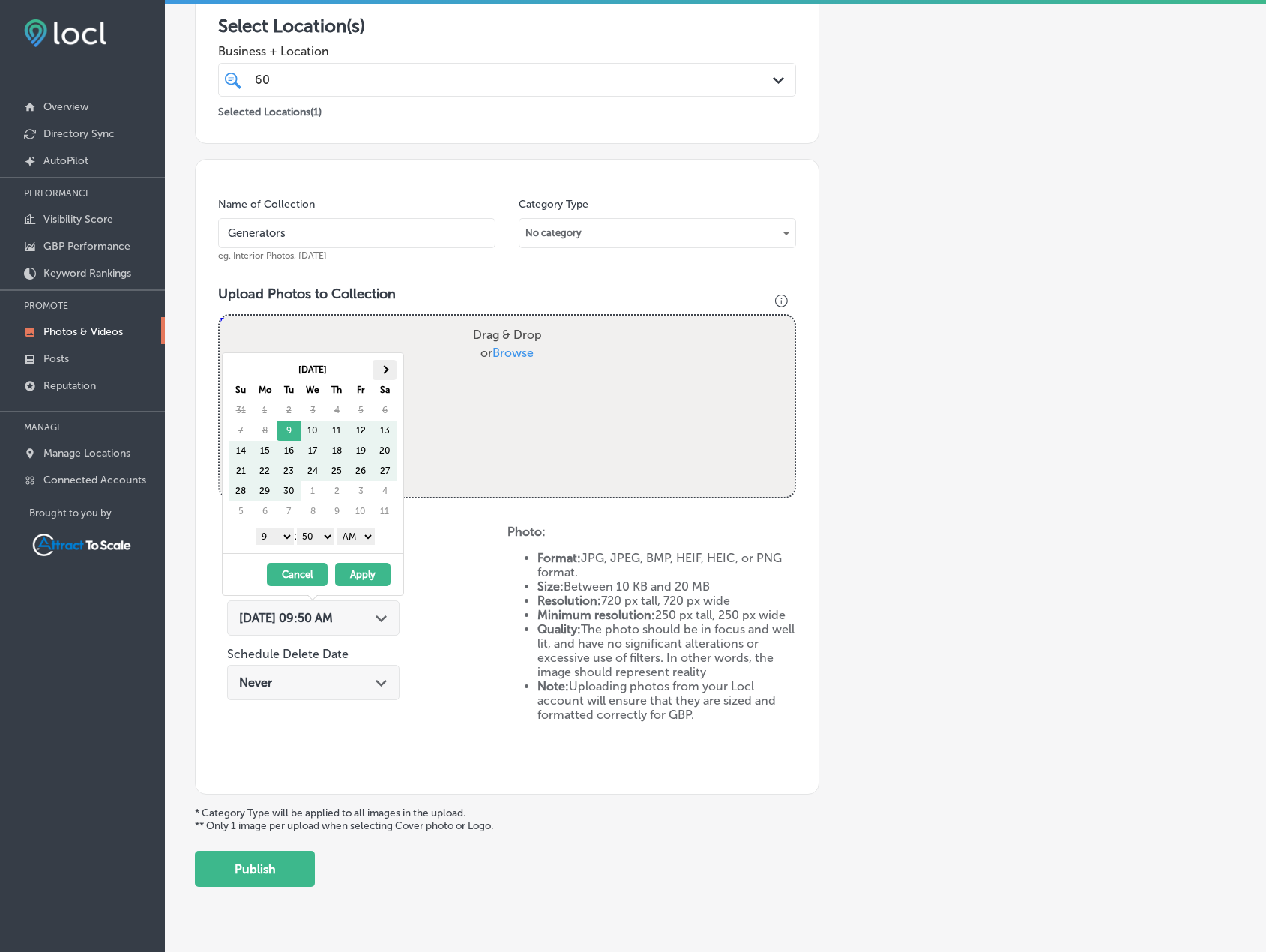
click at [389, 377] on th at bounding box center [384, 369] width 24 height 20
click at [370, 575] on button "Apply" at bounding box center [363, 575] width 56 height 23
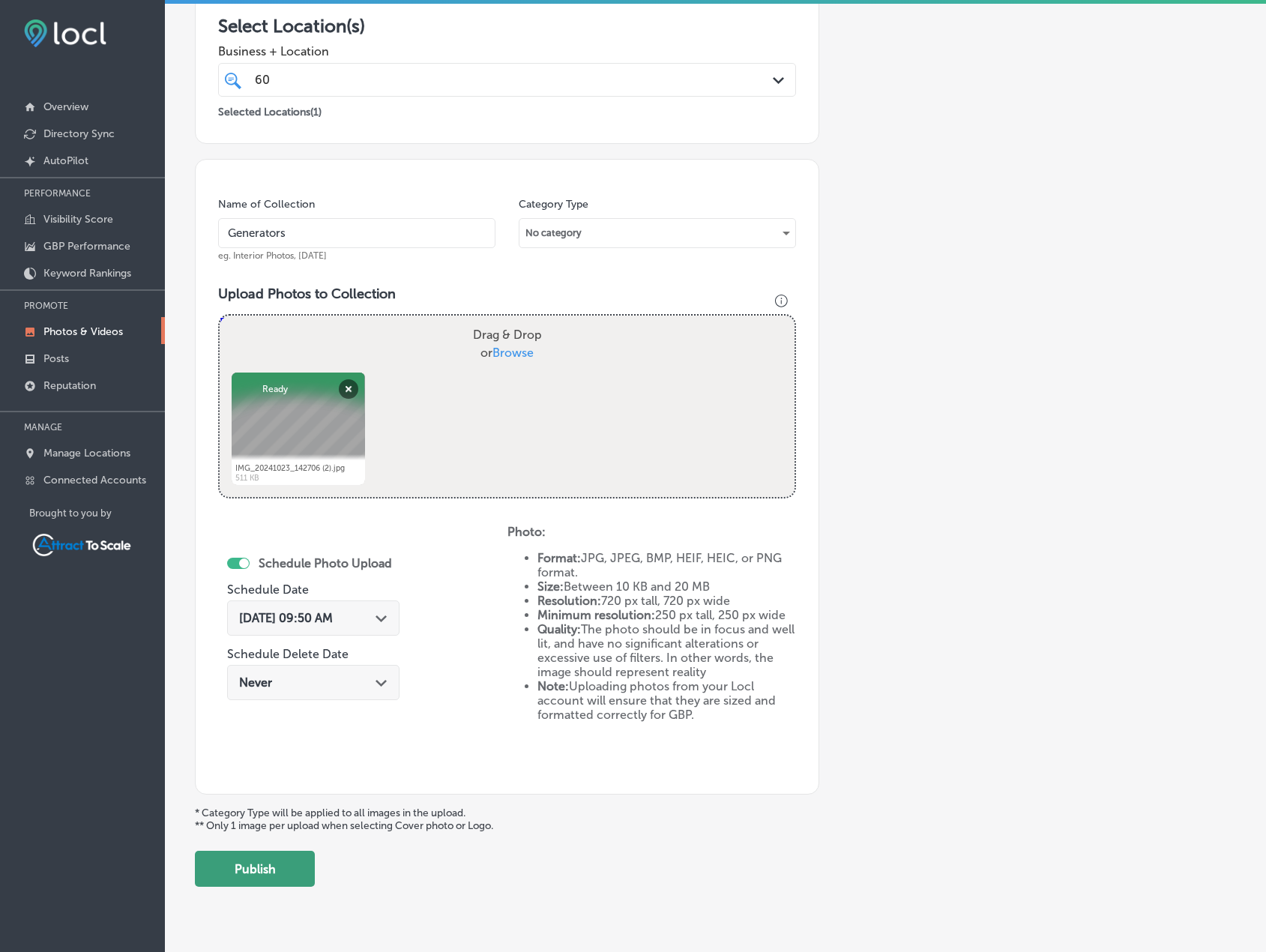
click at [241, 873] on button "Publish" at bounding box center [254, 868] width 120 height 36
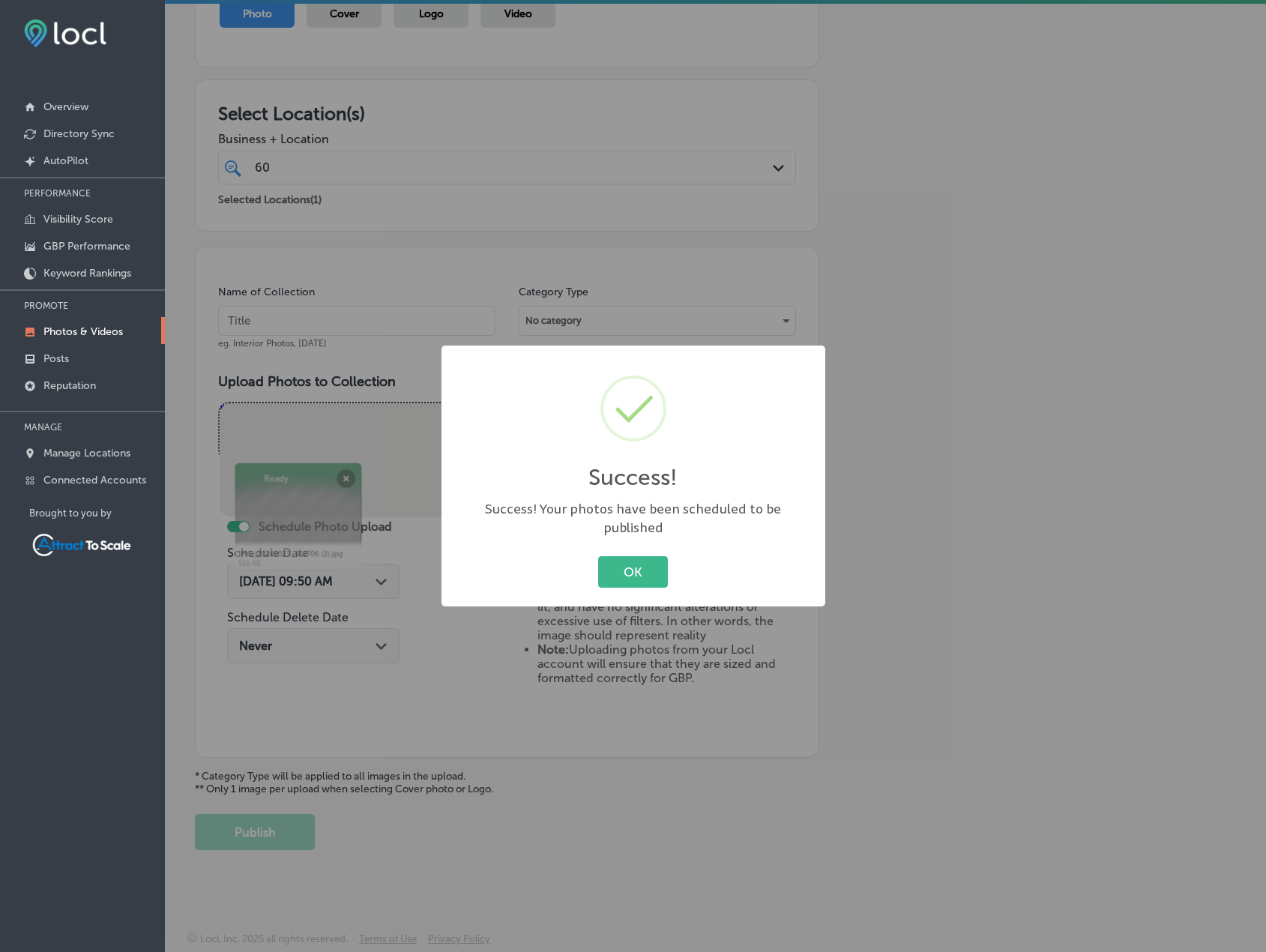
scroll to position [184, 0]
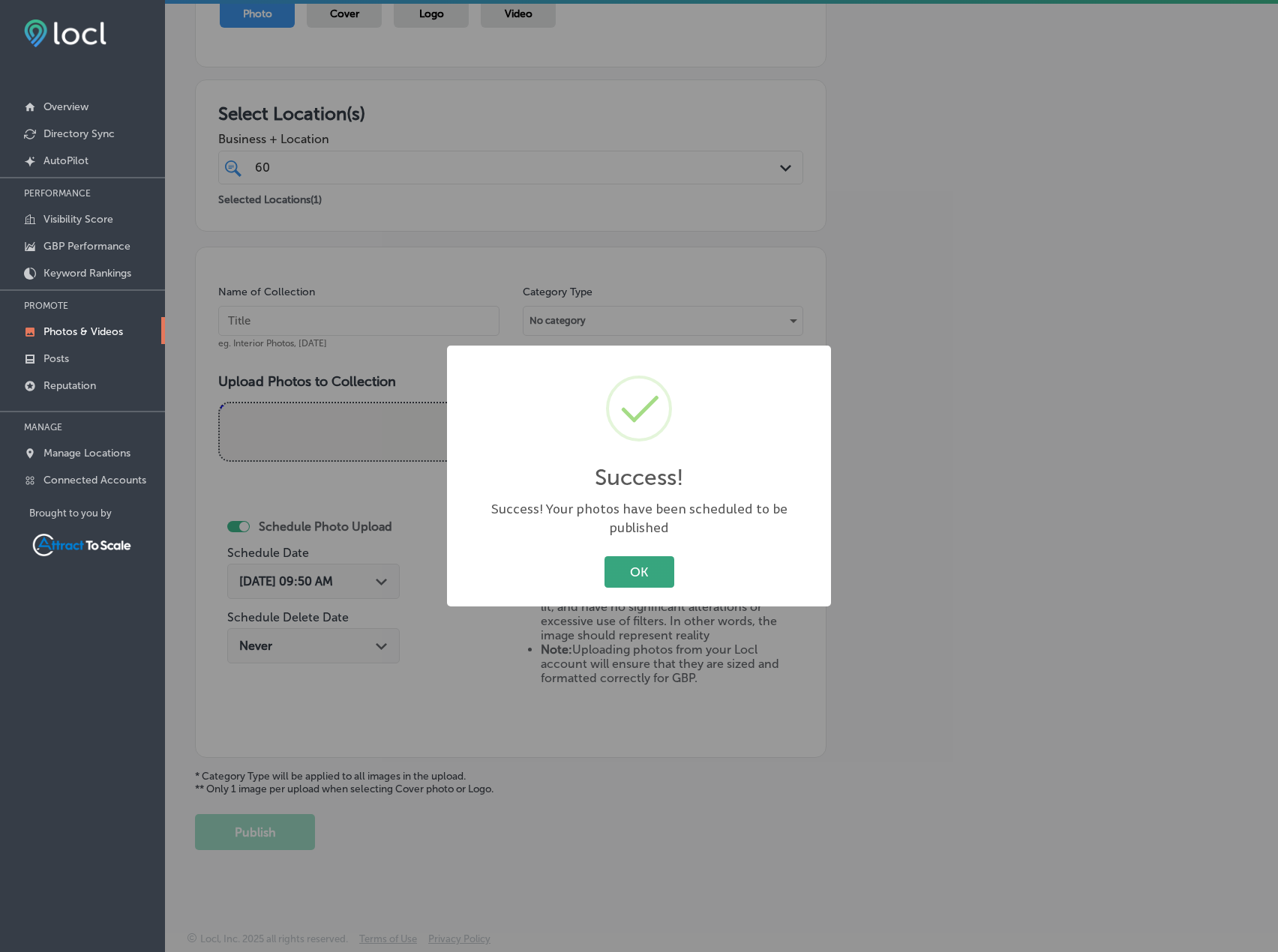
click at [665, 560] on button "OK" at bounding box center [639, 572] width 70 height 31
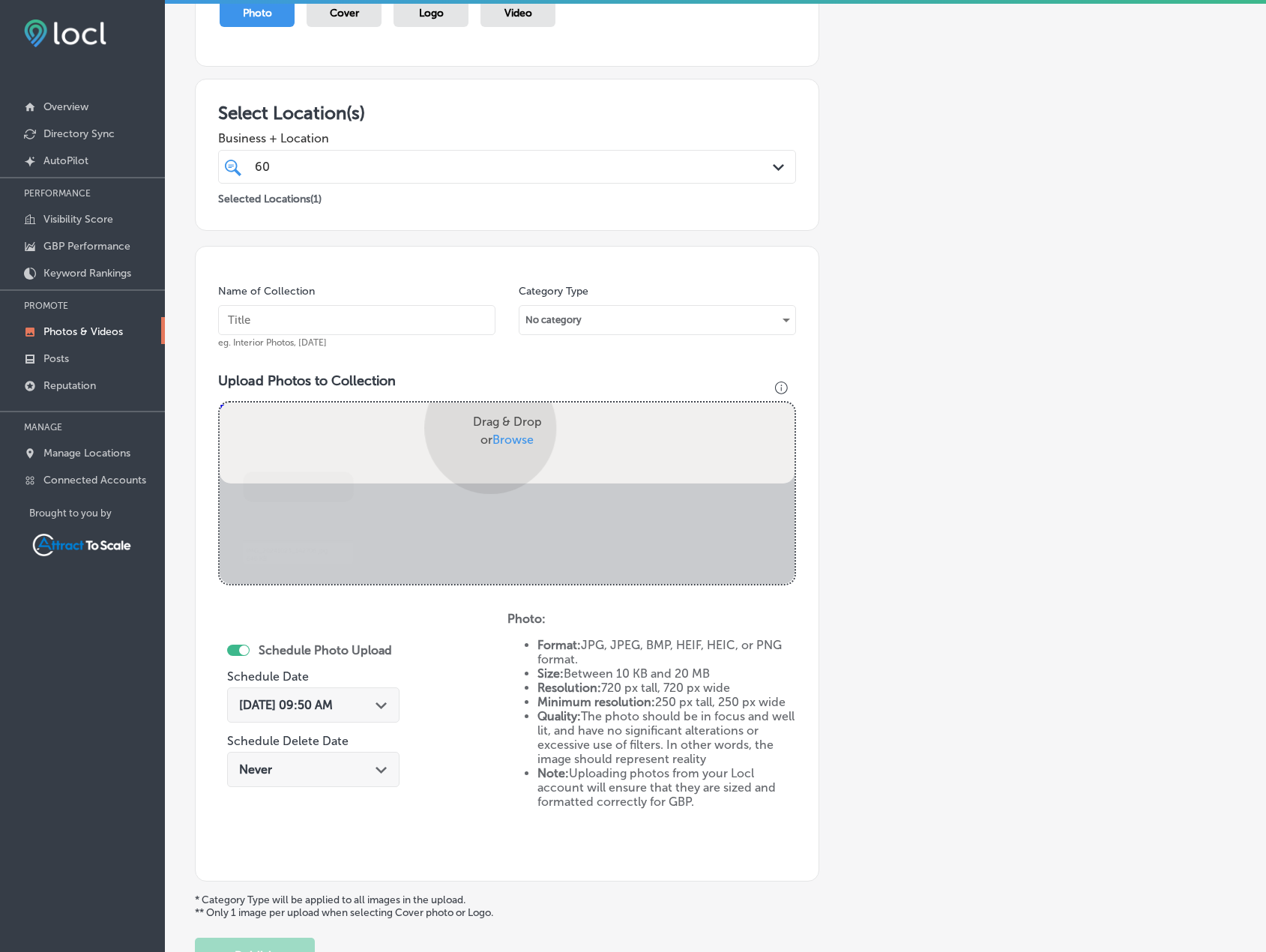
scroll to position [271, 0]
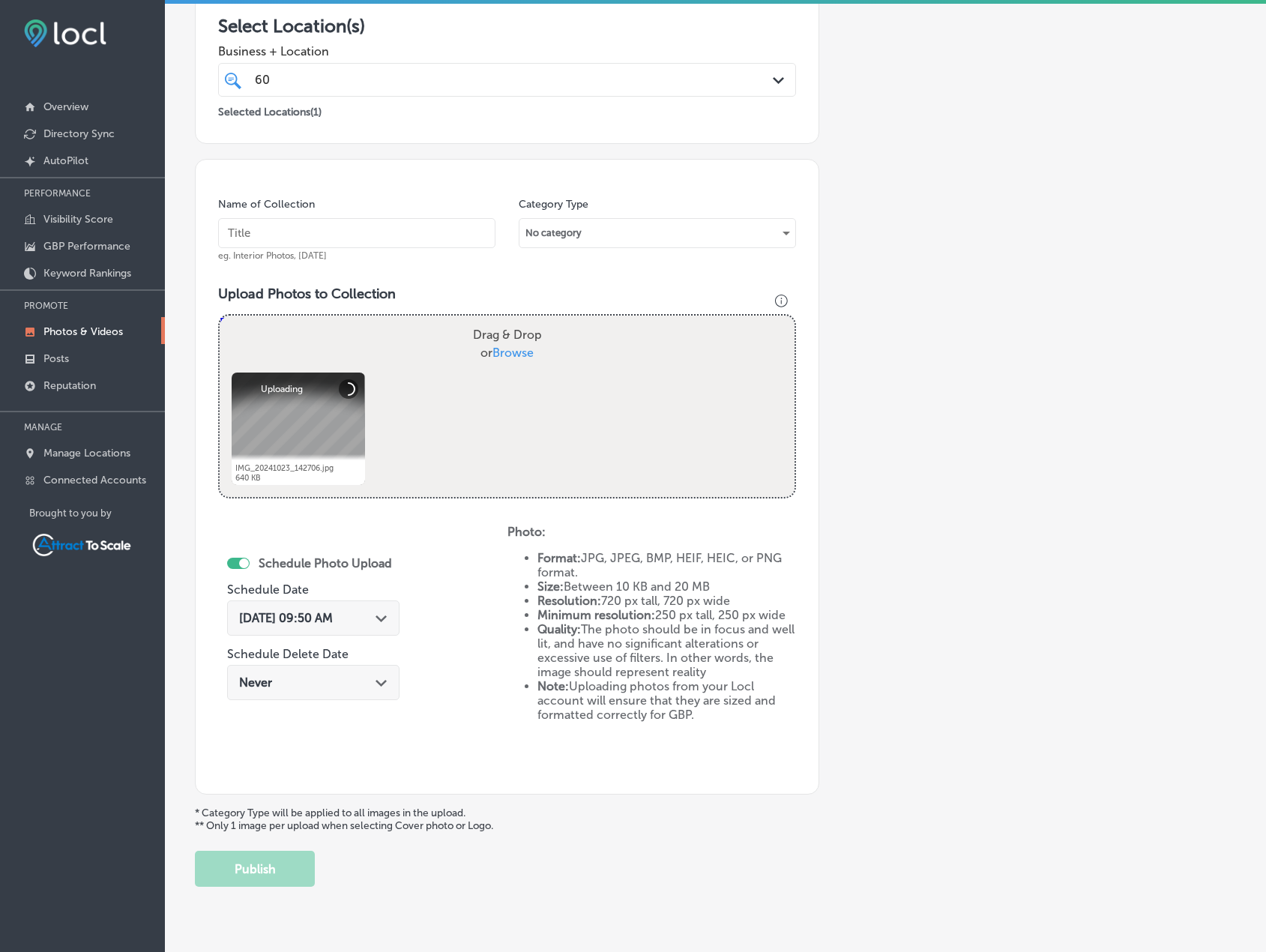
click at [365, 240] on input "text" at bounding box center [357, 233] width 278 height 30
type input "Generators"
click at [371, 642] on div "[DATE] 09:50 AM Path Created with Sketch." at bounding box center [313, 622] width 173 height 51
click at [371, 619] on div "[DATE] 09:50 AM Path Created with Sketch." at bounding box center [313, 618] width 148 height 15
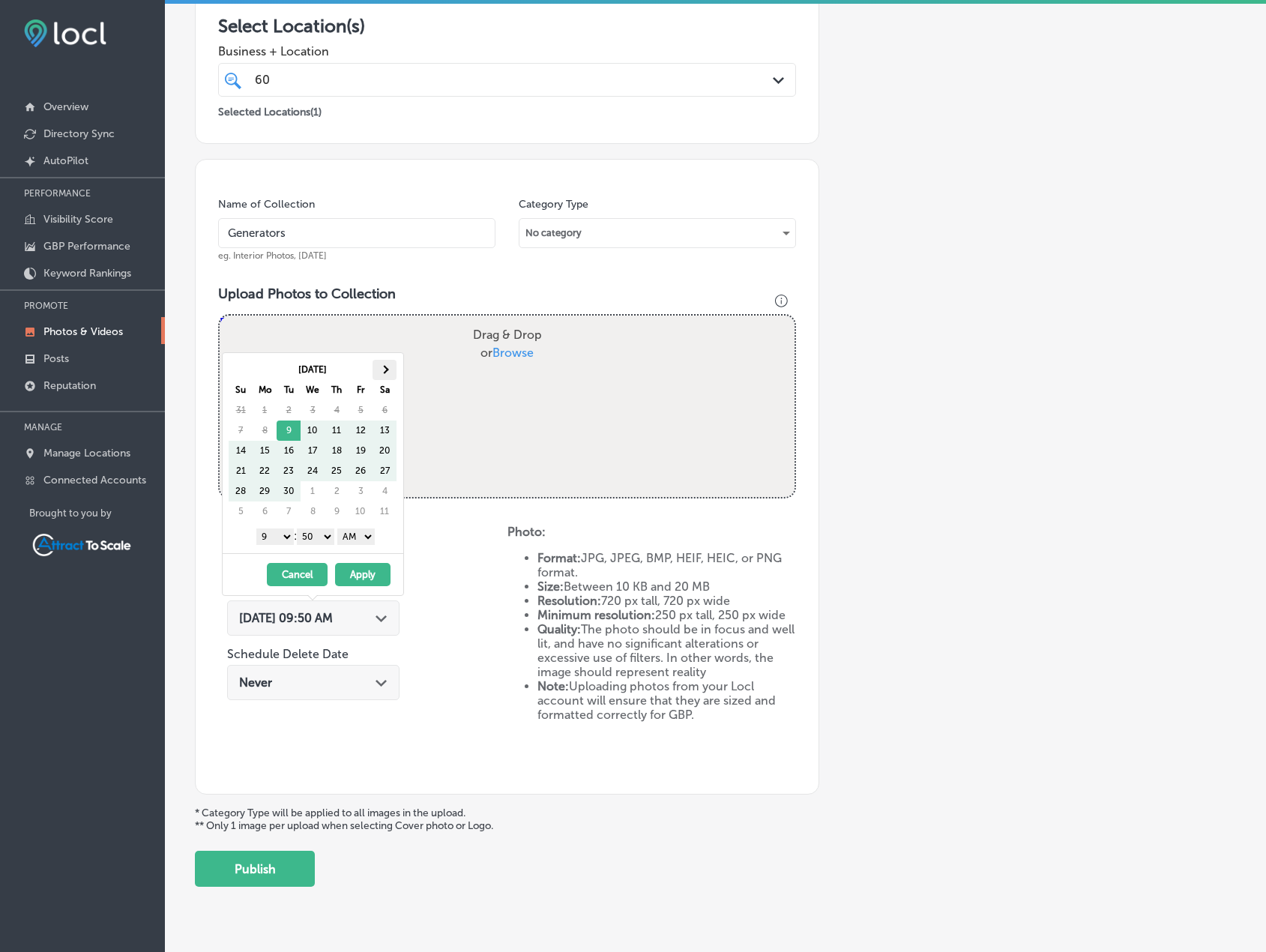
click at [392, 366] on th at bounding box center [384, 369] width 24 height 20
click at [354, 571] on button "Apply" at bounding box center [363, 575] width 56 height 23
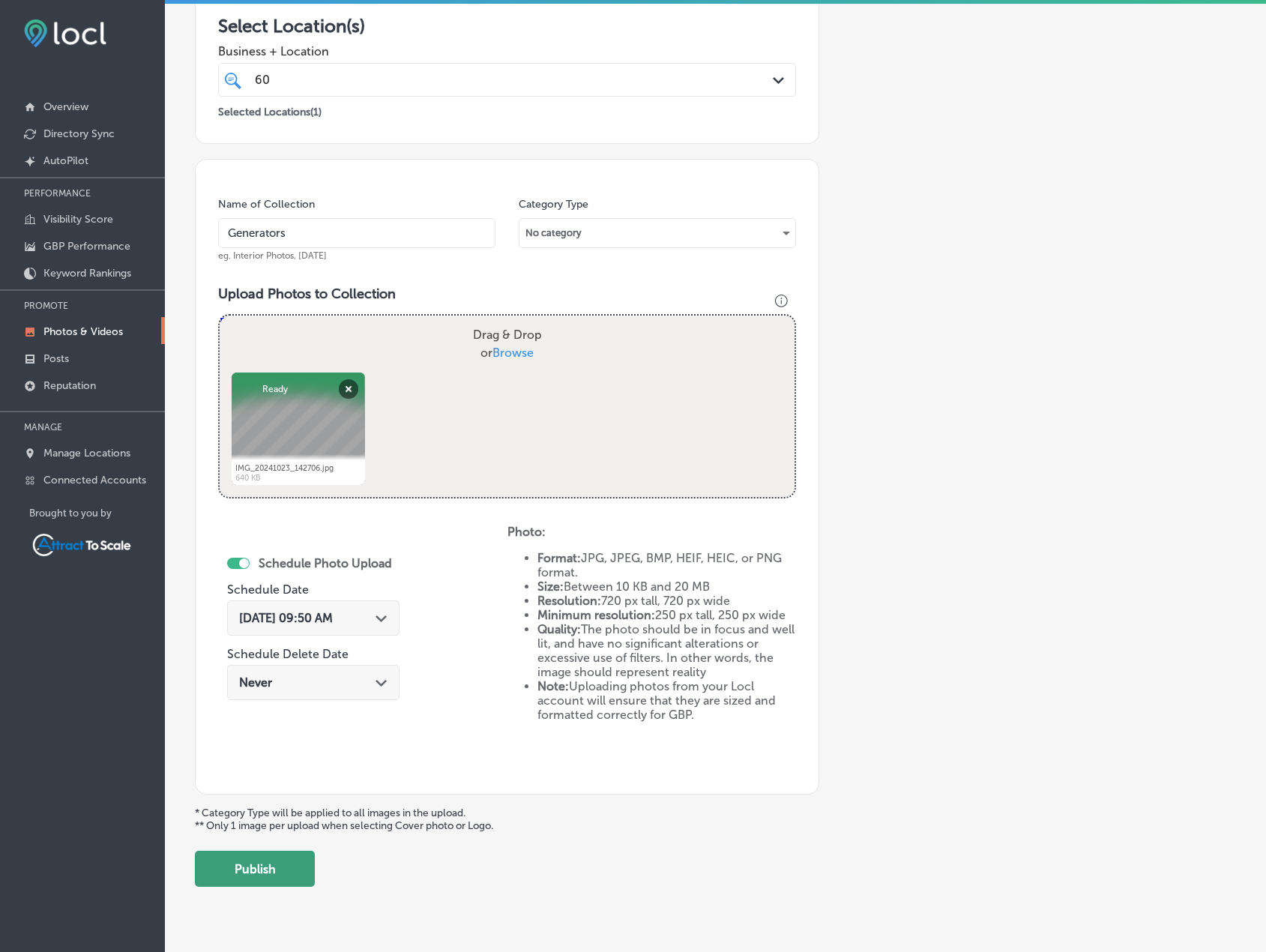
click at [282, 866] on button "Publish" at bounding box center [254, 868] width 120 height 36
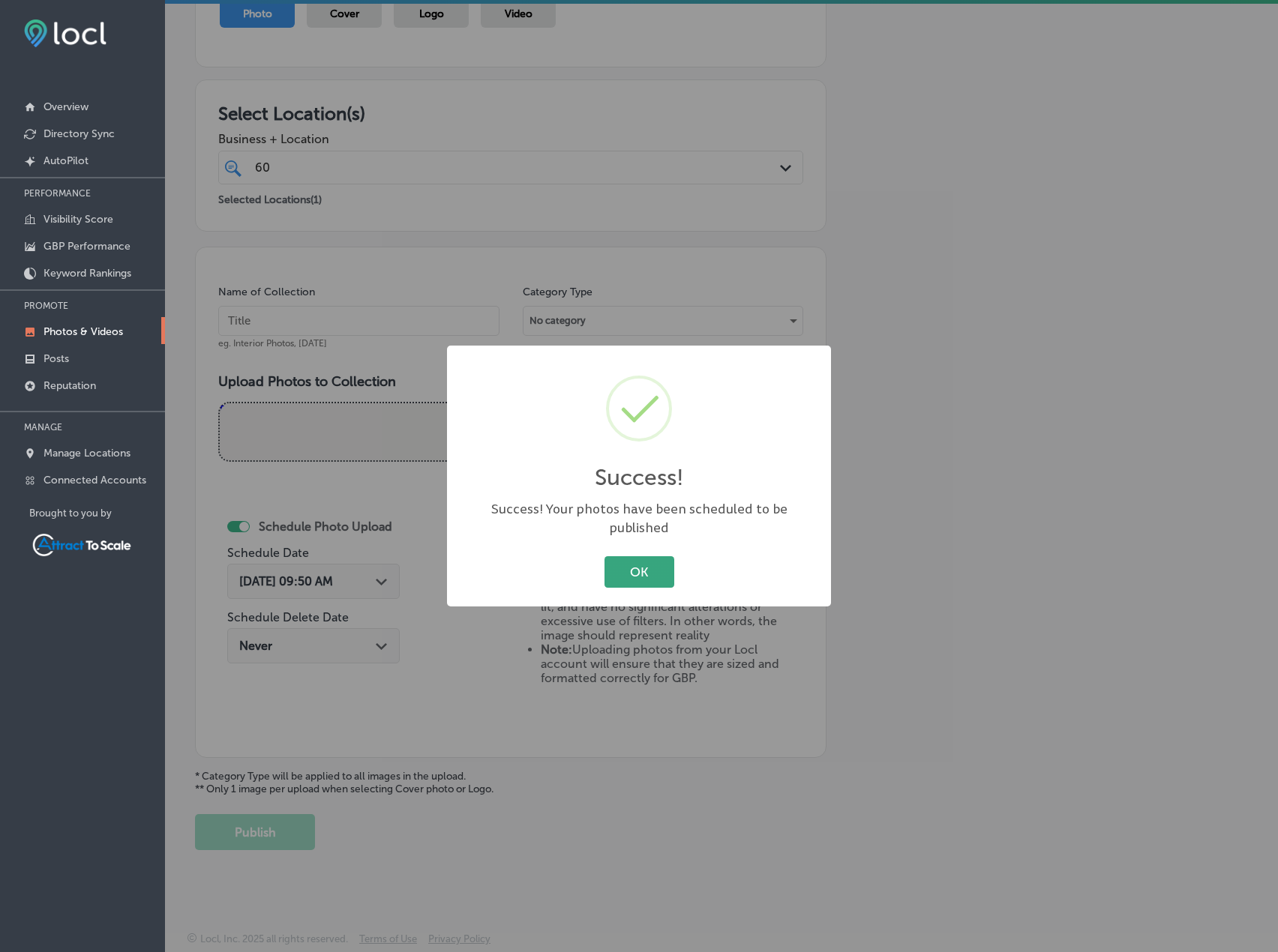
drag, startPoint x: 621, startPoint y: 562, endPoint x: 639, endPoint y: 560, distance: 18.1
click at [623, 561] on button "OK" at bounding box center [639, 572] width 70 height 31
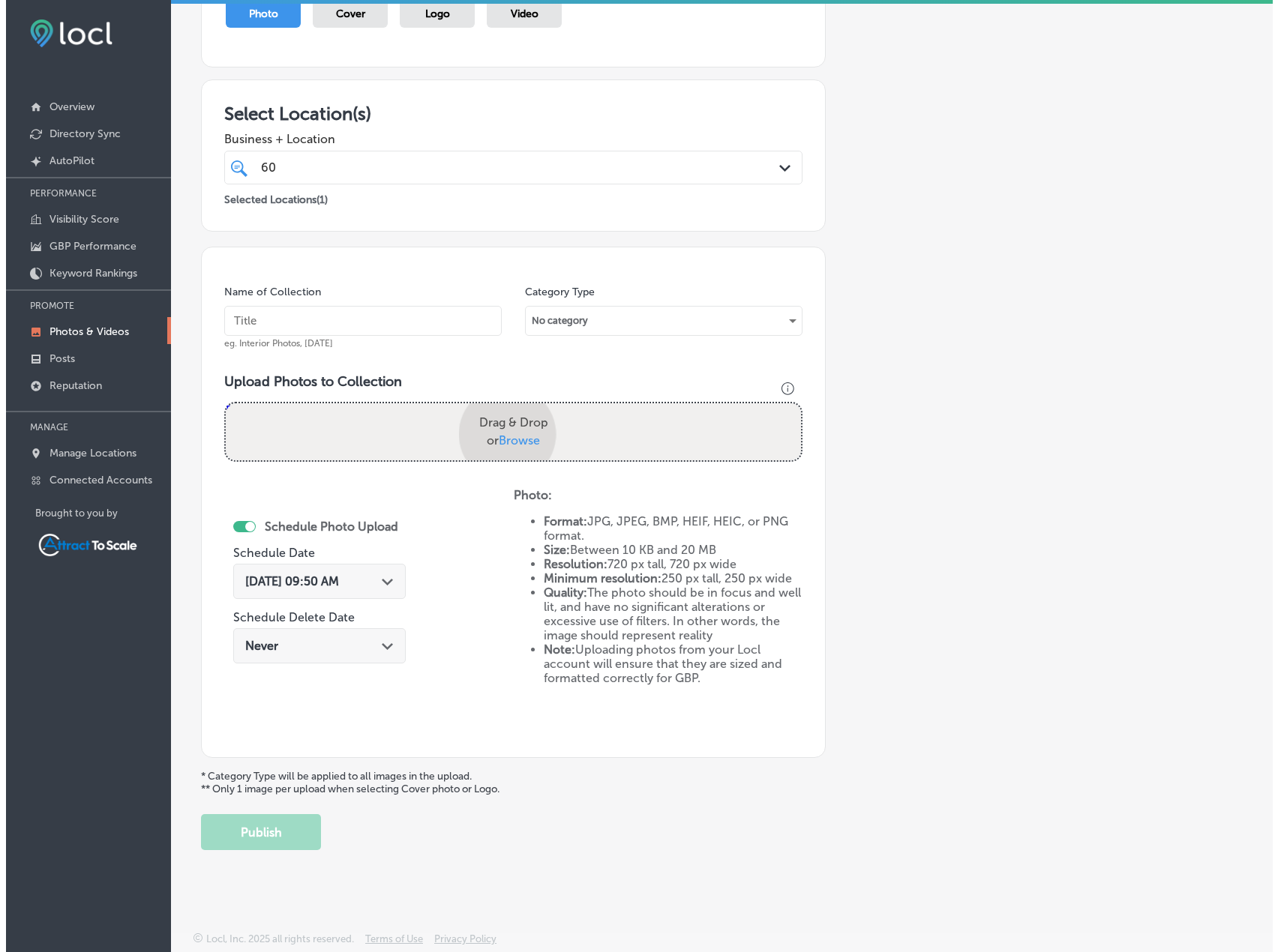
scroll to position [271, 0]
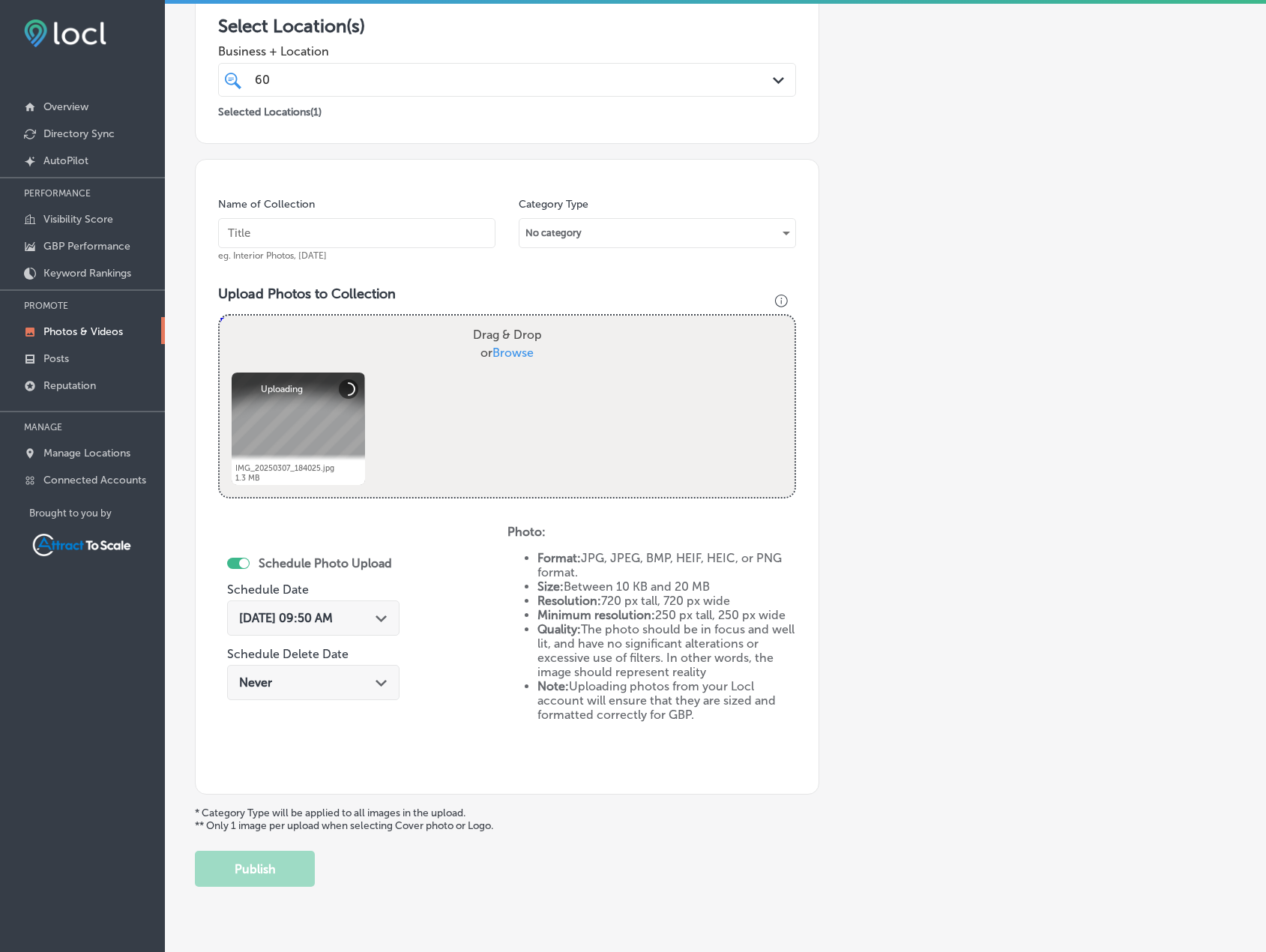
click at [372, 245] on input "text" at bounding box center [357, 233] width 278 height 30
type input "Electrician"
click at [379, 619] on icon "Path Created with Sketch." at bounding box center [381, 619] width 12 height 7
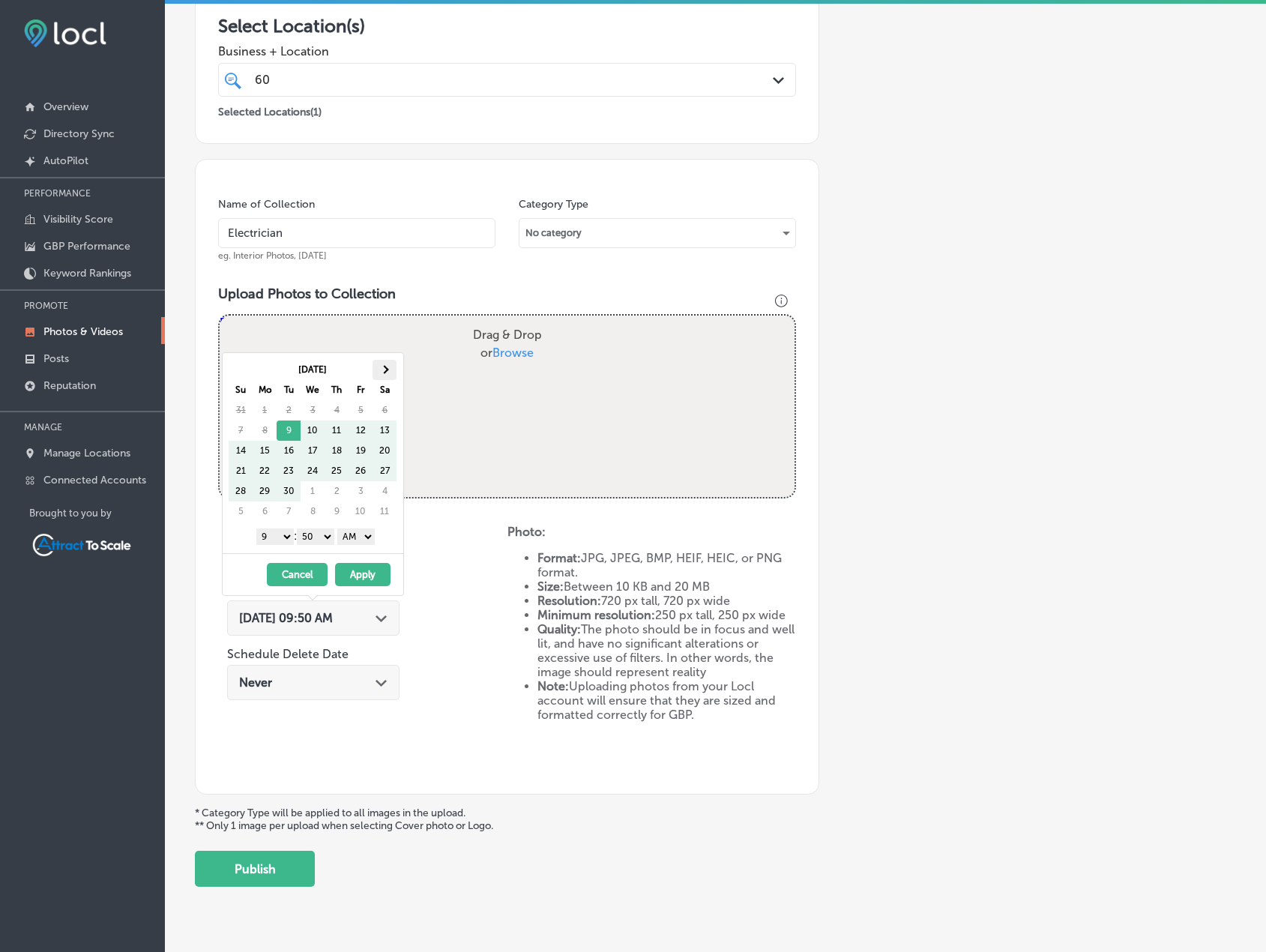
click at [393, 366] on th at bounding box center [384, 369] width 24 height 20
click at [369, 562] on div "[DATE] - [DATE] Cancel Apply" at bounding box center [312, 574] width 180 height 42
click at [372, 568] on button "Apply" at bounding box center [363, 575] width 56 height 23
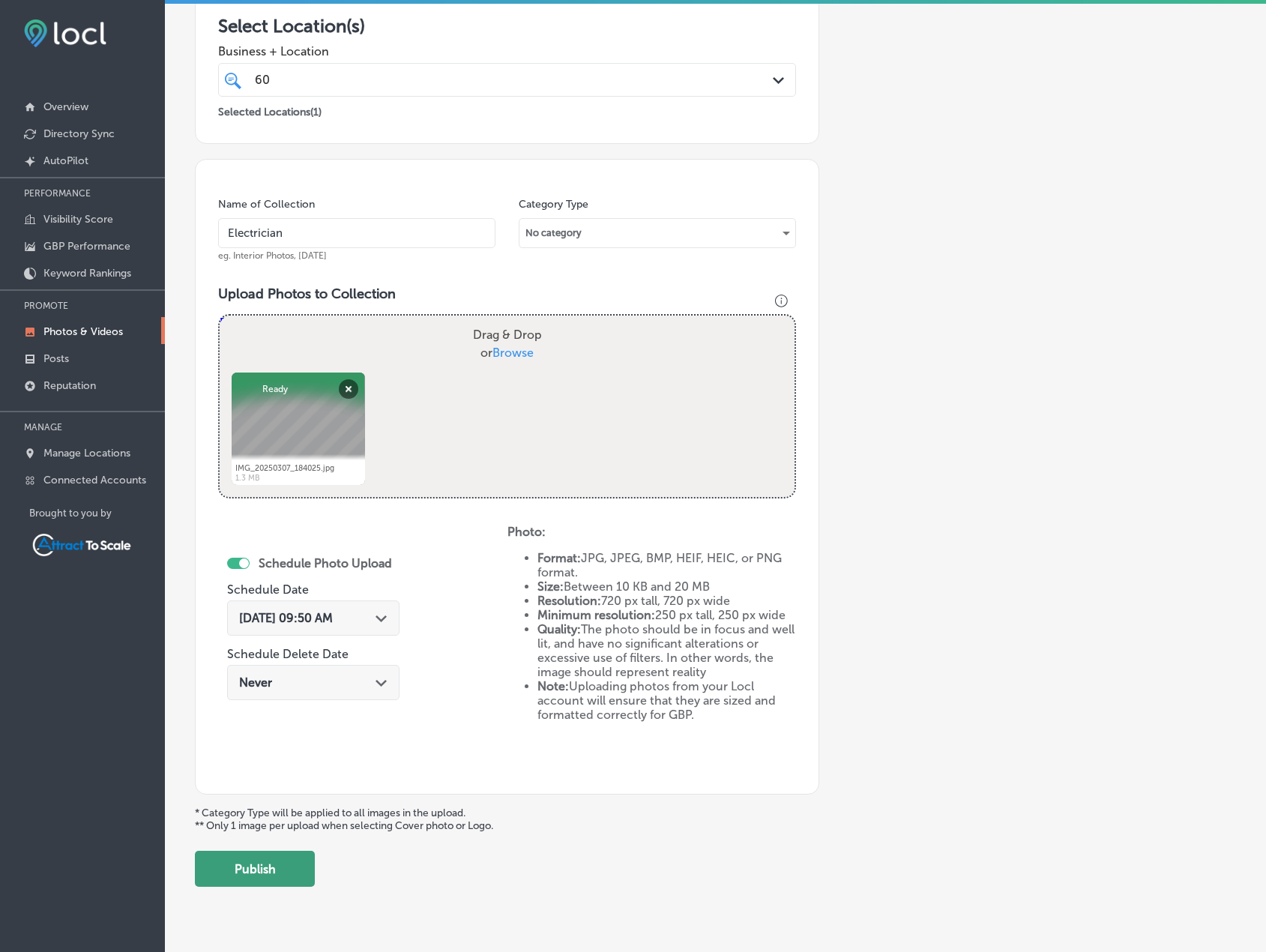
click at [293, 882] on button "Publish" at bounding box center [254, 868] width 120 height 36
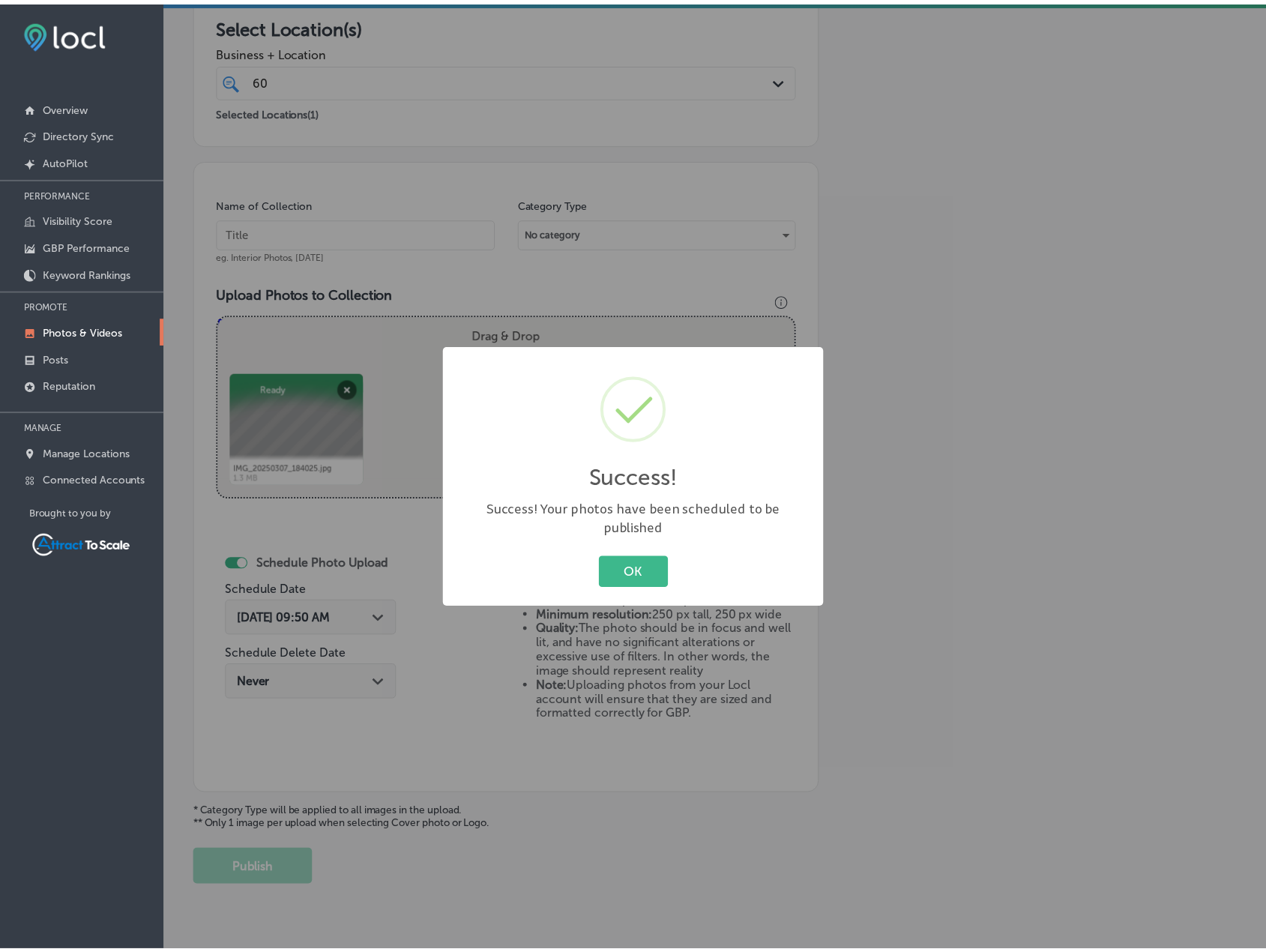
scroll to position [184, 0]
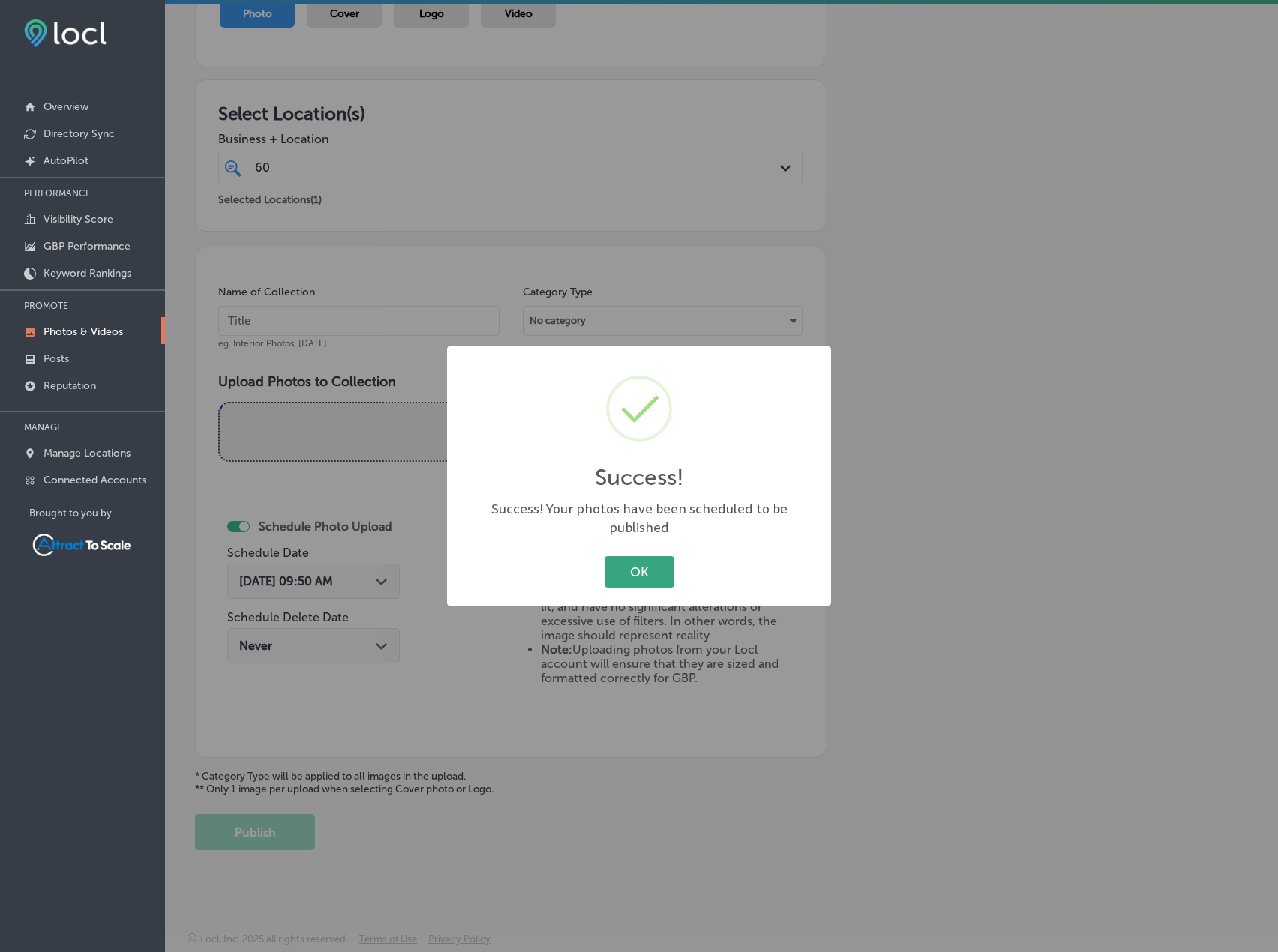
click at [616, 567] on button "OK" at bounding box center [639, 572] width 70 height 31
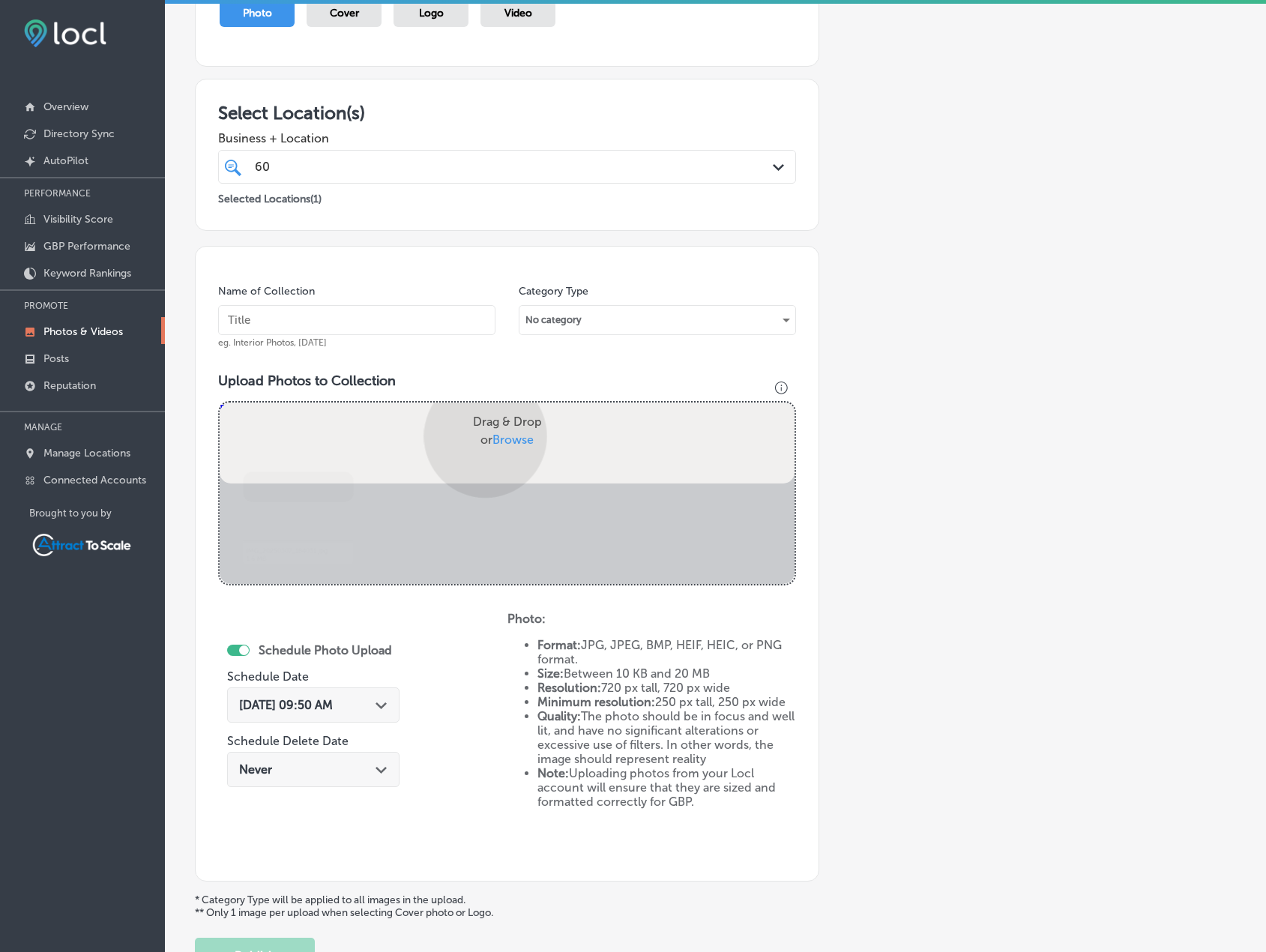
scroll to position [271, 0]
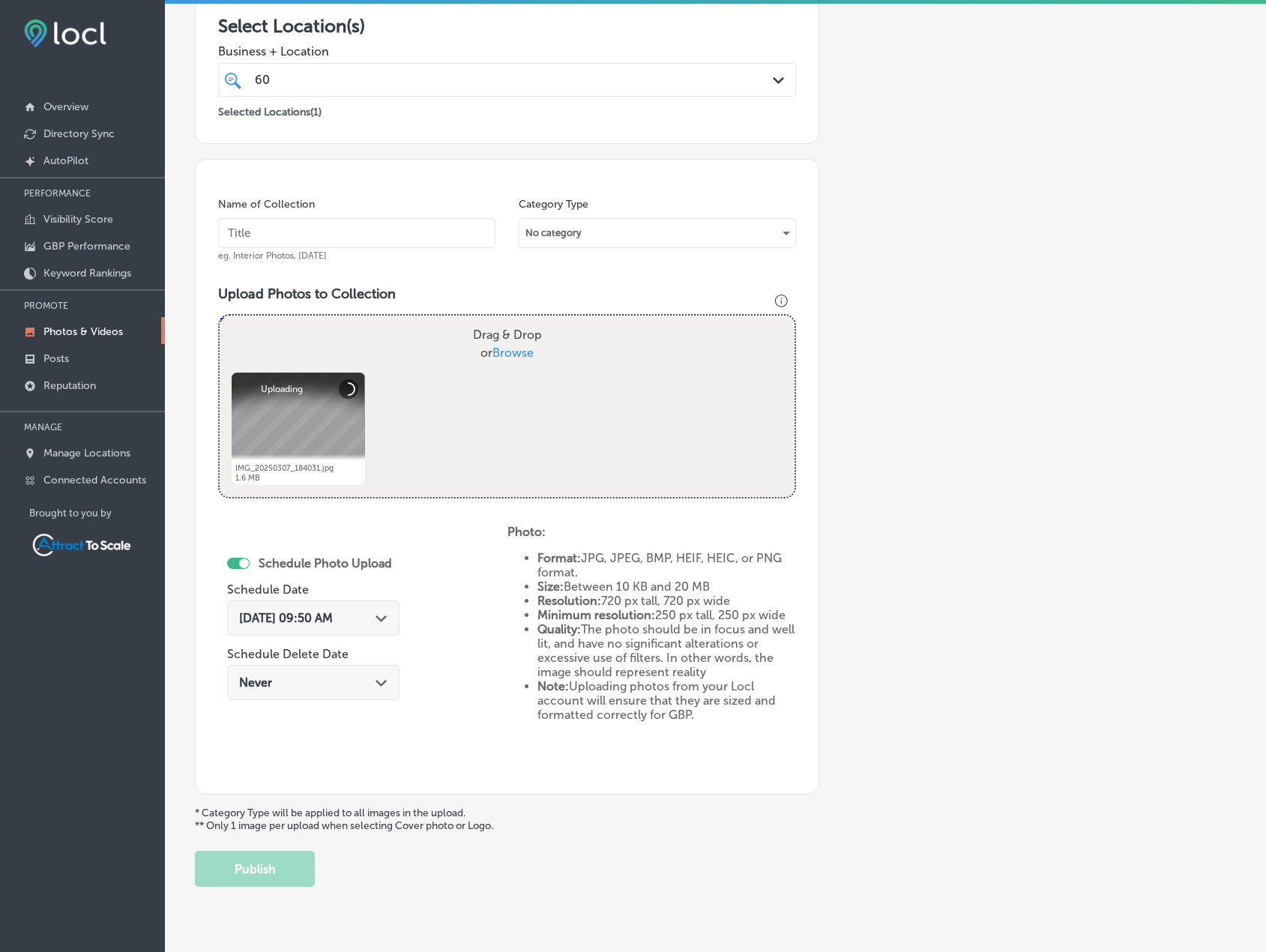
click at [383, 244] on input "text" at bounding box center [357, 233] width 278 height 30
type input "Electrician"
drag, startPoint x: 371, startPoint y: 619, endPoint x: 386, endPoint y: 616, distance: 15.3
click at [373, 616] on div "[DATE] 09:50 AM Path Created with Sketch." at bounding box center [313, 618] width 148 height 15
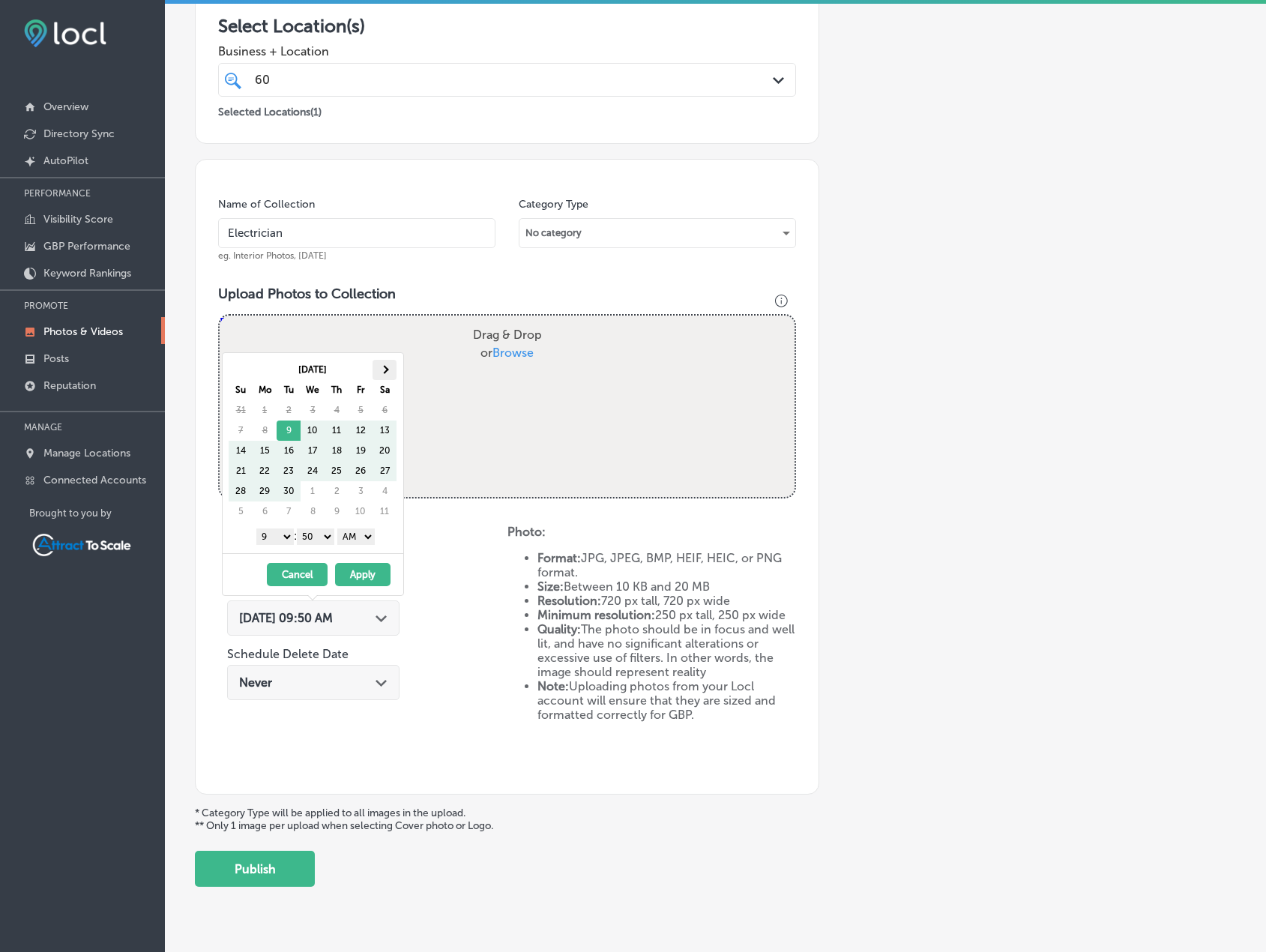
click at [383, 363] on th at bounding box center [384, 369] width 24 height 20
click at [361, 564] on button "Apply" at bounding box center [363, 575] width 56 height 23
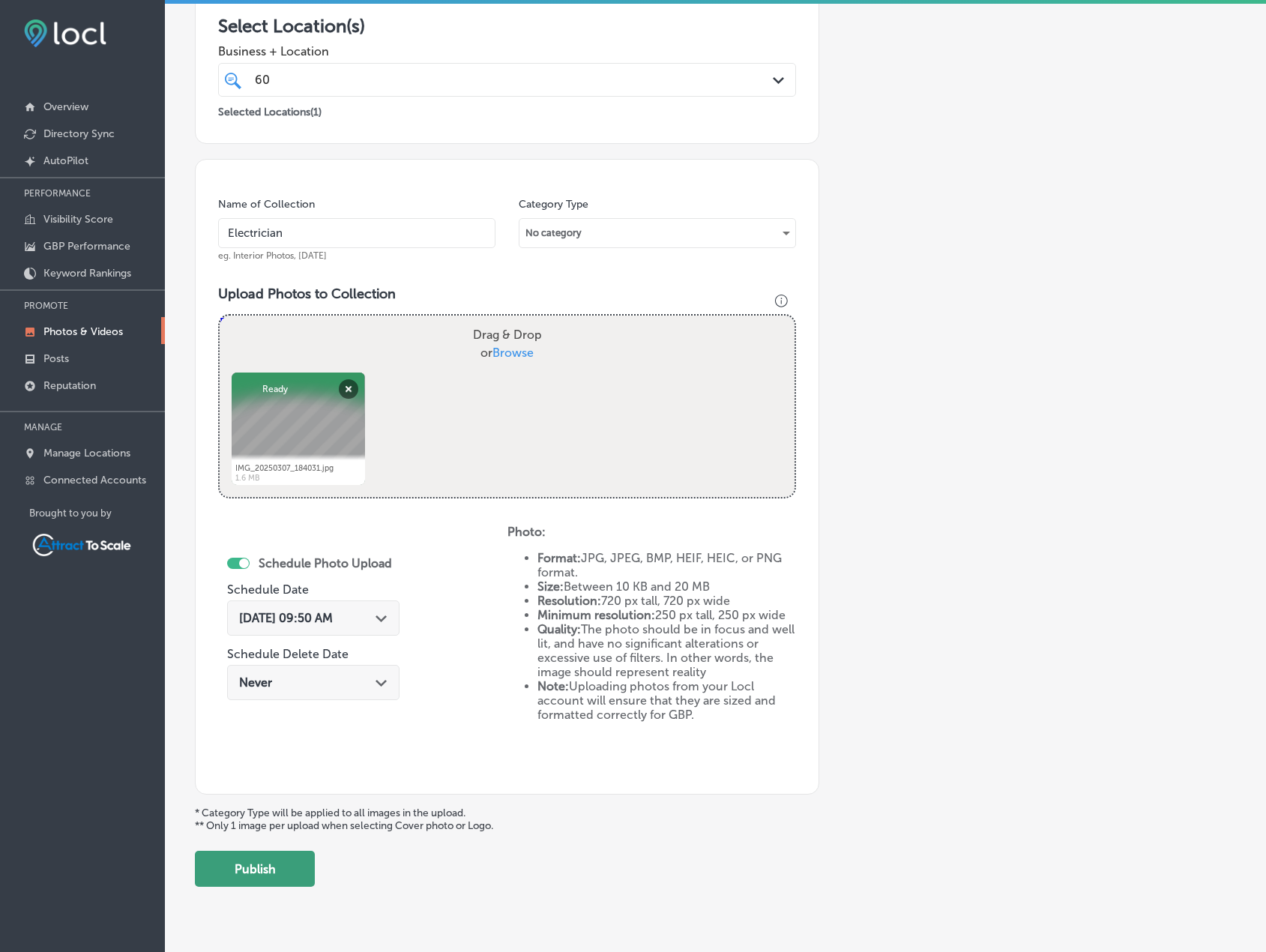
click at [286, 879] on button "Publish" at bounding box center [254, 868] width 120 height 36
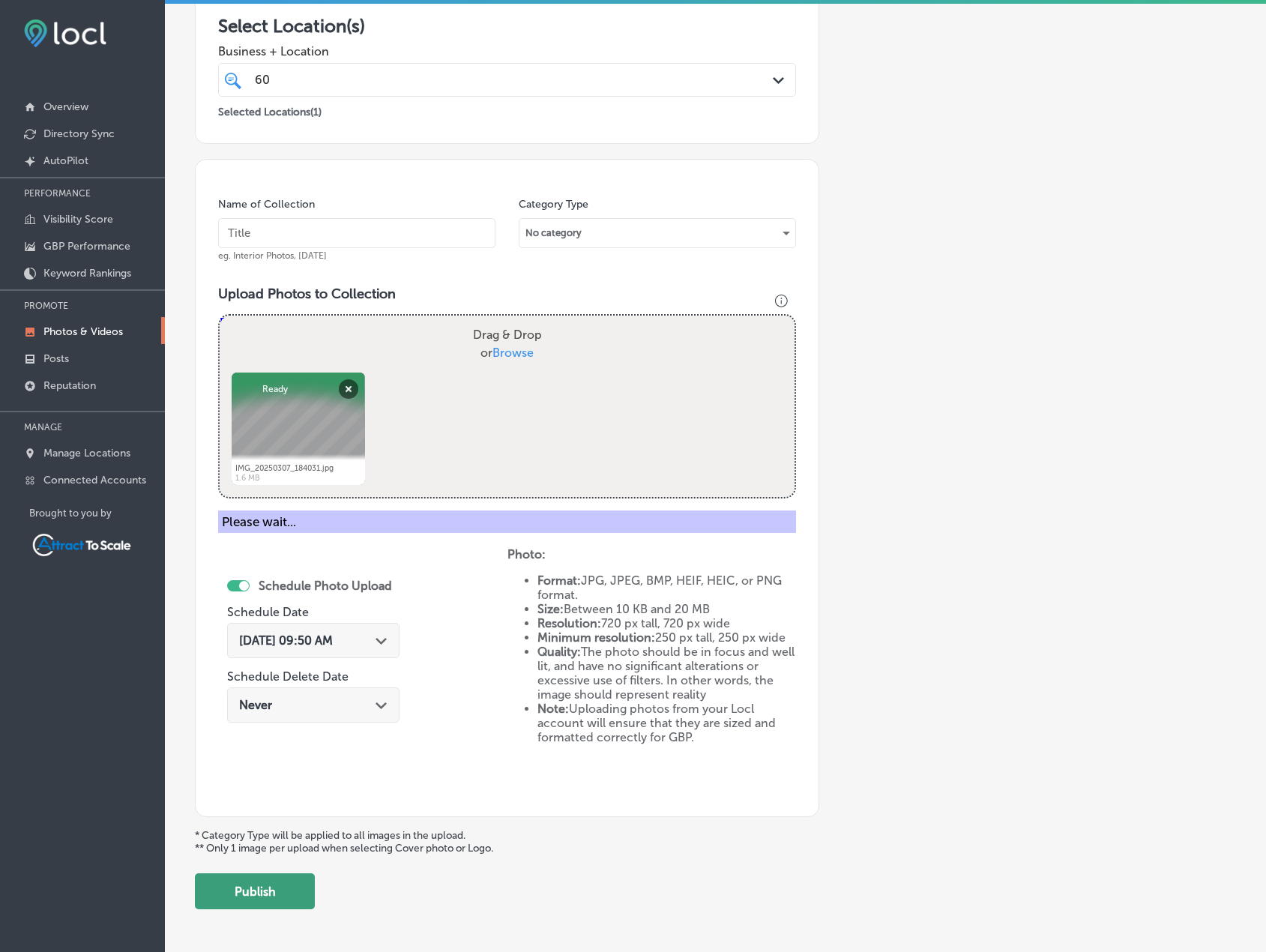
scroll to position [184, 0]
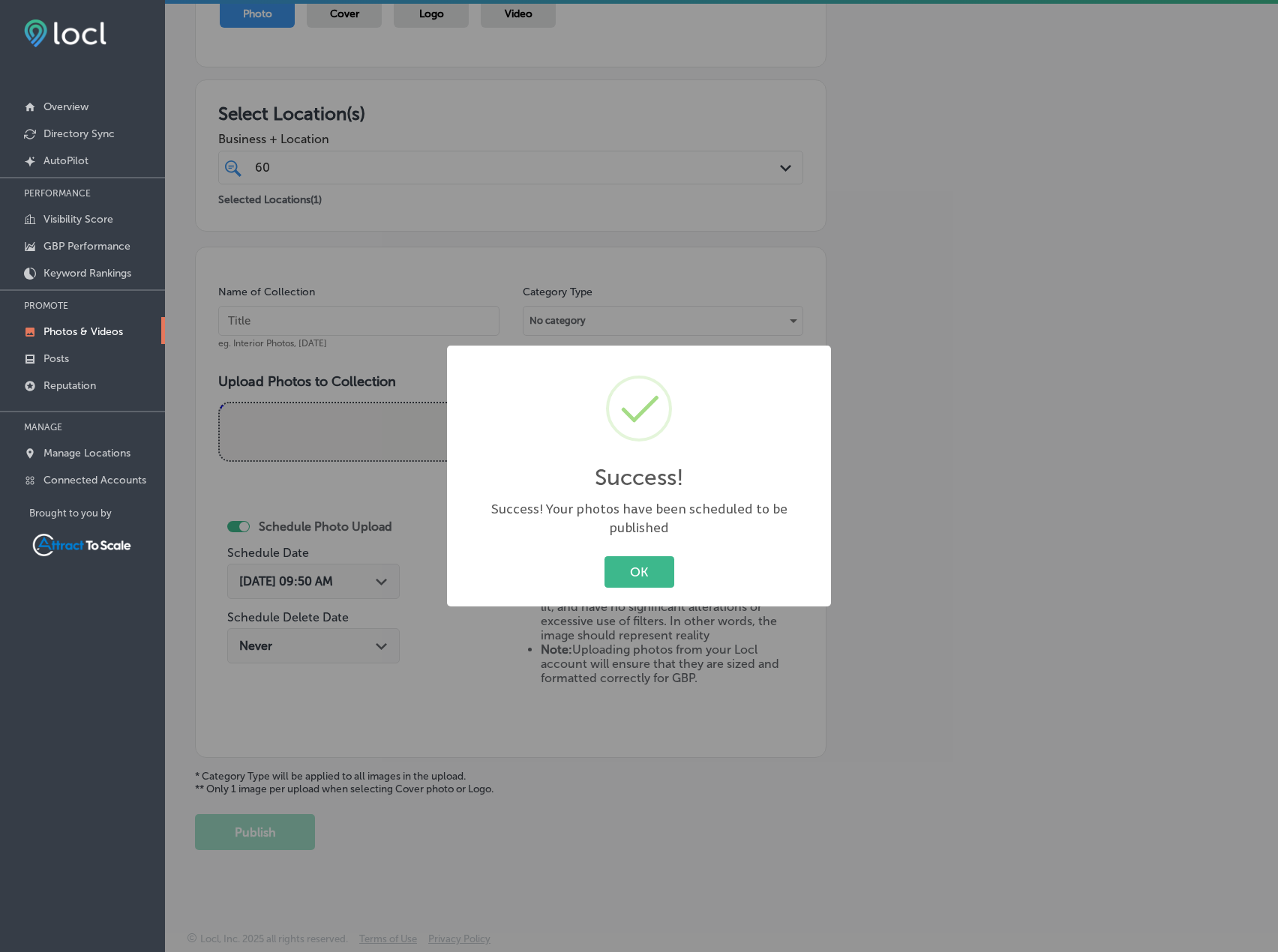
click at [638, 537] on div "Success! × Success! Your photos have been scheduled to be published OK Cancel" at bounding box center [639, 476] width 384 height 261
click at [636, 556] on button "OK" at bounding box center [639, 572] width 70 height 31
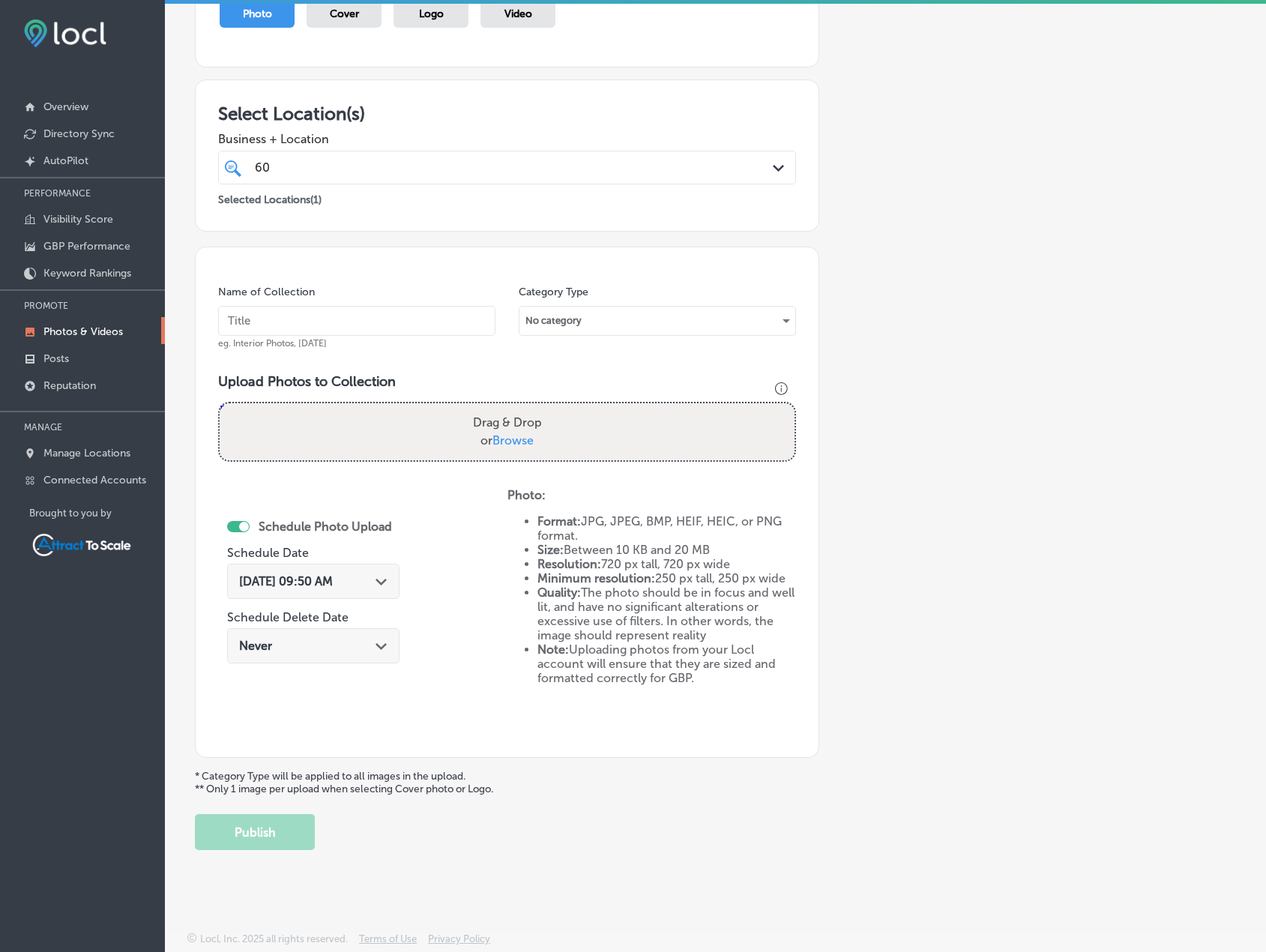
click at [396, 567] on div "[DATE] 09:50 AM Path Created with Sketch." at bounding box center [313, 582] width 173 height 35
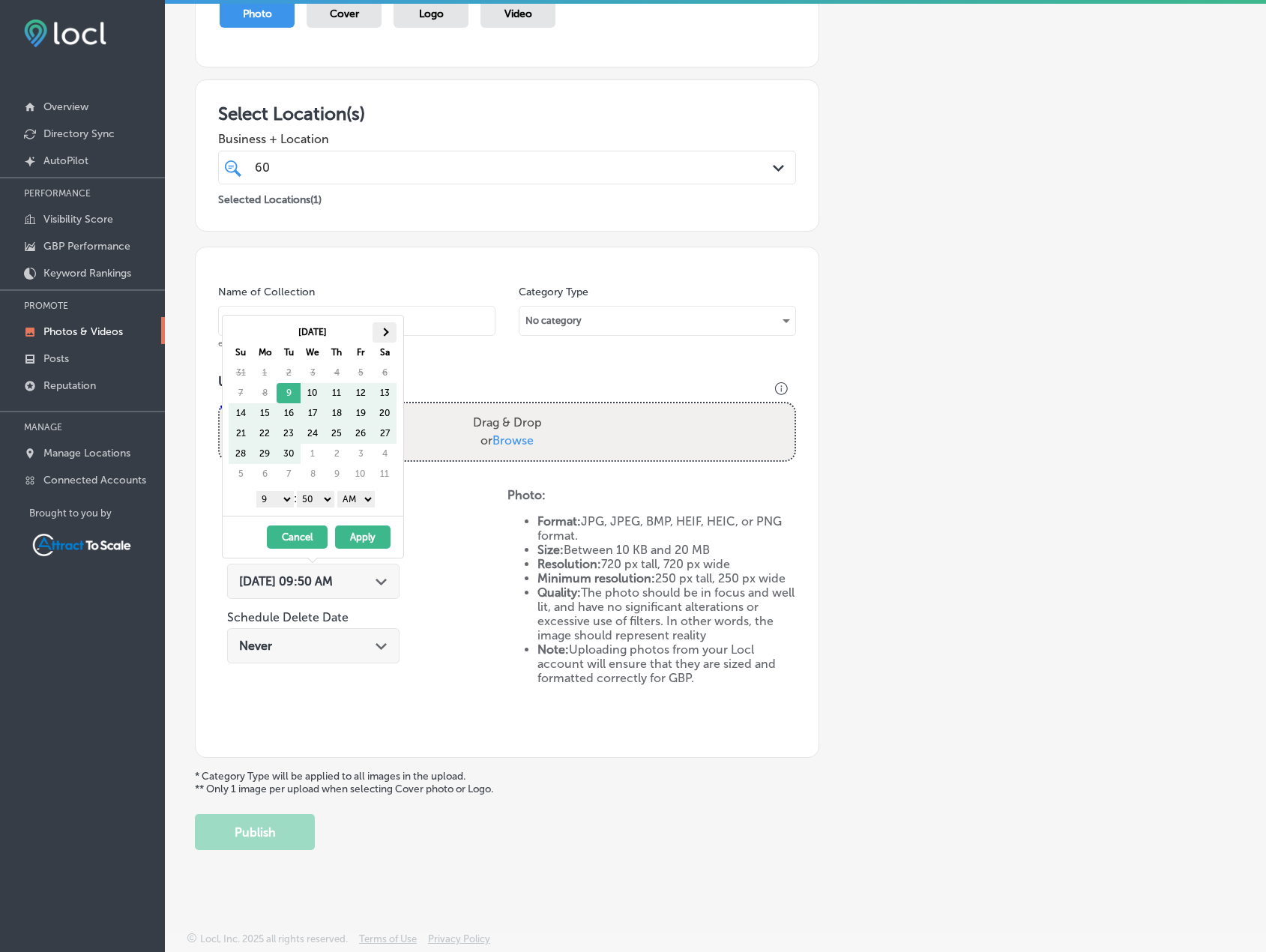
click at [388, 339] on th at bounding box center [384, 332] width 24 height 20
click at [369, 537] on button "Apply" at bounding box center [363, 537] width 56 height 23
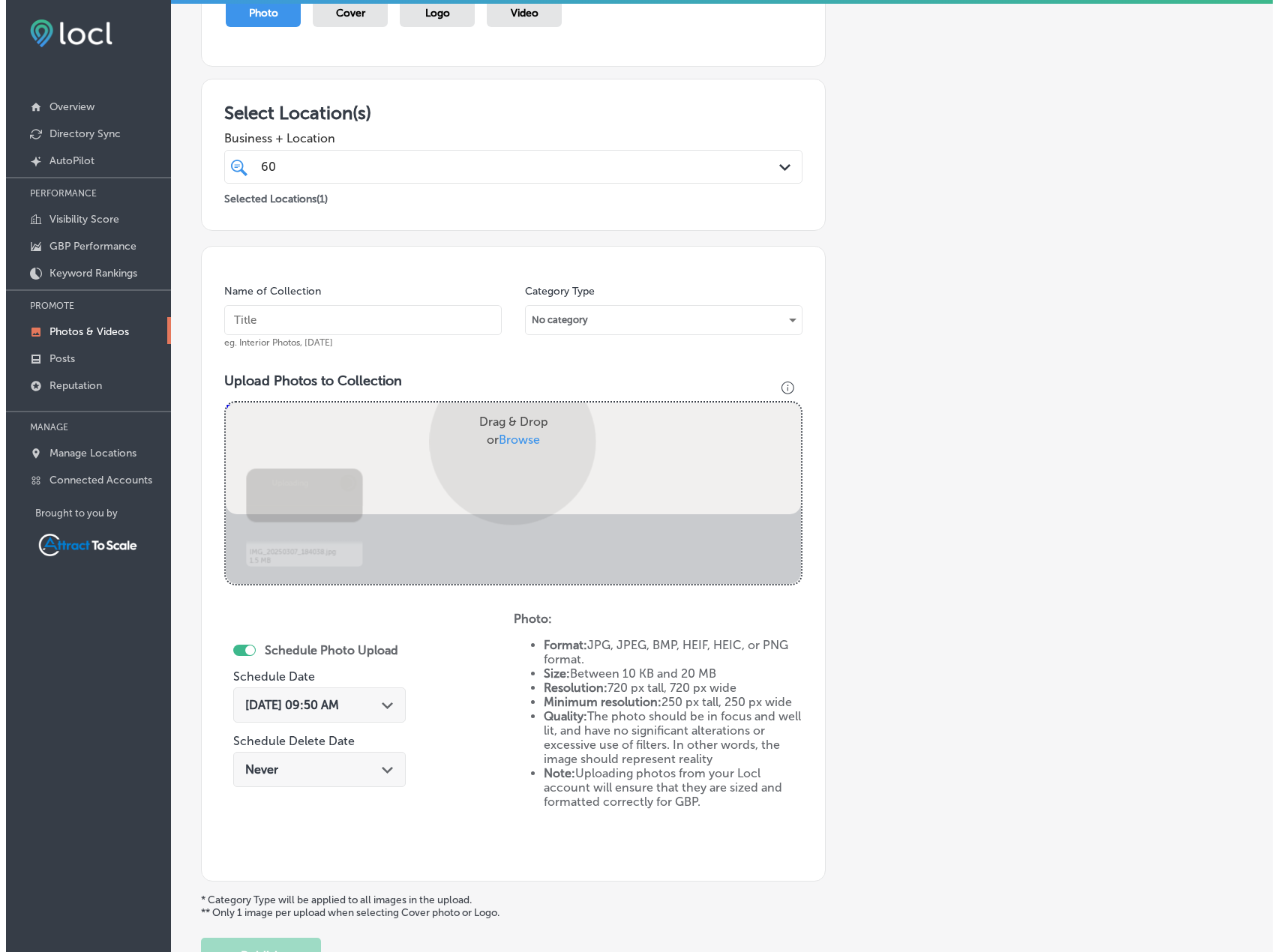
scroll to position [271, 0]
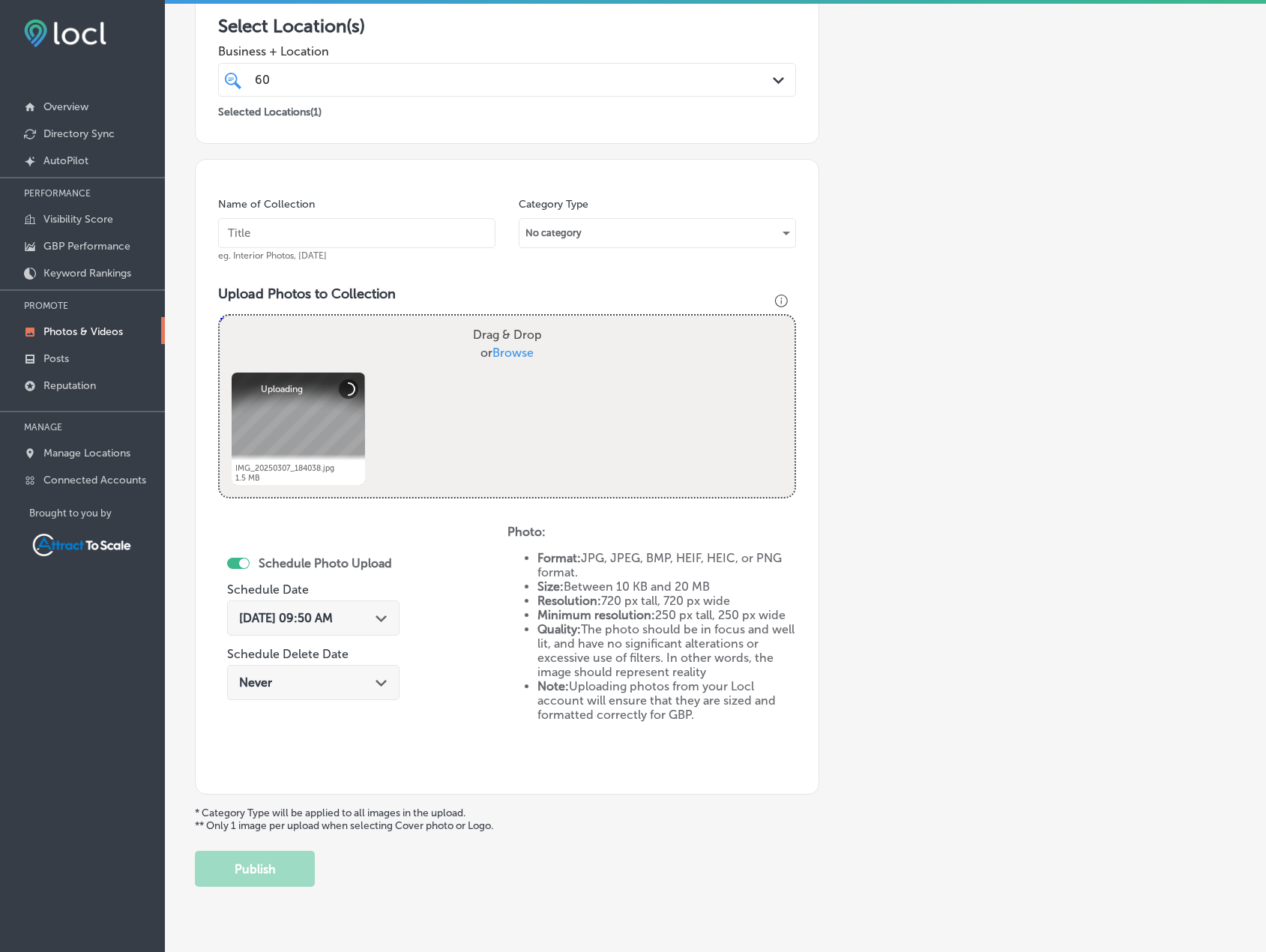
click at [355, 228] on input "text" at bounding box center [357, 233] width 278 height 30
type input "Electrician"
click at [286, 876] on button "Publish" at bounding box center [254, 868] width 120 height 36
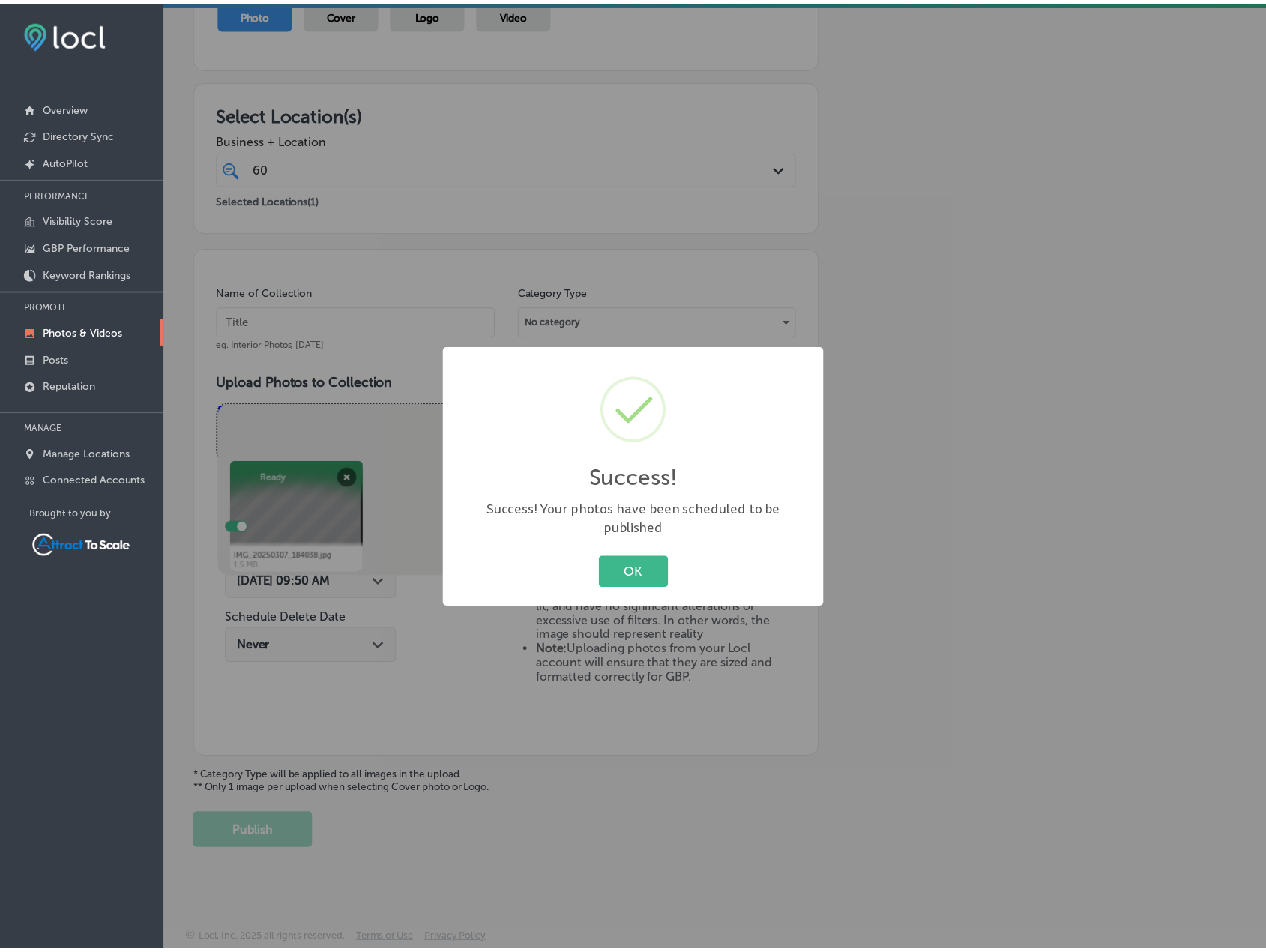
scroll to position [184, 0]
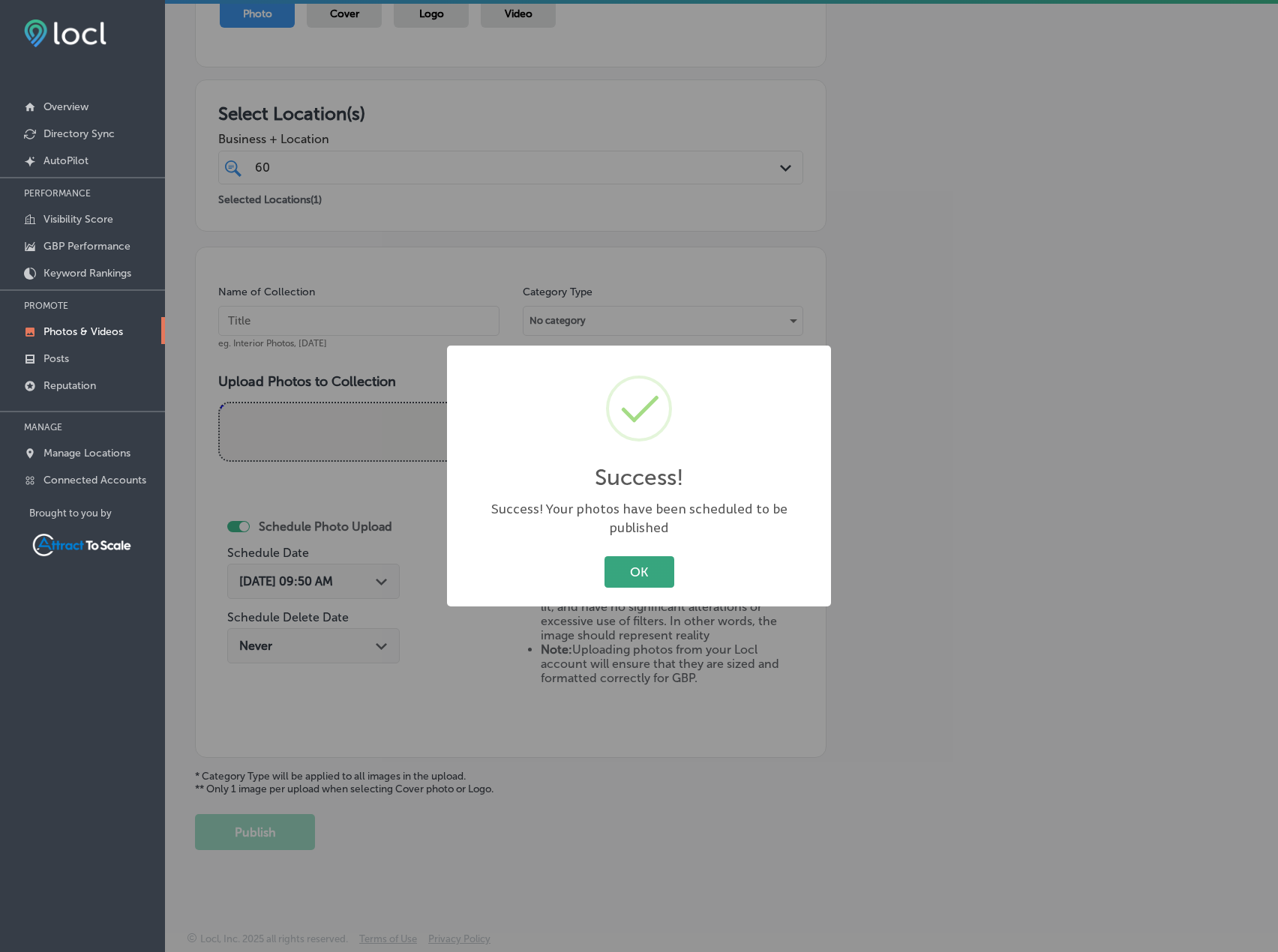
click at [655, 557] on button "OK" at bounding box center [639, 572] width 70 height 31
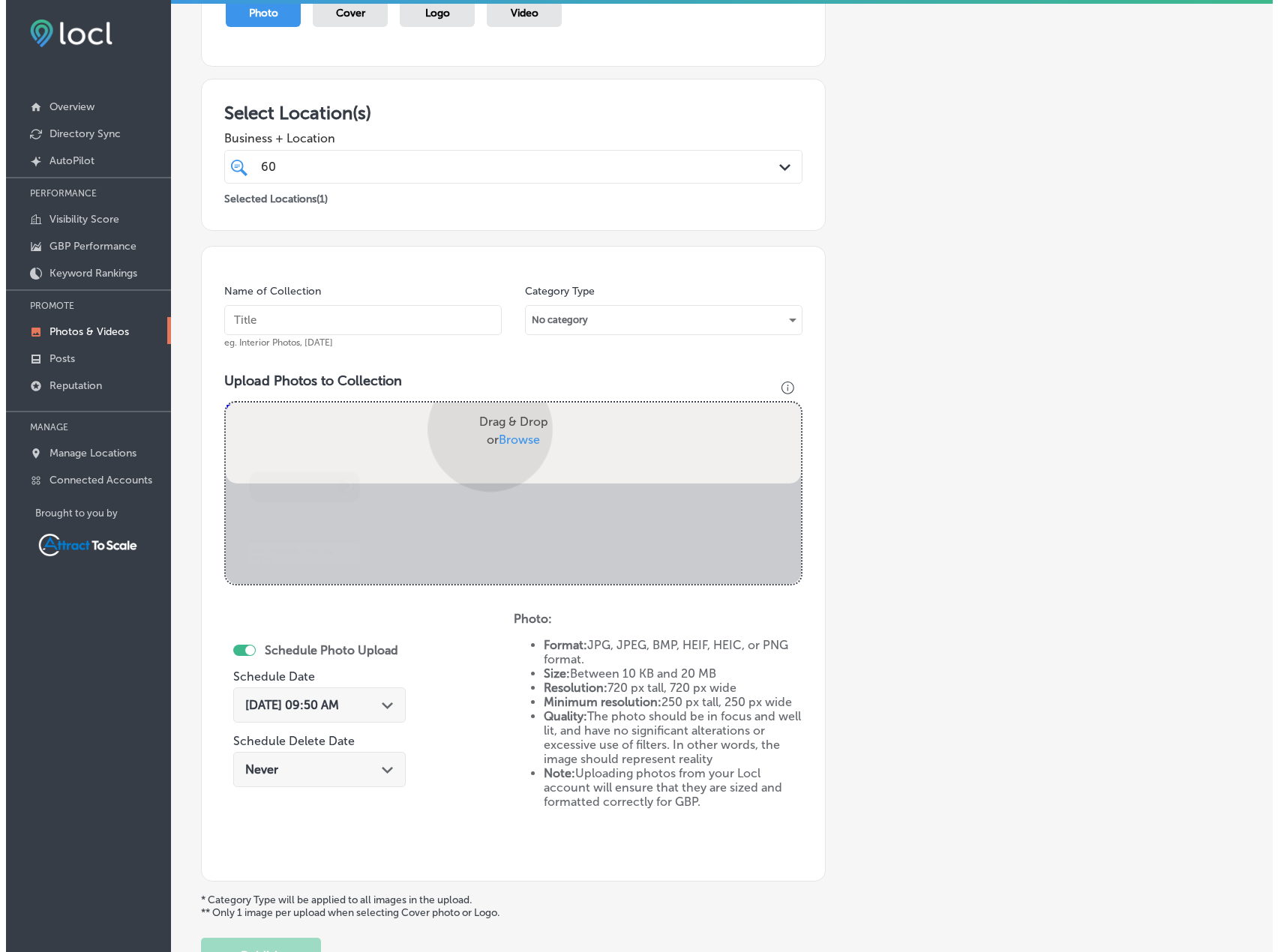
scroll to position [271, 0]
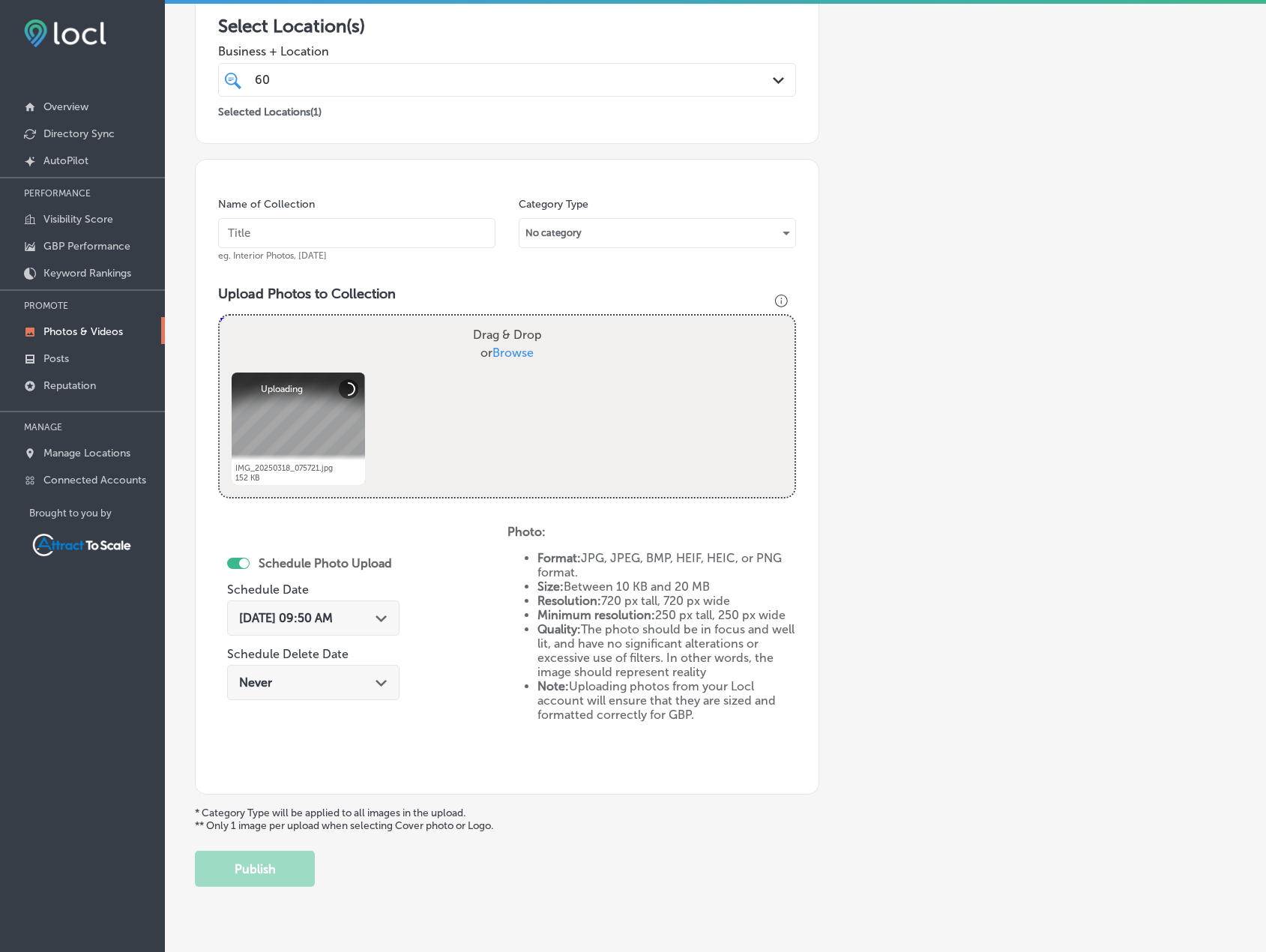
click at [361, 626] on div "[DATE] 09:50 AM Path Created with Sketch." at bounding box center [313, 618] width 148 height 15
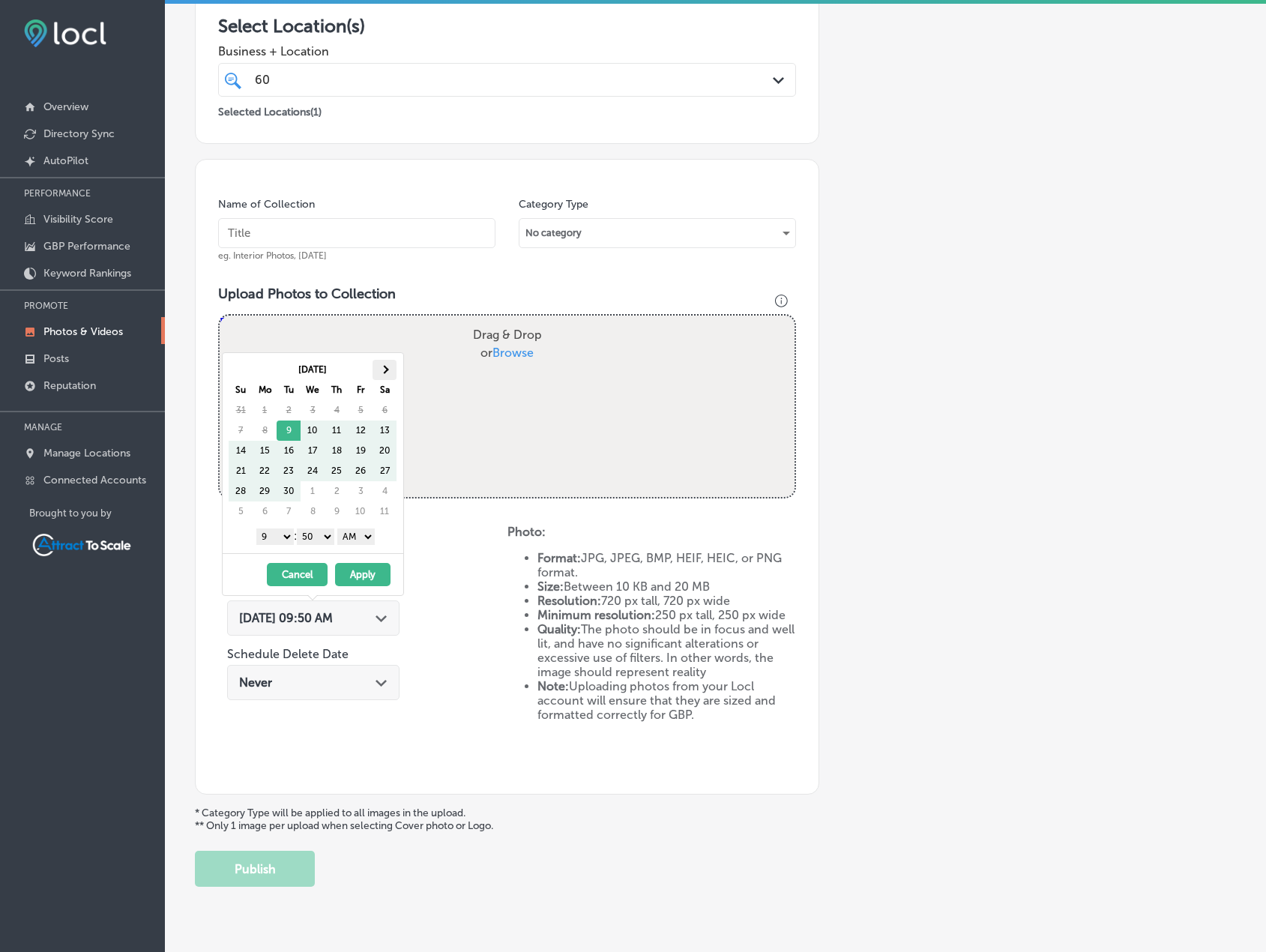
click at [388, 373] on th at bounding box center [384, 369] width 24 height 20
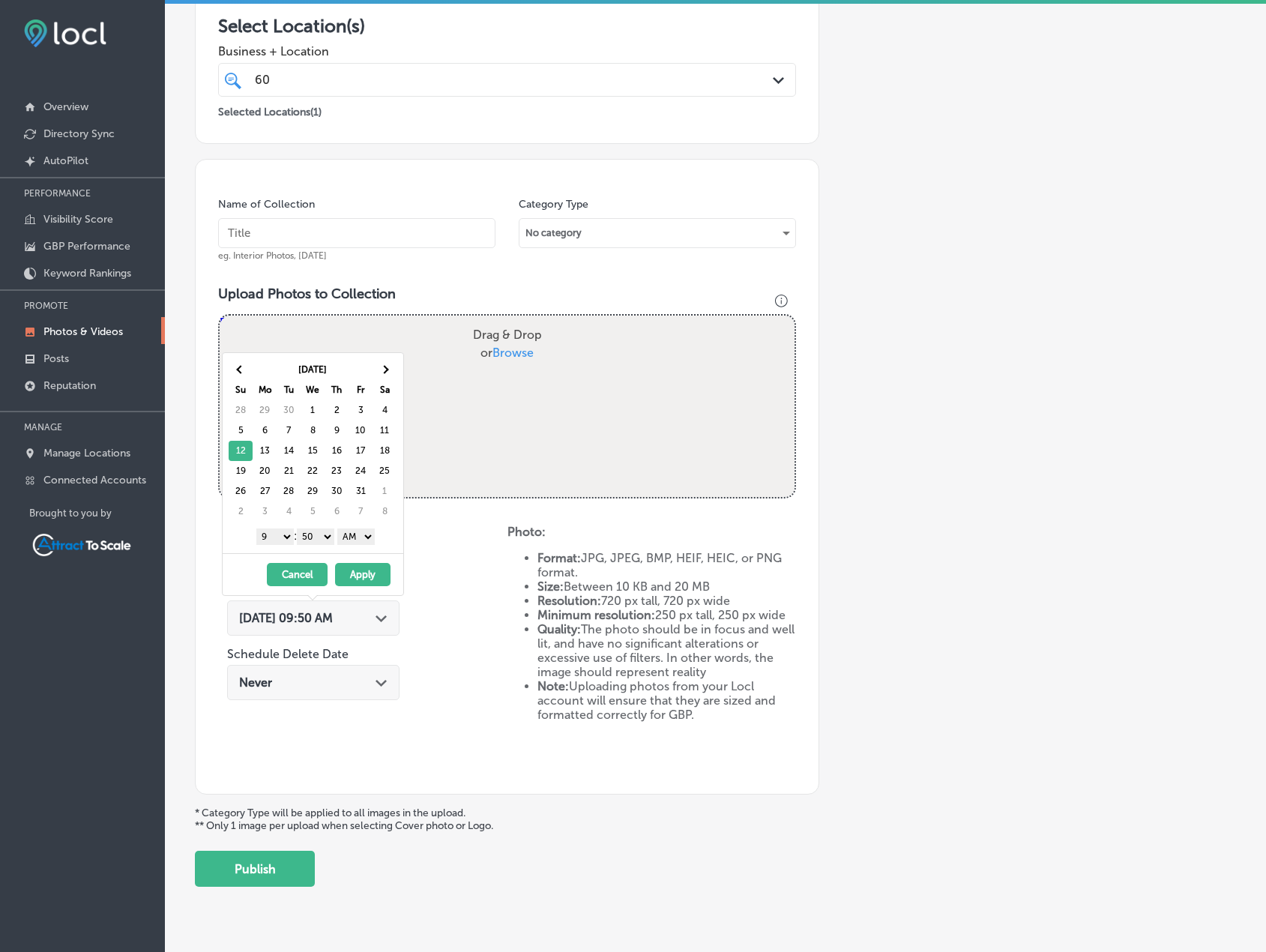
click at [371, 569] on button "Apply" at bounding box center [363, 575] width 56 height 23
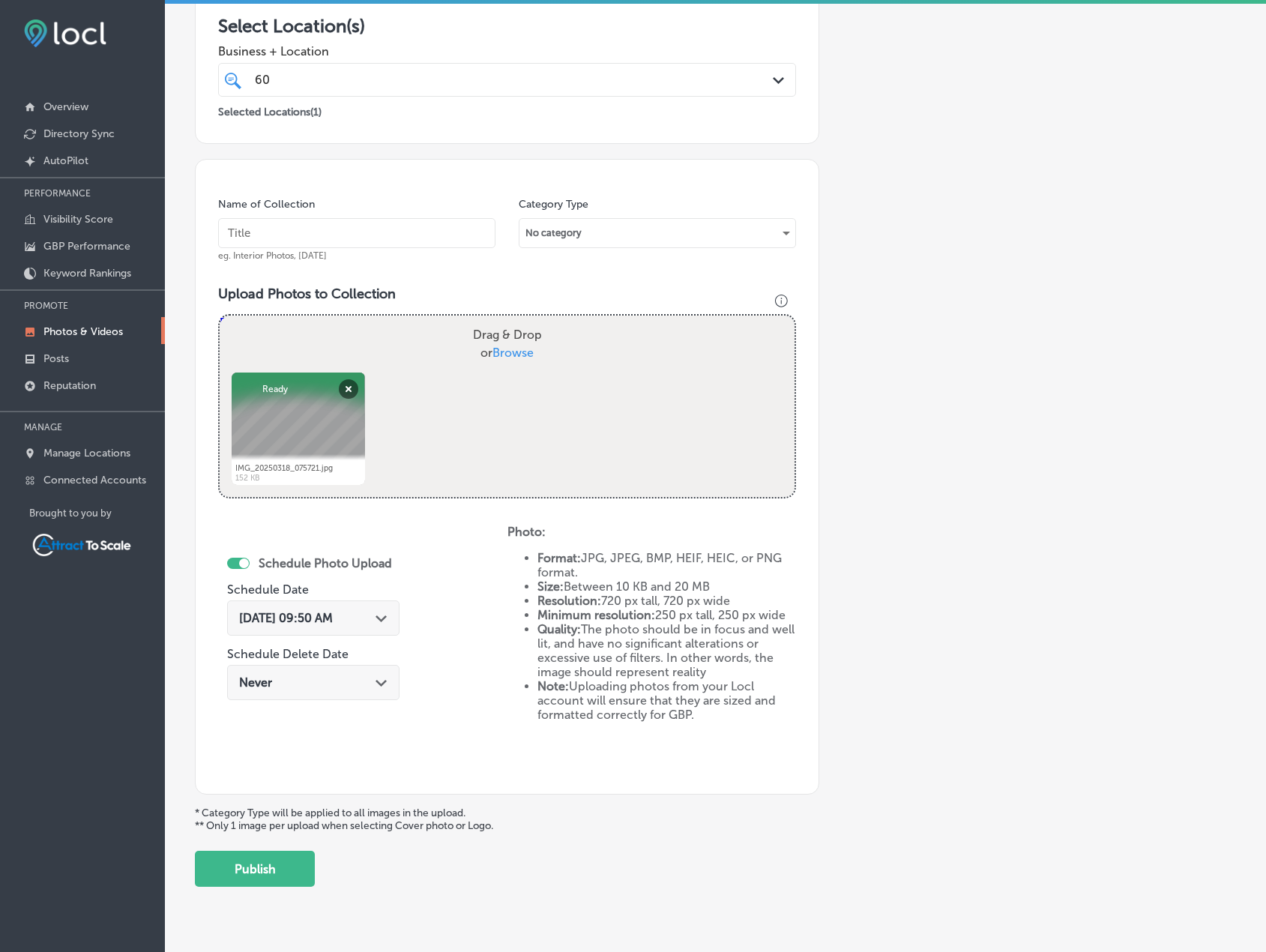
click at [290, 236] on input "text" at bounding box center [357, 233] width 278 height 30
type input "Electrician"
click at [879, 411] on div "Add a Collection Which Type of Image or Video Would You Like to Upload? Photo C…" at bounding box center [715, 354] width 1042 height 1066
click at [285, 866] on button "Publish" at bounding box center [254, 868] width 120 height 36
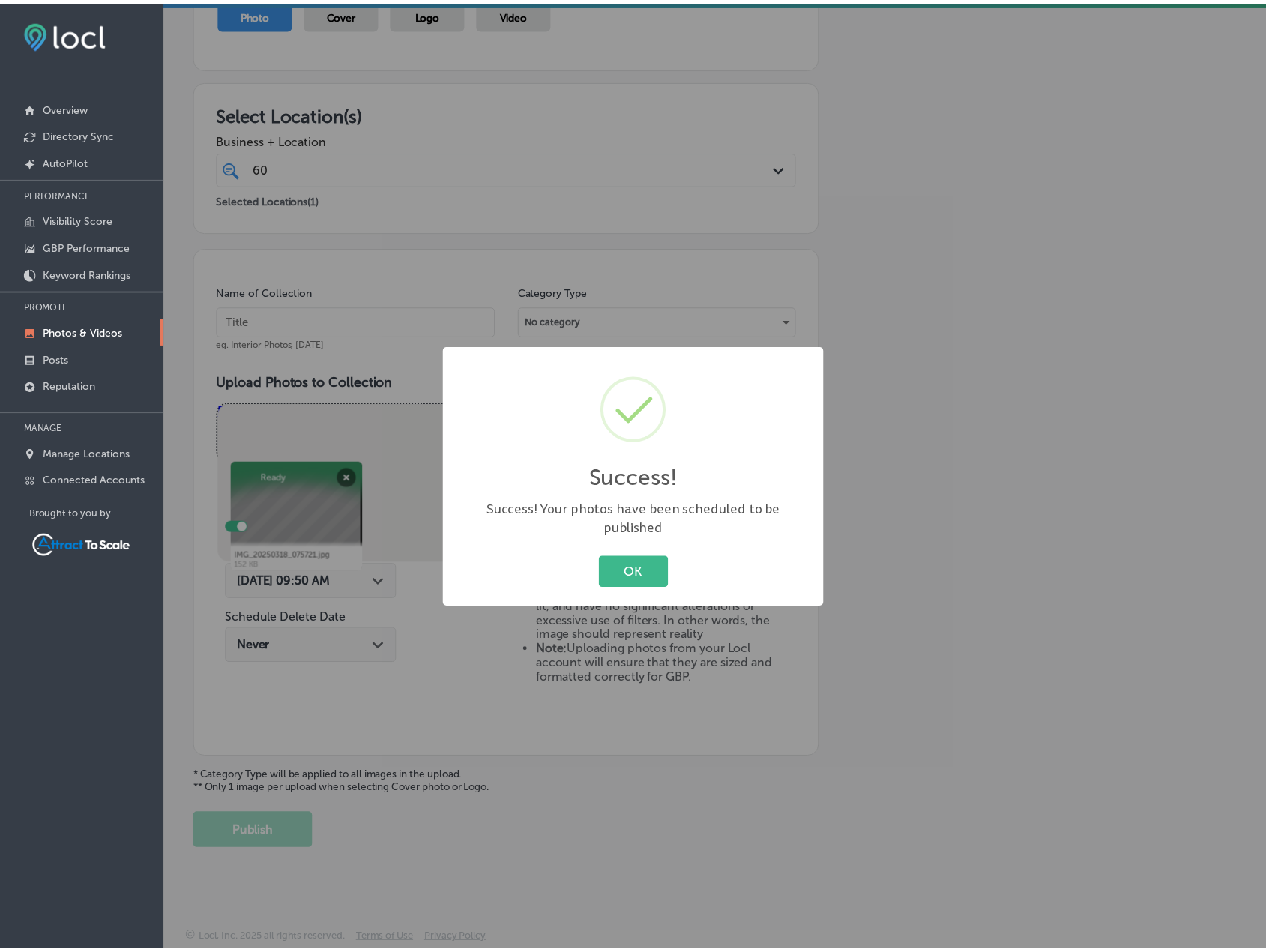
scroll to position [184, 0]
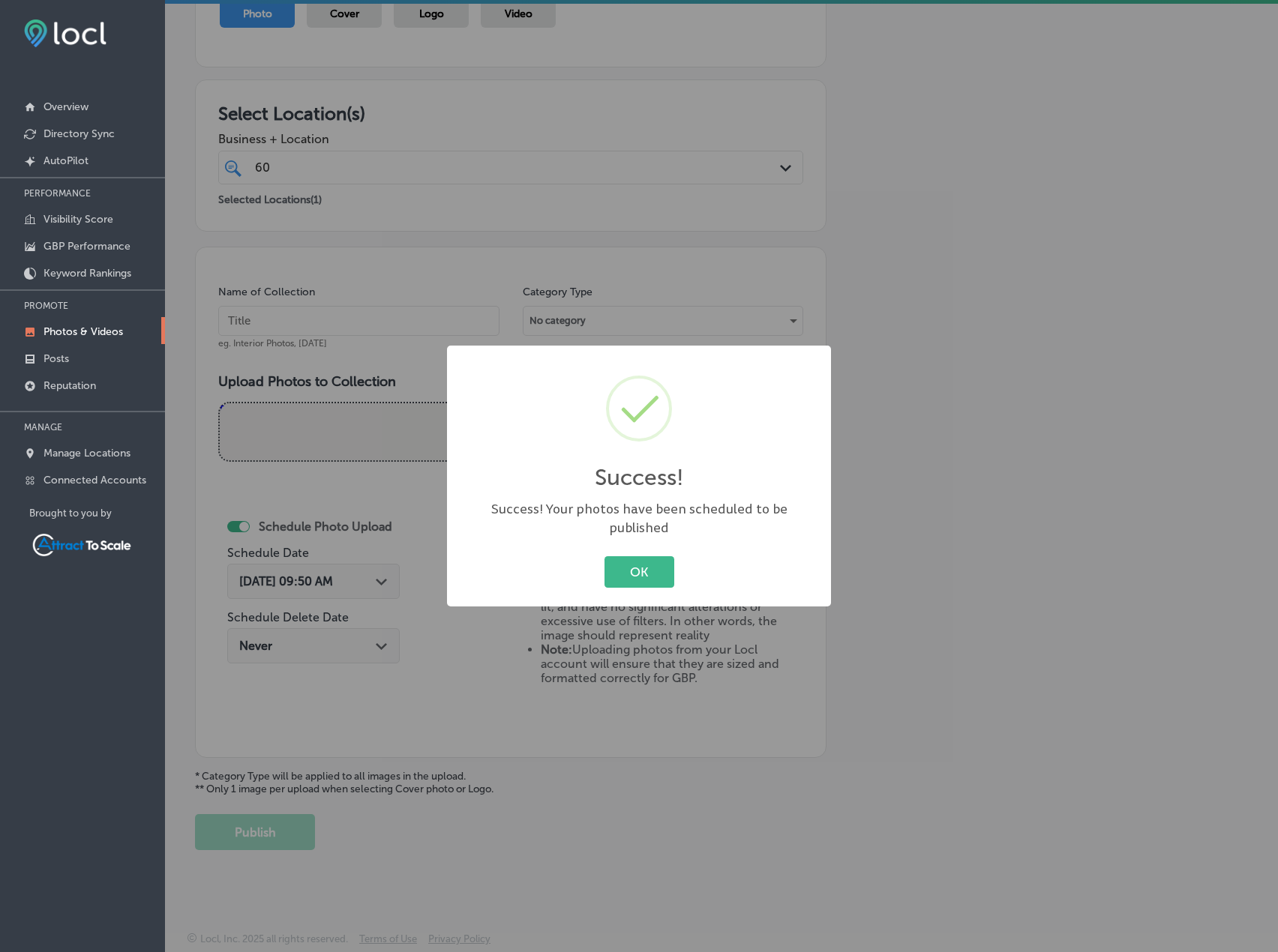
drag, startPoint x: 669, startPoint y: 554, endPoint x: 655, endPoint y: 564, distance: 17.2
click at [665, 556] on button "OK" at bounding box center [639, 572] width 70 height 31
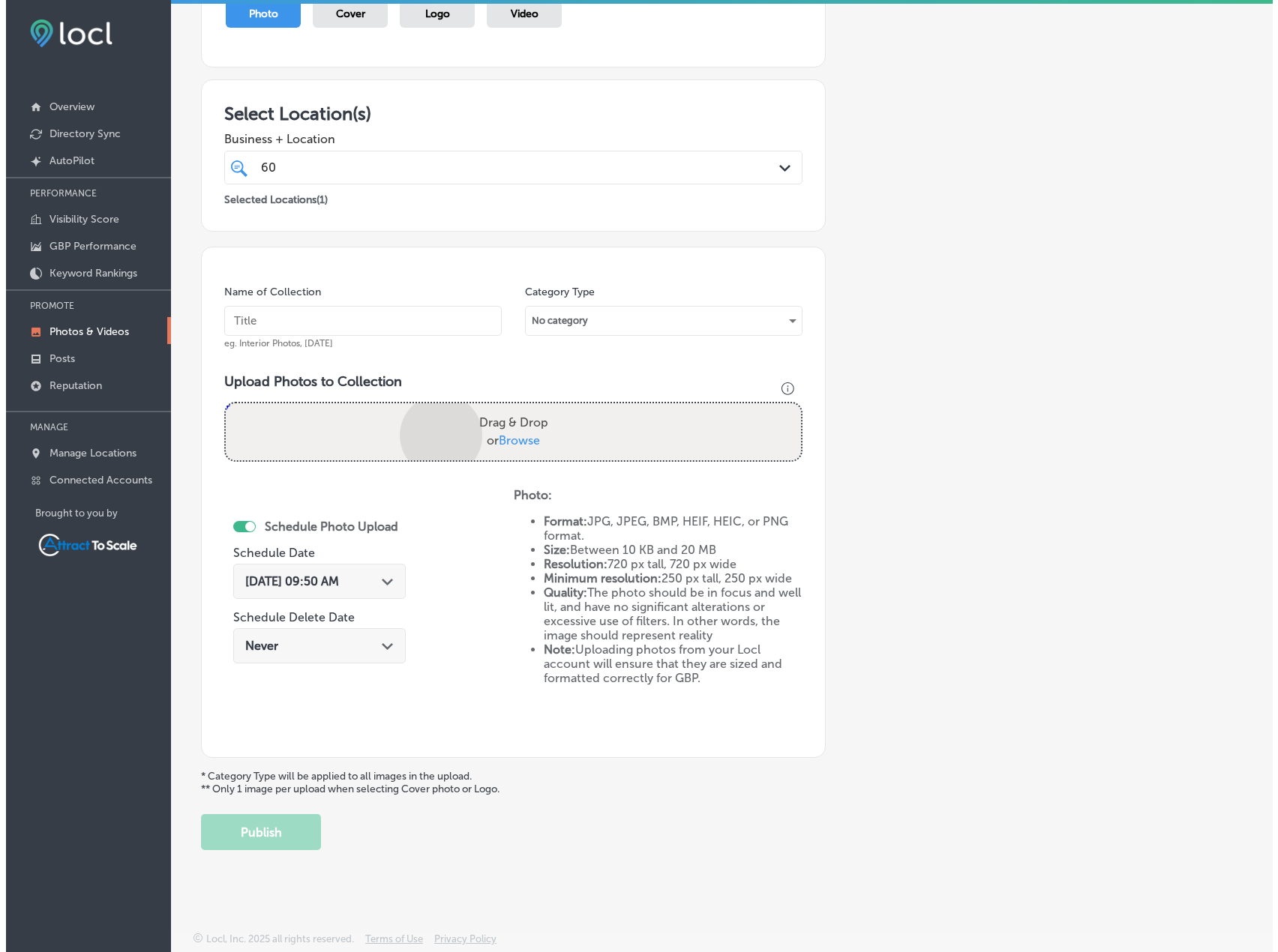
scroll to position [271, 0]
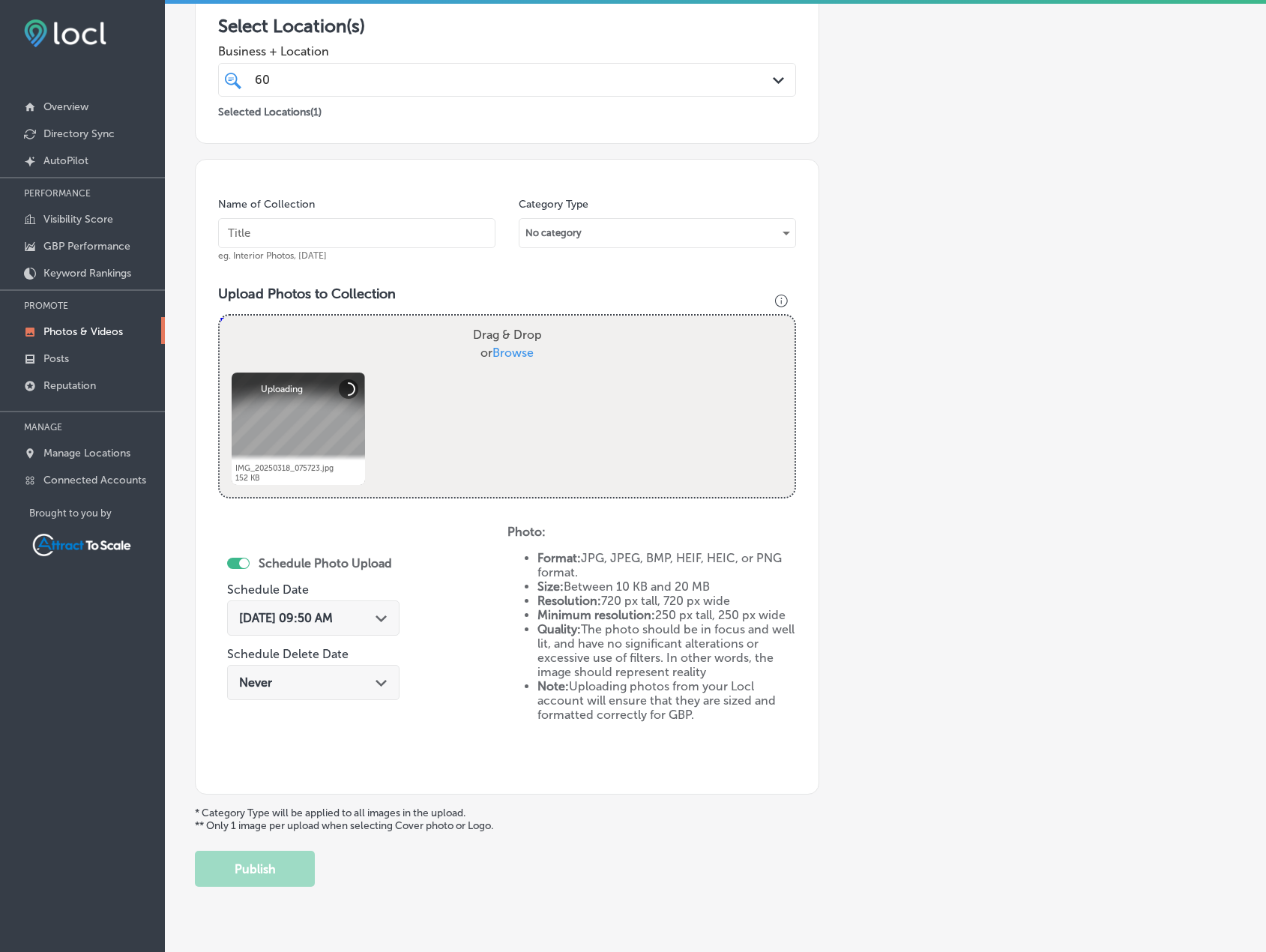
click at [375, 617] on polygon at bounding box center [381, 619] width 12 height 7
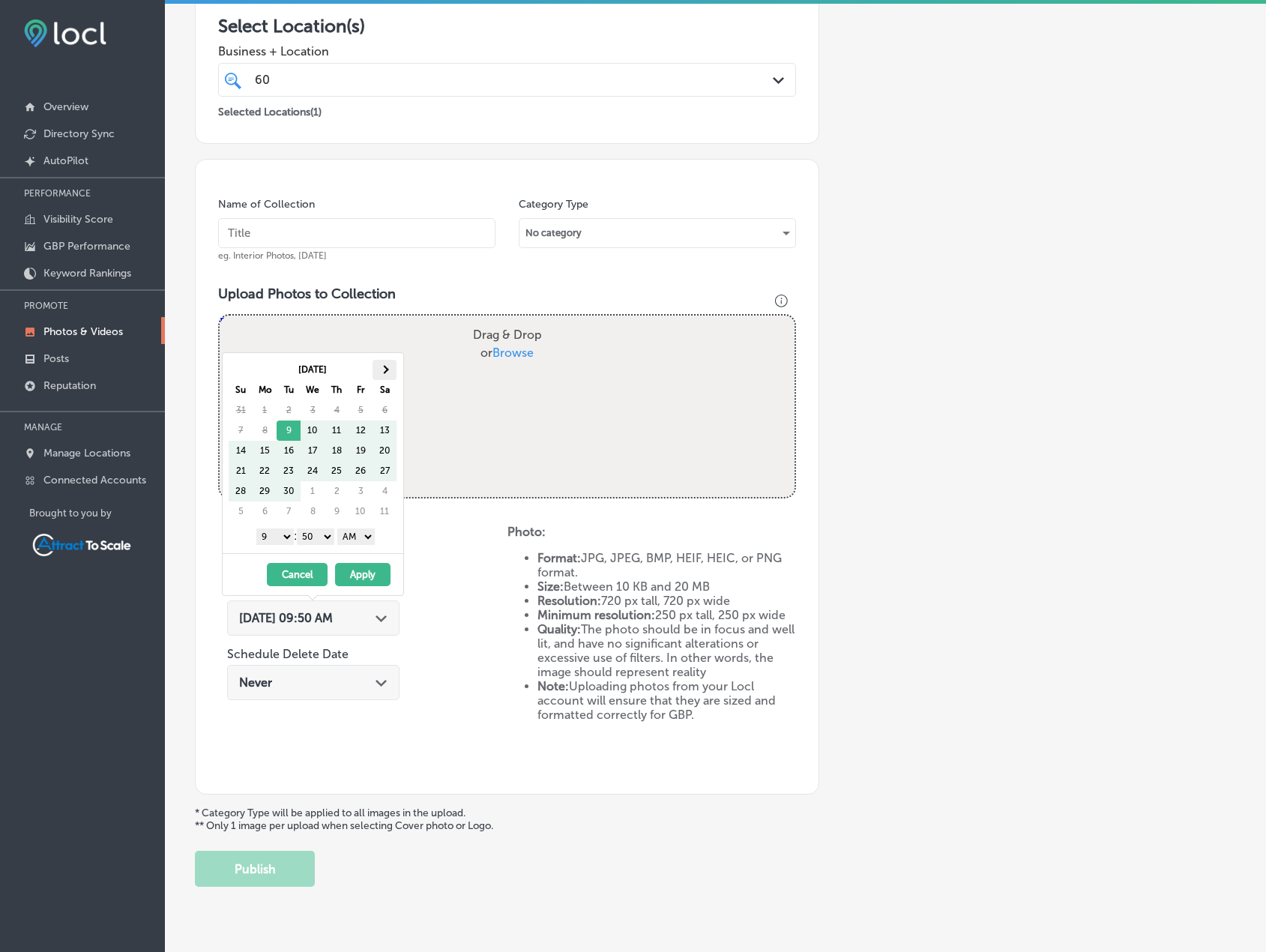
click at [391, 372] on th at bounding box center [384, 369] width 24 height 20
click at [364, 567] on button "Apply" at bounding box center [363, 575] width 56 height 23
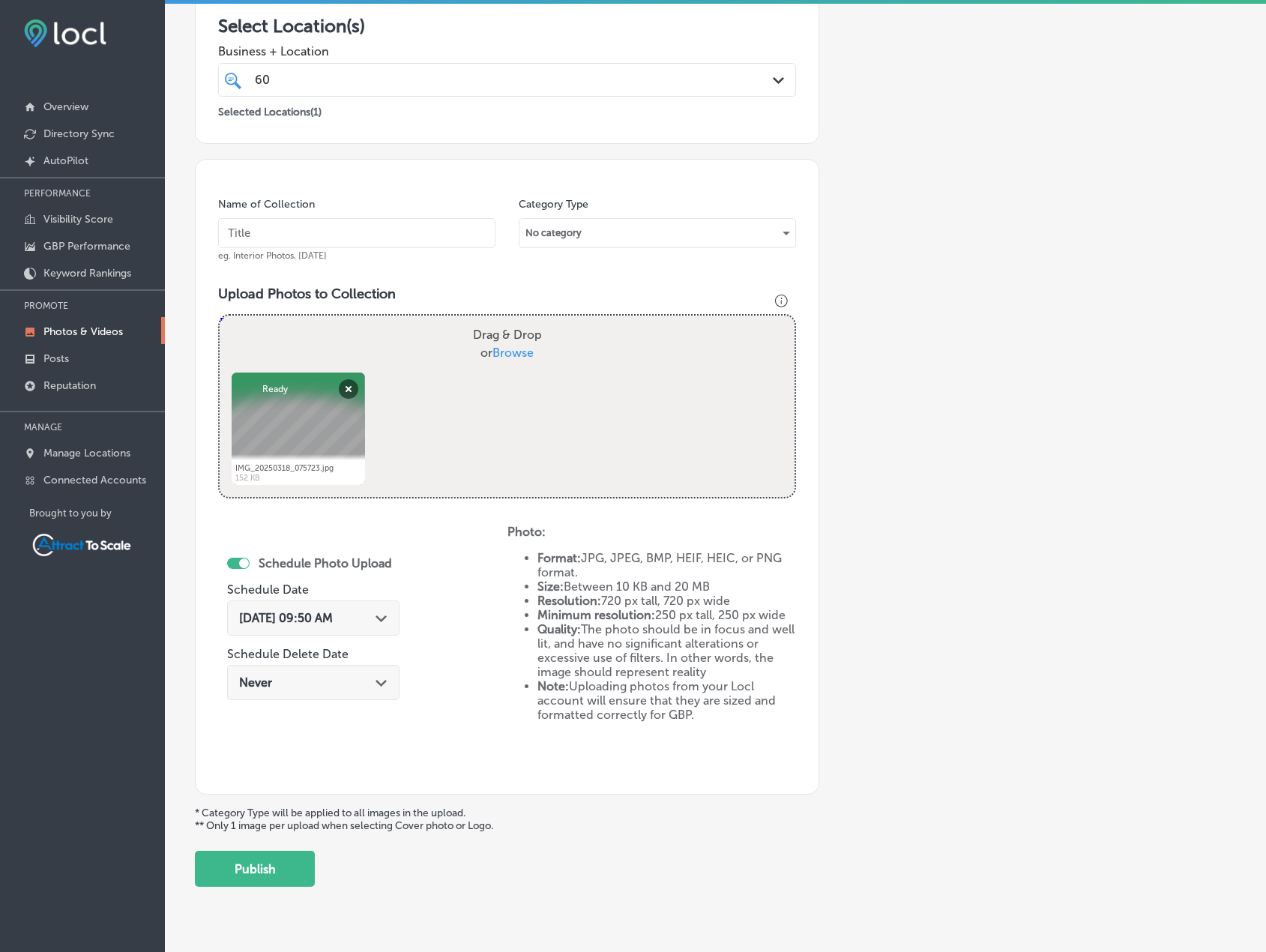
click at [353, 243] on input "text" at bounding box center [357, 233] width 278 height 30
type input "Electrician"
click at [304, 872] on button "Publish" at bounding box center [254, 868] width 120 height 36
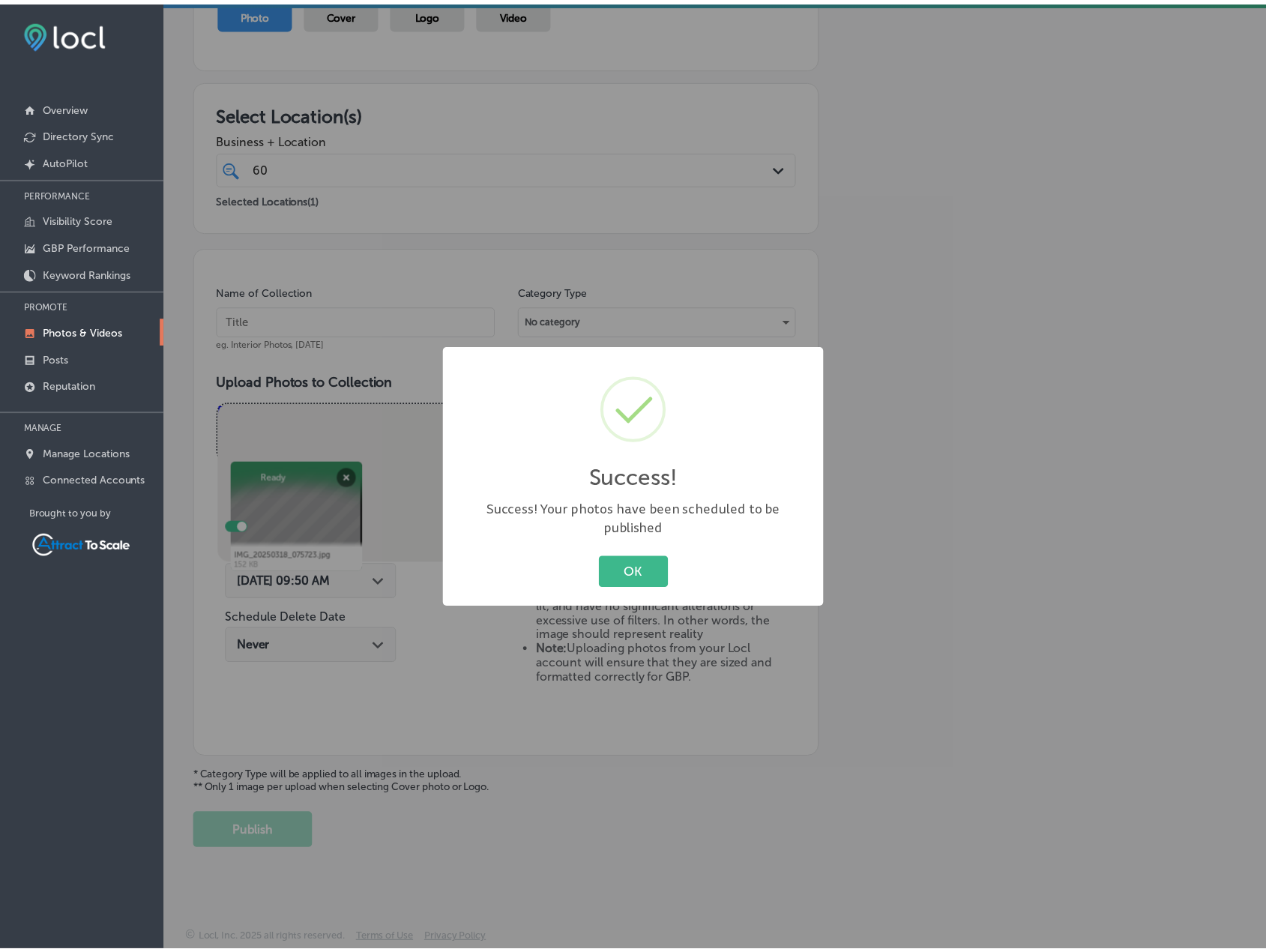
scroll to position [184, 0]
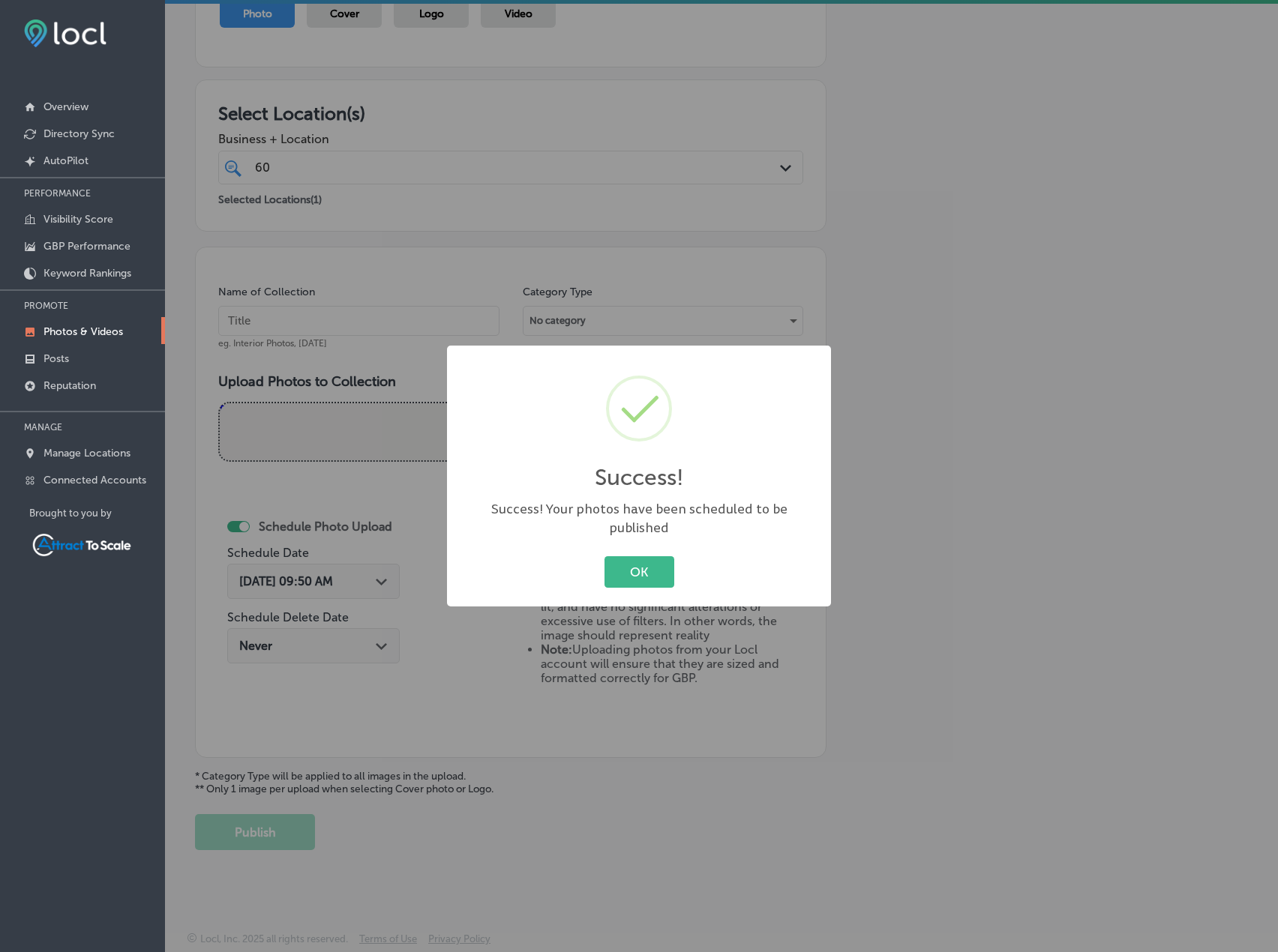
drag, startPoint x: 636, startPoint y: 572, endPoint x: 618, endPoint y: 567, distance: 18.7
click at [636, 571] on button "OK" at bounding box center [639, 572] width 70 height 31
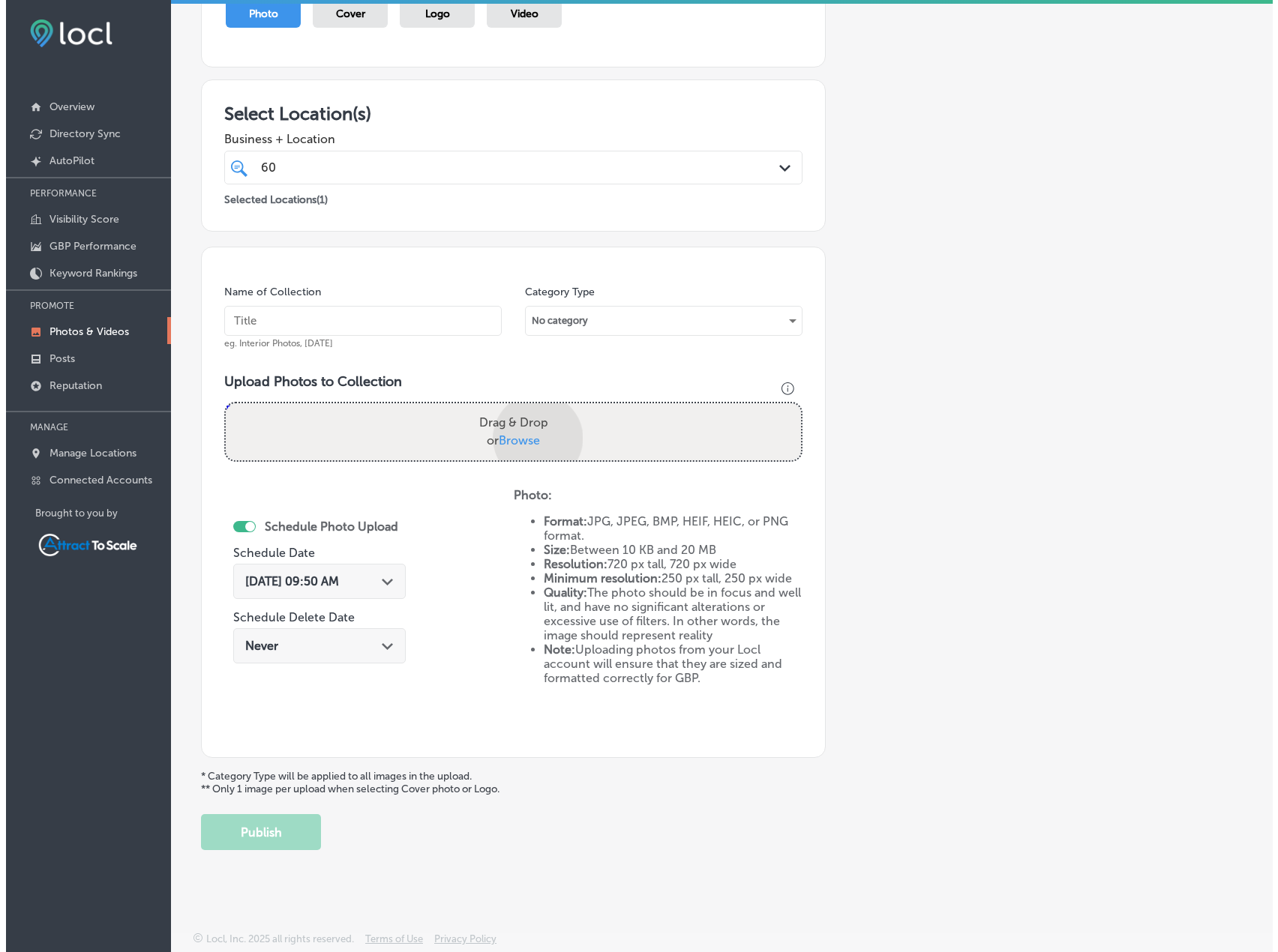
scroll to position [271, 0]
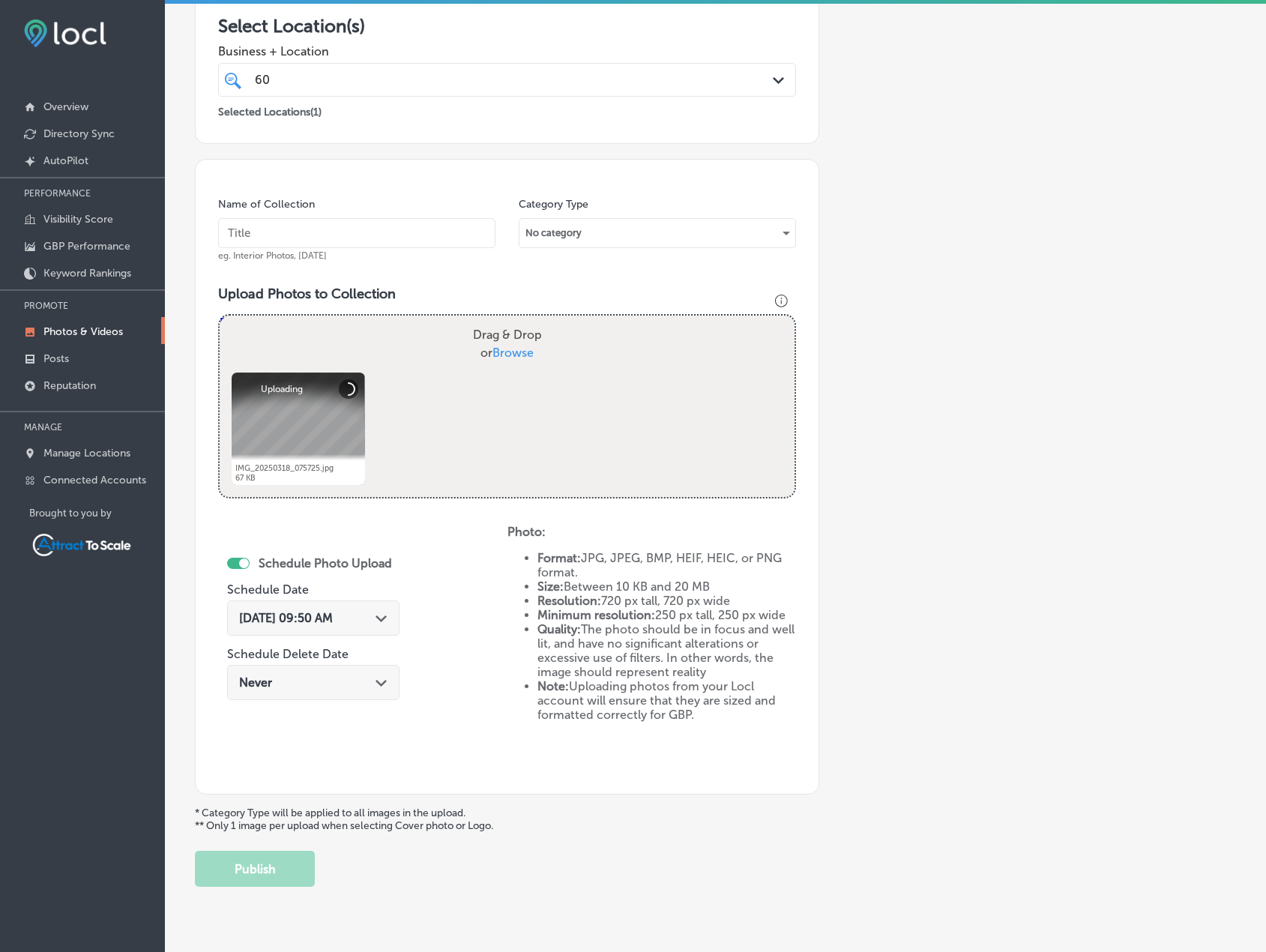
click at [365, 606] on div "[DATE] 09:50 AM Path Created with Sketch." at bounding box center [313, 618] width 173 height 35
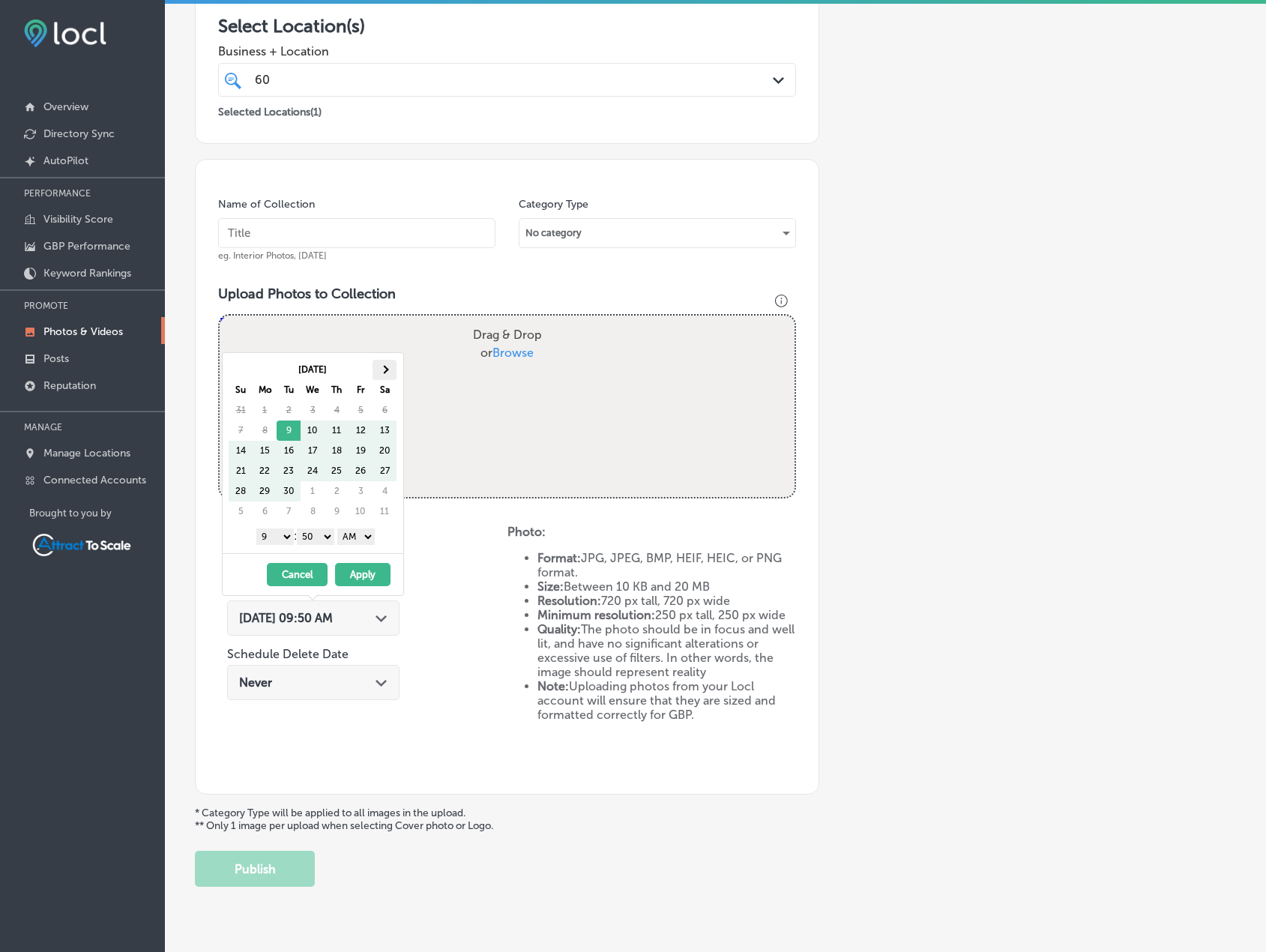
click at [380, 367] on th at bounding box center [384, 369] width 24 height 20
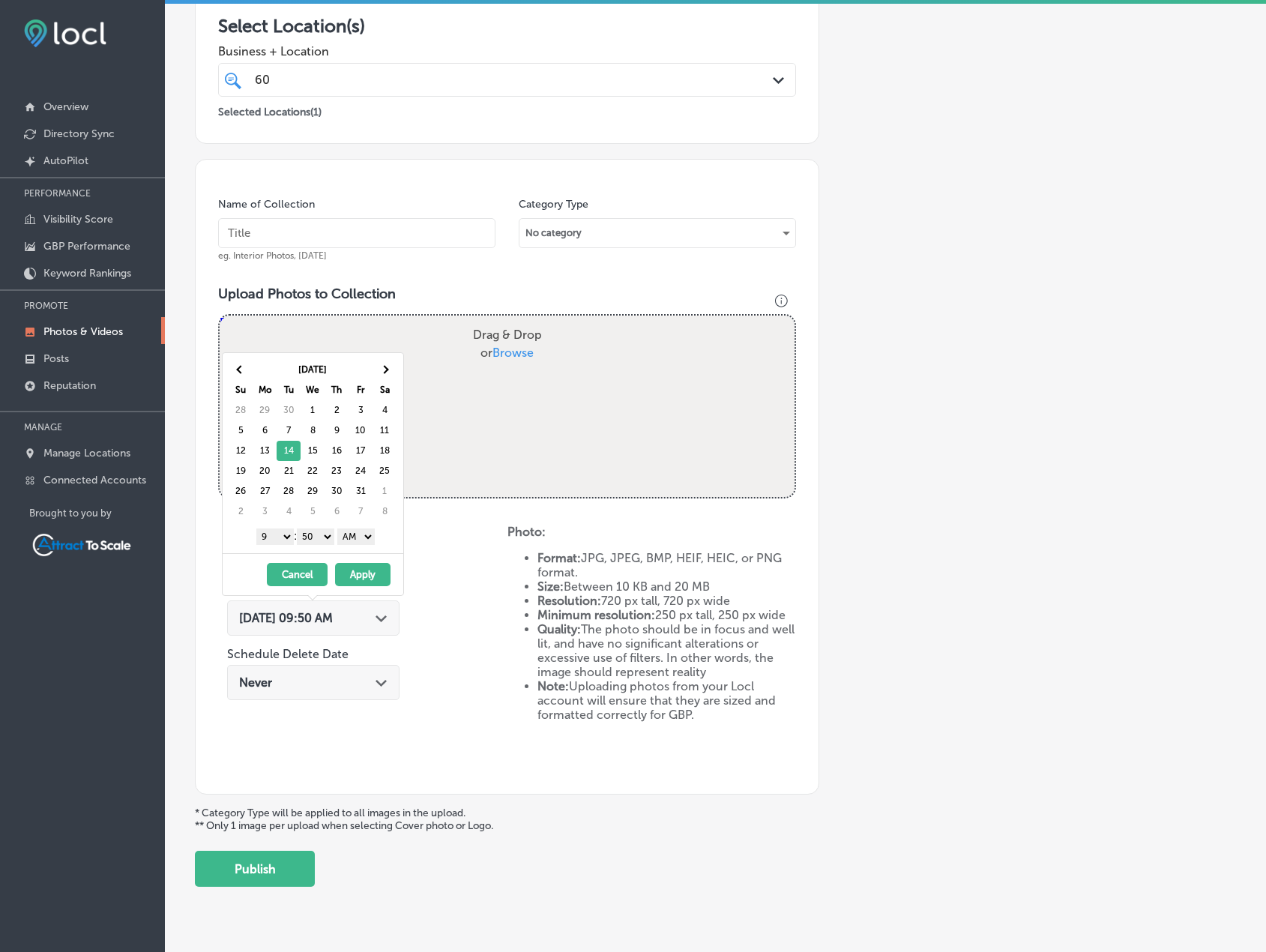
click at [360, 575] on button "Apply" at bounding box center [363, 575] width 56 height 23
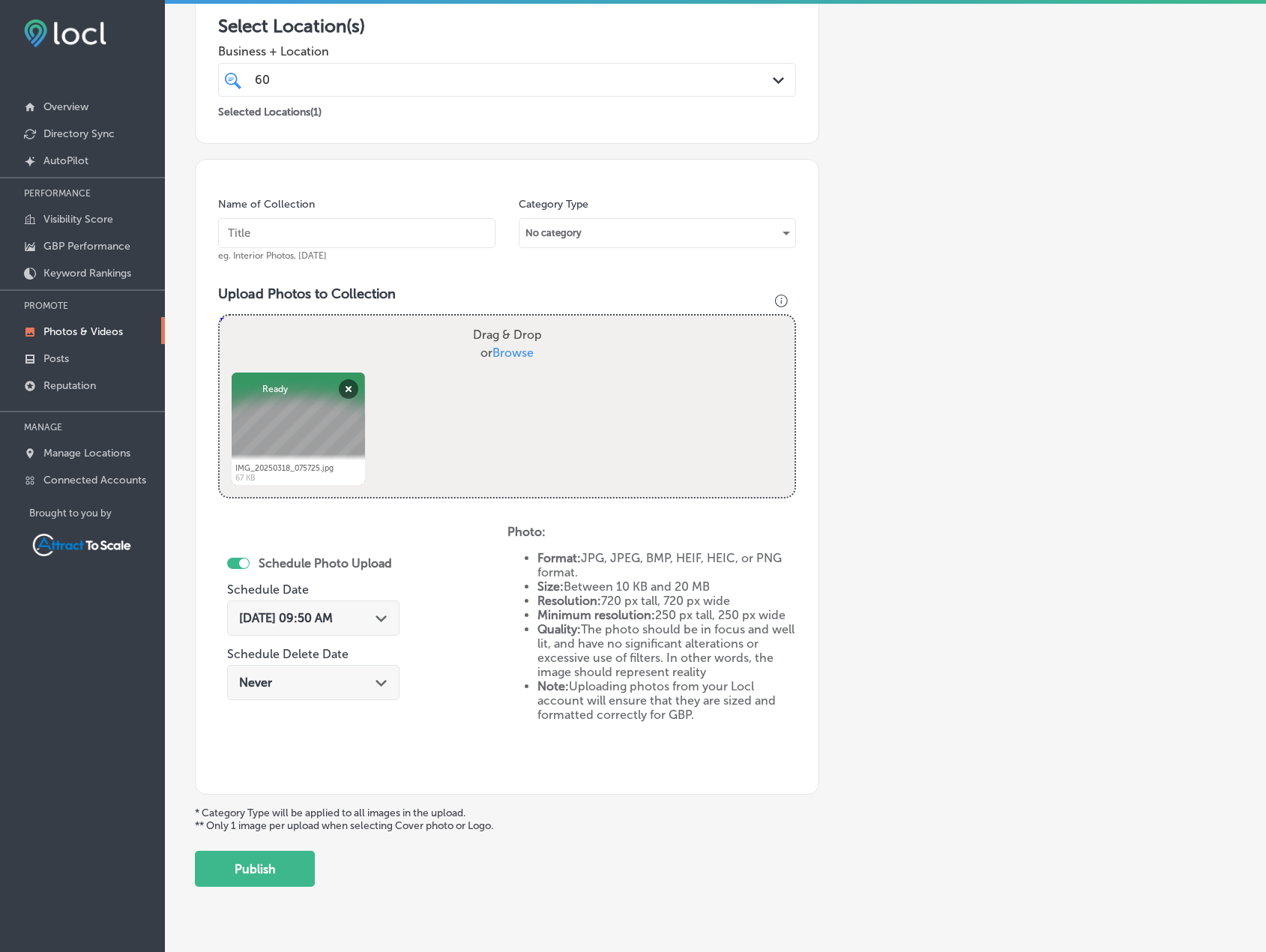
click at [346, 235] on input "text" at bounding box center [357, 233] width 278 height 30
type input "Electrician"
drag, startPoint x: 1042, startPoint y: 486, endPoint x: 1016, endPoint y: 486, distance: 26.0
click at [1040, 486] on div "Add a Collection Which Type of Image or Video Would You Like to Upload? Photo C…" at bounding box center [715, 354] width 1042 height 1066
click at [289, 868] on button "Publish" at bounding box center [254, 868] width 120 height 36
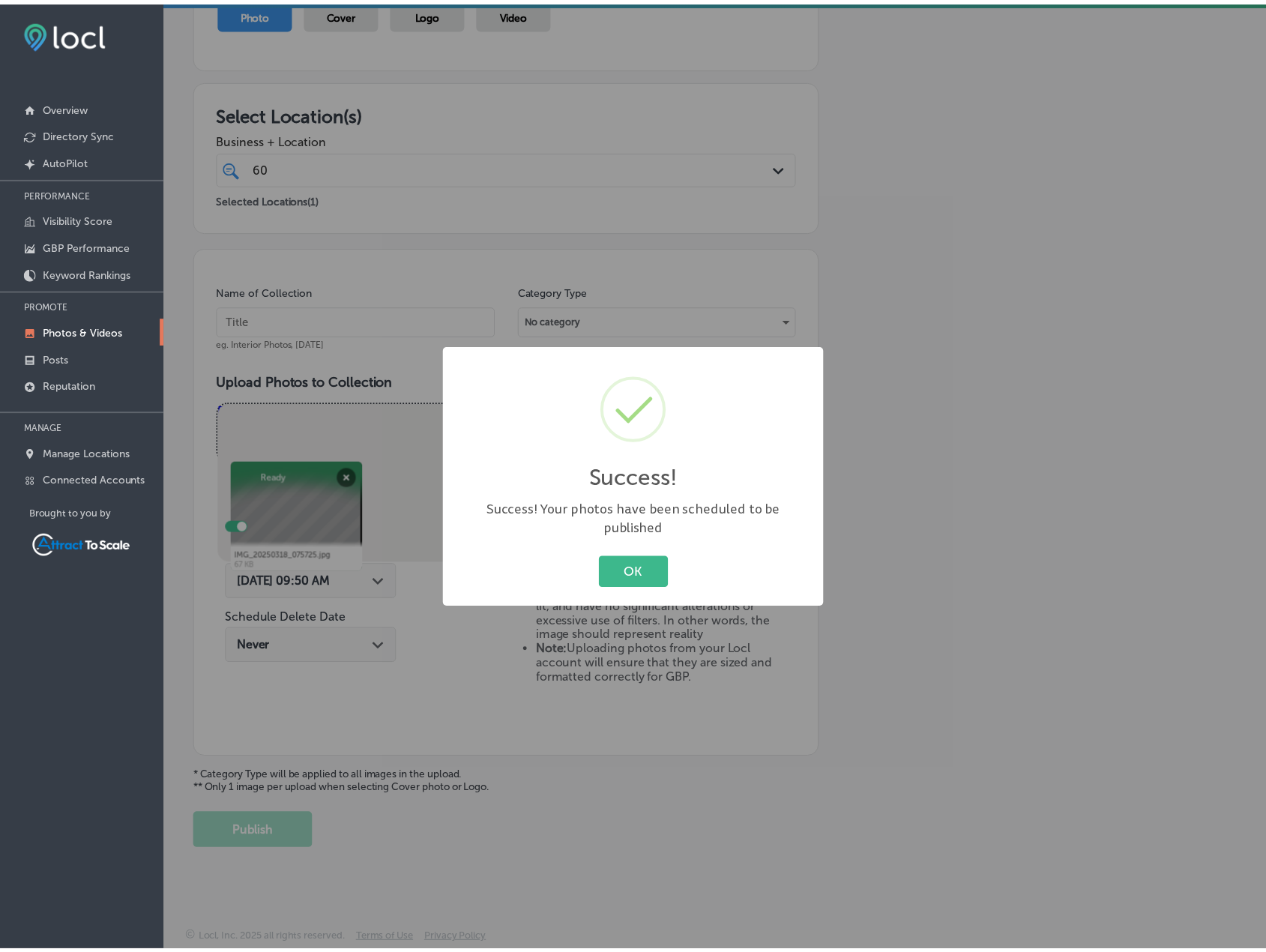
scroll to position [184, 0]
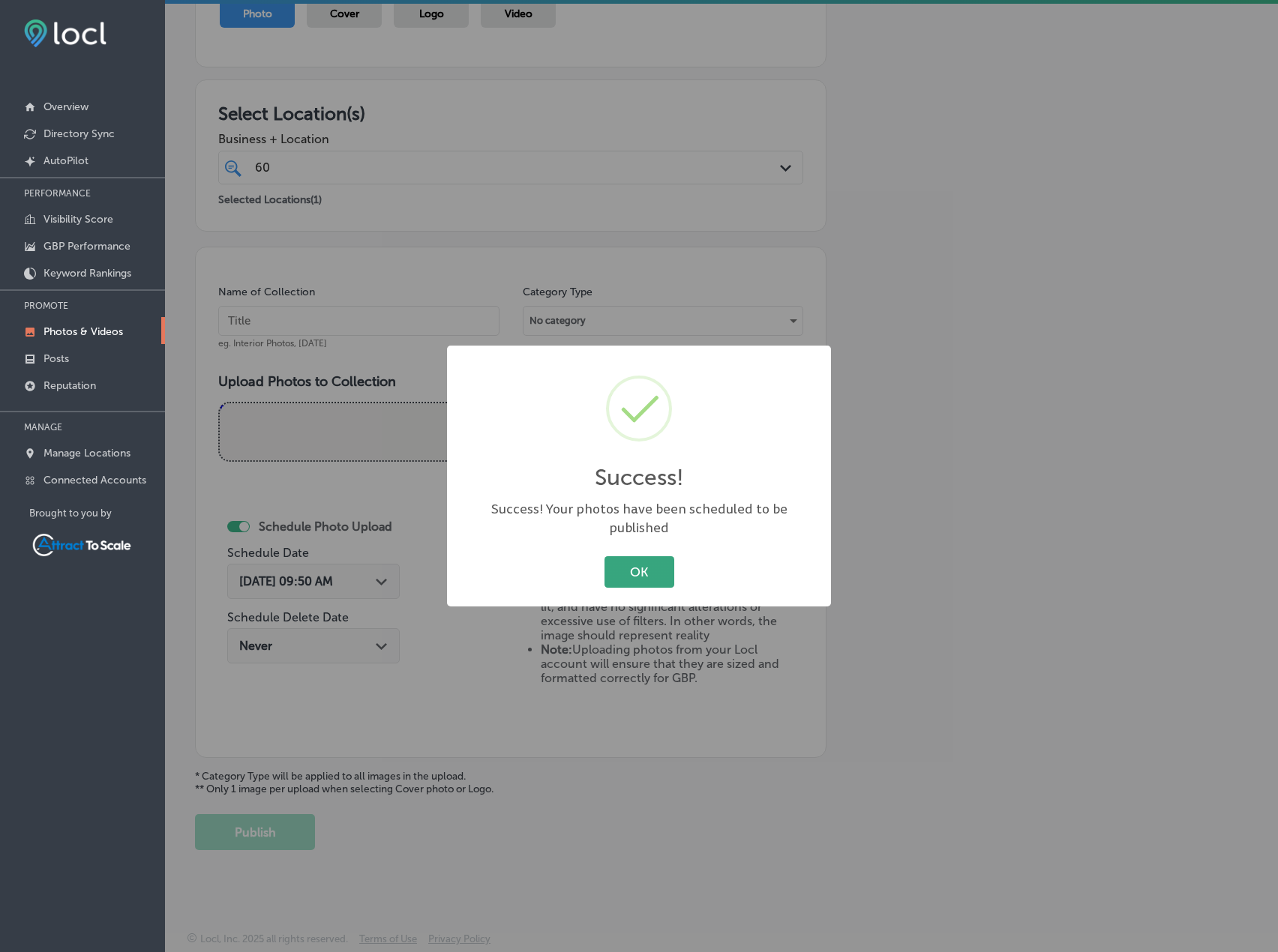
drag, startPoint x: 624, startPoint y: 562, endPoint x: 1181, endPoint y: 552, distance: 557.1
click at [624, 561] on button "OK" at bounding box center [639, 572] width 70 height 31
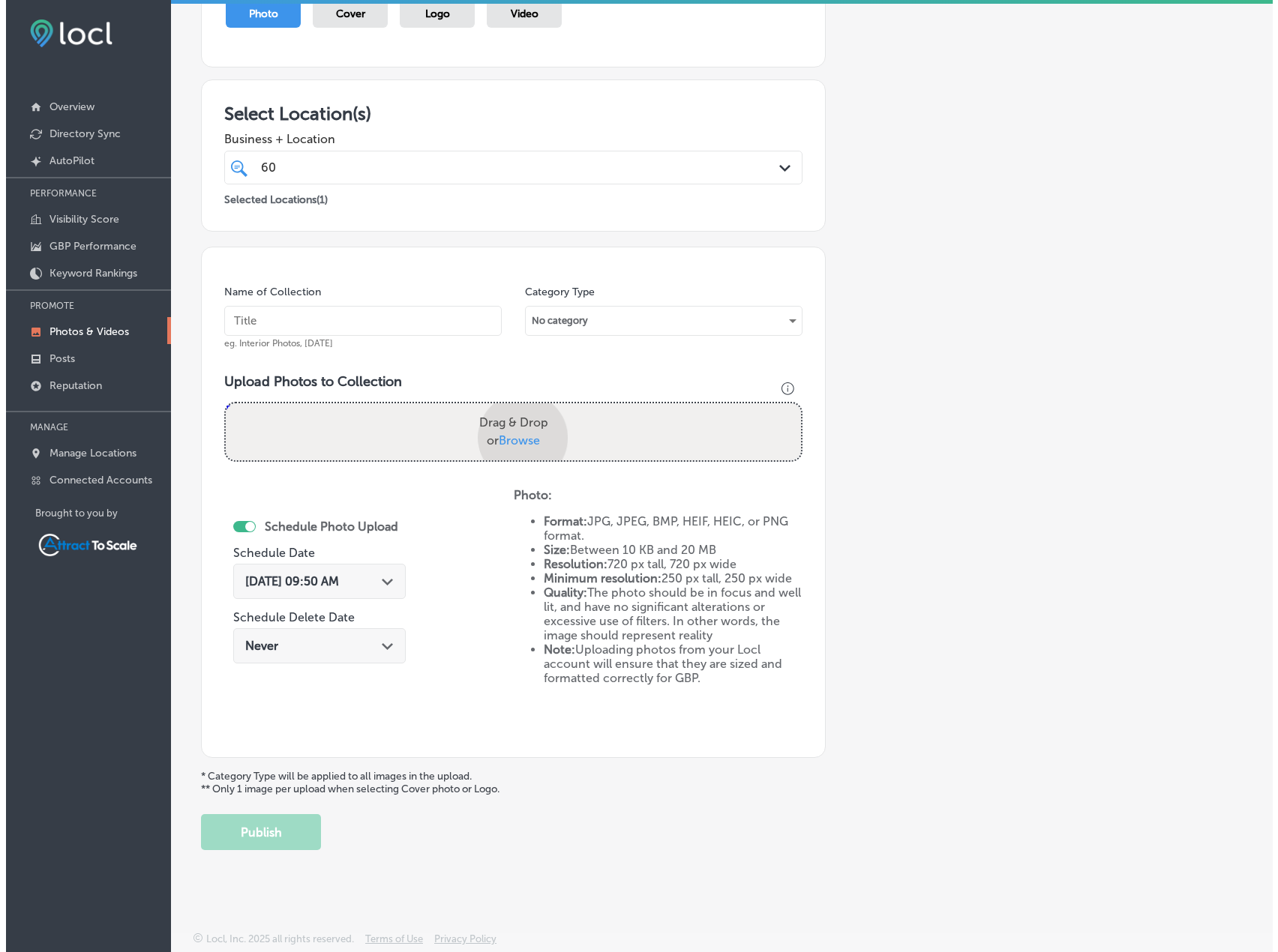
scroll to position [271, 0]
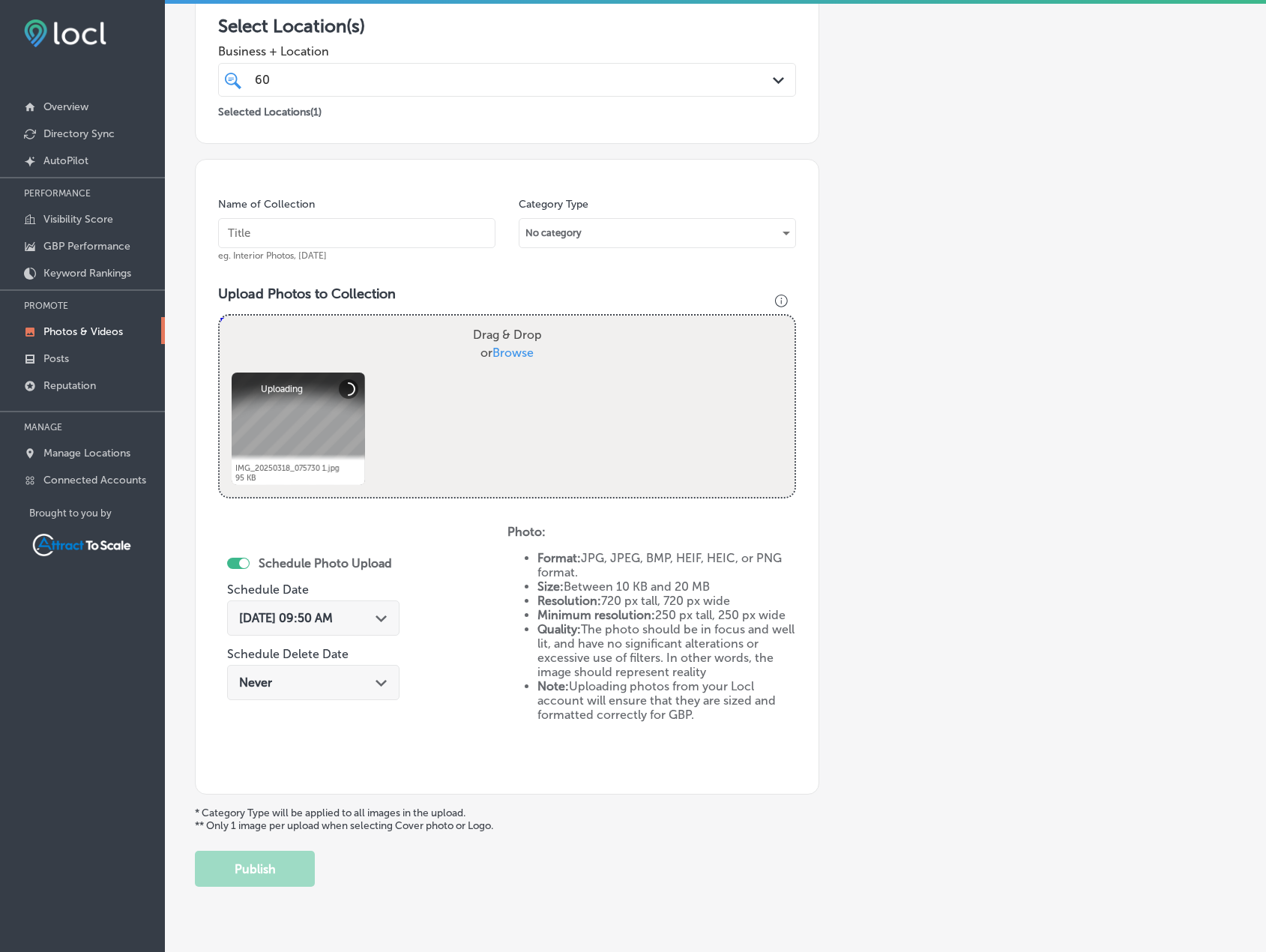
click at [294, 242] on input "text" at bounding box center [357, 233] width 278 height 30
type input "Generators"
click at [370, 605] on div "[DATE] 09:50 AM Path Created with Sketch." at bounding box center [313, 618] width 173 height 35
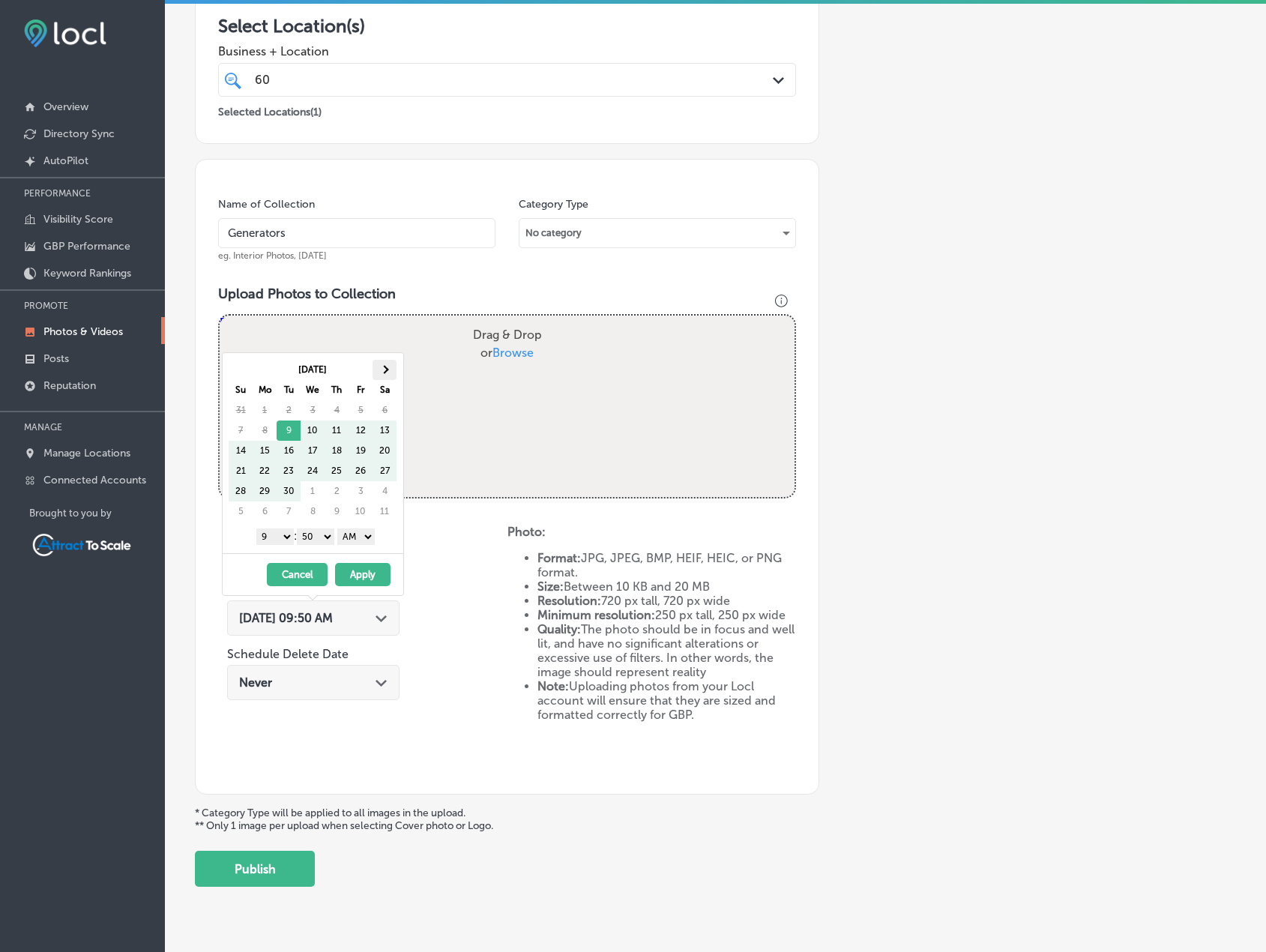
click at [390, 360] on th at bounding box center [384, 369] width 24 height 20
click at [366, 564] on button "Apply" at bounding box center [363, 575] width 56 height 23
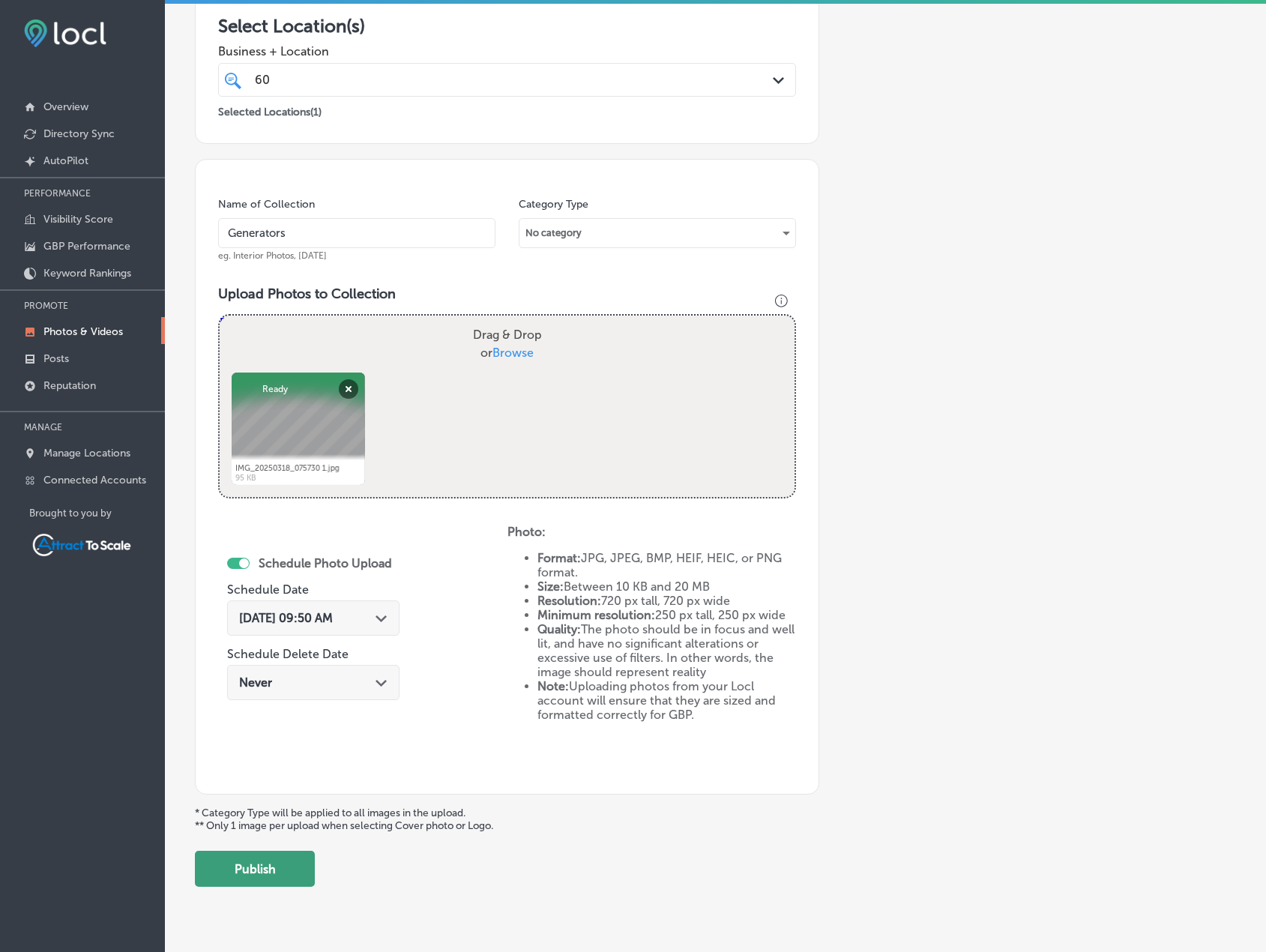
click at [275, 870] on button "Publish" at bounding box center [254, 868] width 120 height 36
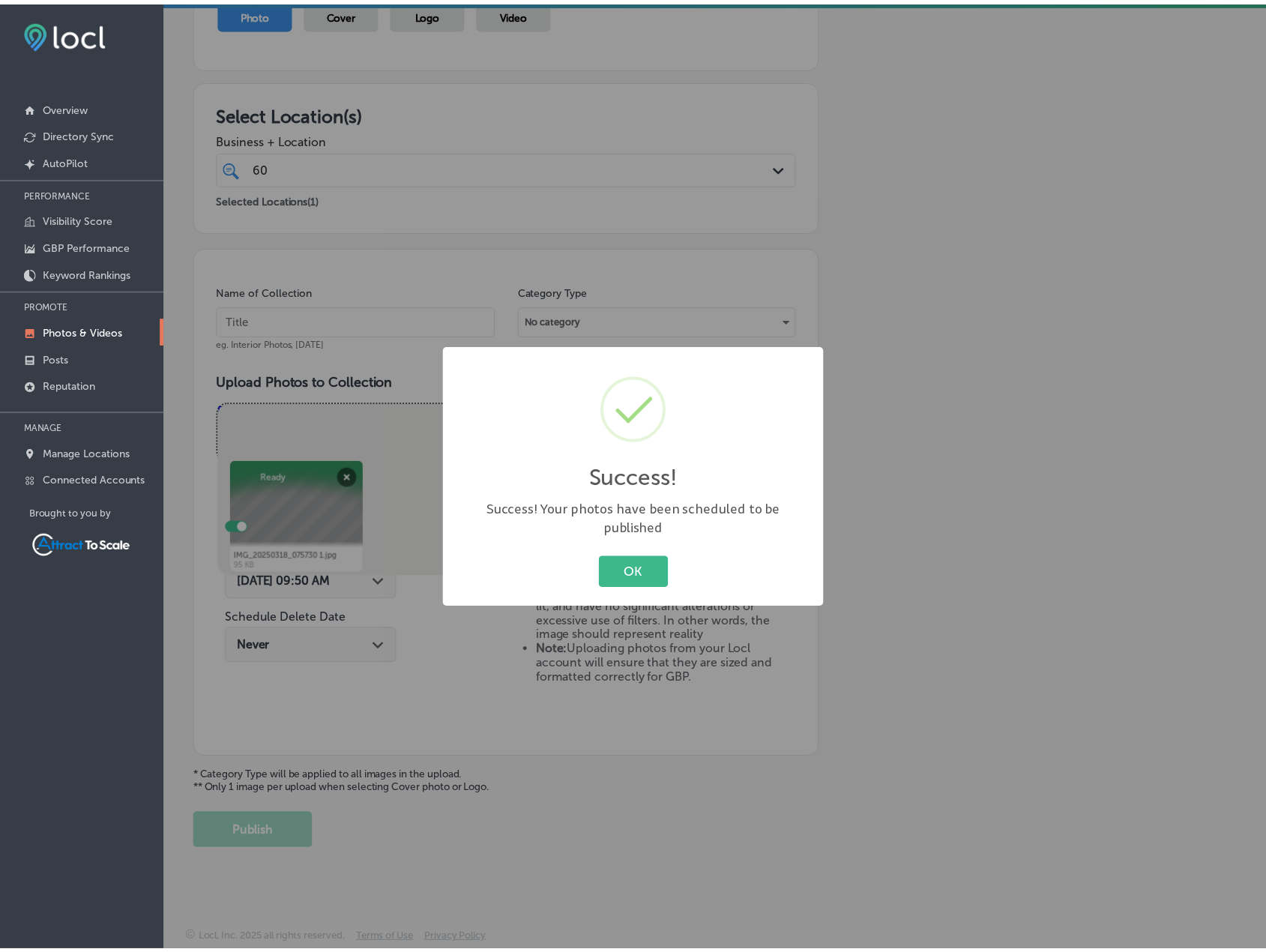
scroll to position [184, 0]
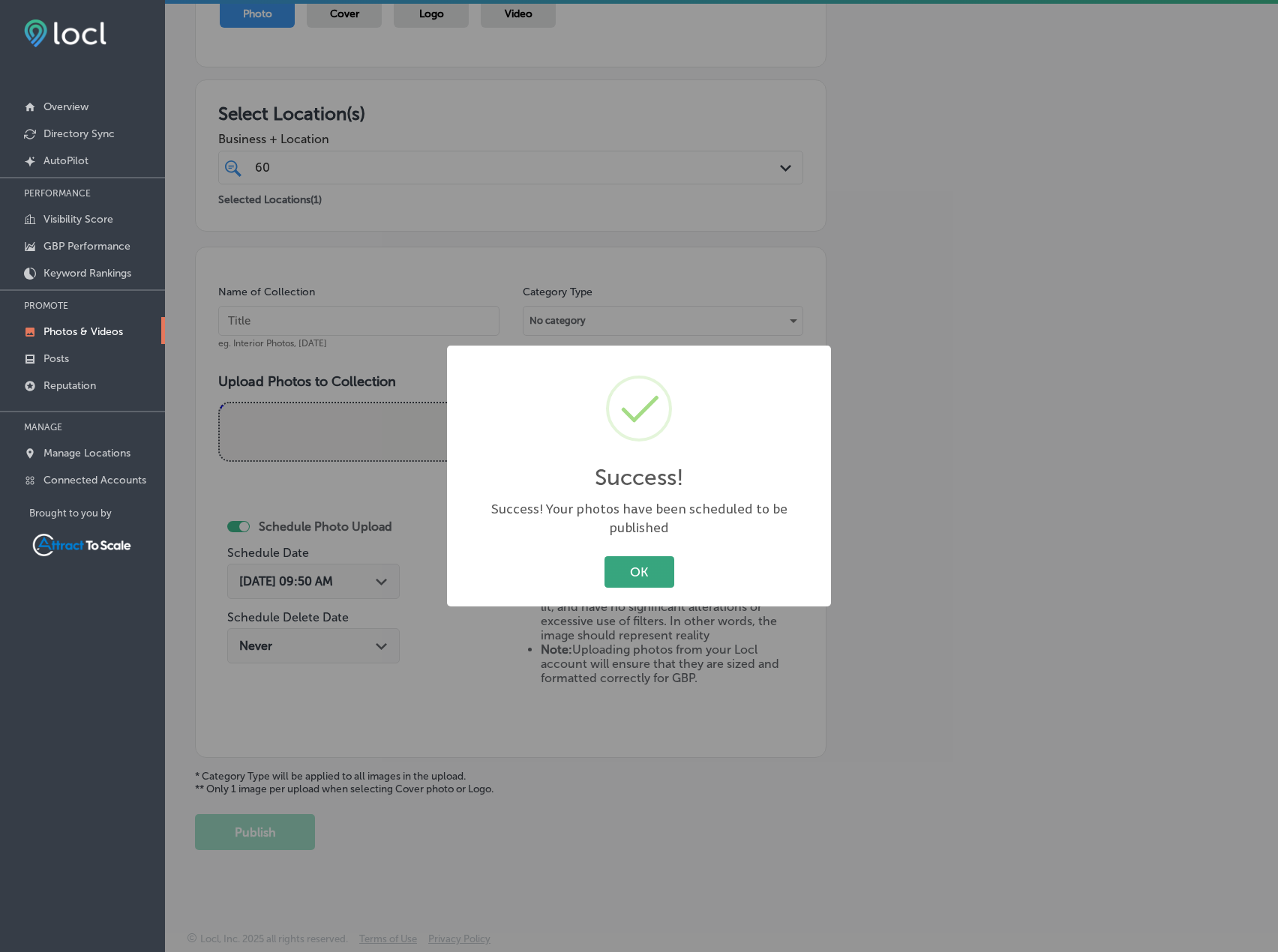
click at [651, 557] on button "OK" at bounding box center [639, 572] width 70 height 31
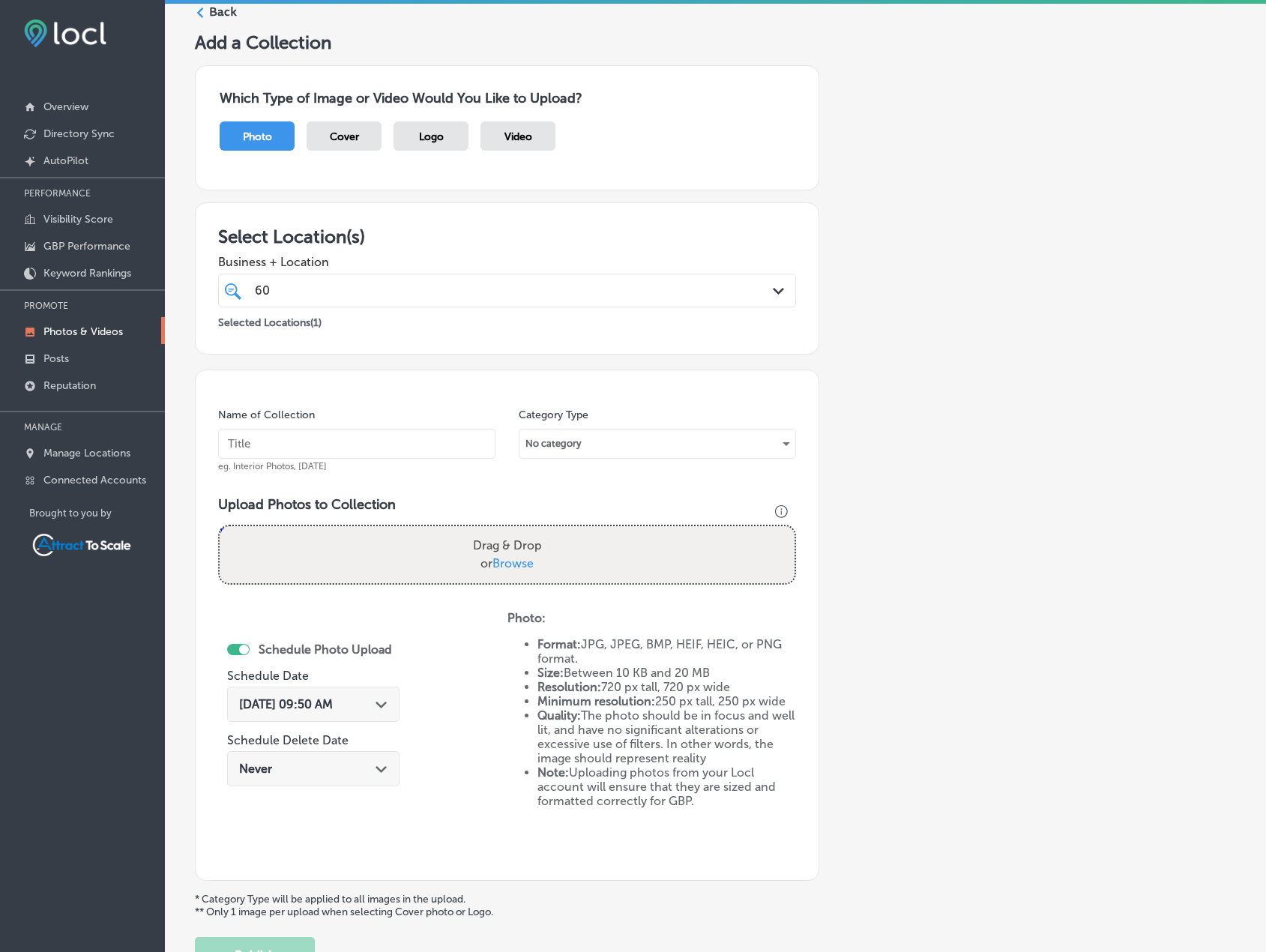
scroll to position [0, 0]
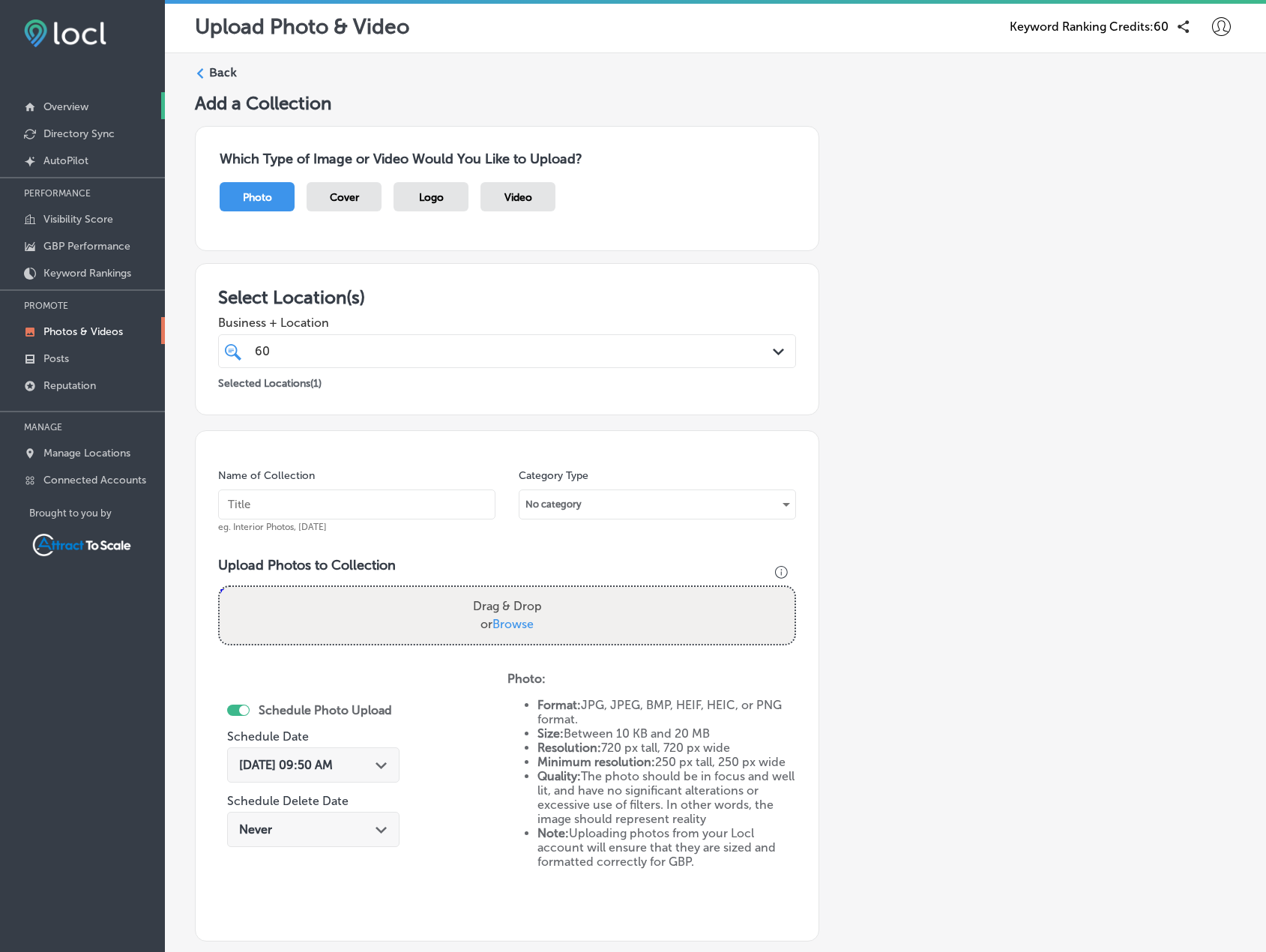
click at [79, 105] on p "Overview" at bounding box center [66, 106] width 45 height 13
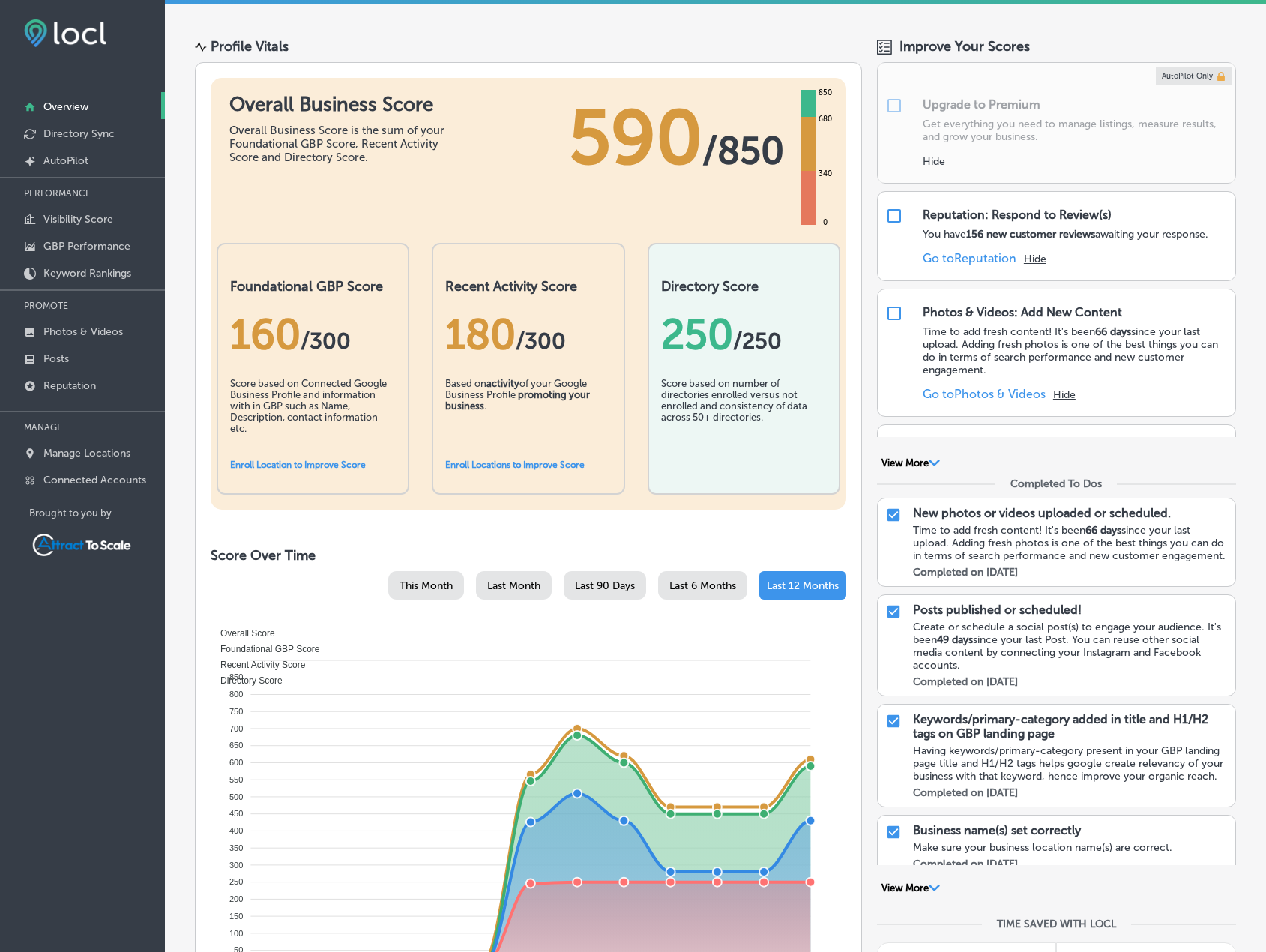
scroll to position [150, 0]
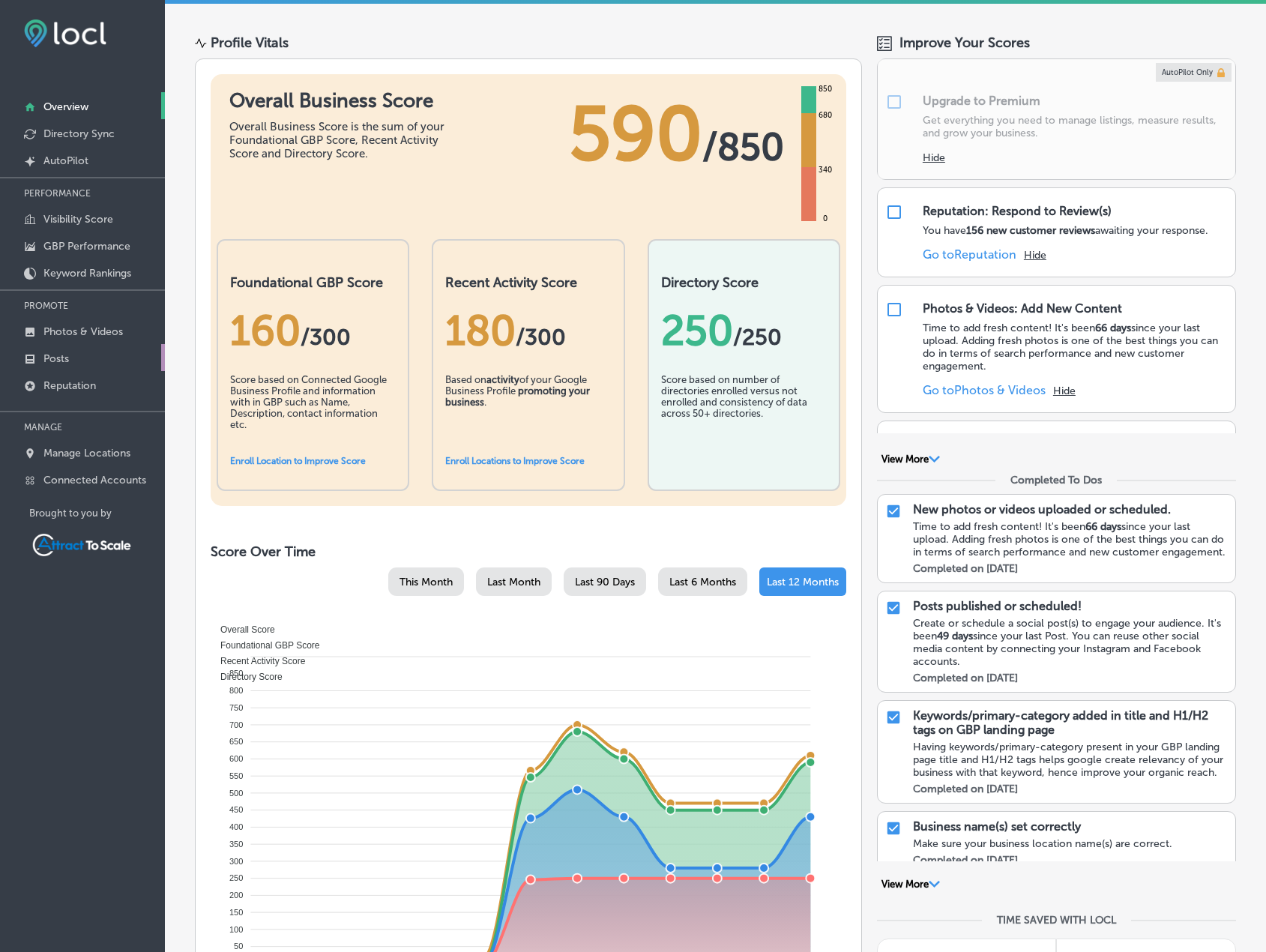
click at [88, 356] on link "Posts" at bounding box center [82, 358] width 165 height 27
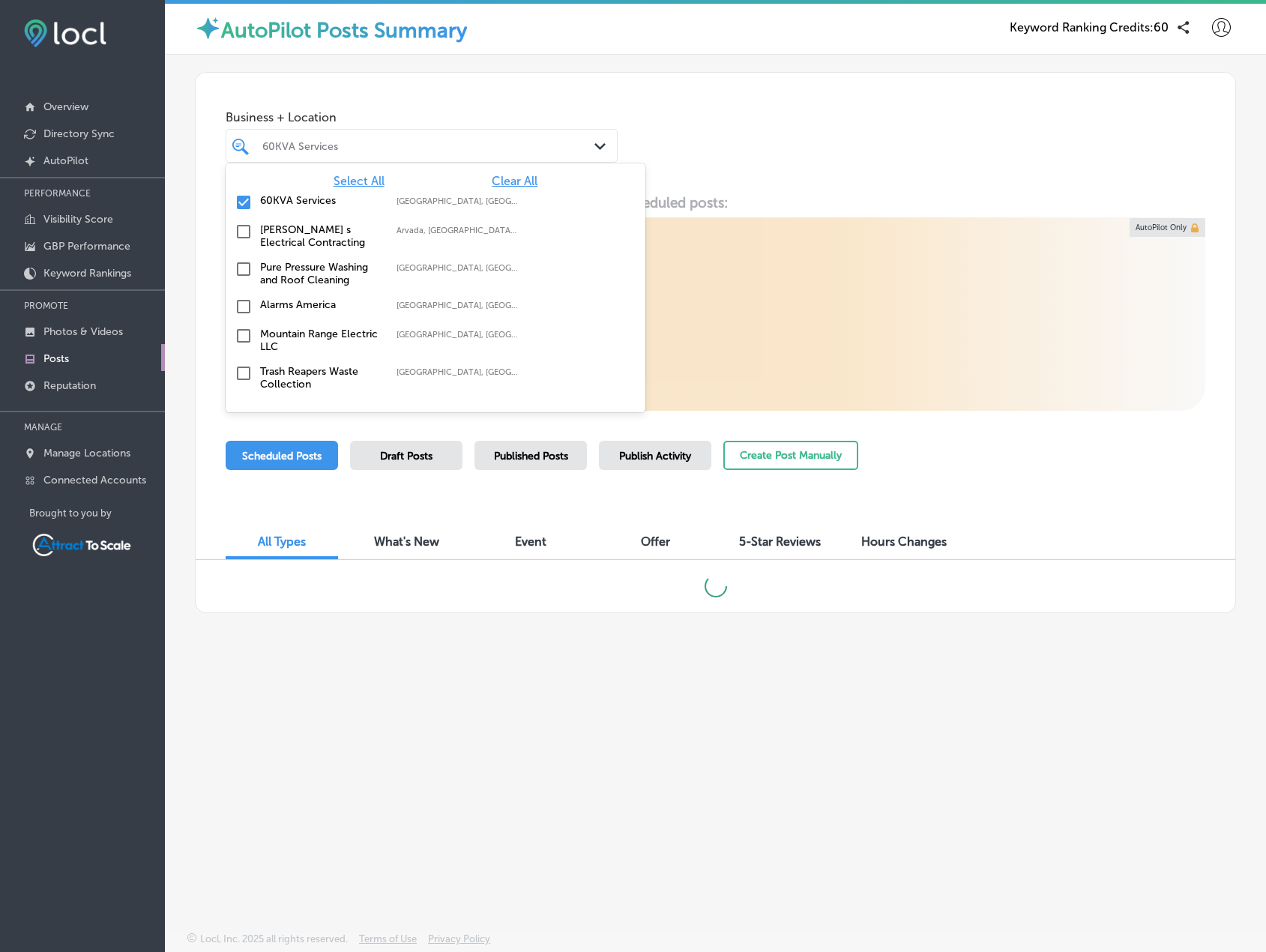
drag, startPoint x: 369, startPoint y: 148, endPoint x: 375, endPoint y: 141, distance: 9.2
click at [369, 147] on div "60KVA Services" at bounding box center [429, 145] width 333 height 13
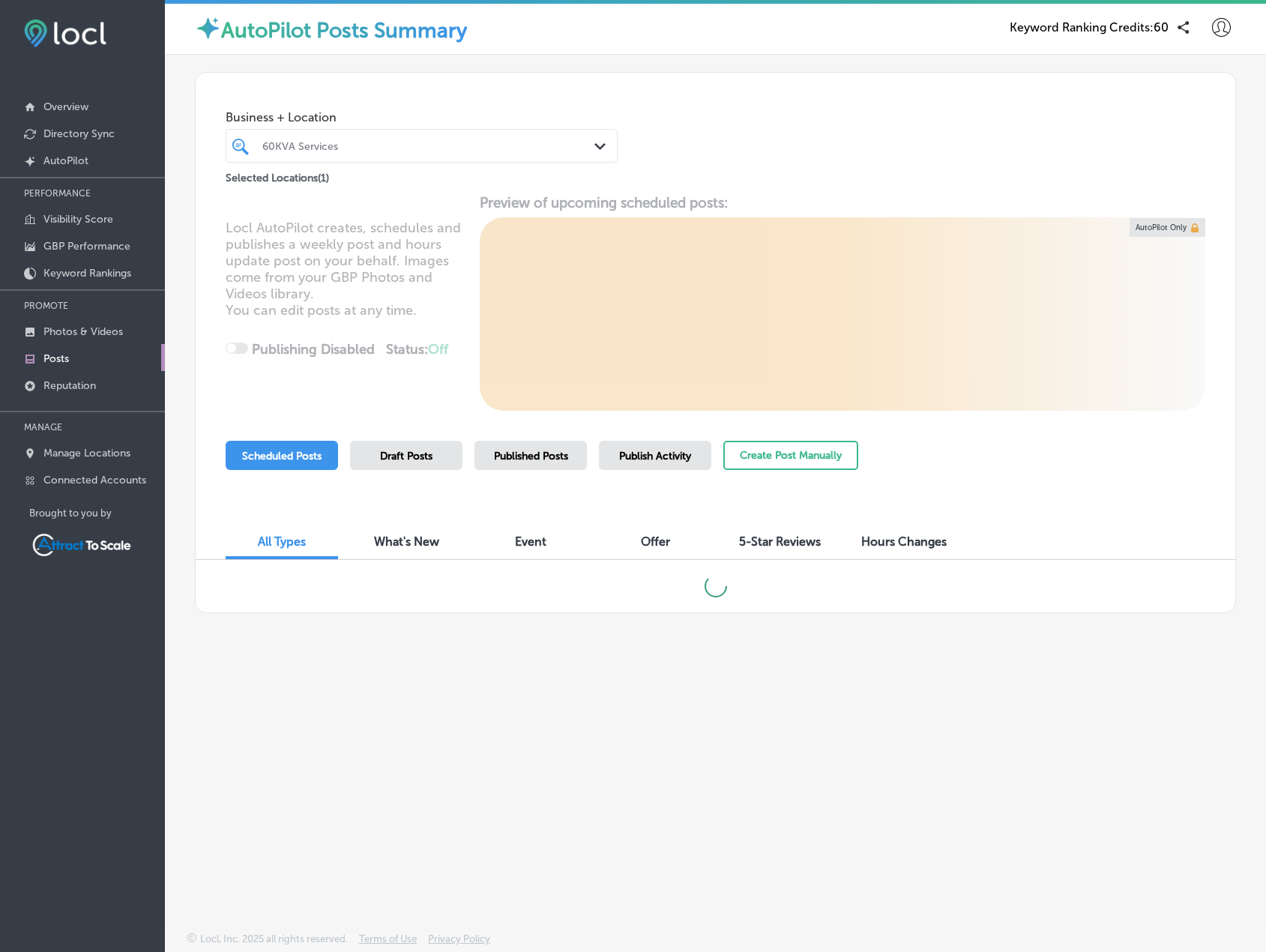
click at [414, 112] on span "Business + Location" at bounding box center [422, 117] width 392 height 15
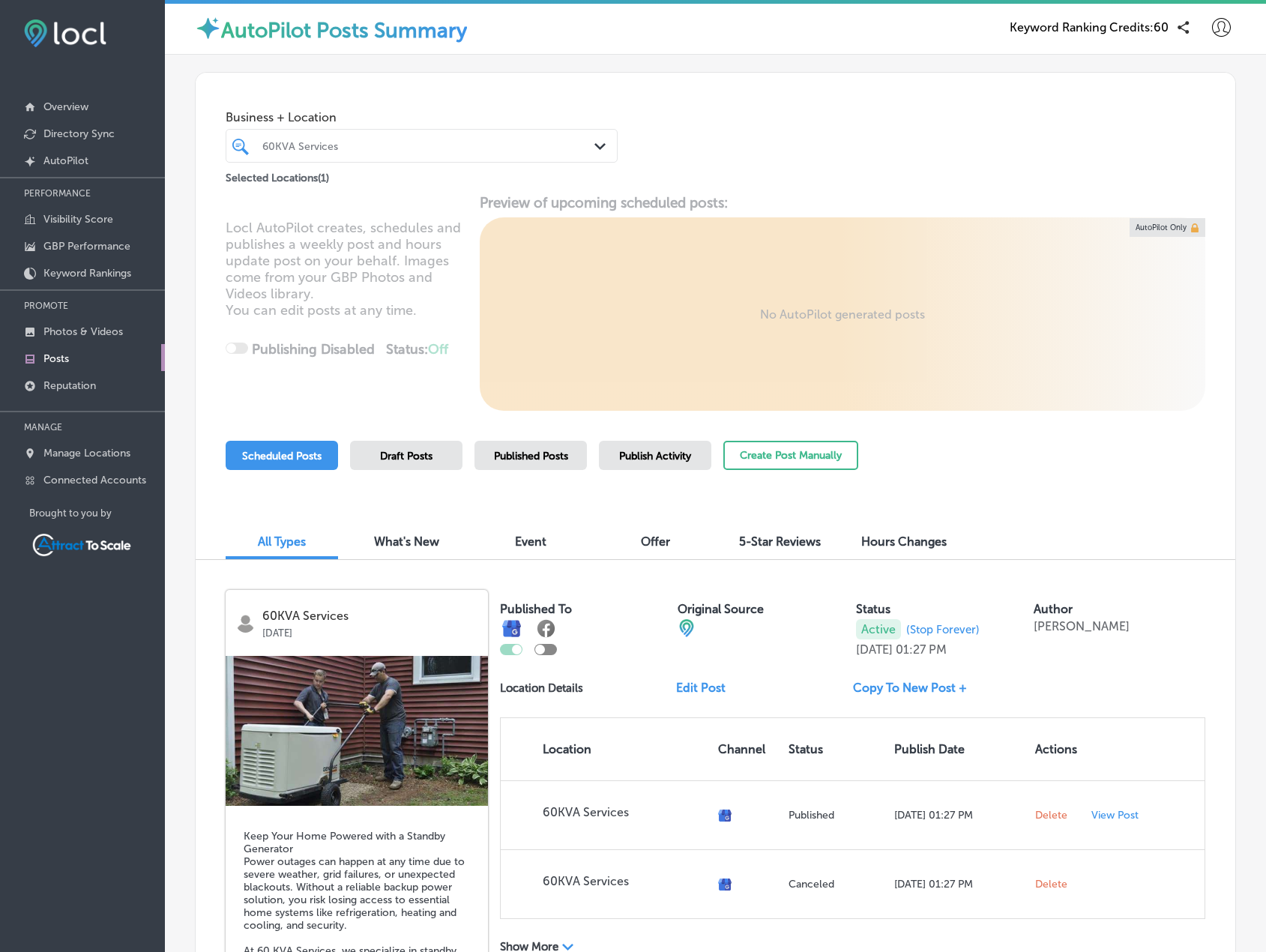
click at [305, 147] on div "60KVA Services" at bounding box center [429, 145] width 333 height 13
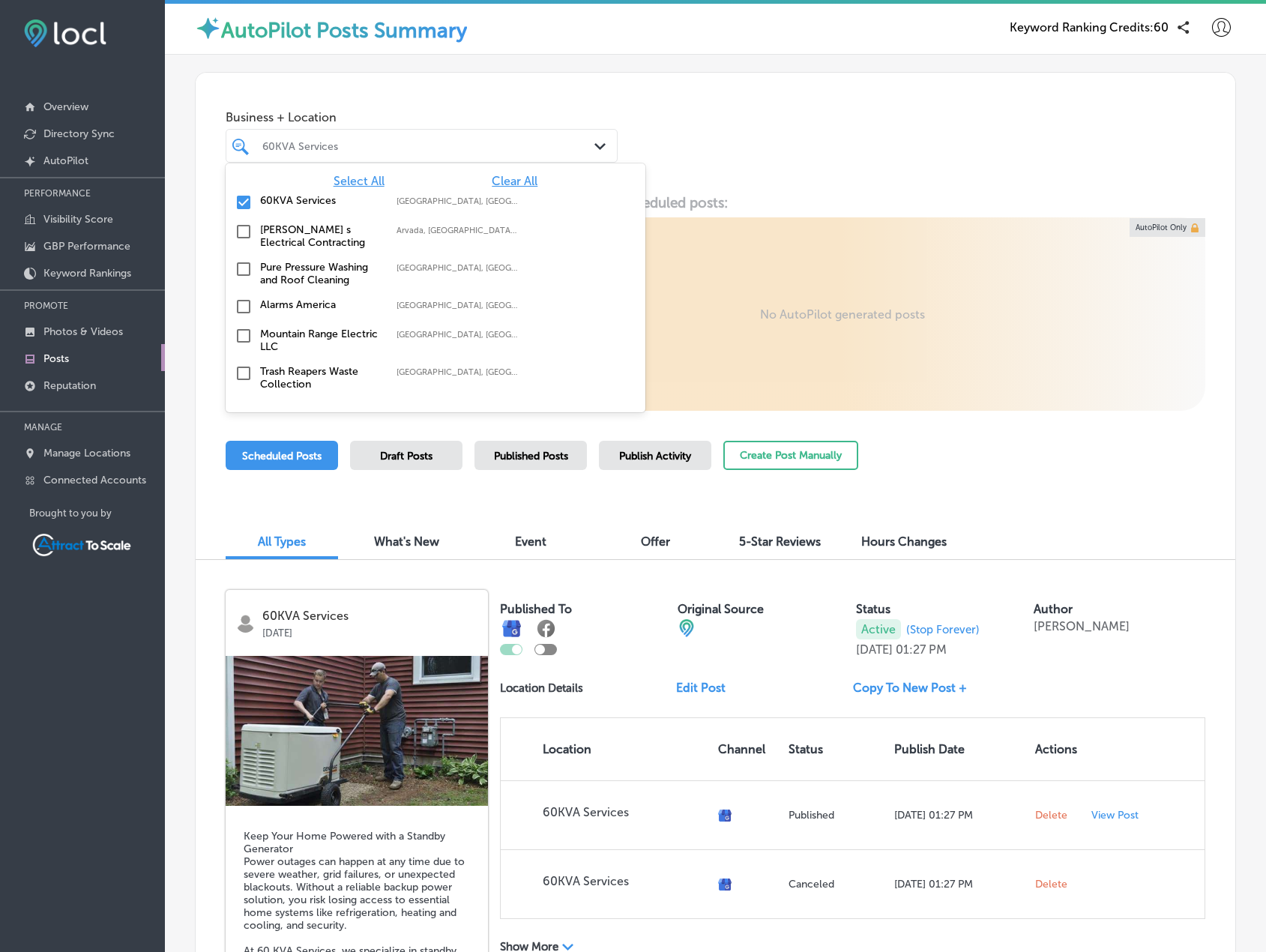
drag, startPoint x: 495, startPoint y: 182, endPoint x: 450, endPoint y: 161, distance: 49.7
click at [496, 182] on span "Clear All" at bounding box center [515, 180] width 46 height 15
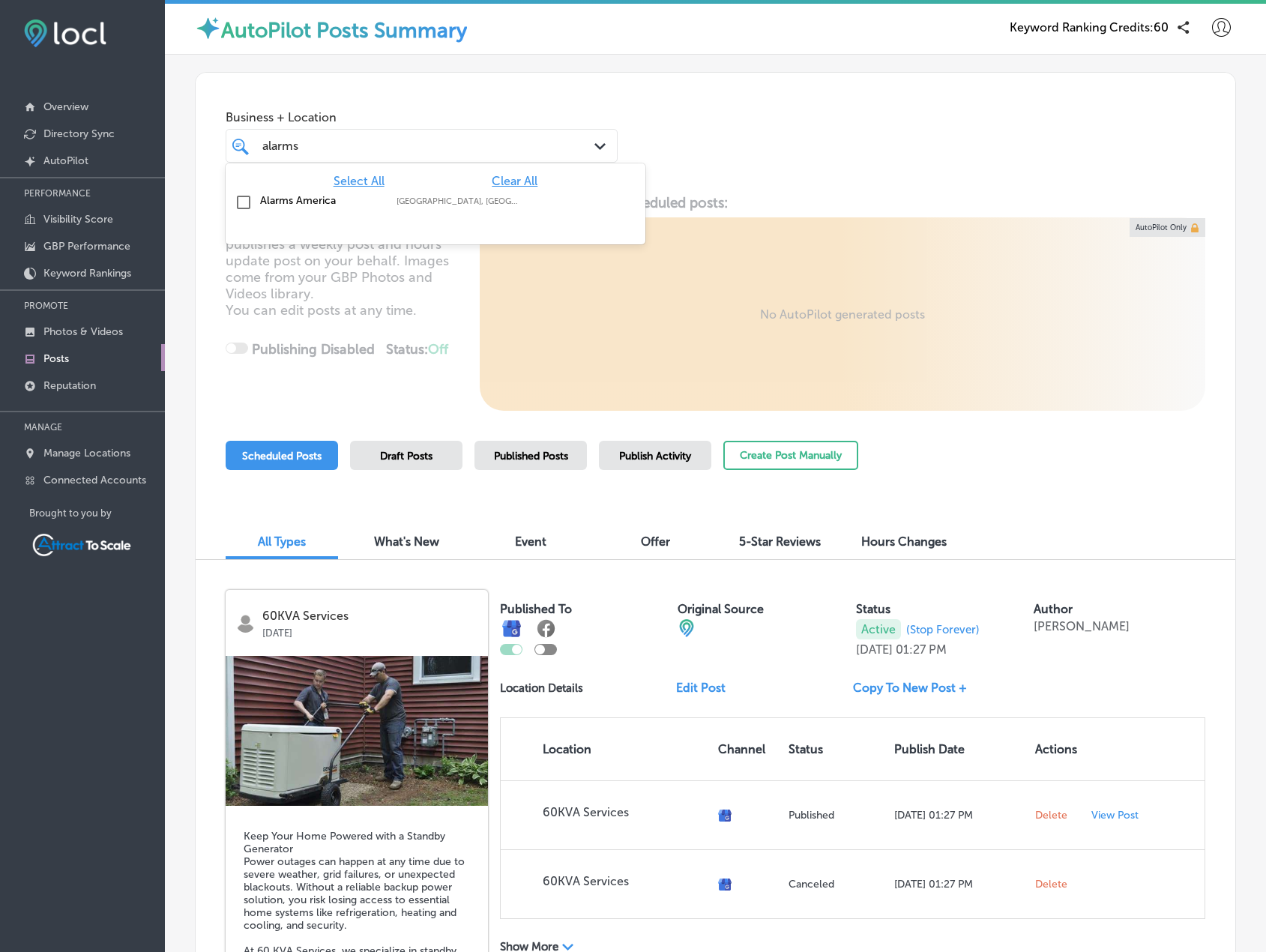
type input "alarms"
